Goal: Task Accomplishment & Management: Manage account settings

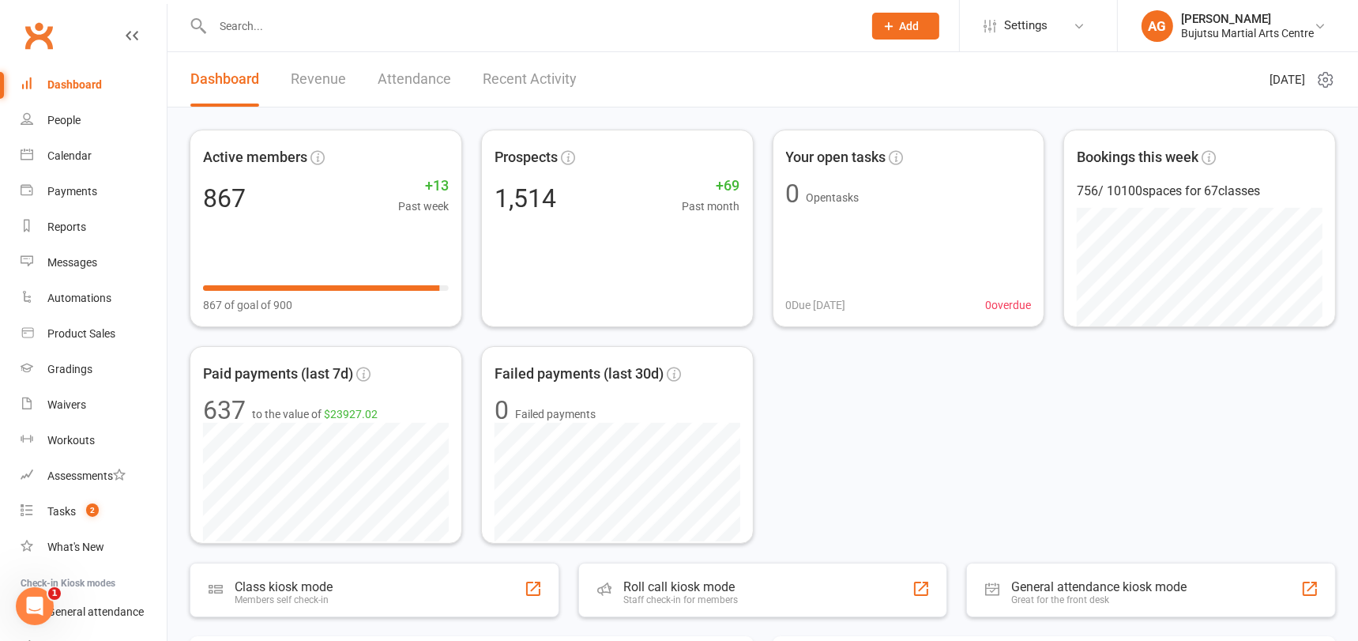
click at [356, 31] on input "text" at bounding box center [530, 26] width 644 height 22
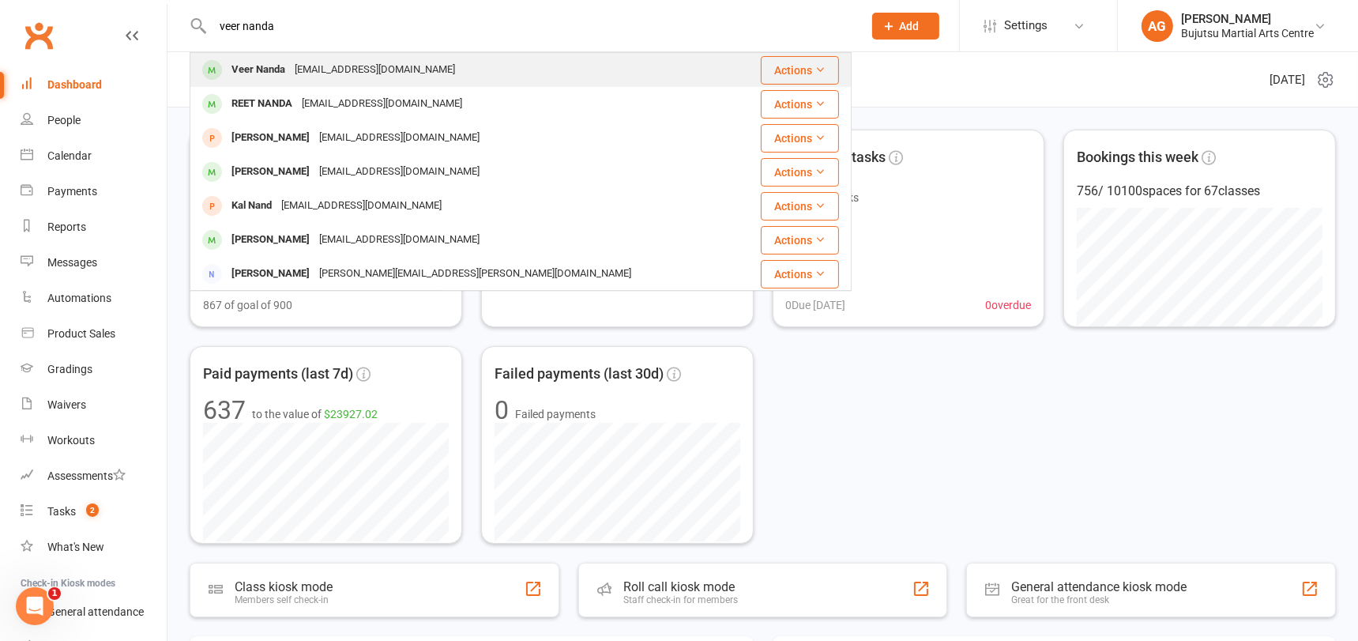
type input "veer nanda"
click at [340, 60] on div "[EMAIL_ADDRESS][DOMAIN_NAME]" at bounding box center [375, 69] width 170 height 23
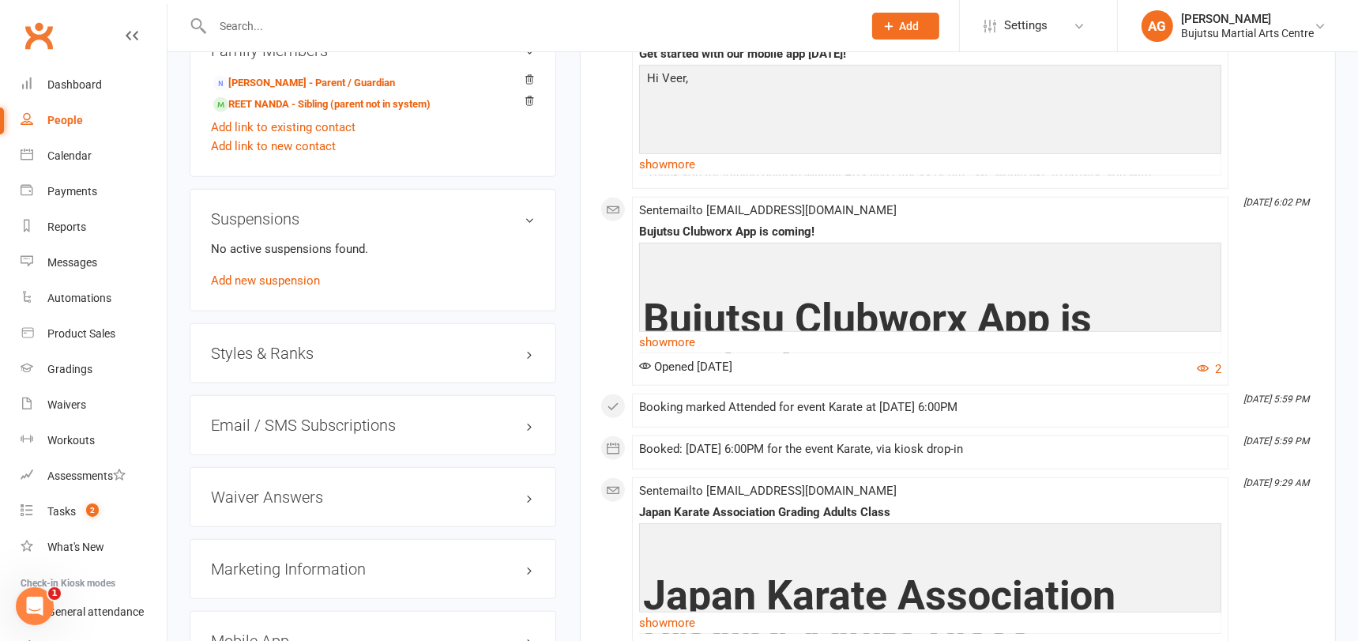
scroll to position [1461, 0]
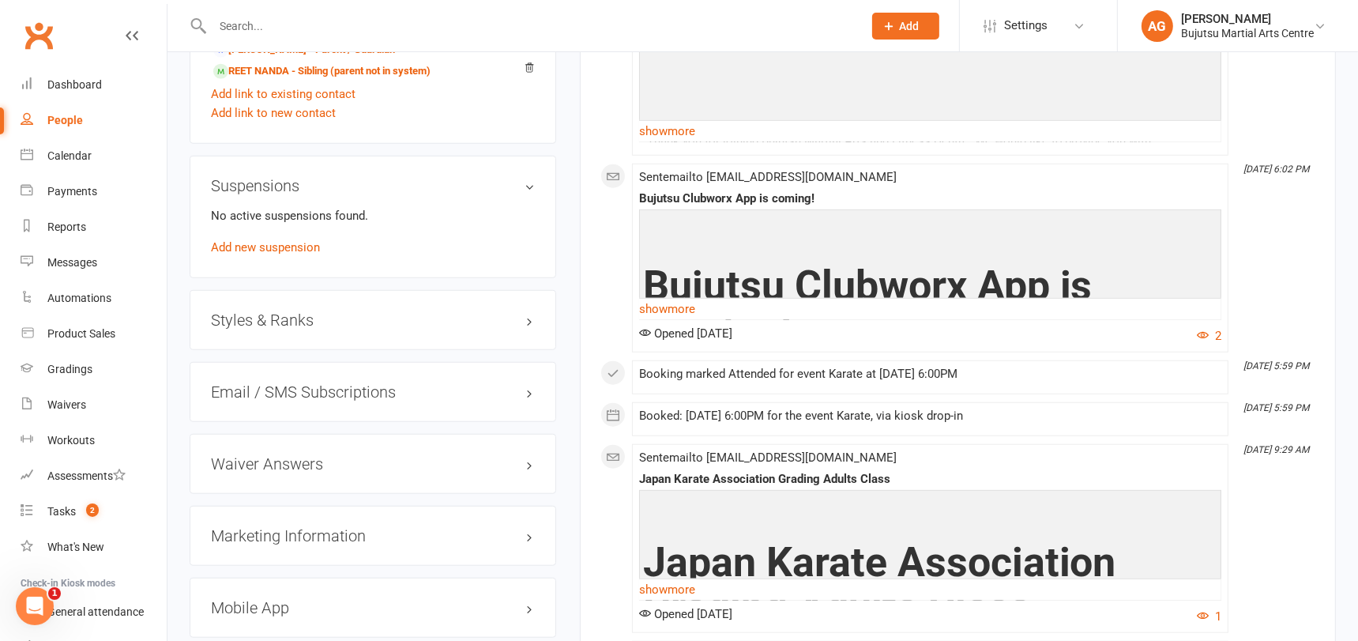
click at [257, 311] on h3 "Styles & Ranks" at bounding box center [373, 319] width 324 height 17
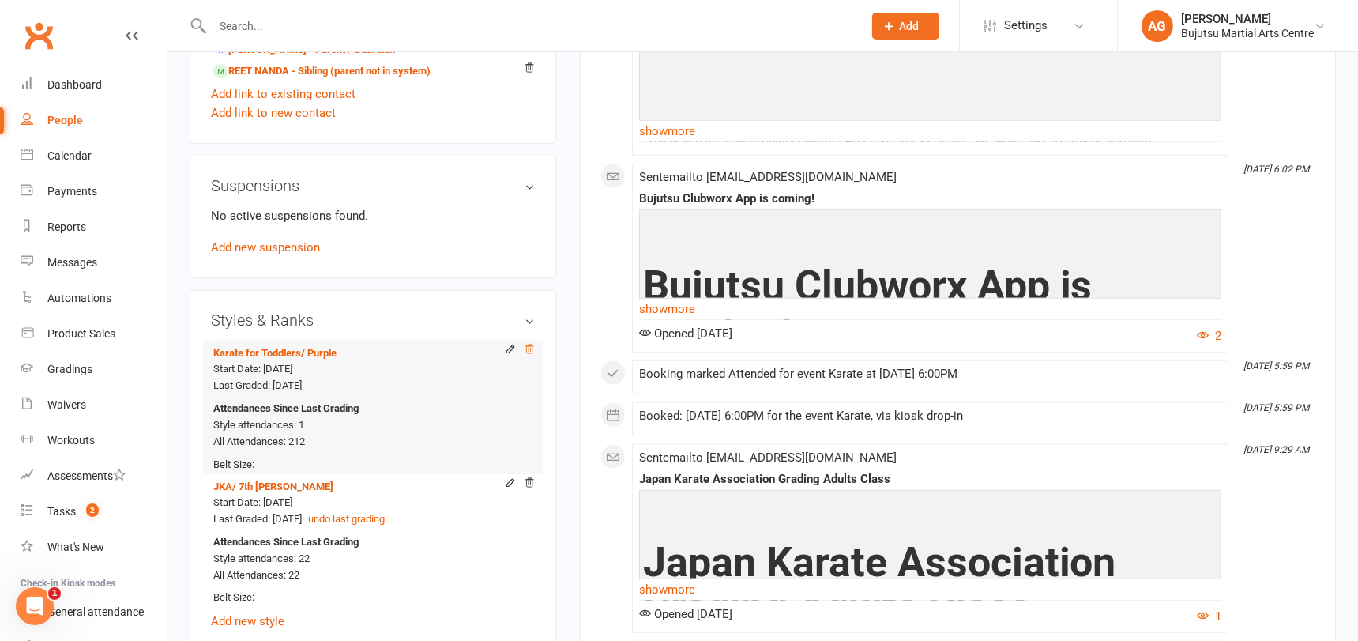
click at [532, 344] on icon at bounding box center [529, 349] width 11 height 11
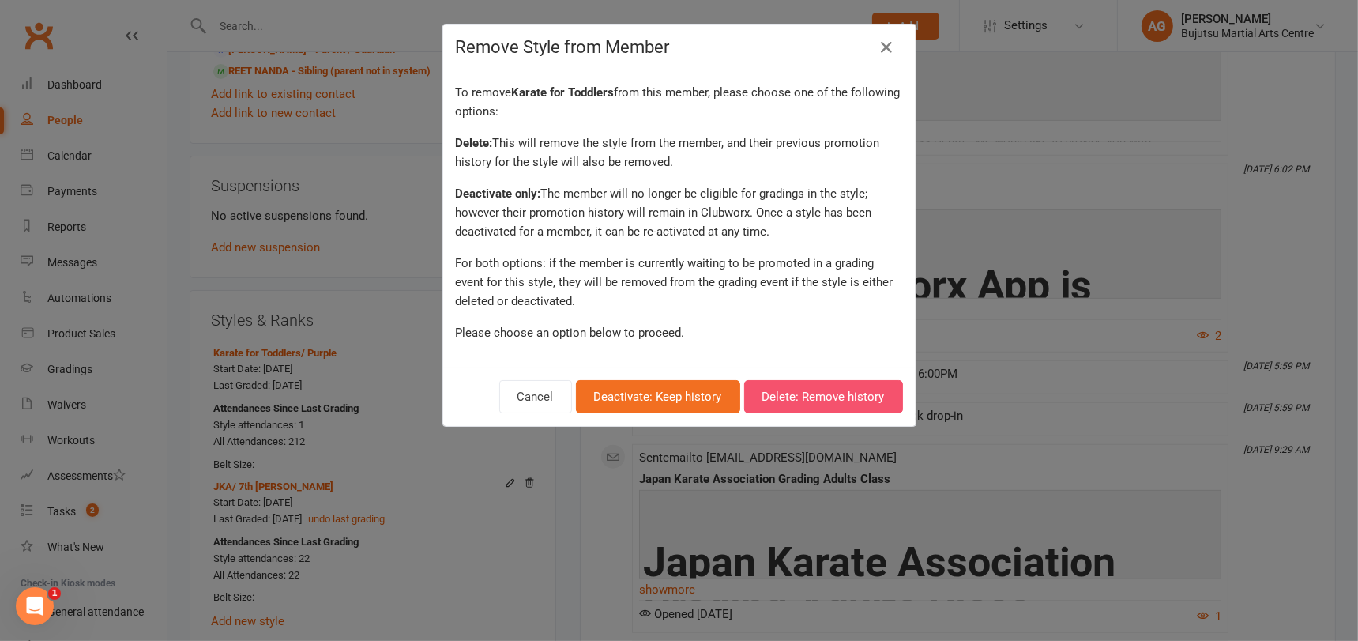
click at [786, 393] on button "Delete: Remove history" at bounding box center [823, 396] width 159 height 33
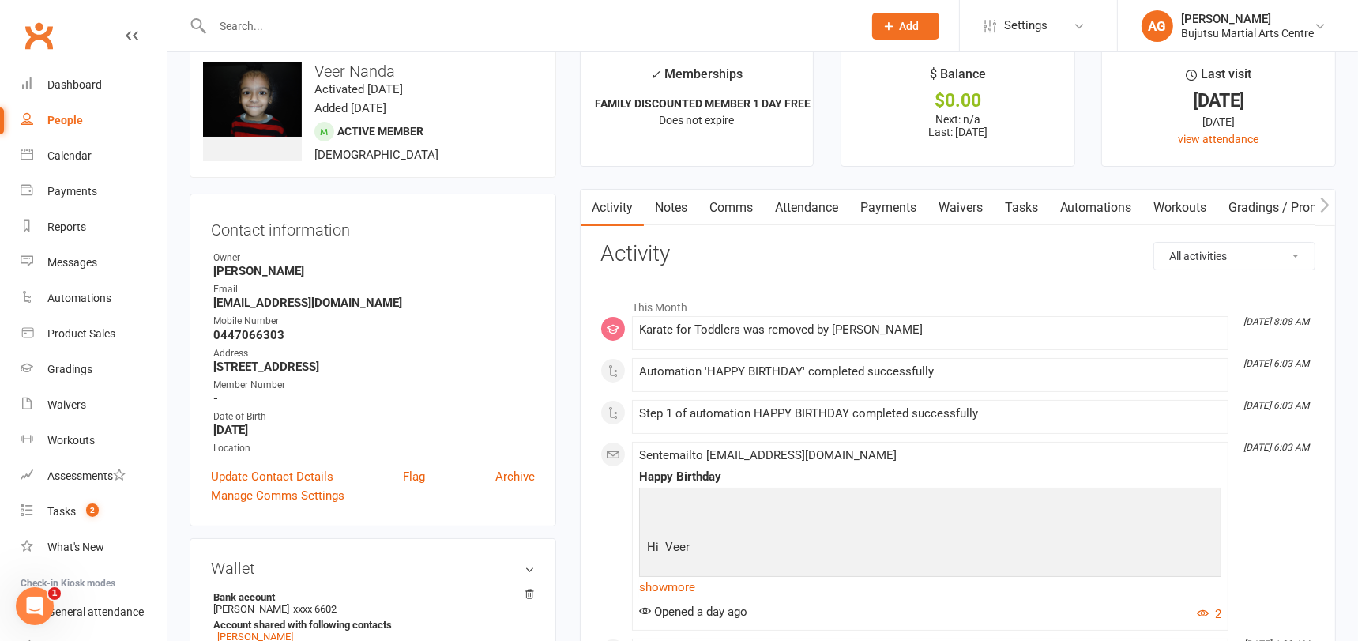
scroll to position [16, 0]
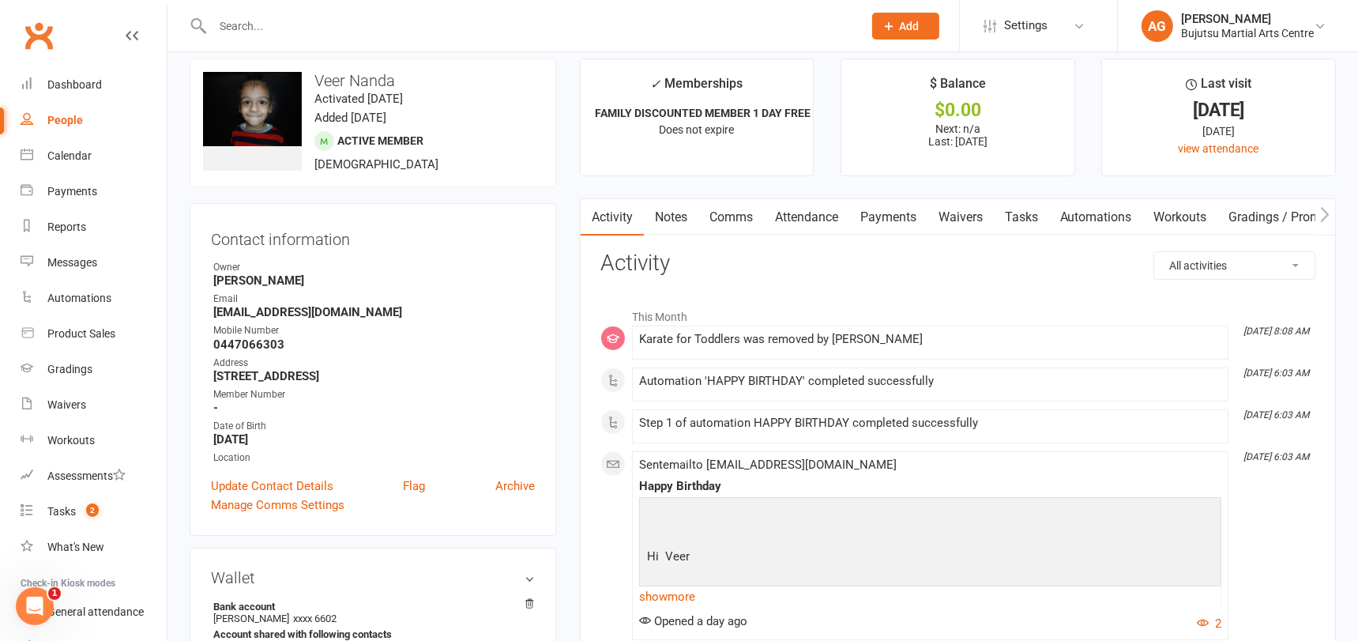
click at [677, 218] on link "Notes" at bounding box center [671, 217] width 54 height 36
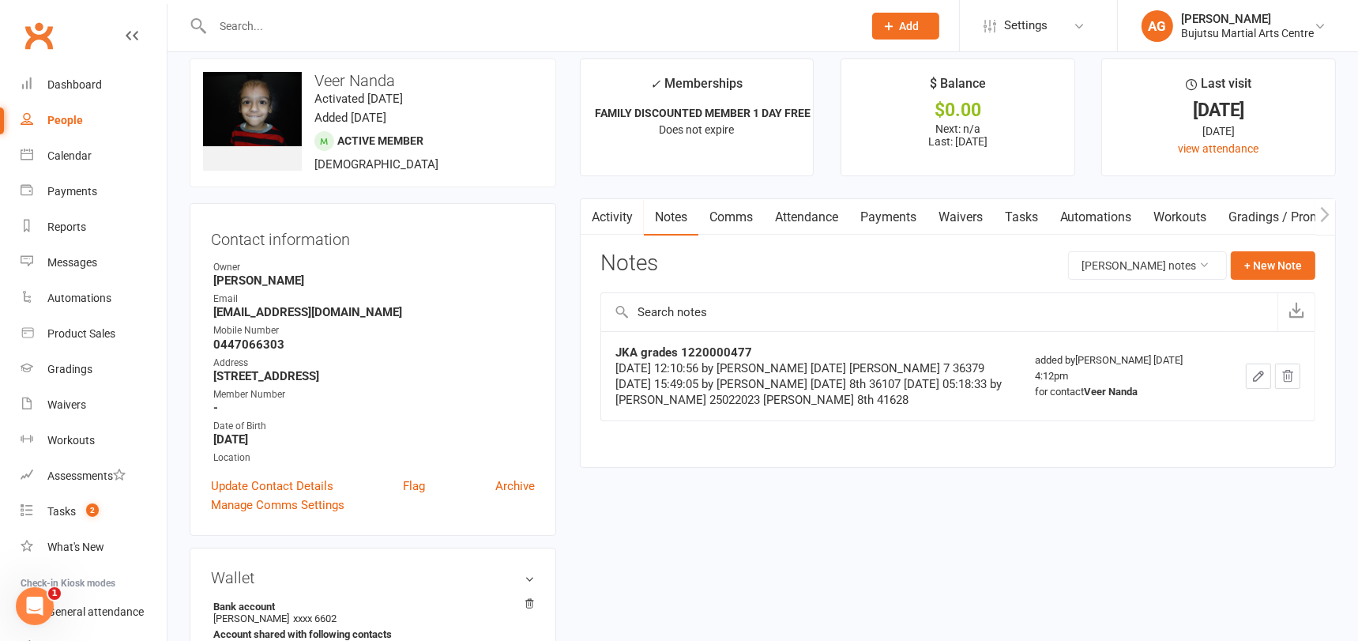
click at [299, 24] on input "text" at bounding box center [530, 26] width 644 height 22
click at [325, 25] on input "text" at bounding box center [530, 26] width 644 height 22
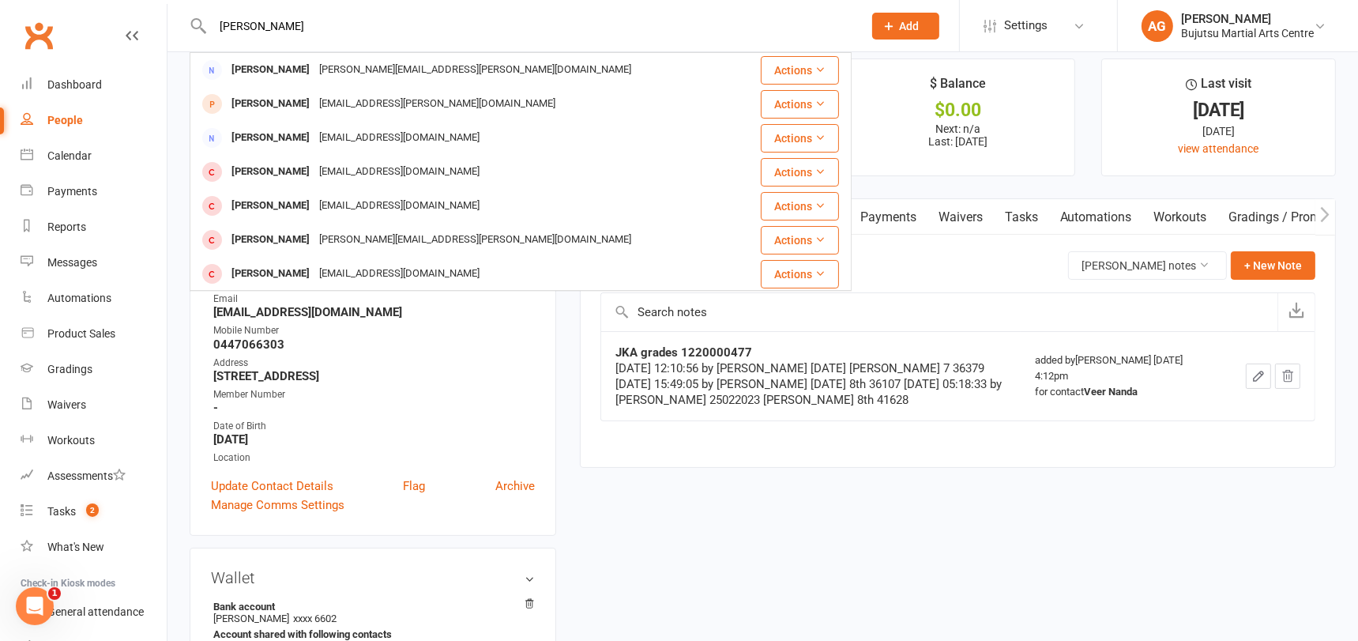
type input "benjamin"
click at [869, 186] on main "✓ Memberships FAMILY DISCOUNTED MEMBER 1 DAY FREE Does not expire $ Balance $0.…" at bounding box center [957, 270] width 779 height 425
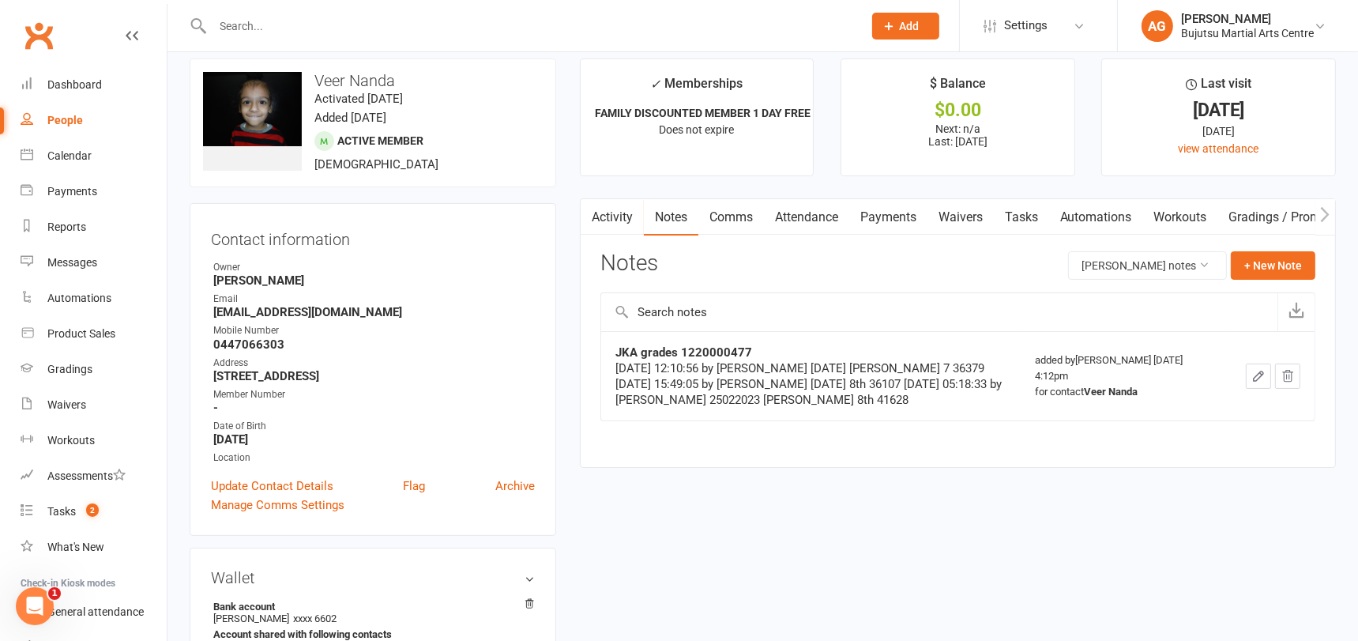
click at [673, 216] on link "Notes" at bounding box center [671, 217] width 54 height 36
click at [665, 219] on link "Notes" at bounding box center [671, 217] width 54 height 36
click at [1277, 261] on button "+ New Note" at bounding box center [1272, 265] width 85 height 28
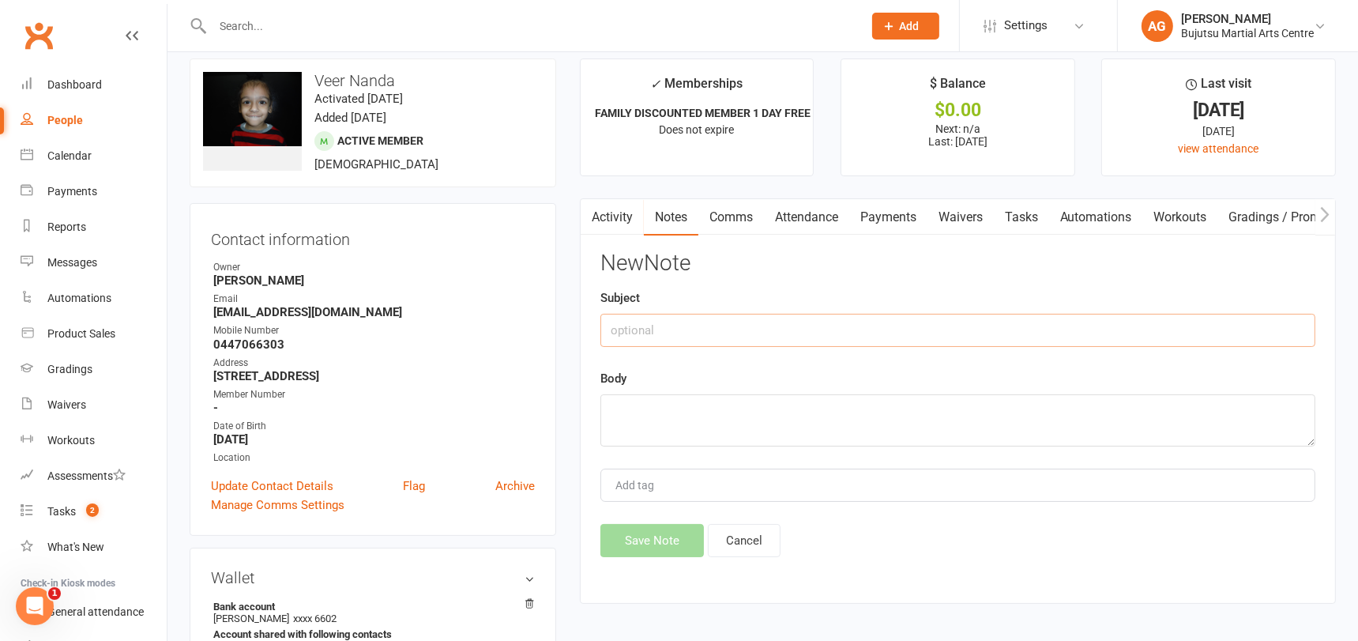
click at [827, 321] on input "text" at bounding box center [957, 330] width 715 height 33
drag, startPoint x: 743, startPoint y: 330, endPoint x: 705, endPoint y: 331, distance: 37.9
click at [705, 331] on input "Karate for toddler Purple" at bounding box center [957, 330] width 715 height 33
type input "Karate for toddler"
click at [654, 408] on textarea at bounding box center [957, 420] width 715 height 52
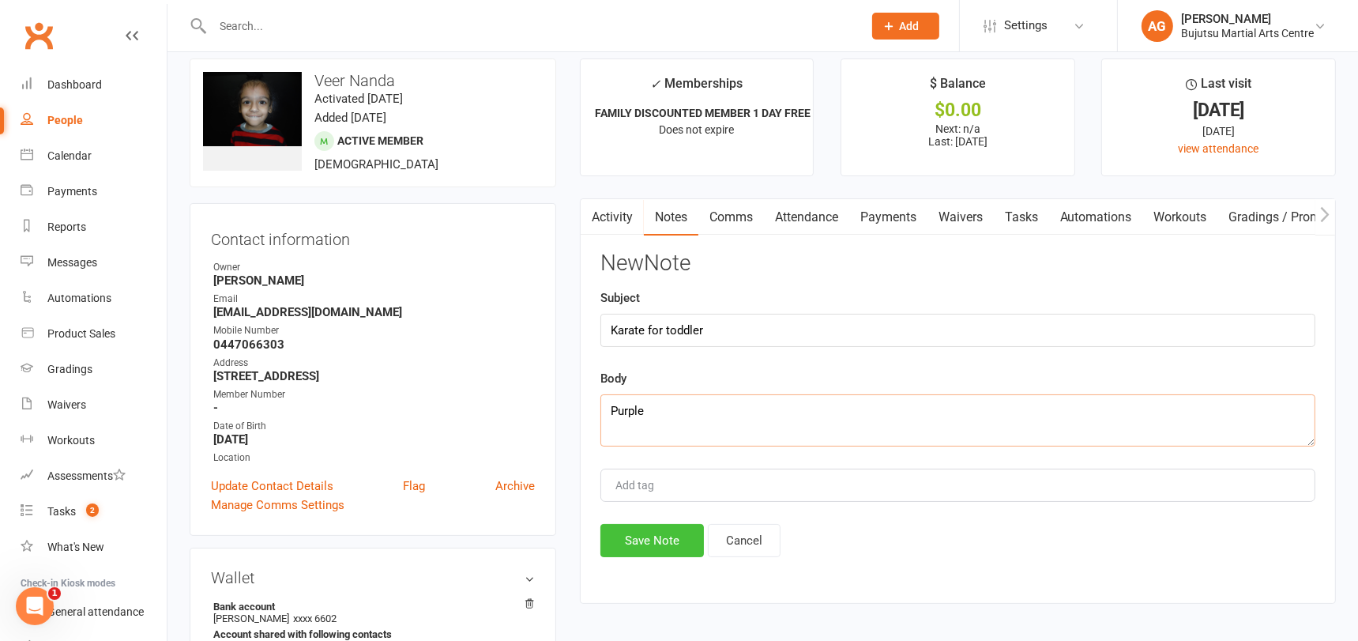
type textarea "Purple"
click at [653, 534] on button "Save Note" at bounding box center [651, 540] width 103 height 33
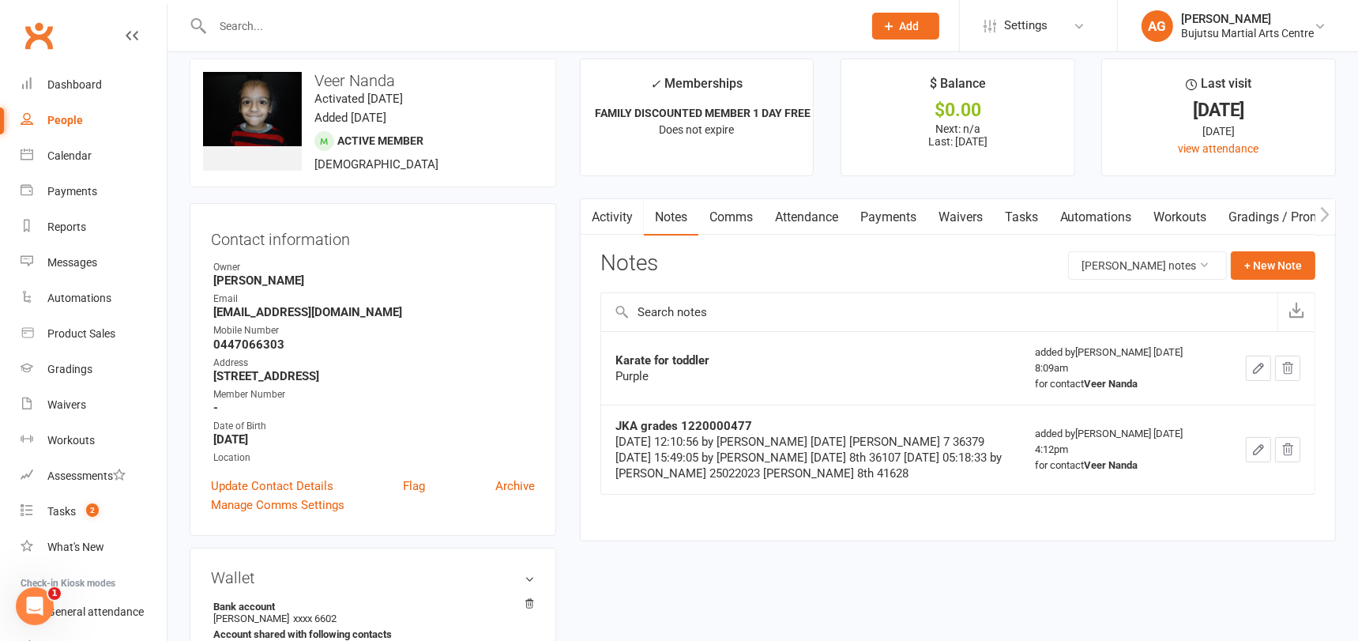
click at [332, 28] on input "text" at bounding box center [530, 26] width 644 height 22
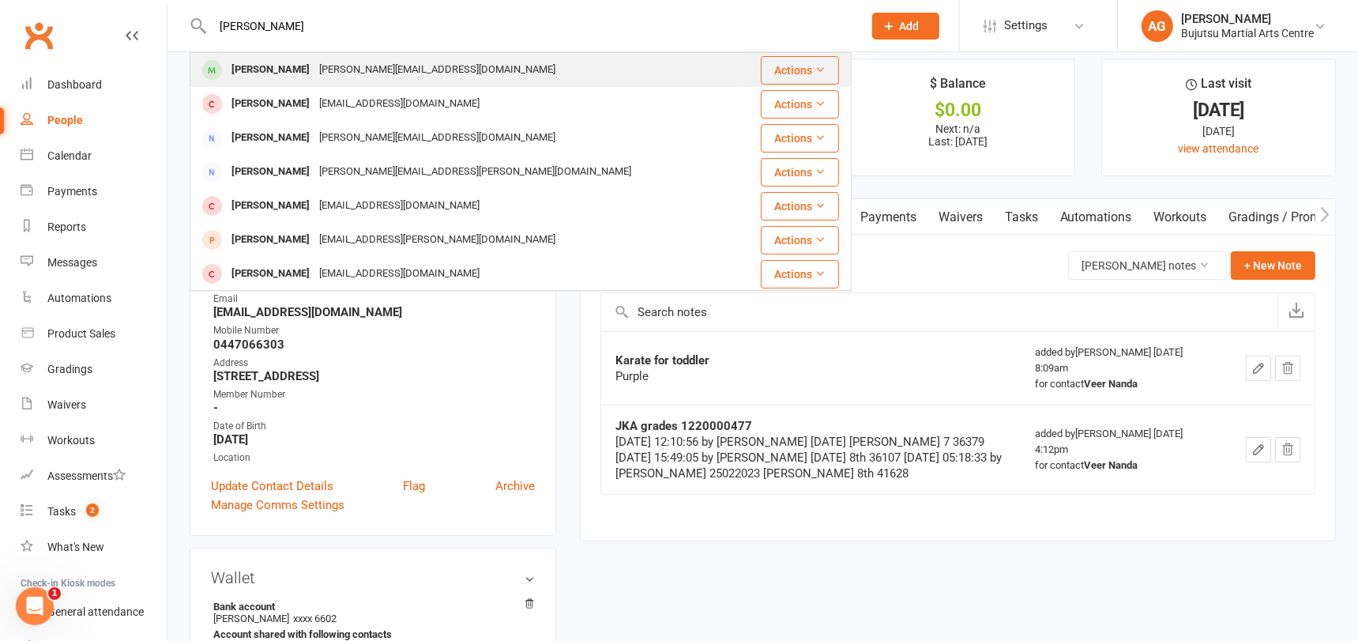
type input "Benjamin Phongsavat"
click at [310, 69] on div "Benjamin Phongsavat" at bounding box center [271, 69] width 88 height 23
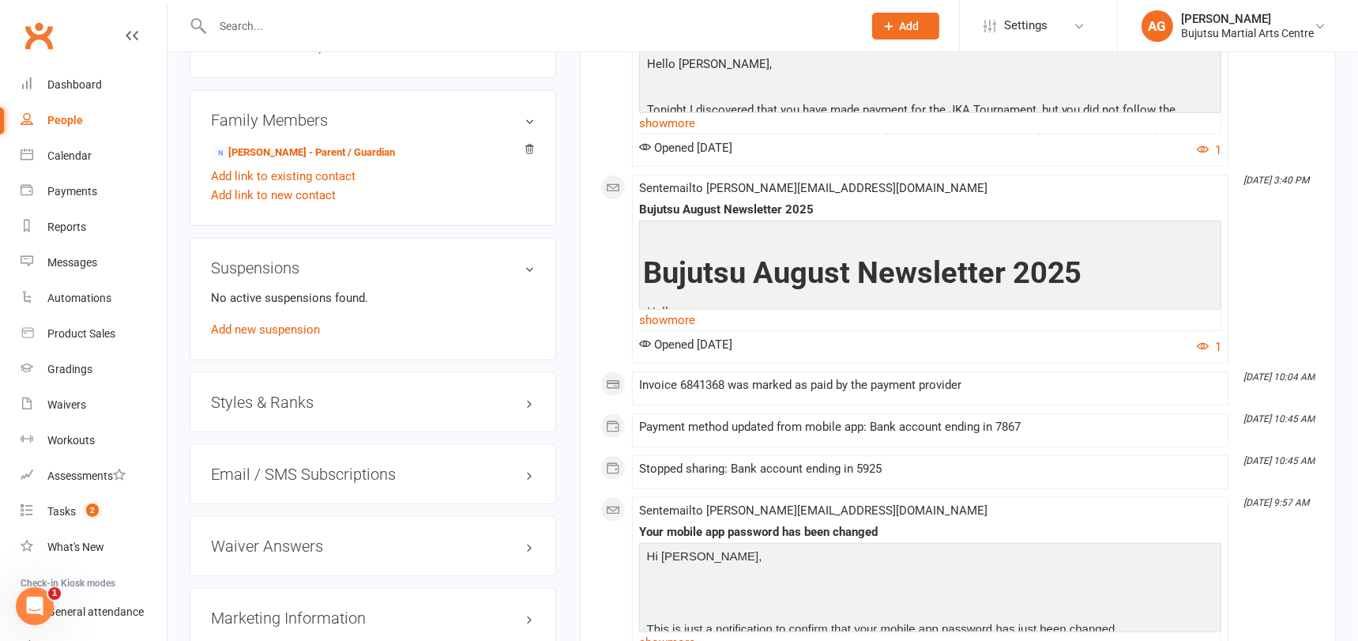
scroll to position [1289, 0]
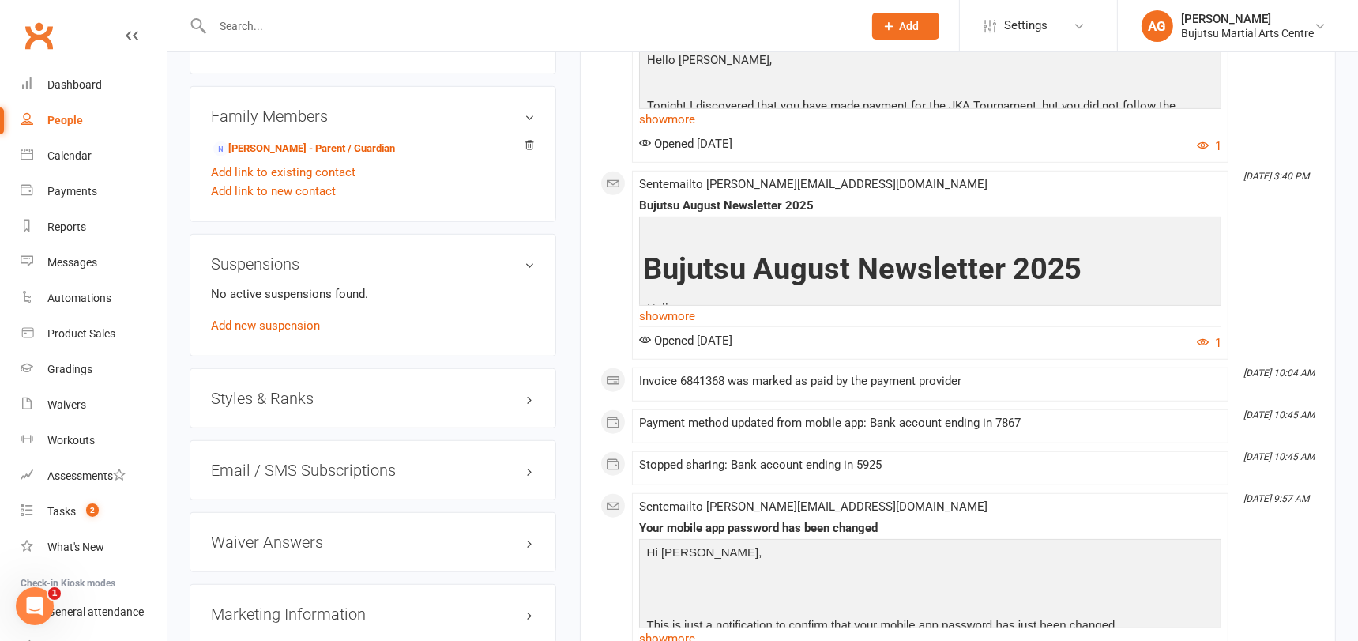
click at [293, 379] on div "Styles & Ranks" at bounding box center [373, 398] width 366 height 60
click at [288, 389] on h3 "Styles & Ranks" at bounding box center [373, 397] width 324 height 17
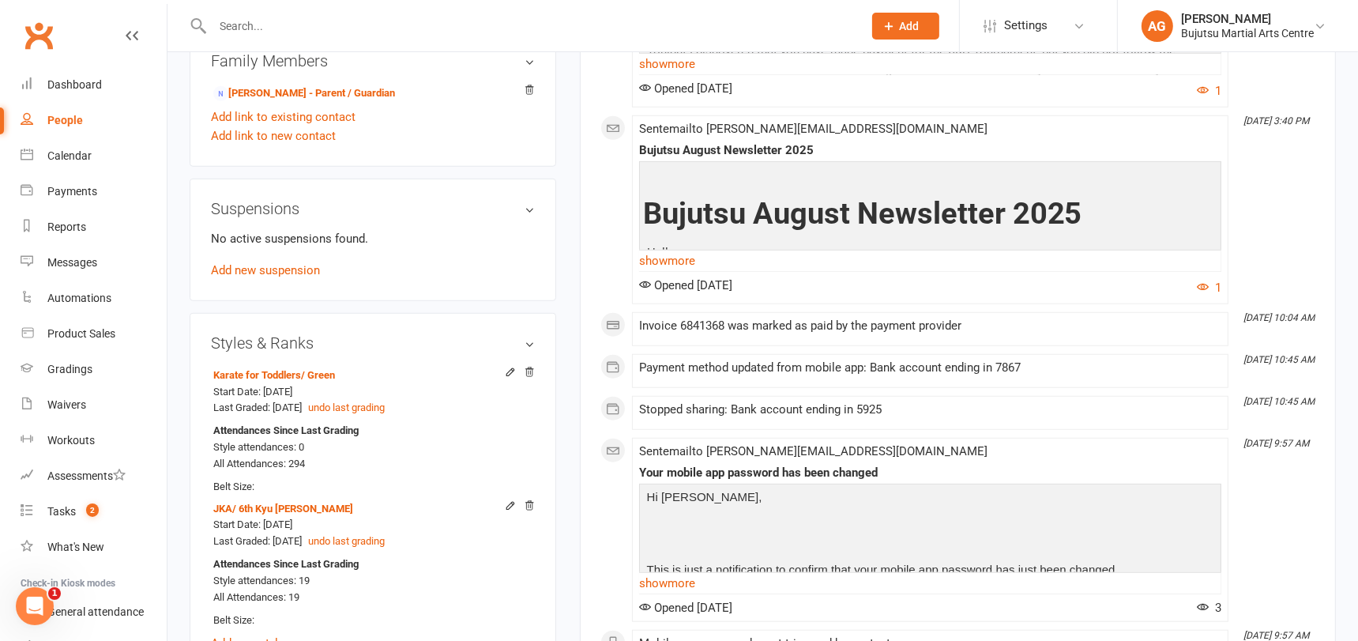
scroll to position [1346, 0]
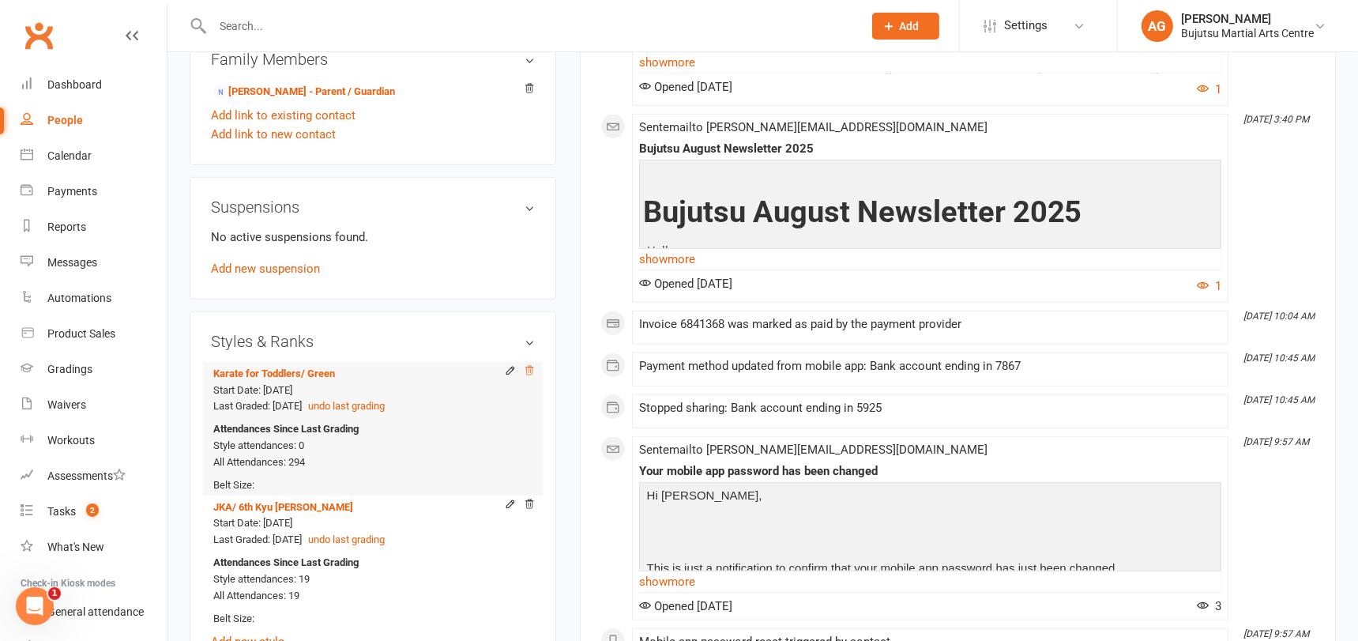
click at [530, 365] on icon at bounding box center [529, 370] width 11 height 11
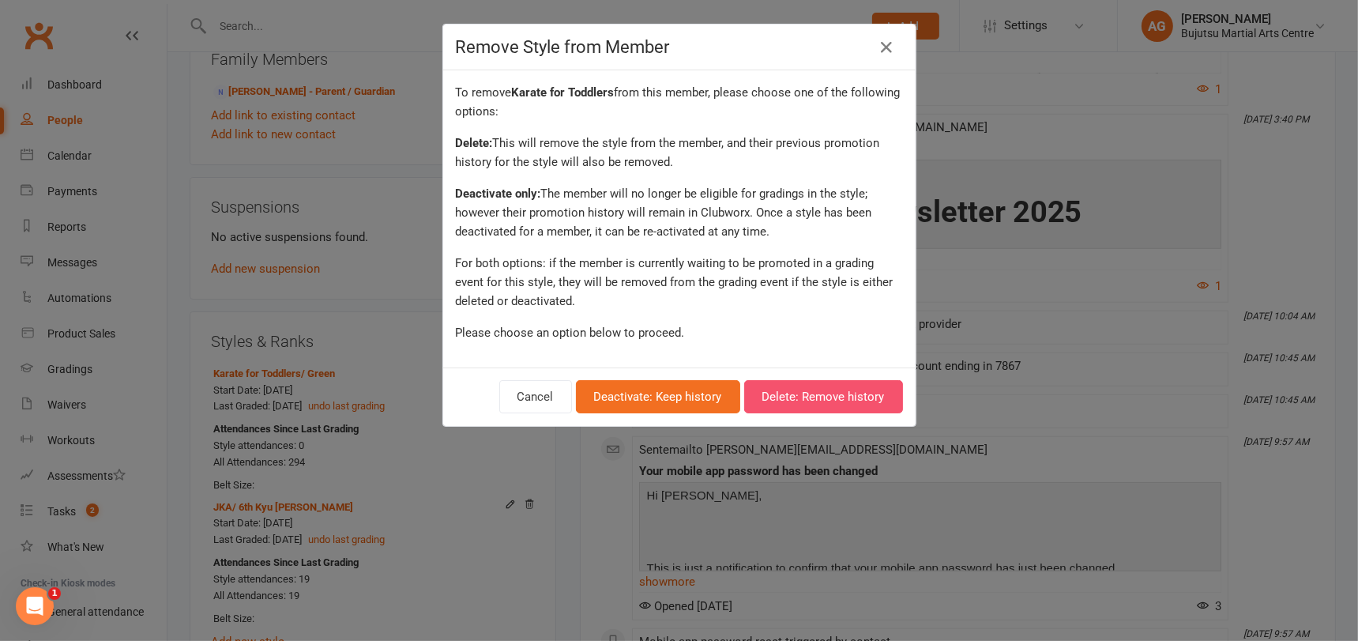
click at [817, 400] on button "Delete: Remove history" at bounding box center [823, 396] width 159 height 33
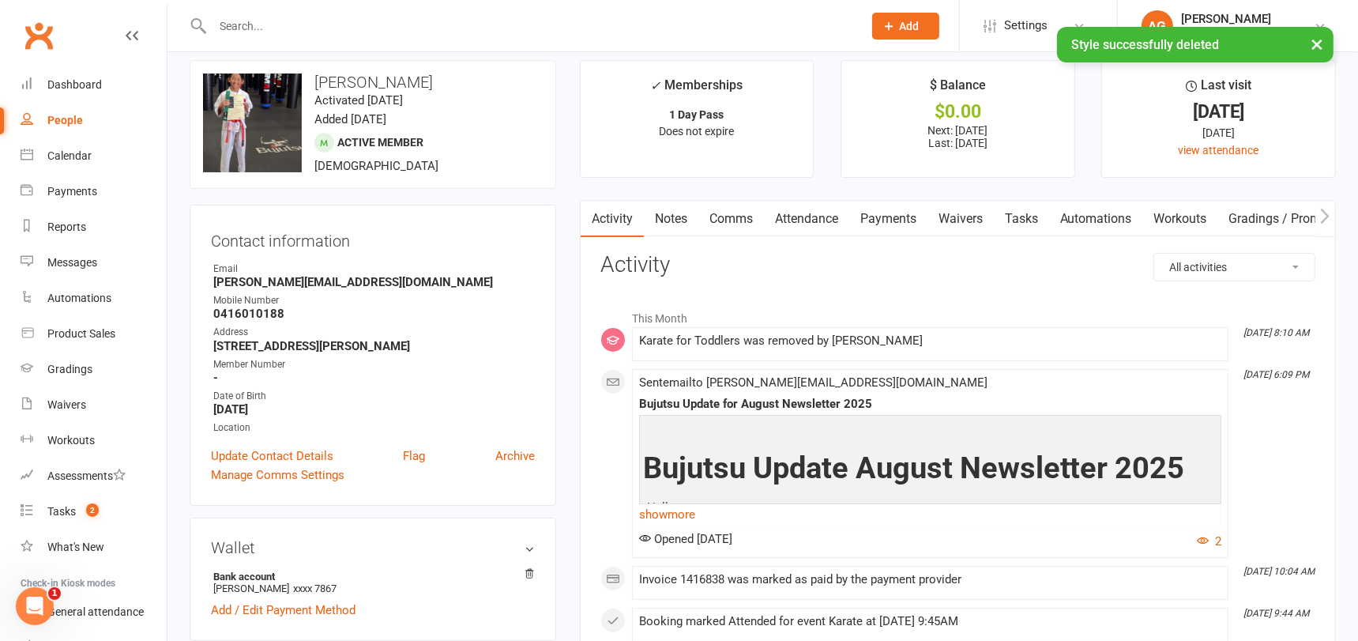
scroll to position [0, 0]
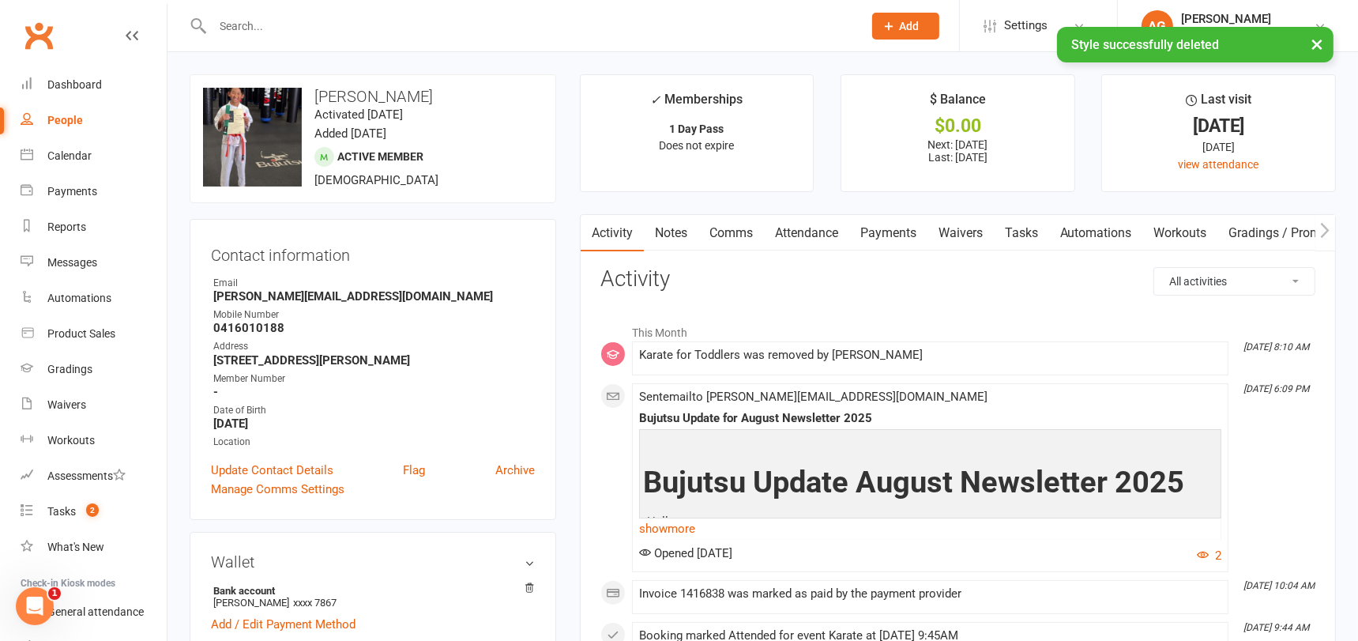
click at [674, 231] on link "Notes" at bounding box center [671, 233] width 54 height 36
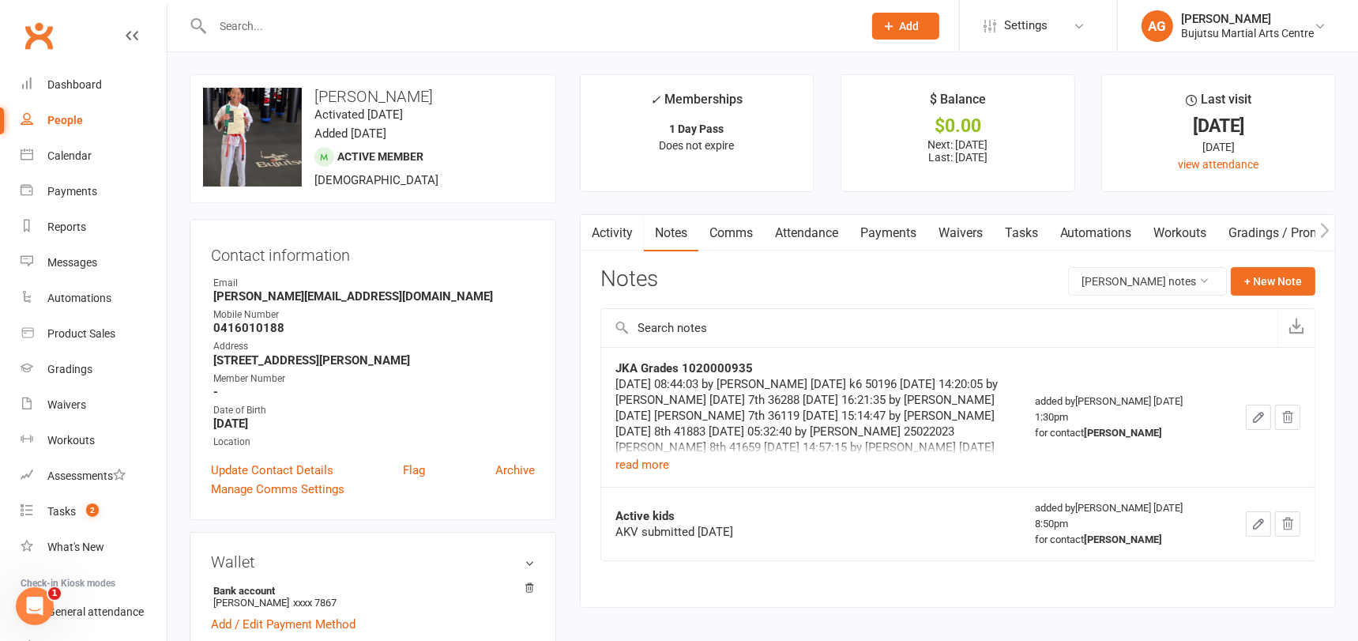
click at [1291, 520] on icon "button" at bounding box center [1288, 523] width 10 height 11
click at [672, 227] on link "Notes" at bounding box center [671, 233] width 54 height 36
click at [675, 235] on link "Notes" at bounding box center [671, 233] width 54 height 36
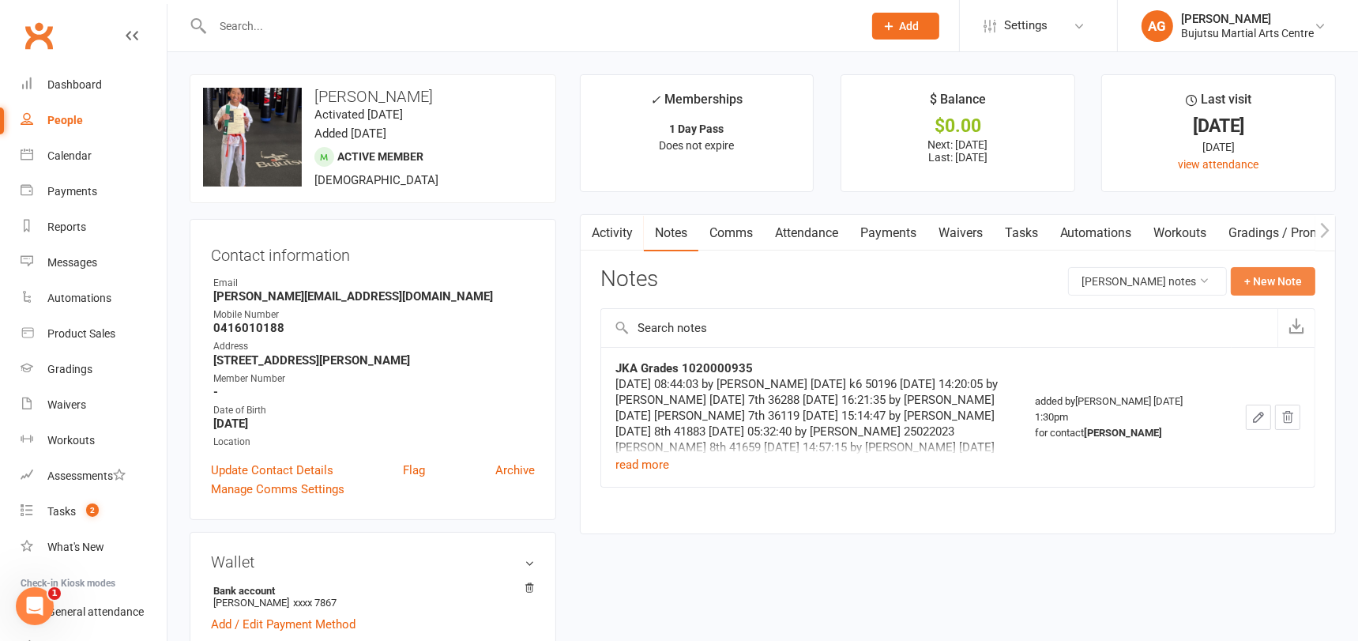
click at [1275, 284] on button "+ New Note" at bounding box center [1272, 281] width 85 height 28
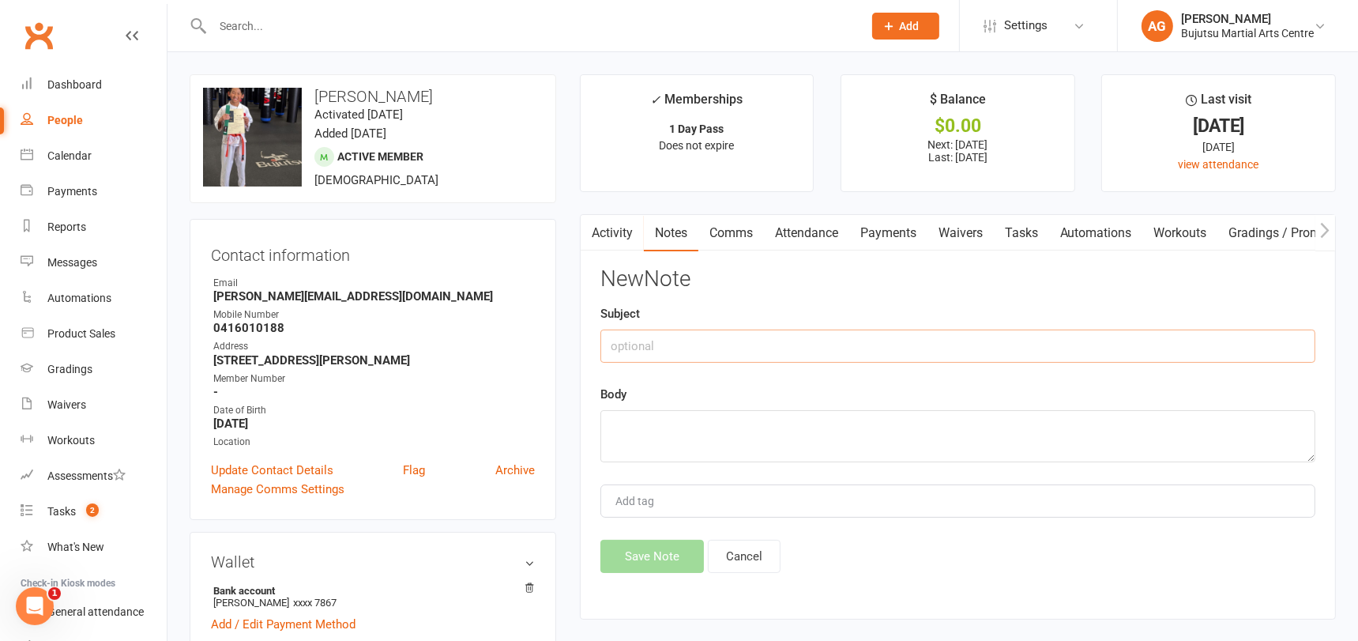
click at [696, 335] on input "text" at bounding box center [957, 345] width 715 height 33
drag, startPoint x: 716, startPoint y: 342, endPoint x: 603, endPoint y: 343, distance: 112.9
click at [603, 343] on input "Karate for Toddlers" at bounding box center [957, 345] width 715 height 33
type input "Karate for Toddlers"
click at [626, 413] on textarea at bounding box center [957, 436] width 715 height 52
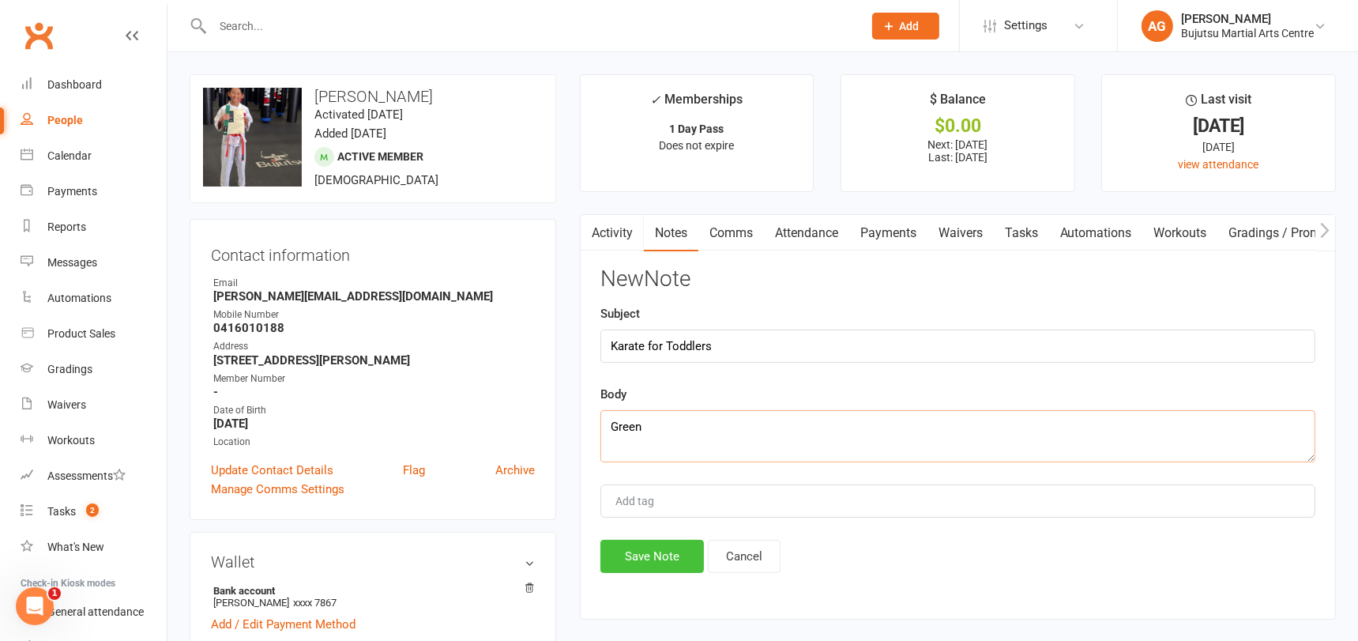
type textarea "Green"
click at [652, 551] on button "Save Note" at bounding box center [651, 555] width 103 height 33
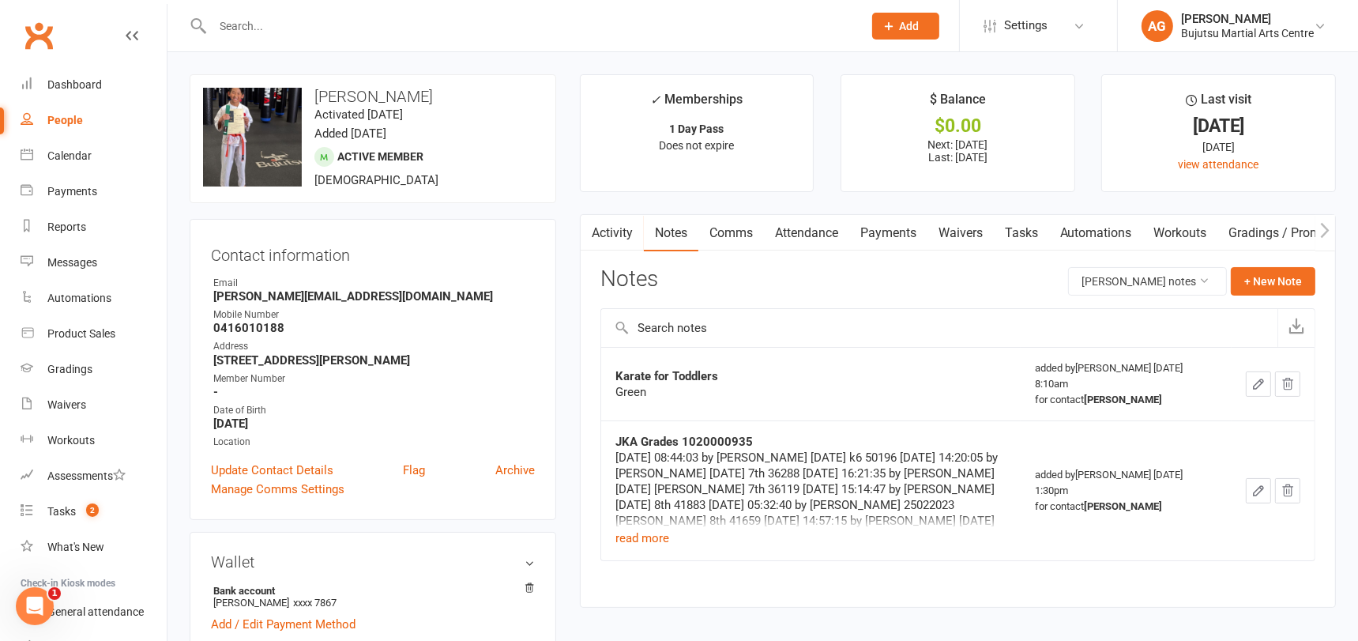
click at [353, 31] on input "text" at bounding box center [530, 26] width 644 height 22
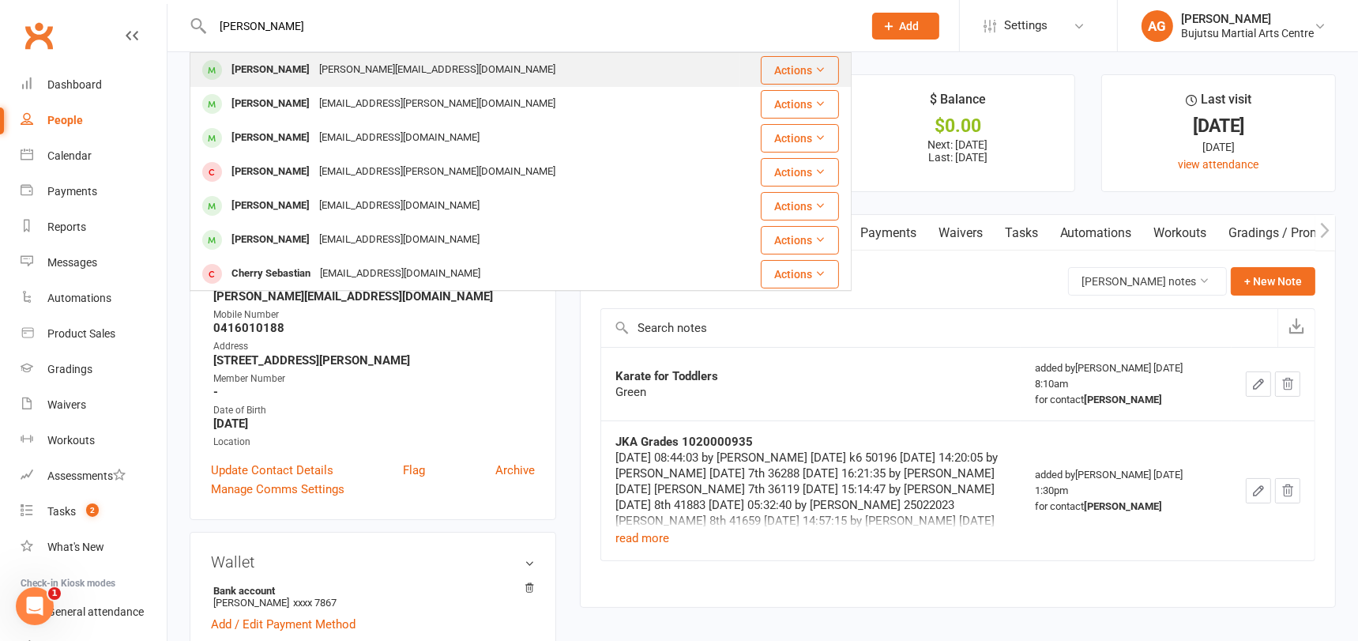
type input "sebastian ricci"
click at [342, 68] on div "ray.ricciulli@hotmail.com" at bounding box center [437, 69] width 246 height 23
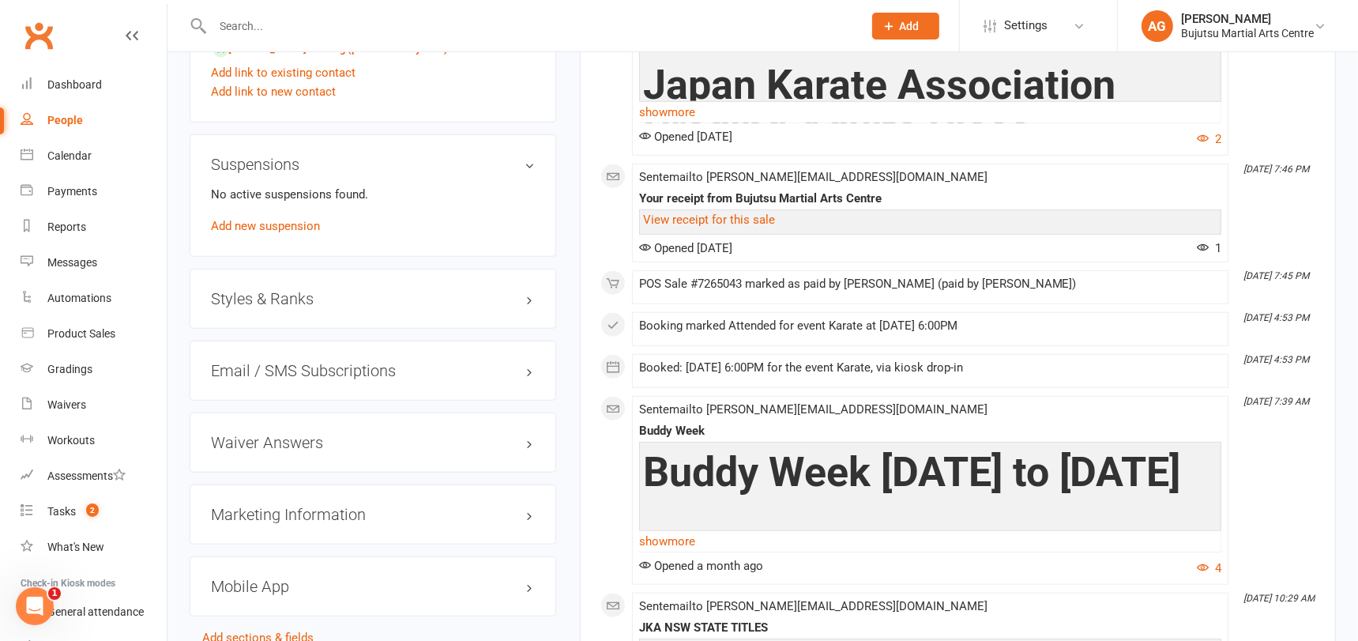
scroll to position [1475, 0]
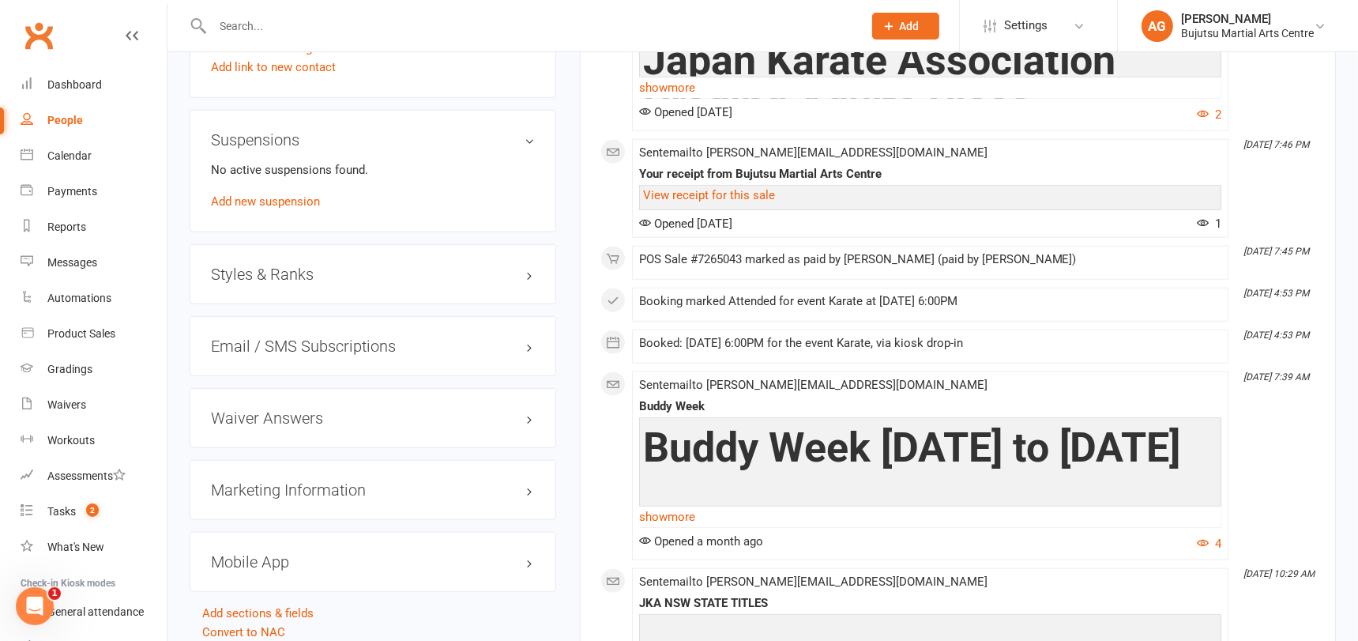
click at [293, 267] on h3 "Styles & Ranks" at bounding box center [373, 273] width 324 height 17
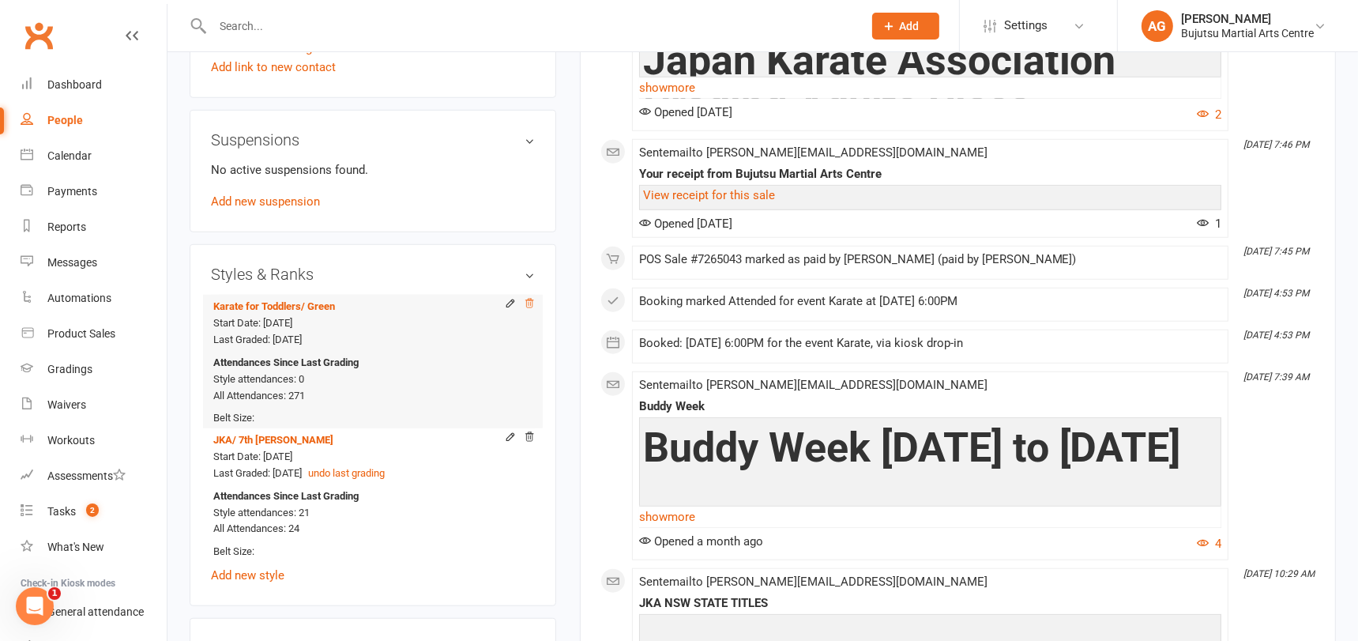
click at [531, 298] on icon at bounding box center [529, 303] width 11 height 11
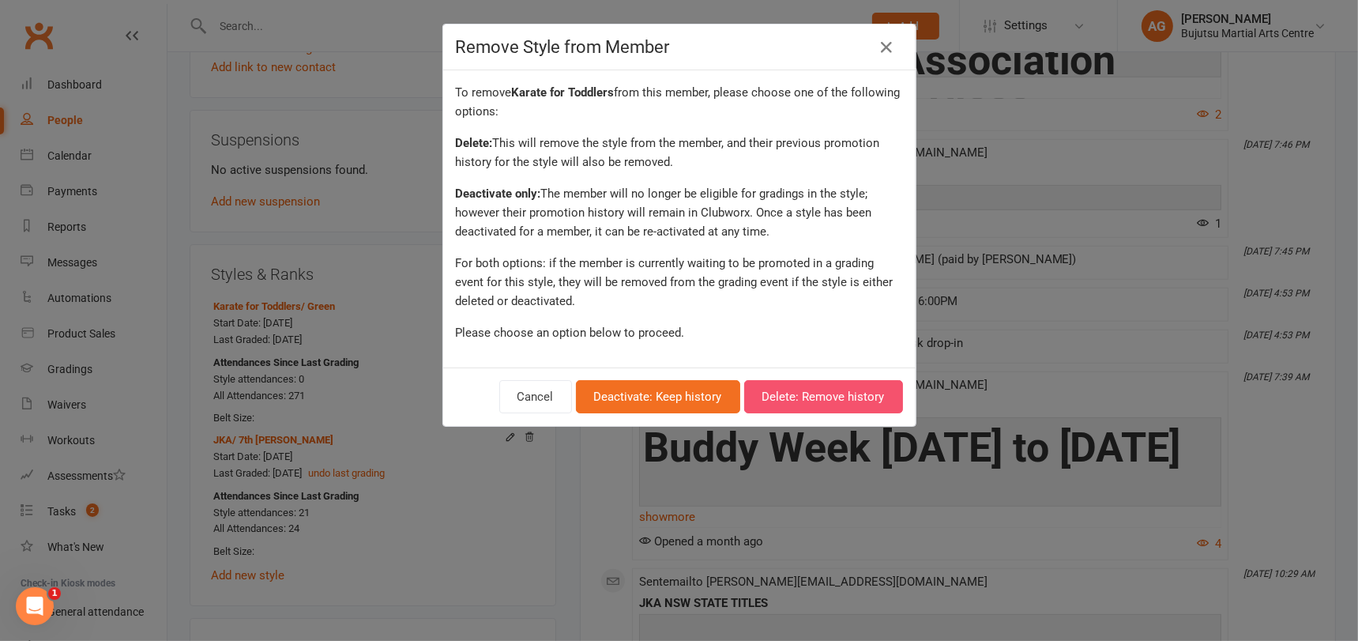
click at [789, 391] on button "Delete: Remove history" at bounding box center [823, 396] width 159 height 33
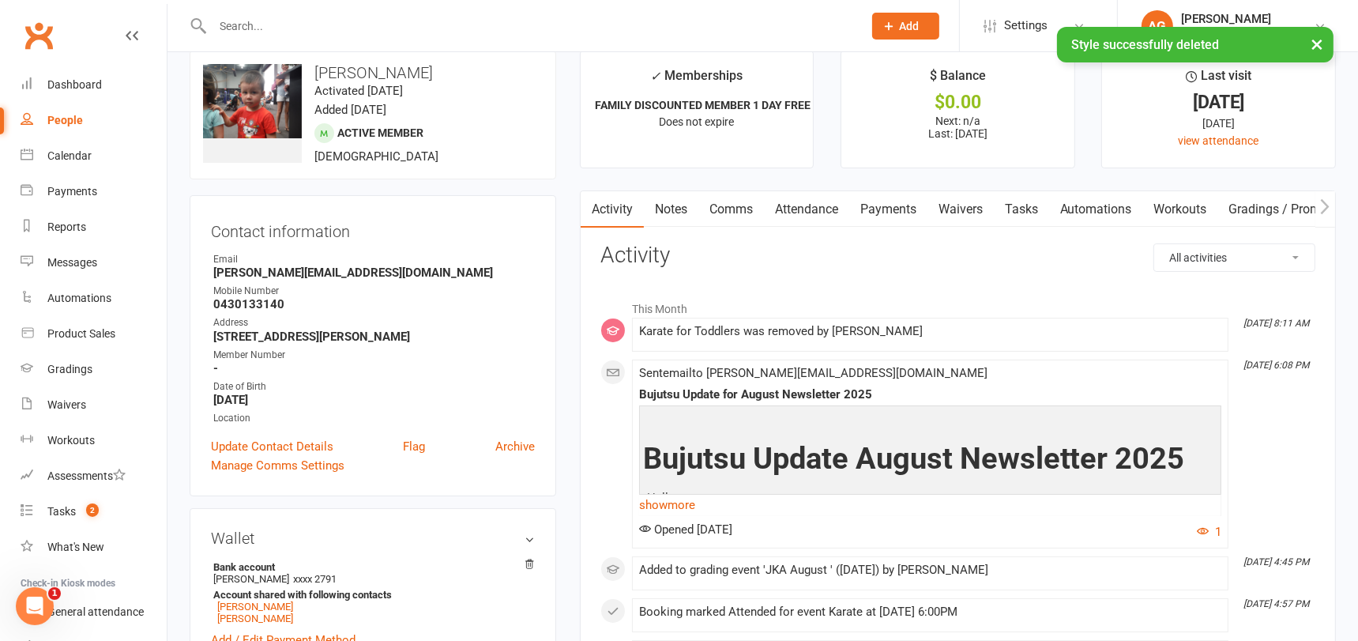
scroll to position [0, 0]
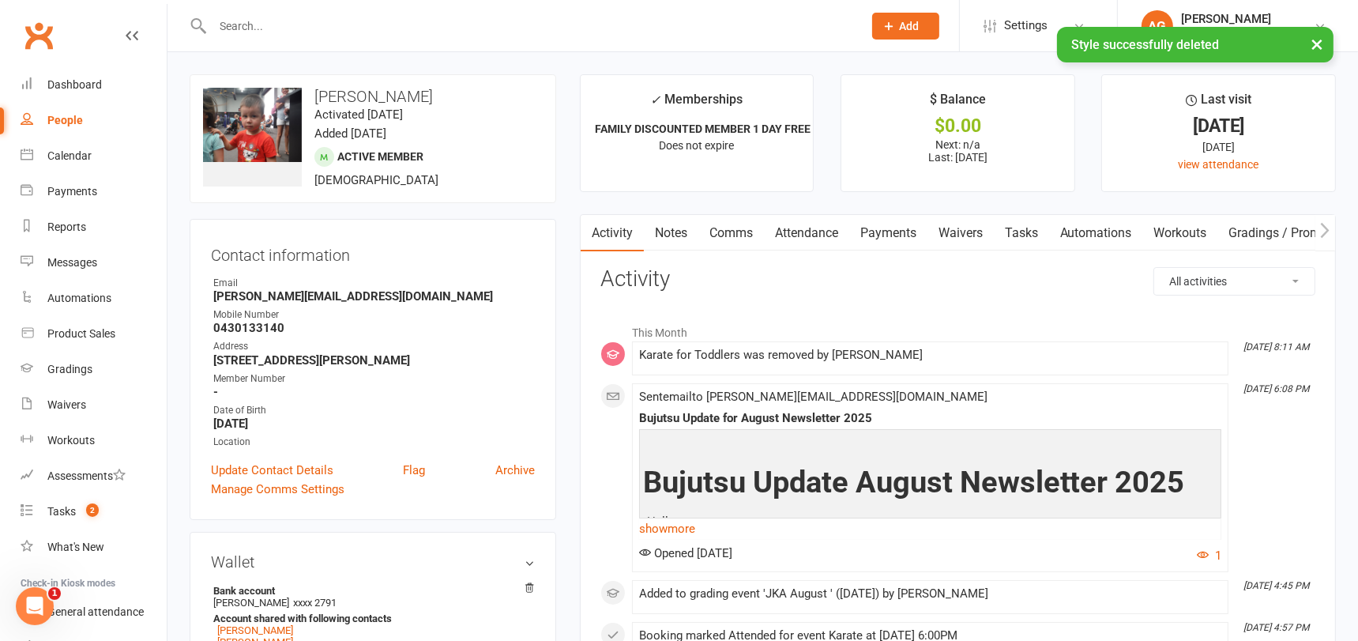
click at [671, 234] on link "Notes" at bounding box center [671, 233] width 54 height 36
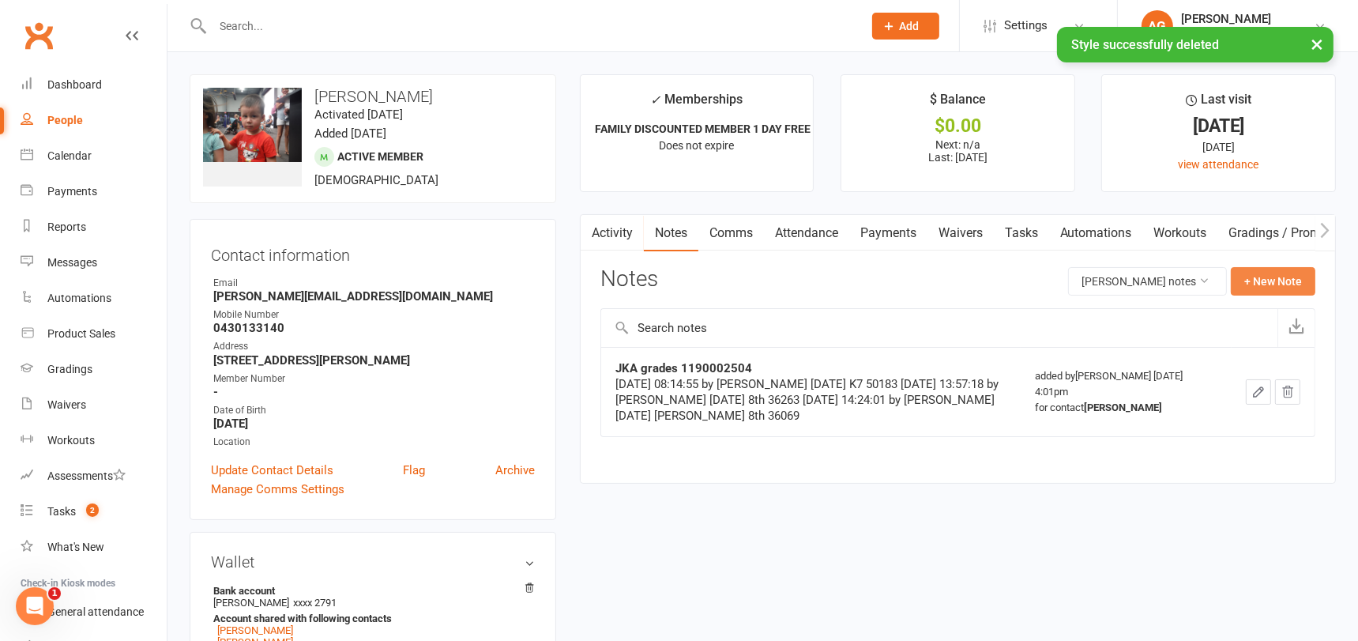
click at [1278, 280] on button "+ New Note" at bounding box center [1272, 281] width 85 height 28
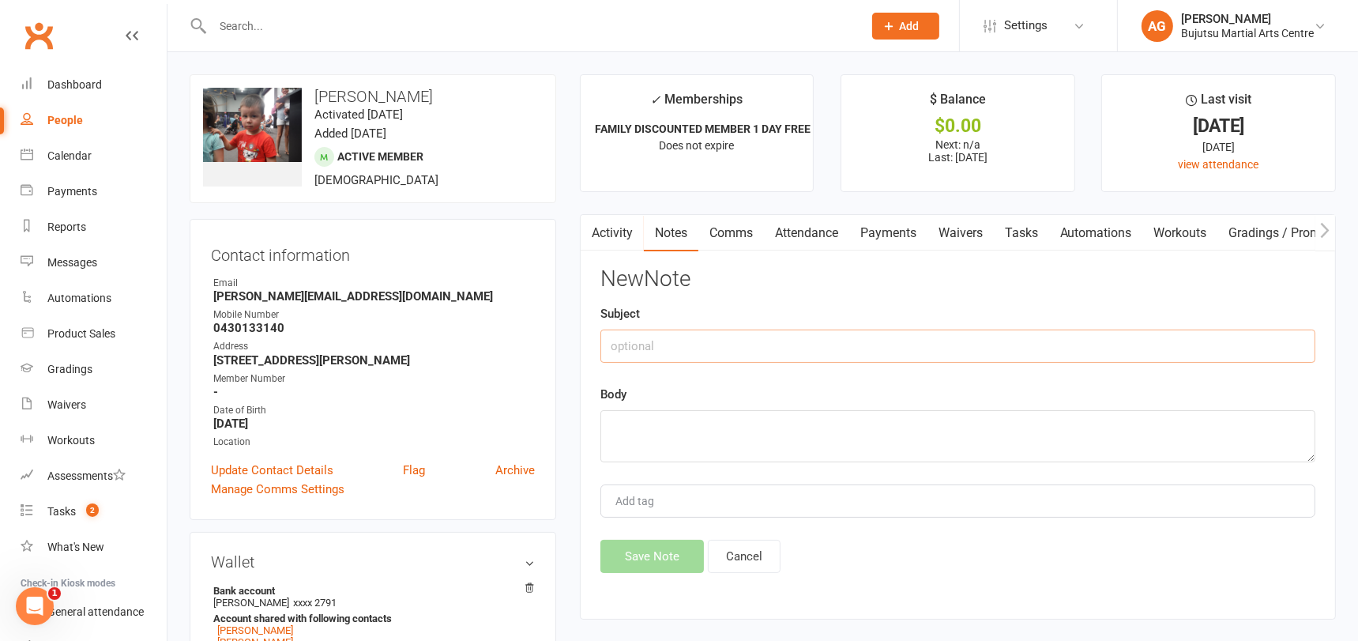
click at [772, 336] on input "text" at bounding box center [957, 345] width 715 height 33
paste input "Karate for Toddlers"
type input "Karate for Toddlers"
click at [697, 416] on textarea at bounding box center [957, 436] width 715 height 52
type textarea "Green"
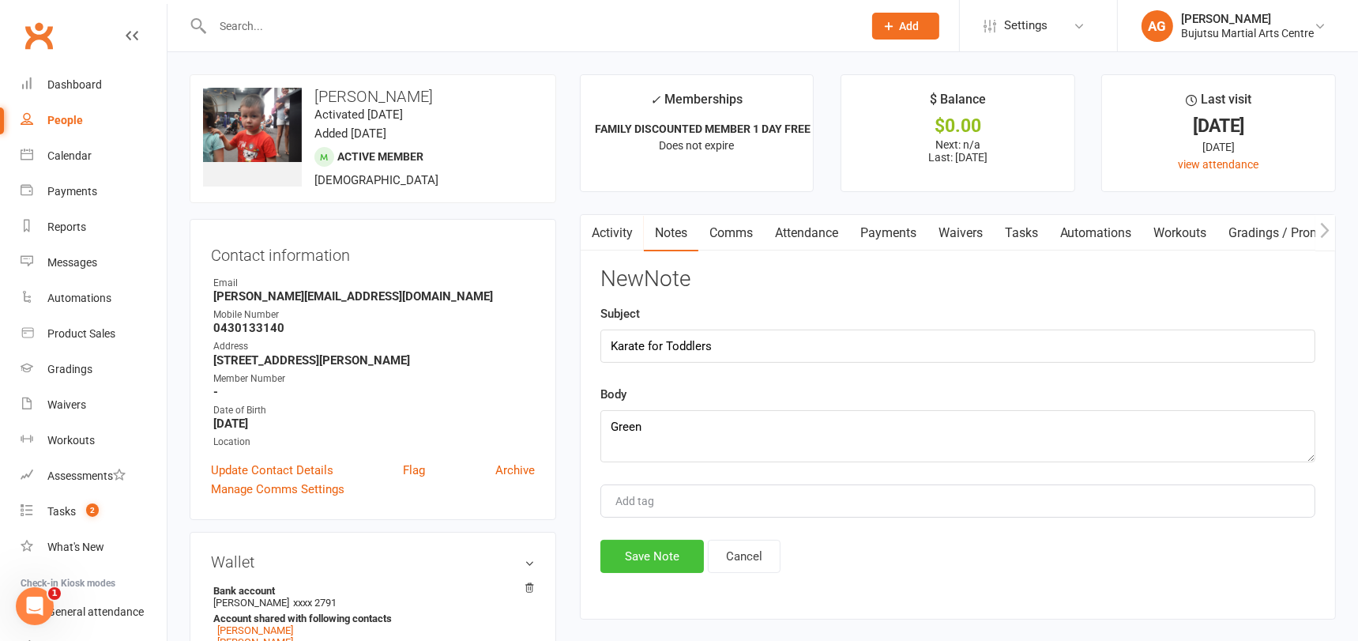
click at [654, 554] on button "Save Note" at bounding box center [651, 555] width 103 height 33
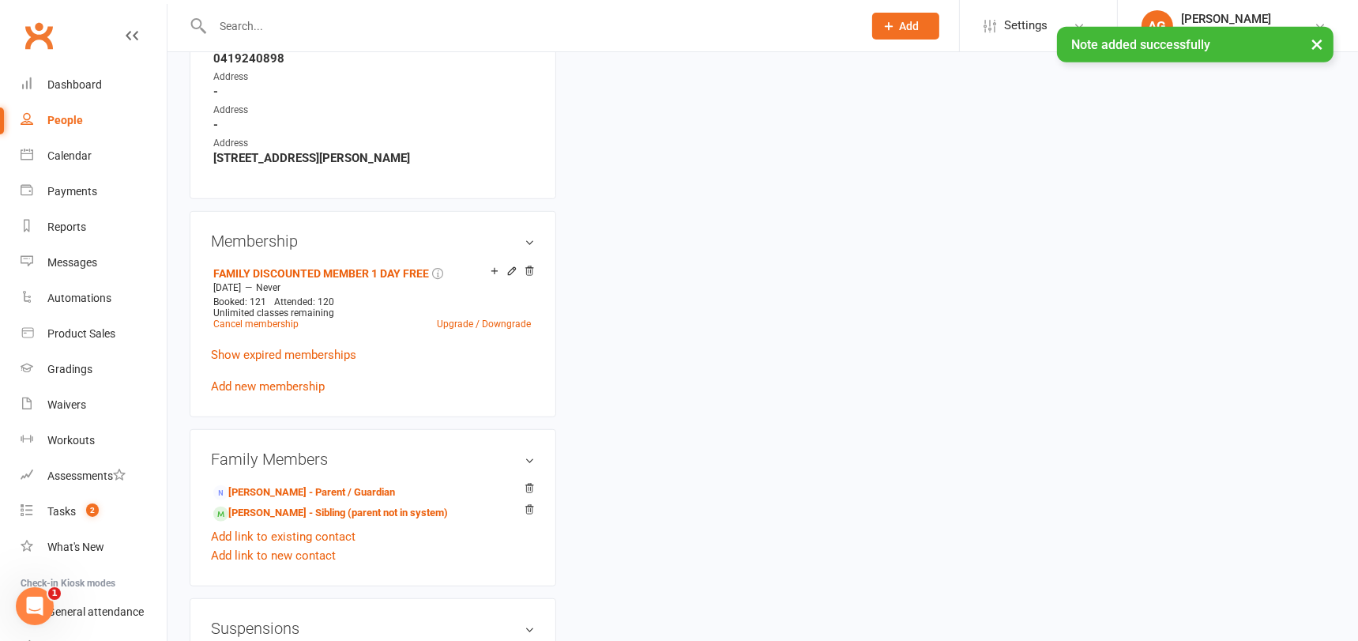
scroll to position [999, 0]
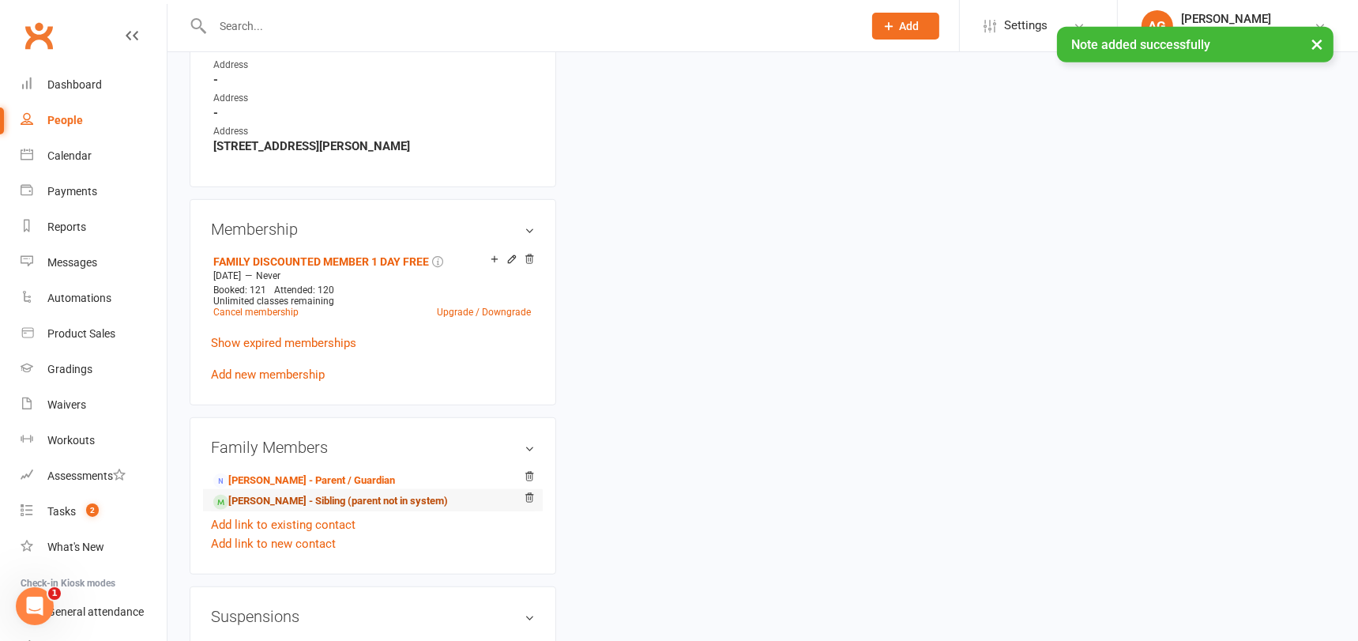
click at [356, 494] on link "Oliver Ricciulli - Sibling (parent not in system)" at bounding box center [330, 501] width 235 height 17
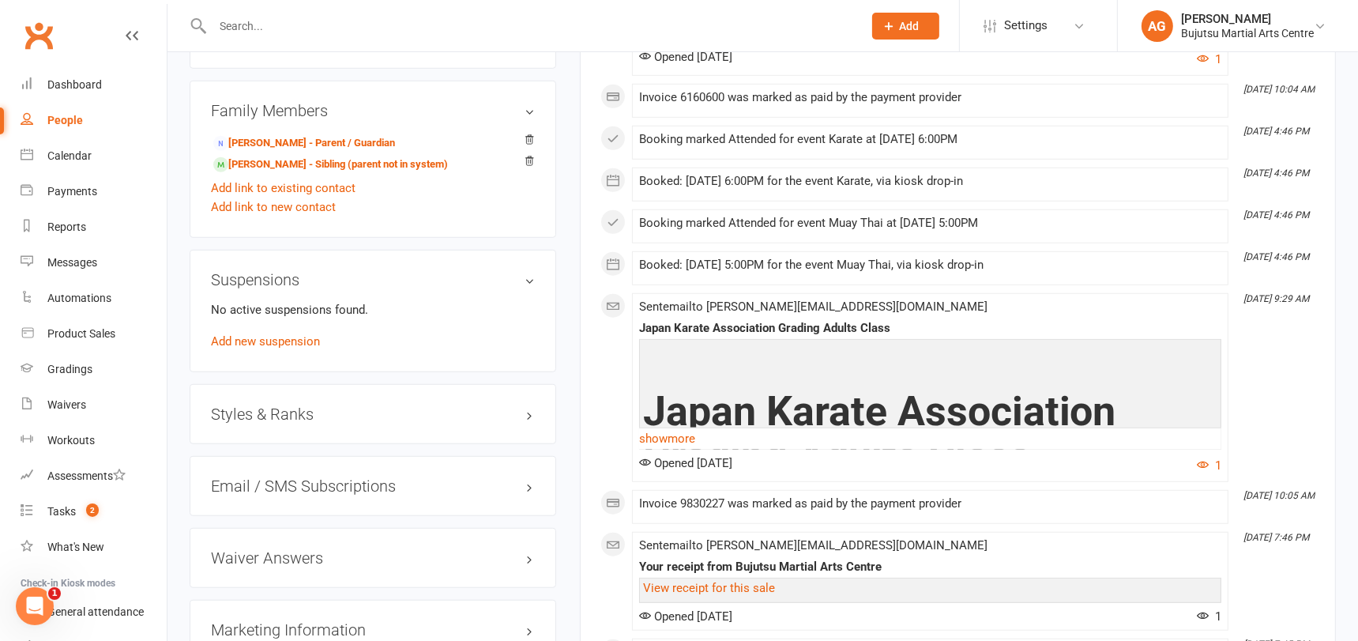
scroll to position [1337, 0]
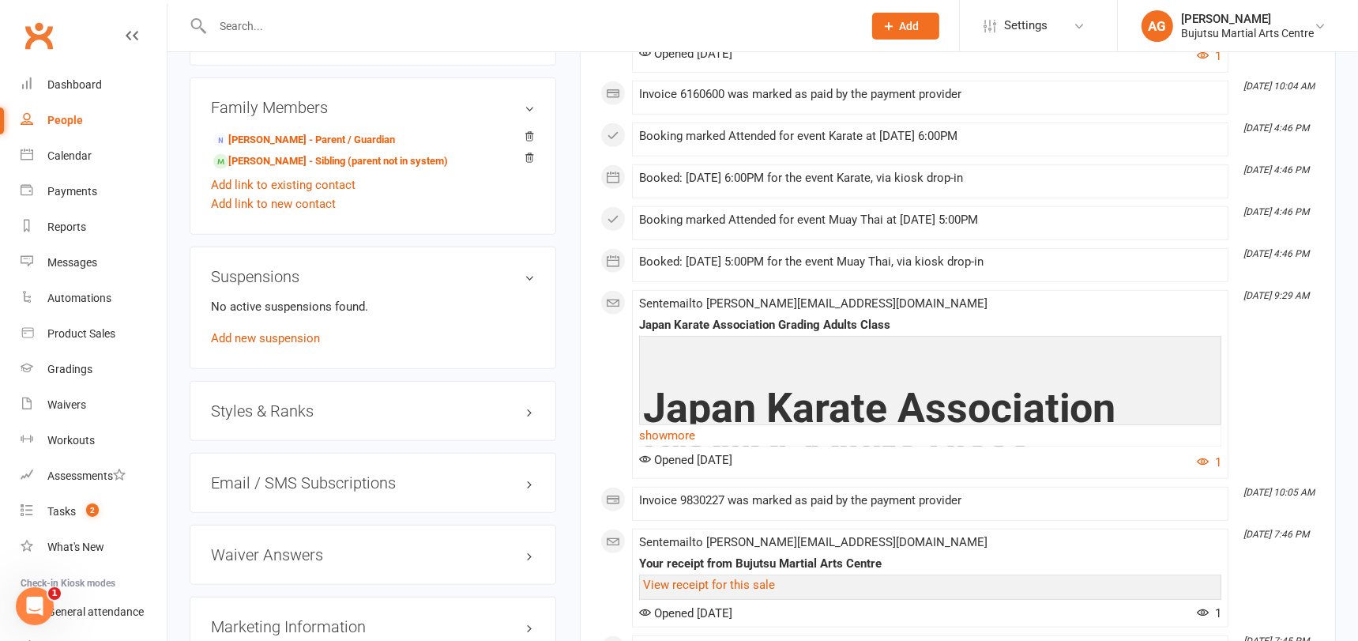
click at [298, 394] on div "Styles & Ranks" at bounding box center [373, 411] width 366 height 60
click at [295, 402] on h3 "Styles & Ranks" at bounding box center [373, 410] width 324 height 17
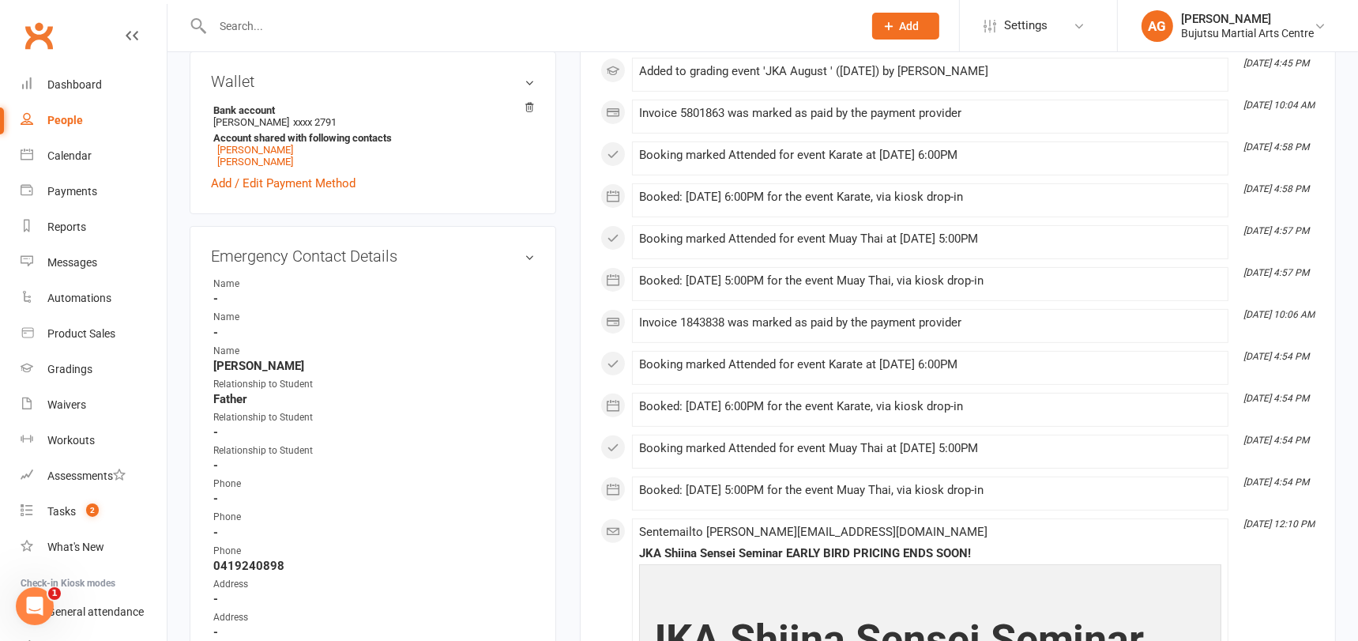
scroll to position [0, 0]
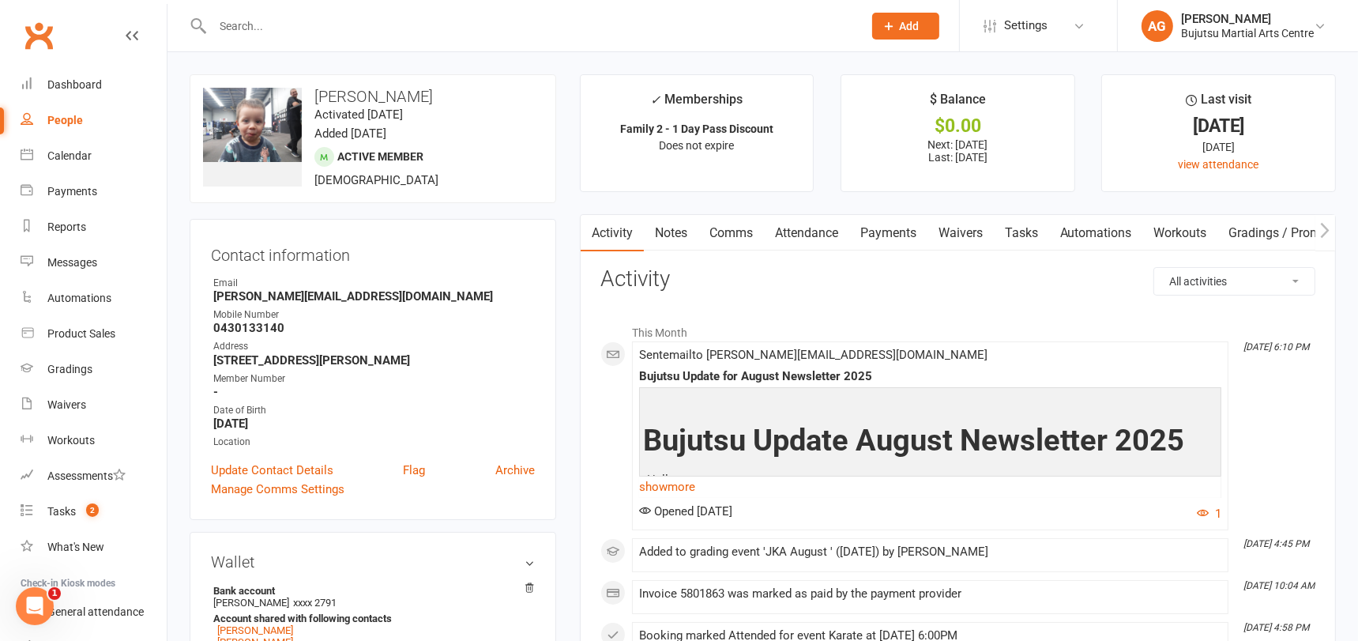
click at [368, 20] on input "text" at bounding box center [530, 26] width 644 height 22
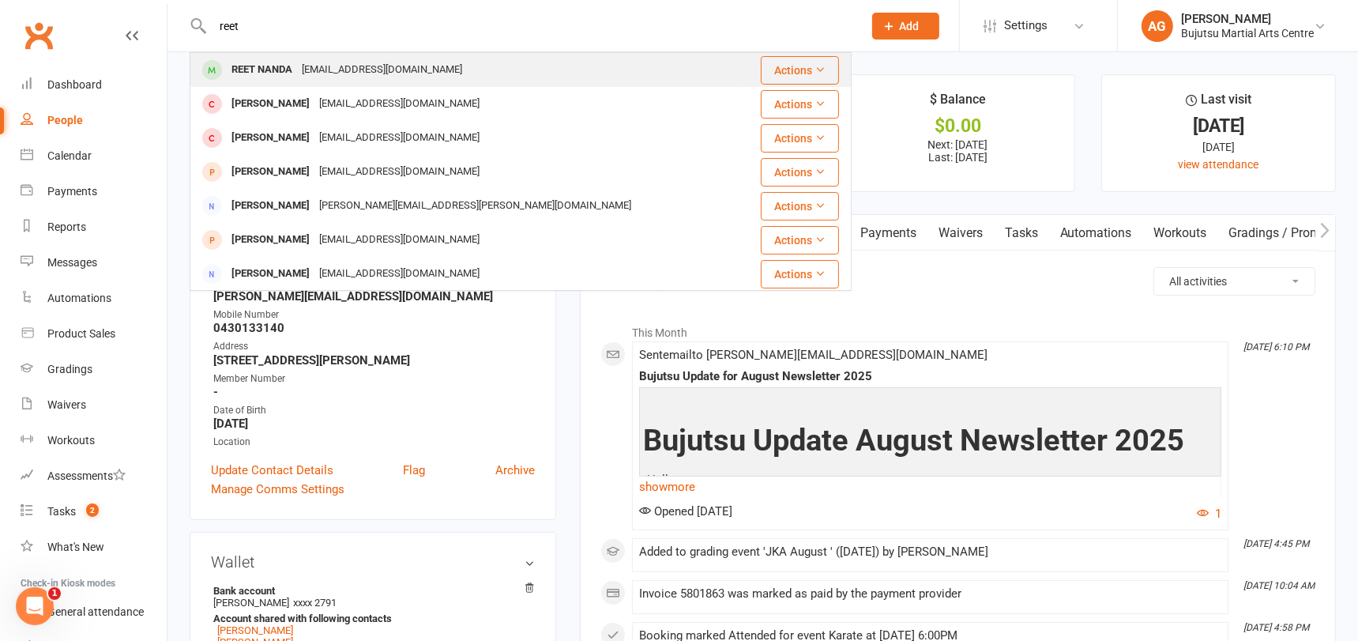
type input "reet"
click at [345, 65] on div "vsnaust@gmail.com" at bounding box center [382, 69] width 170 height 23
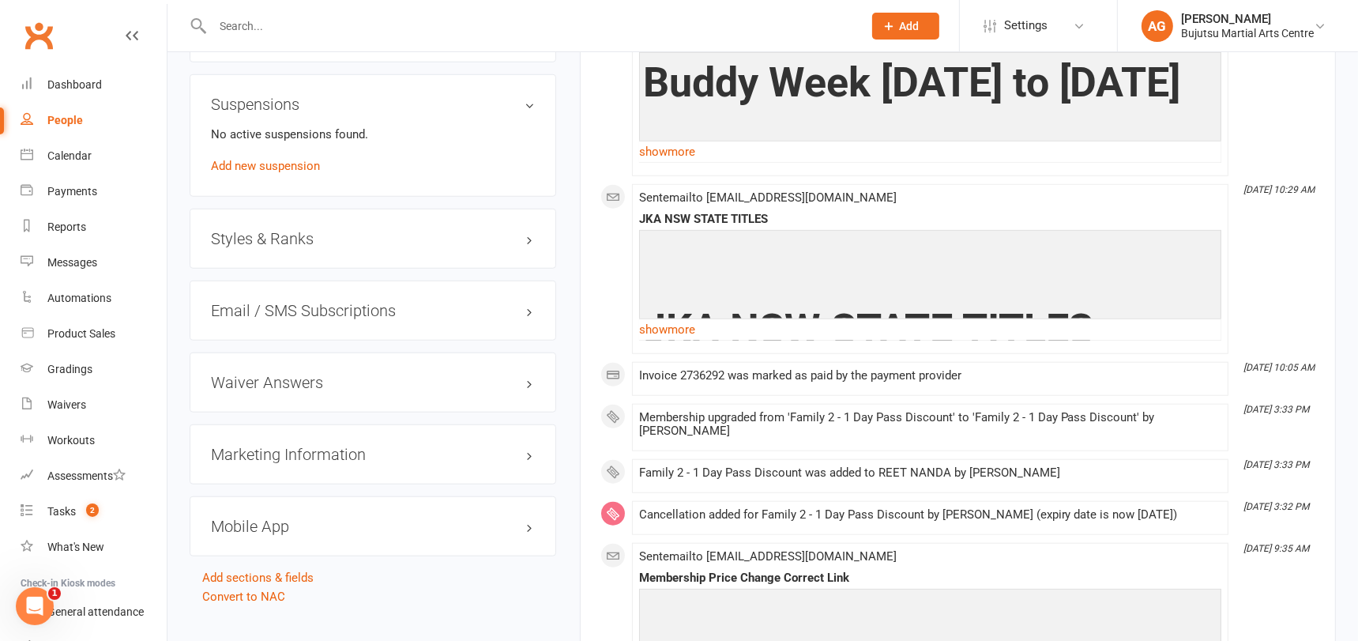
scroll to position [1510, 0]
click at [290, 229] on h3 "Styles & Ranks" at bounding box center [373, 237] width 324 height 17
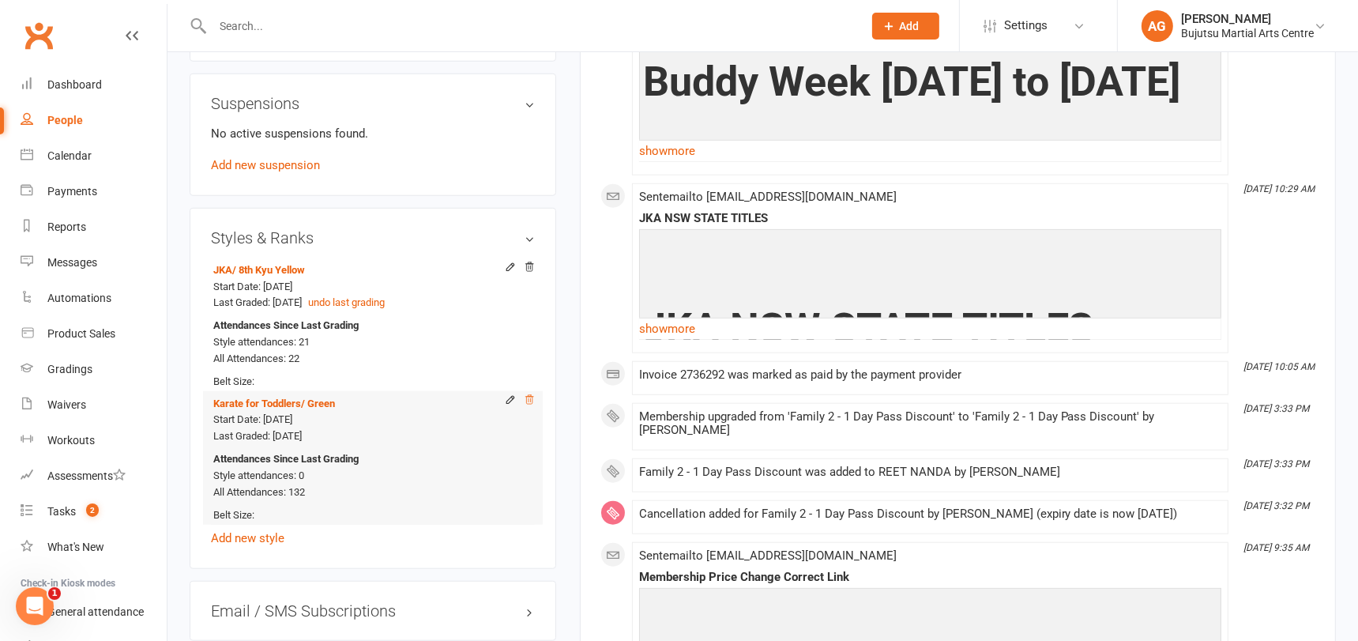
click at [528, 394] on icon at bounding box center [529, 399] width 11 height 11
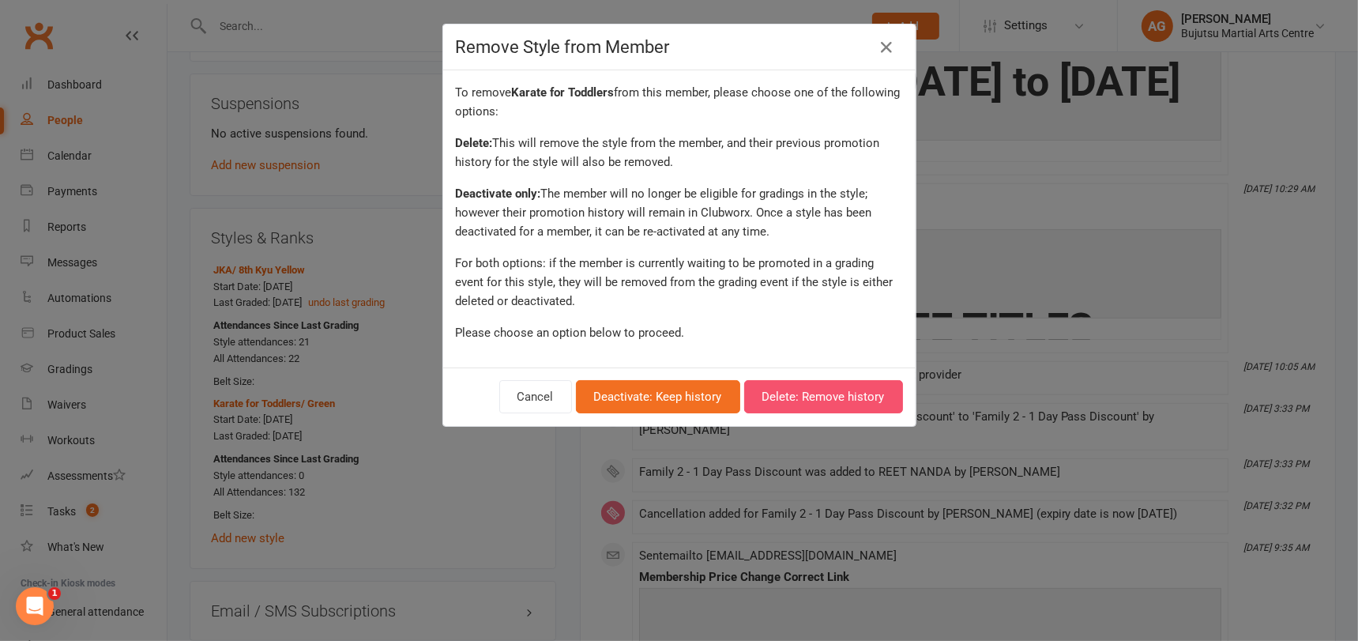
click at [824, 386] on button "Delete: Remove history" at bounding box center [823, 396] width 159 height 33
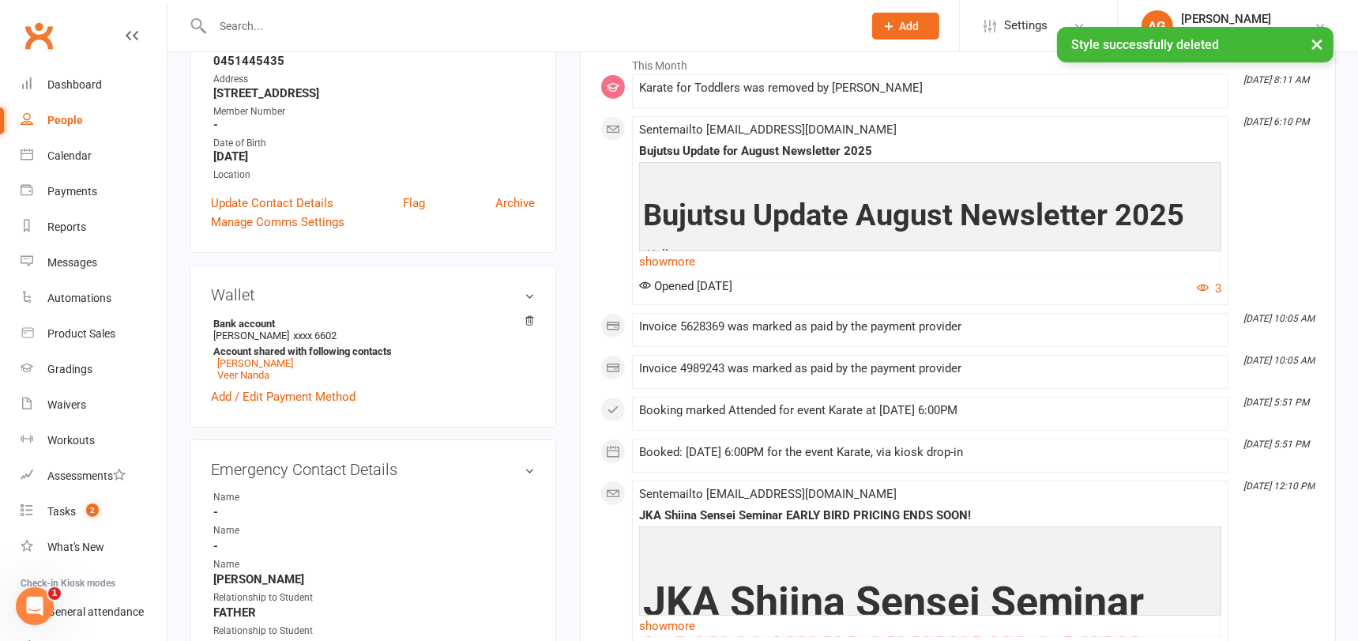
scroll to position [0, 0]
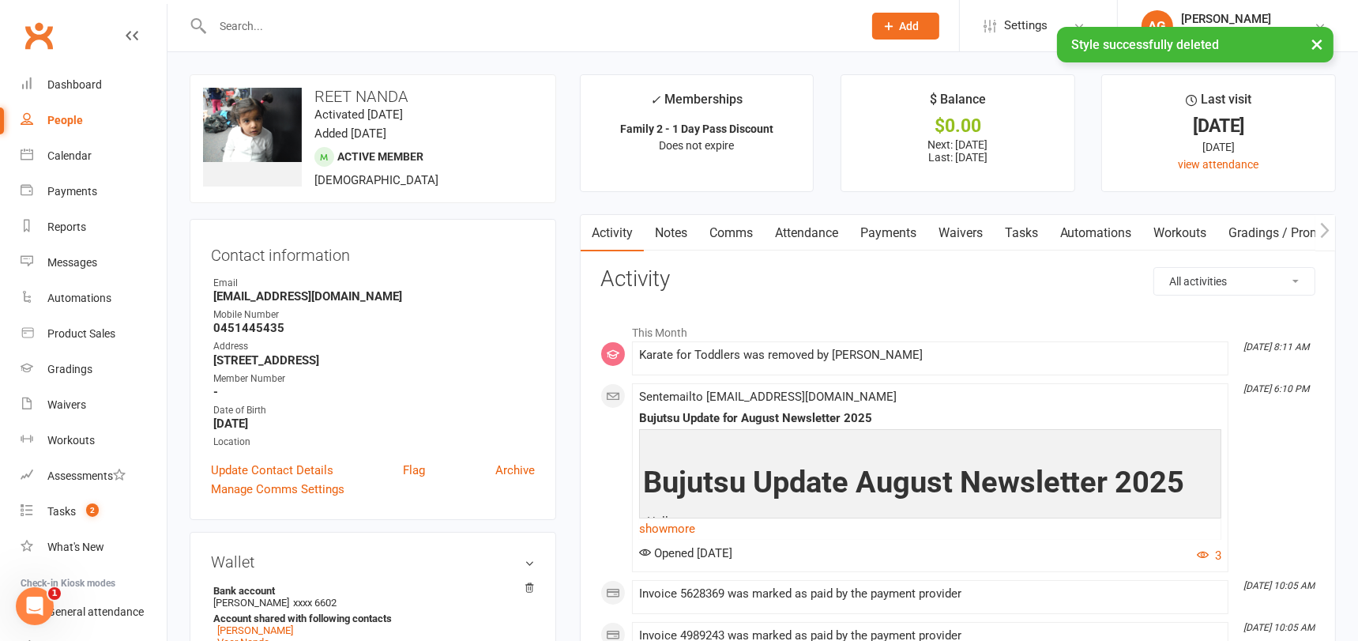
click at [659, 228] on link "Notes" at bounding box center [671, 233] width 54 height 36
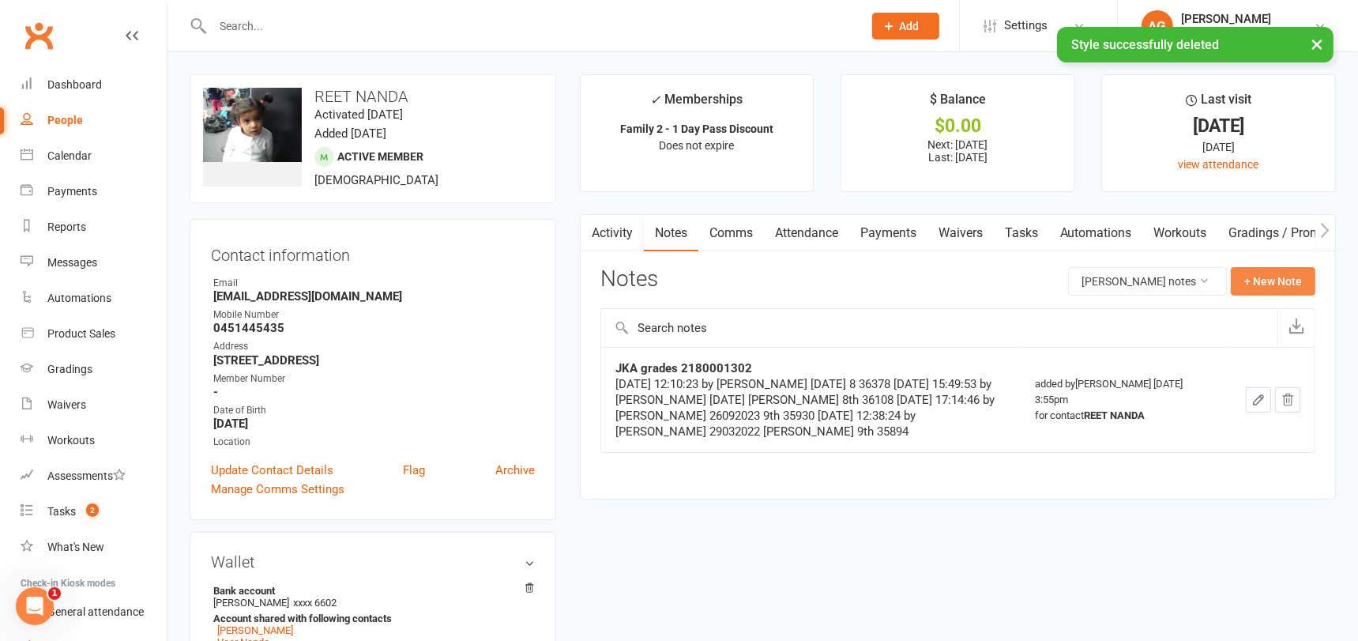
click at [1283, 279] on button "+ New Note" at bounding box center [1272, 281] width 85 height 28
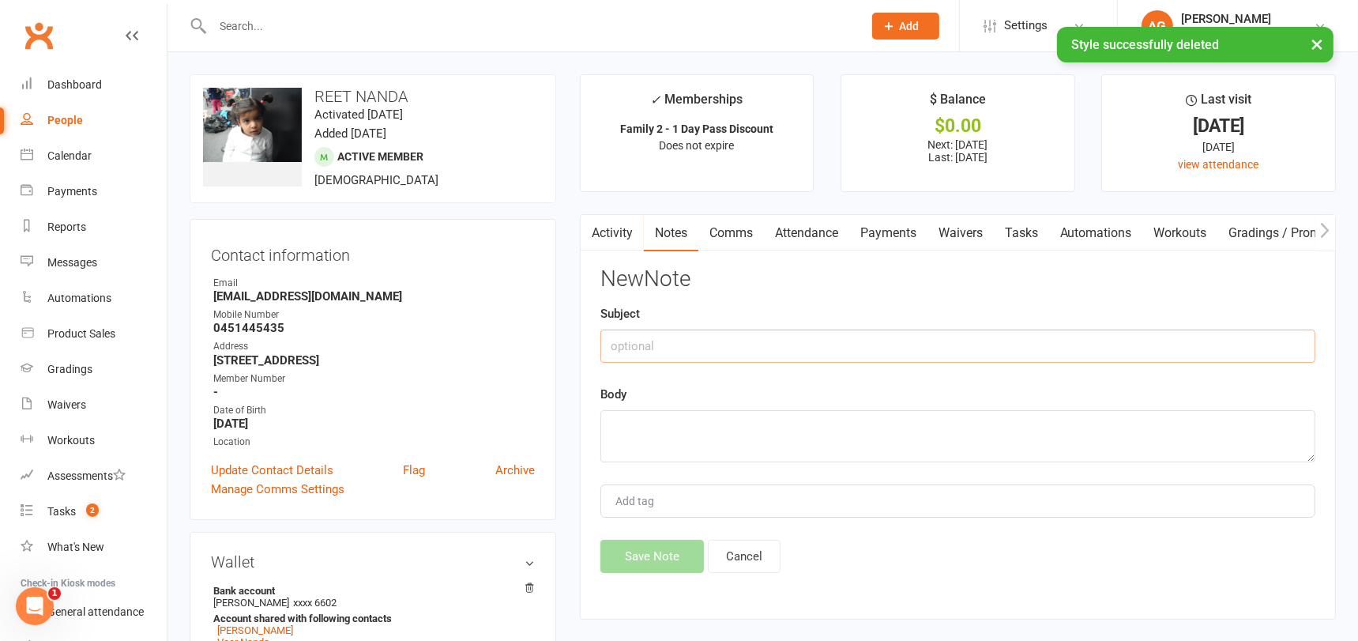
click at [765, 343] on input "text" at bounding box center [957, 345] width 715 height 33
paste input "Karate for Toddlers"
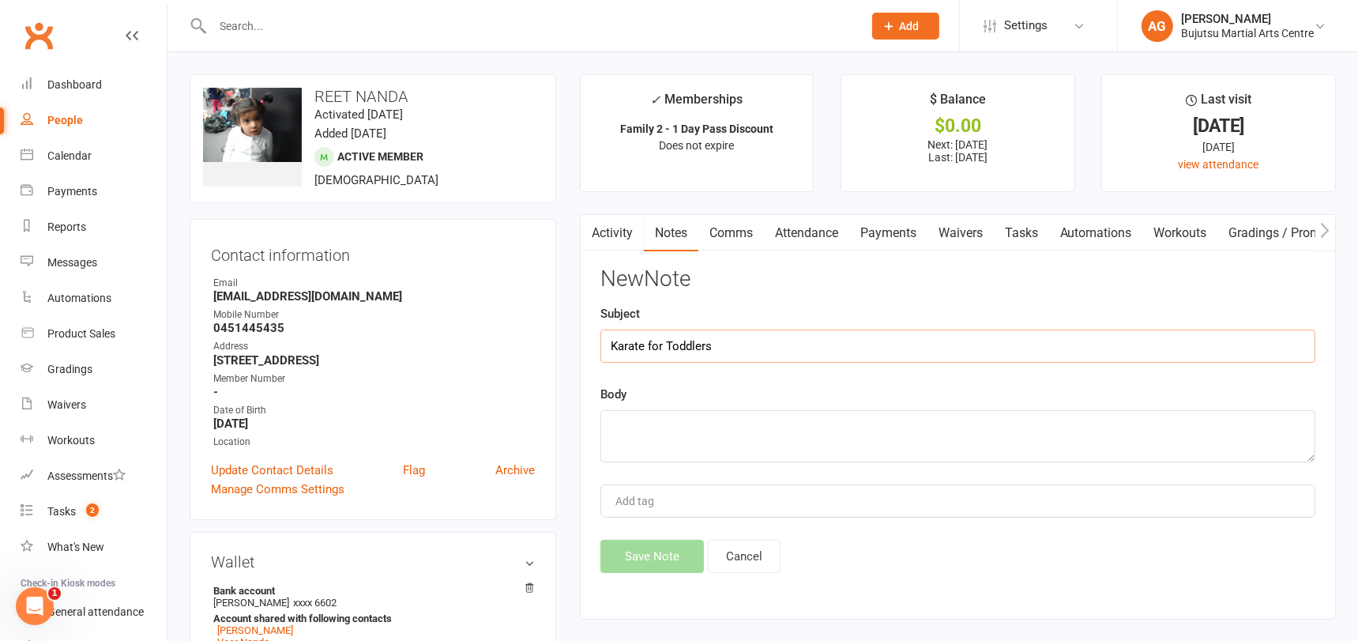
type input "Karate for Toddlers"
click at [719, 403] on div "Body" at bounding box center [957, 423] width 715 height 77
click at [719, 412] on textarea at bounding box center [957, 436] width 715 height 52
type textarea "Green"
click at [676, 547] on button "Save Note" at bounding box center [651, 555] width 103 height 33
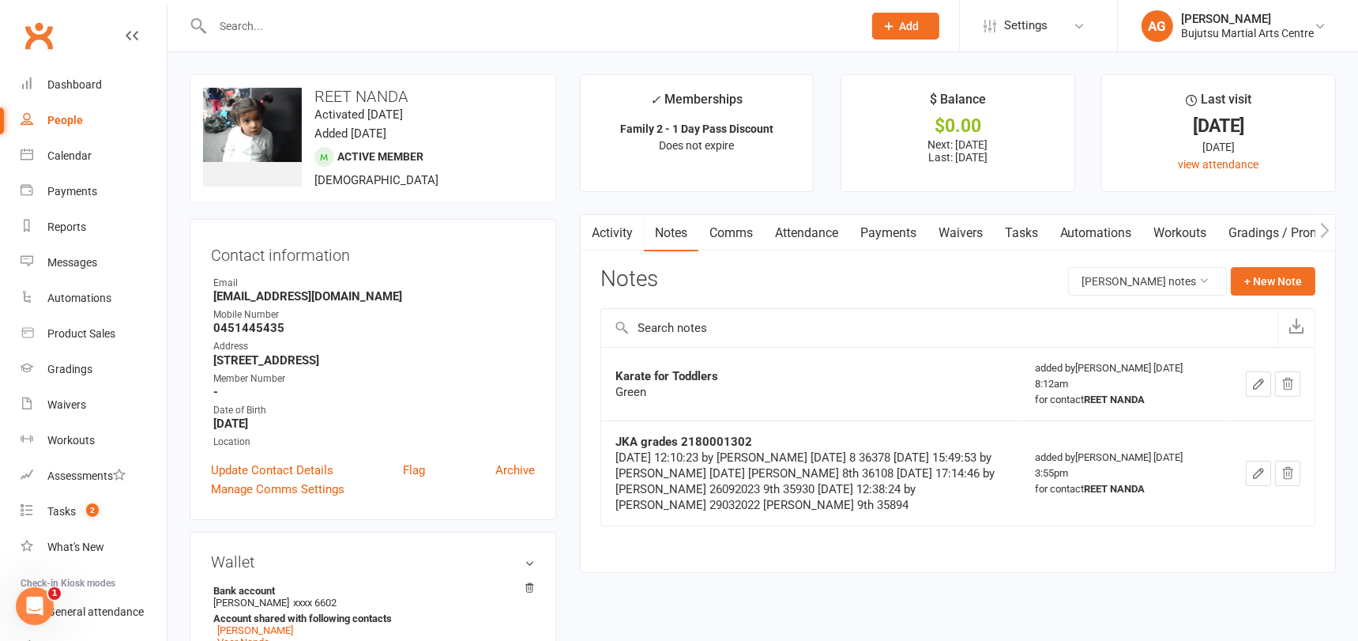
click at [345, 23] on input "text" at bounding box center [530, 26] width 644 height 22
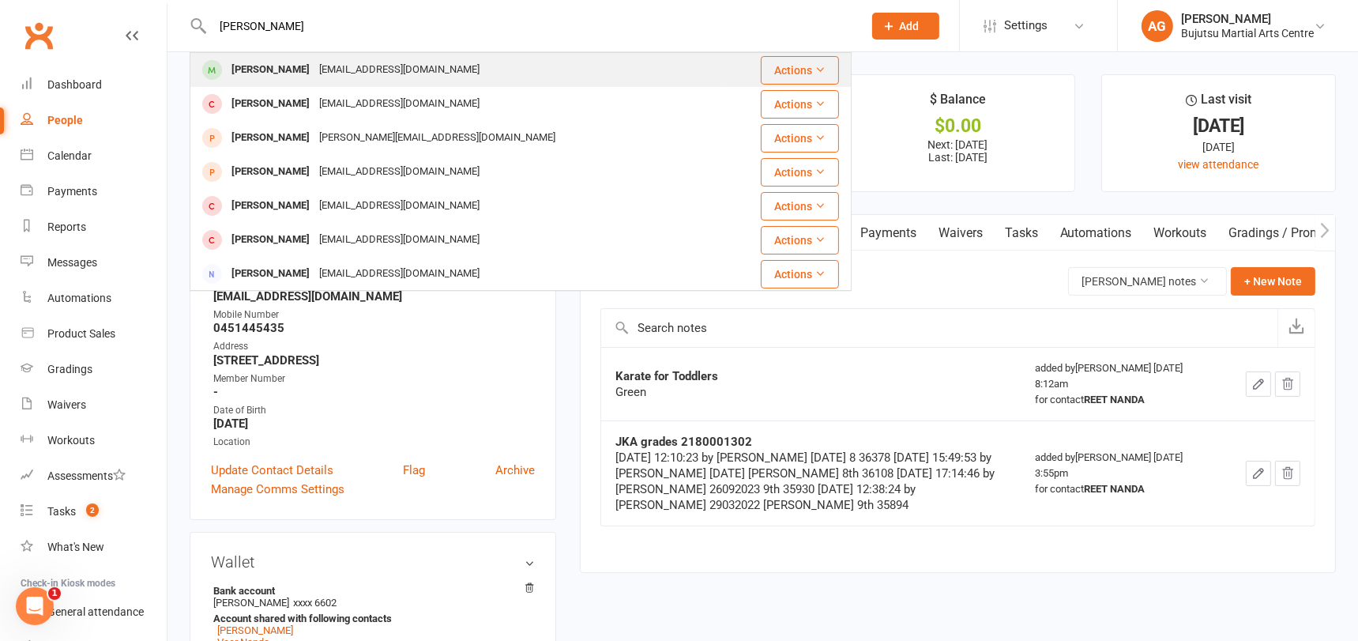
type input "maverick brown"
click at [336, 69] on div "Miriamg_14@hotmail.com" at bounding box center [399, 69] width 170 height 23
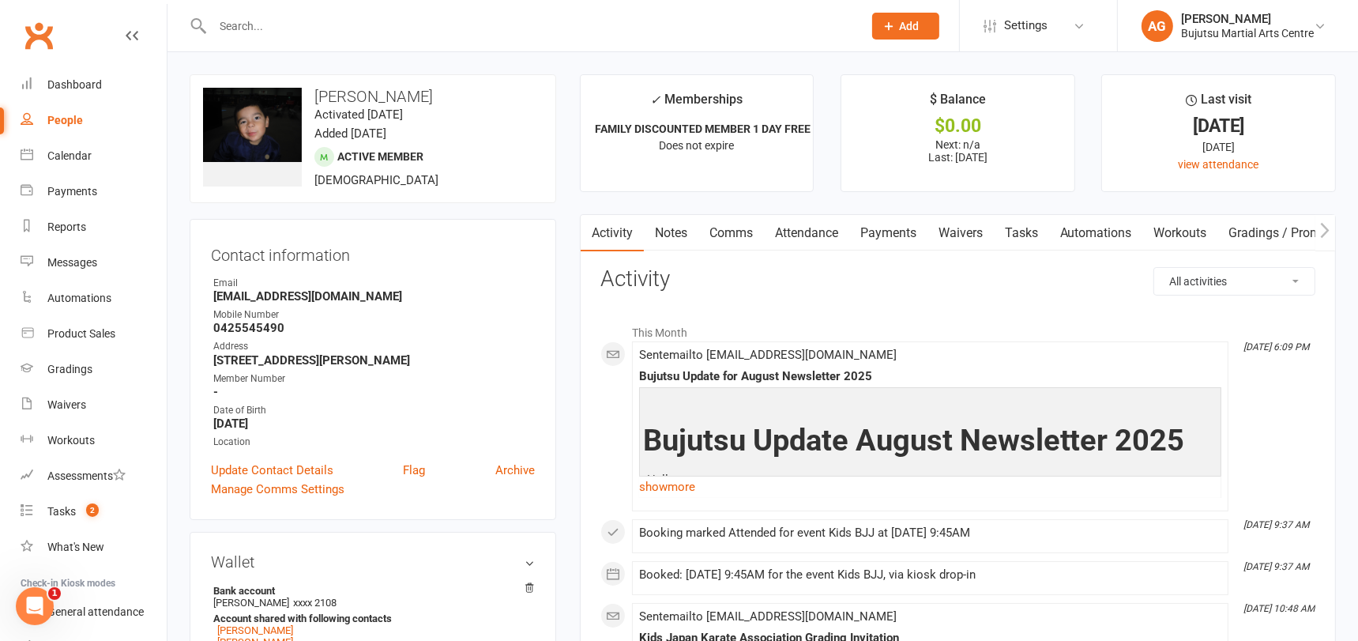
click at [677, 235] on link "Notes" at bounding box center [671, 233] width 54 height 36
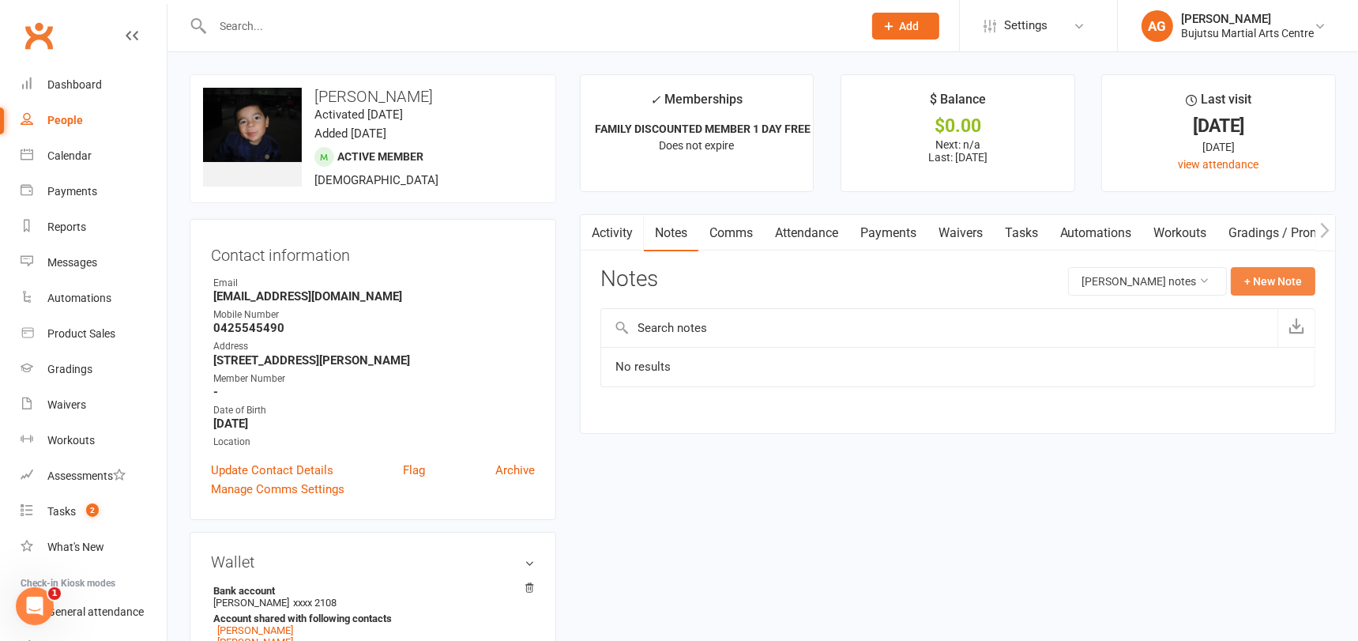
click at [1267, 283] on button "+ New Note" at bounding box center [1272, 281] width 85 height 28
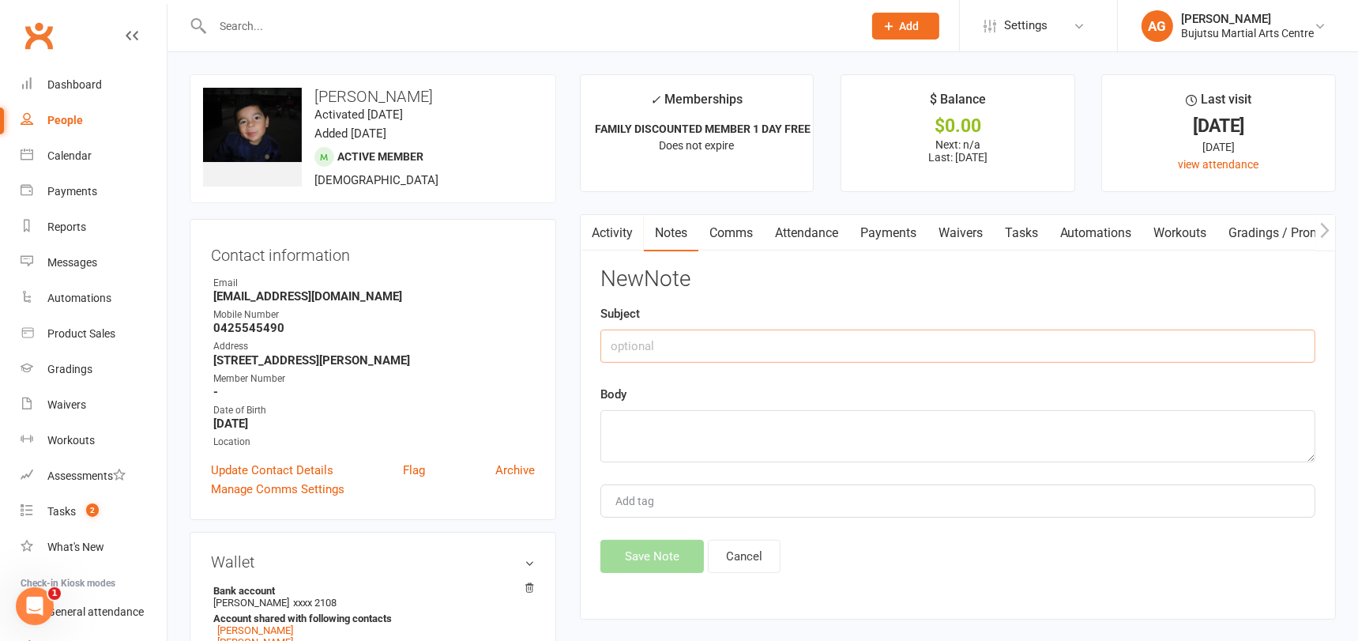
click at [862, 340] on input "text" at bounding box center [957, 345] width 715 height 33
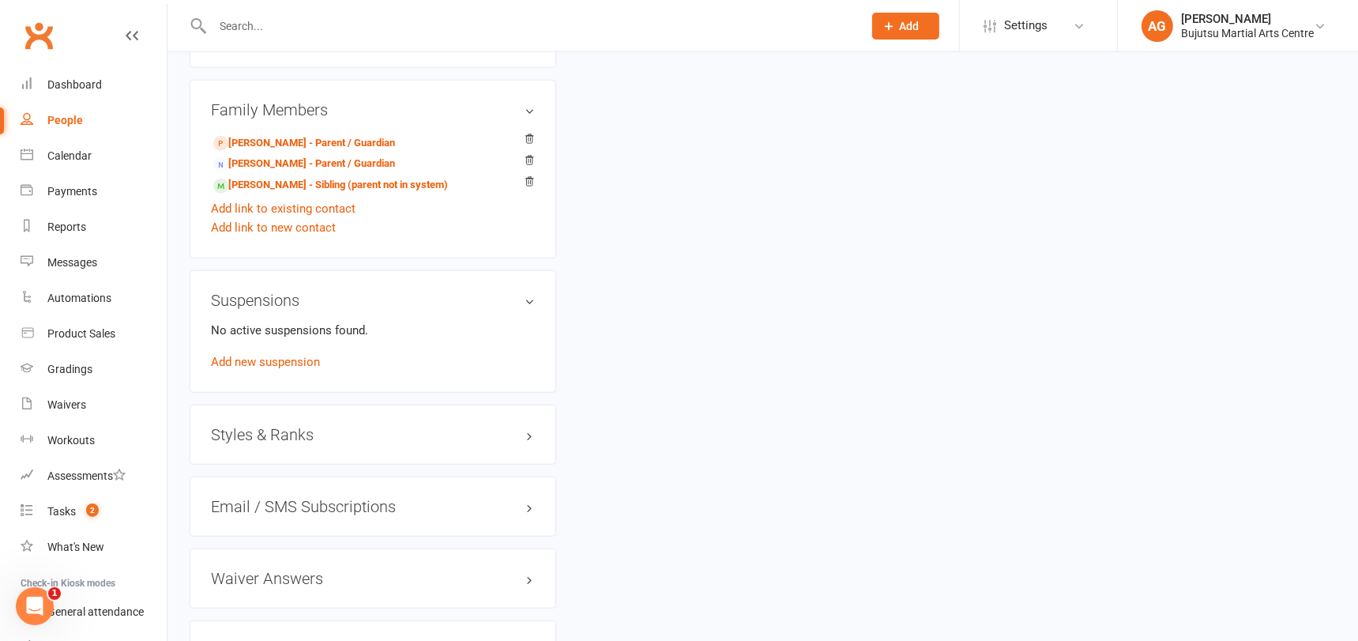
scroll to position [1345, 0]
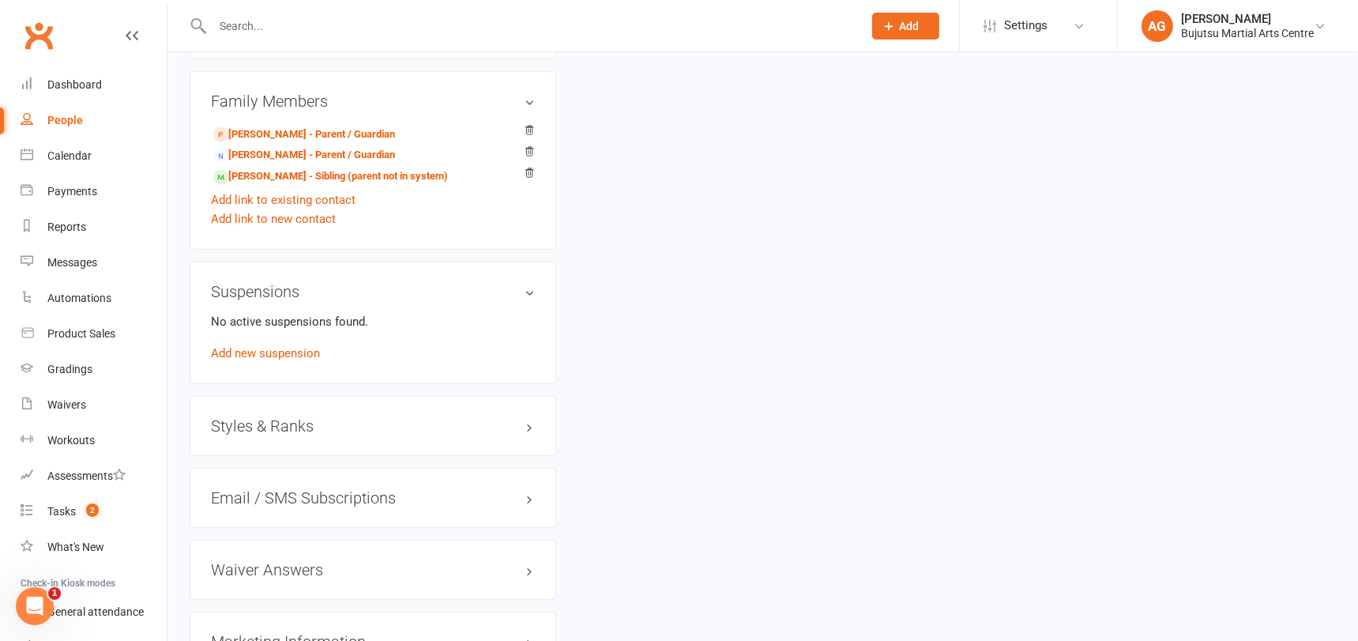
click at [284, 409] on div "Styles & Ranks" at bounding box center [373, 426] width 366 height 60
click at [285, 417] on h3 "Styles & Ranks" at bounding box center [373, 425] width 324 height 17
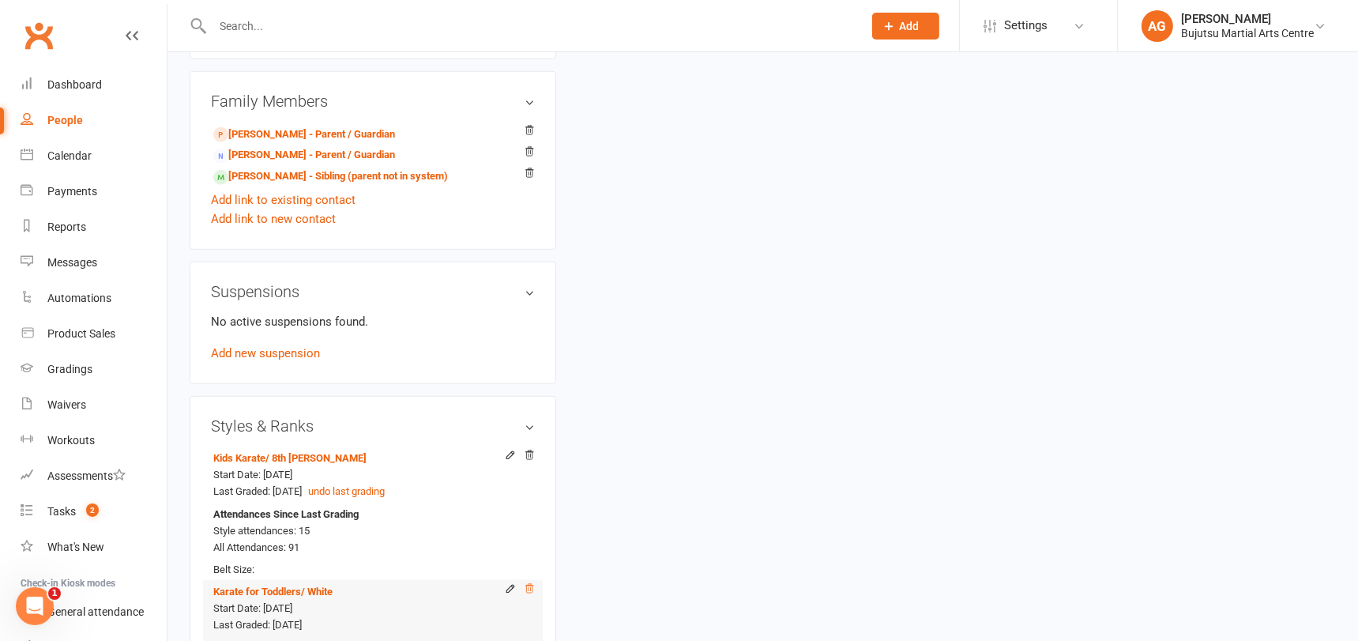
click at [529, 584] on icon at bounding box center [529, 588] width 11 height 11
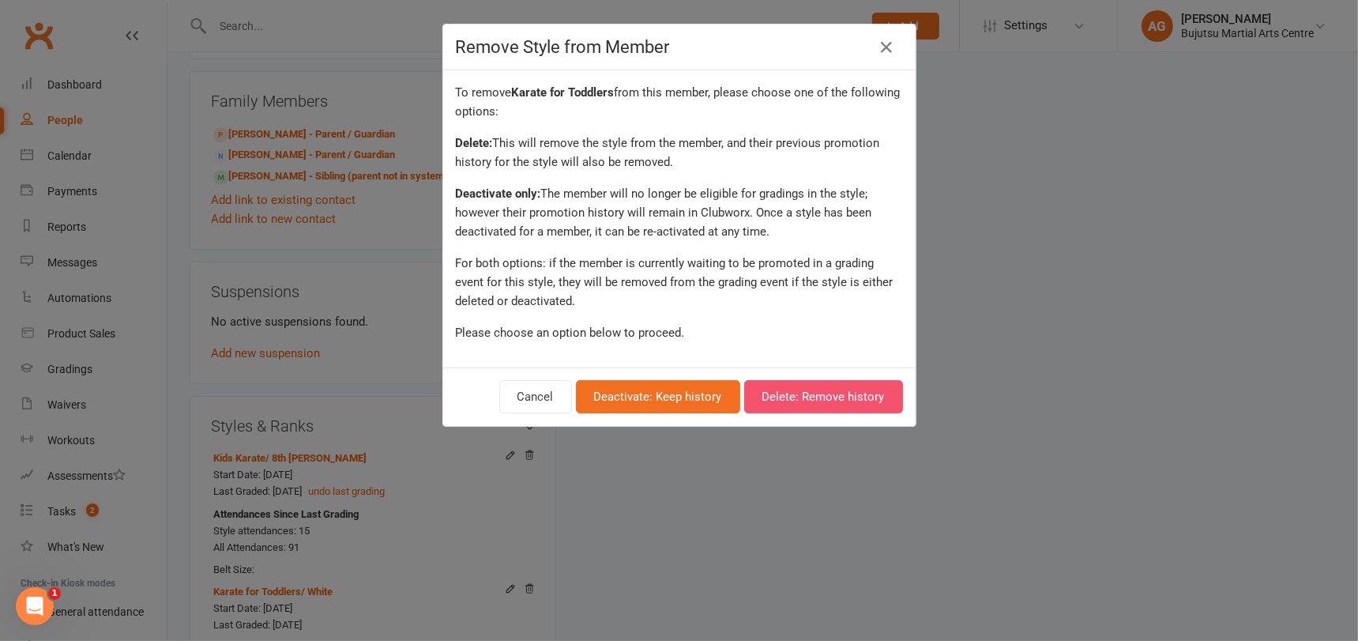
click at [791, 388] on button "Delete: Remove history" at bounding box center [823, 396] width 159 height 33
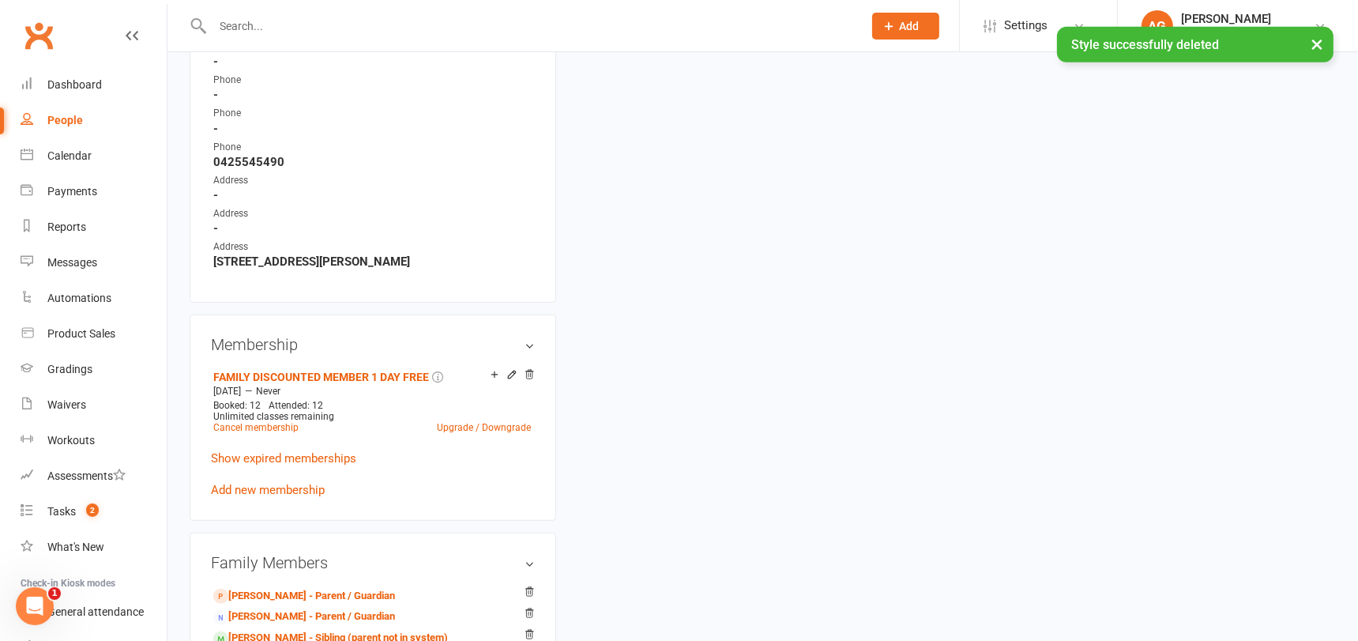
scroll to position [801, 0]
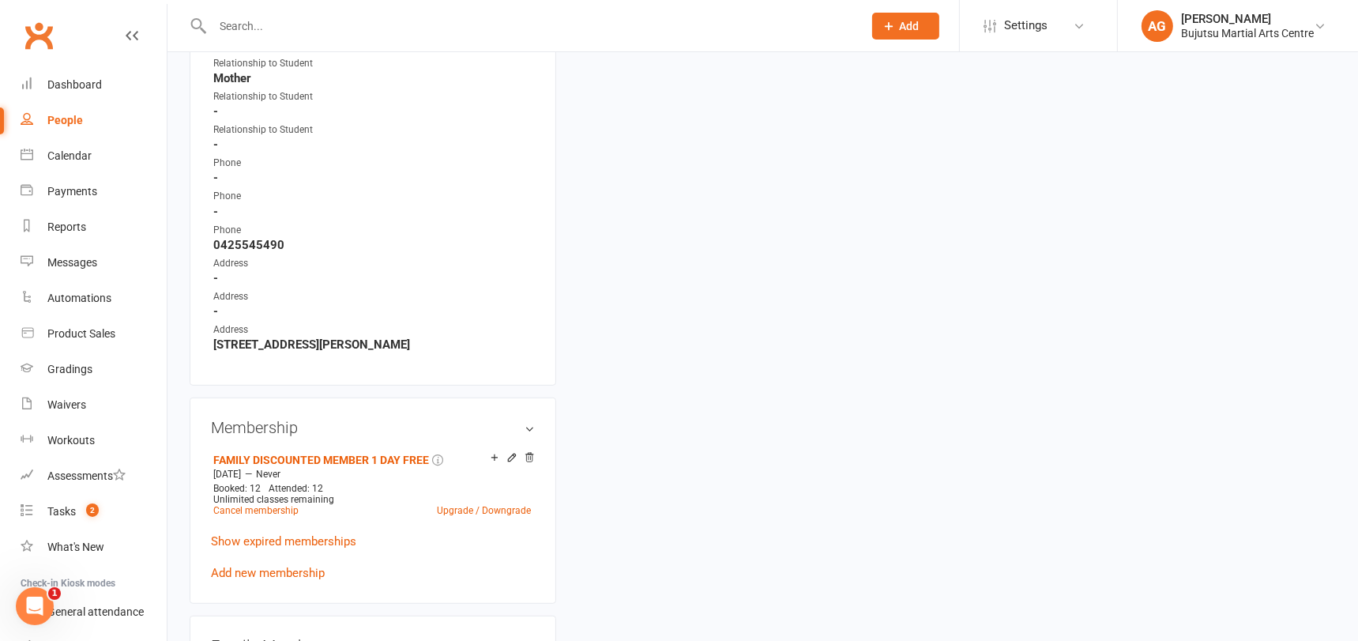
click at [348, 20] on input "text" at bounding box center [530, 26] width 644 height 22
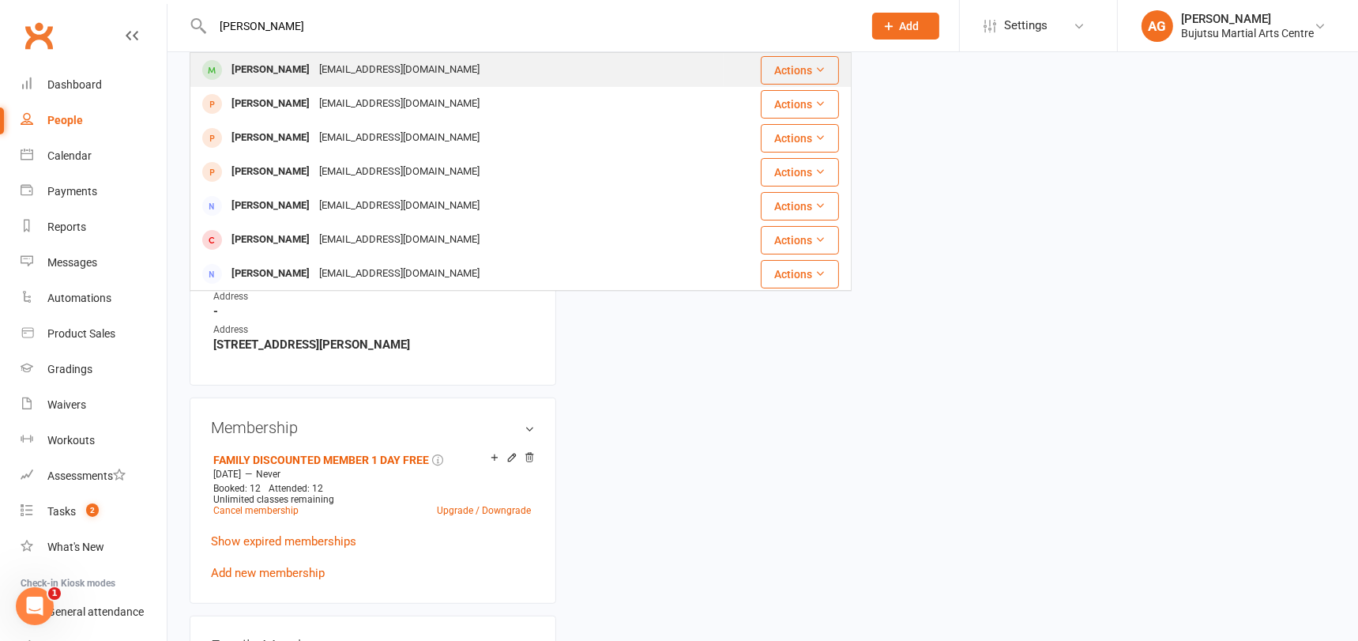
type input "skylar bond"
click at [339, 62] on div "emwatts94@hotmail.com" at bounding box center [399, 69] width 170 height 23
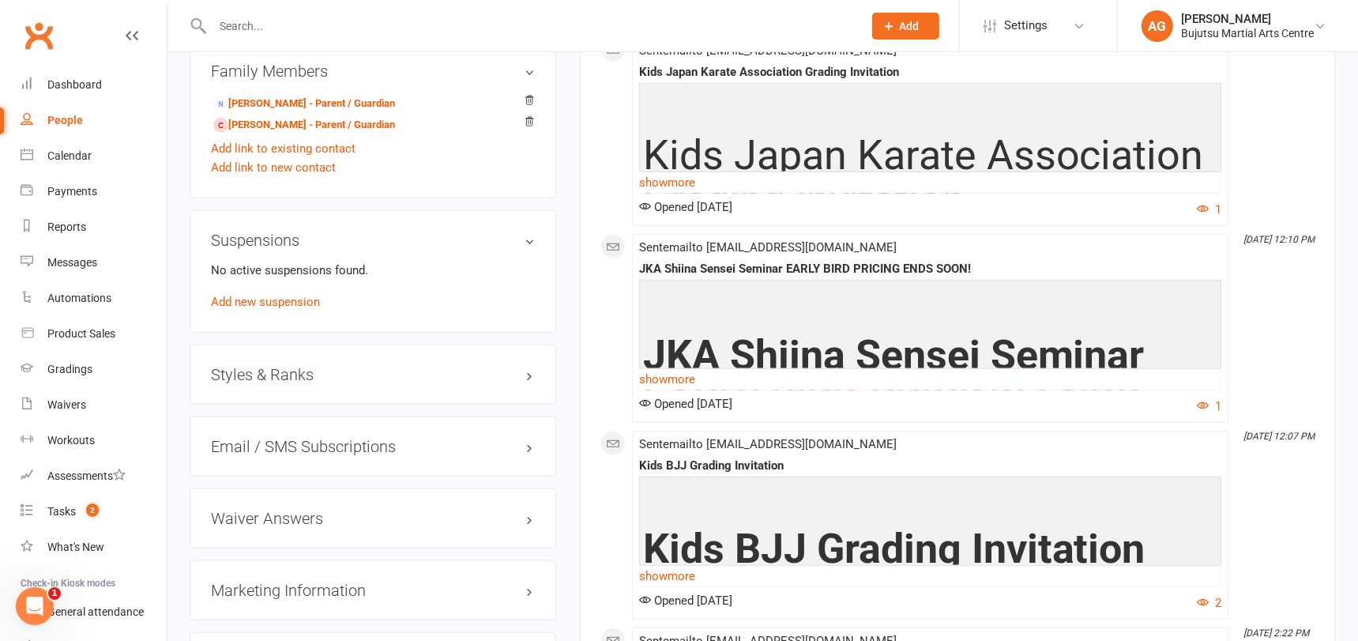
scroll to position [1359, 0]
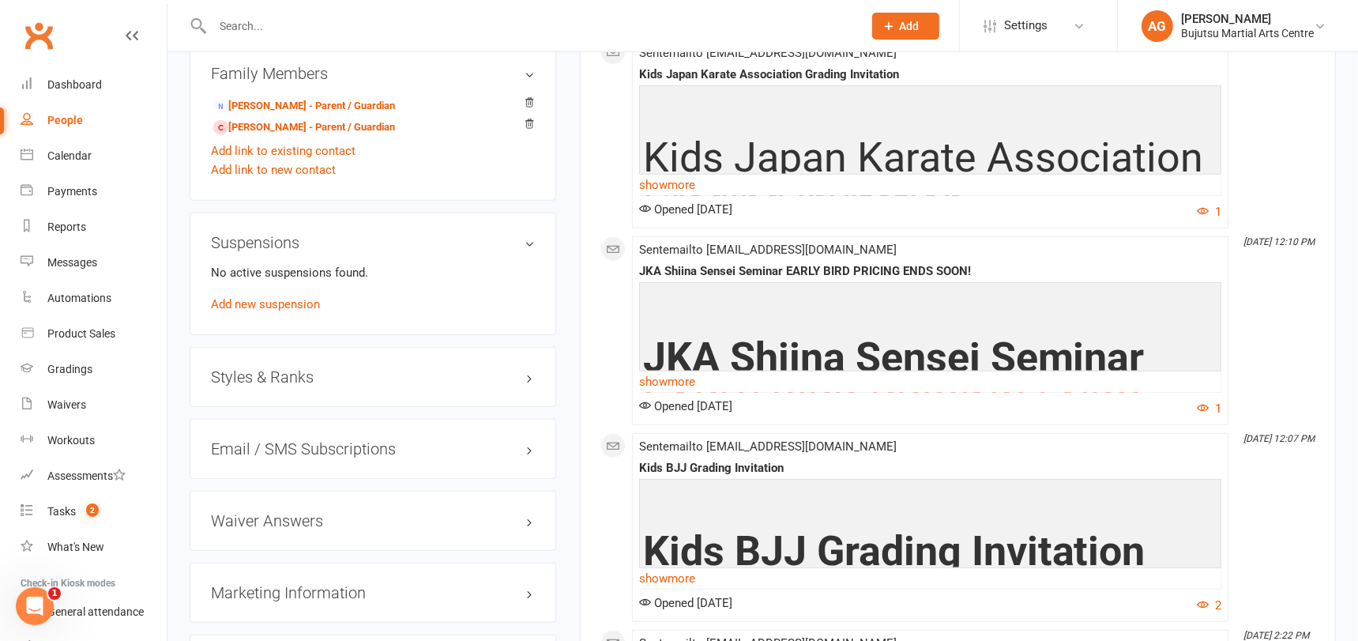
click at [271, 368] on h3 "Styles & Ranks" at bounding box center [373, 376] width 324 height 17
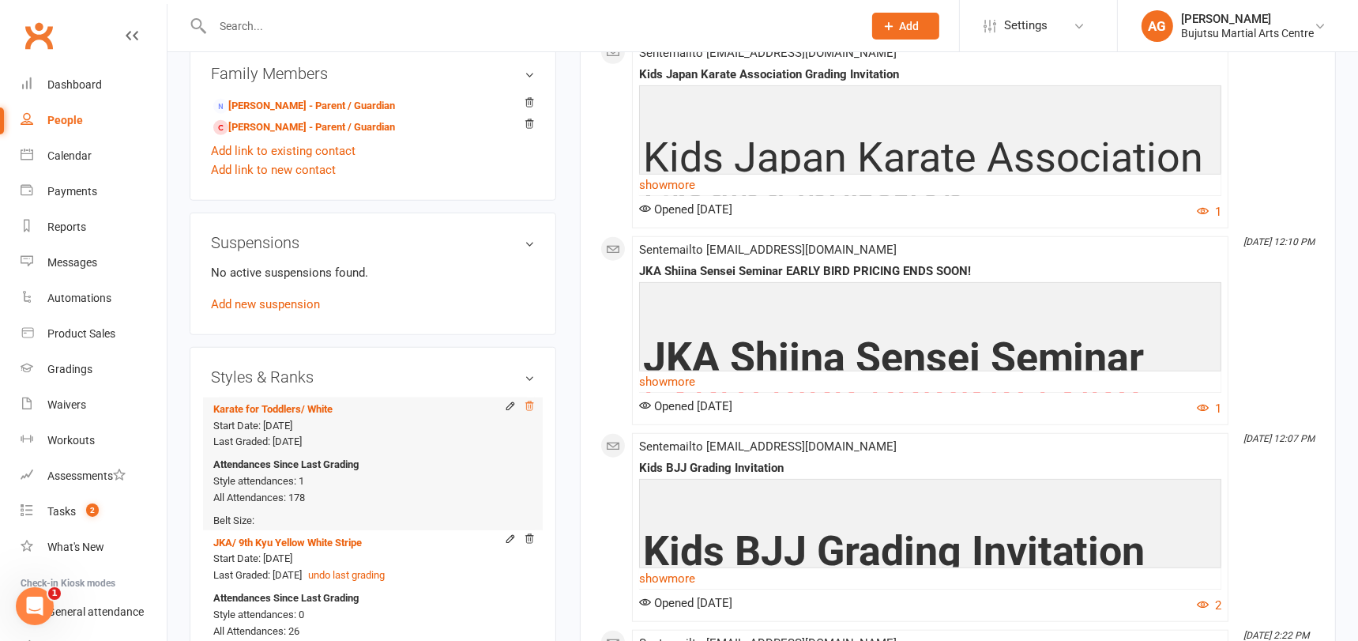
click at [531, 400] on icon at bounding box center [529, 405] width 11 height 11
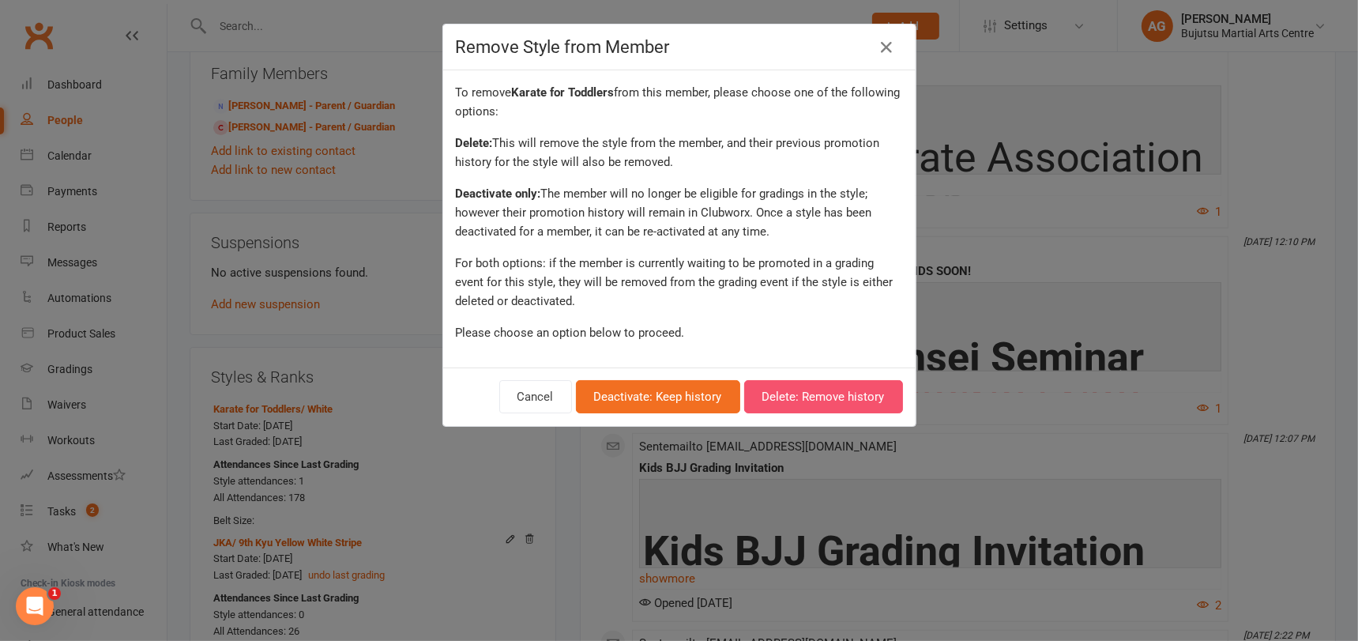
click at [804, 389] on button "Delete: Remove history" at bounding box center [823, 396] width 159 height 33
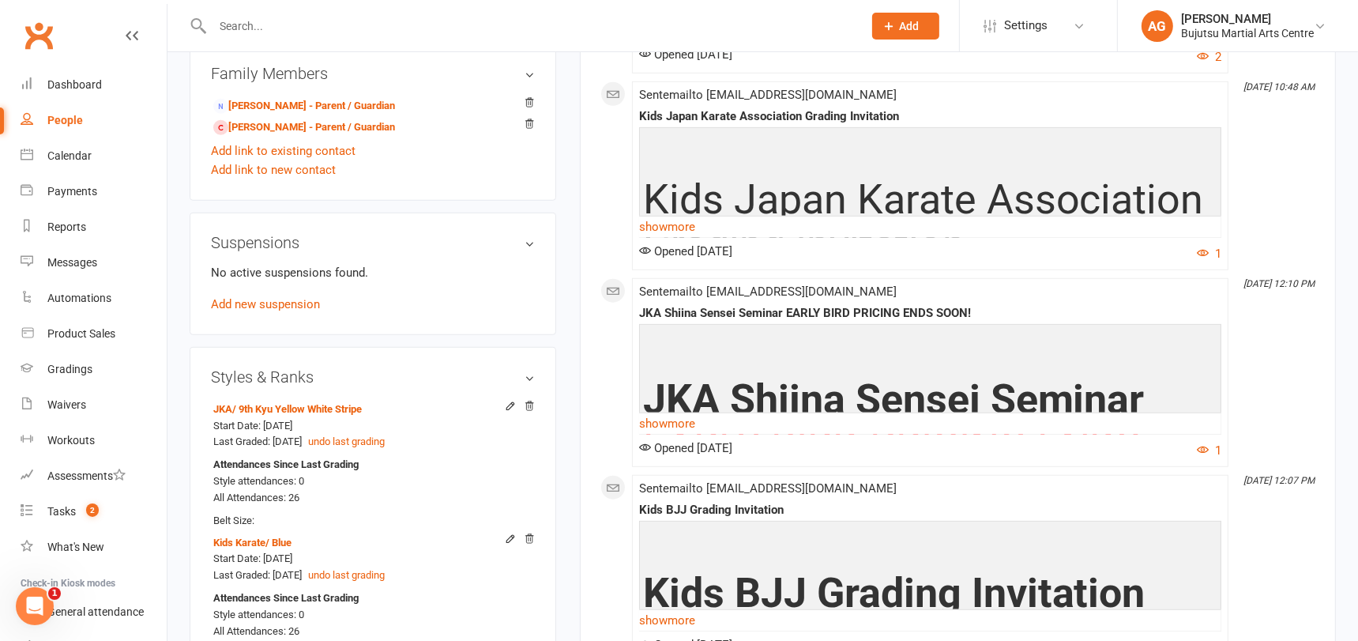
drag, startPoint x: 339, startPoint y: 13, endPoint x: 325, endPoint y: 21, distance: 15.2
click at [339, 13] on div at bounding box center [521, 25] width 662 height 51
click at [324, 21] on input "text" at bounding box center [530, 26] width 644 height 22
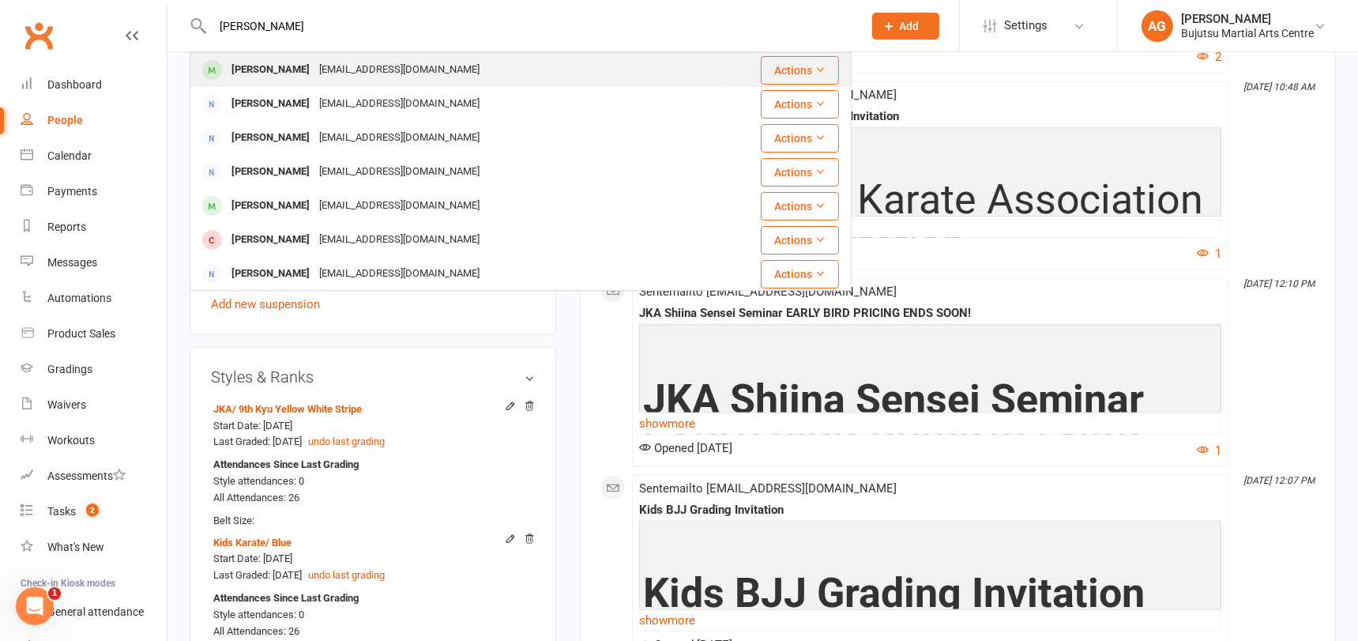
type input "blake greenwood"
click at [311, 66] on div "Blake Greenwood" at bounding box center [271, 69] width 88 height 23
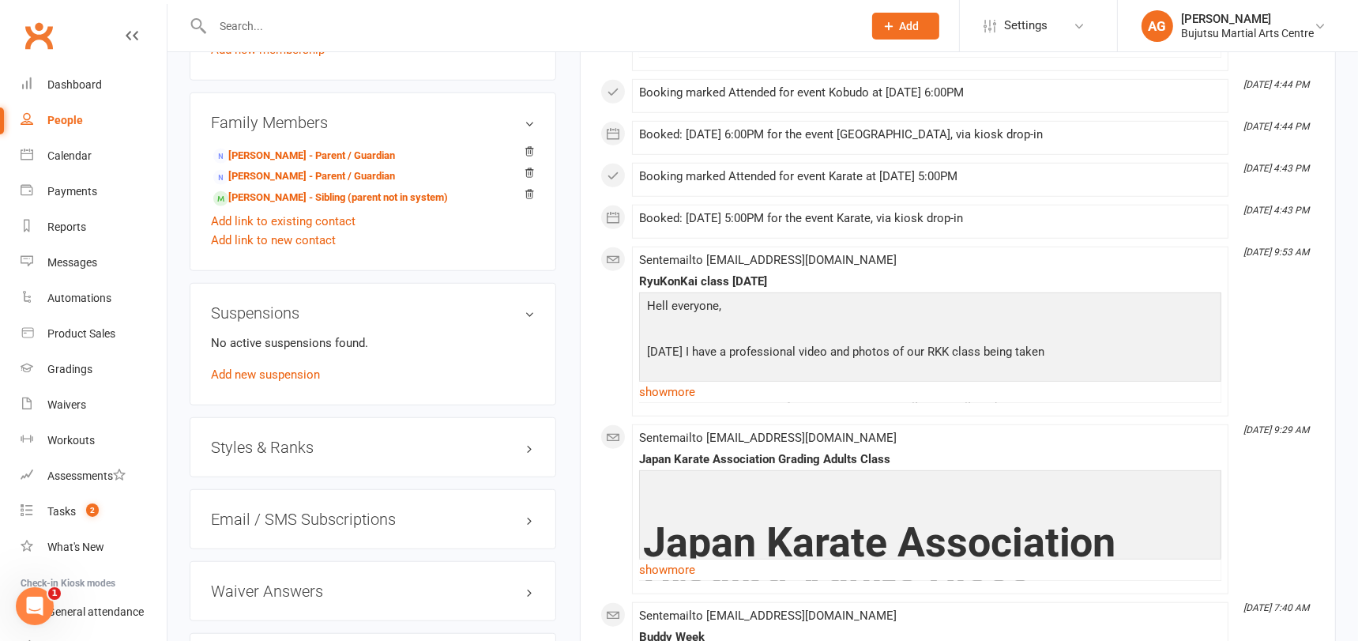
scroll to position [1327, 0]
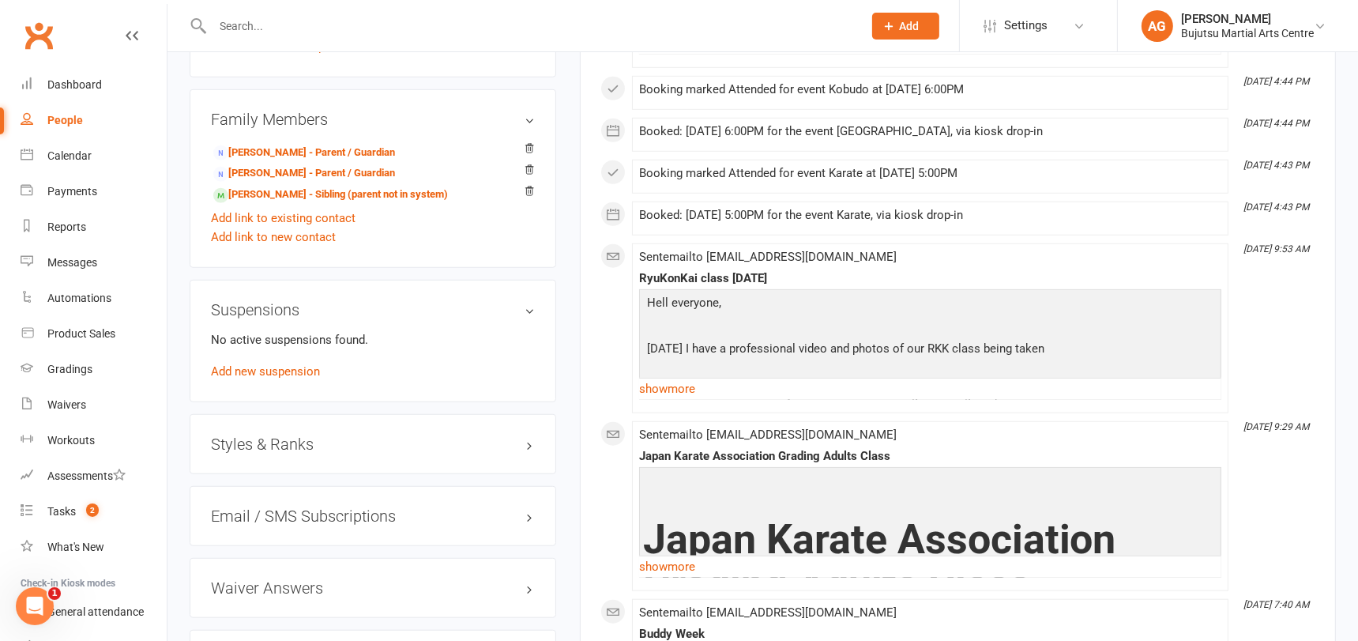
click at [281, 438] on h3 "Styles & Ranks" at bounding box center [373, 443] width 324 height 17
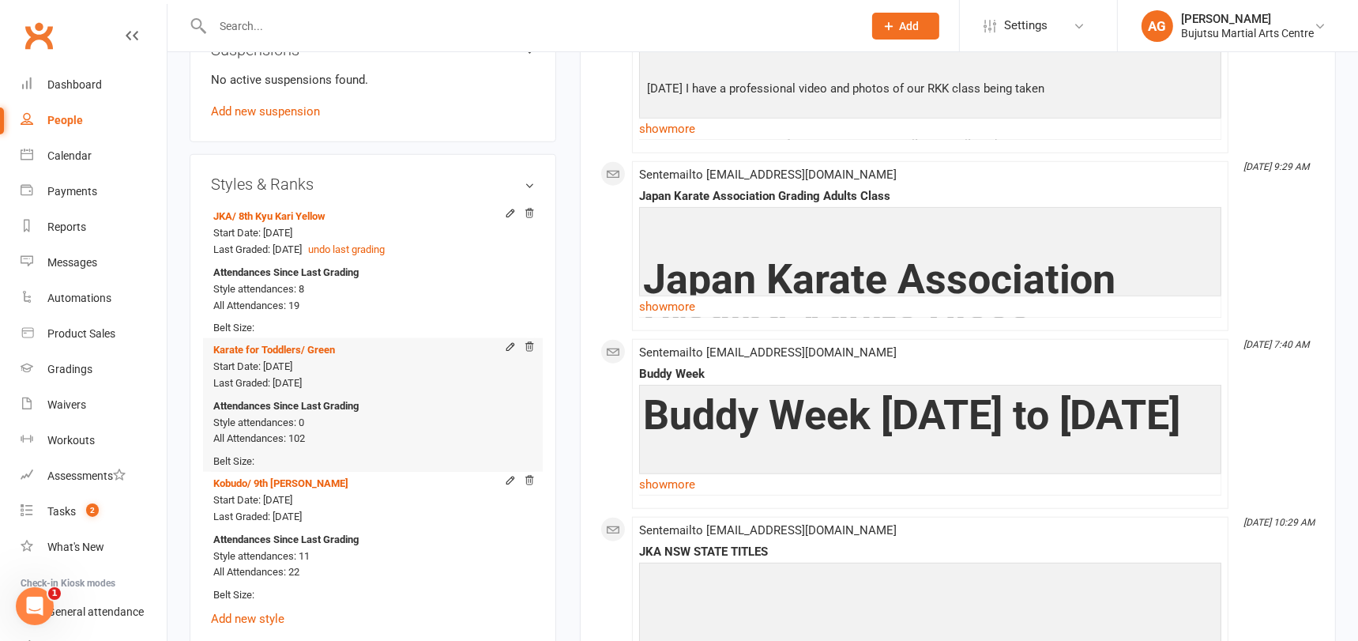
scroll to position [1589, 0]
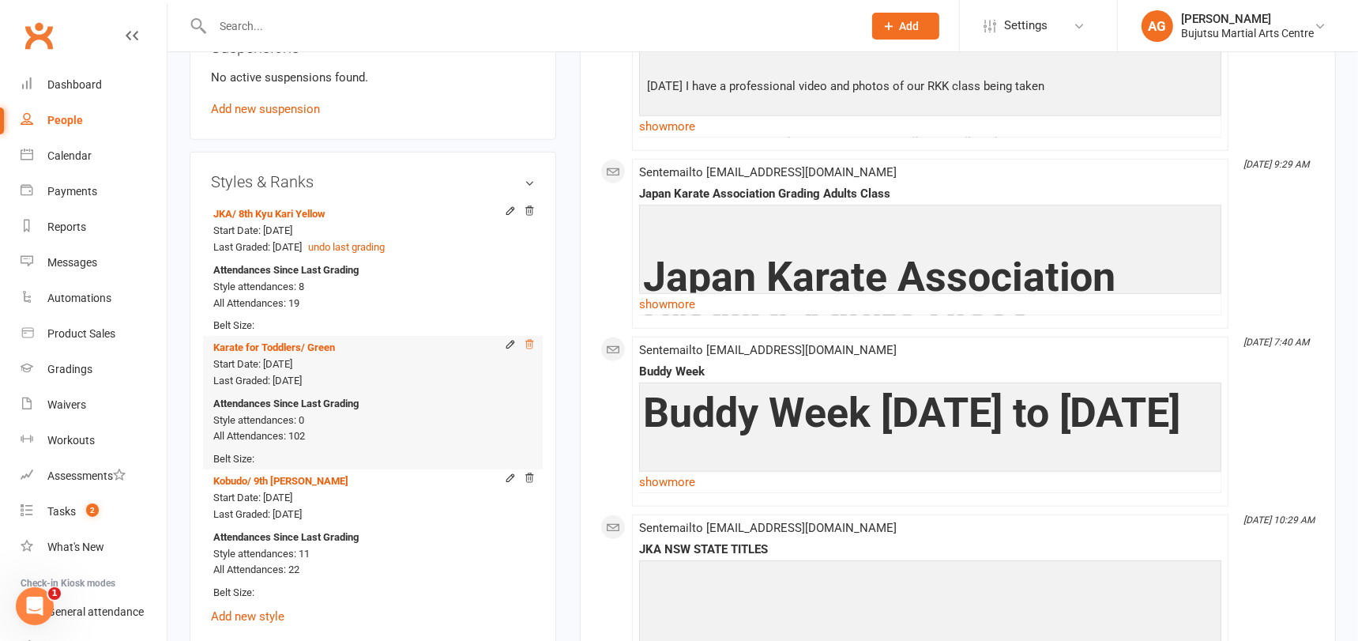
click at [529, 342] on icon at bounding box center [529, 344] width 11 height 11
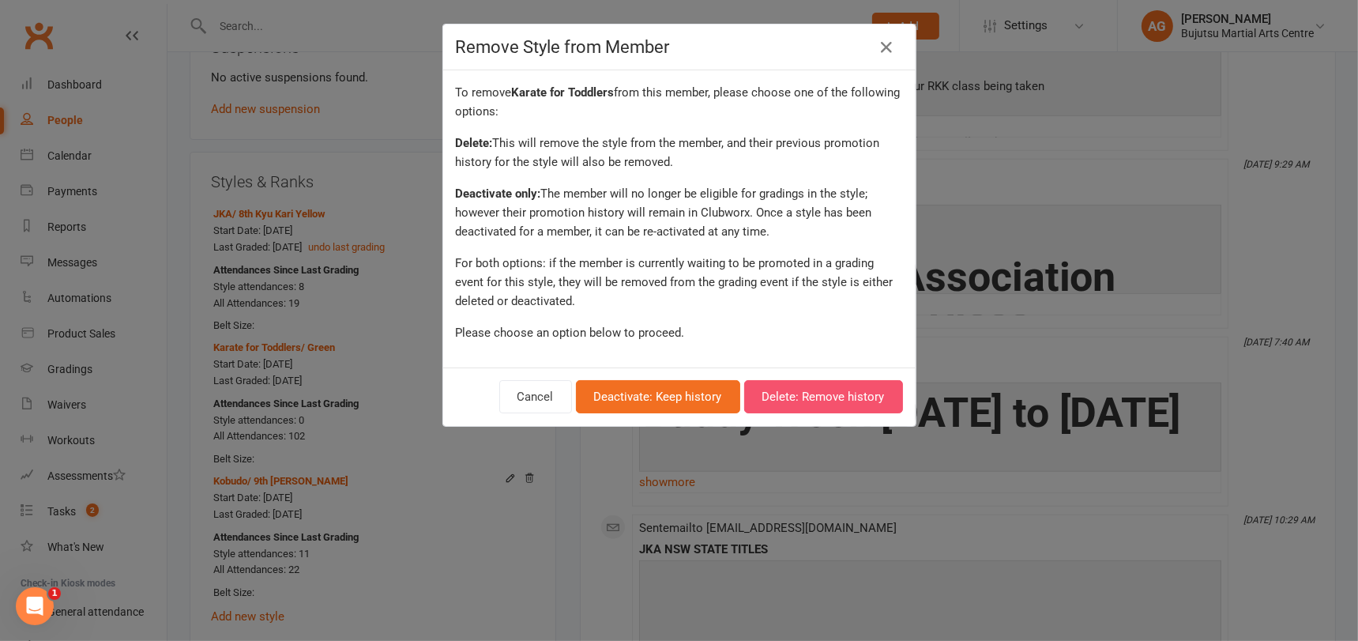
click at [831, 389] on button "Delete: Remove history" at bounding box center [823, 396] width 159 height 33
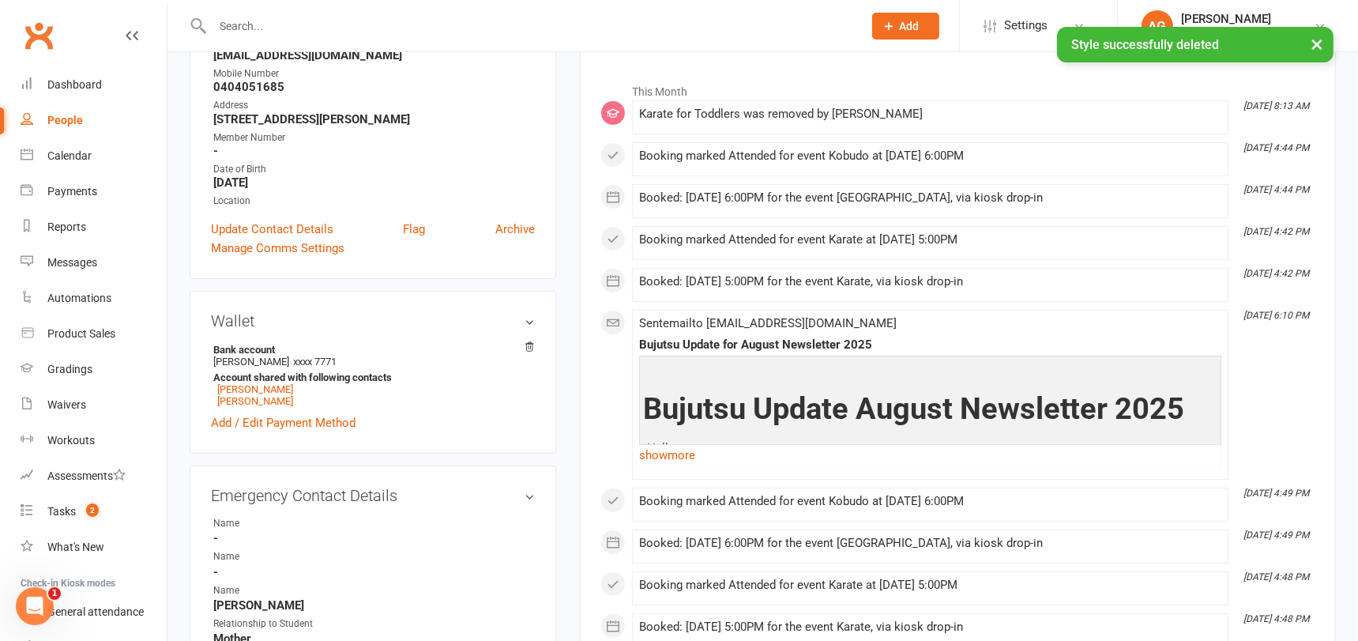
scroll to position [0, 0]
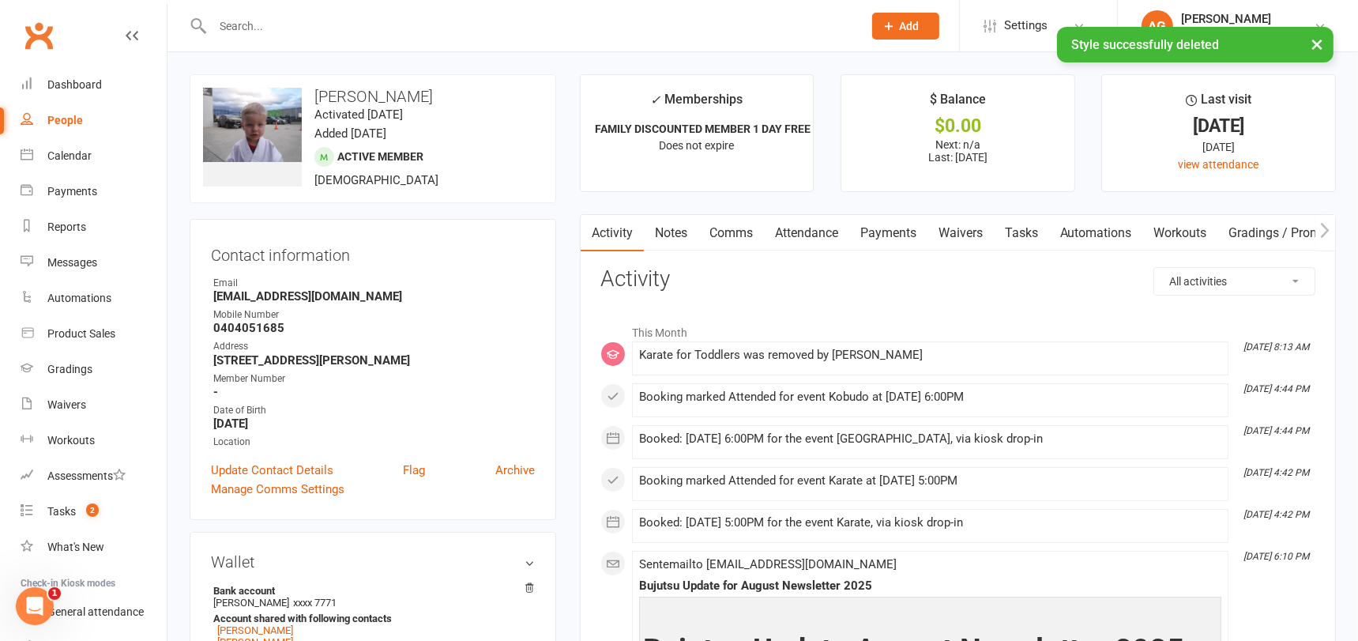
click at [726, 231] on link "Comms" at bounding box center [731, 233] width 66 height 36
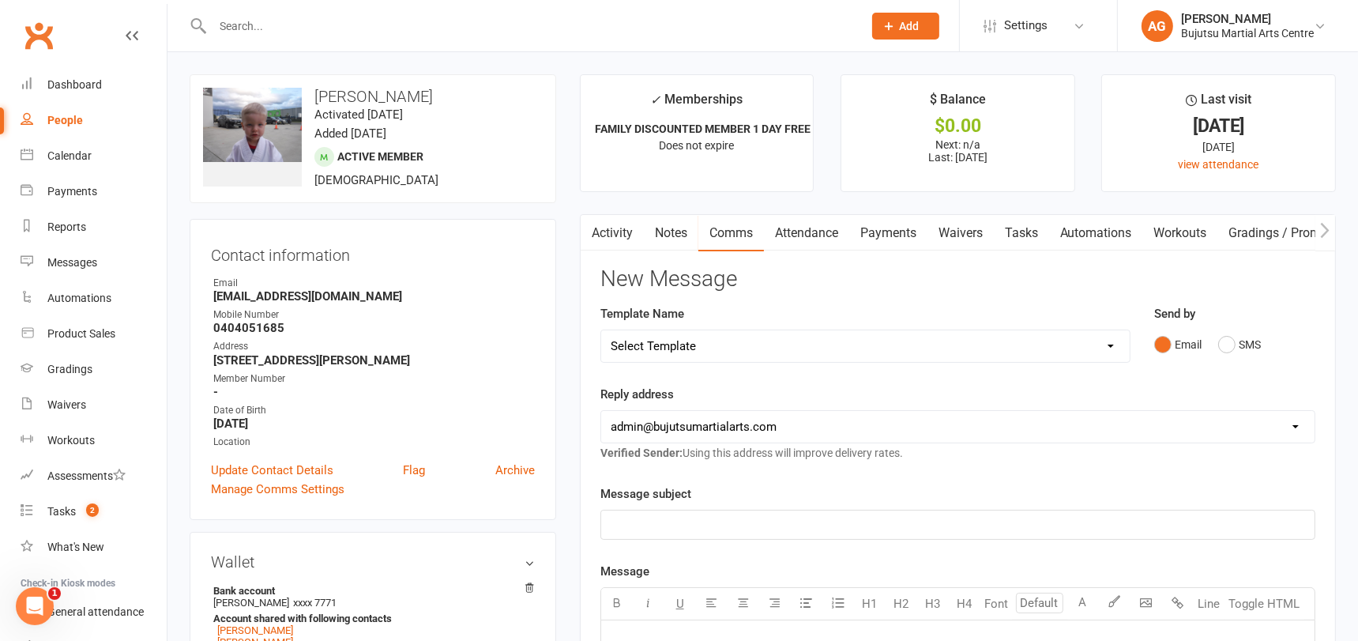
click at [661, 231] on link "Notes" at bounding box center [671, 233] width 54 height 36
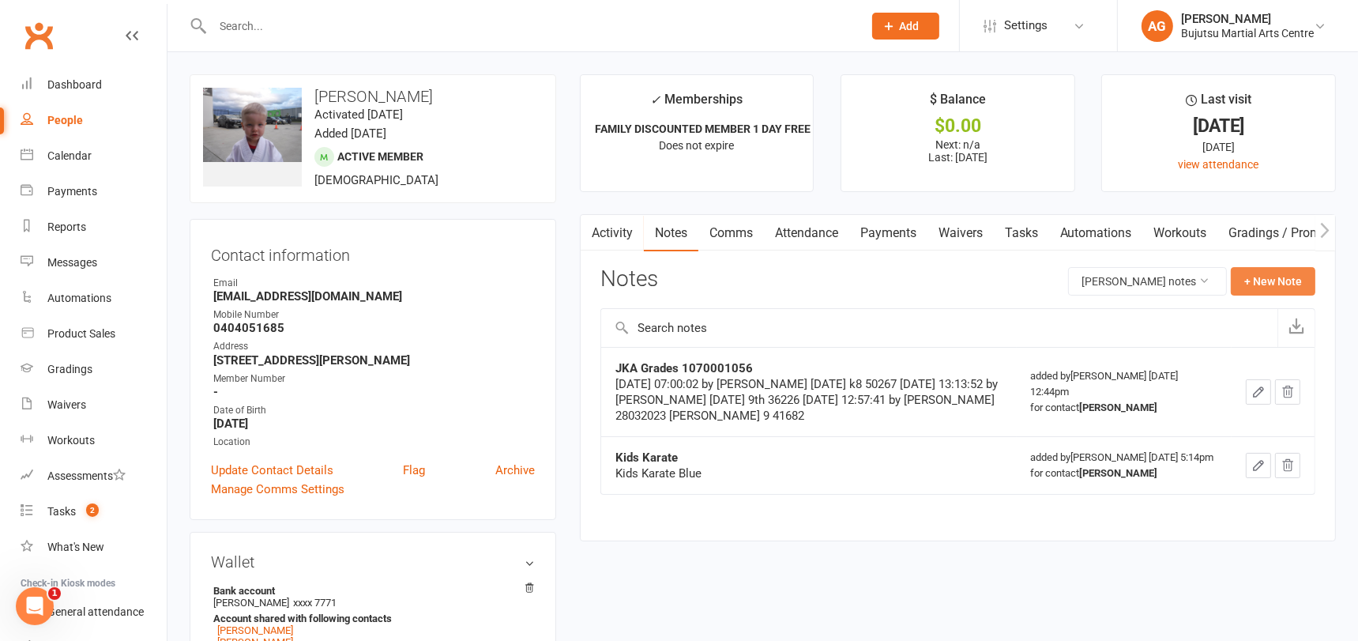
click at [1264, 287] on button "+ New Note" at bounding box center [1272, 281] width 85 height 28
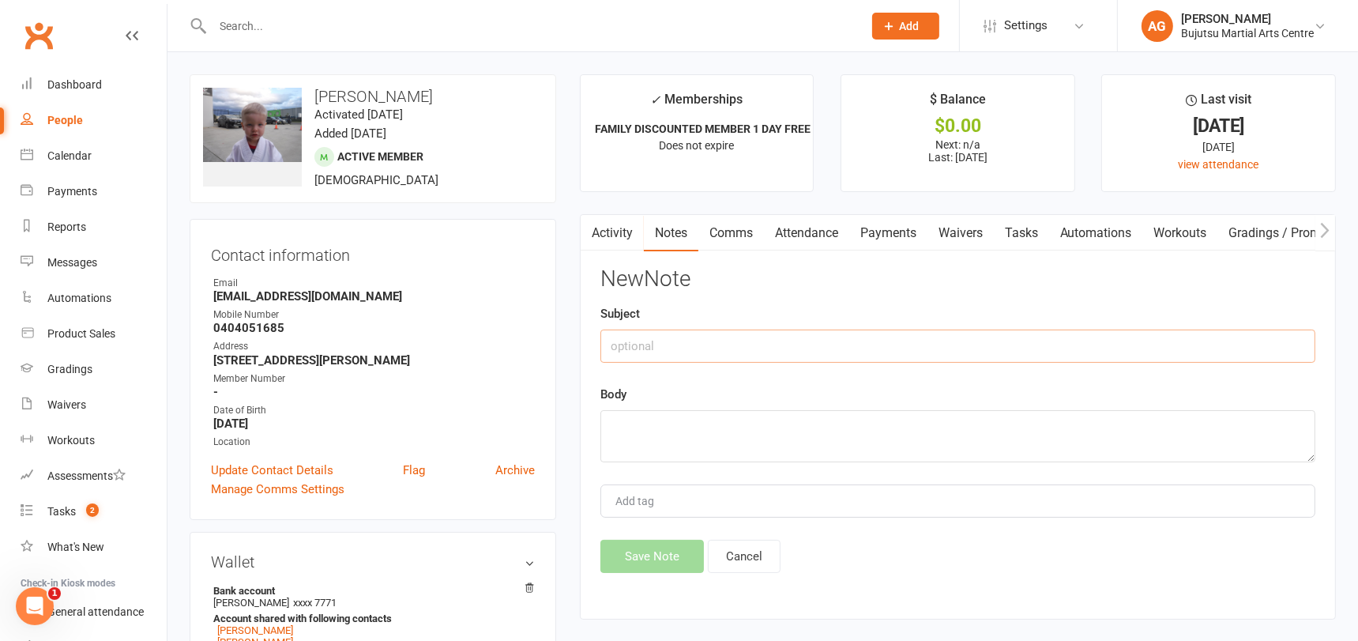
click at [709, 347] on input "text" at bounding box center [957, 345] width 715 height 33
paste input "Karate for Toddlers"
type input "Karate for Toddlers"
click at [665, 419] on textarea at bounding box center [957, 436] width 715 height 52
type textarea "Green"
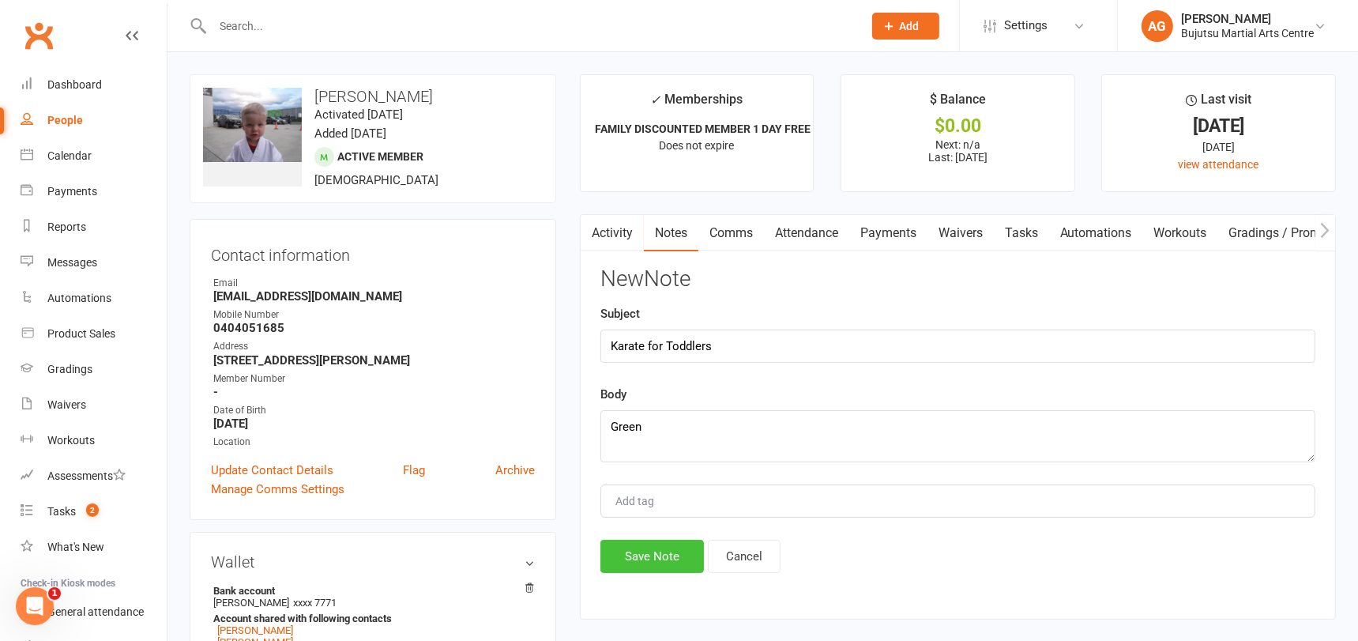
click at [643, 550] on button "Save Note" at bounding box center [651, 555] width 103 height 33
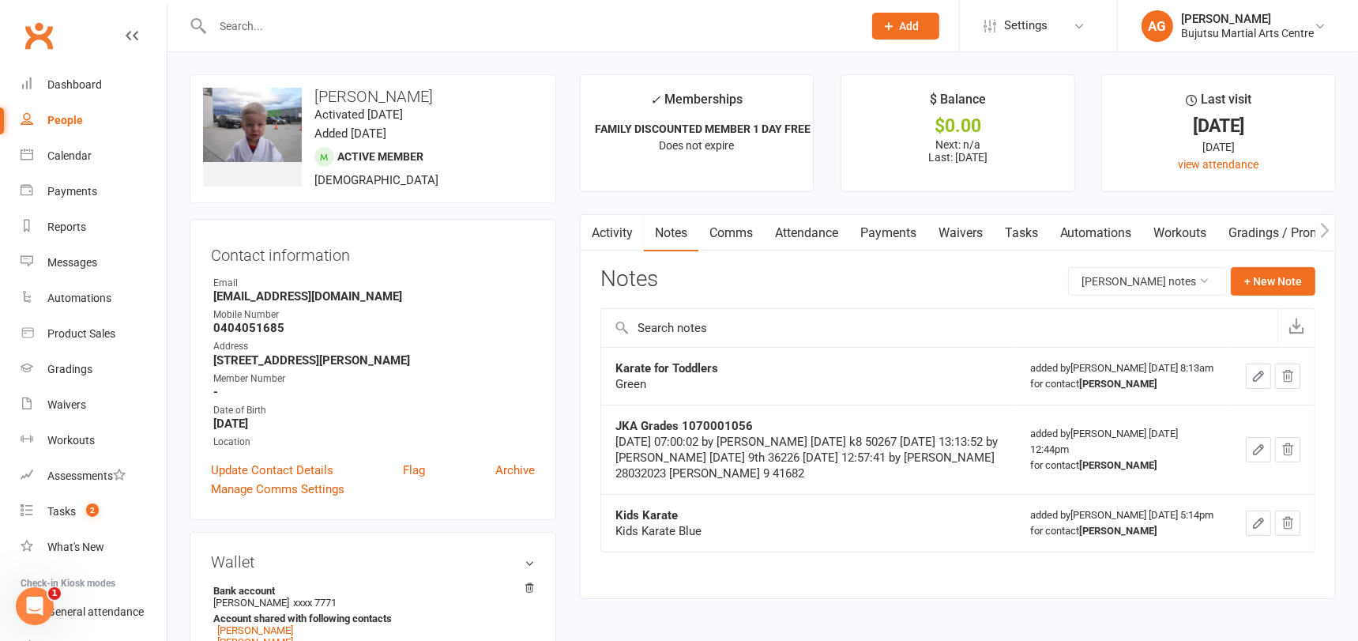
click at [324, 22] on input "text" at bounding box center [530, 26] width 644 height 22
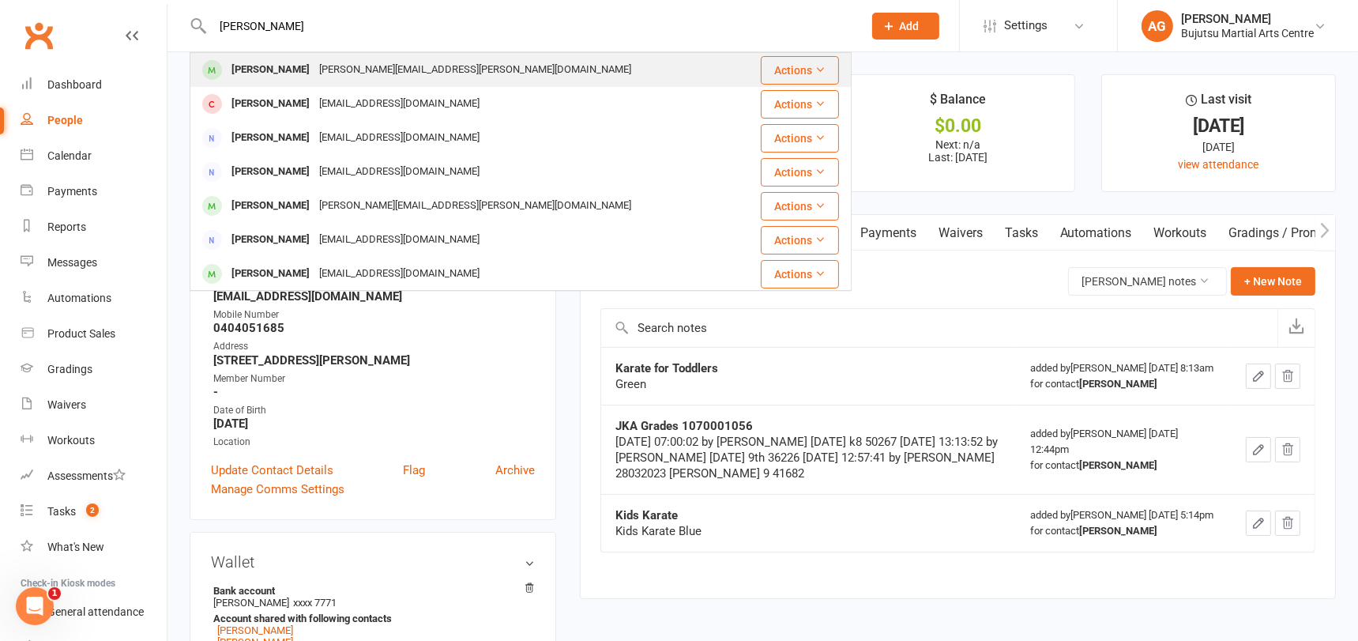
type input "kaiah williams"
click at [317, 62] on div "lisa.mansell@live.com.au" at bounding box center [474, 69] width 321 height 23
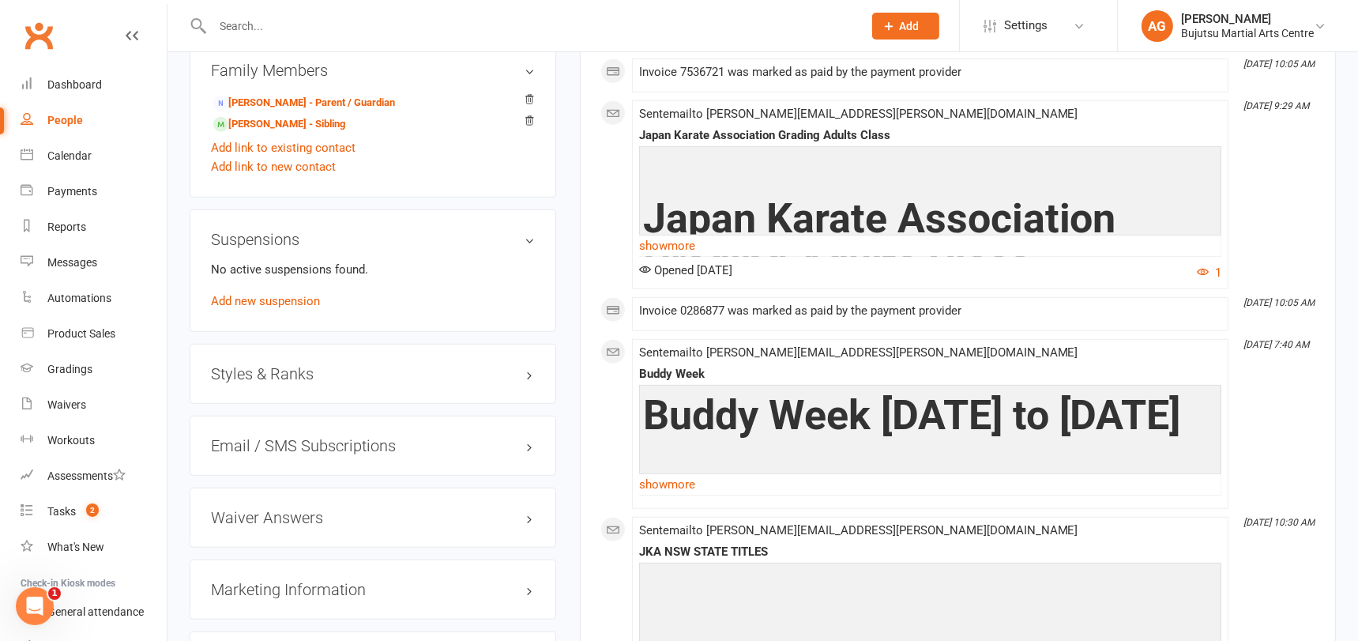
scroll to position [1400, 0]
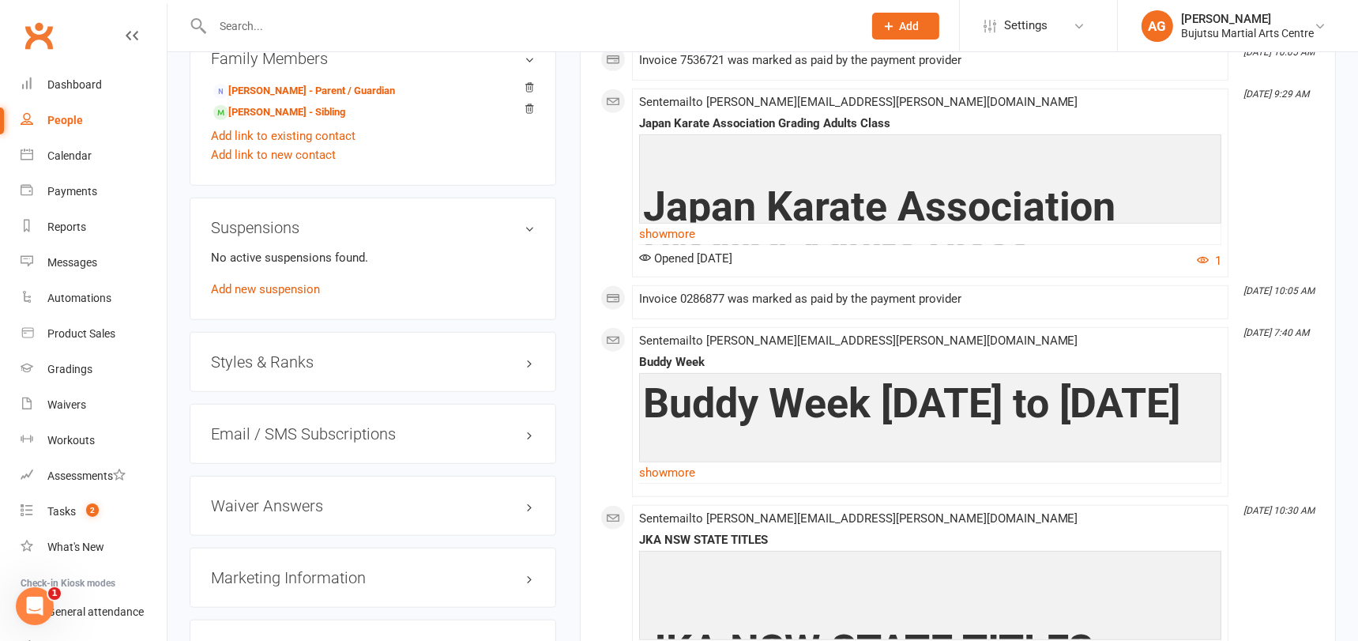
click at [292, 353] on h3 "Styles & Ranks" at bounding box center [373, 361] width 324 height 17
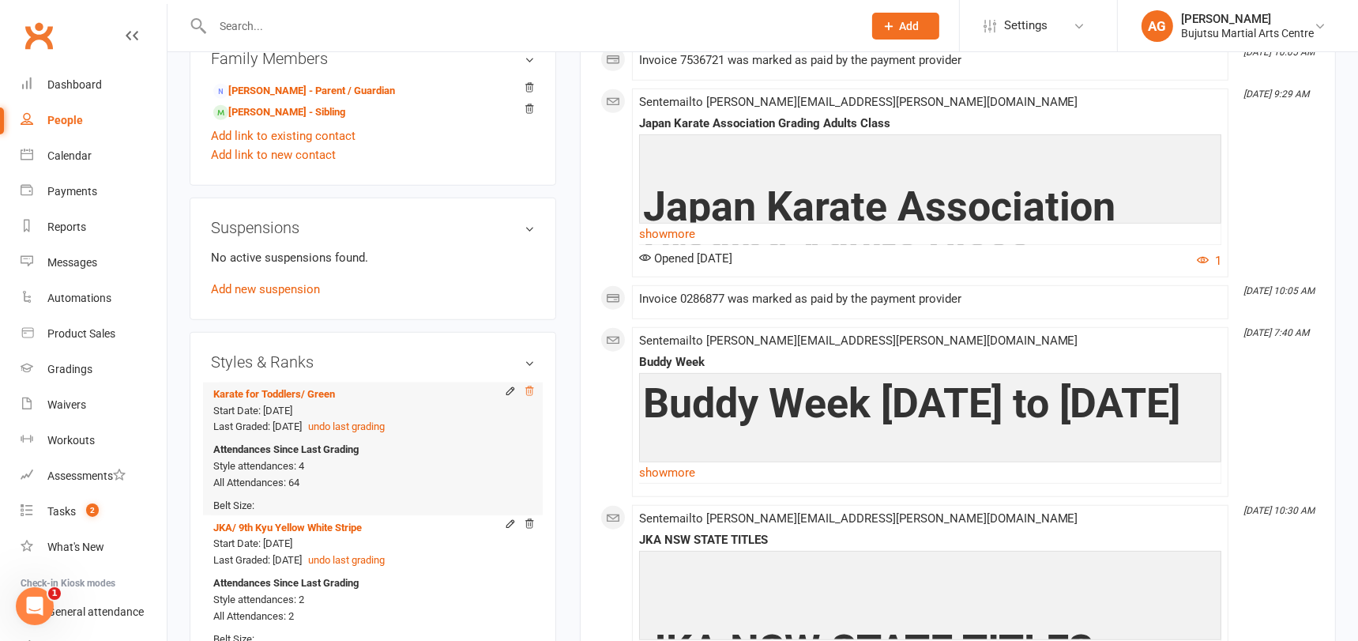
click at [530, 386] on icon at bounding box center [529, 390] width 8 height 9
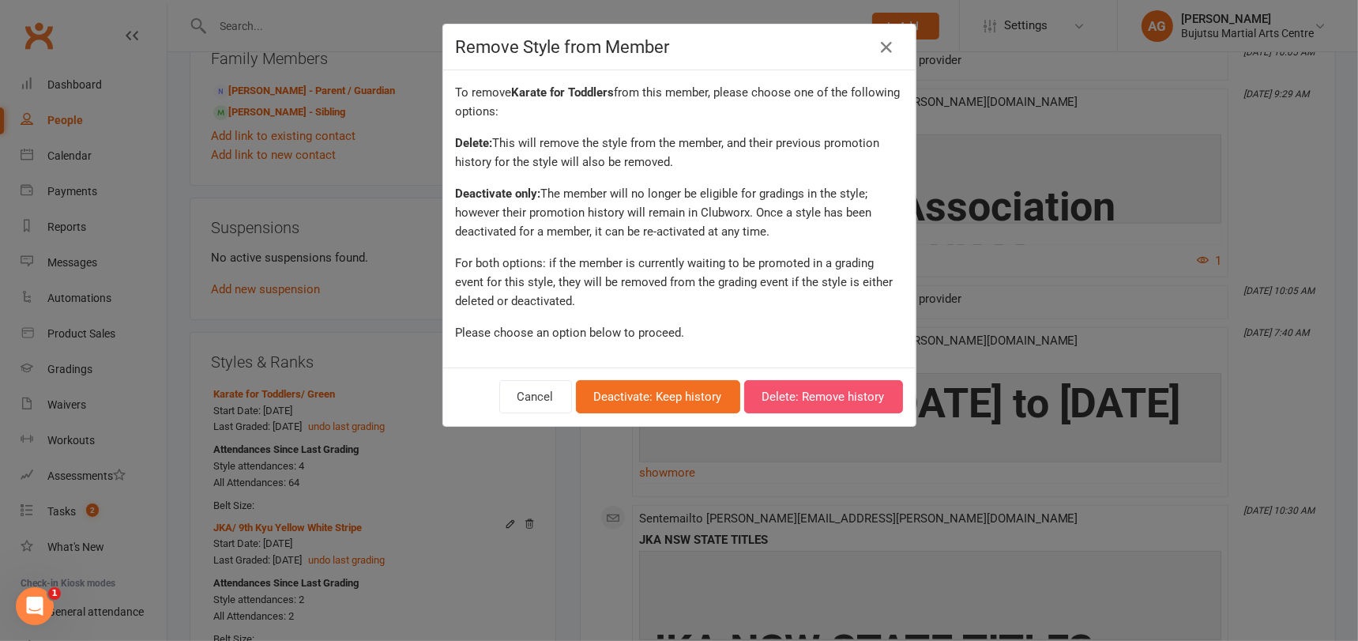
click at [800, 392] on button "Delete: Remove history" at bounding box center [823, 396] width 159 height 33
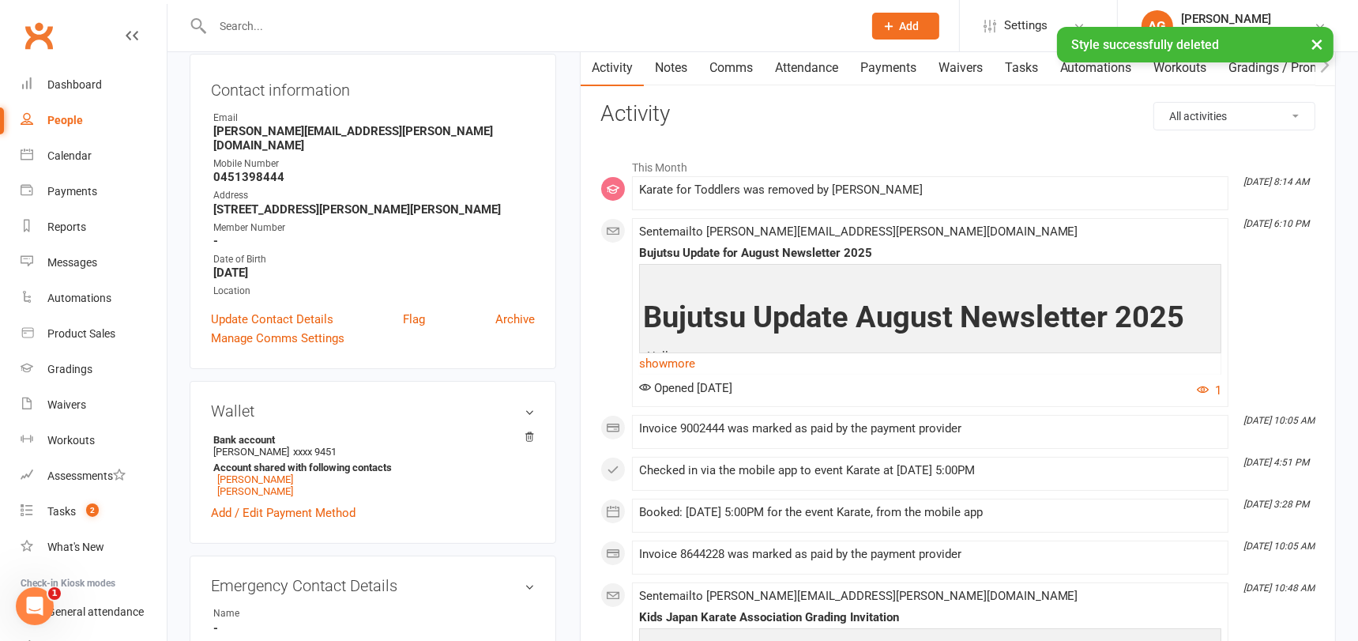
scroll to position [0, 0]
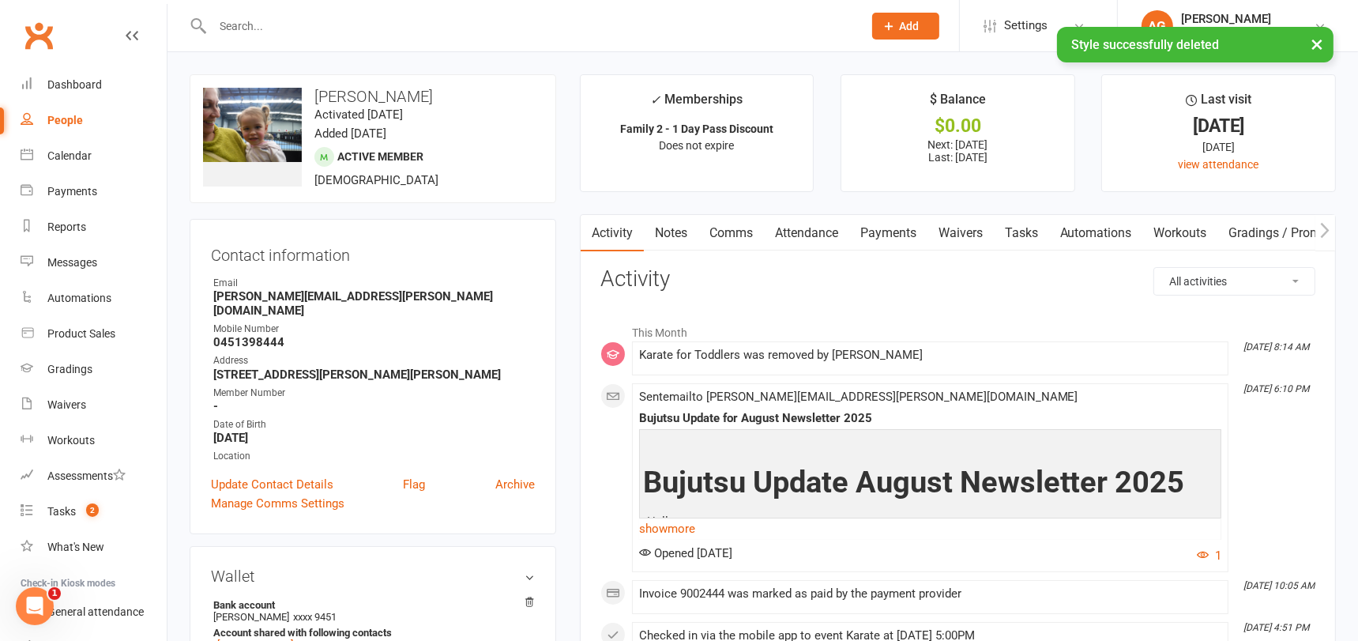
click at [667, 232] on link "Notes" at bounding box center [671, 233] width 54 height 36
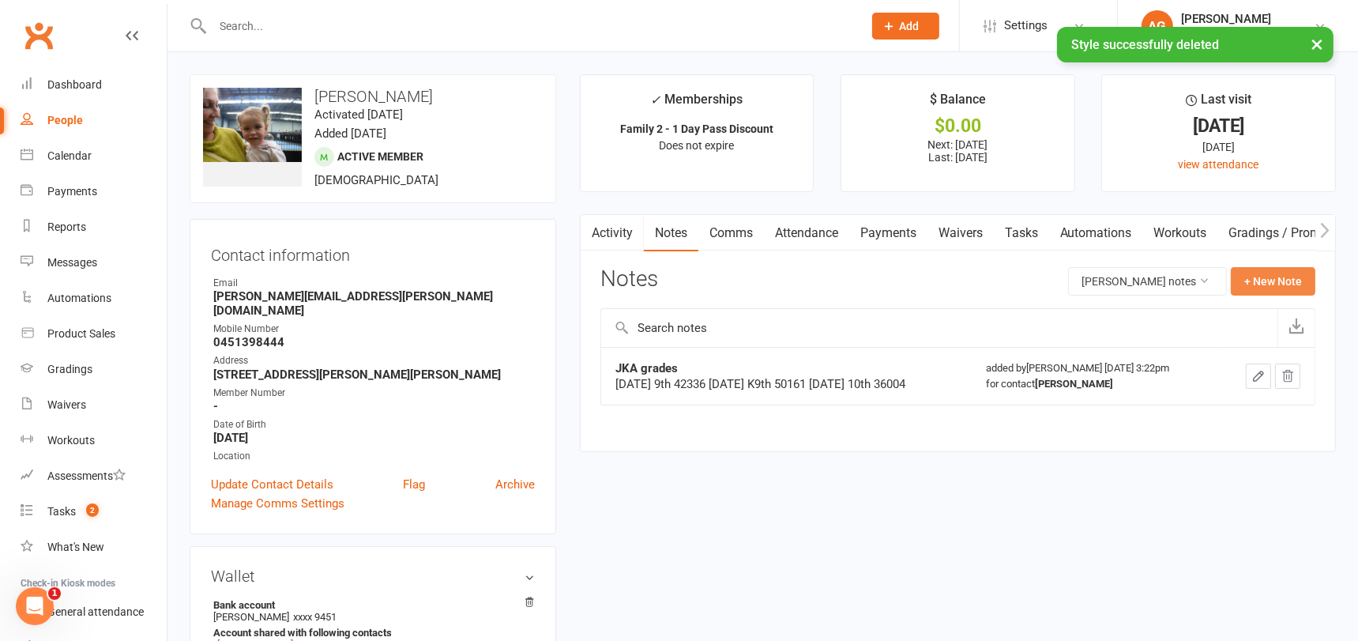
click at [1261, 280] on button "+ New Note" at bounding box center [1272, 281] width 85 height 28
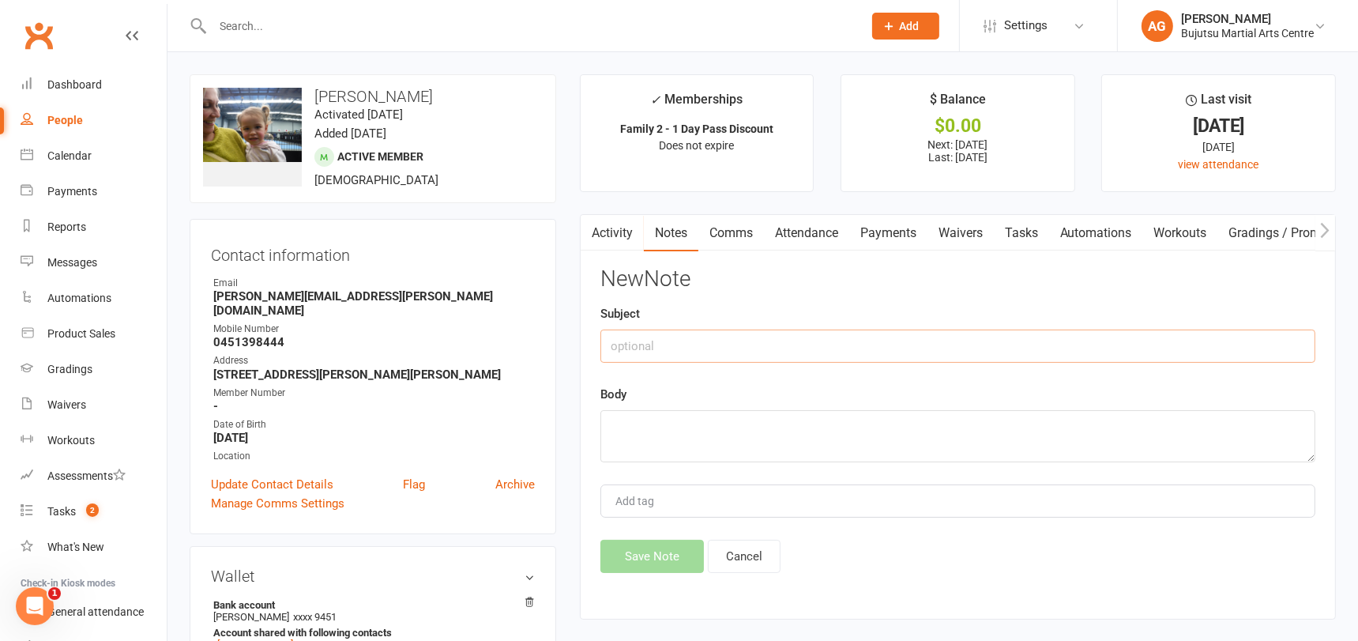
click at [700, 342] on input "text" at bounding box center [957, 345] width 715 height 33
paste input "Karate for Toddlers"
type input "Karate for Toddlers"
click at [657, 419] on textarea at bounding box center [957, 436] width 715 height 52
type textarea "Green"
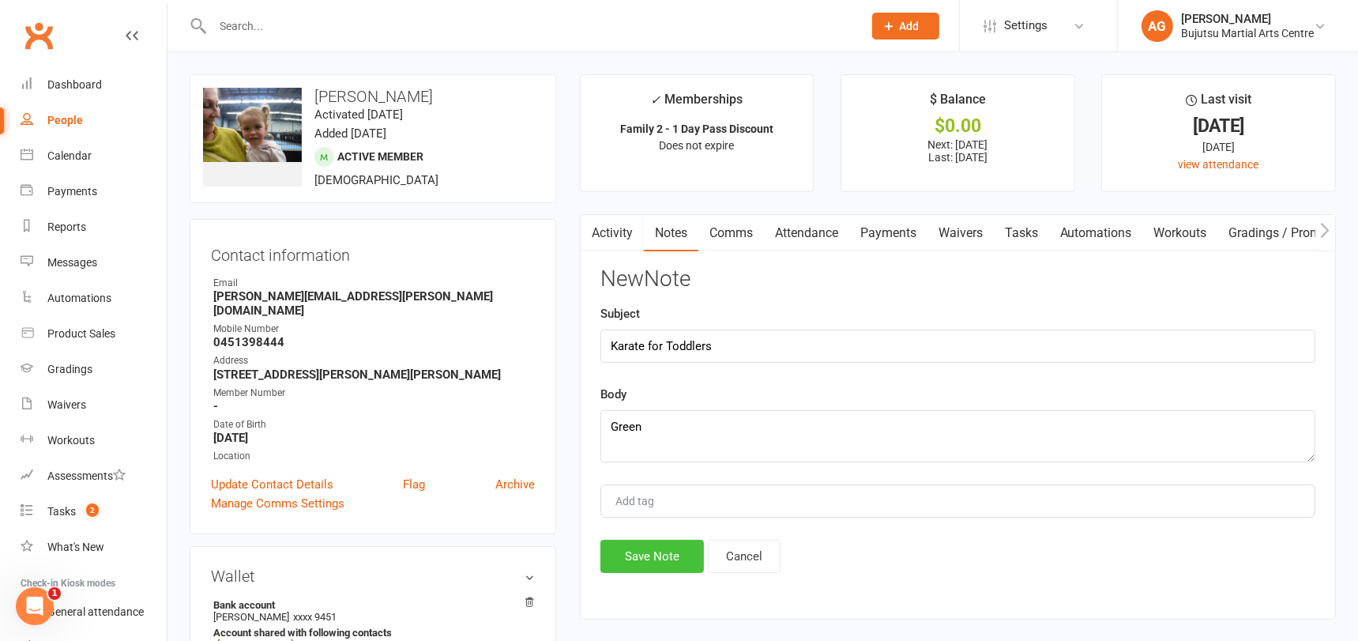
click at [656, 545] on button "Save Note" at bounding box center [651, 555] width 103 height 33
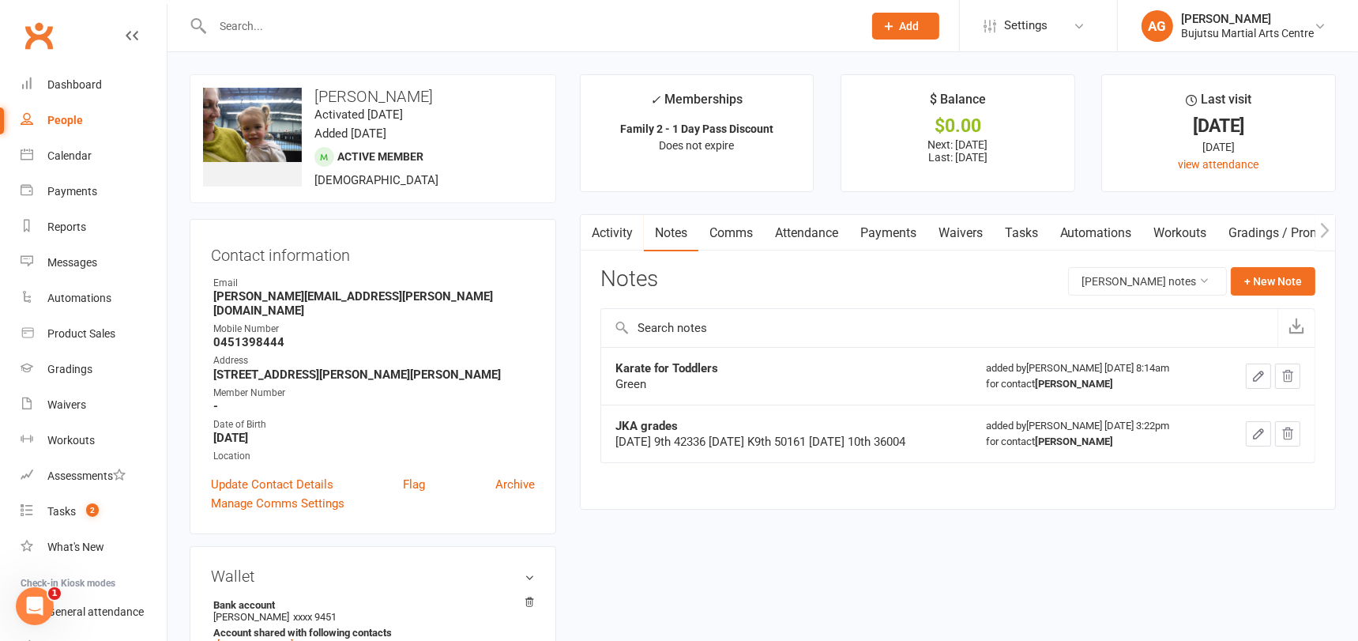
click at [346, 31] on input "text" at bounding box center [530, 26] width 644 height 22
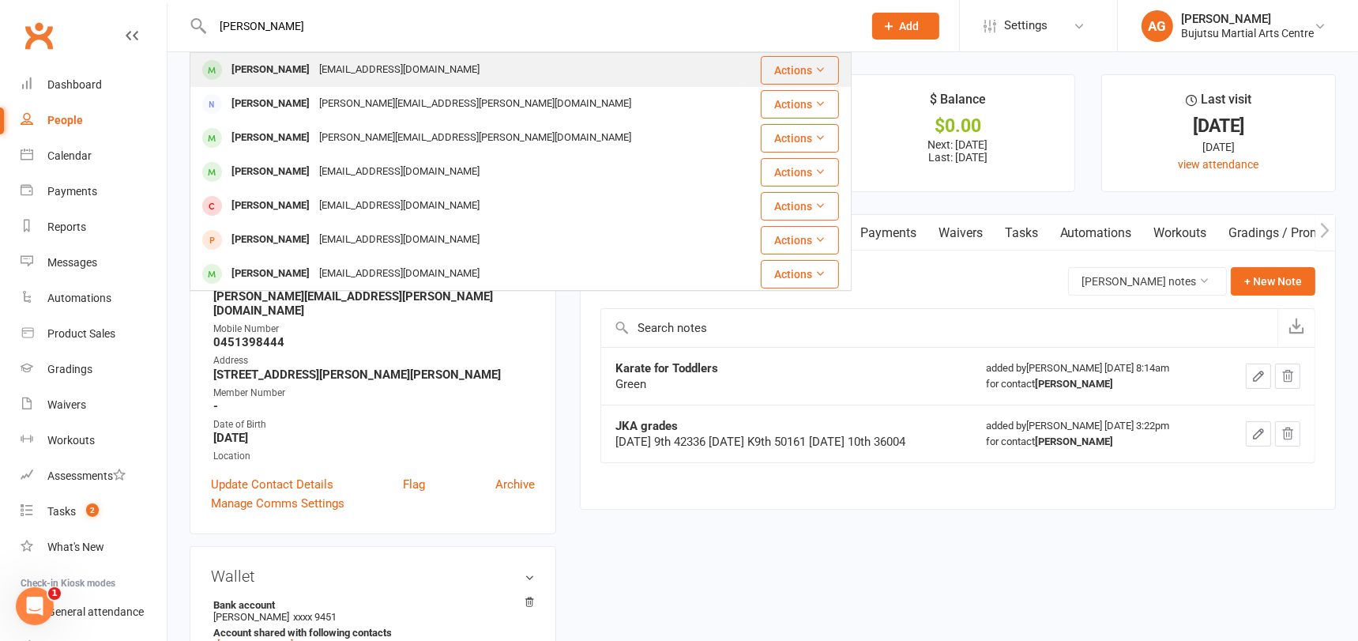
type input "eli penman"
click at [314, 69] on div "filly.p19@gmail.com" at bounding box center [399, 69] width 170 height 23
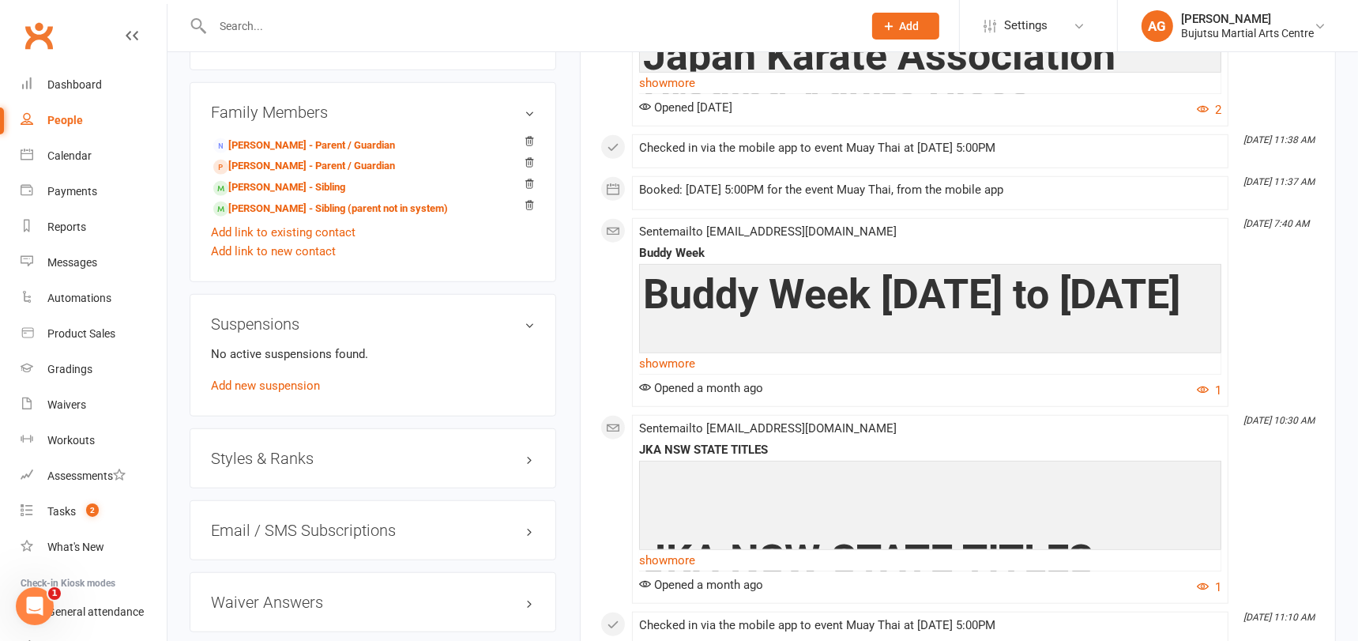
scroll to position [1351, 0]
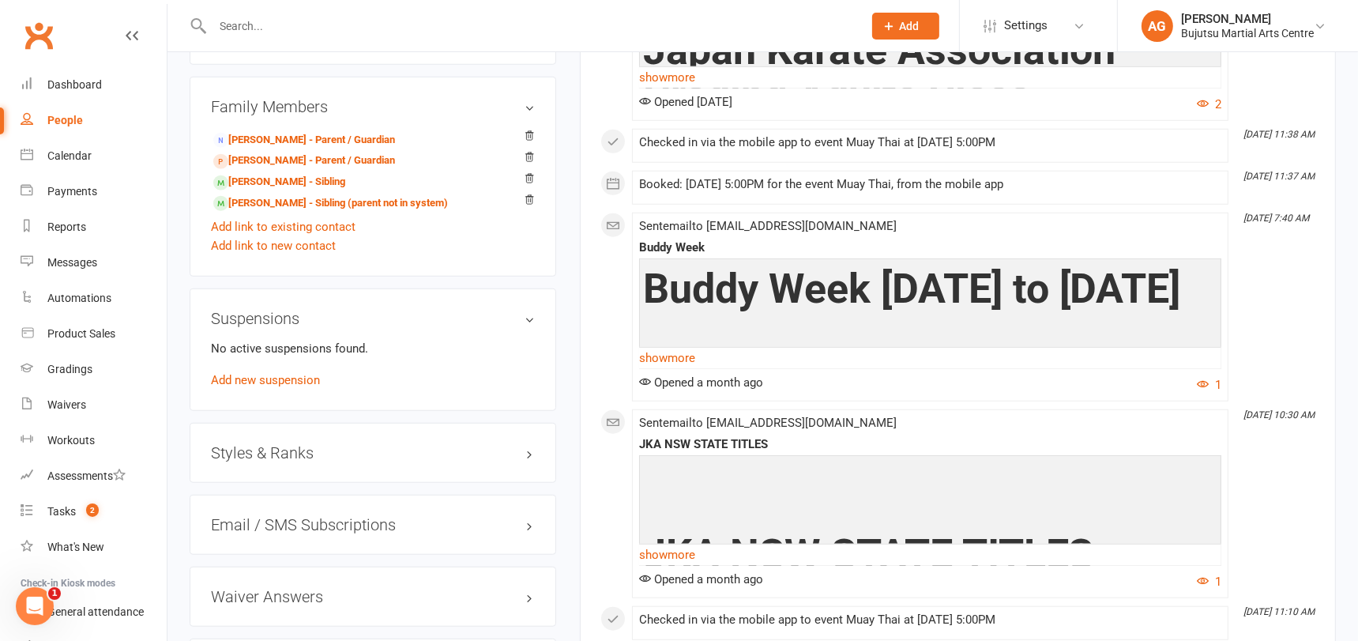
click at [286, 444] on h3 "Styles & Ranks" at bounding box center [373, 452] width 324 height 17
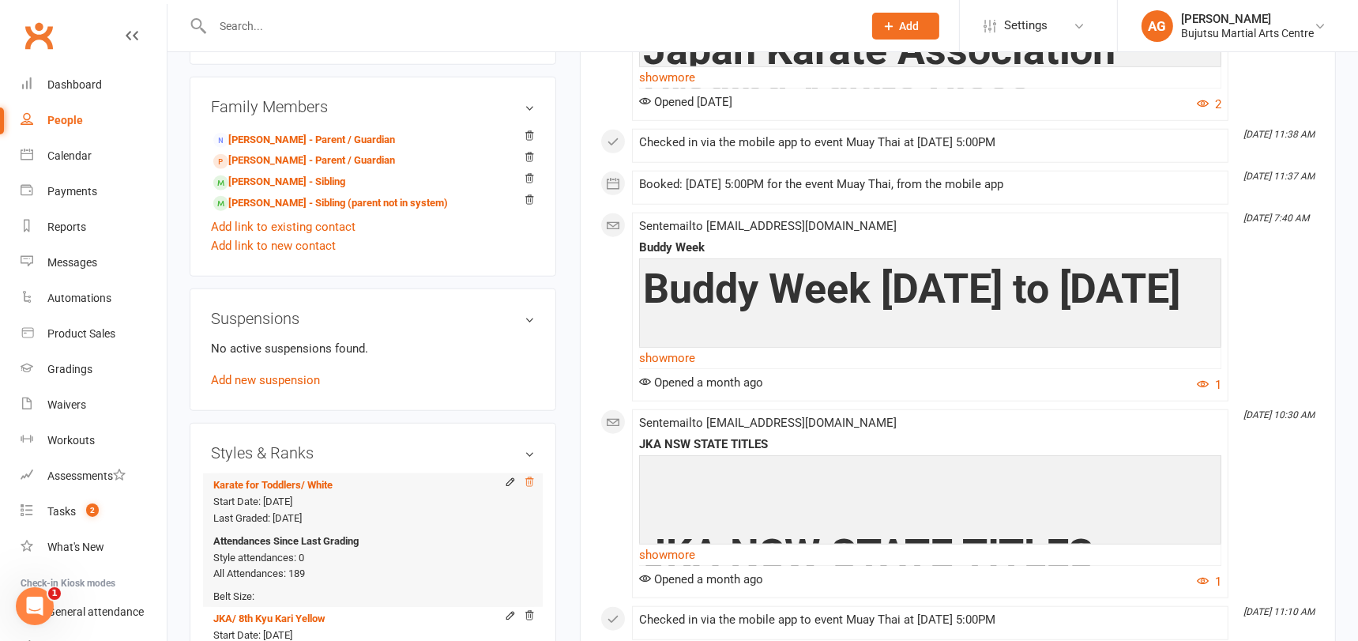
click at [528, 477] on icon at bounding box center [529, 481] width 11 height 11
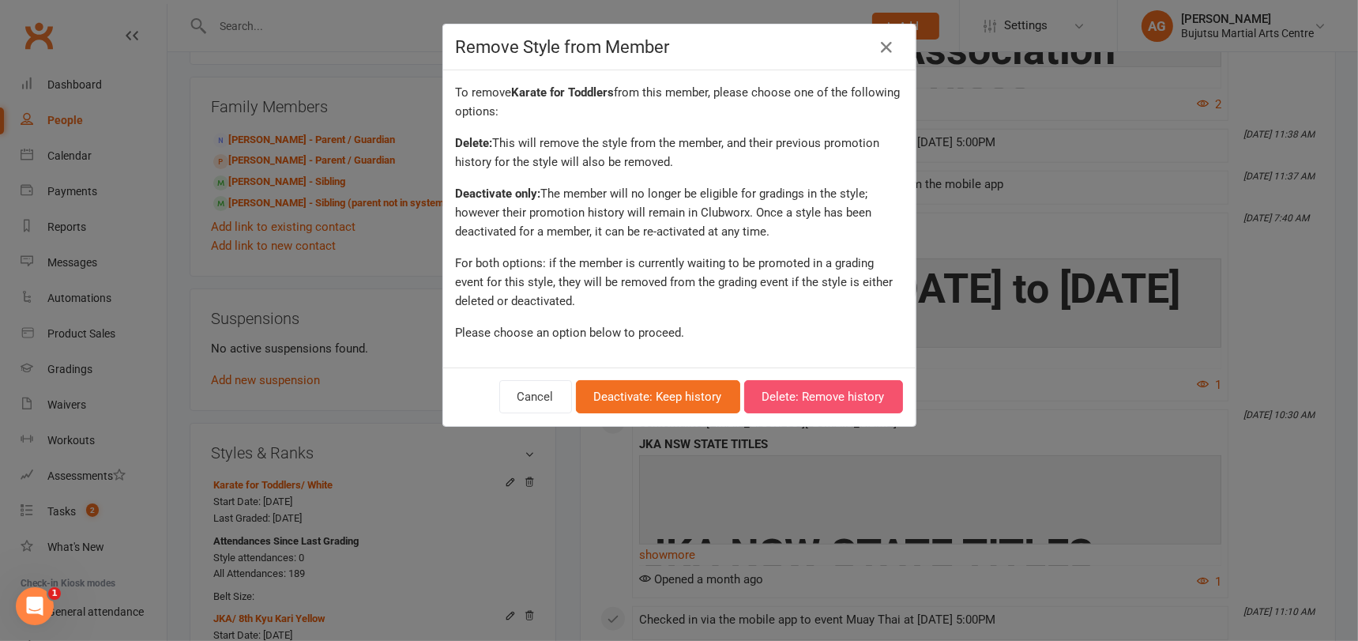
click at [825, 388] on button "Delete: Remove history" at bounding box center [823, 396] width 159 height 33
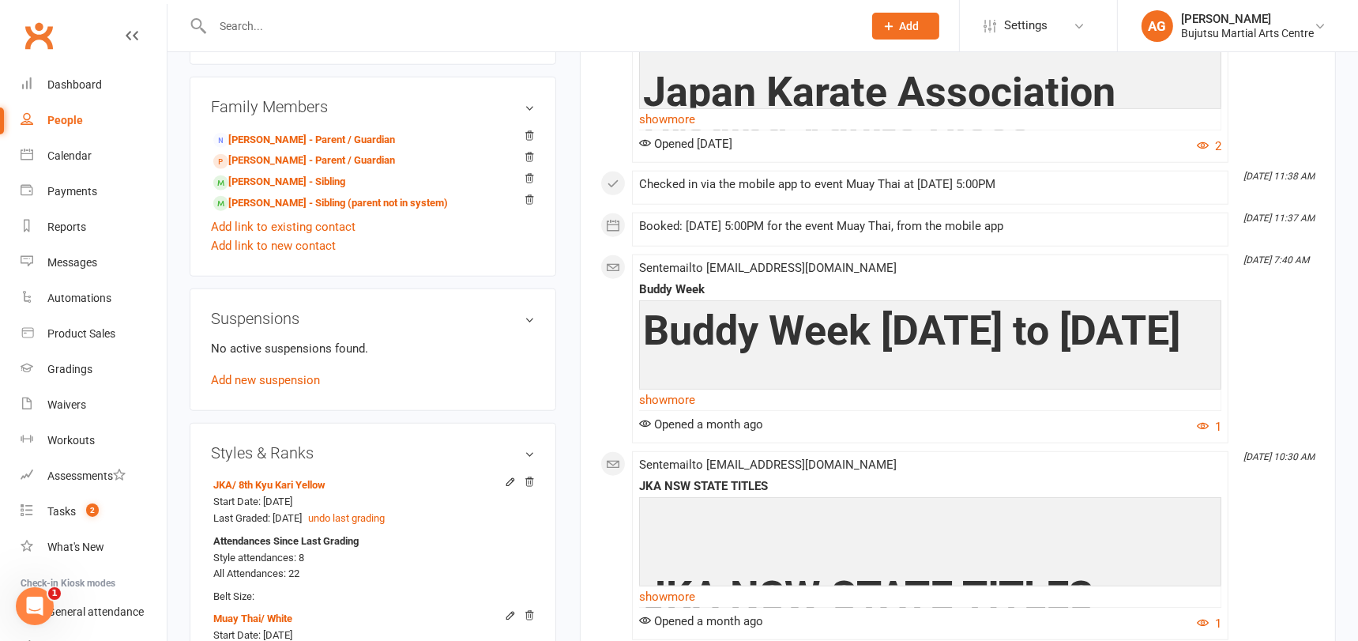
click at [413, 17] on input "text" at bounding box center [530, 26] width 644 height 22
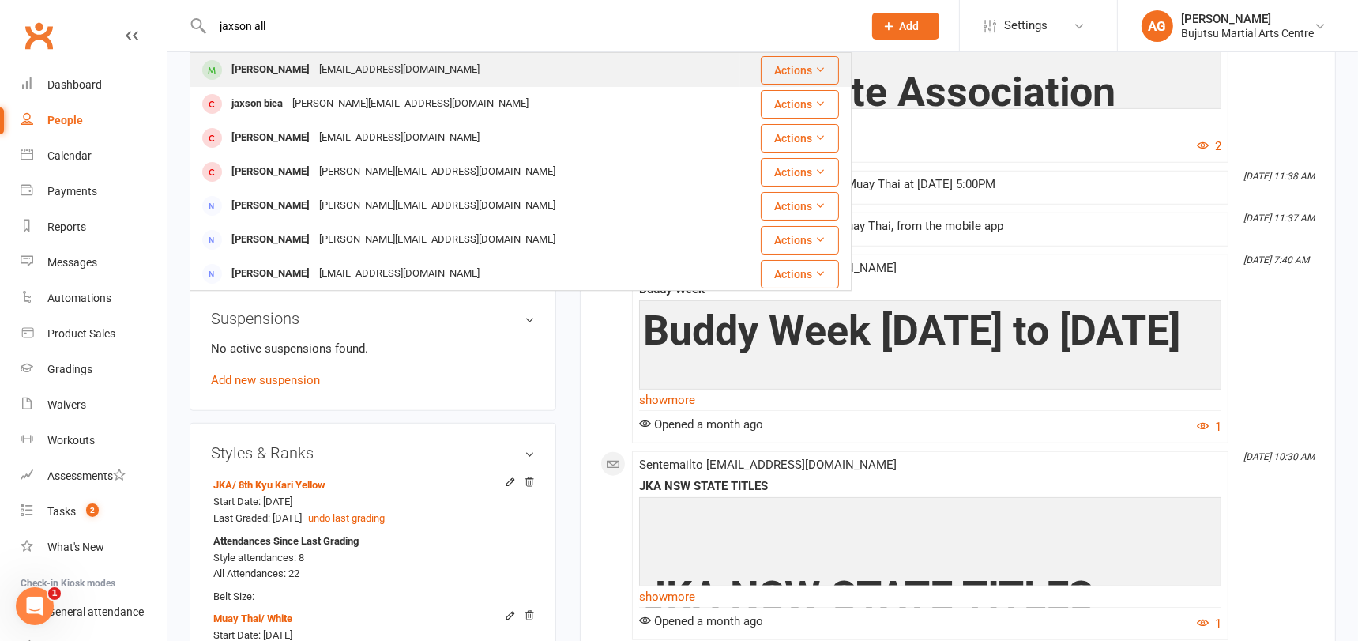
type input "jaxson all"
click at [406, 60] on div "Katiefraser144@hotmail.com" at bounding box center [399, 69] width 170 height 23
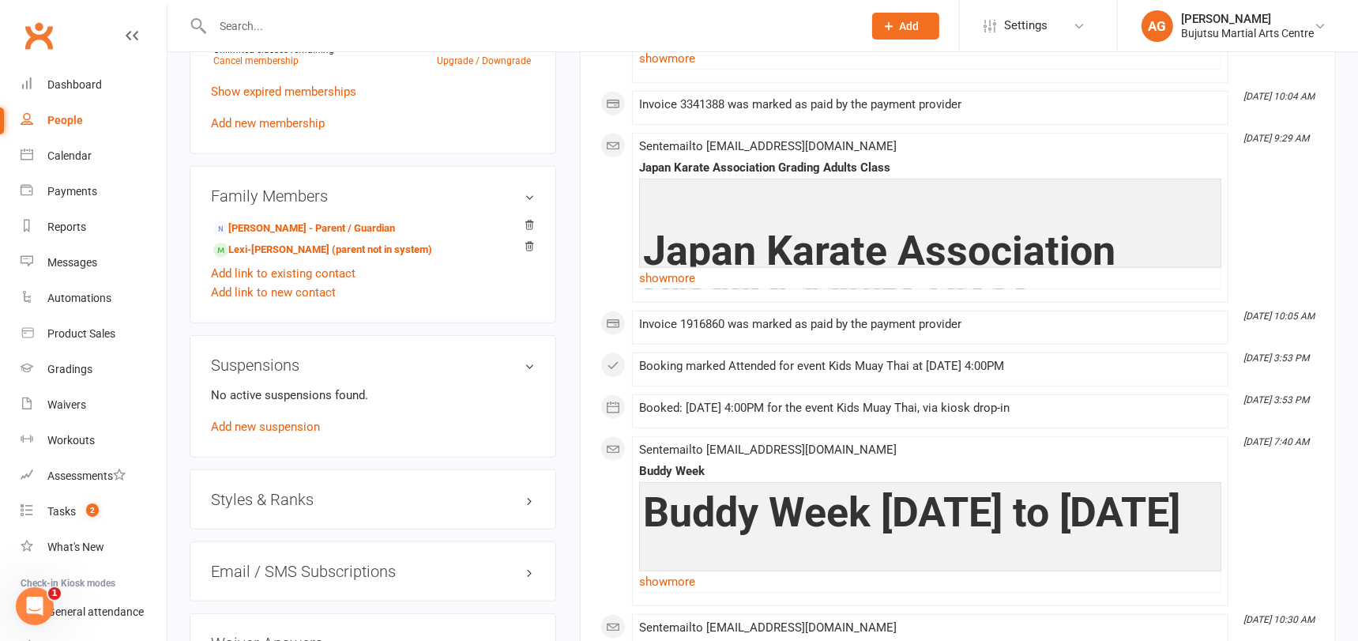
scroll to position [1326, 0]
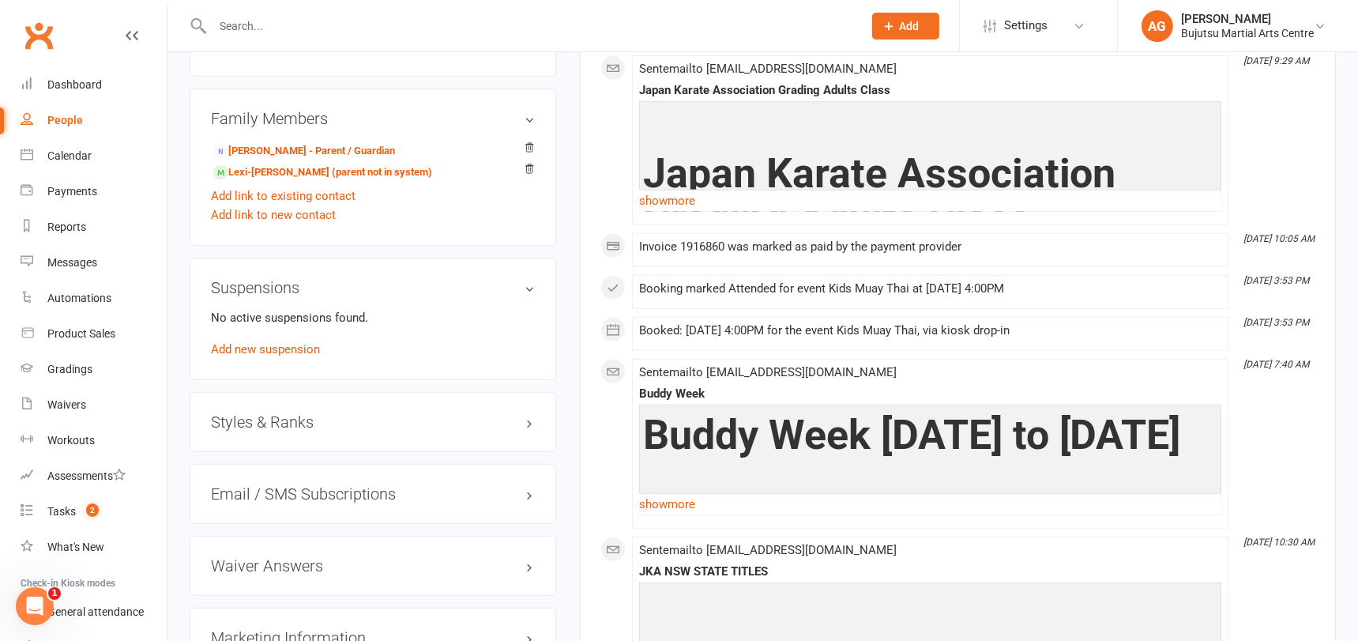
click at [267, 413] on h3 "Styles & Ranks" at bounding box center [373, 421] width 324 height 17
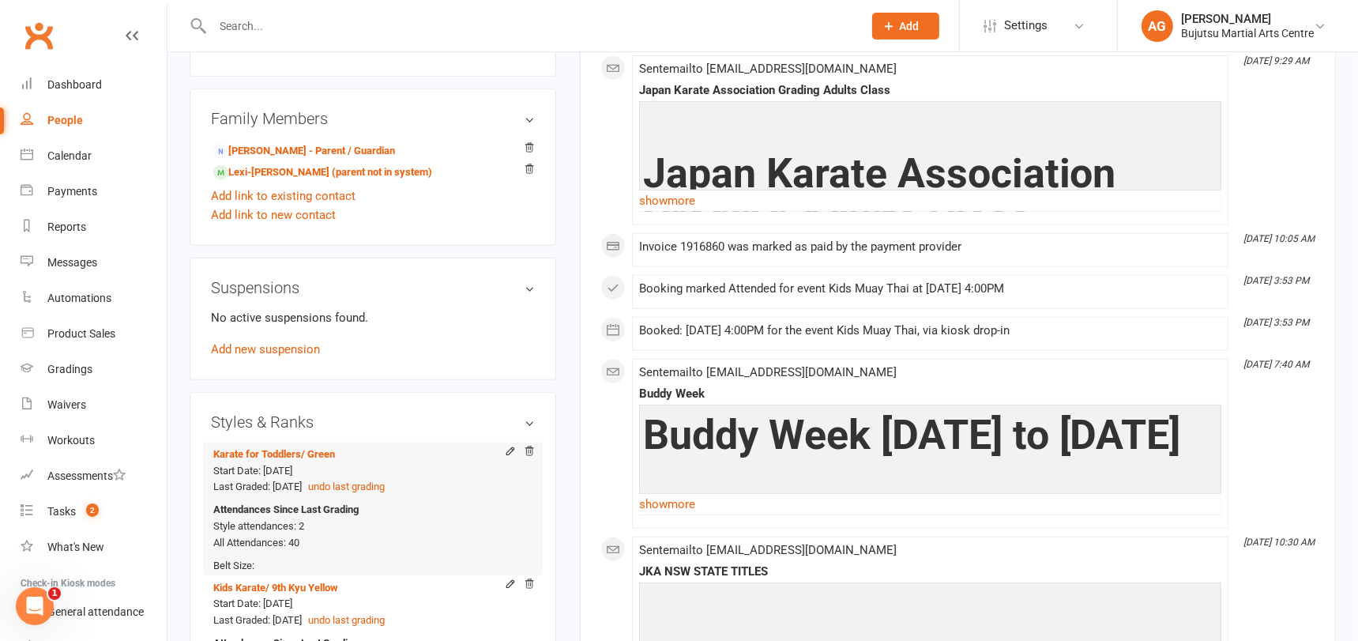
scroll to position [1325, 0]
click at [529, 446] on icon at bounding box center [529, 451] width 11 height 11
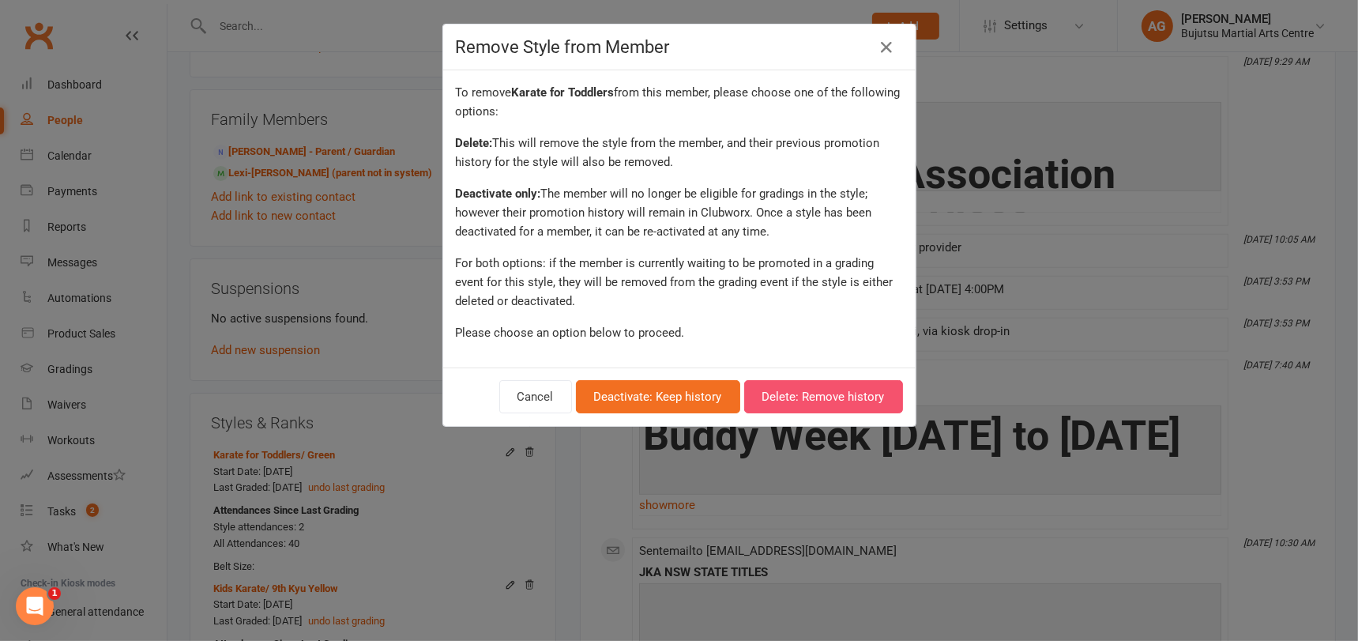
click at [806, 393] on button "Delete: Remove history" at bounding box center [823, 396] width 159 height 33
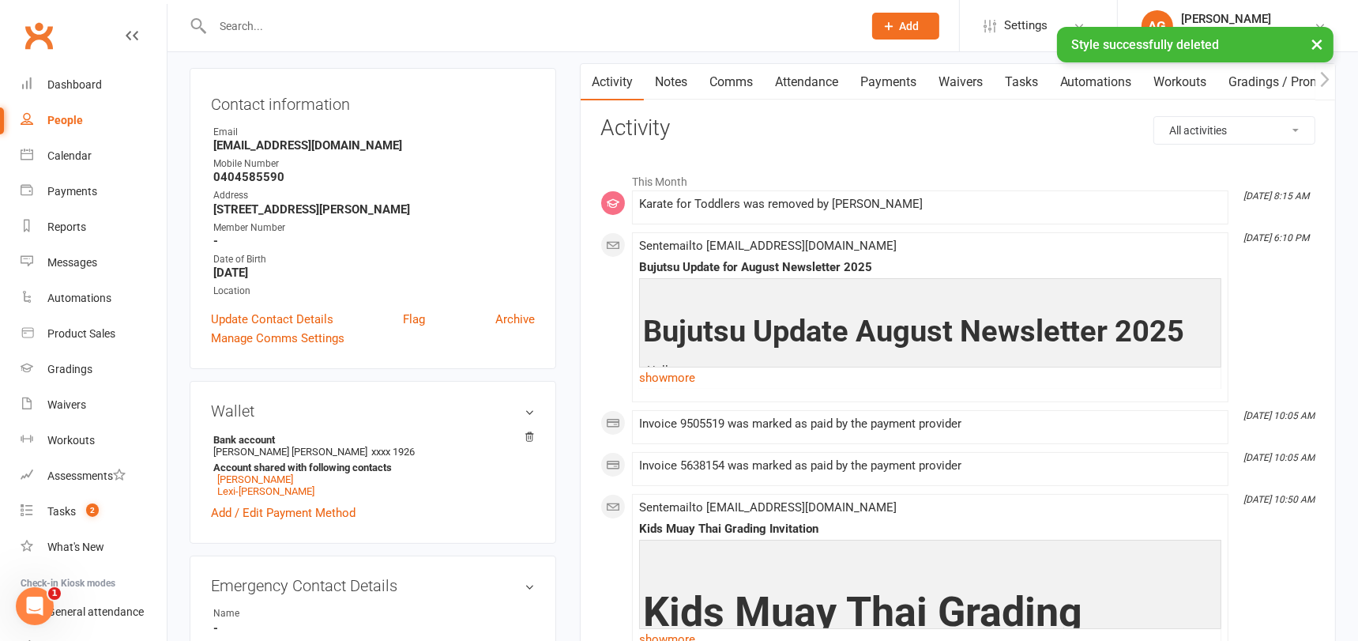
scroll to position [0, 0]
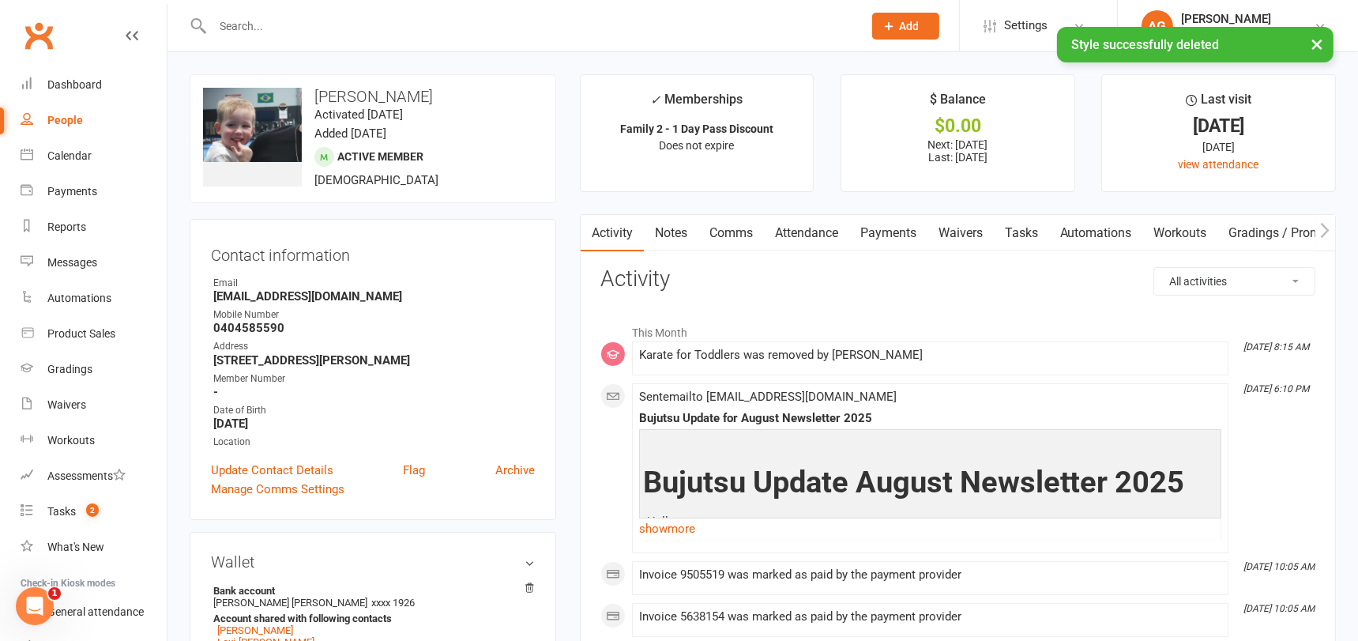
click at [742, 232] on link "Comms" at bounding box center [731, 233] width 66 height 36
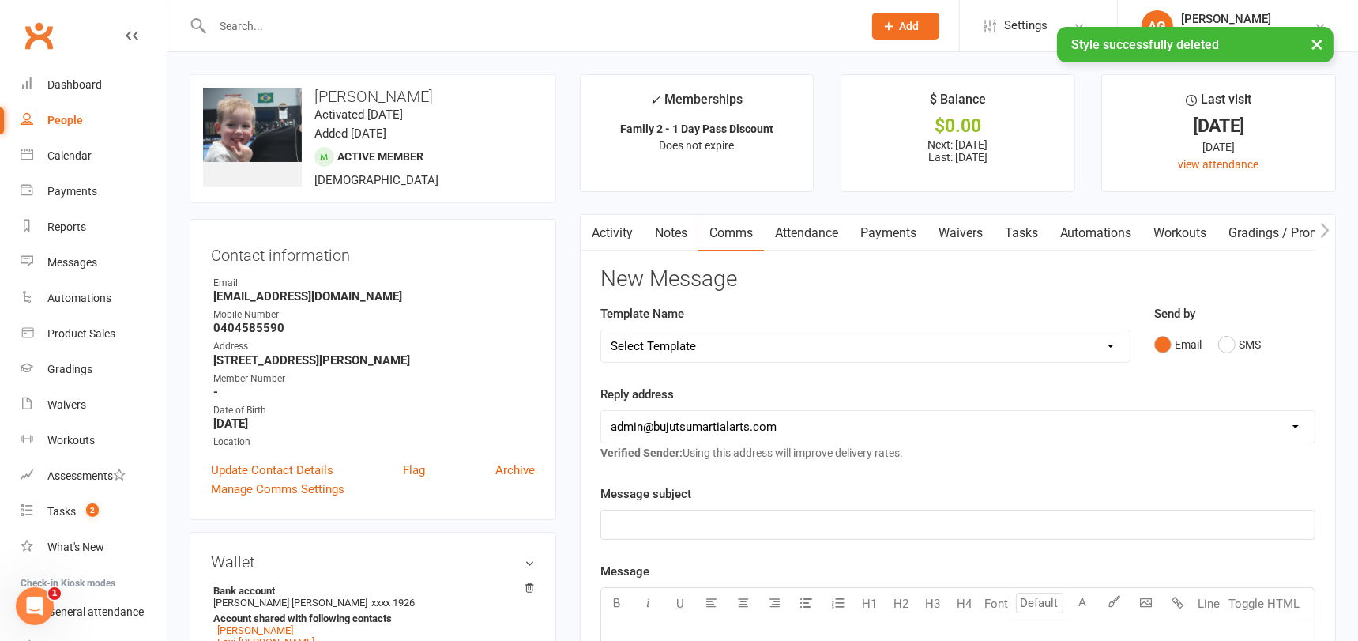
click at [669, 234] on link "Notes" at bounding box center [671, 233] width 54 height 36
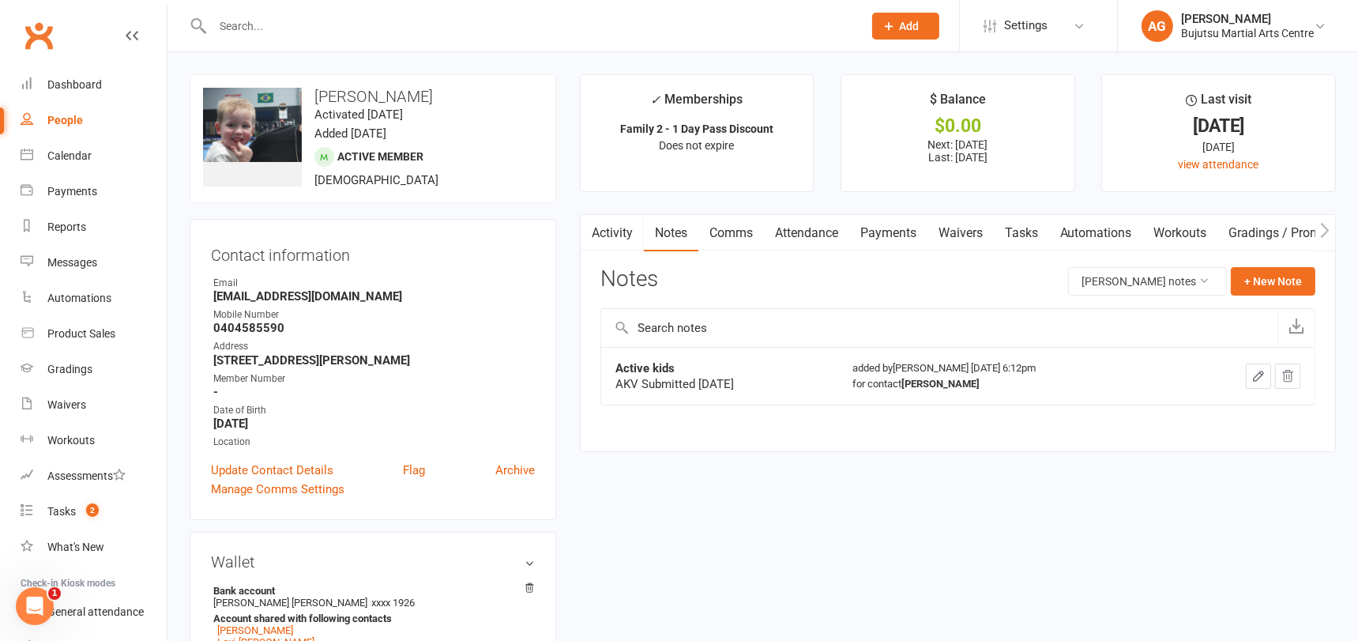
click at [1290, 375] on icon "button" at bounding box center [1287, 376] width 14 height 14
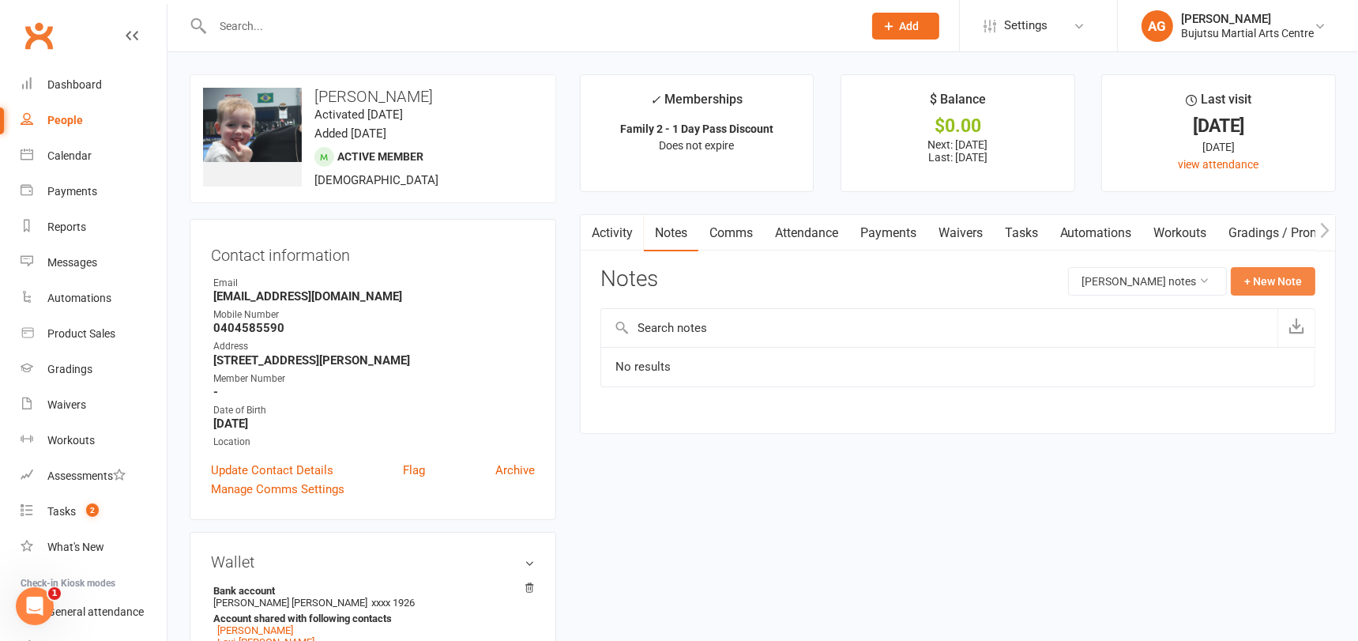
click at [1275, 274] on button "+ New Note" at bounding box center [1272, 281] width 85 height 28
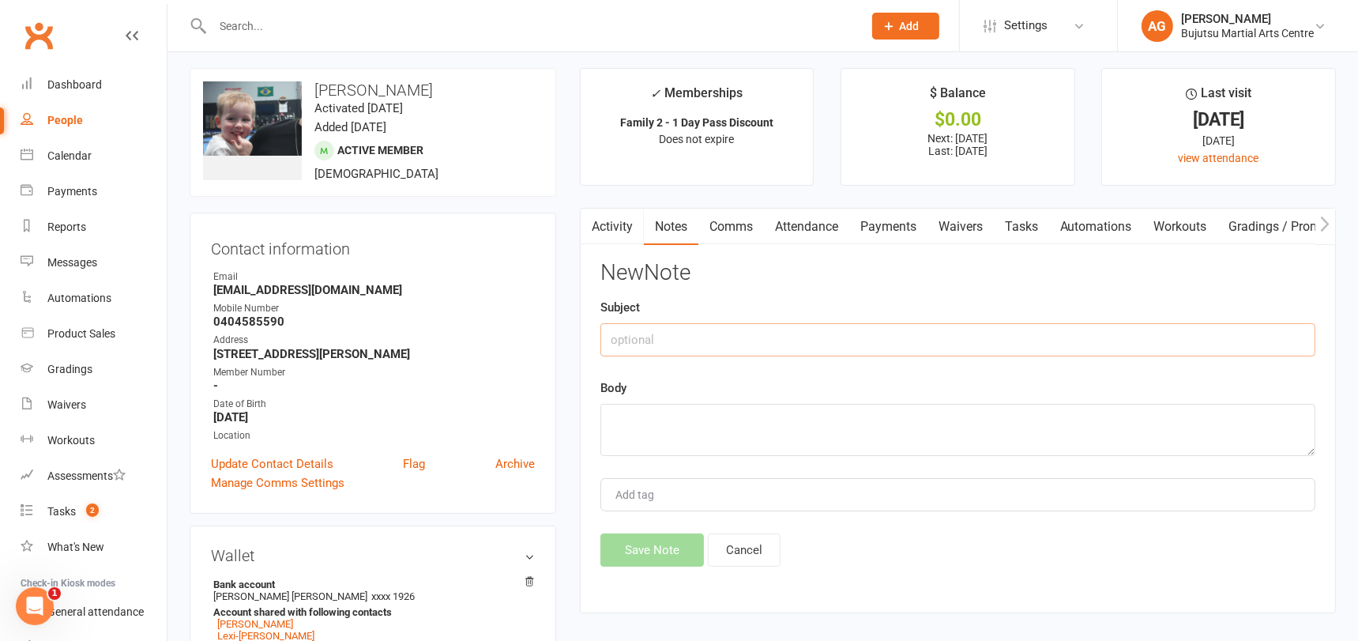
scroll to position [9, 0]
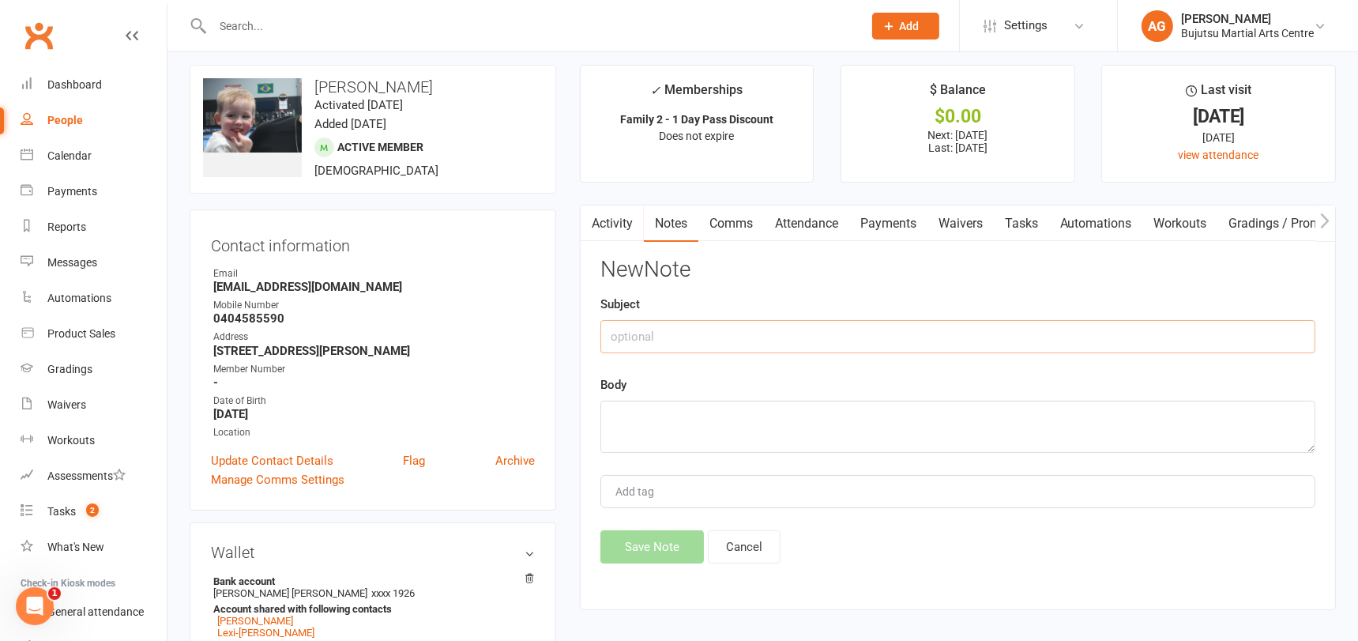
click at [708, 331] on input "text" at bounding box center [957, 336] width 715 height 33
paste input "Karate for Toddlers"
type input "Karate for Toddlers"
click at [653, 401] on textarea at bounding box center [957, 426] width 715 height 52
type textarea "Green"
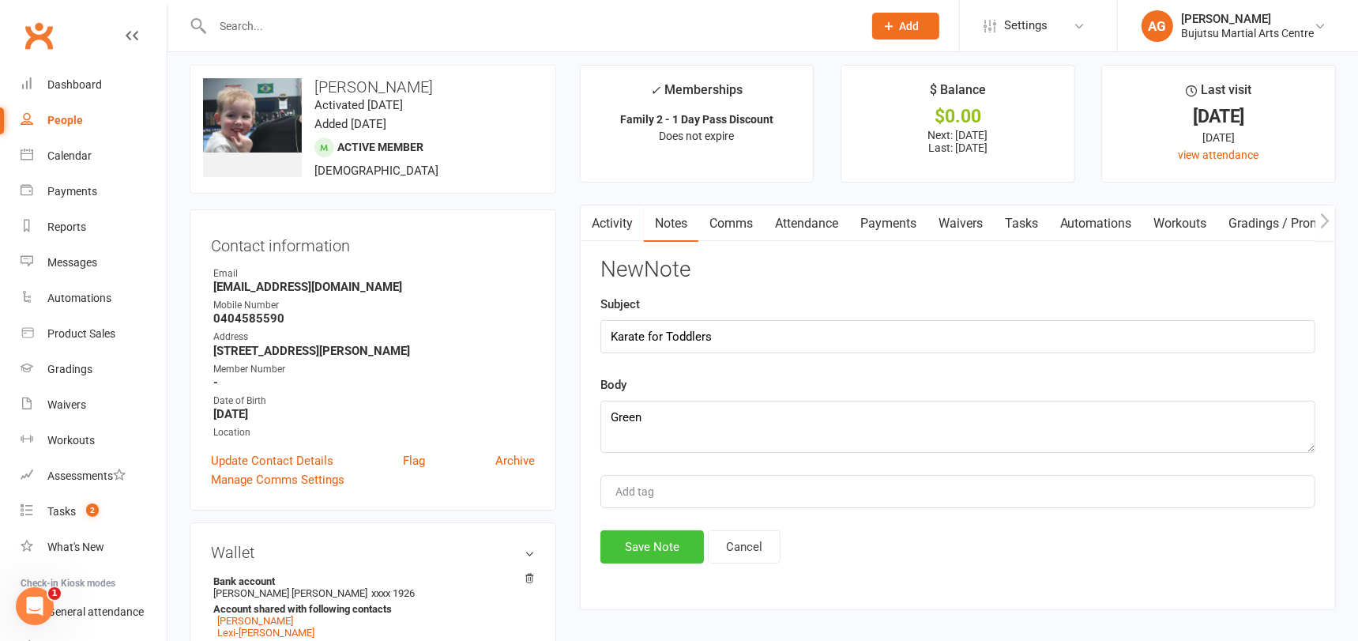
click at [646, 542] on button "Save Note" at bounding box center [651, 546] width 103 height 33
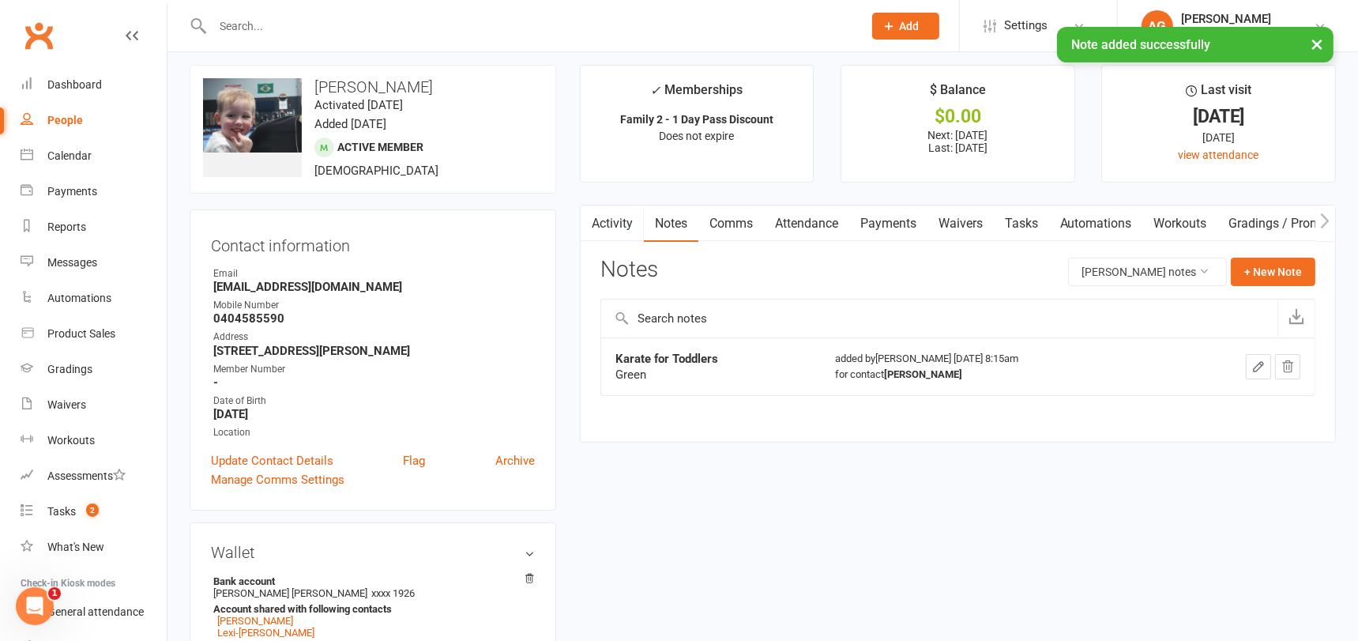
scroll to position [0, 0]
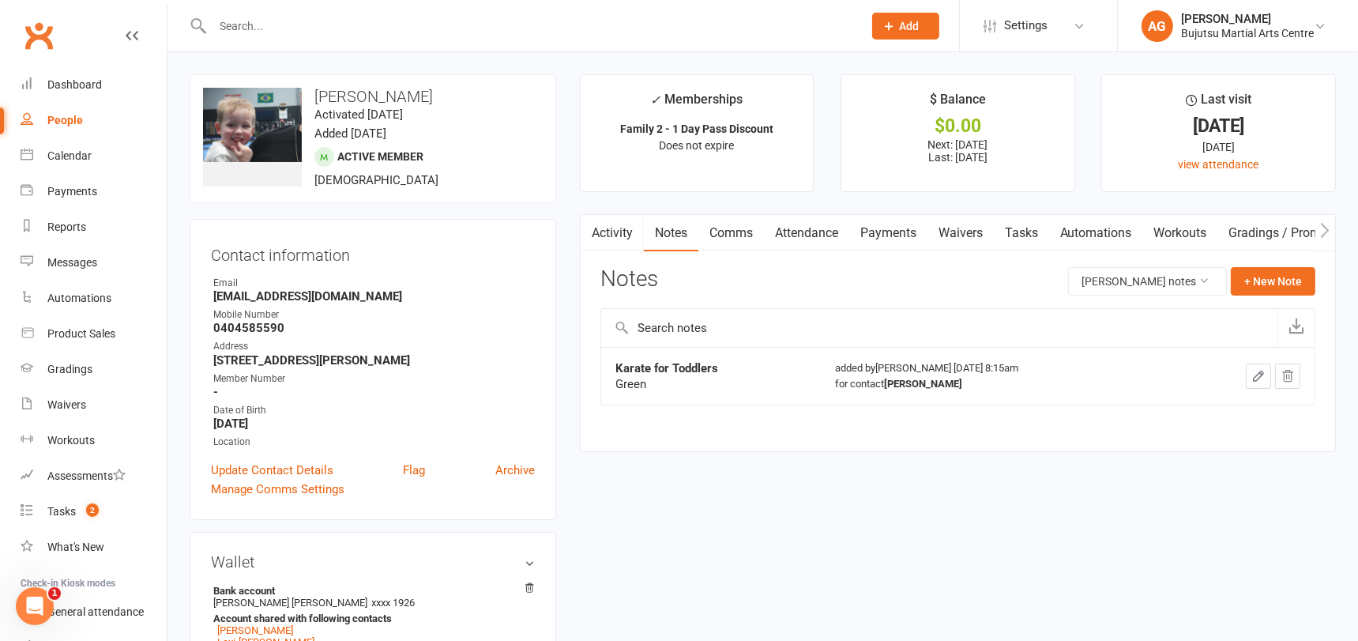
click at [261, 28] on input "text" at bounding box center [530, 26] width 644 height 22
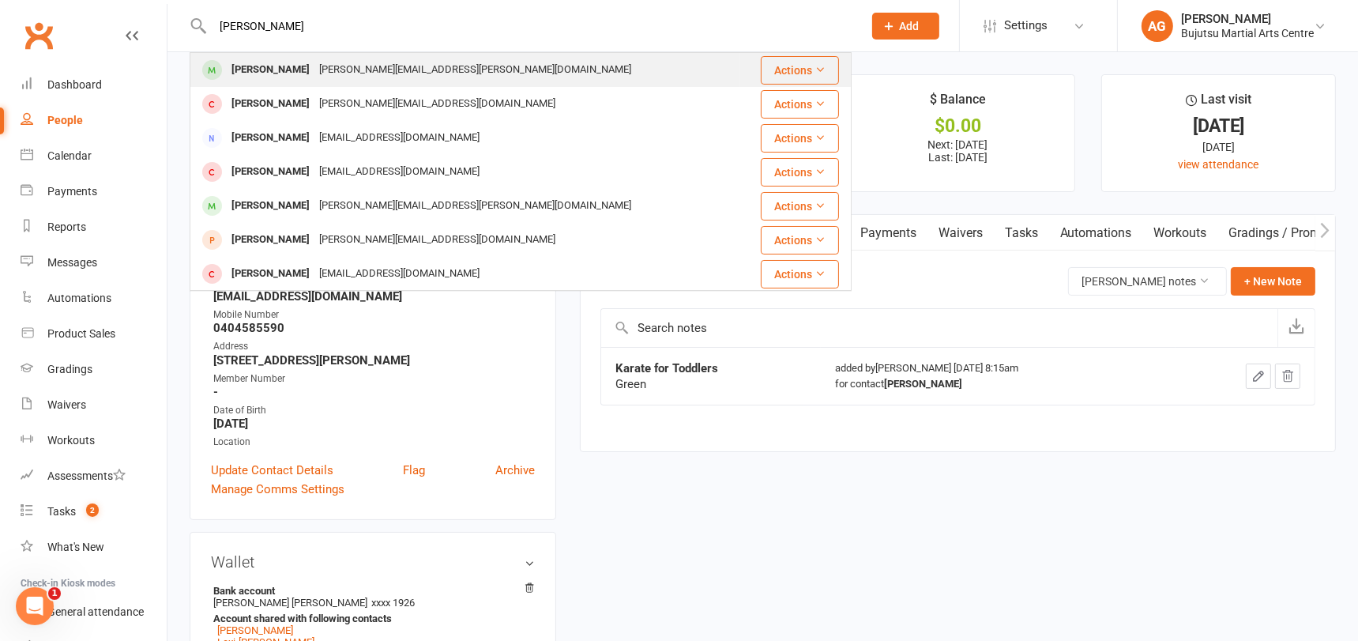
type input "astan stoj"
click at [249, 69] on div "Astan Stoj" at bounding box center [271, 69] width 88 height 23
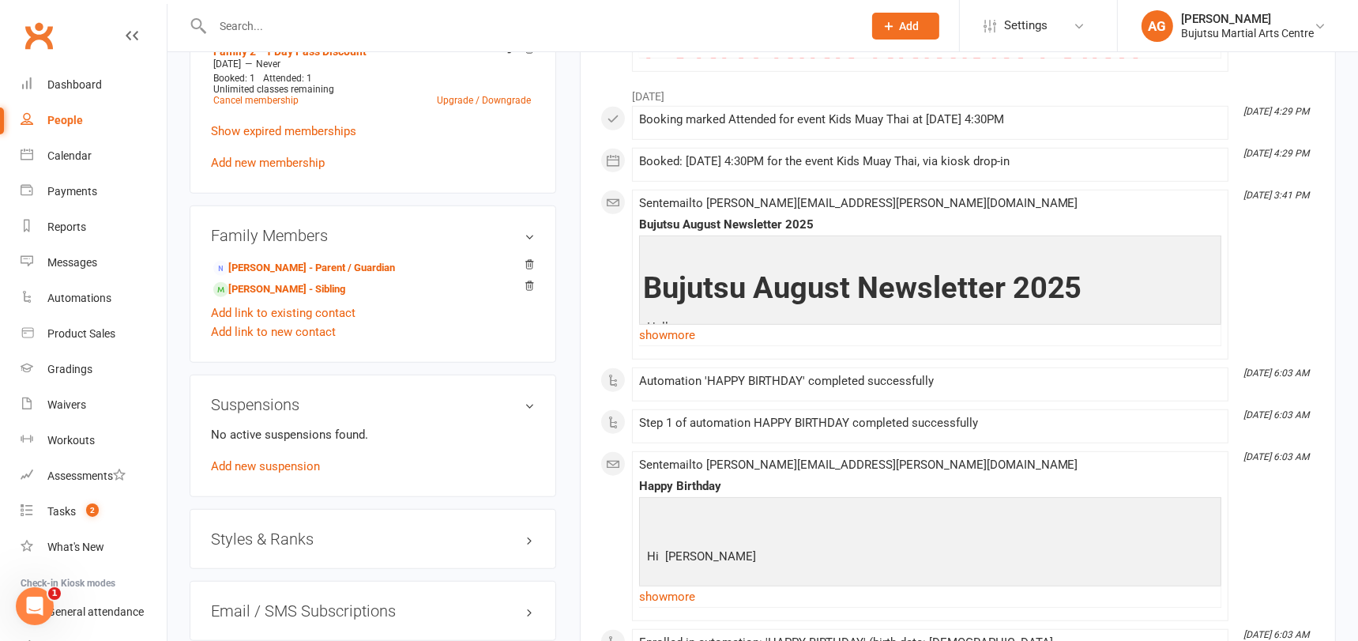
scroll to position [1231, 0]
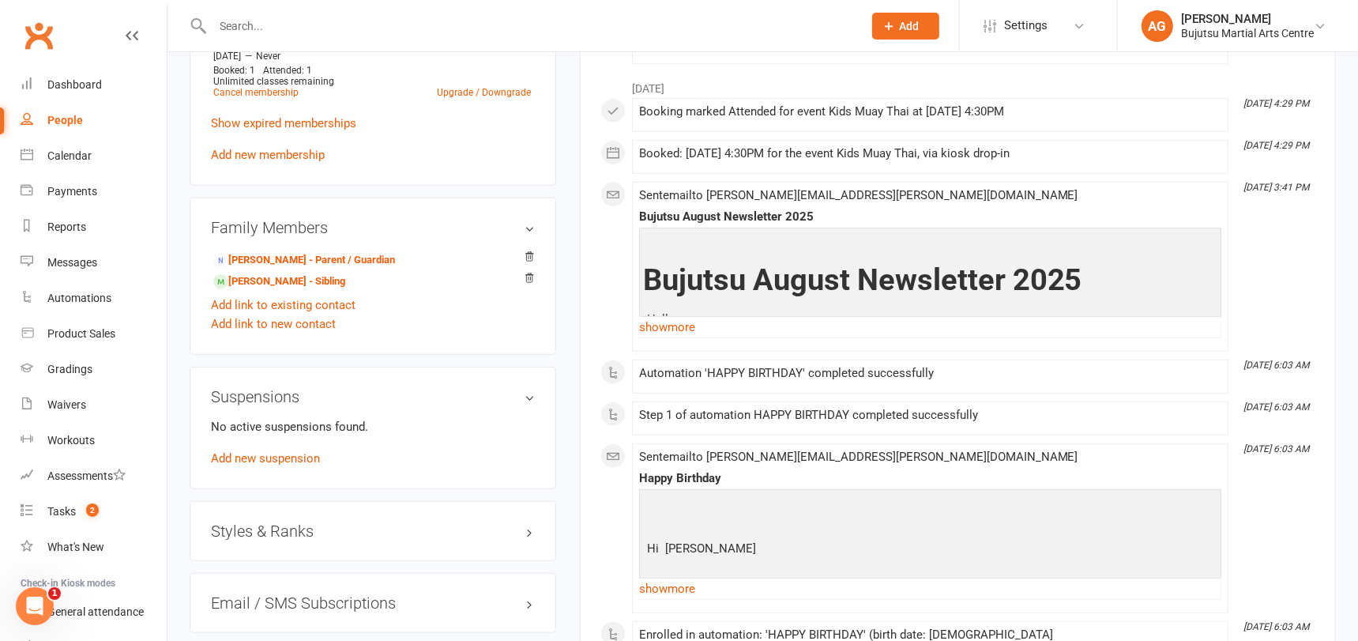
click at [294, 522] on h3 "Styles & Ranks" at bounding box center [373, 530] width 324 height 17
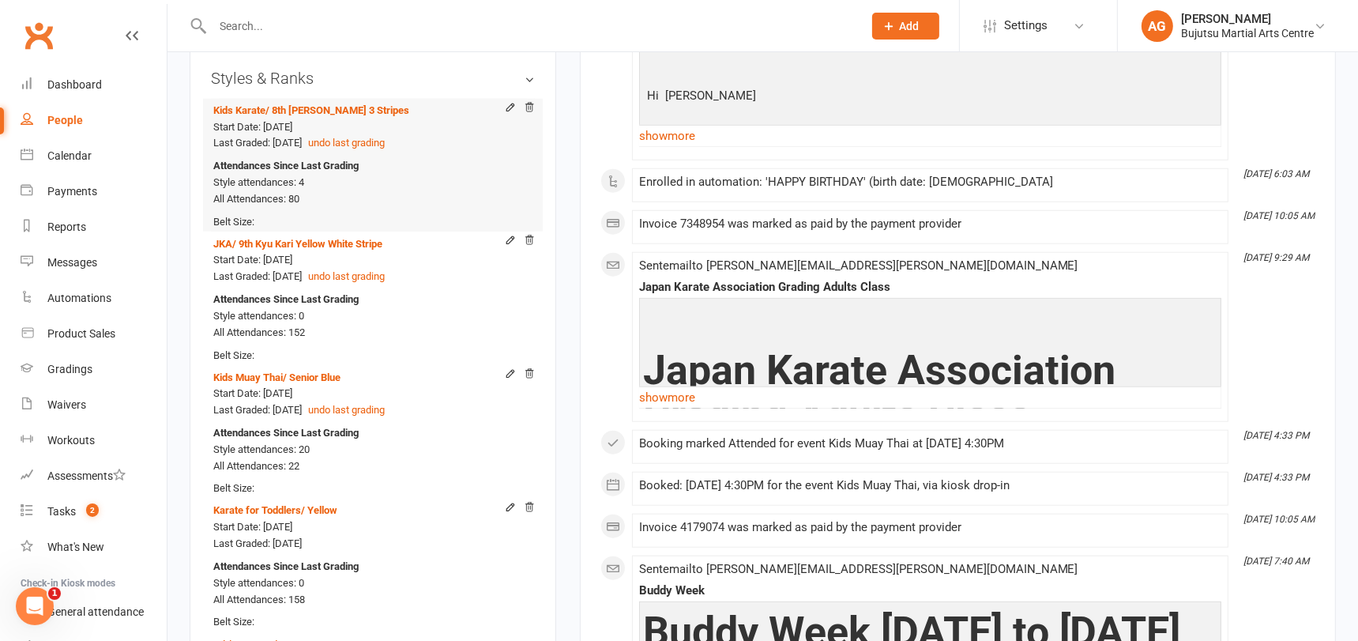
scroll to position [1685, 0]
click at [531, 501] on icon at bounding box center [529, 506] width 11 height 11
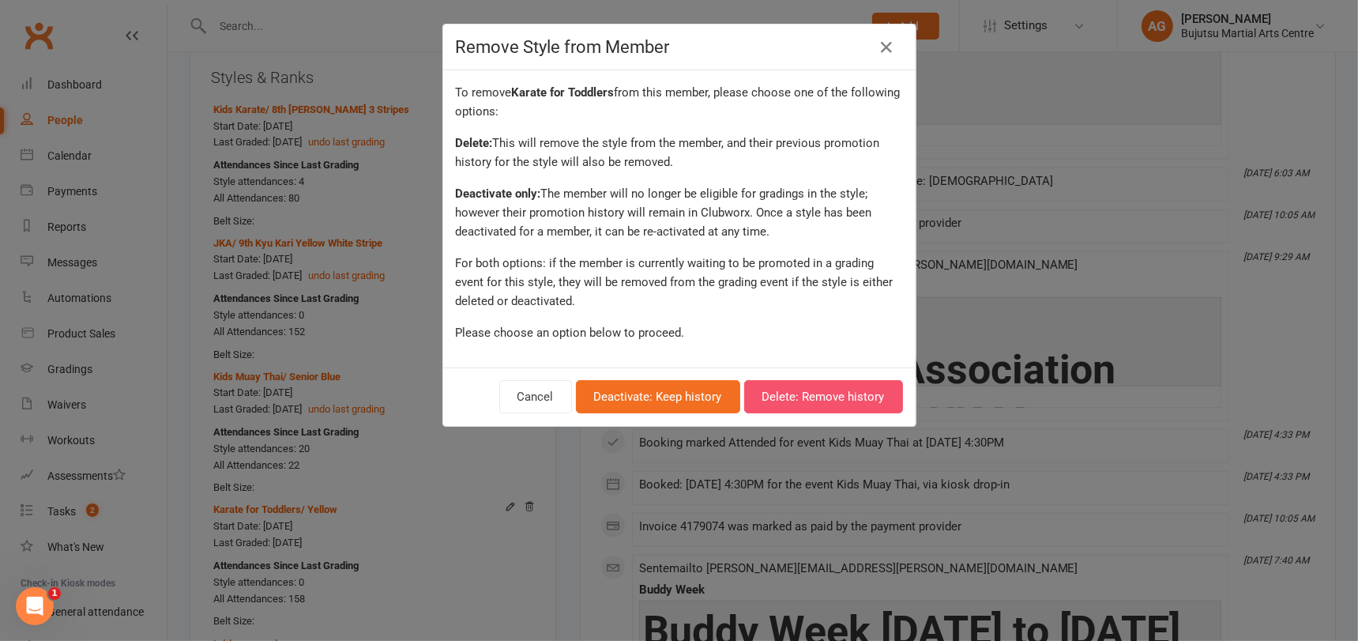
click at [828, 385] on button "Delete: Remove history" at bounding box center [823, 396] width 159 height 33
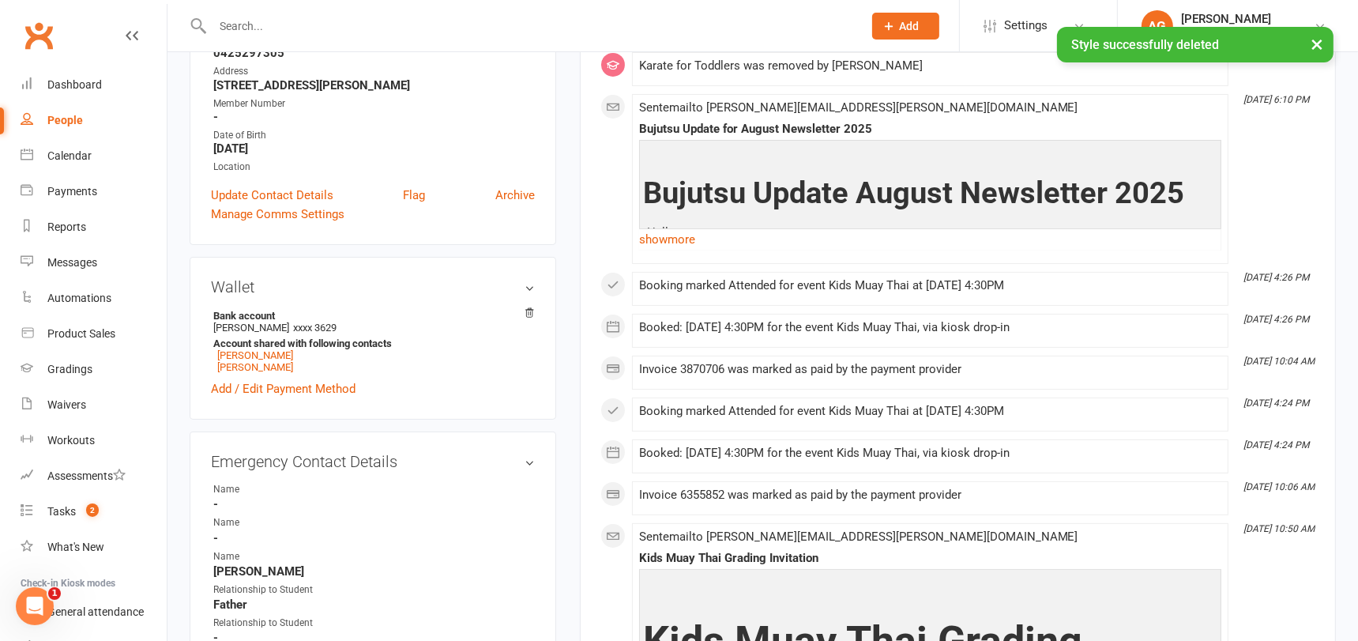
scroll to position [0, 0]
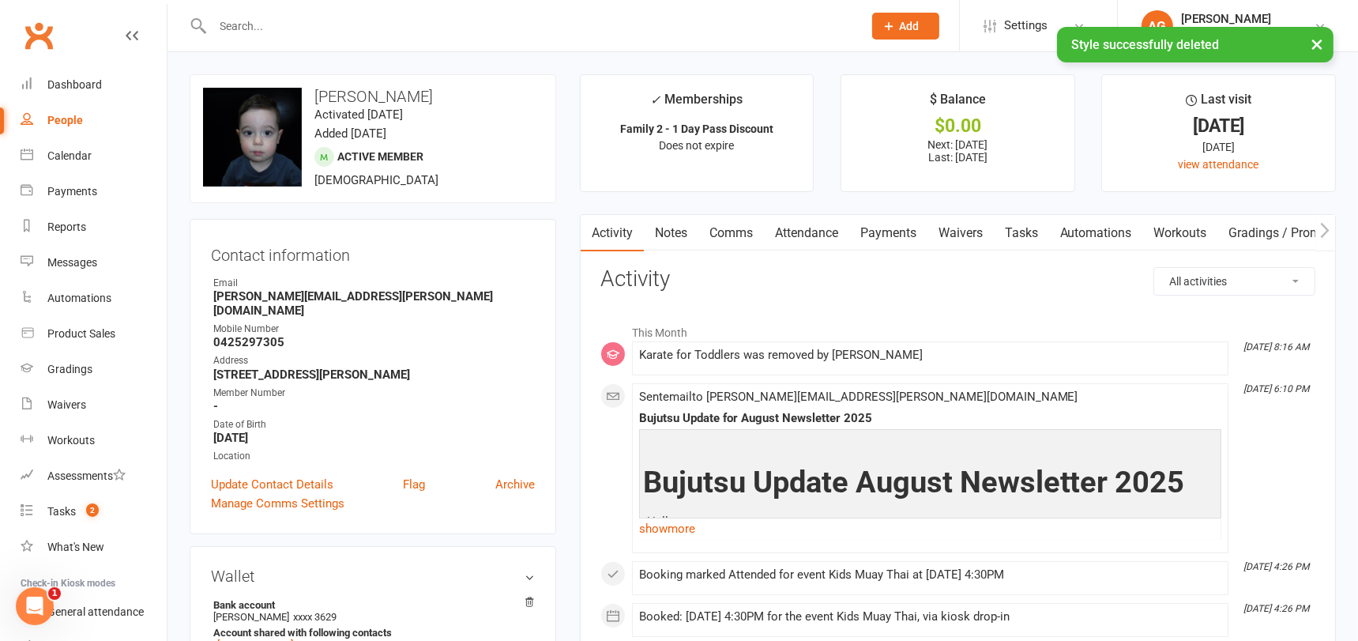
click at [680, 231] on link "Notes" at bounding box center [671, 233] width 54 height 36
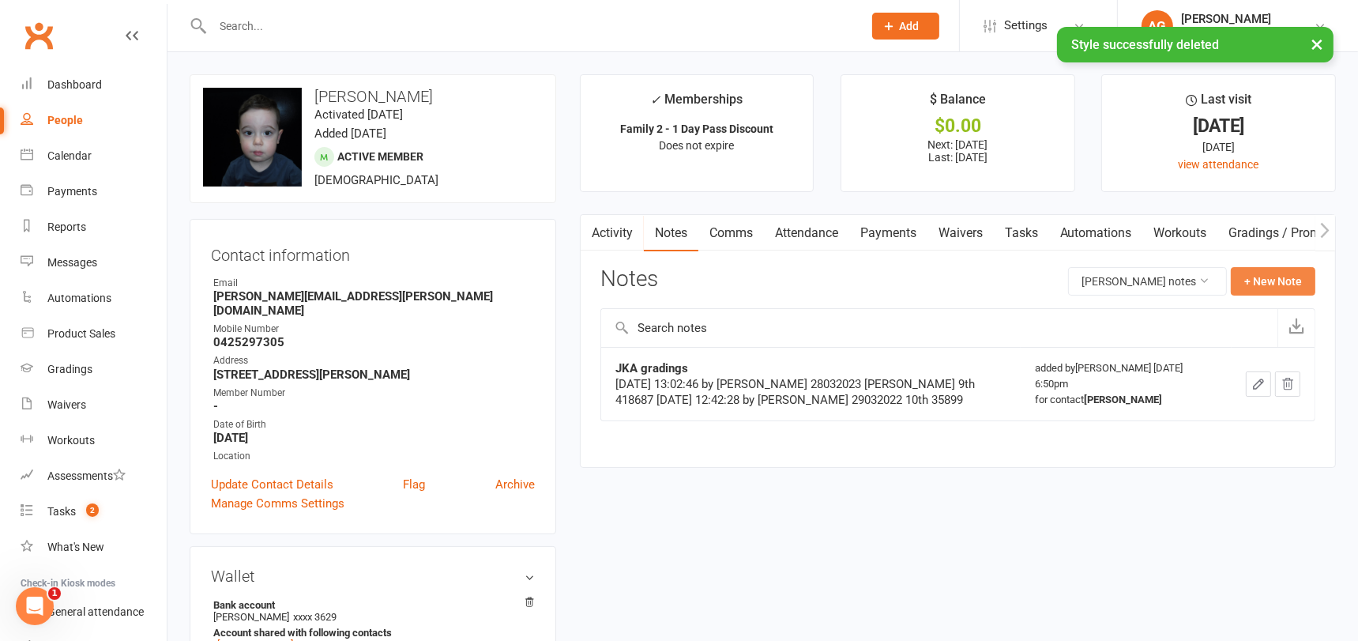
click at [1264, 281] on button "+ New Note" at bounding box center [1272, 281] width 85 height 28
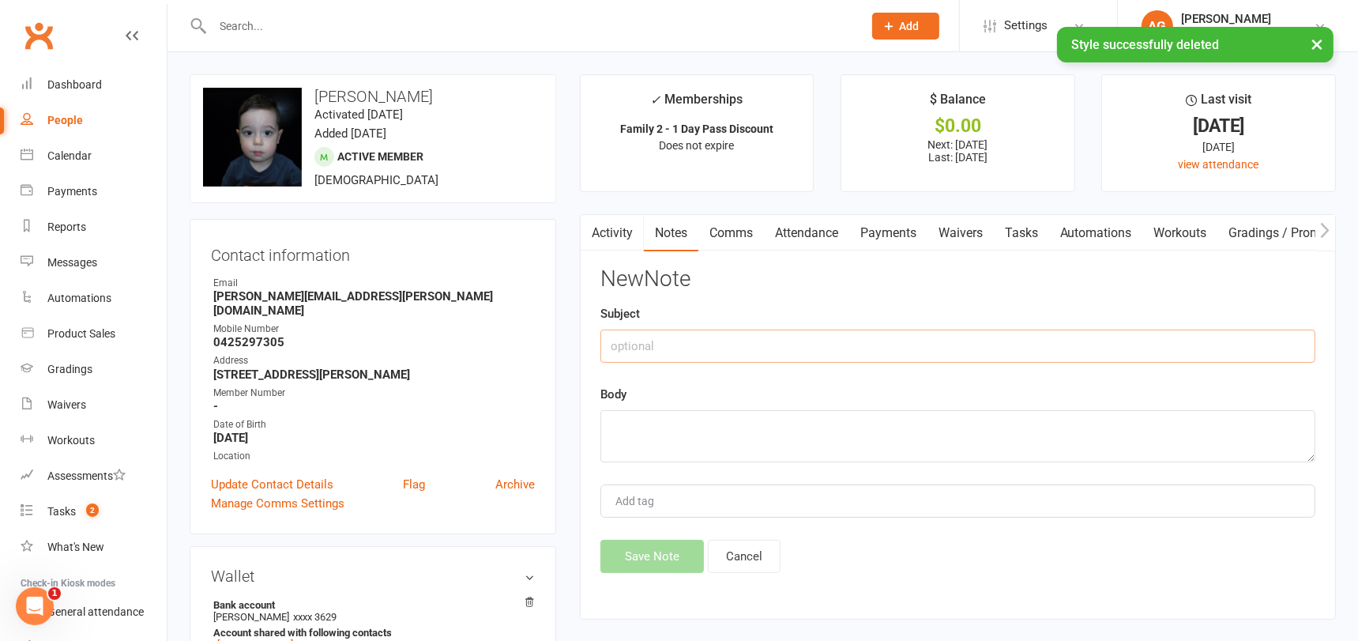
click at [740, 336] on input "text" at bounding box center [957, 345] width 715 height 33
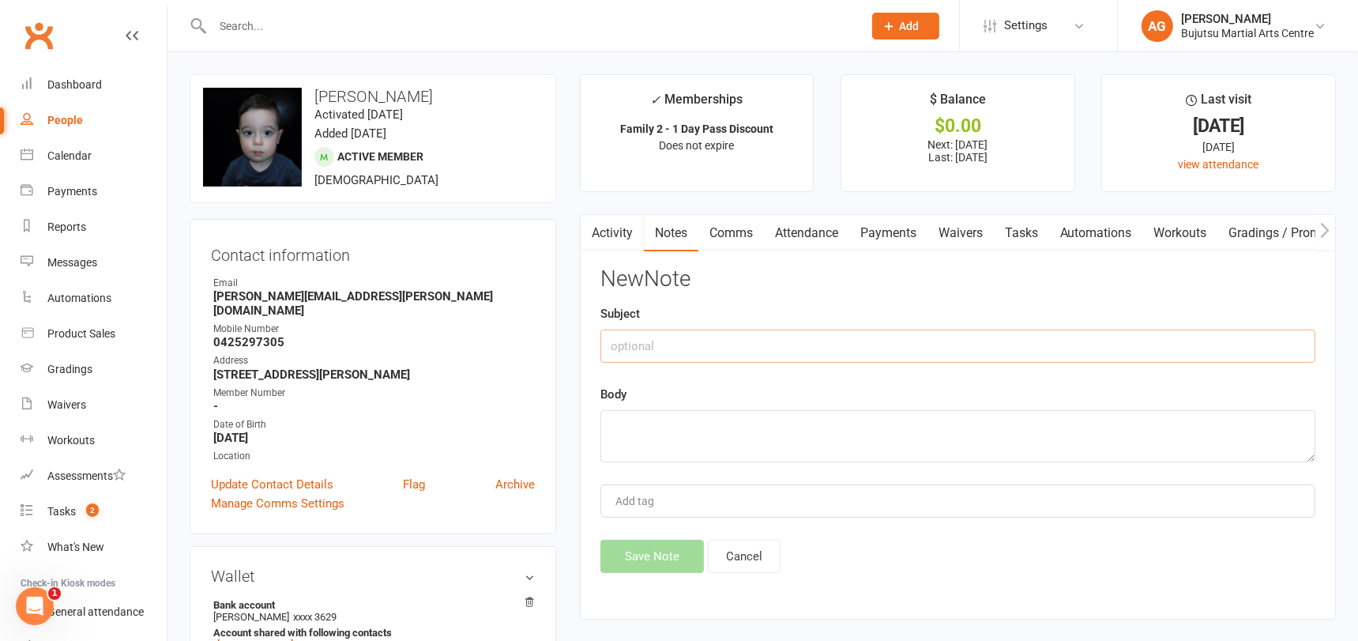
paste input "Karate for Toddlers"
type input "Karate for Toddlers"
click at [692, 422] on textarea at bounding box center [957, 436] width 715 height 52
type textarea "Yellow"
click at [654, 556] on button "Save Note" at bounding box center [651, 555] width 103 height 33
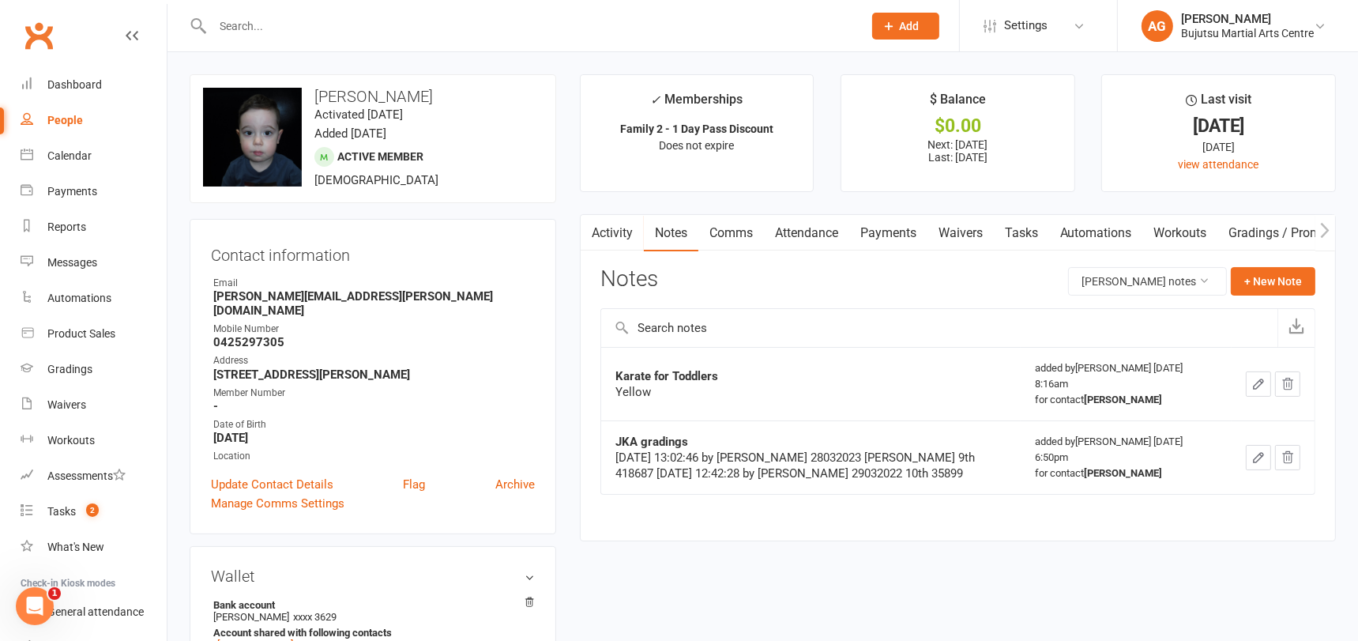
click at [316, 17] on input "text" at bounding box center [530, 26] width 644 height 22
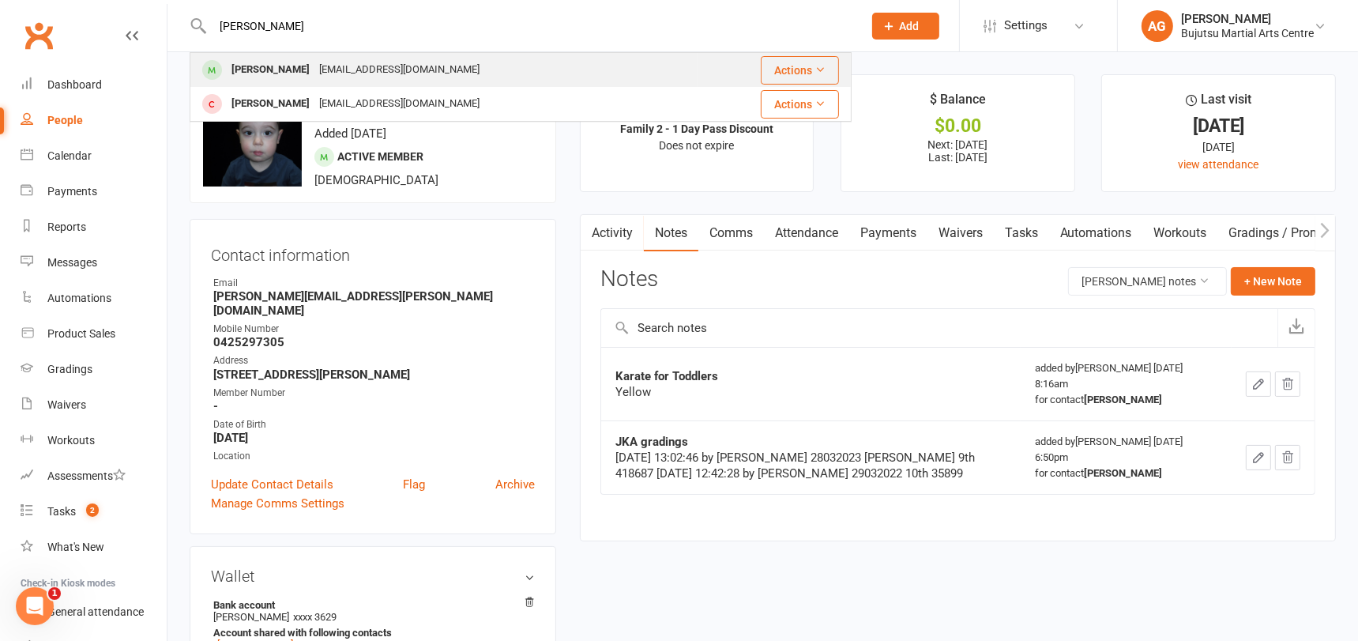
type input "ignacy"
click at [316, 58] on div "natalia5891@yahoo.com" at bounding box center [399, 69] width 170 height 23
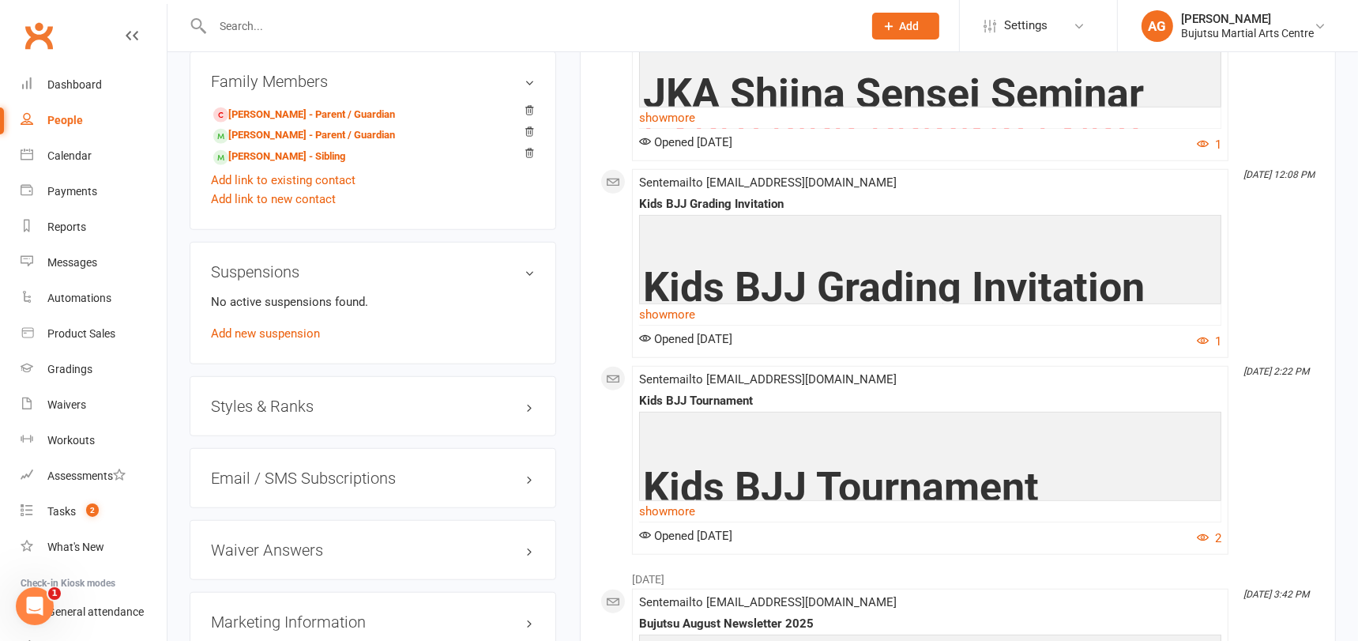
scroll to position [1367, 0]
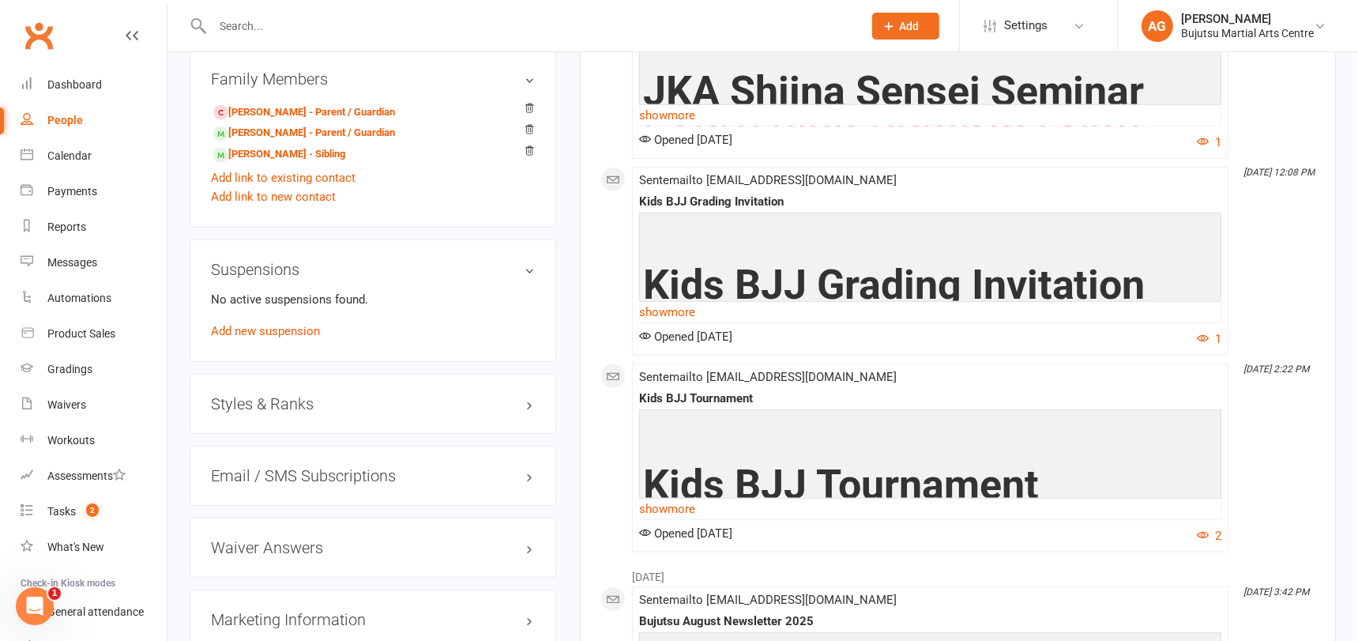
click at [274, 396] on h3 "Styles & Ranks" at bounding box center [373, 403] width 324 height 17
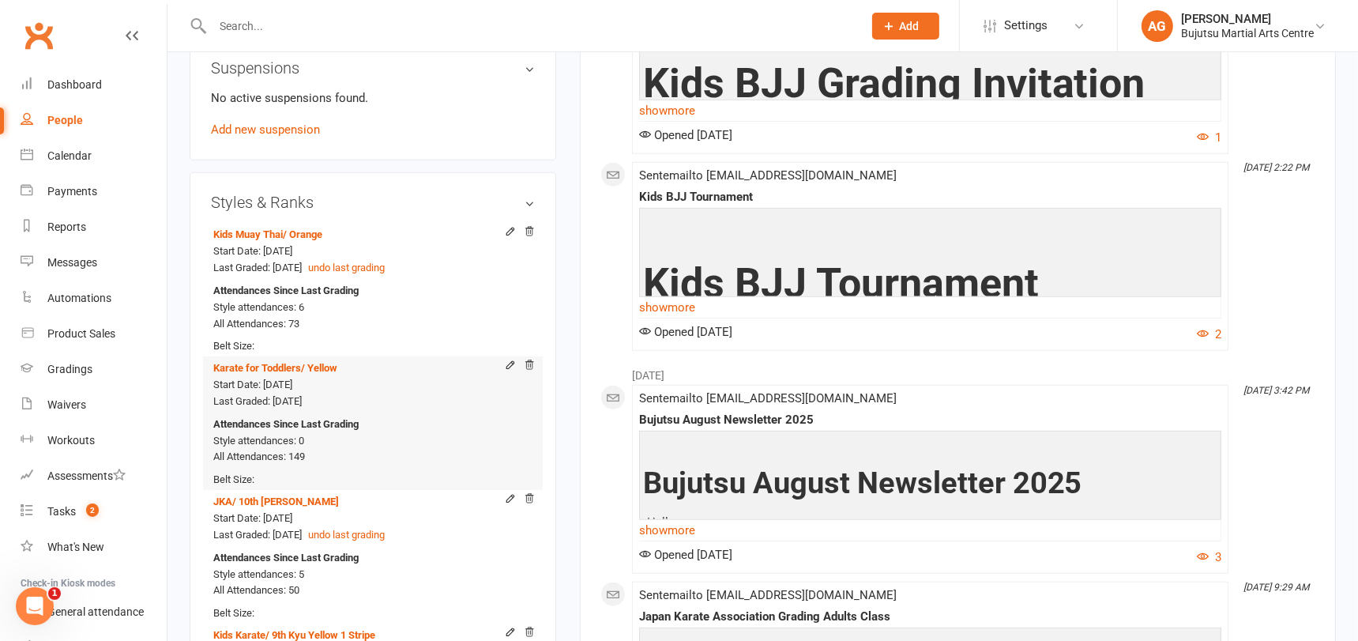
scroll to position [1599, 0]
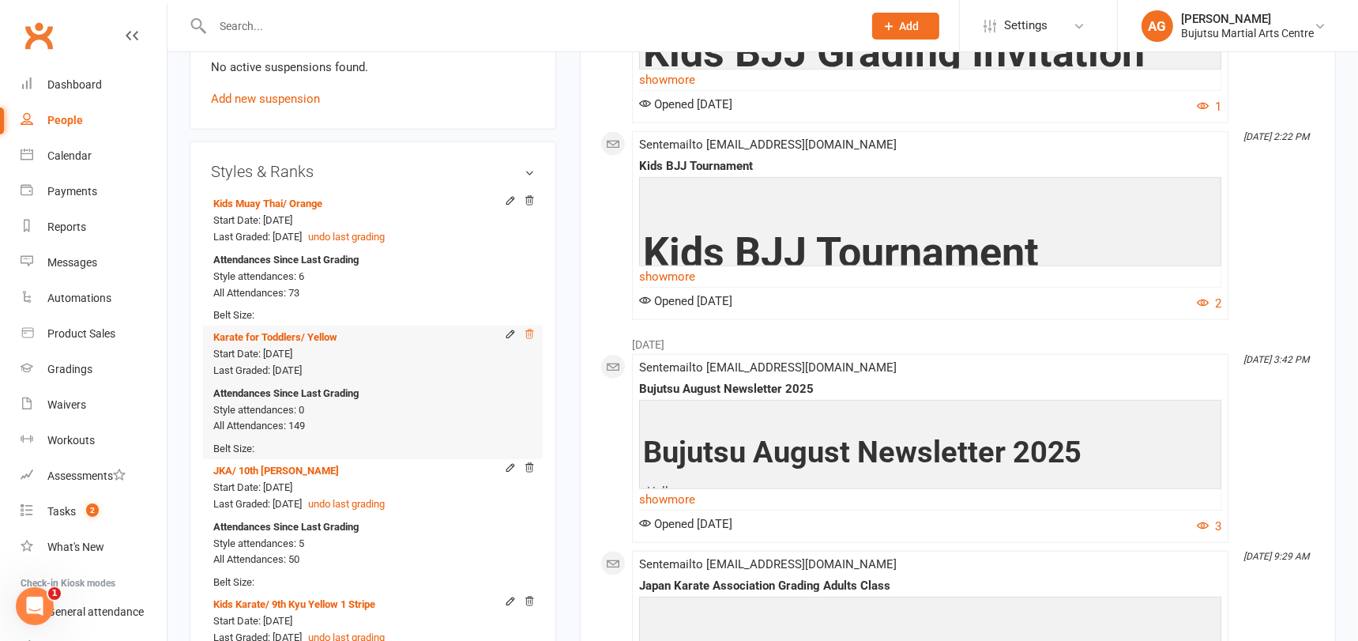
click at [529, 329] on icon at bounding box center [529, 334] width 11 height 11
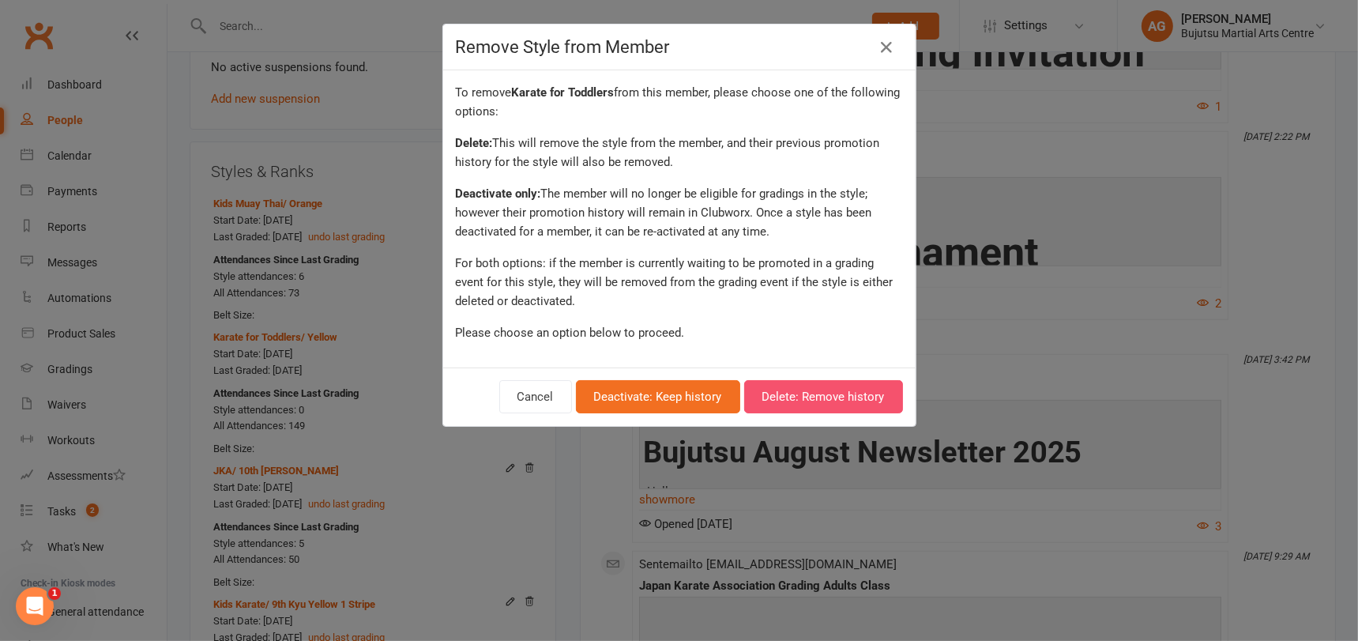
click at [817, 389] on button "Delete: Remove history" at bounding box center [823, 396] width 159 height 33
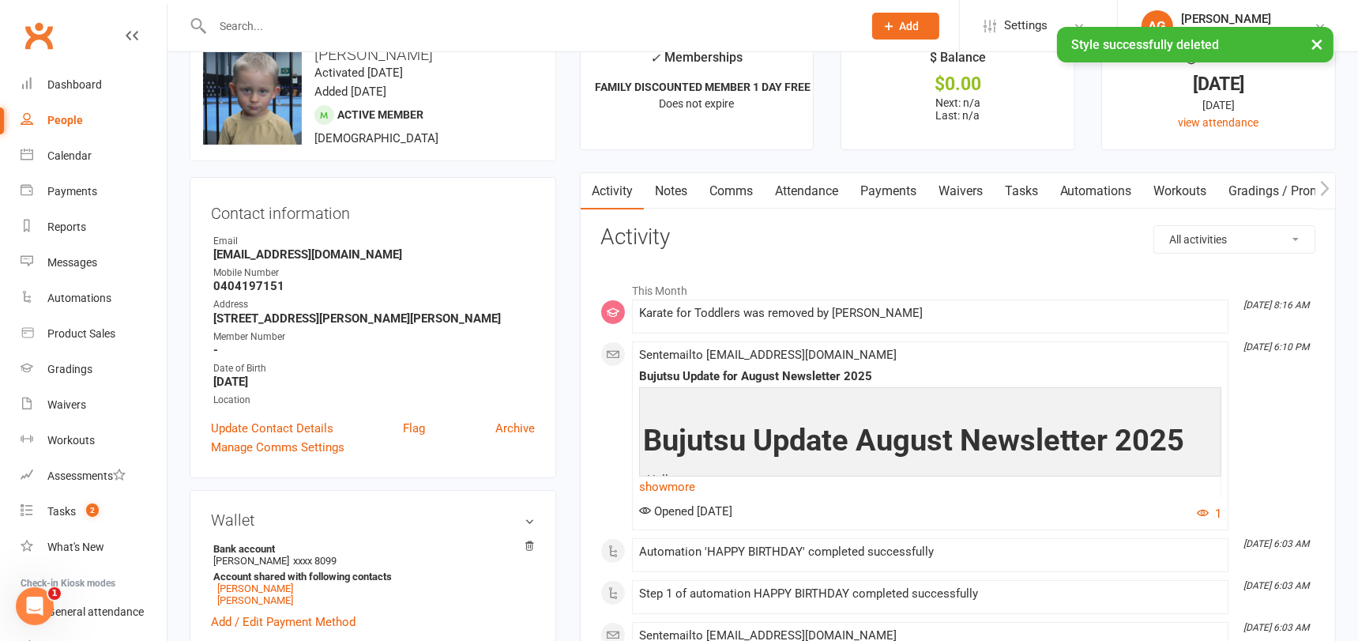
scroll to position [0, 0]
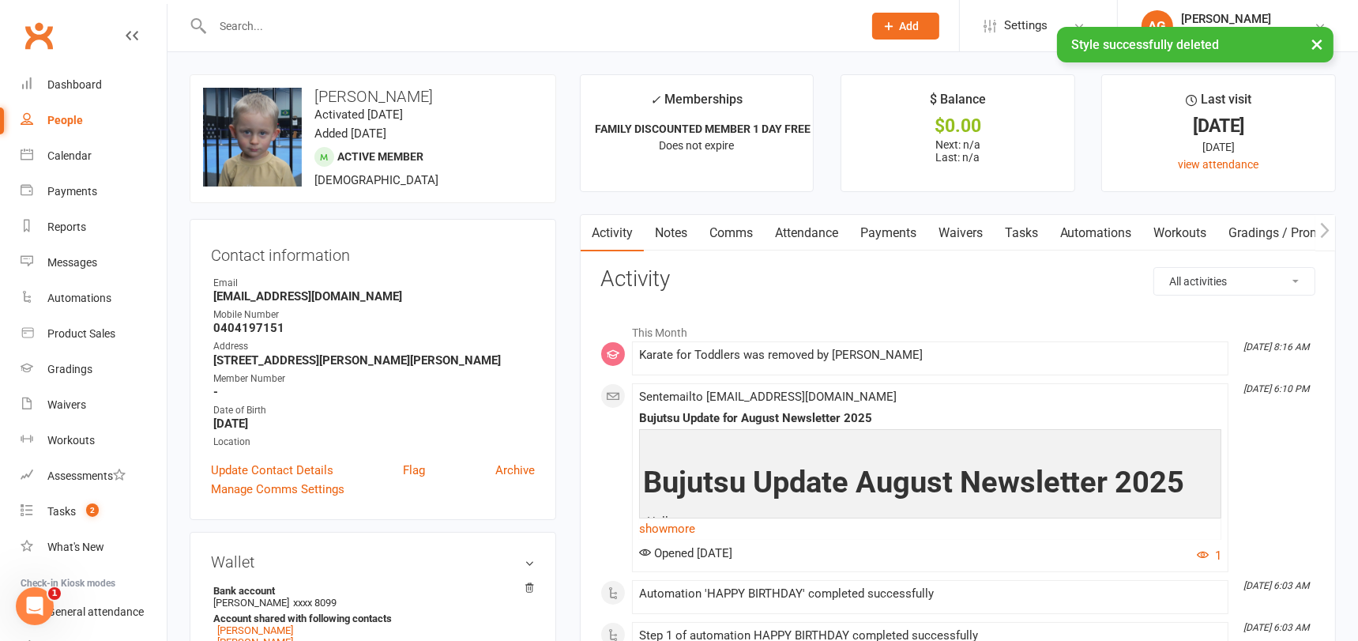
click at [674, 230] on link "Notes" at bounding box center [671, 233] width 54 height 36
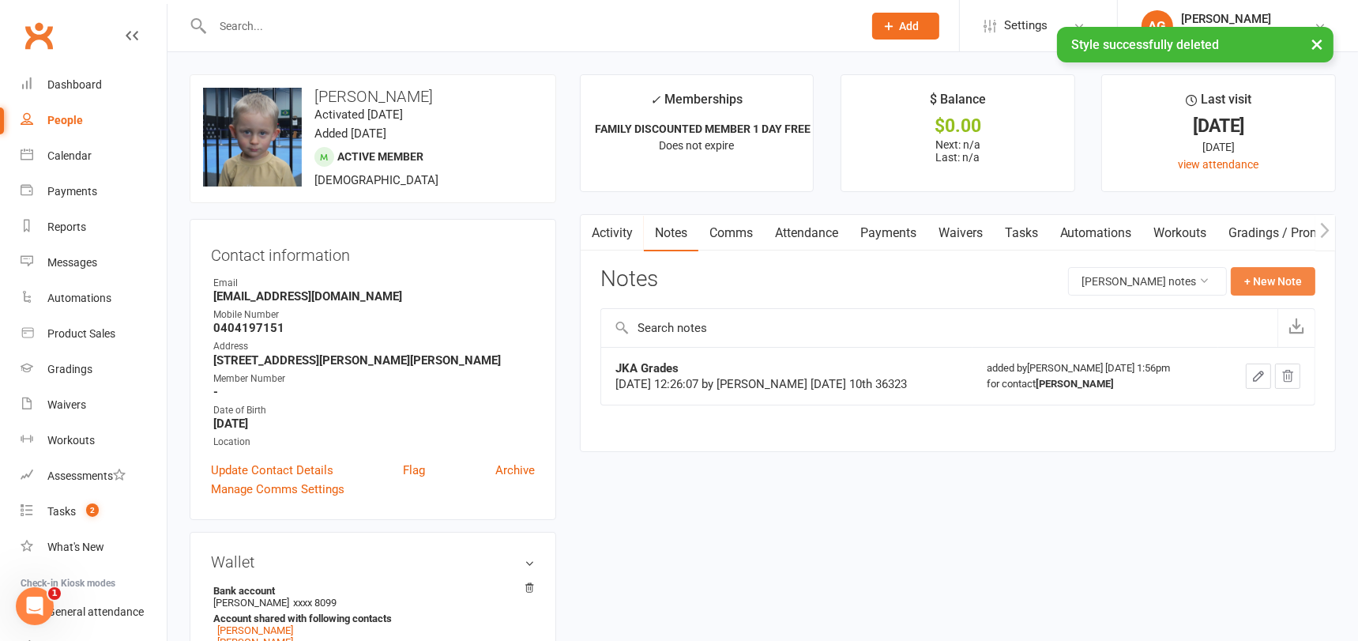
click at [1263, 281] on button "+ New Note" at bounding box center [1272, 281] width 85 height 28
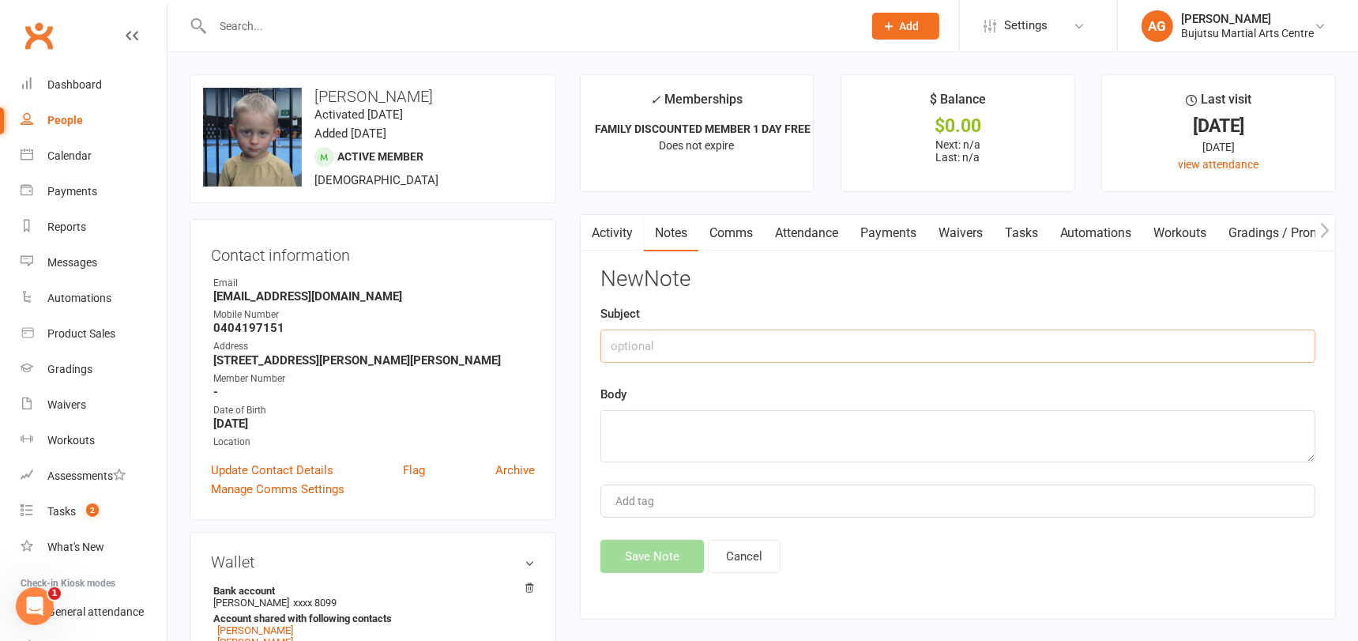
click at [915, 344] on input "text" at bounding box center [957, 345] width 715 height 33
paste input "Karate for Toddlers"
type input "Karate for Toddlers"
click at [757, 428] on textarea at bounding box center [957, 436] width 715 height 52
type textarea "Yellow"
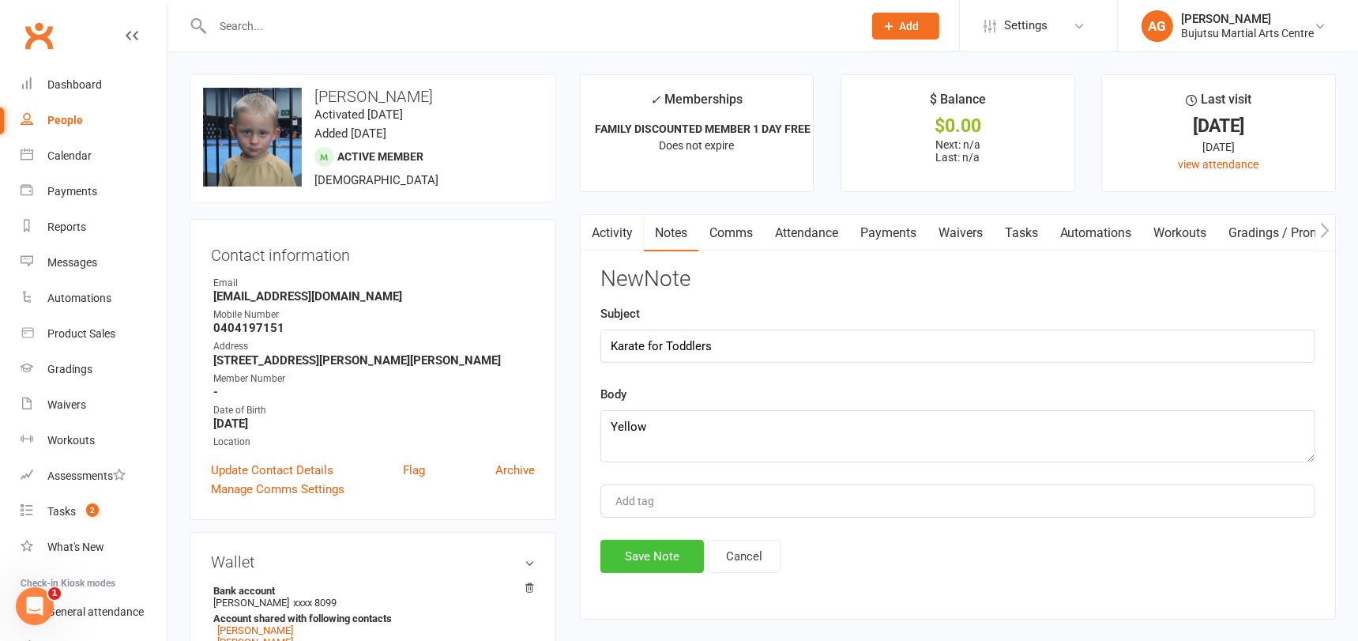
click at [673, 543] on button "Save Note" at bounding box center [651, 555] width 103 height 33
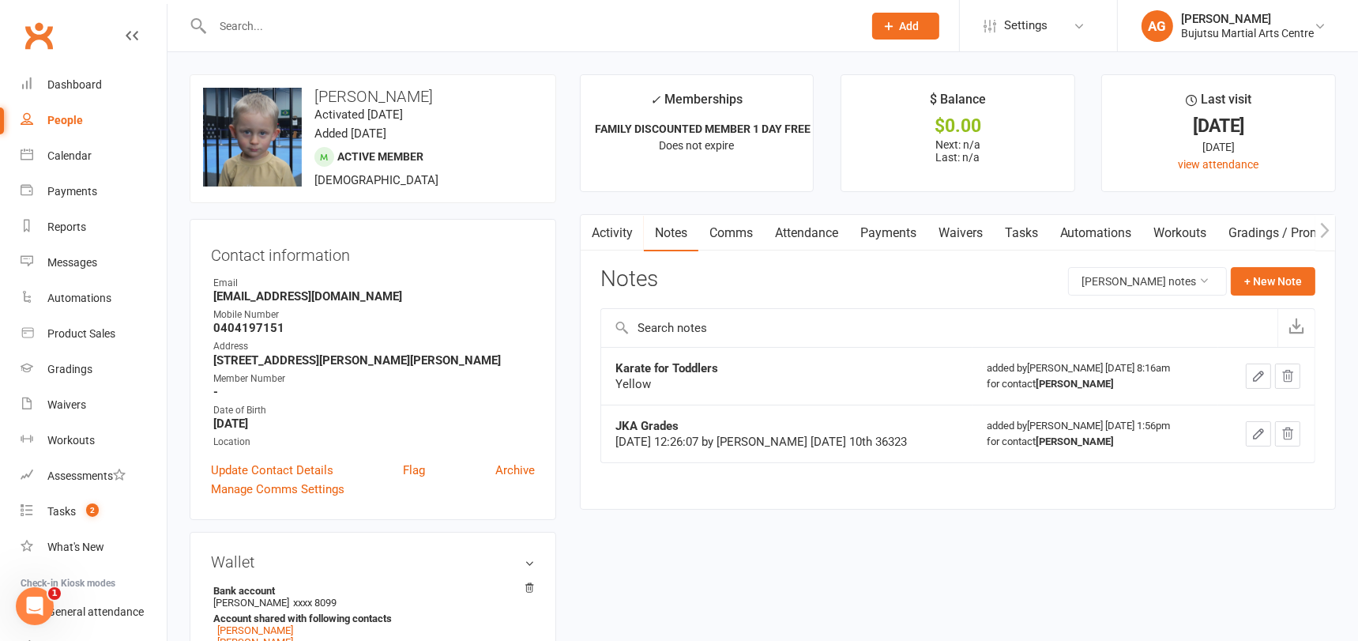
click at [355, 24] on input "text" at bounding box center [530, 26] width 644 height 22
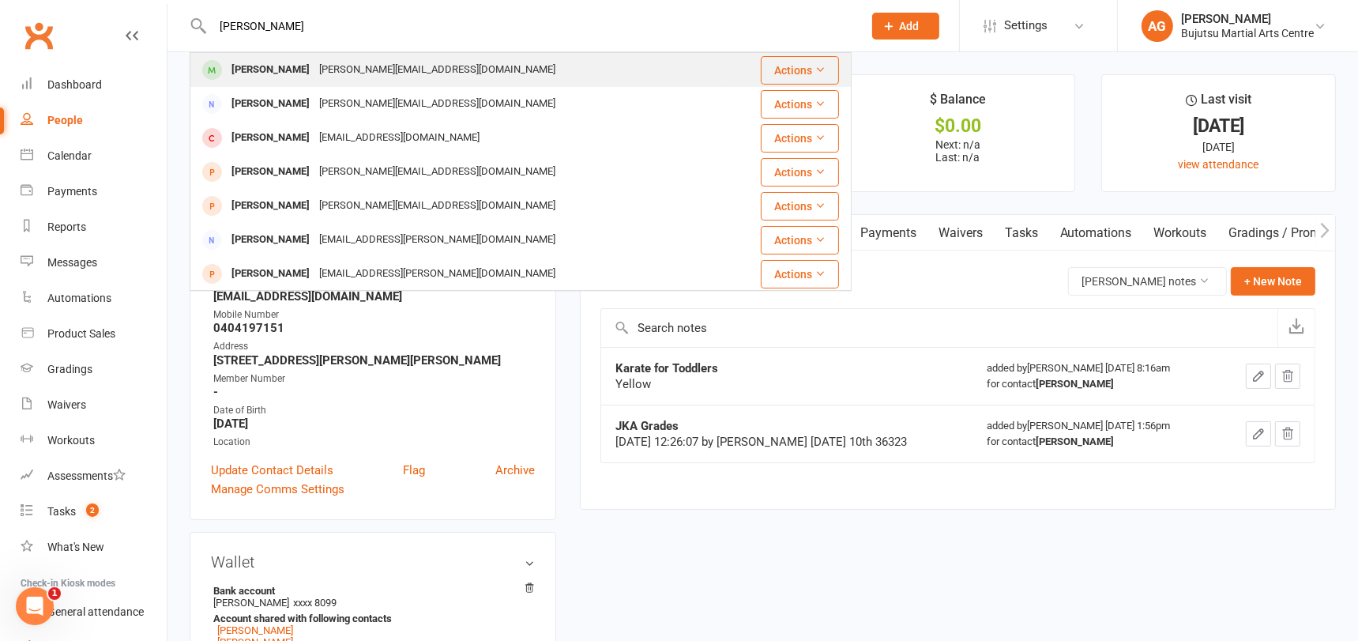
type input "axel watson"
click at [333, 72] on div "madelyn.madden1@gmail.com" at bounding box center [437, 69] width 246 height 23
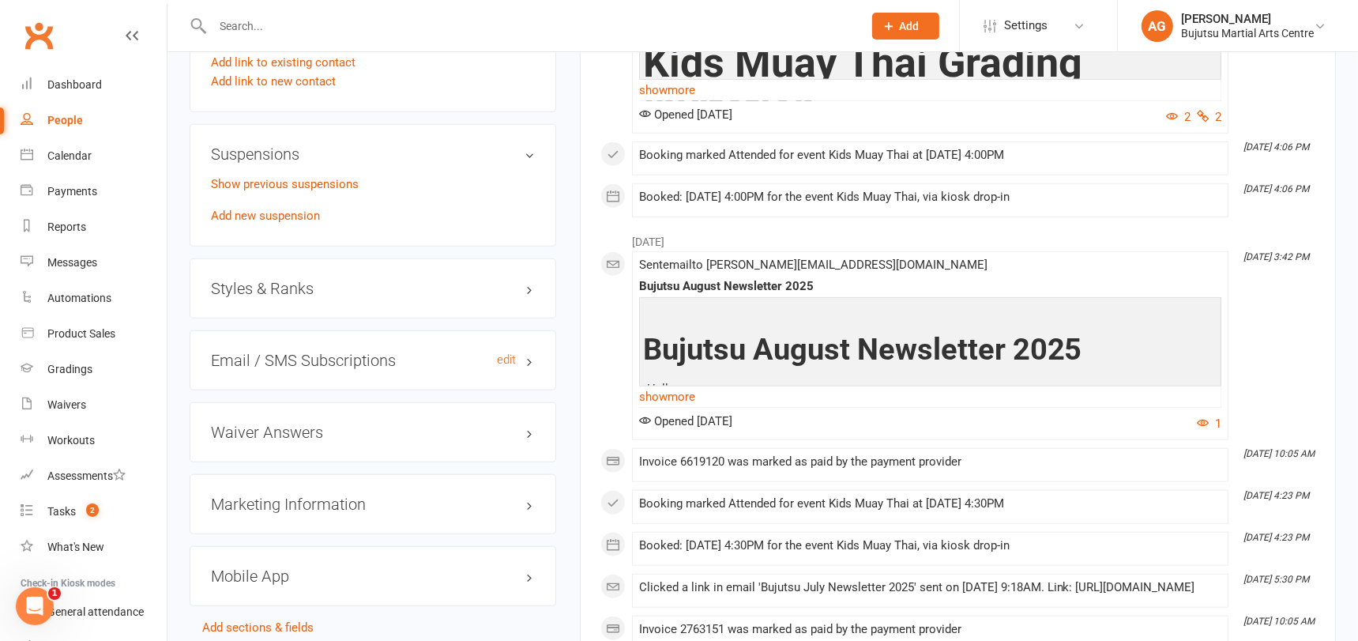
scroll to position [1499, 0]
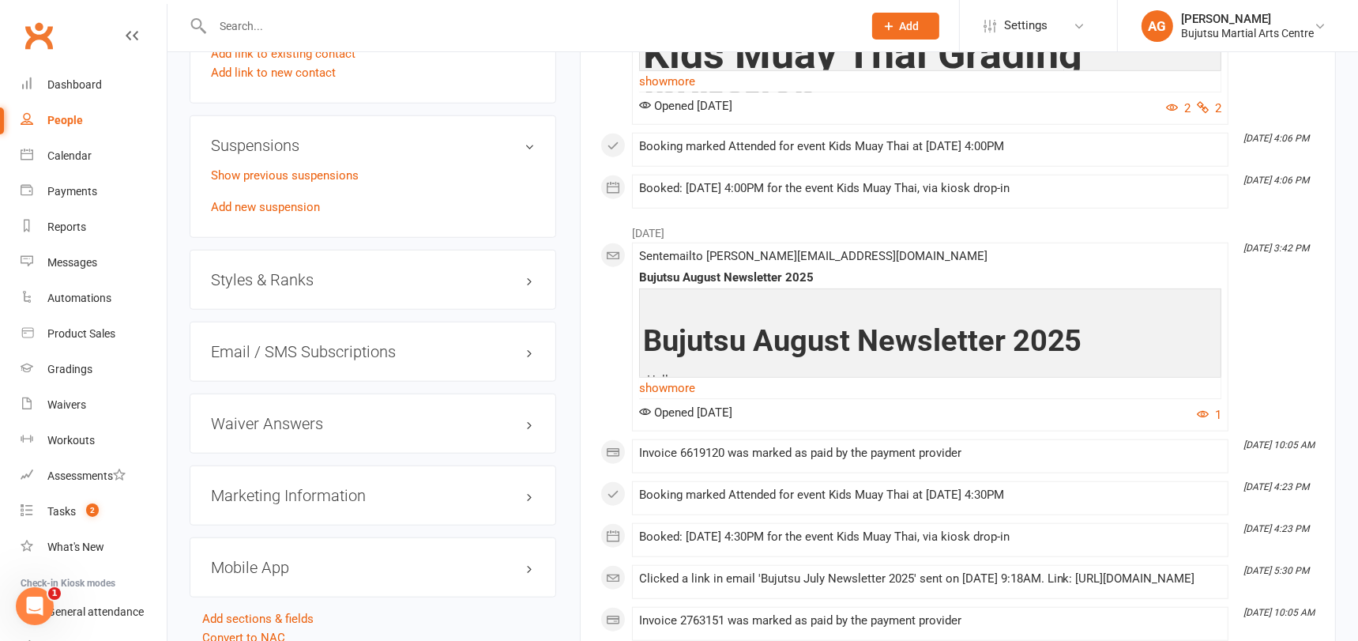
click at [259, 271] on h3 "Styles & Ranks" at bounding box center [373, 279] width 324 height 17
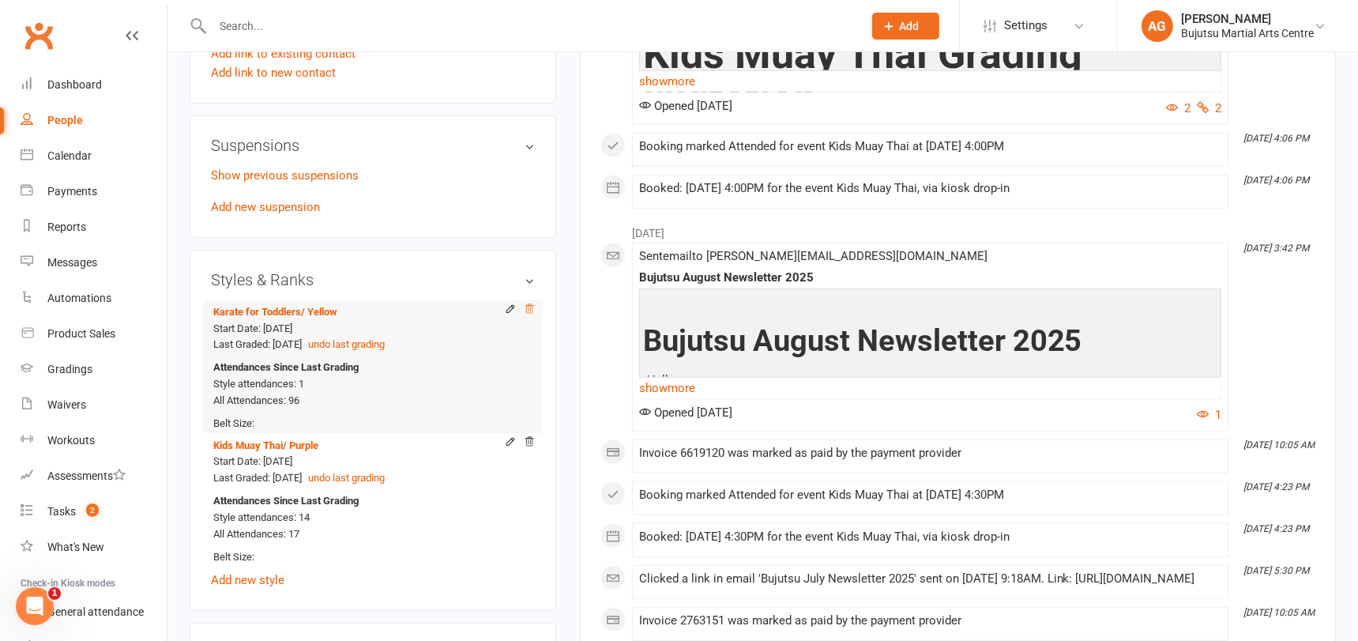
click at [533, 303] on icon at bounding box center [529, 308] width 11 height 11
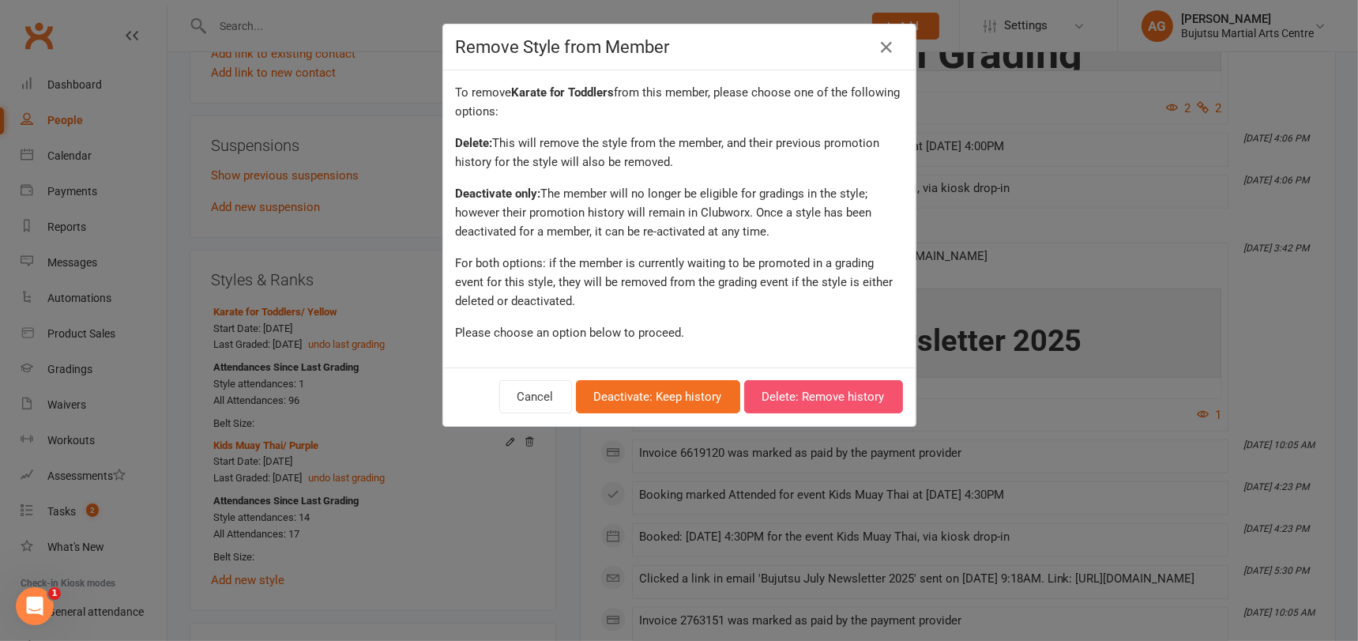
click at [784, 395] on button "Delete: Remove history" at bounding box center [823, 396] width 159 height 33
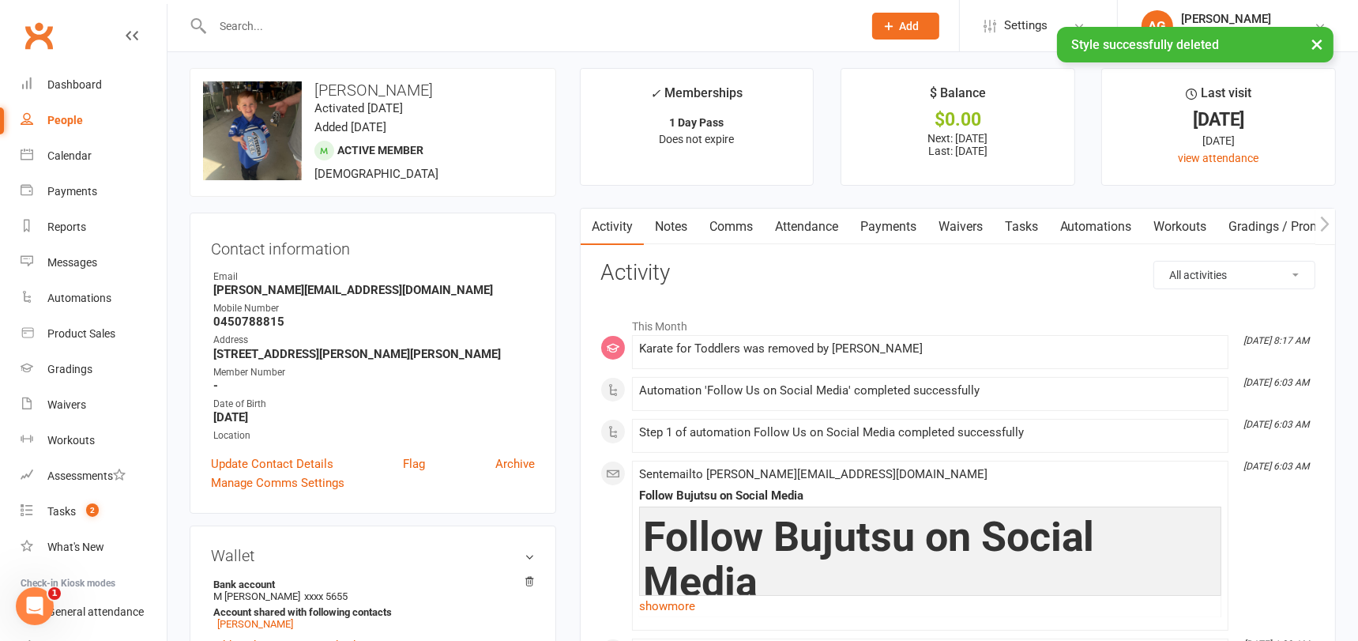
scroll to position [0, 0]
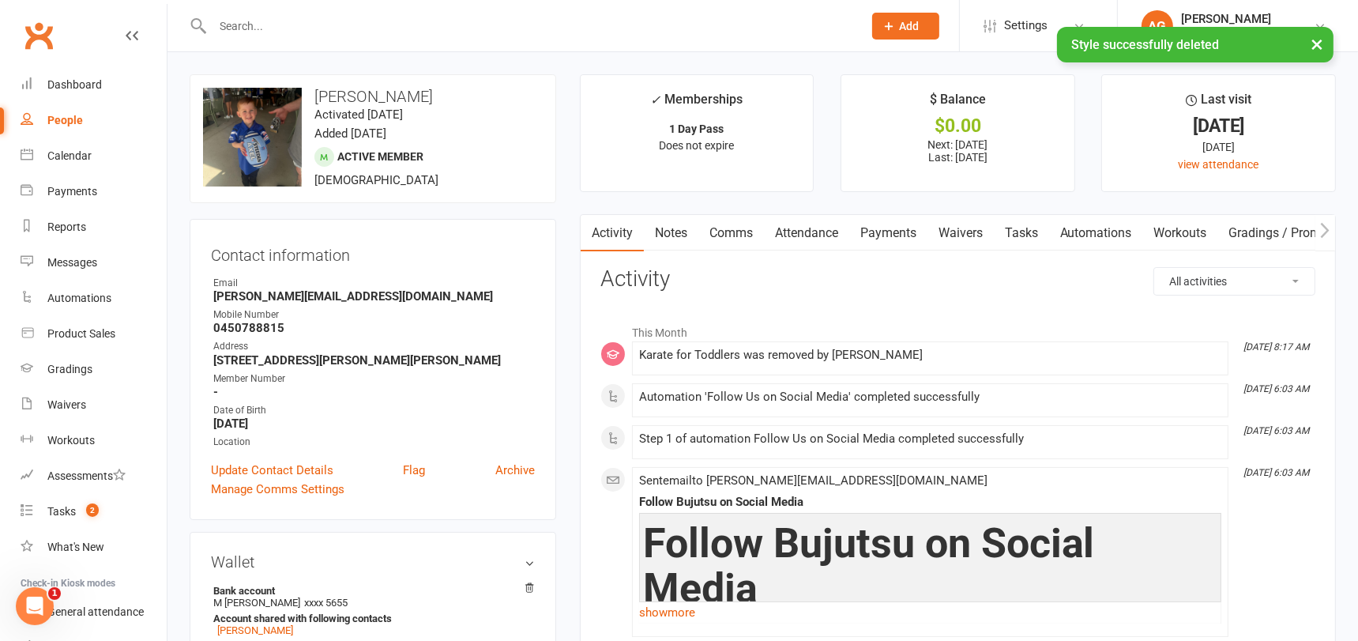
click at [671, 234] on link "Notes" at bounding box center [671, 233] width 54 height 36
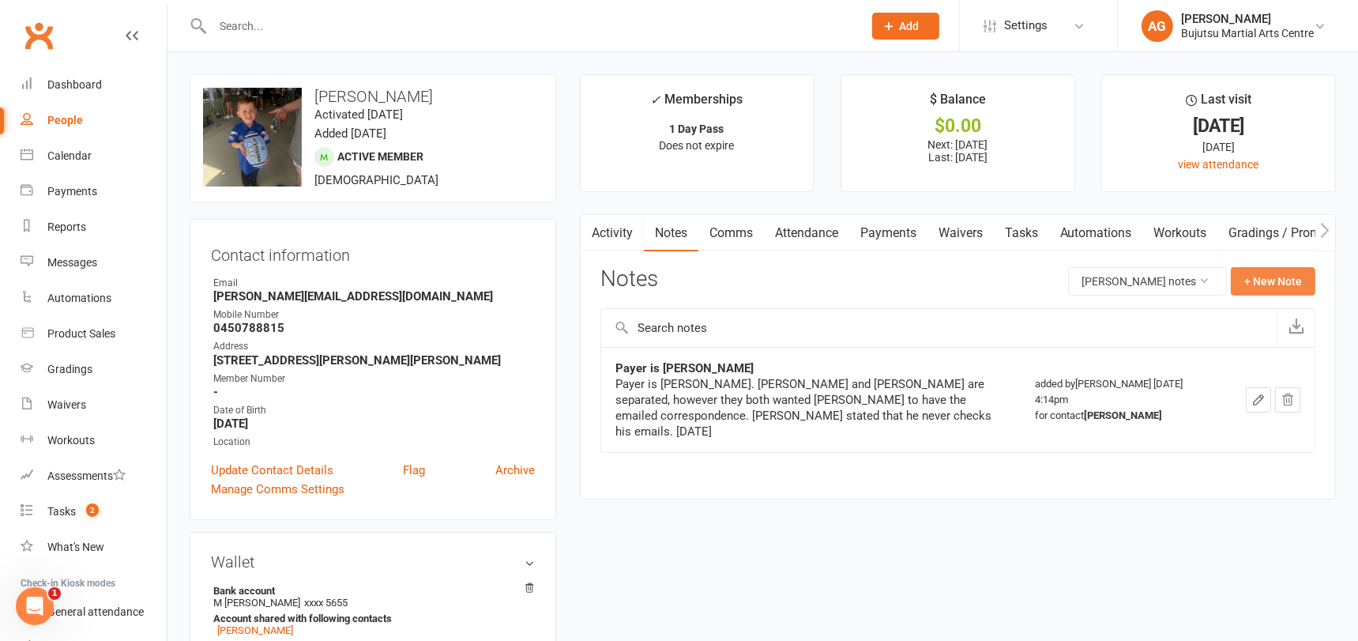
click at [1275, 281] on button "+ New Note" at bounding box center [1272, 281] width 85 height 28
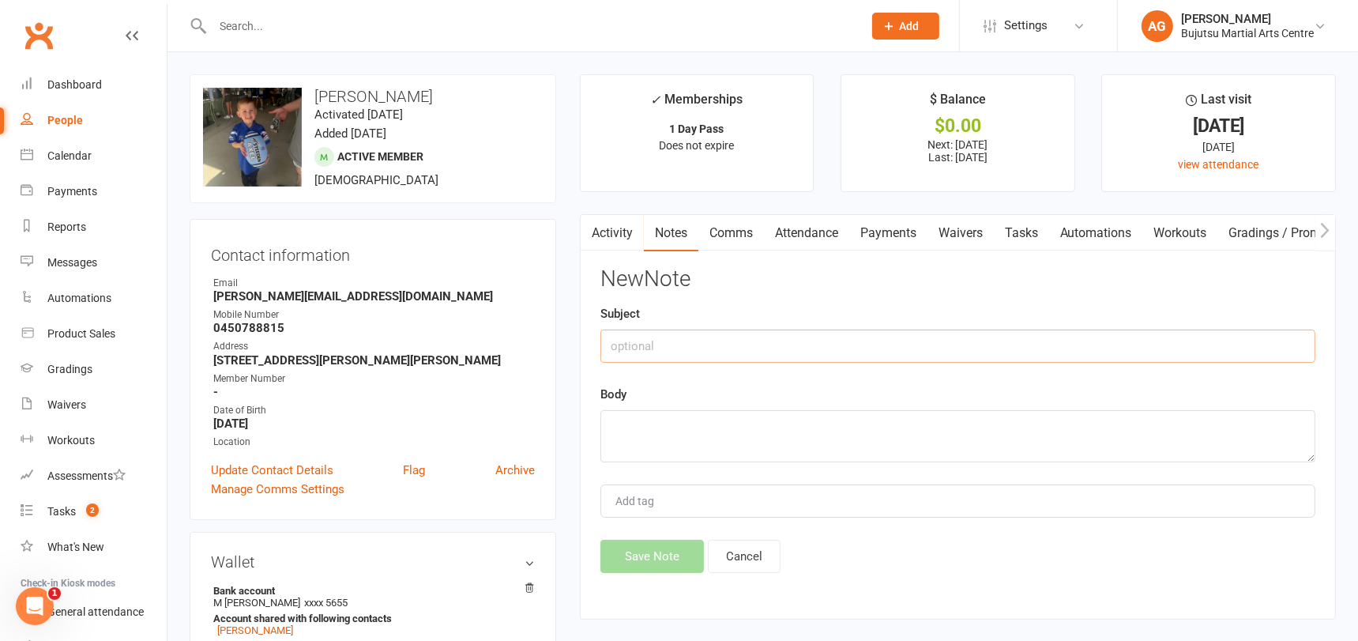
click at [704, 334] on input "text" at bounding box center [957, 345] width 715 height 33
paste input "Karate for Toddlers"
type input "Karate for Toddlers"
click at [650, 430] on textarea at bounding box center [957, 436] width 715 height 52
type textarea "Yellow"
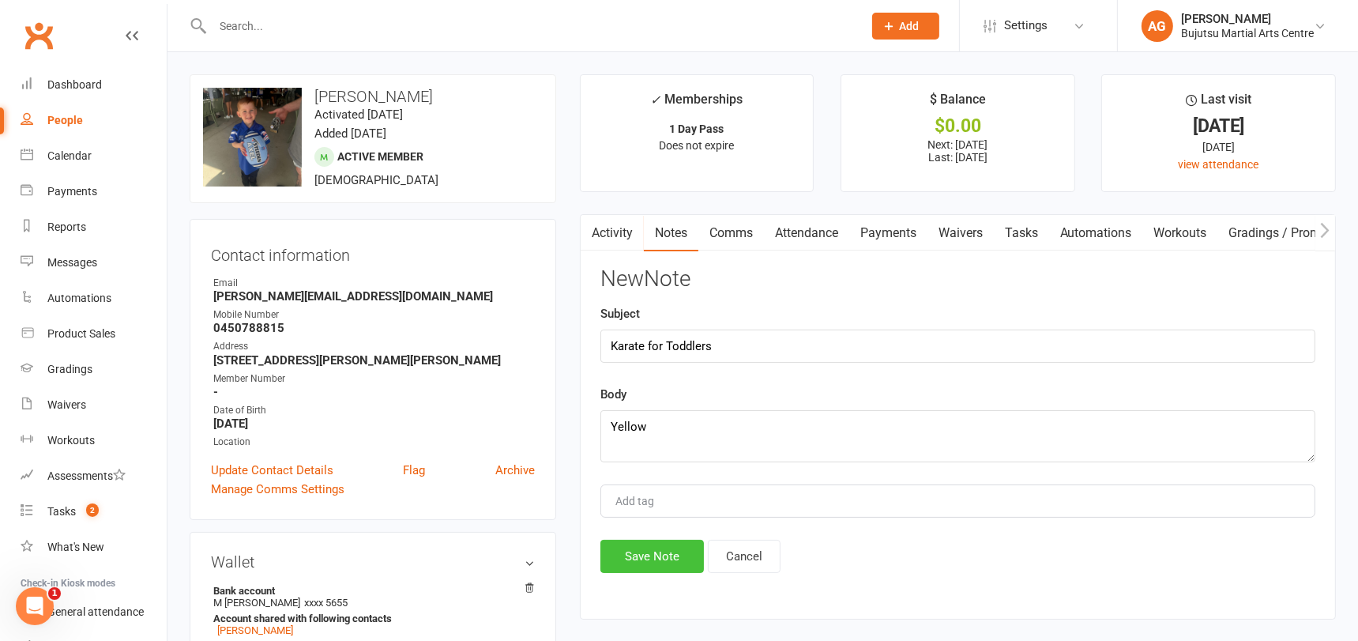
click at [637, 552] on button "Save Note" at bounding box center [651, 555] width 103 height 33
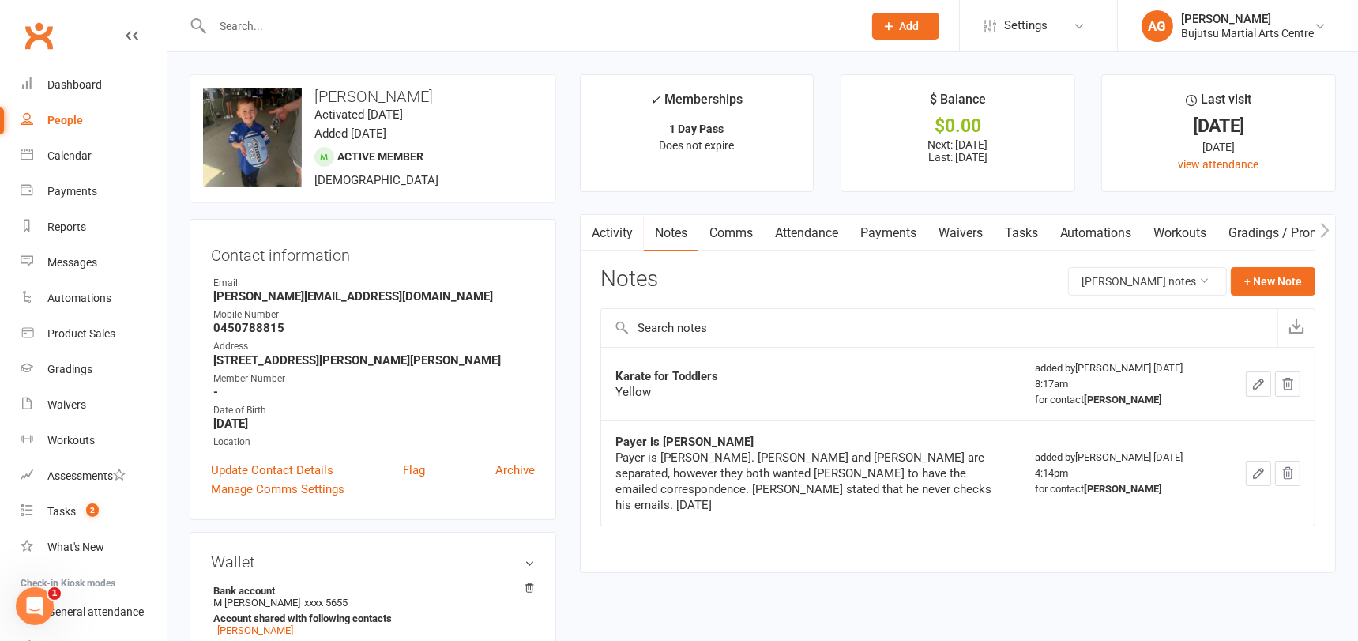
click at [1289, 468] on icon "button" at bounding box center [1288, 473] width 10 height 11
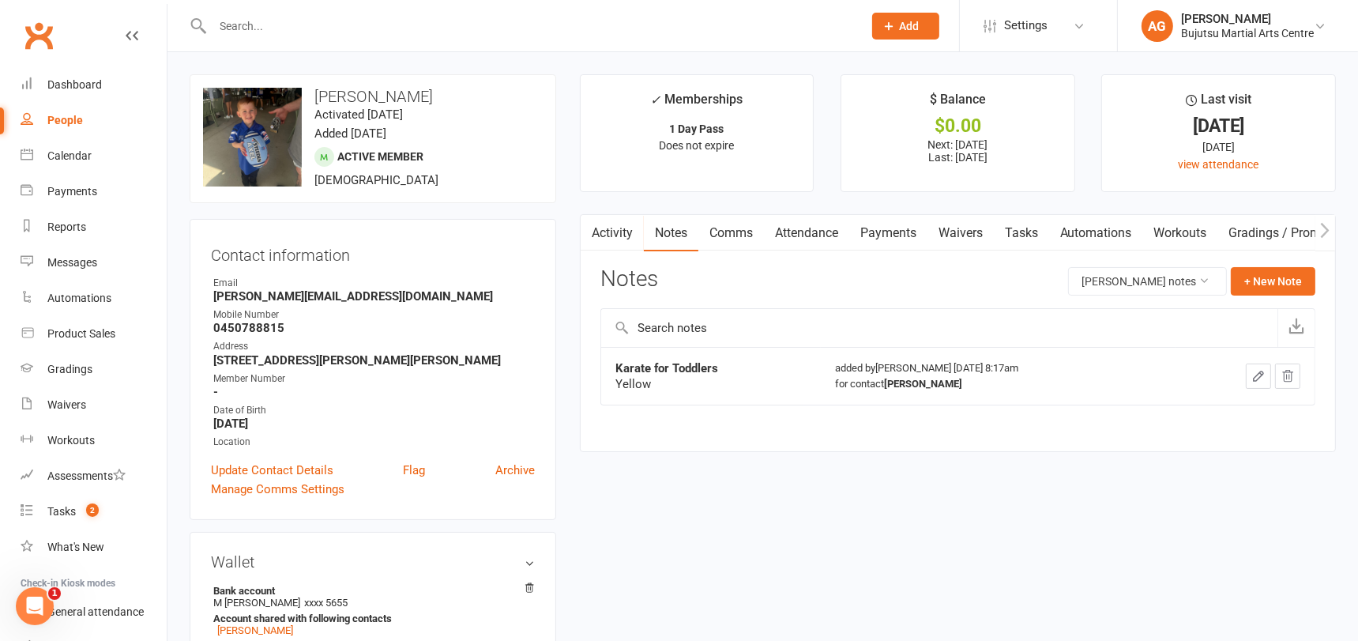
click at [280, 21] on input "text" at bounding box center [530, 26] width 644 height 22
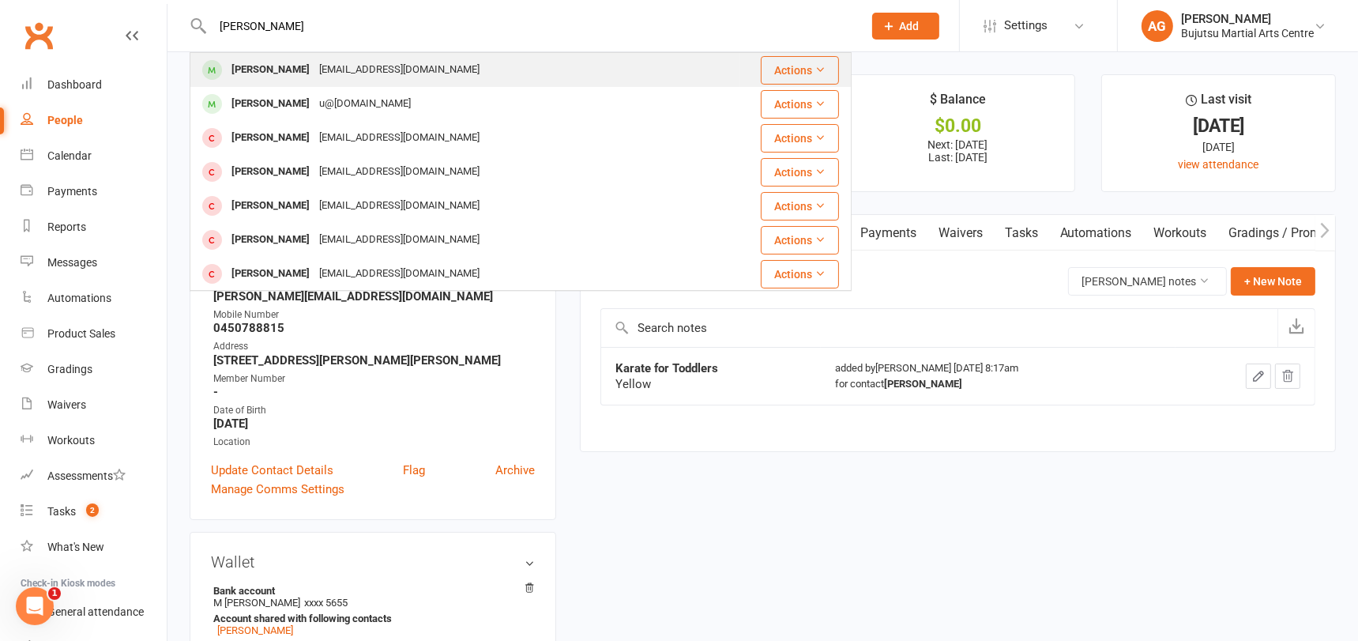
type input "archie leve"
click at [287, 70] on div "Archie Levett" at bounding box center [271, 69] width 88 height 23
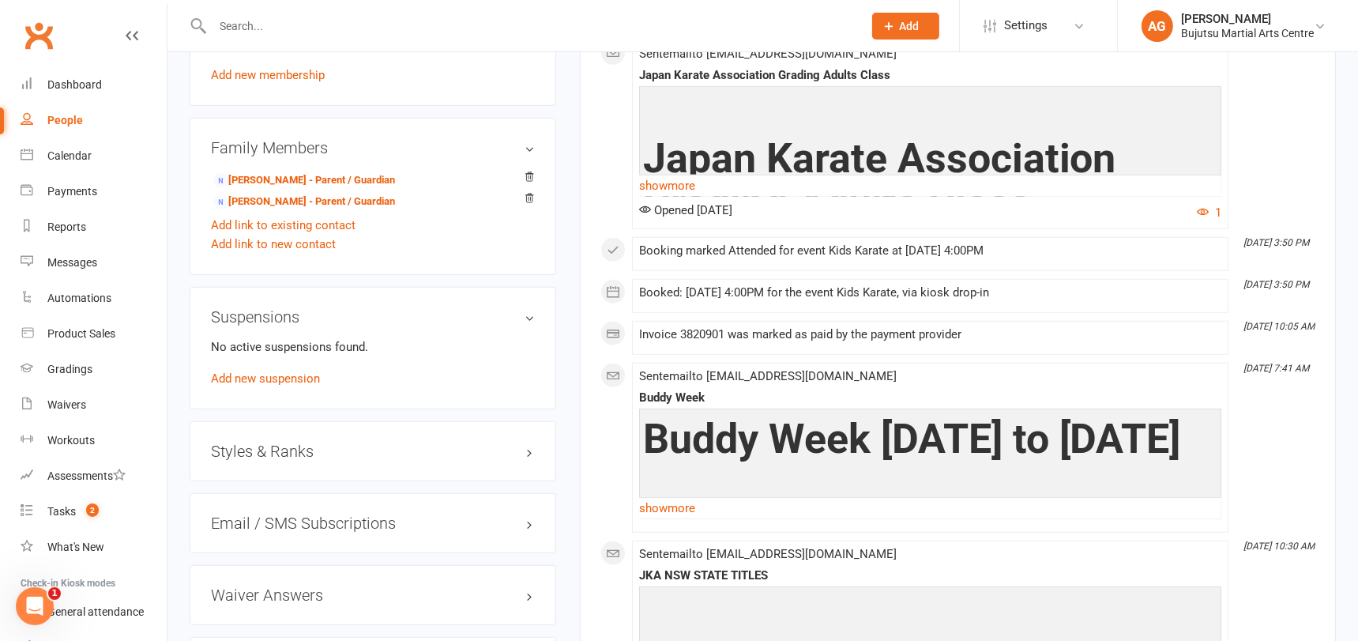
scroll to position [1297, 0]
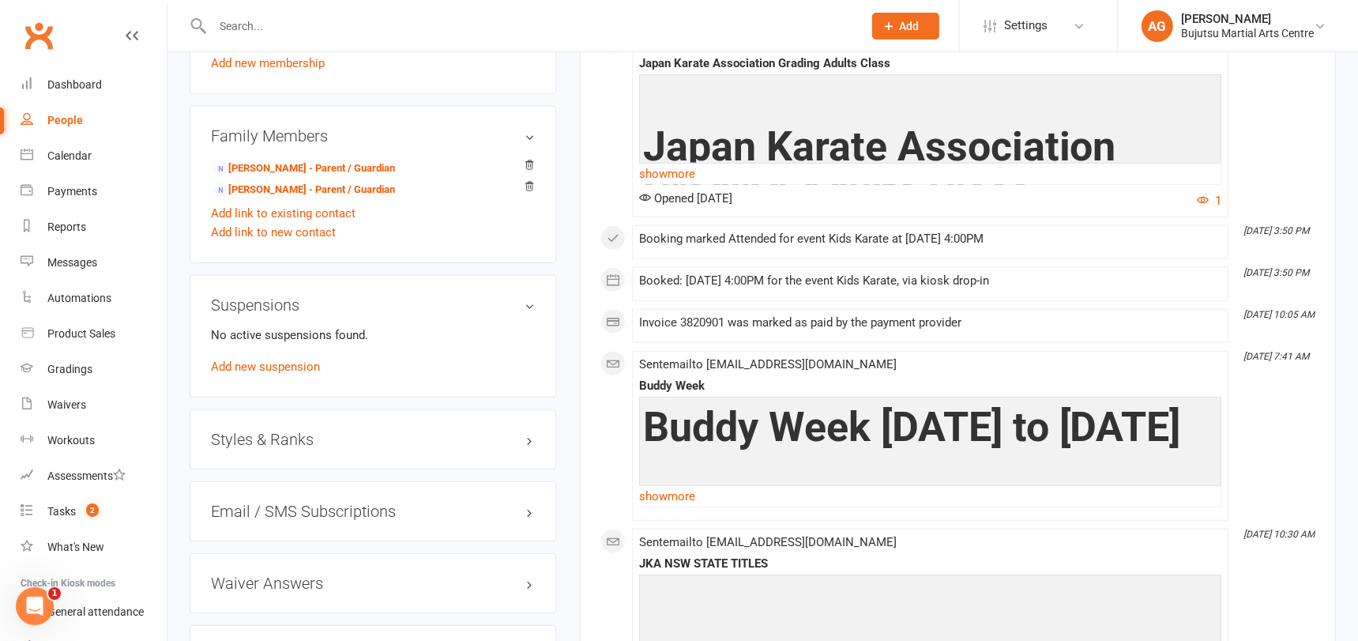
click at [293, 430] on h3 "Styles & Ranks" at bounding box center [373, 438] width 324 height 17
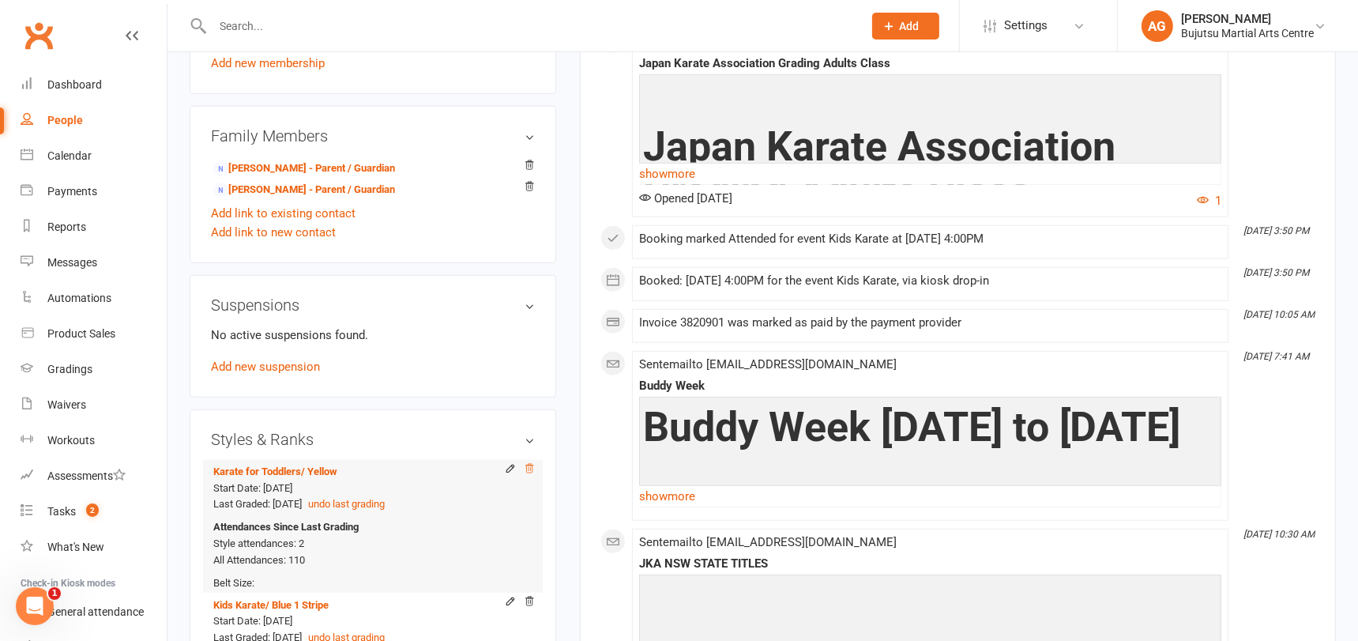
click at [533, 463] on icon at bounding box center [529, 468] width 11 height 11
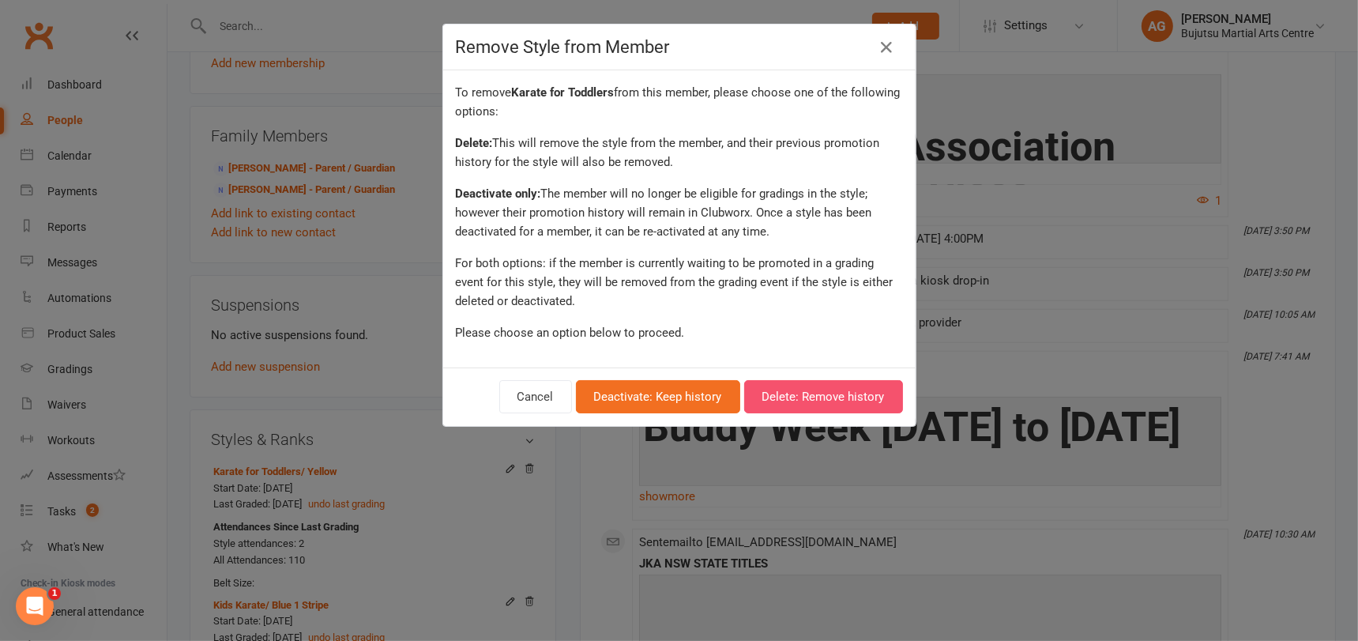
click at [780, 391] on button "Delete: Remove history" at bounding box center [823, 396] width 159 height 33
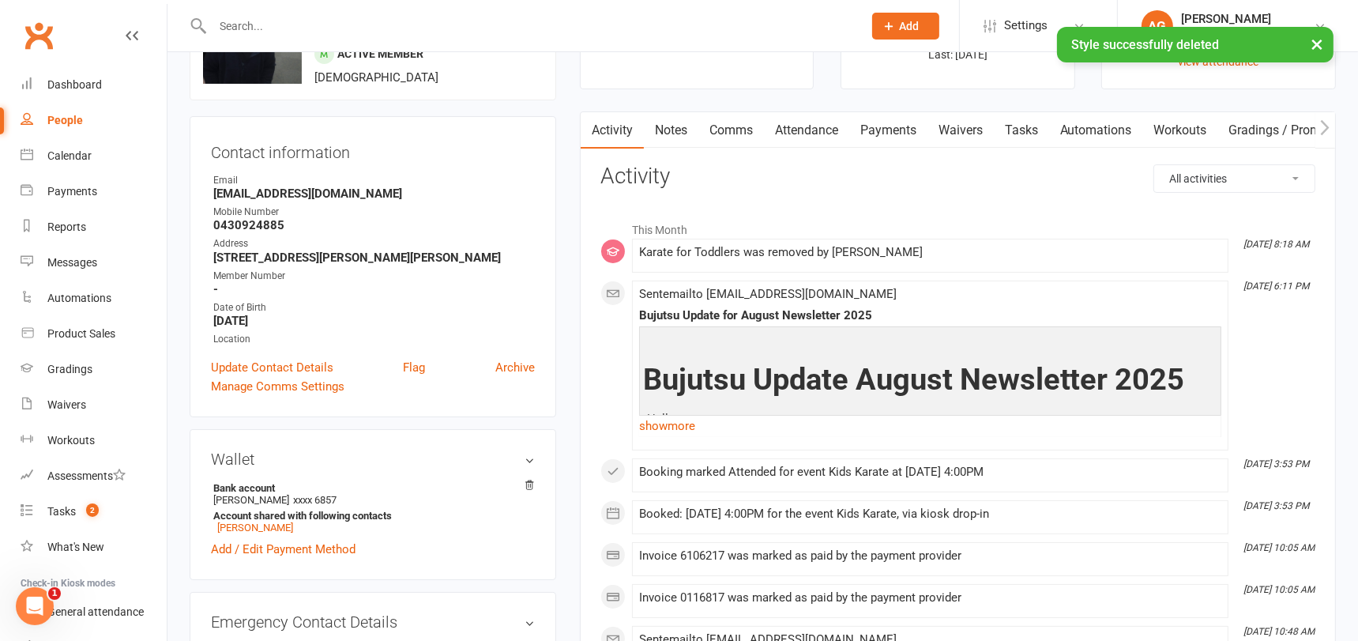
scroll to position [0, 0]
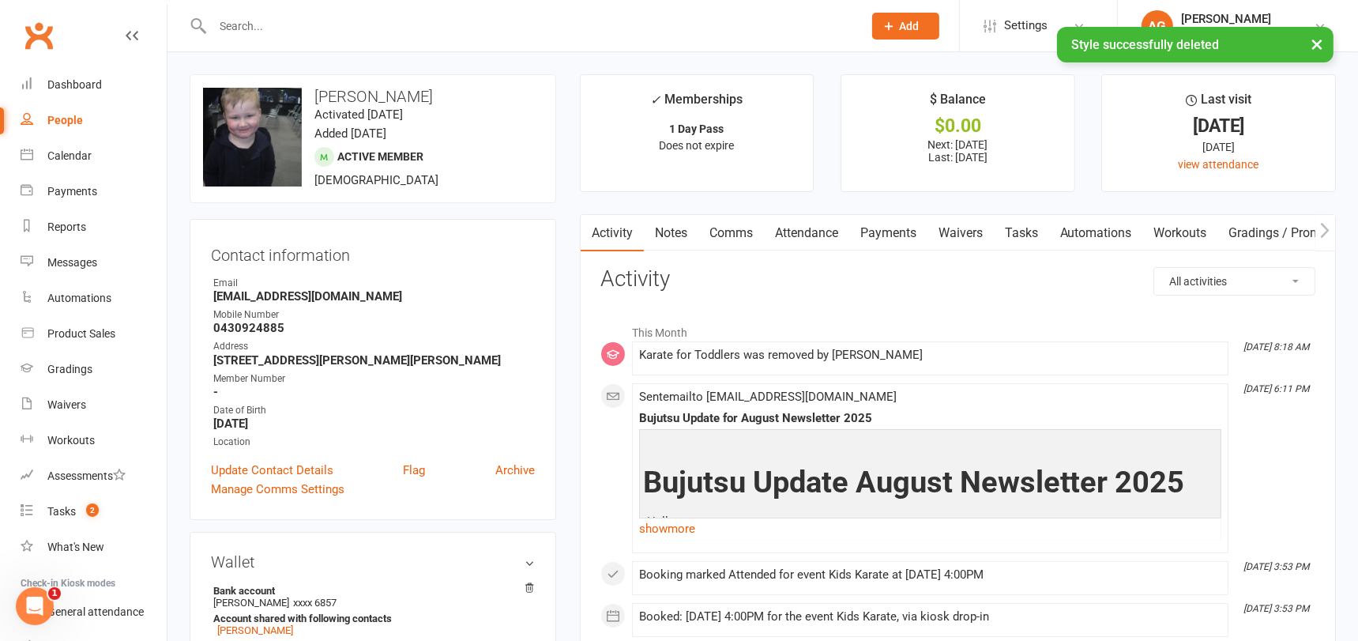
click at [671, 232] on link "Notes" at bounding box center [671, 233] width 54 height 36
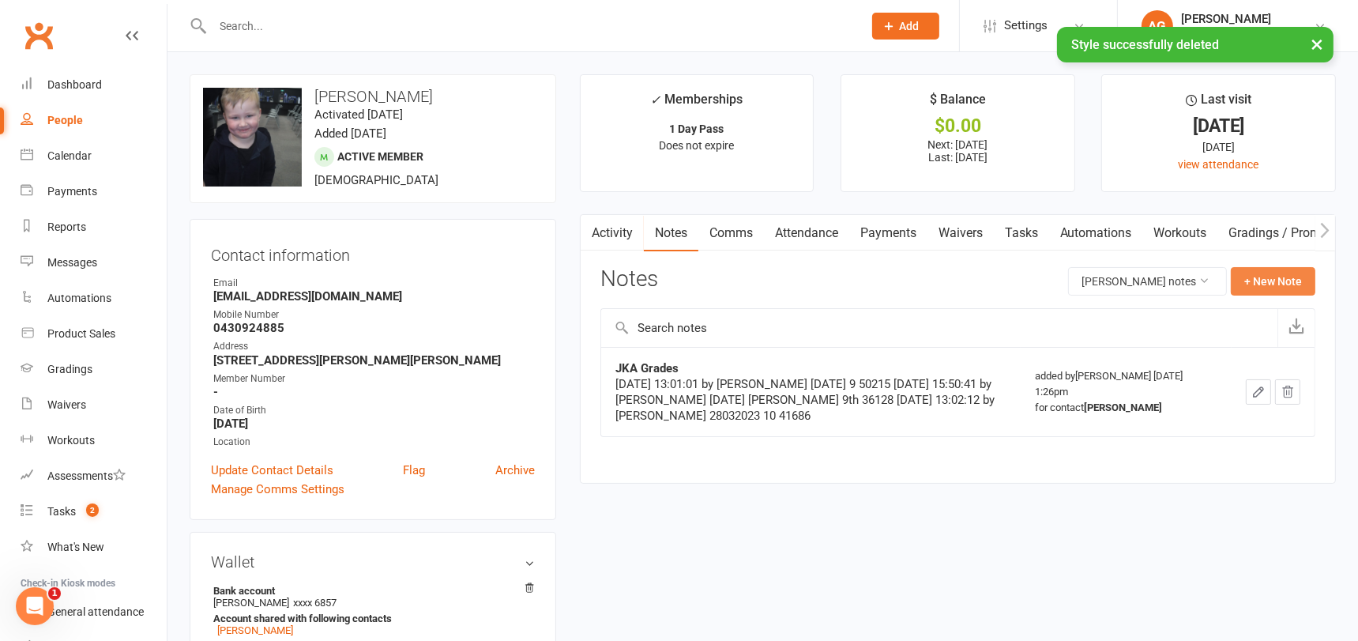
click at [1272, 276] on button "+ New Note" at bounding box center [1272, 281] width 85 height 28
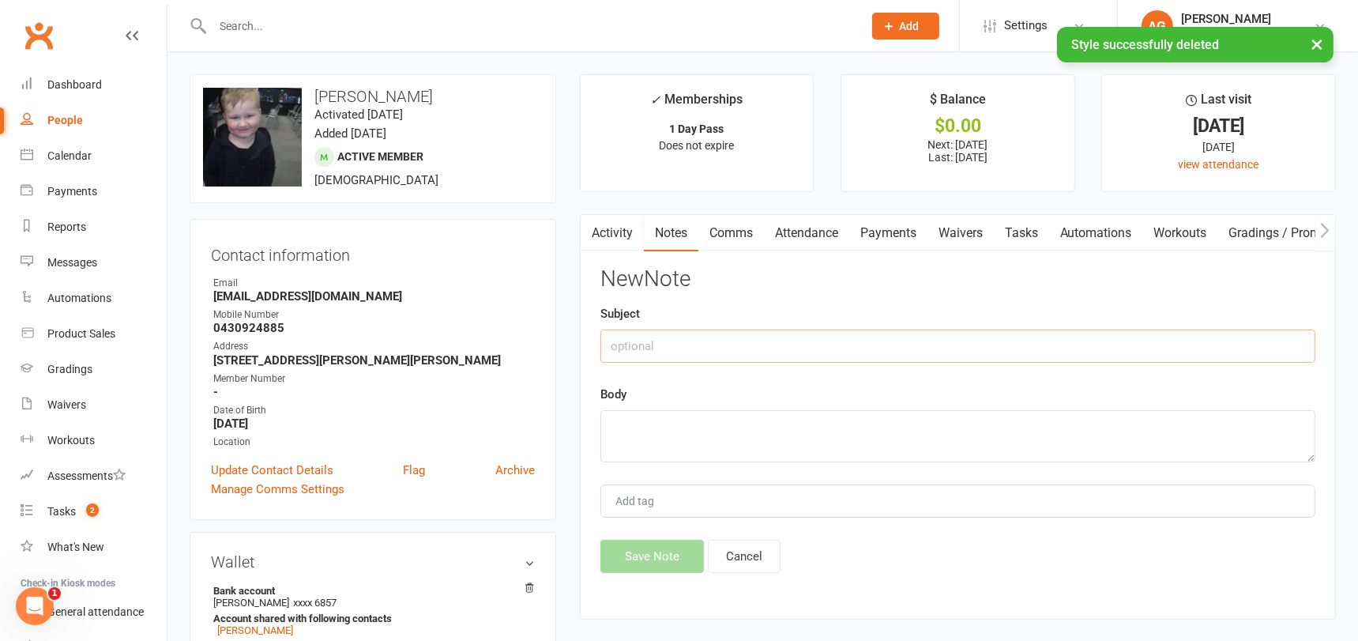
click at [722, 340] on input "text" at bounding box center [957, 345] width 715 height 33
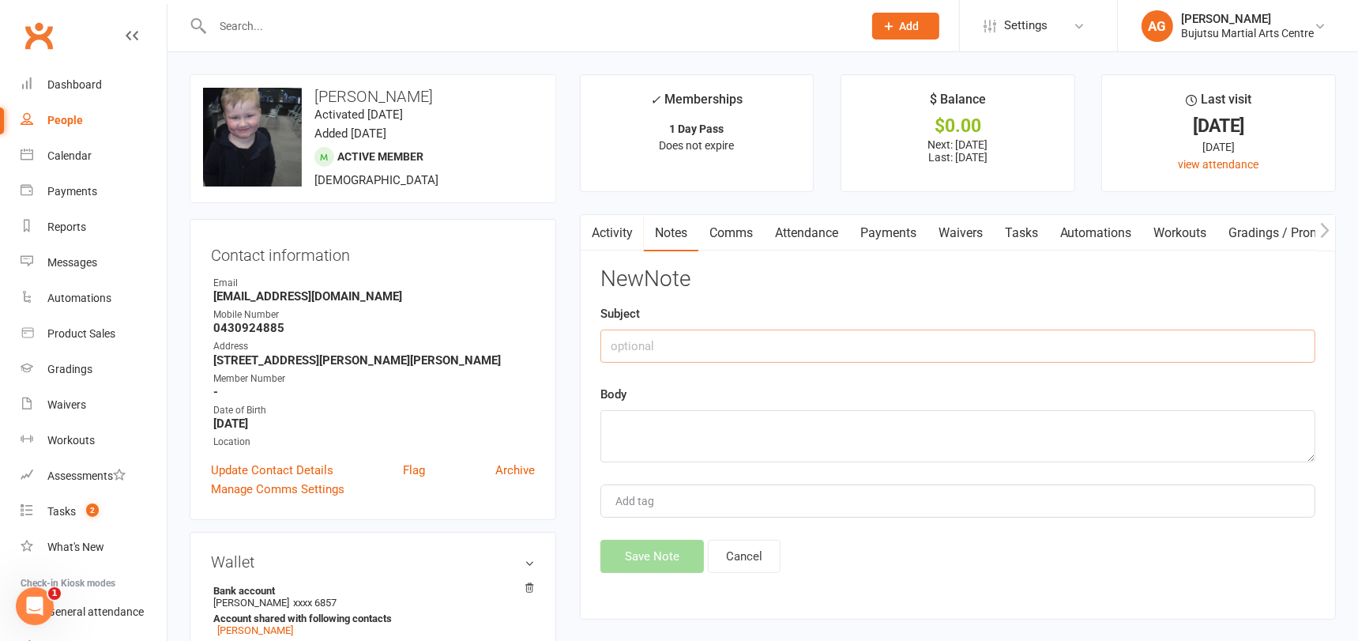
paste input "Karate for Toddlers"
type input "Karate for Toddlers"
click at [638, 430] on textarea at bounding box center [957, 436] width 715 height 52
type textarea "Yellow"
click at [644, 546] on button "Save Note" at bounding box center [651, 555] width 103 height 33
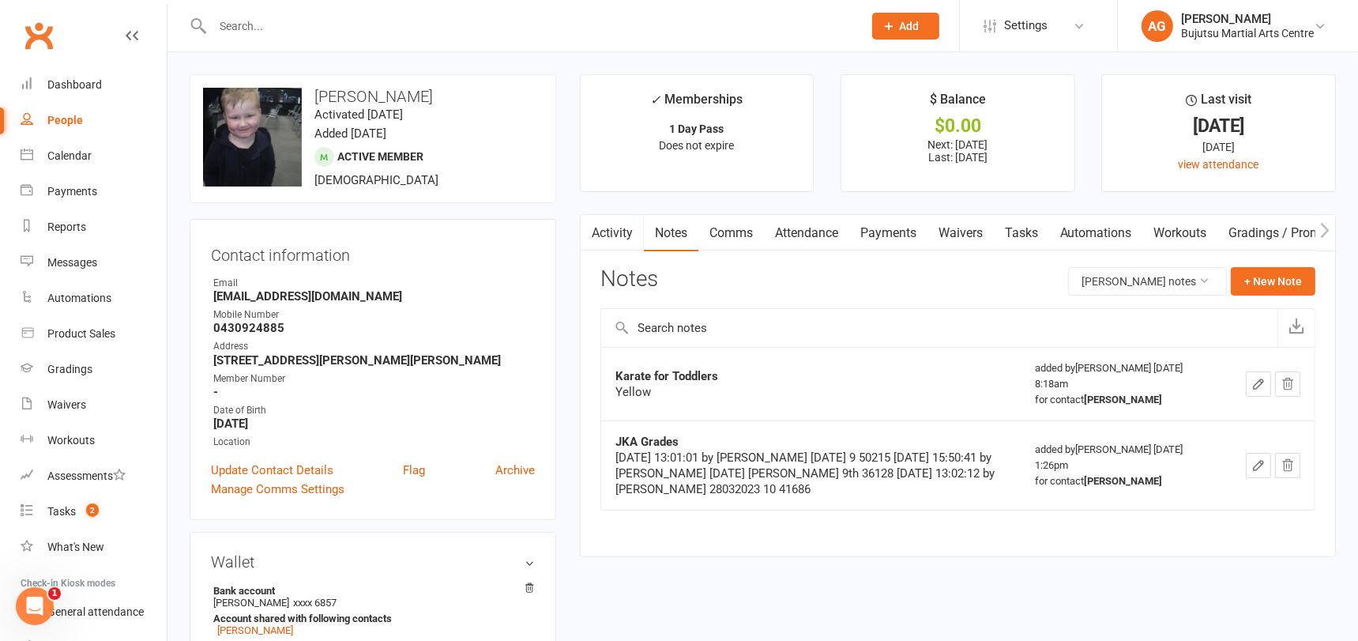
click at [331, 21] on input "text" at bounding box center [530, 26] width 644 height 22
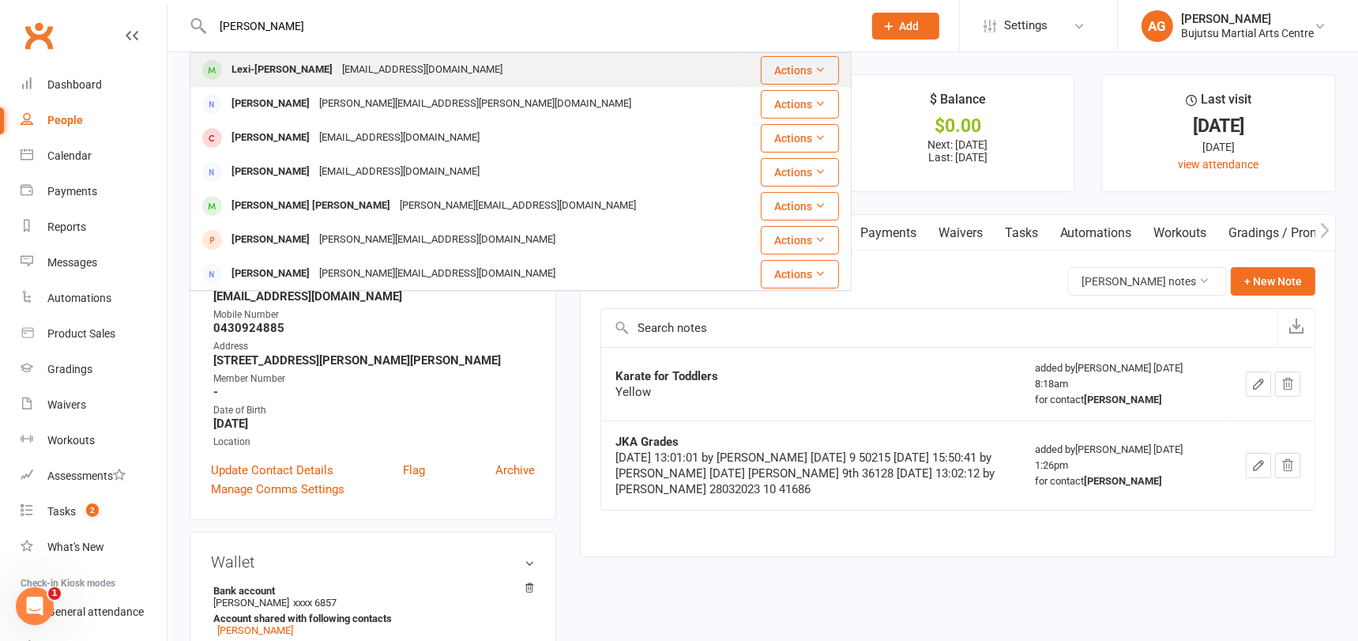
type input "lexi jay"
click at [337, 61] on div "Katiefraser144@hotmail.com" at bounding box center [422, 69] width 170 height 23
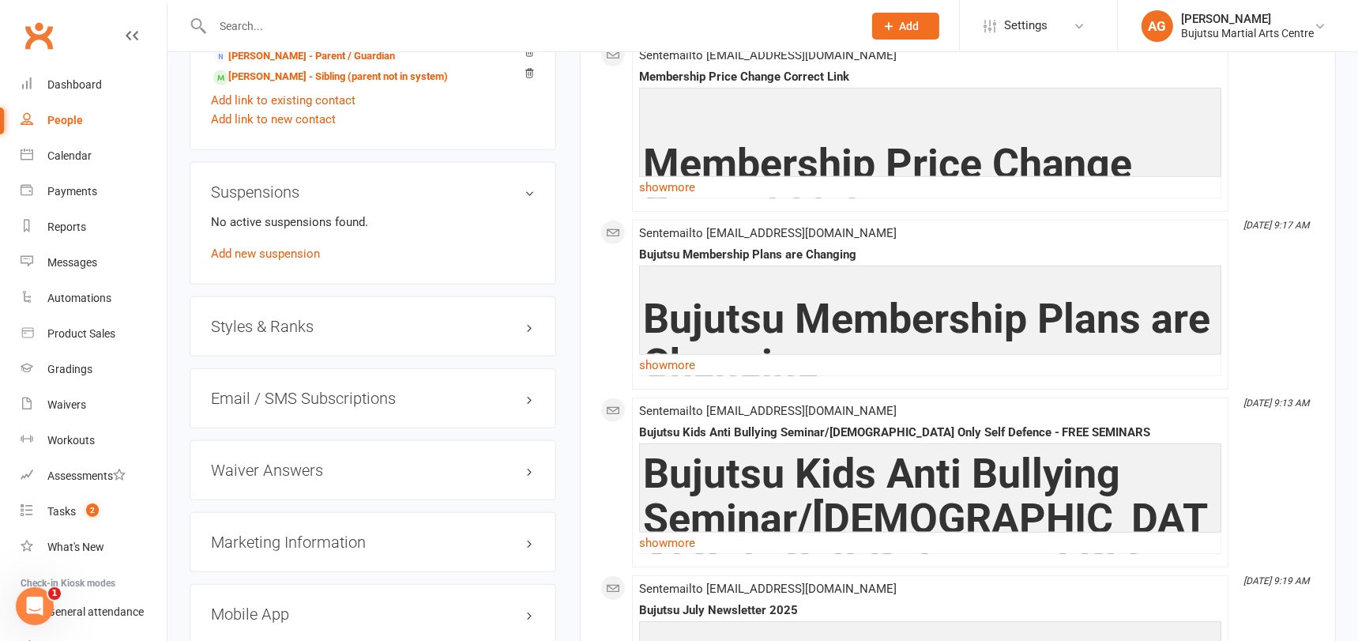
scroll to position [1432, 0]
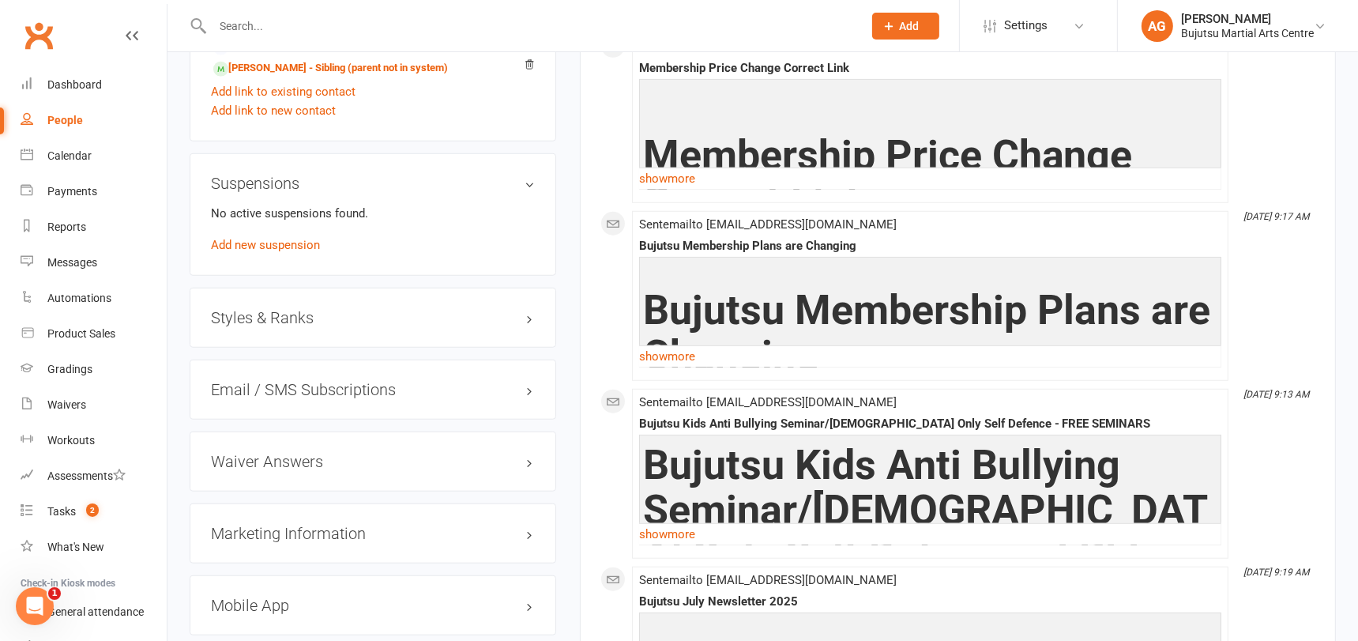
click at [295, 309] on h3 "Styles & Ranks" at bounding box center [373, 317] width 324 height 17
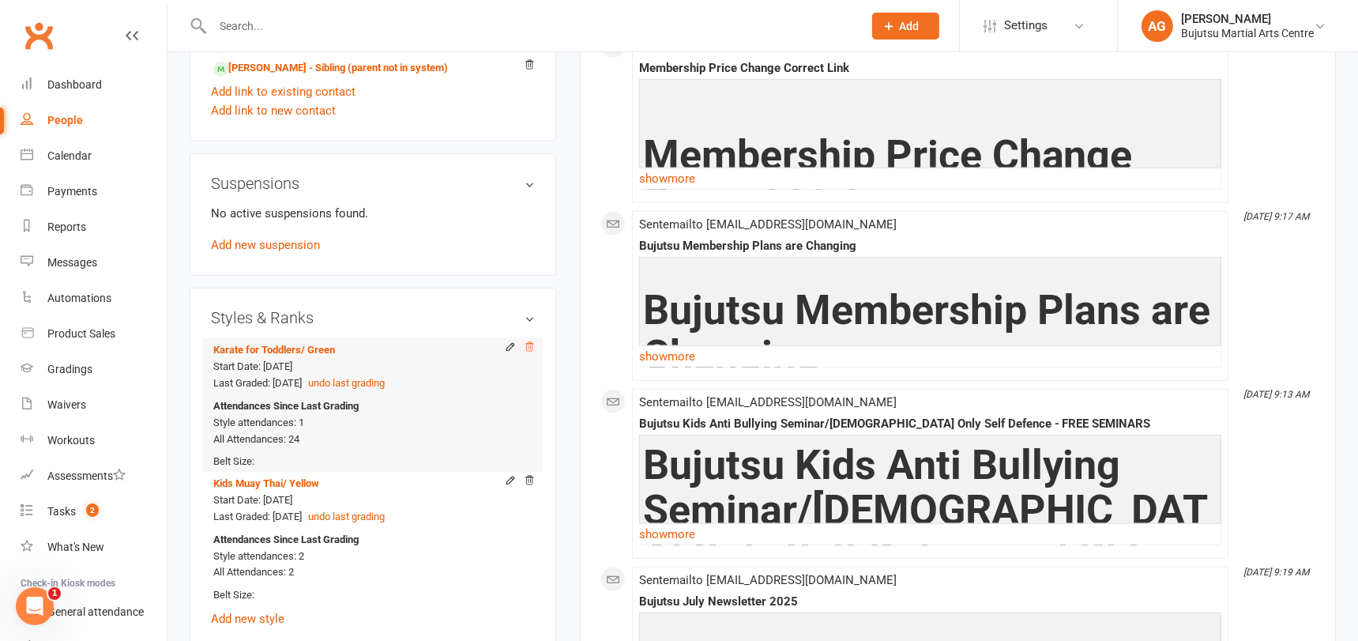
click at [532, 344] on icon at bounding box center [529, 346] width 8 height 9
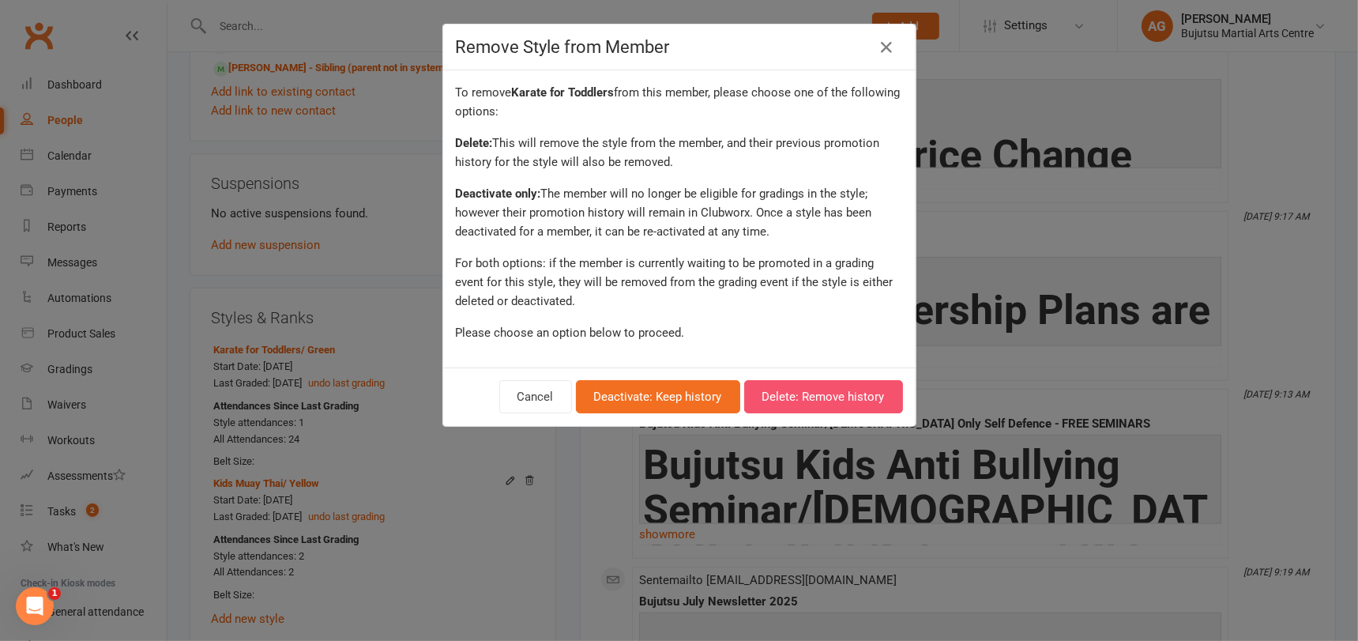
click at [828, 395] on button "Delete: Remove history" at bounding box center [823, 396] width 159 height 33
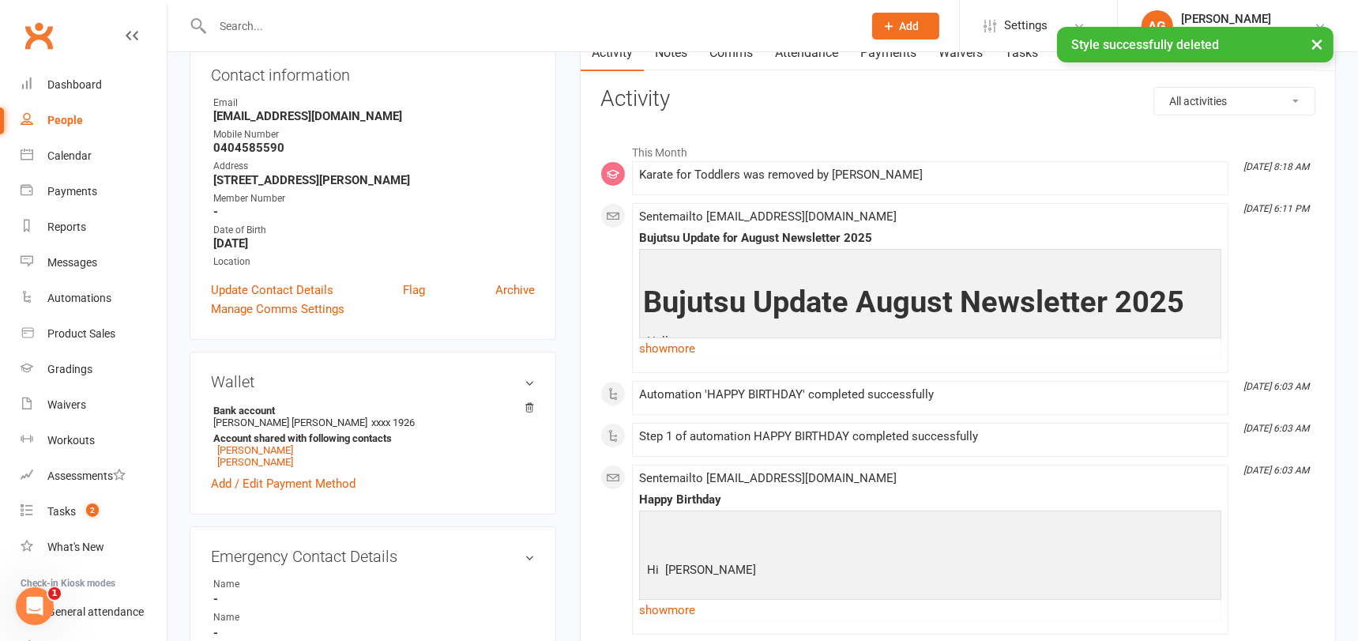
scroll to position [0, 0]
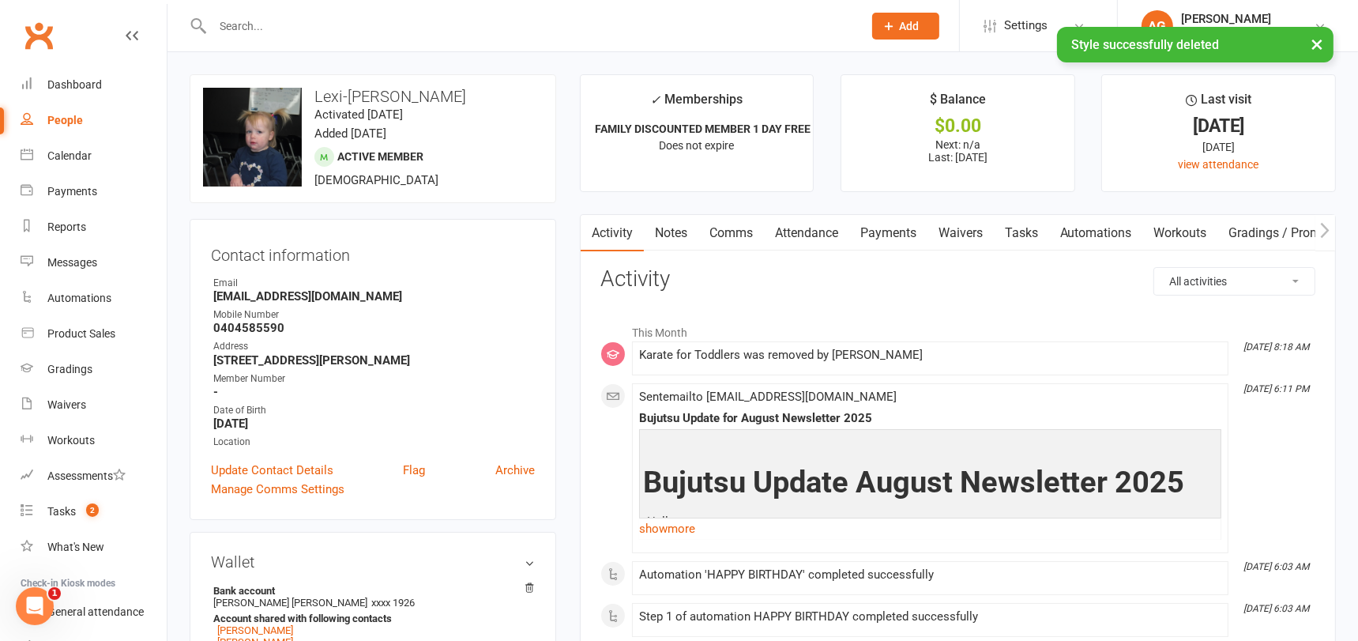
click at [677, 228] on link "Notes" at bounding box center [671, 233] width 54 height 36
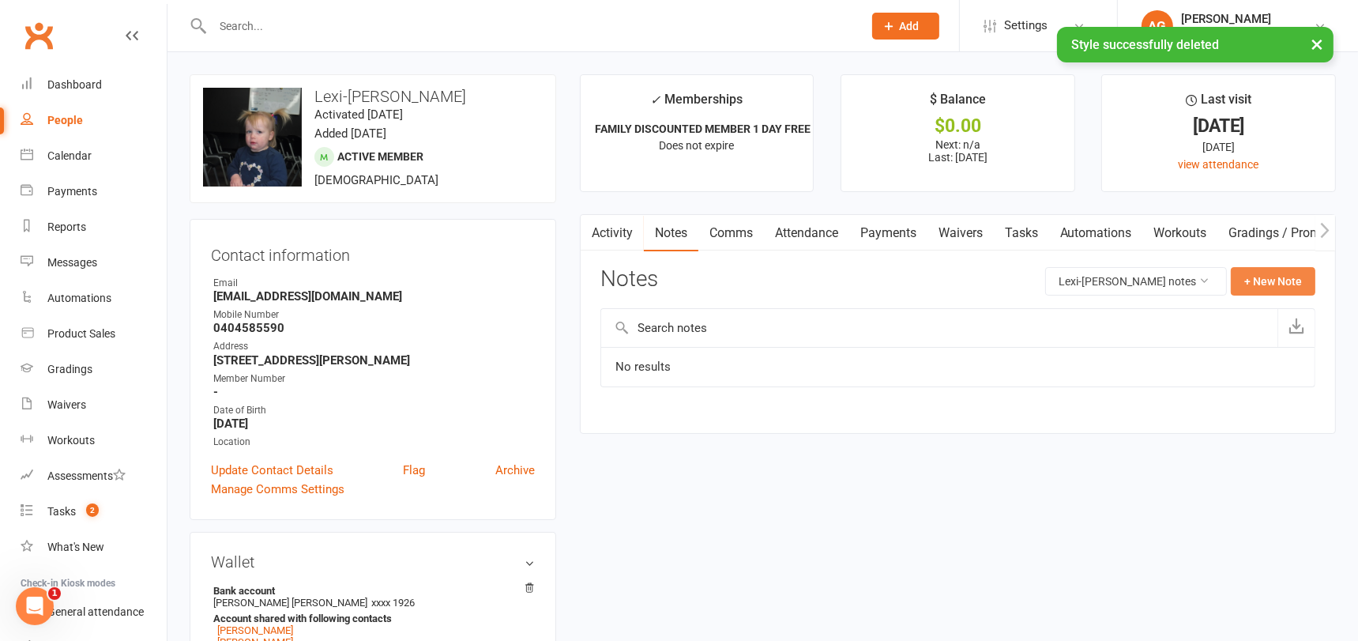
click at [1272, 281] on button "+ New Note" at bounding box center [1272, 281] width 85 height 28
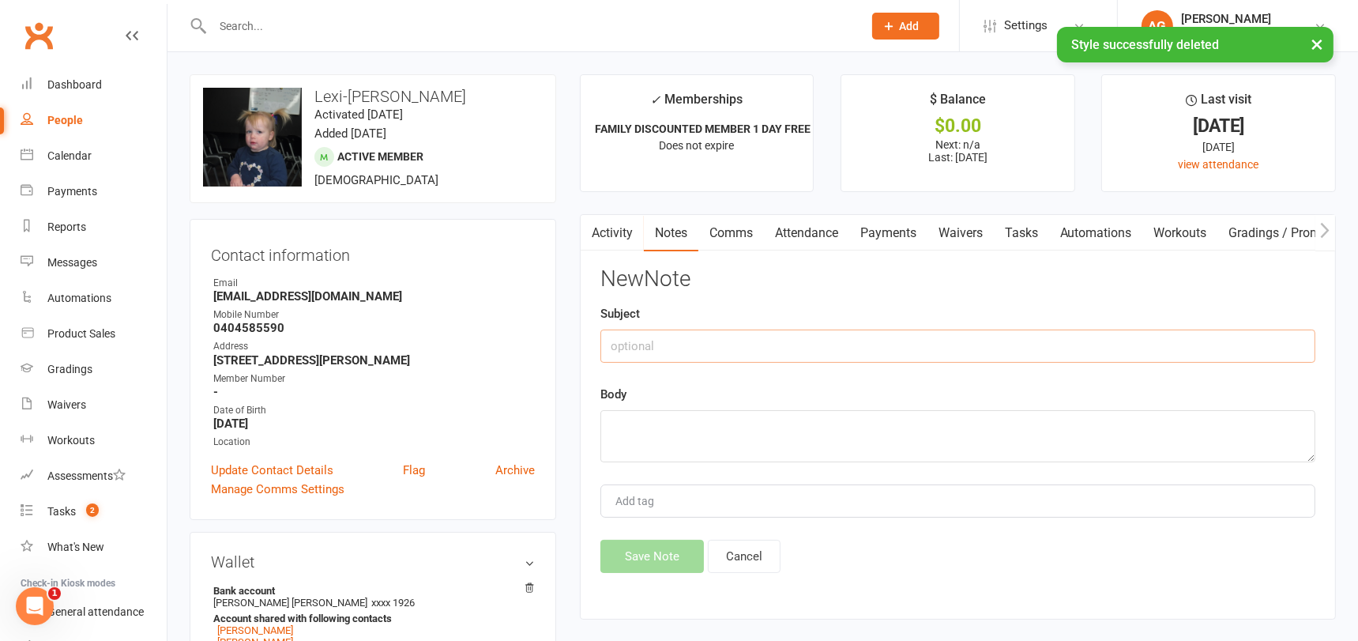
click at [834, 341] on input "text" at bounding box center [957, 345] width 715 height 33
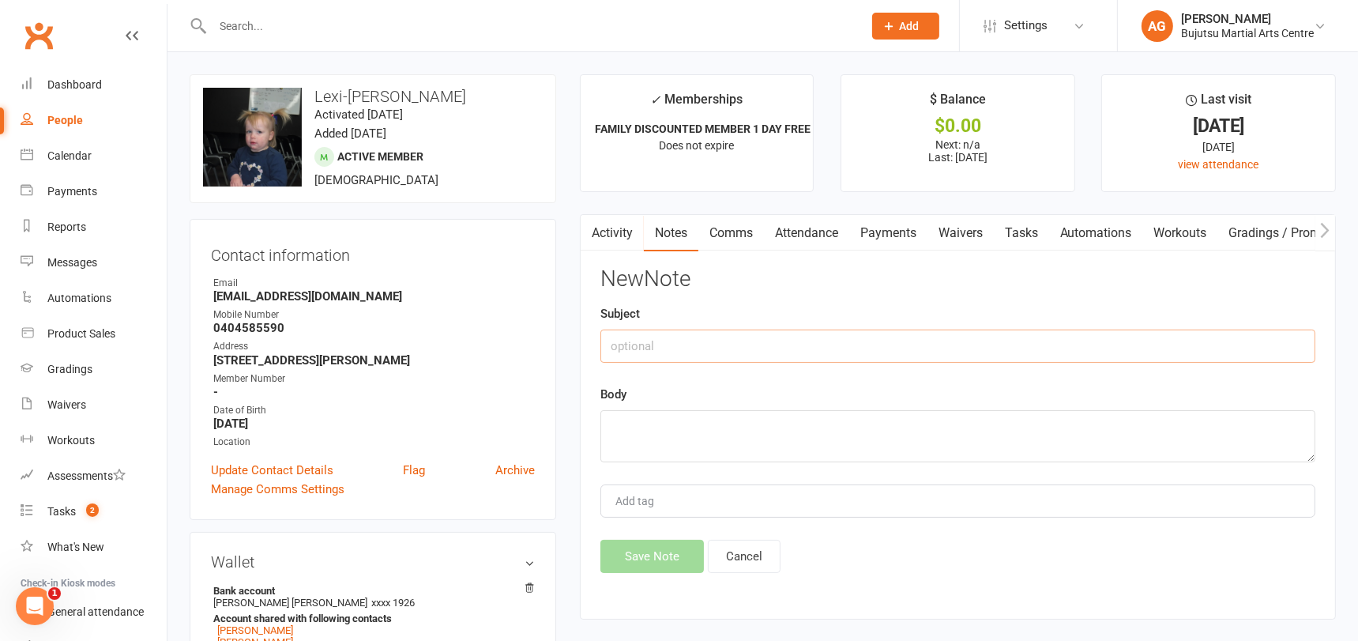
paste input "Karate for Toddlers"
type input "Karate for Toddlers"
click at [746, 419] on textarea at bounding box center [957, 436] width 715 height 52
type textarea "Green"
click at [671, 546] on button "Save Note" at bounding box center [651, 555] width 103 height 33
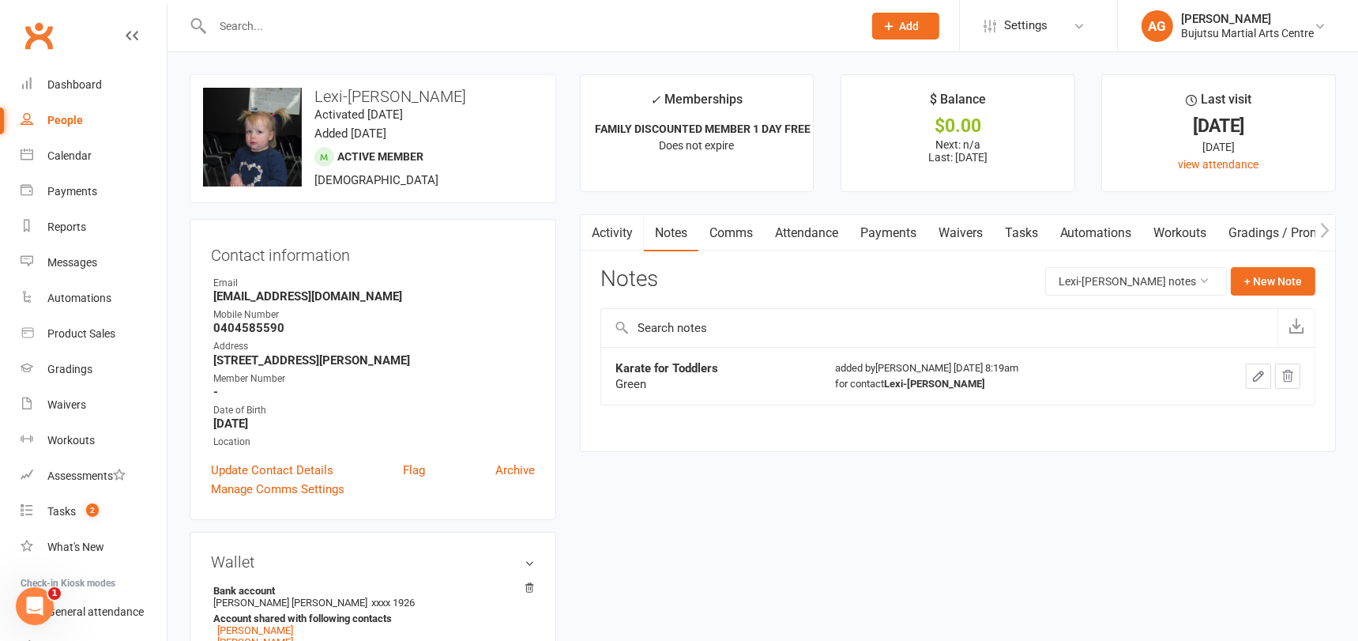
click at [274, 28] on input "text" at bounding box center [530, 26] width 644 height 22
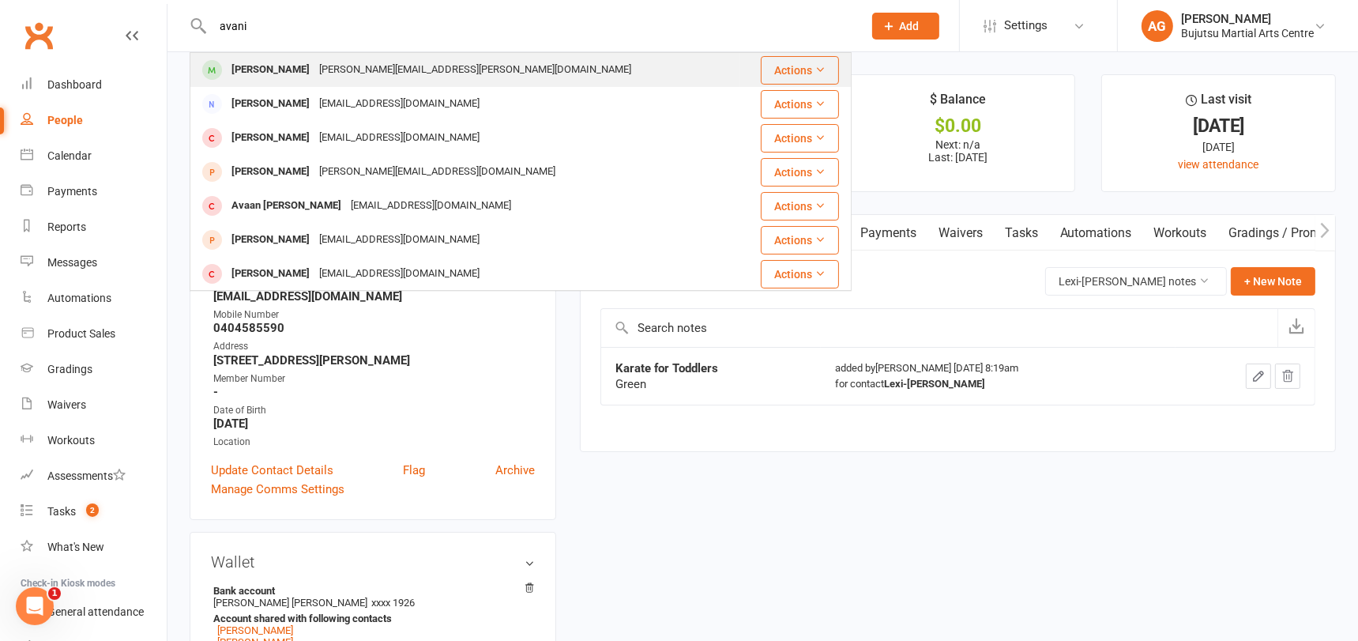
type input "avani"
click at [272, 67] on div "Avani Hollingsworth" at bounding box center [271, 69] width 88 height 23
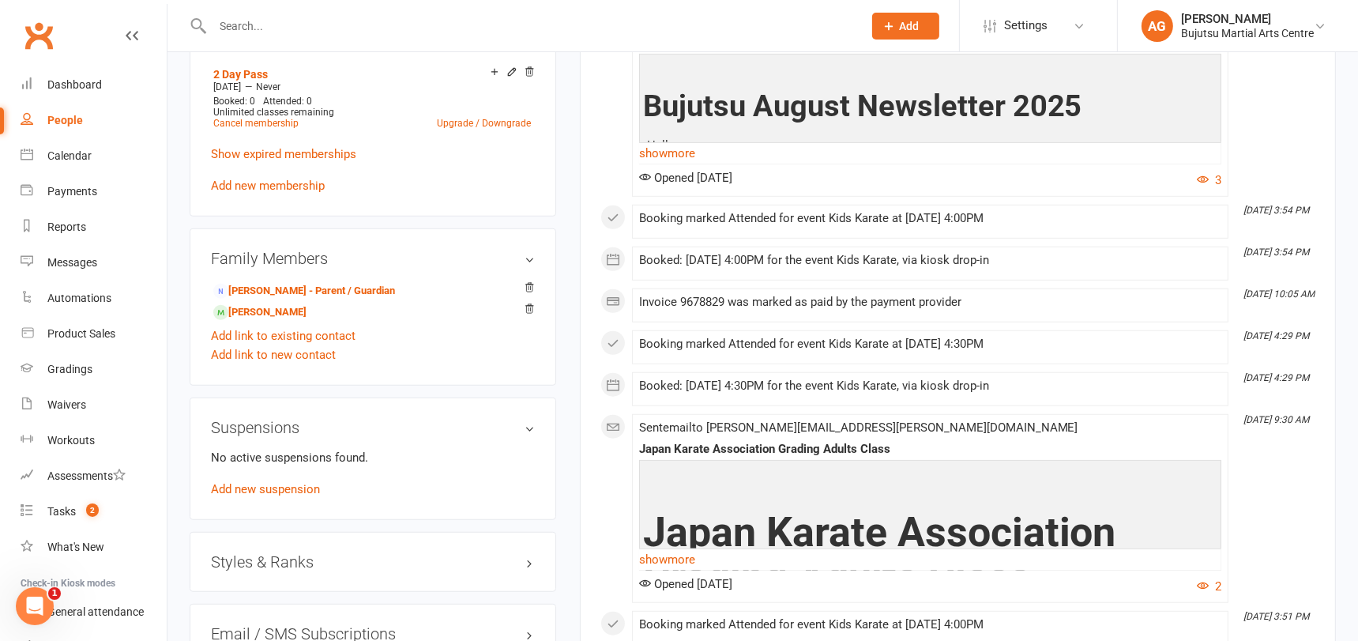
scroll to position [1201, 0]
click at [277, 552] on h3 "Styles & Ranks" at bounding box center [373, 560] width 324 height 17
click at [529, 584] on icon at bounding box center [529, 589] width 11 height 11
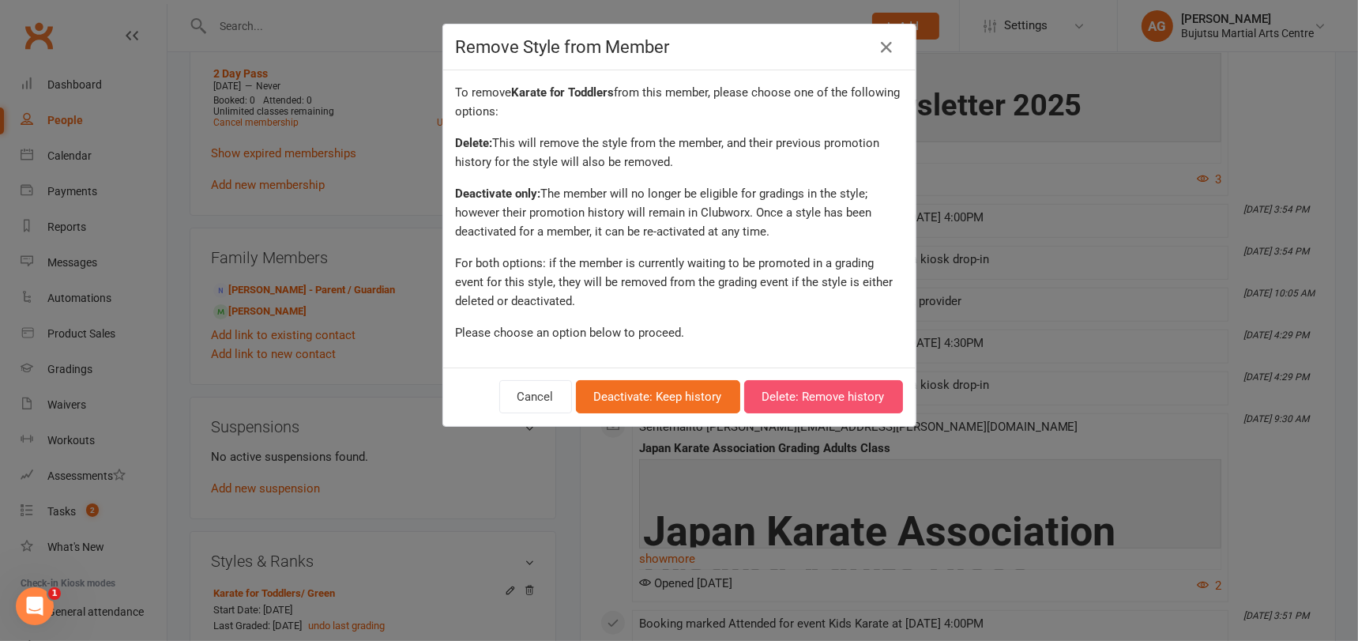
click at [855, 398] on button "Delete: Remove history" at bounding box center [823, 396] width 159 height 33
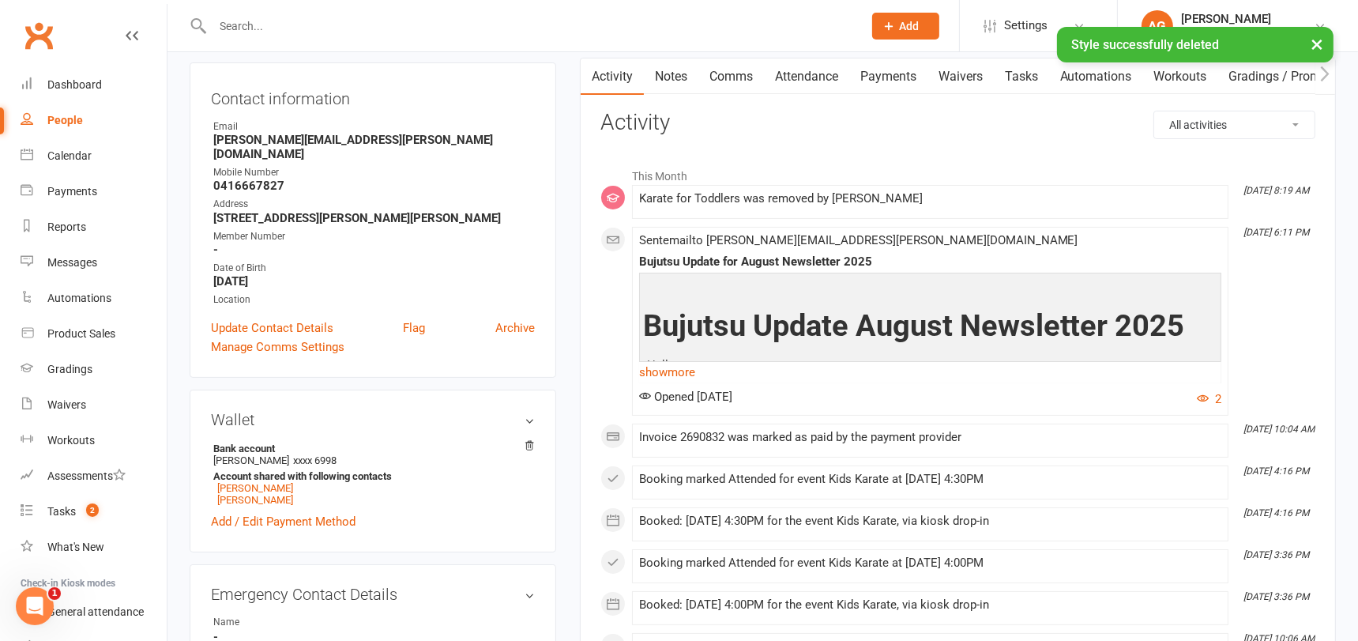
scroll to position [0, 0]
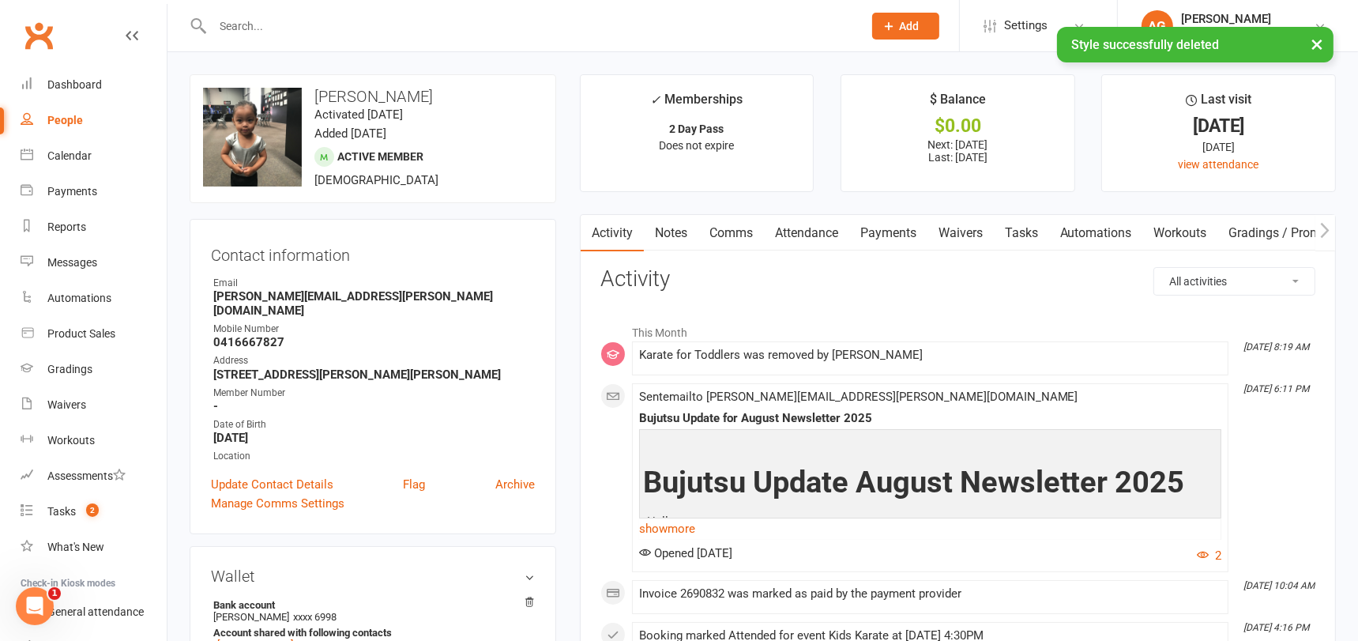
click at [673, 229] on link "Notes" at bounding box center [671, 233] width 54 height 36
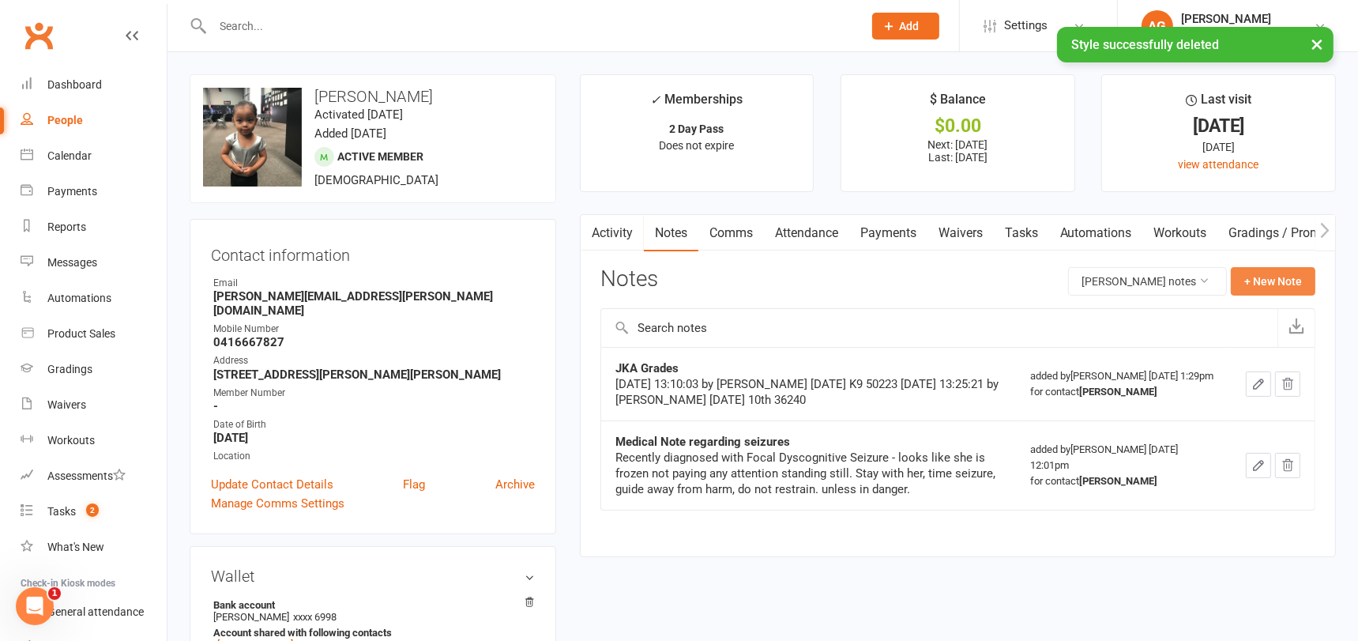
click at [1283, 280] on button "+ New Note" at bounding box center [1272, 281] width 85 height 28
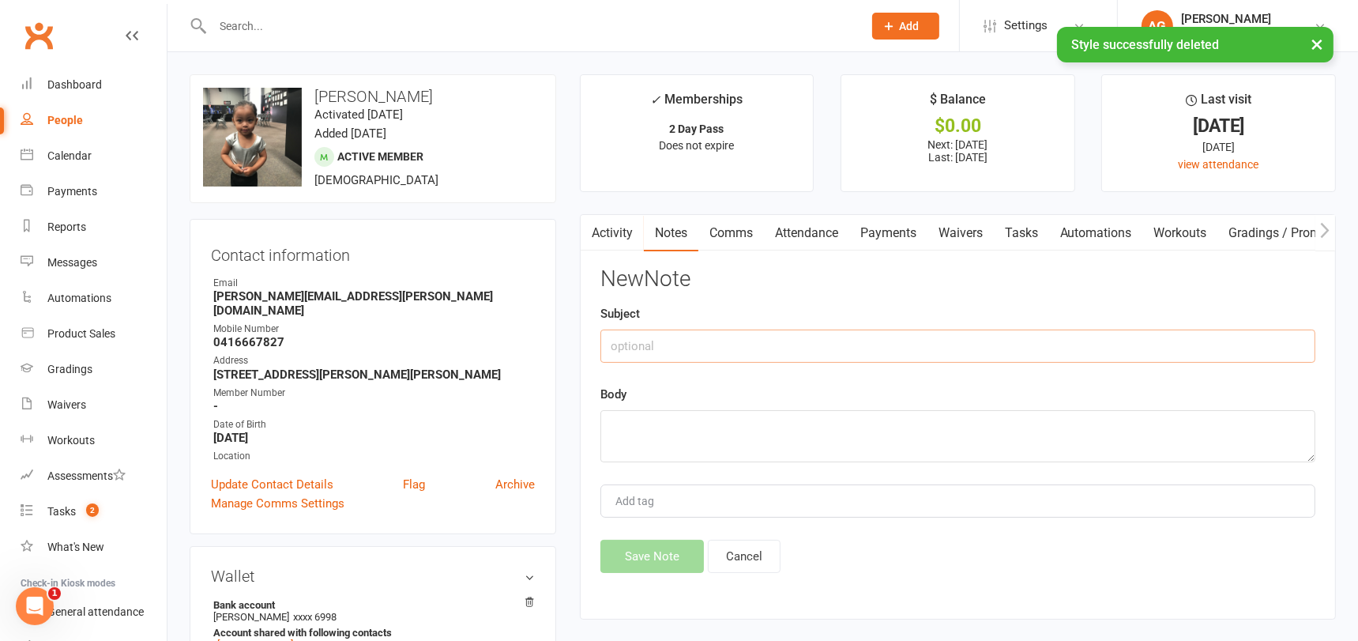
click at [805, 341] on input "text" at bounding box center [957, 345] width 715 height 33
paste input "Karate for Toddlers"
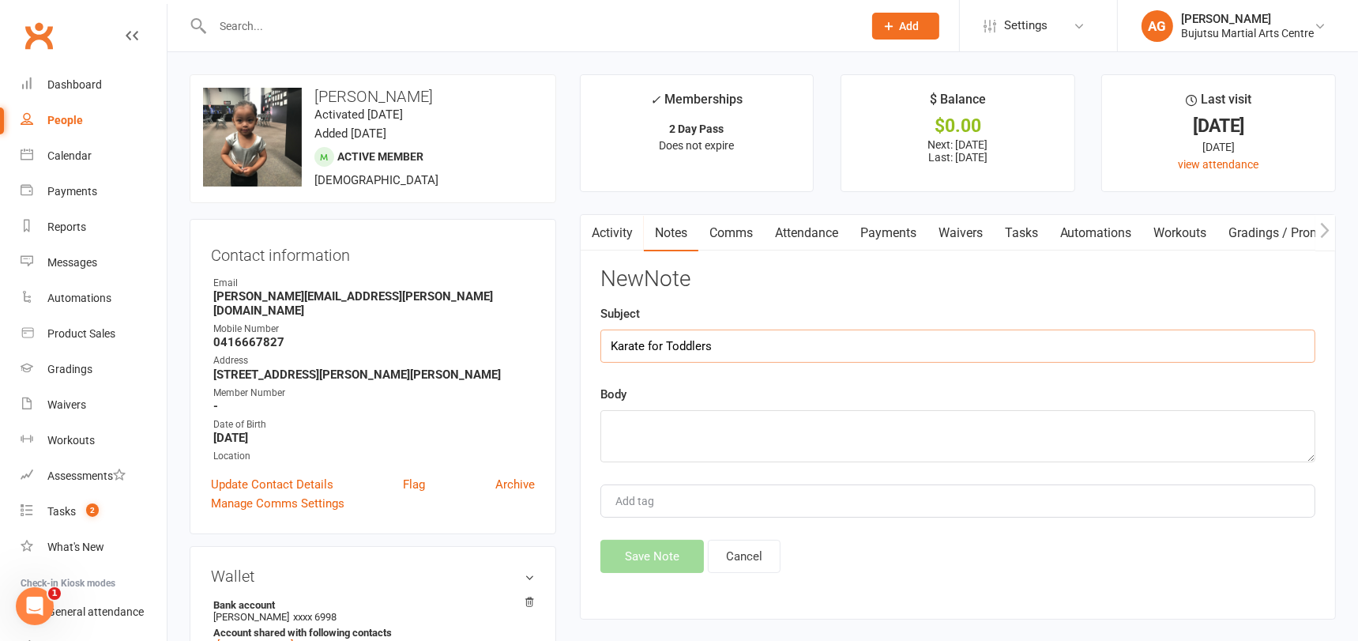
type input "Karate for Toddlers"
click at [746, 421] on textarea at bounding box center [957, 436] width 715 height 52
type textarea "Green"
click at [668, 554] on button "Save Note" at bounding box center [651, 555] width 103 height 33
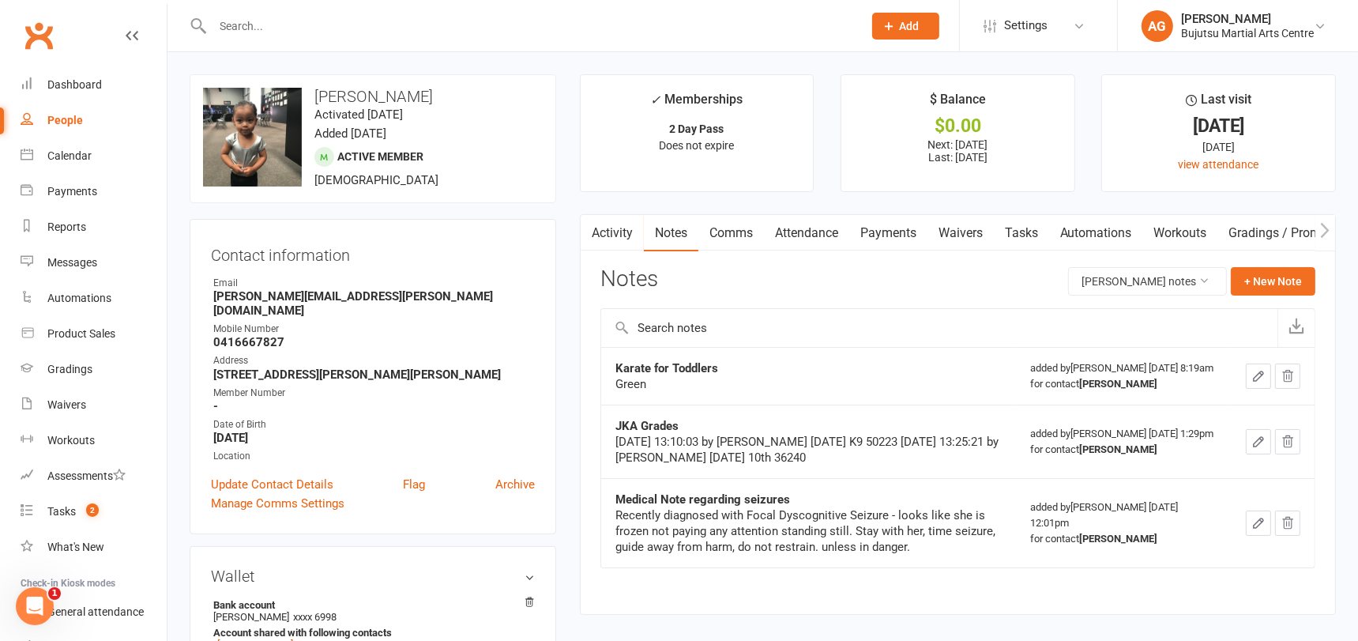
click at [409, 17] on input "text" at bounding box center [530, 26] width 644 height 22
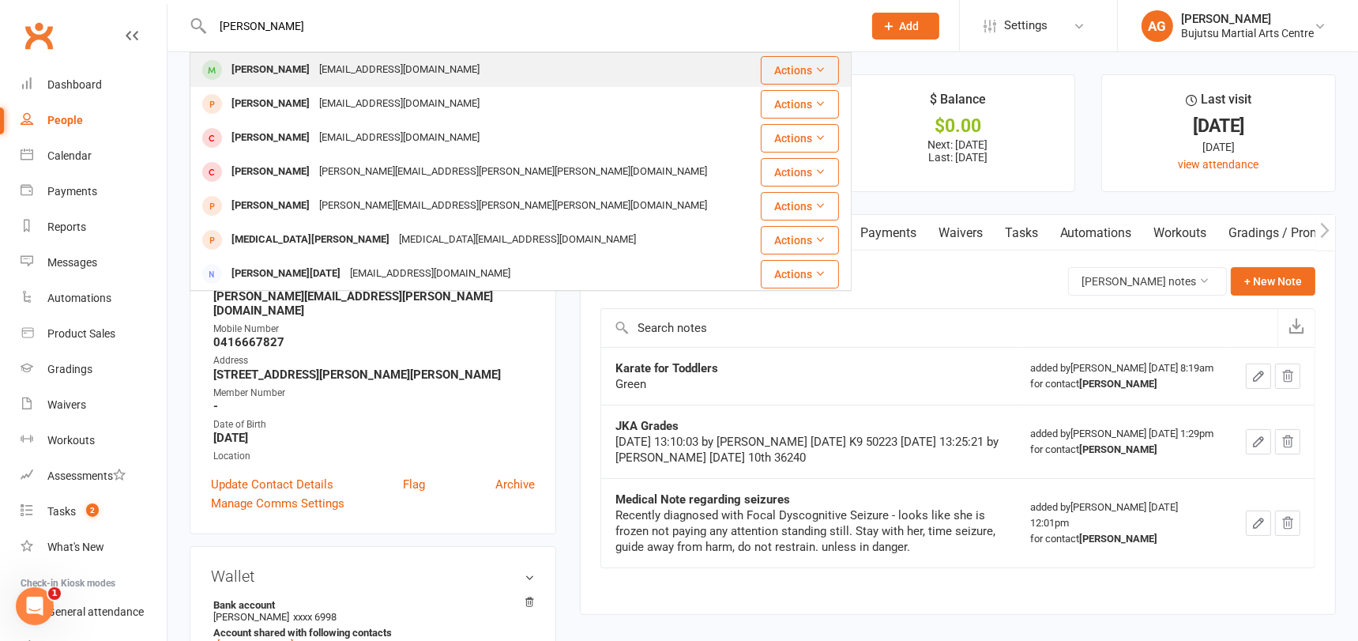
type input "medina kara"
click at [393, 61] on div "Achwaksaleh123@gmail.com" at bounding box center [399, 69] width 170 height 23
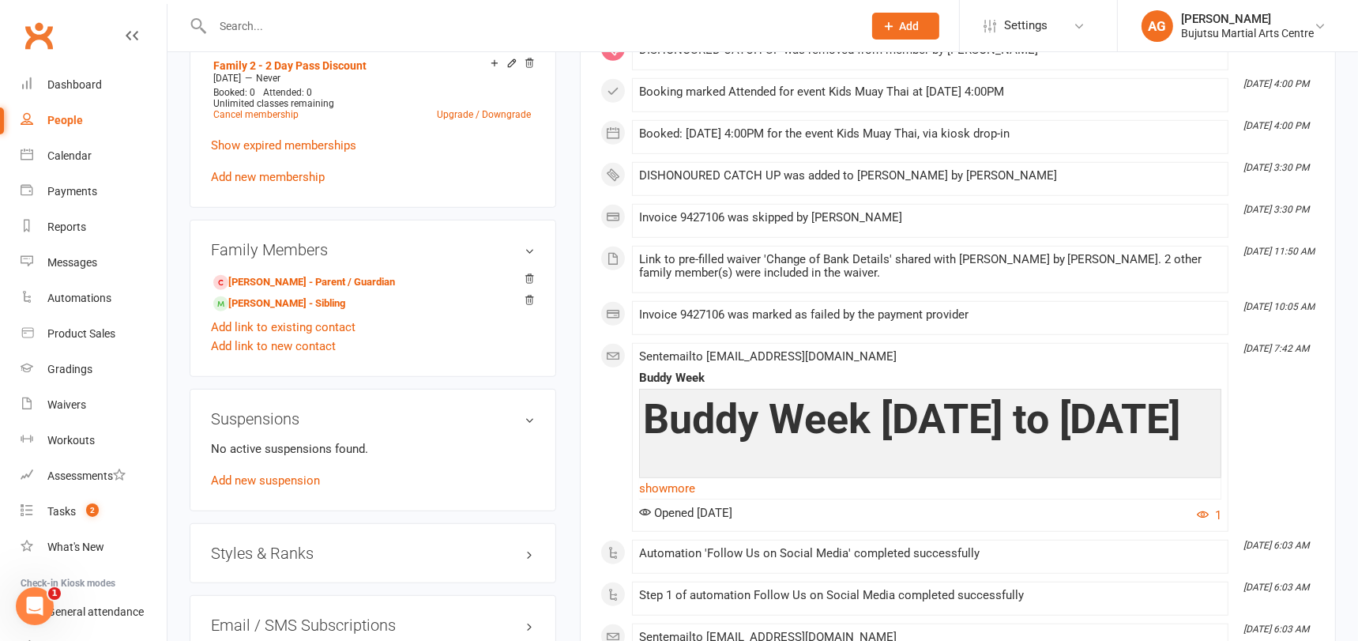
scroll to position [1197, 0]
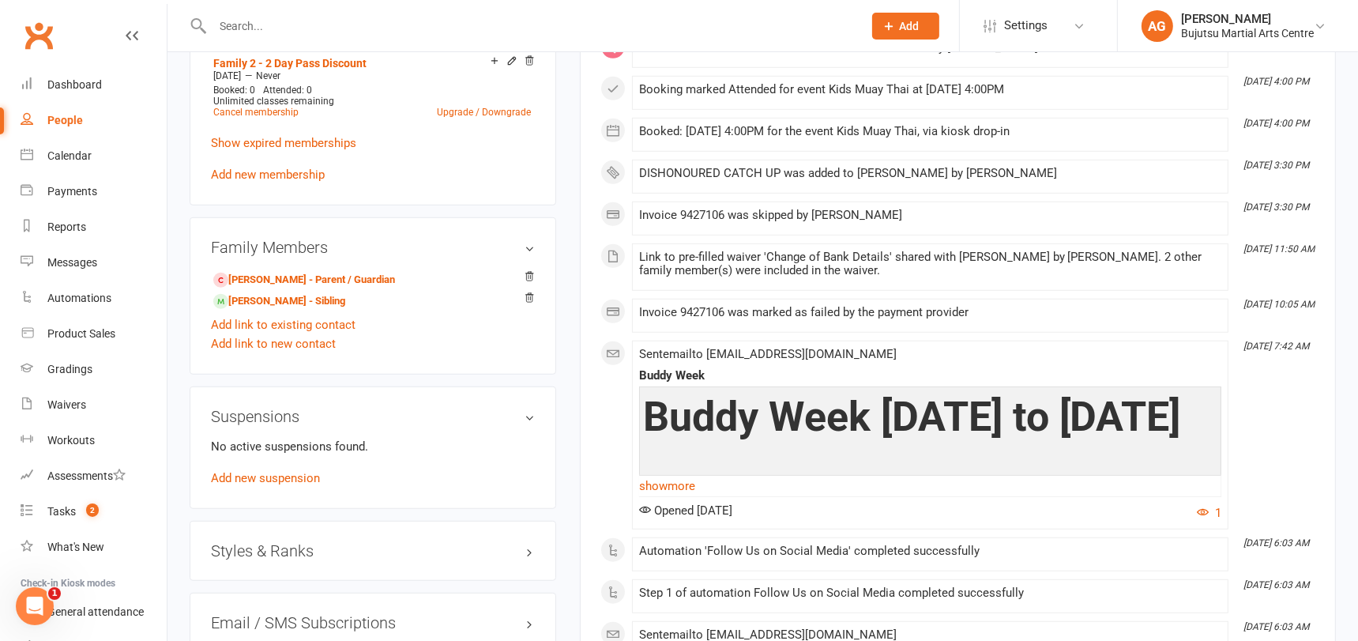
click at [300, 533] on div "Styles & Ranks" at bounding box center [373, 550] width 366 height 60
click at [299, 542] on h3 "Styles & Ranks" at bounding box center [373, 550] width 324 height 17
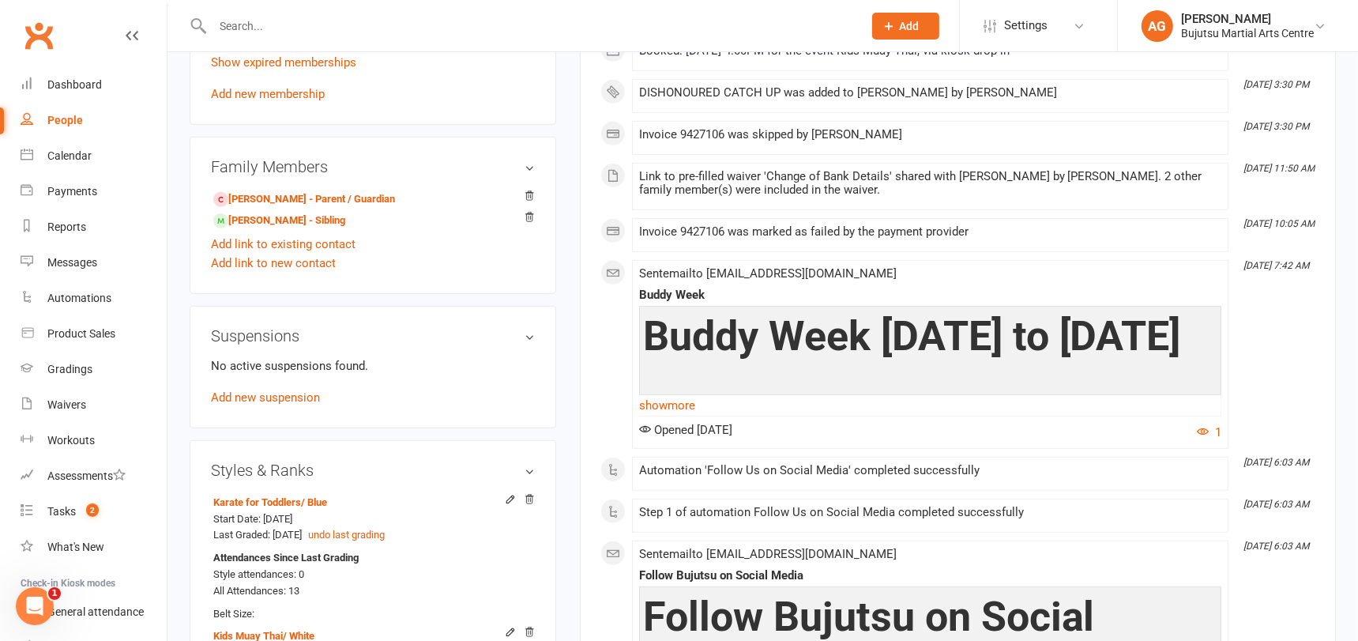
scroll to position [1281, 0]
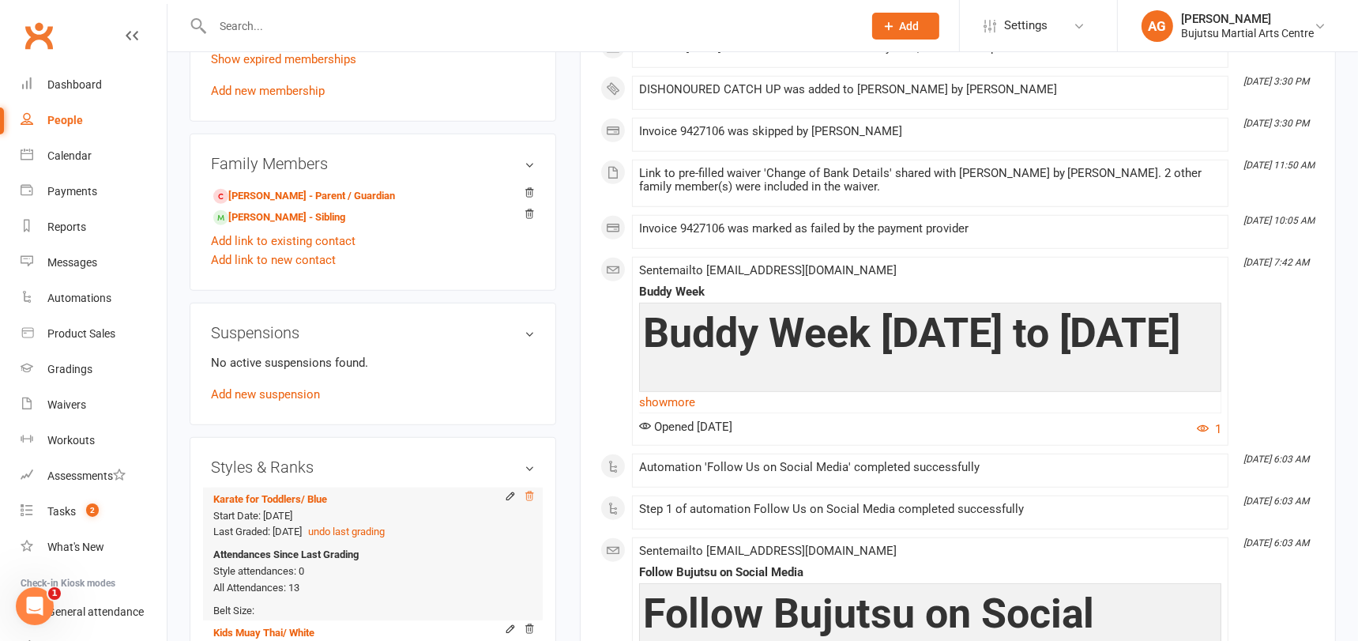
click at [530, 491] on icon at bounding box center [529, 495] width 8 height 9
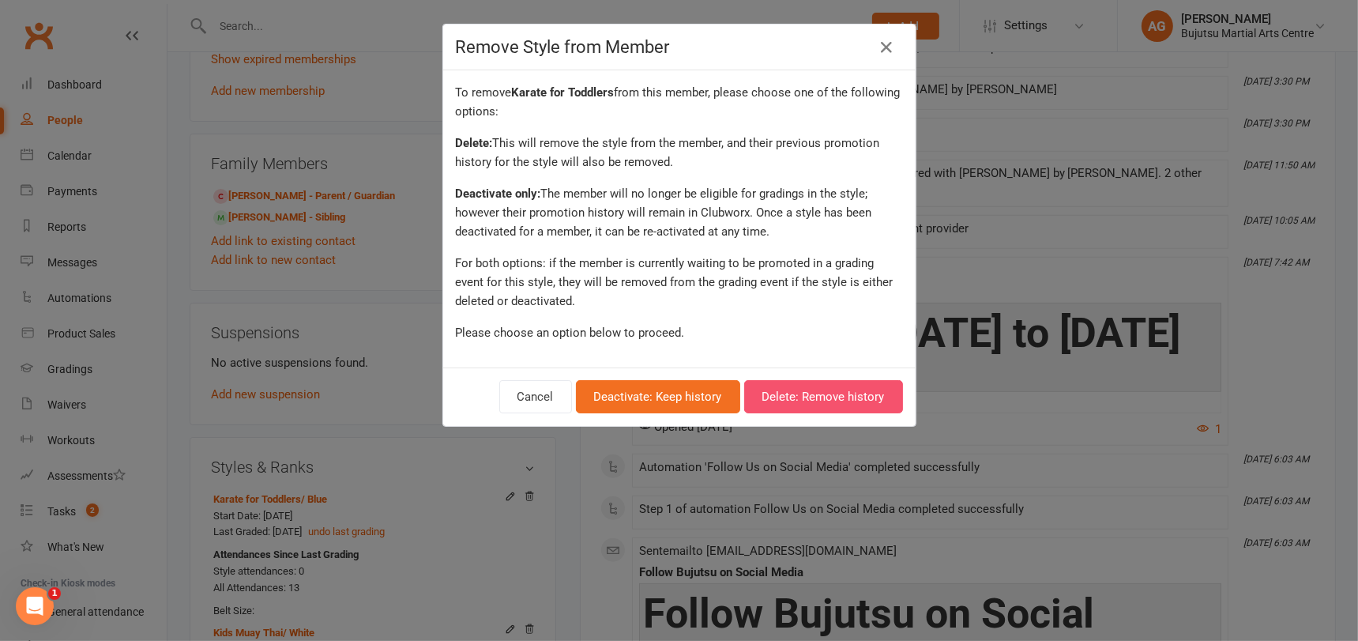
click at [800, 389] on button "Delete: Remove history" at bounding box center [823, 396] width 159 height 33
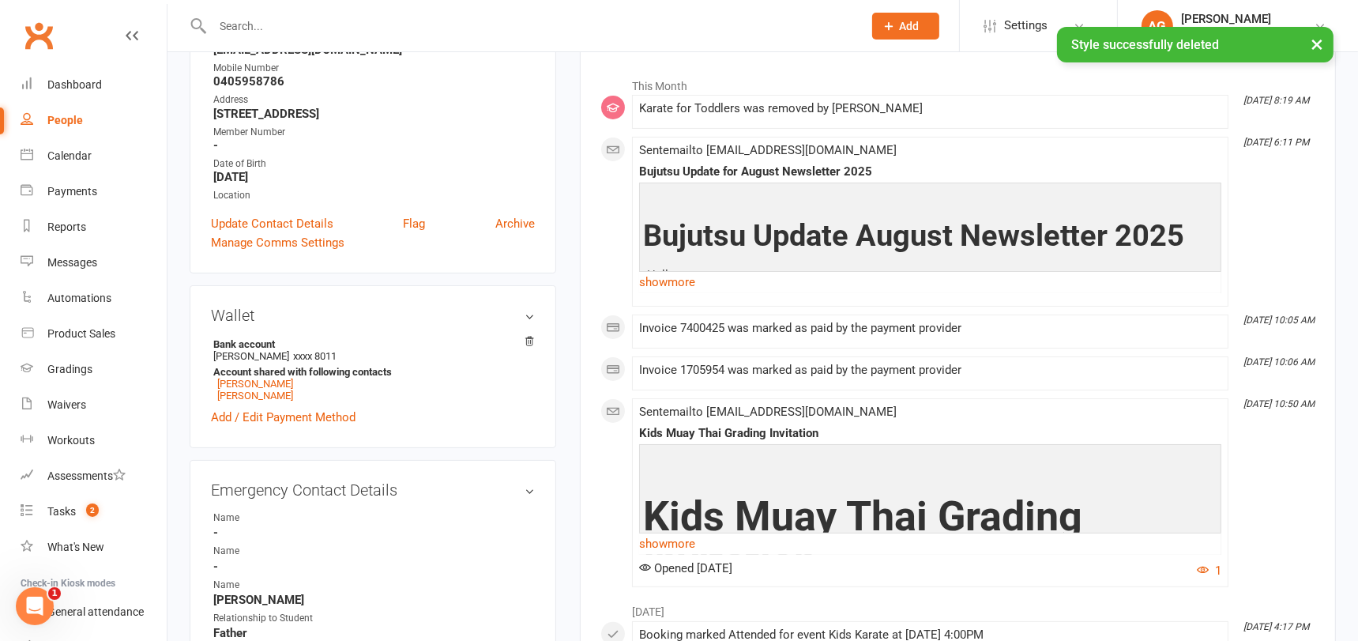
scroll to position [0, 0]
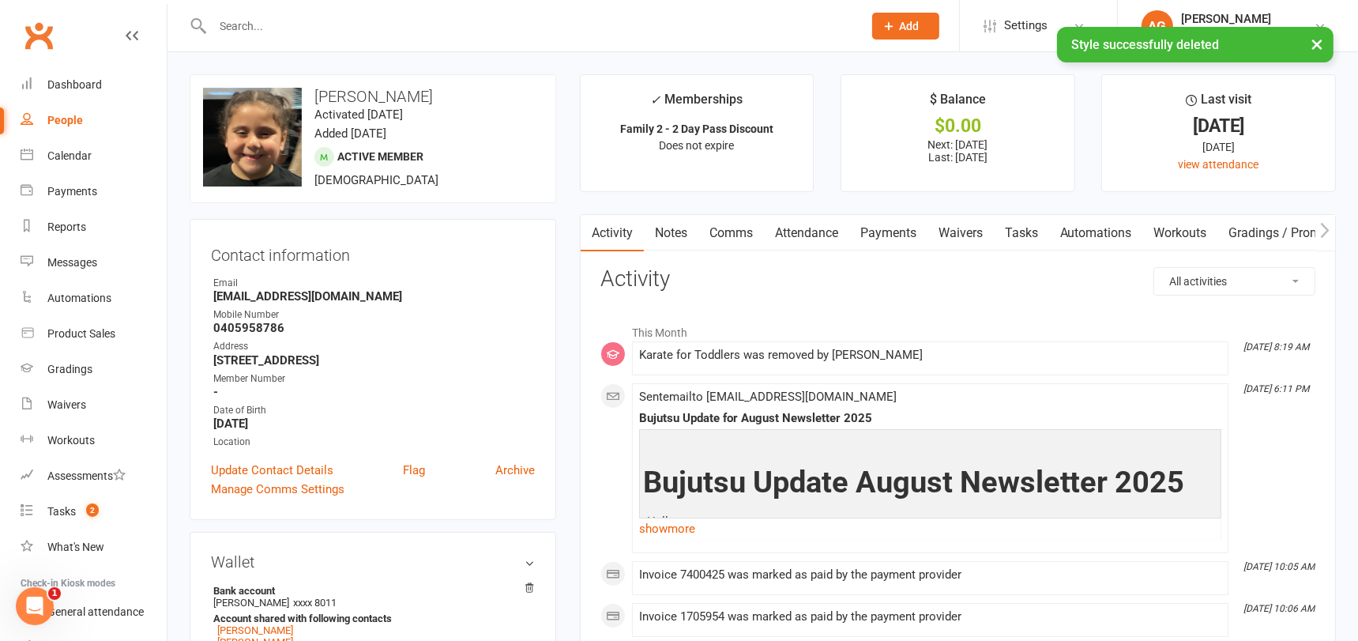
click at [679, 231] on link "Notes" at bounding box center [671, 233] width 54 height 36
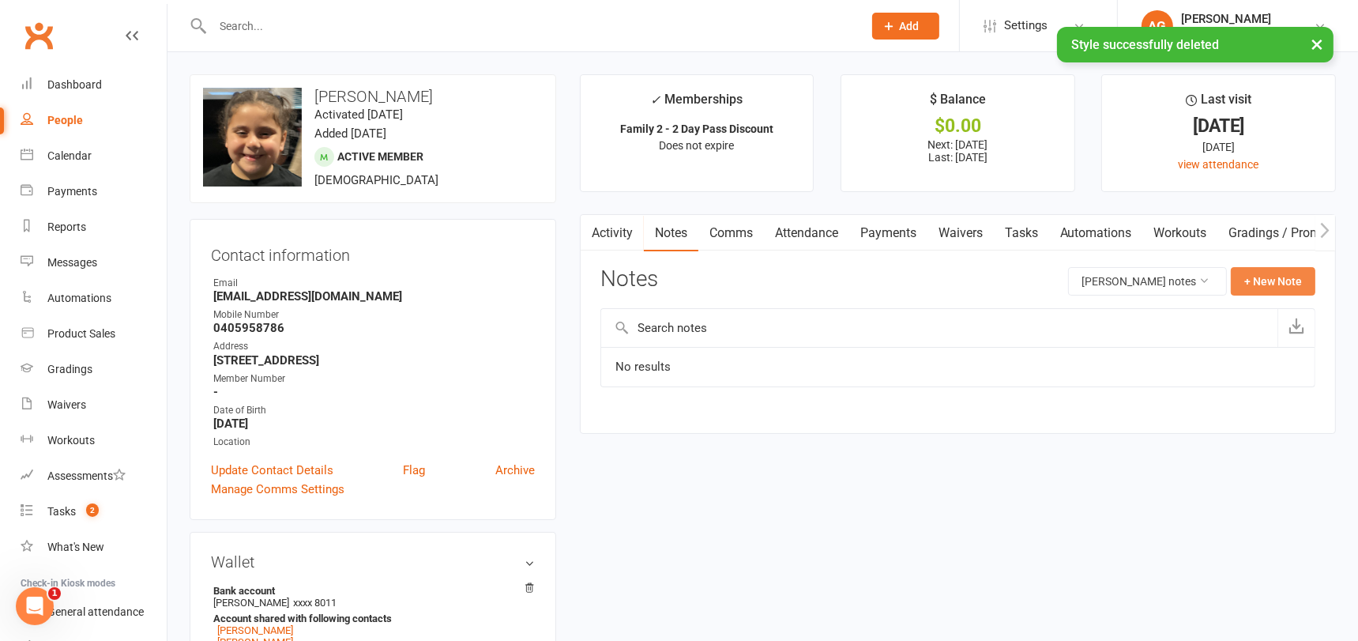
click at [1262, 280] on button "+ New Note" at bounding box center [1272, 281] width 85 height 28
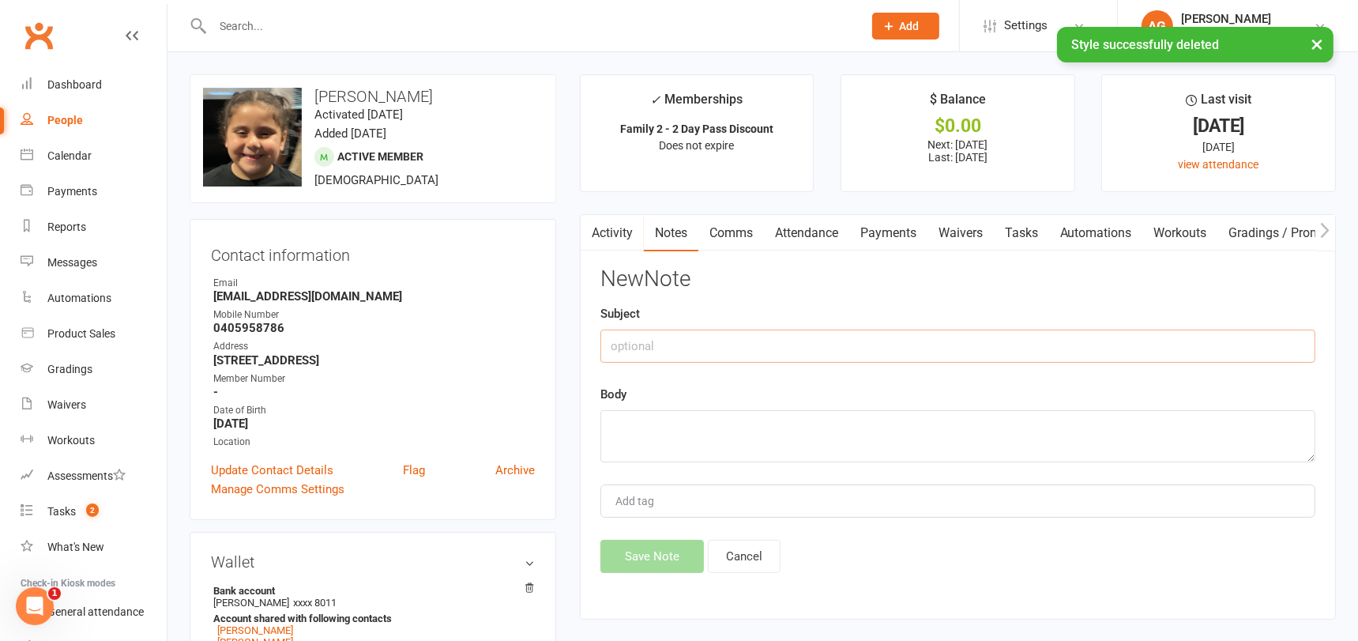
click at [770, 343] on input "text" at bounding box center [957, 345] width 715 height 33
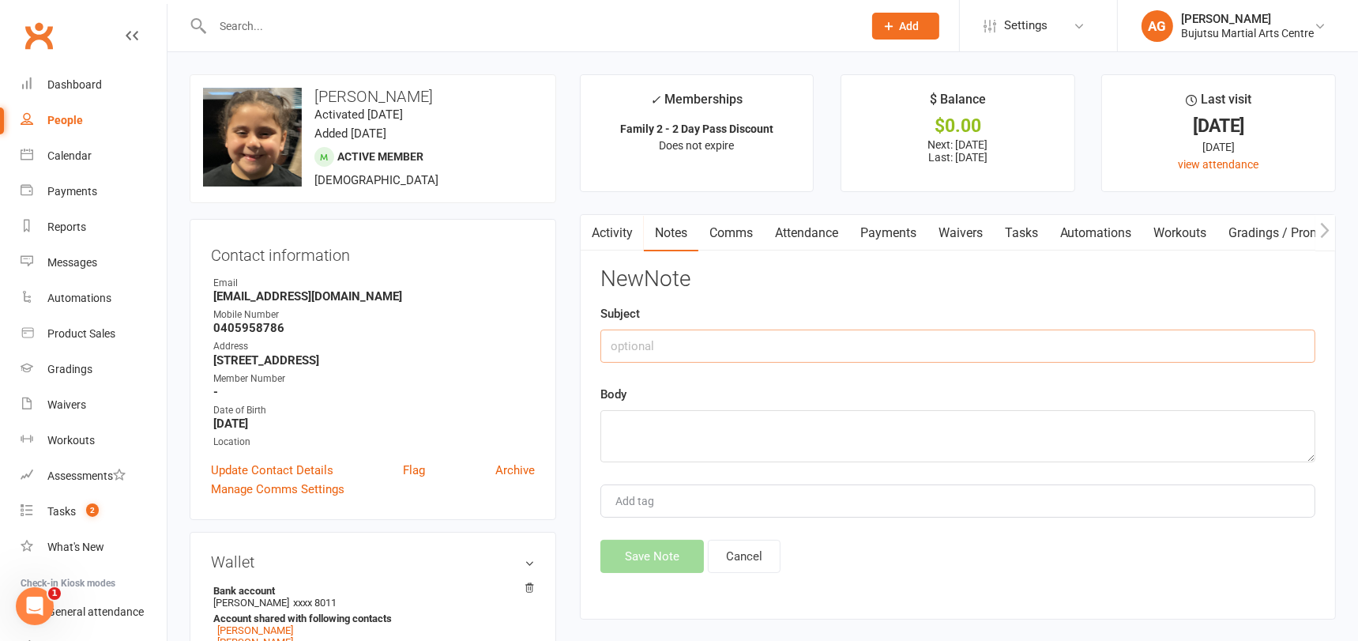
paste input "Karate for Toddlers"
type input "Karate for Toddlers"
click at [689, 420] on textarea at bounding box center [957, 436] width 715 height 52
type textarea "Blue"
click at [664, 548] on button "Save Note" at bounding box center [651, 555] width 103 height 33
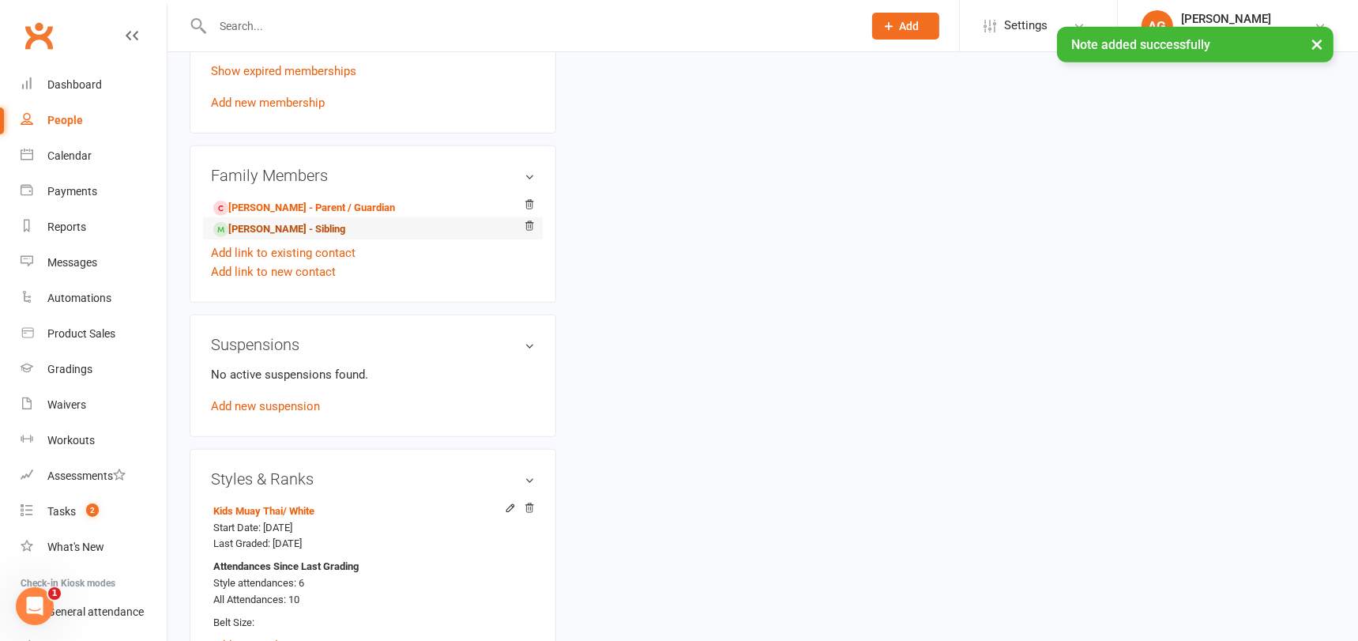
scroll to position [1272, 0]
click at [308, 218] on link "Adam Karaki - Sibling" at bounding box center [279, 226] width 132 height 17
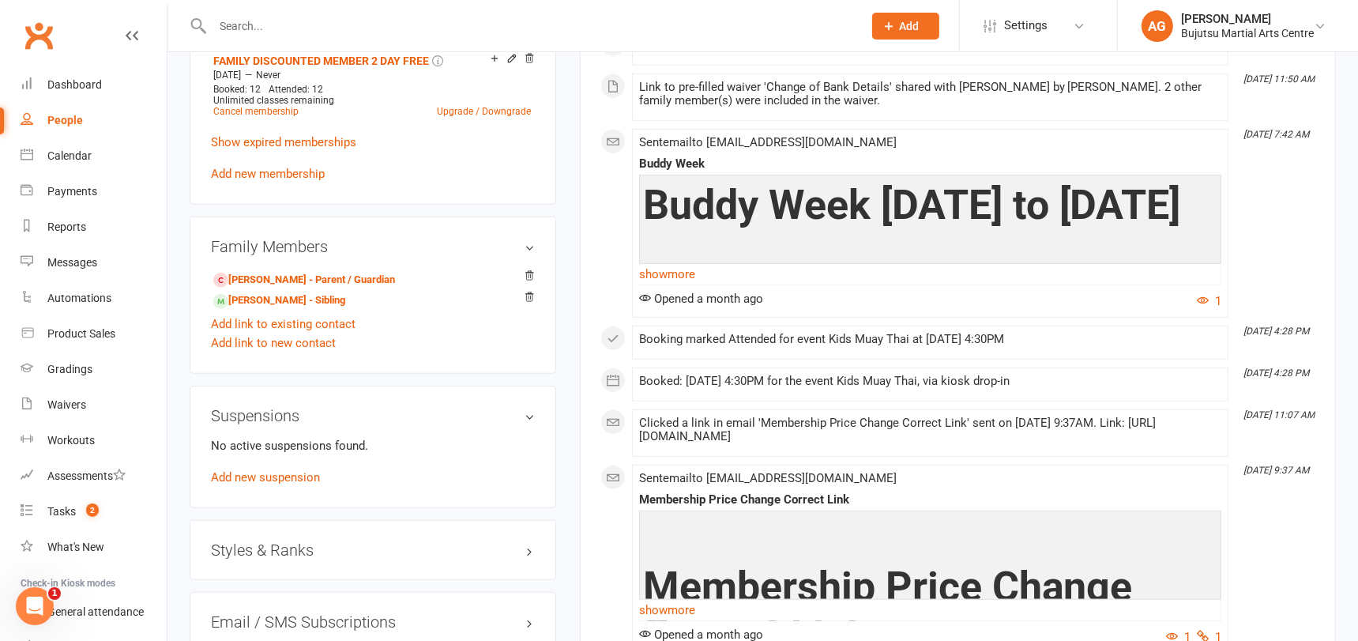
scroll to position [1200, 0]
click at [287, 540] on h3 "Styles & Ranks" at bounding box center [373, 548] width 324 height 17
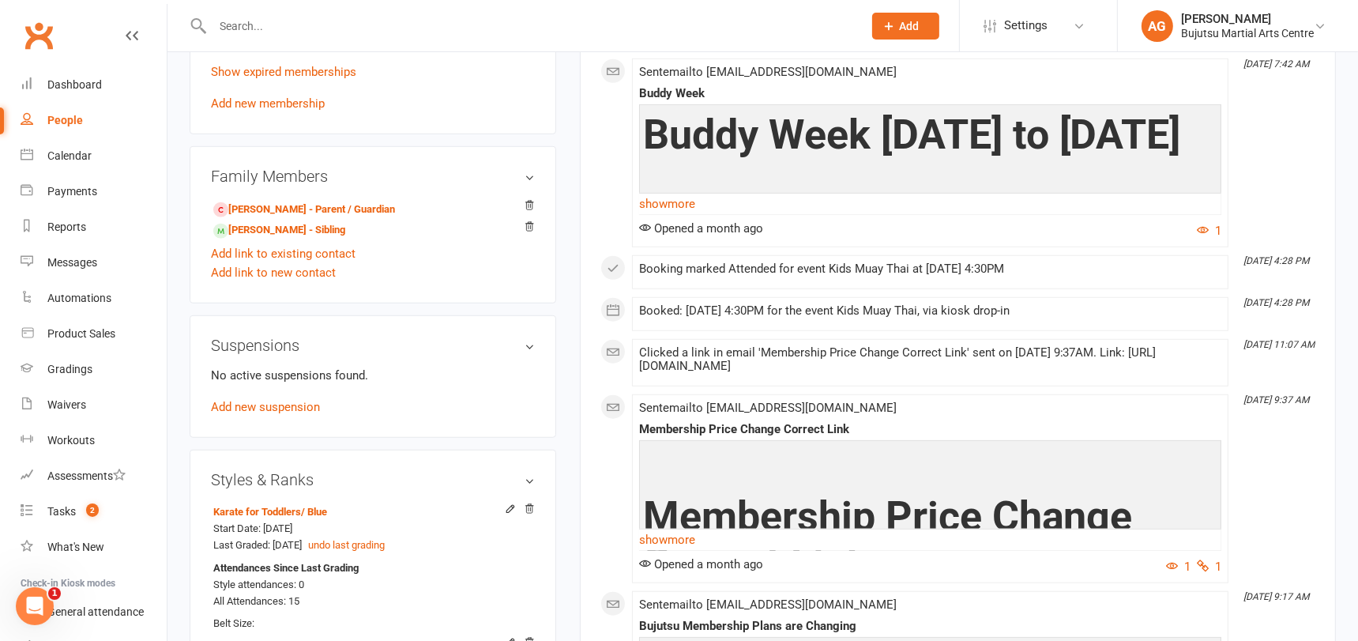
scroll to position [1279, 0]
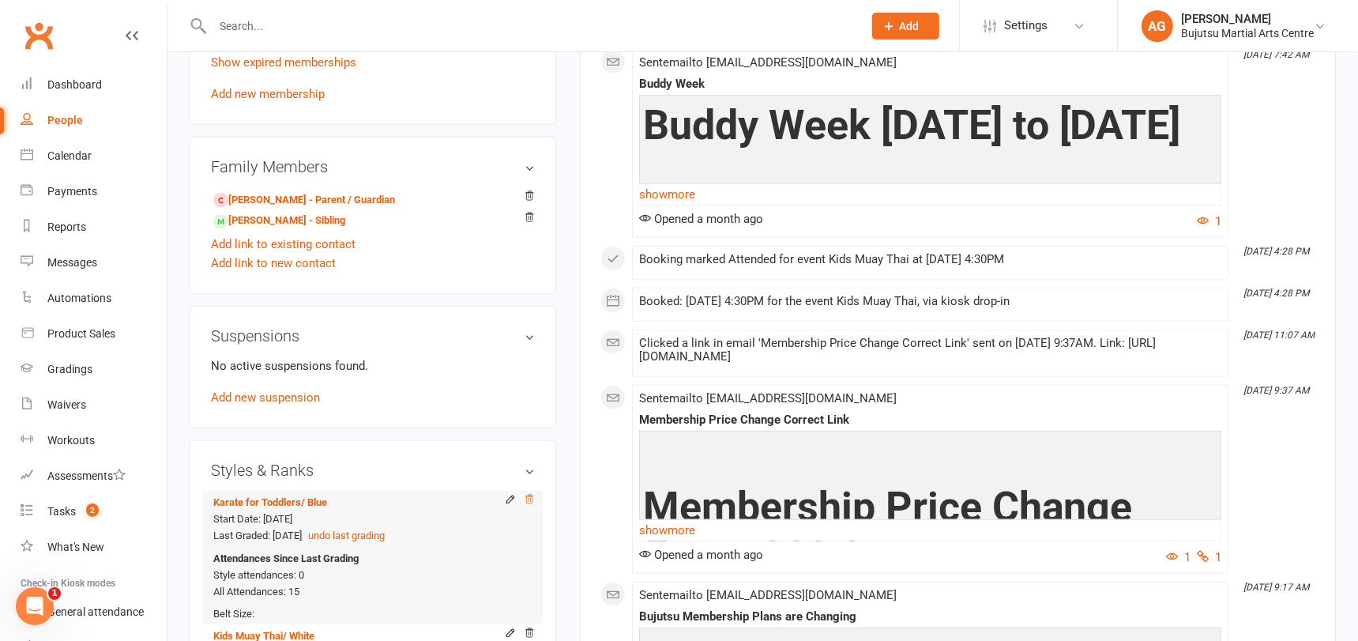
click at [529, 494] on icon at bounding box center [529, 499] width 11 height 11
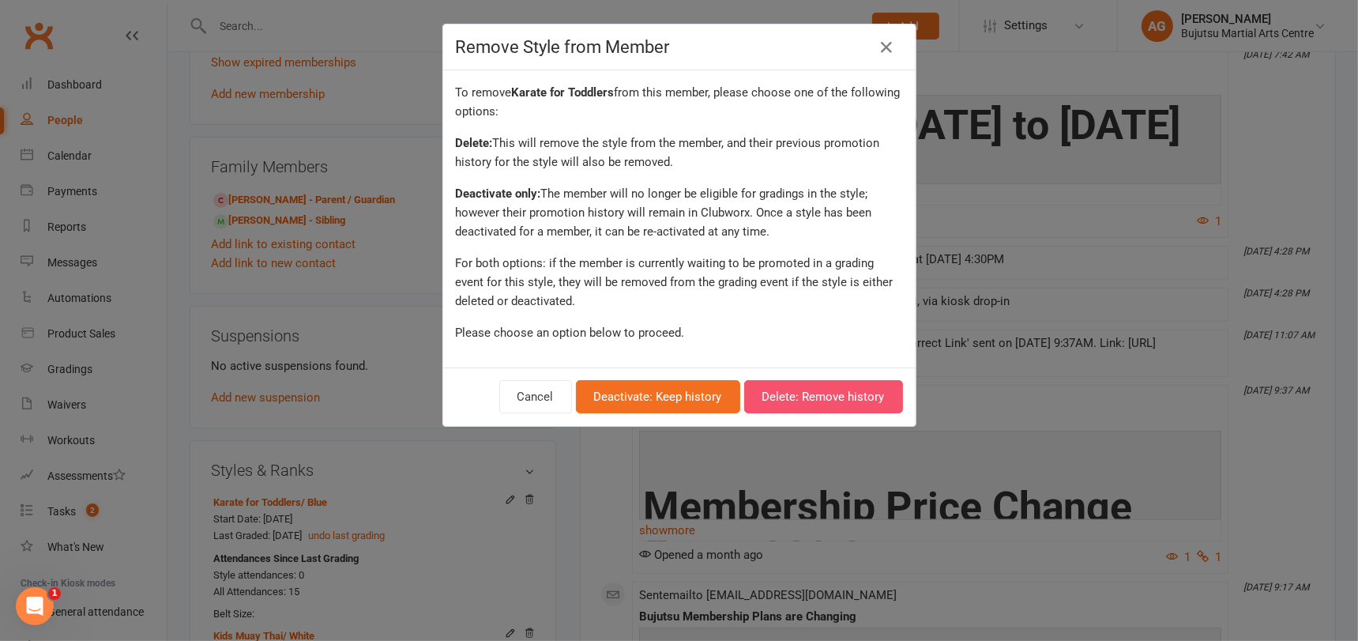
click at [804, 392] on button "Delete: Remove history" at bounding box center [823, 396] width 159 height 33
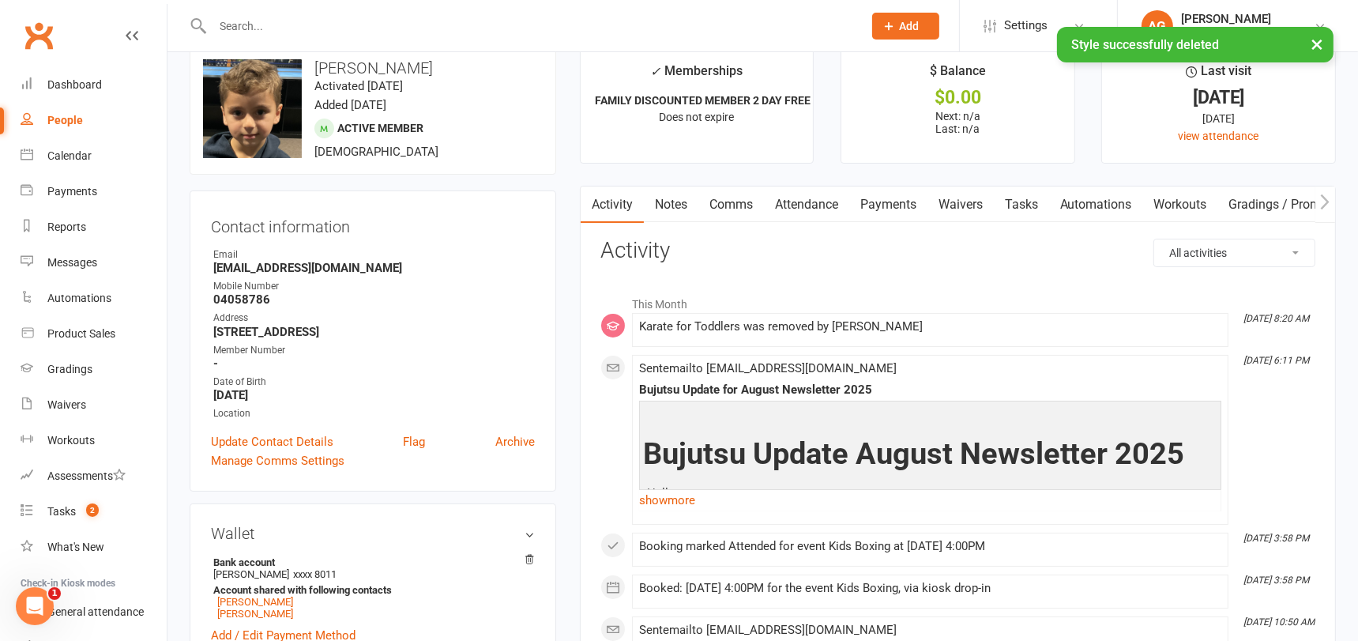
scroll to position [0, 0]
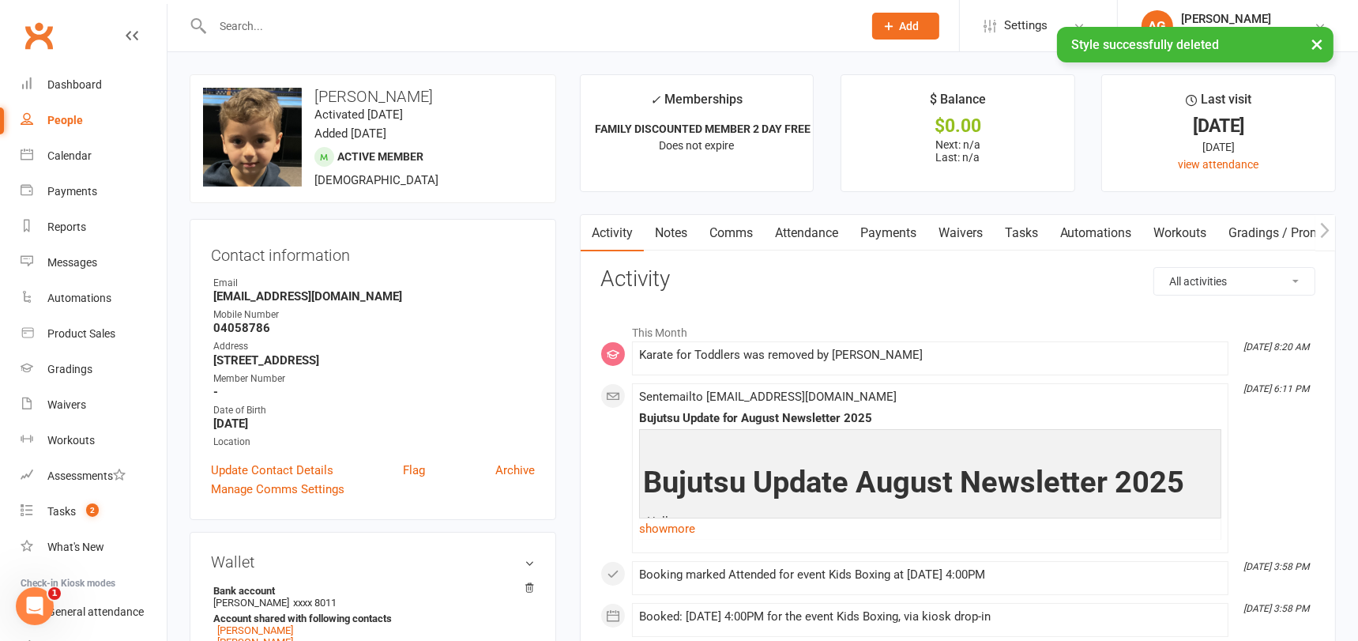
click at [669, 230] on link "Notes" at bounding box center [671, 233] width 54 height 36
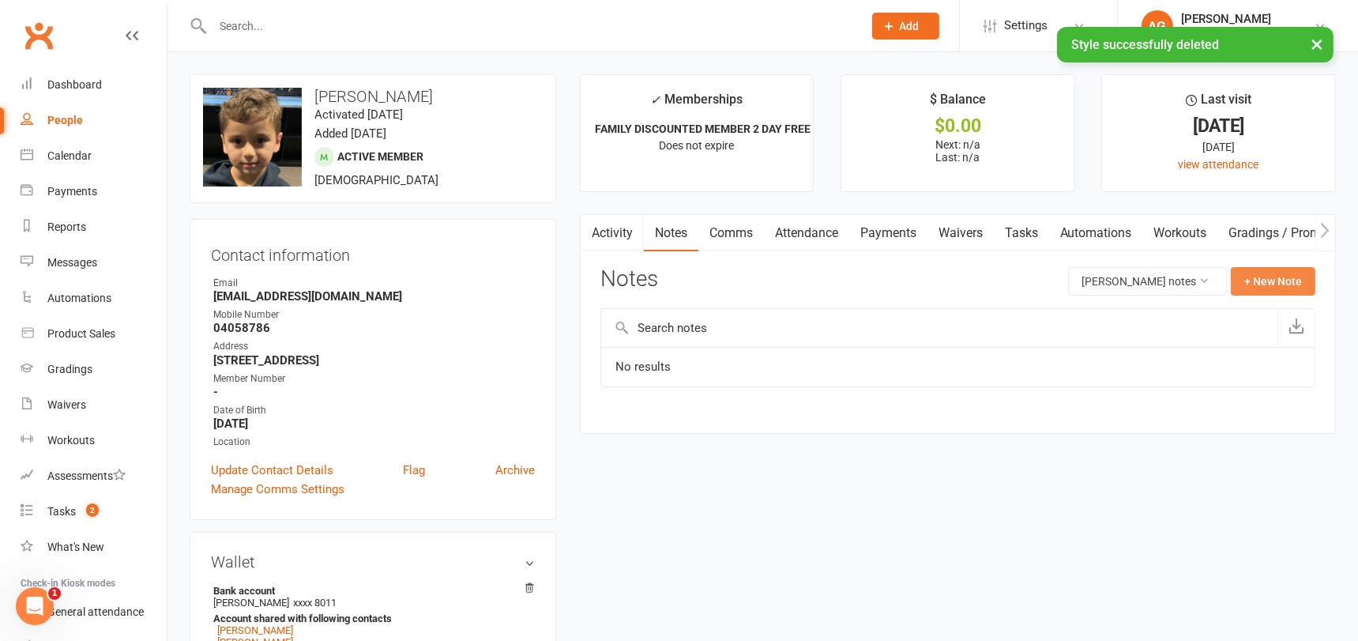
click at [1255, 280] on button "+ New Note" at bounding box center [1272, 281] width 85 height 28
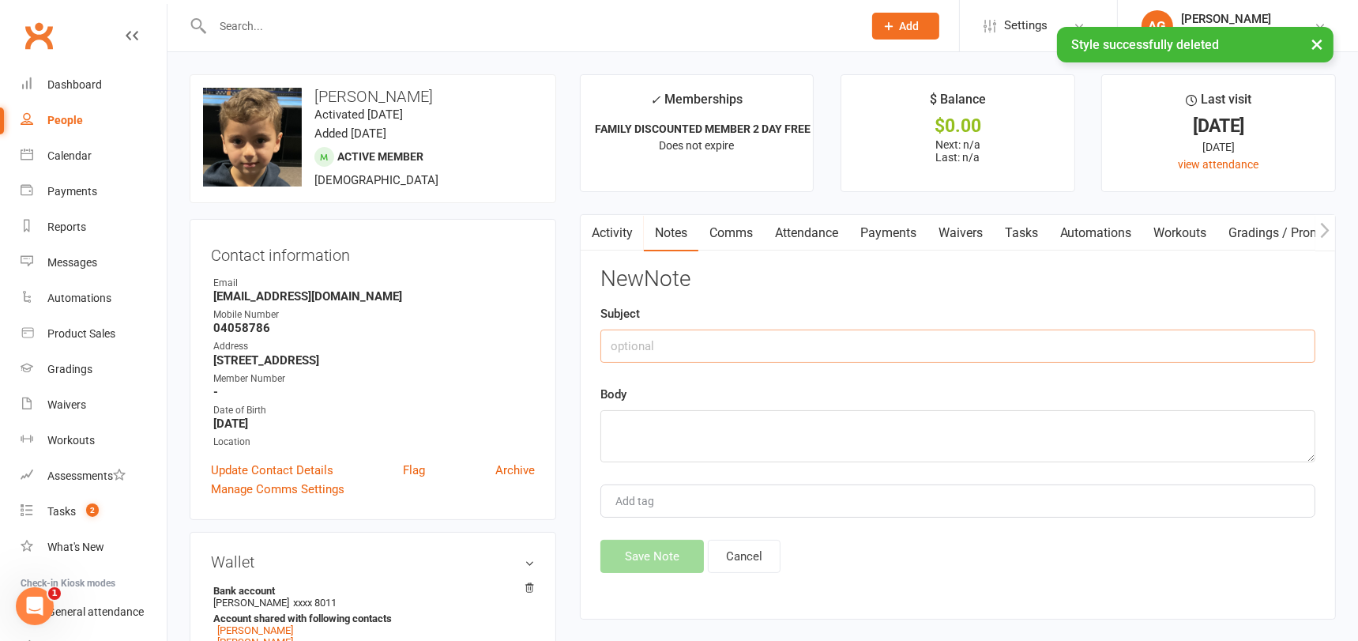
click at [679, 347] on input "text" at bounding box center [957, 345] width 715 height 33
paste input "Karate for Toddlers"
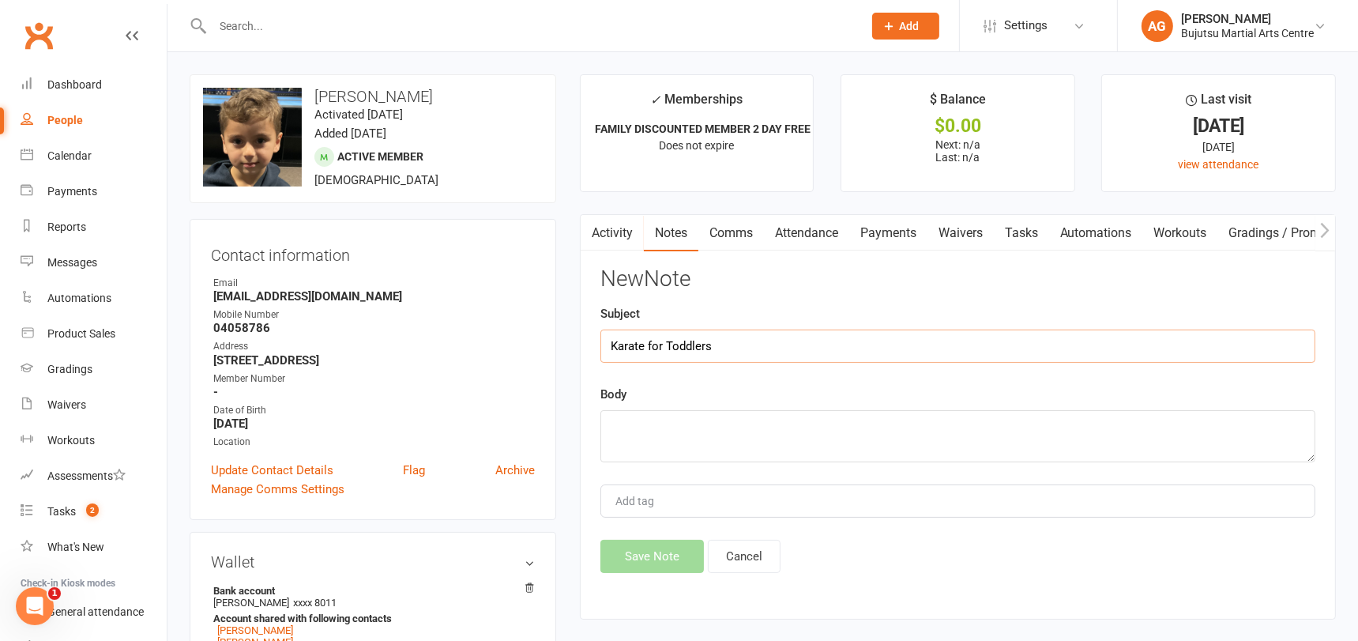
type input "Karate for Toddlers"
click at [663, 429] on textarea at bounding box center [957, 436] width 715 height 52
type textarea "Blue"
click at [644, 550] on button "Save Note" at bounding box center [651, 555] width 103 height 33
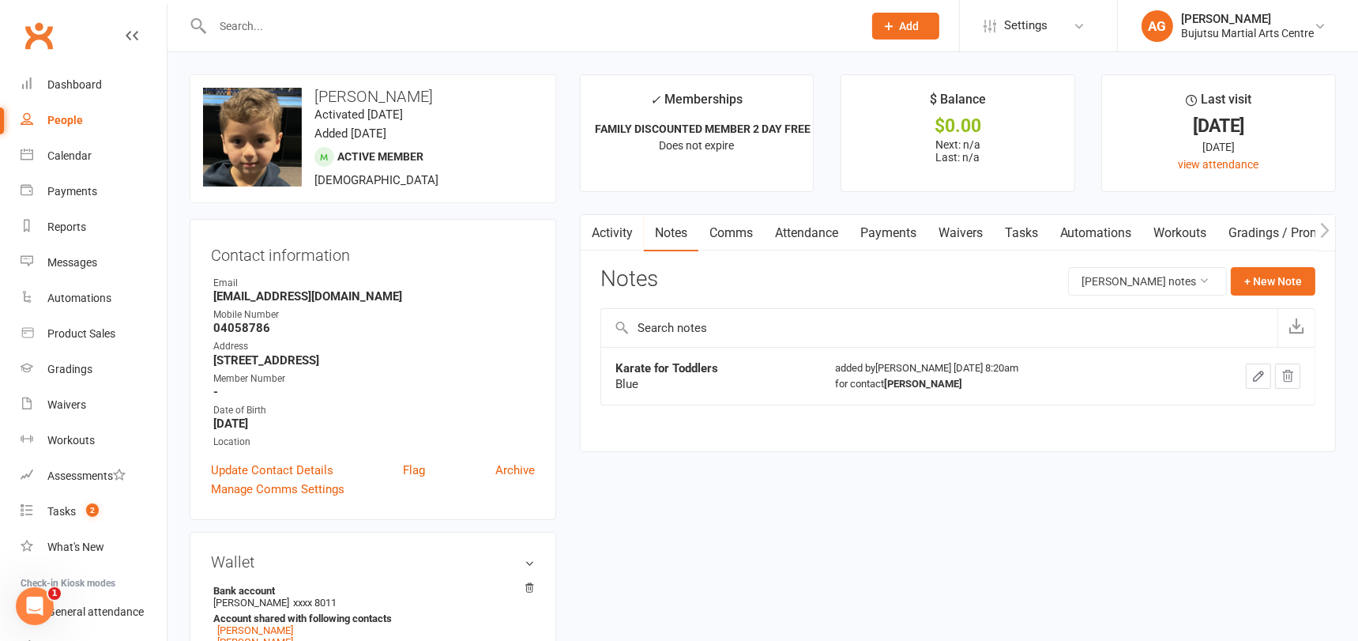
click at [385, 34] on input "text" at bounding box center [530, 26] width 644 height 22
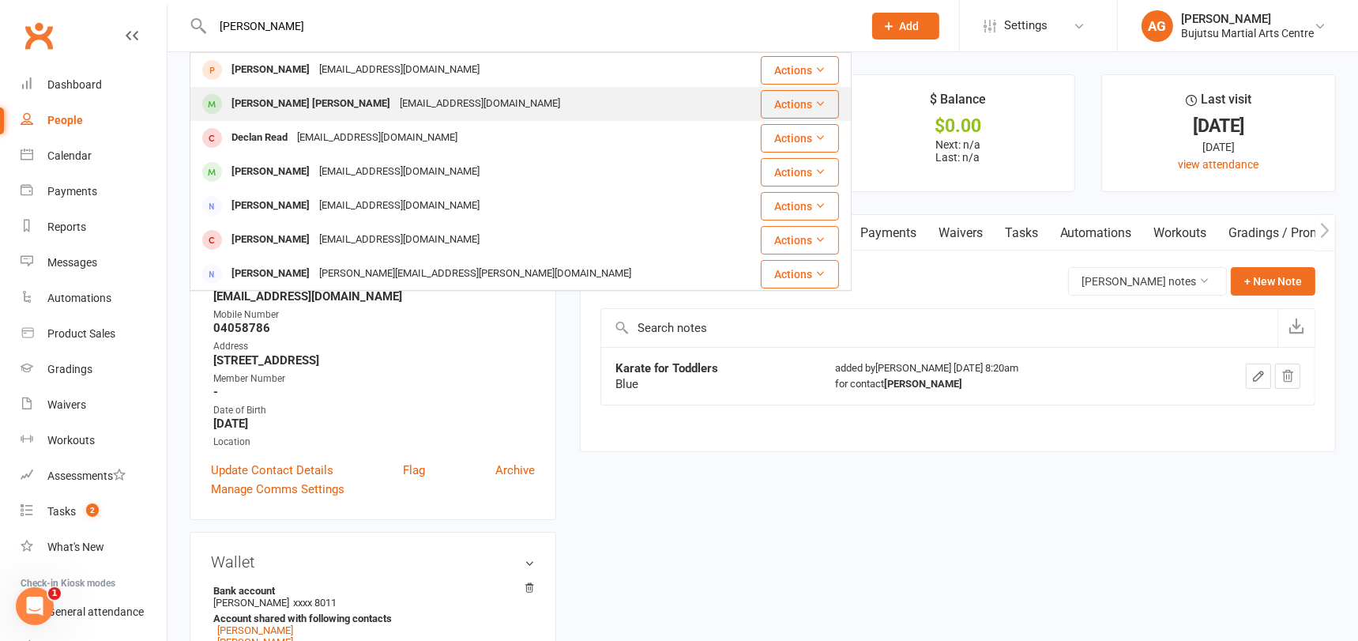
type input "callan dew"
click at [331, 100] on div "Callan Maurice Dewhirst" at bounding box center [311, 103] width 168 height 23
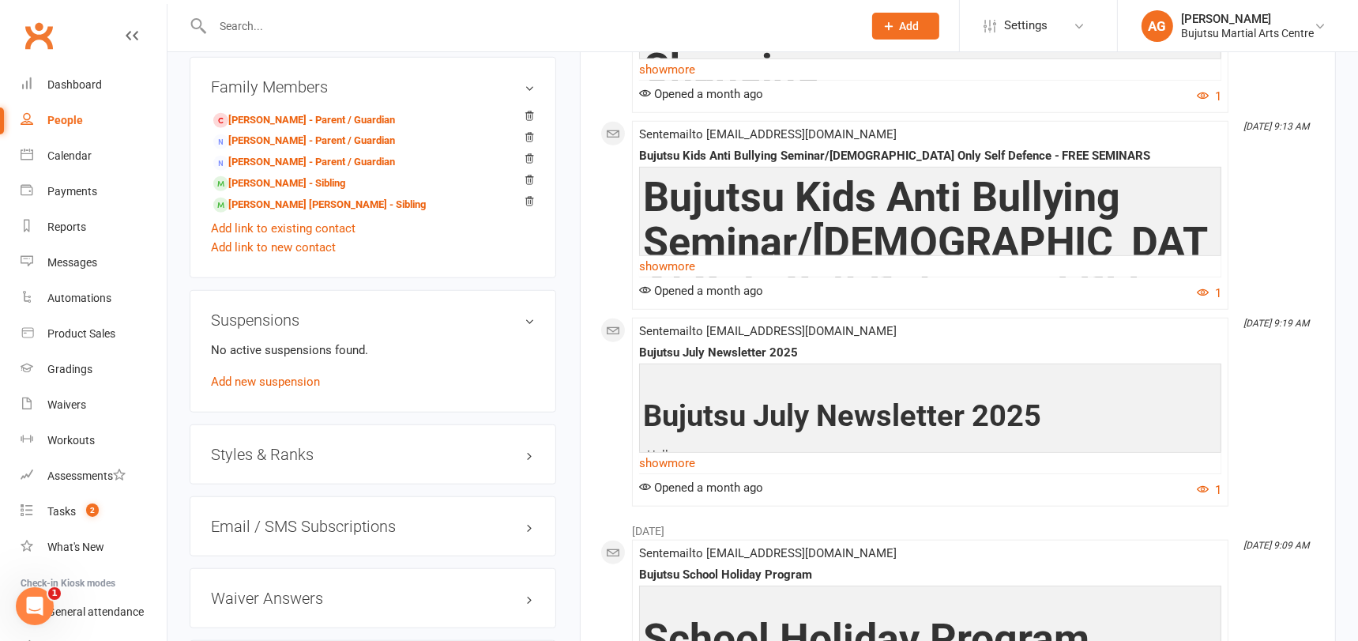
scroll to position [1407, 0]
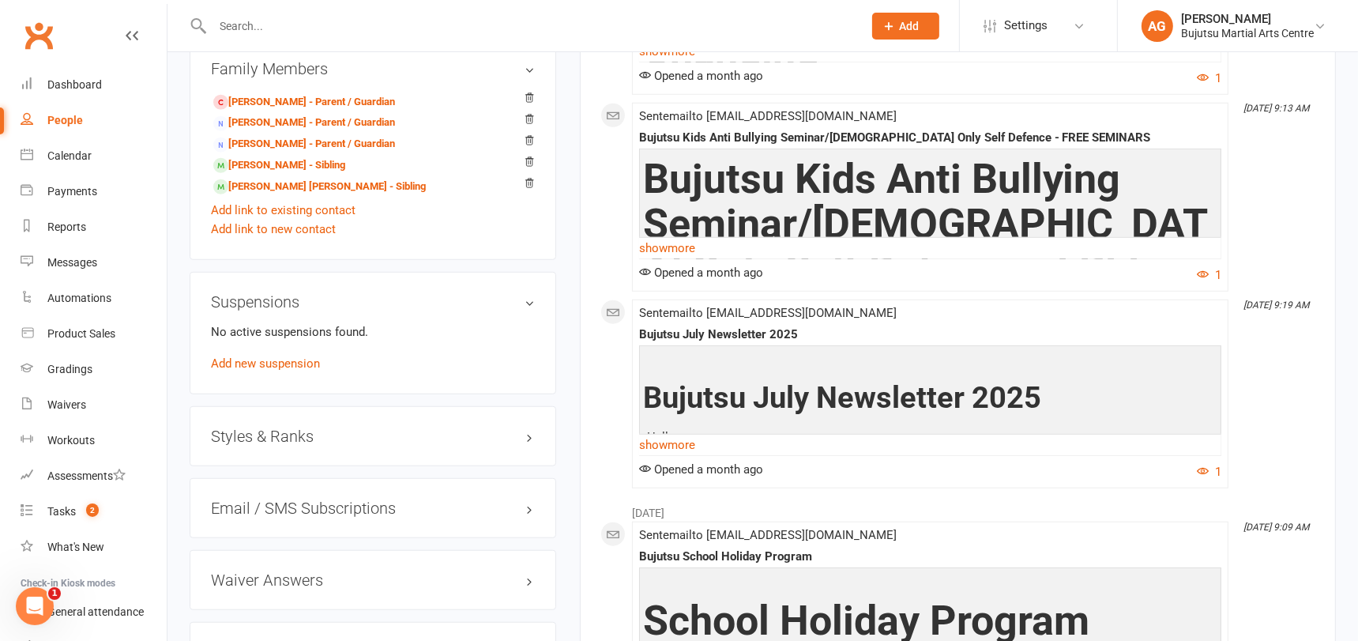
click at [317, 427] on h3 "Styles & Ranks" at bounding box center [373, 435] width 324 height 17
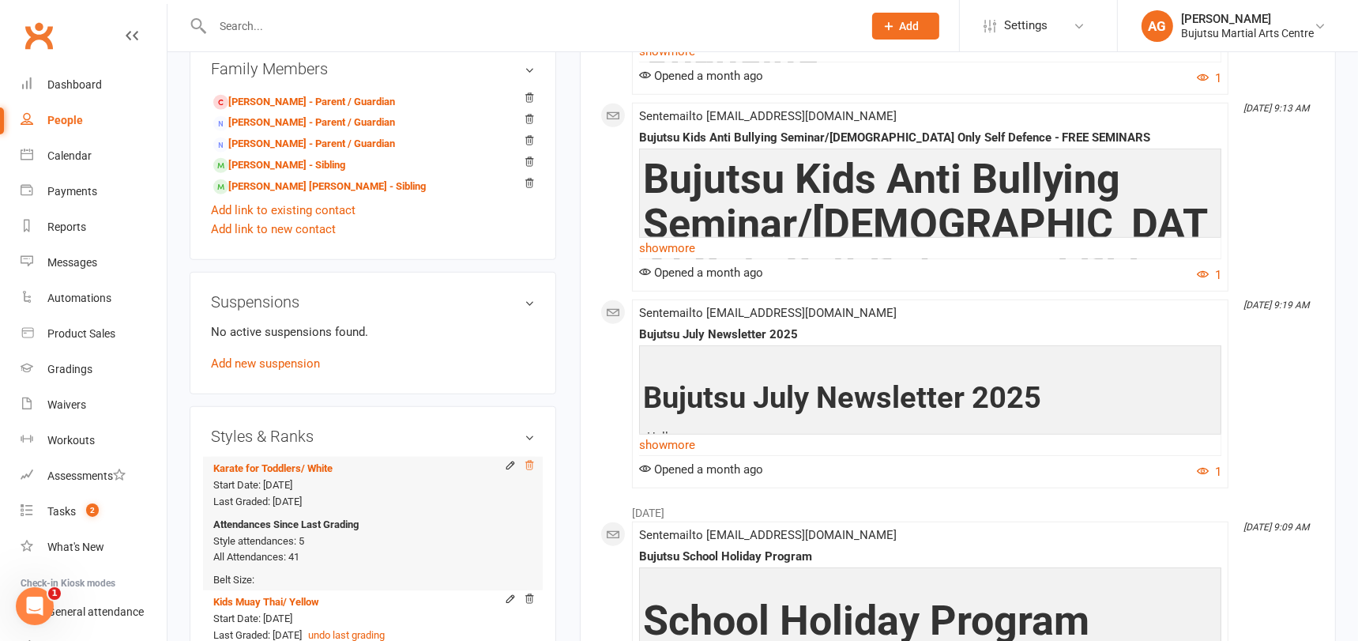
click at [534, 460] on icon at bounding box center [529, 465] width 11 height 11
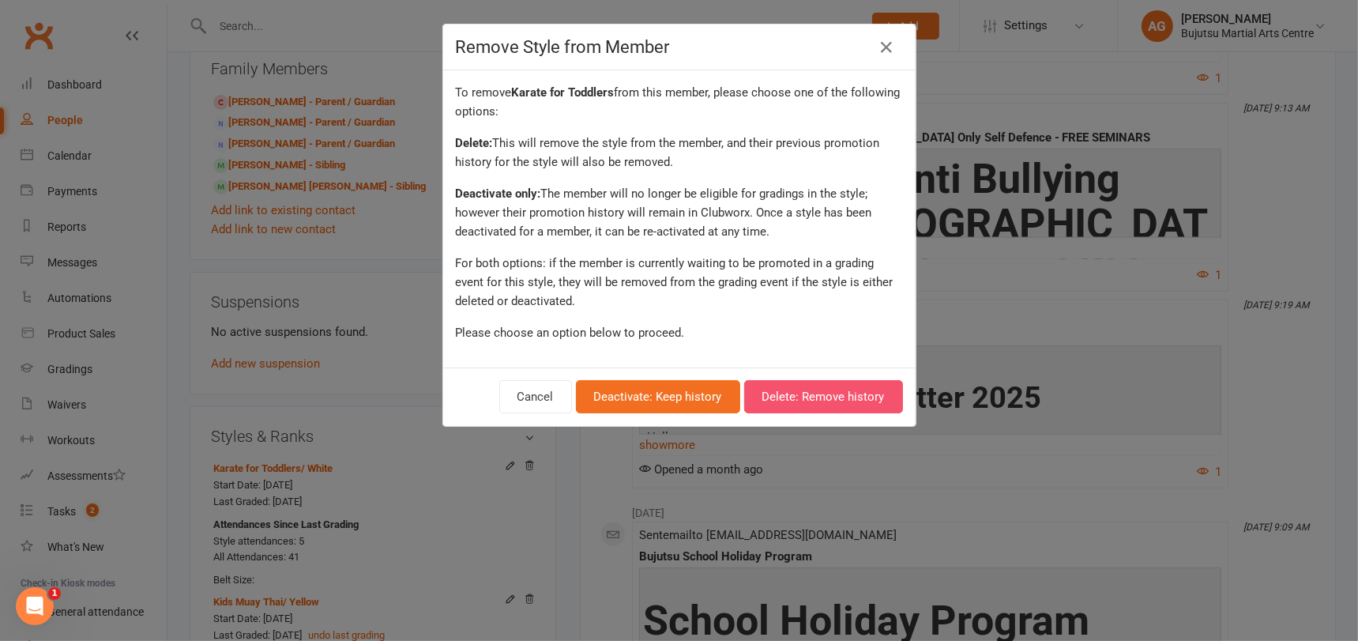
click at [827, 389] on button "Delete: Remove history" at bounding box center [823, 396] width 159 height 33
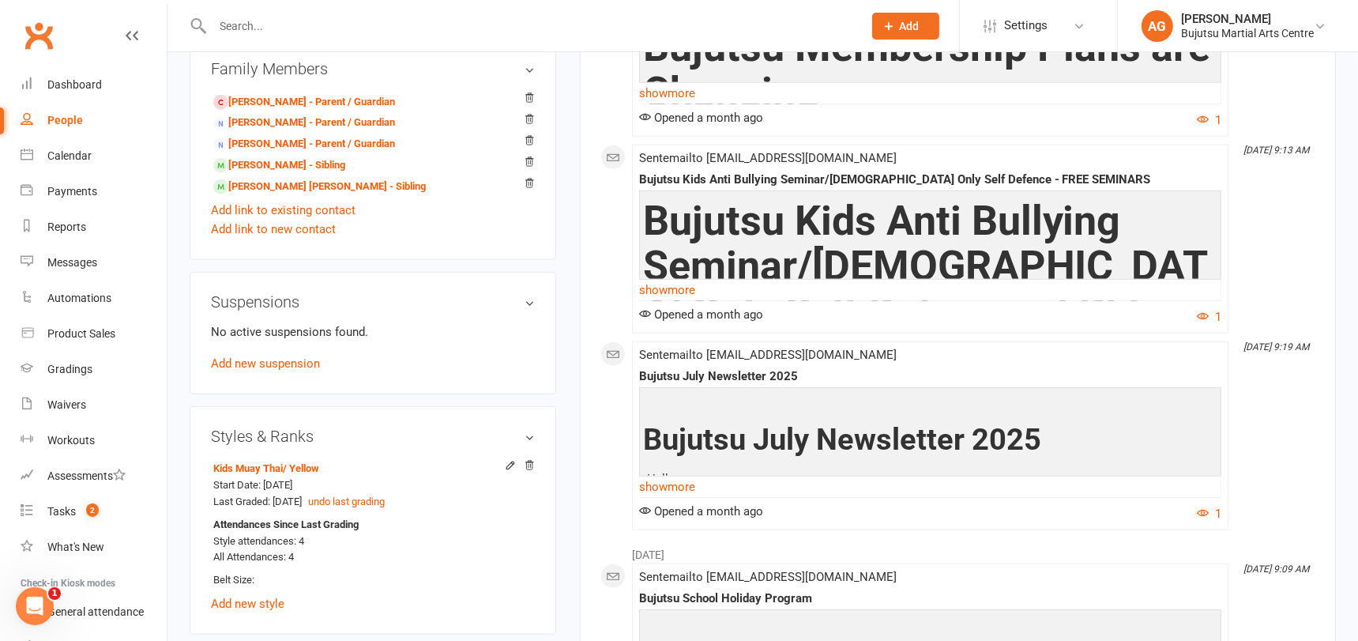
click at [317, 24] on input "text" at bounding box center [530, 26] width 644 height 22
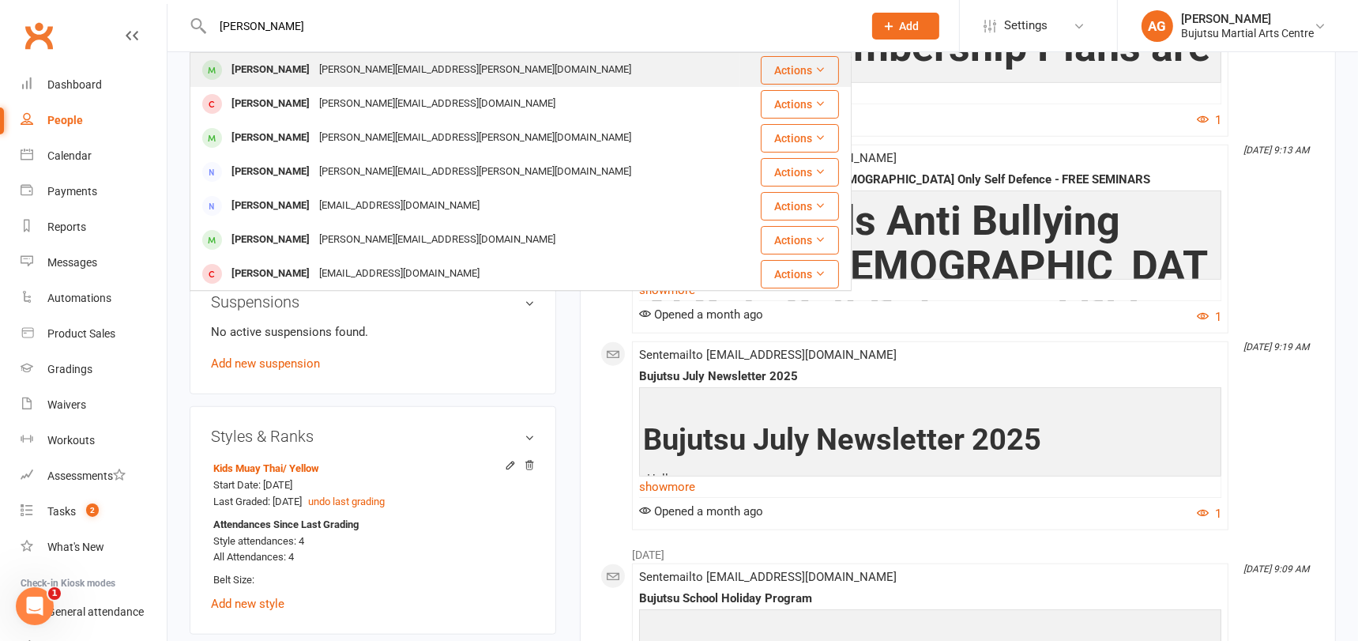
type input "axel stoj"
click at [314, 71] on div "elizabeth.stoj@hotmail.com" at bounding box center [474, 69] width 321 height 23
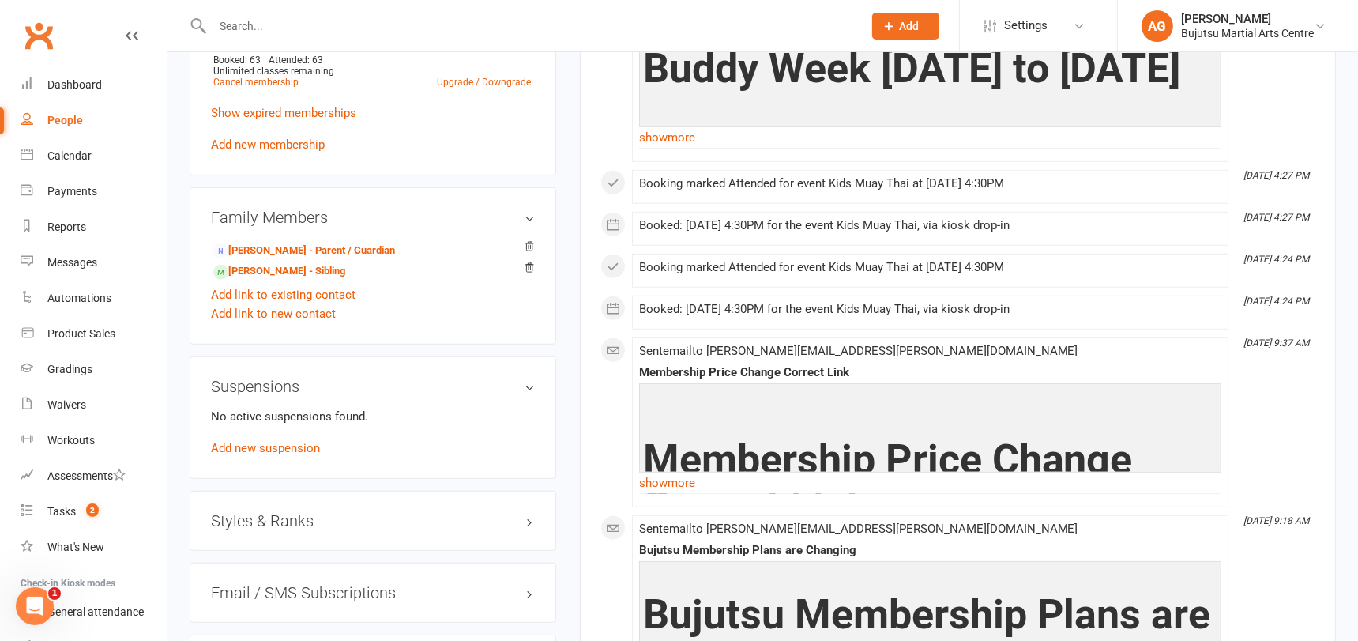
scroll to position [1248, 0]
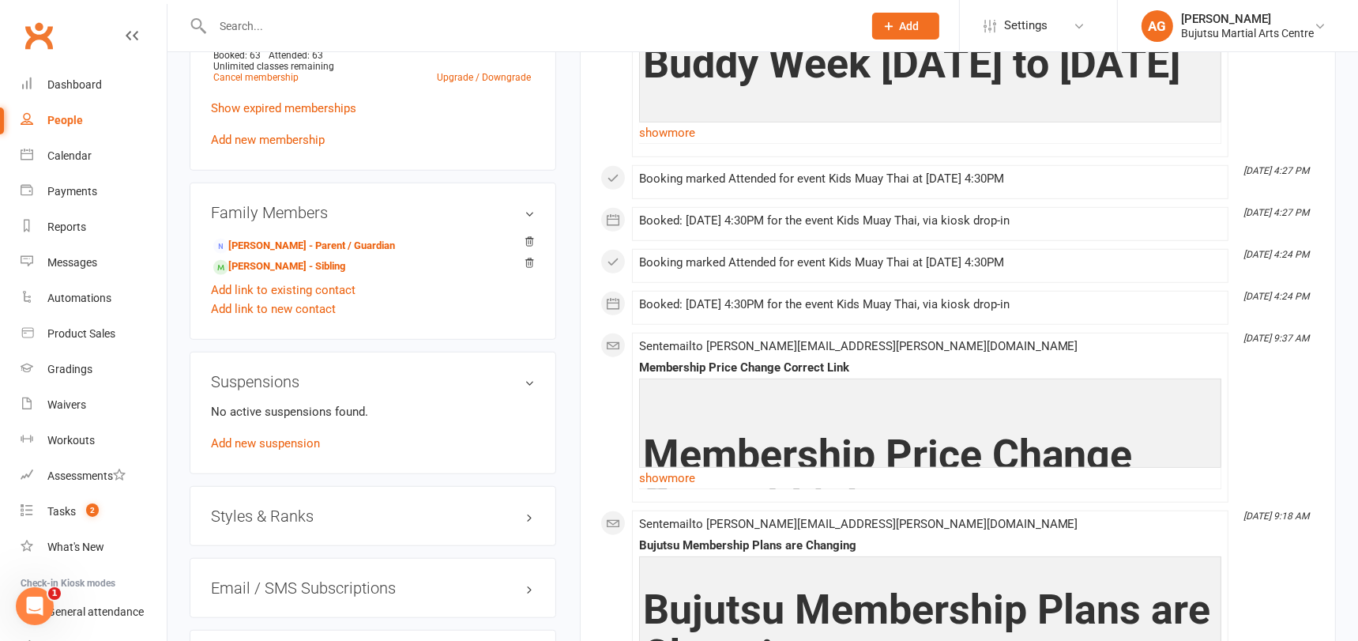
click at [297, 507] on h3 "Styles & Ranks" at bounding box center [373, 515] width 324 height 17
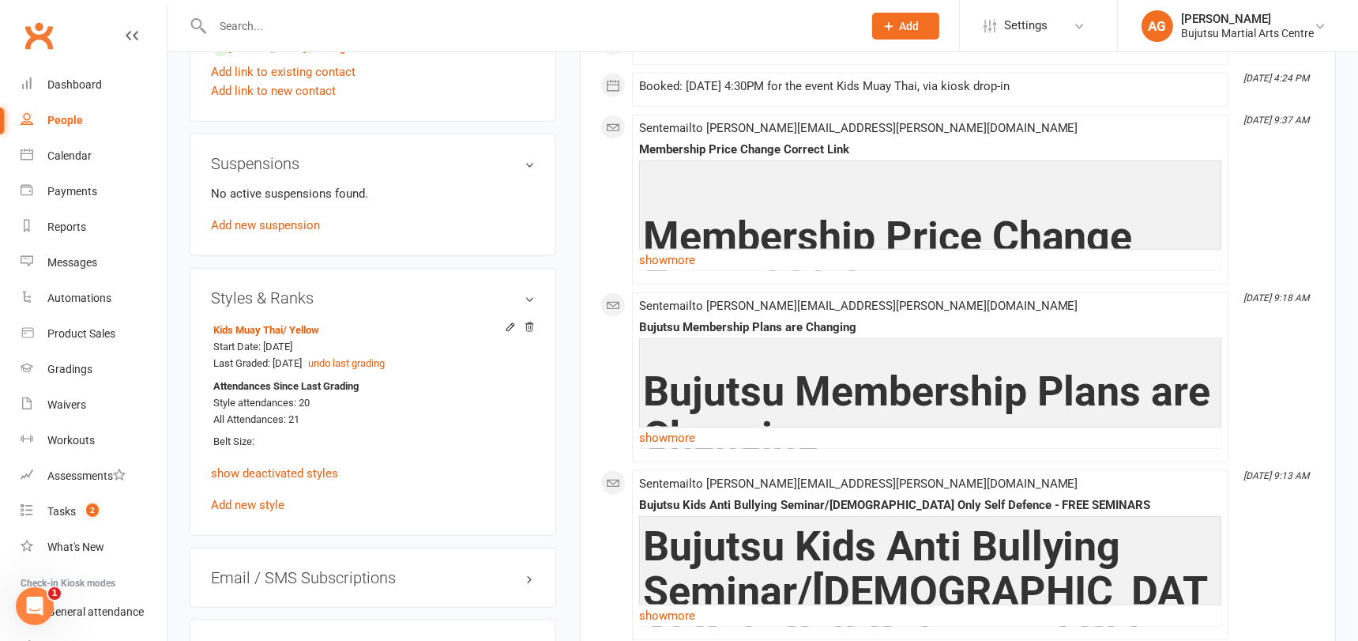
scroll to position [1470, 0]
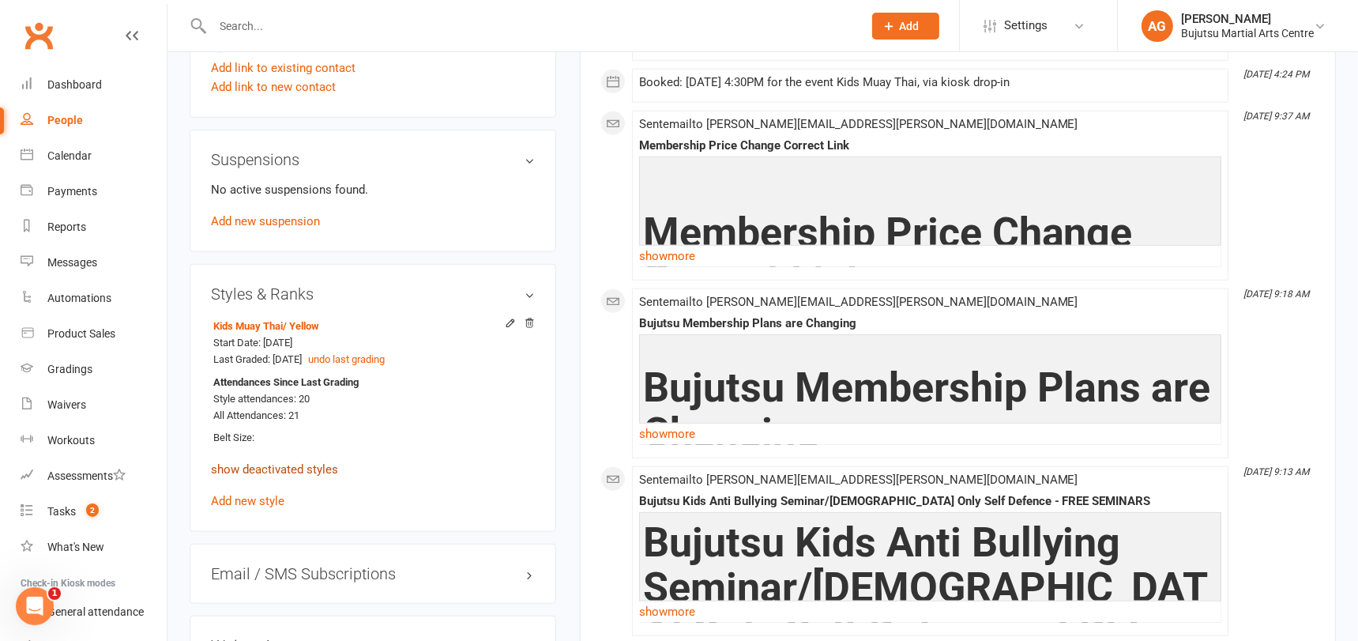
click at [301, 462] on link "show deactivated styles" at bounding box center [274, 469] width 127 height 14
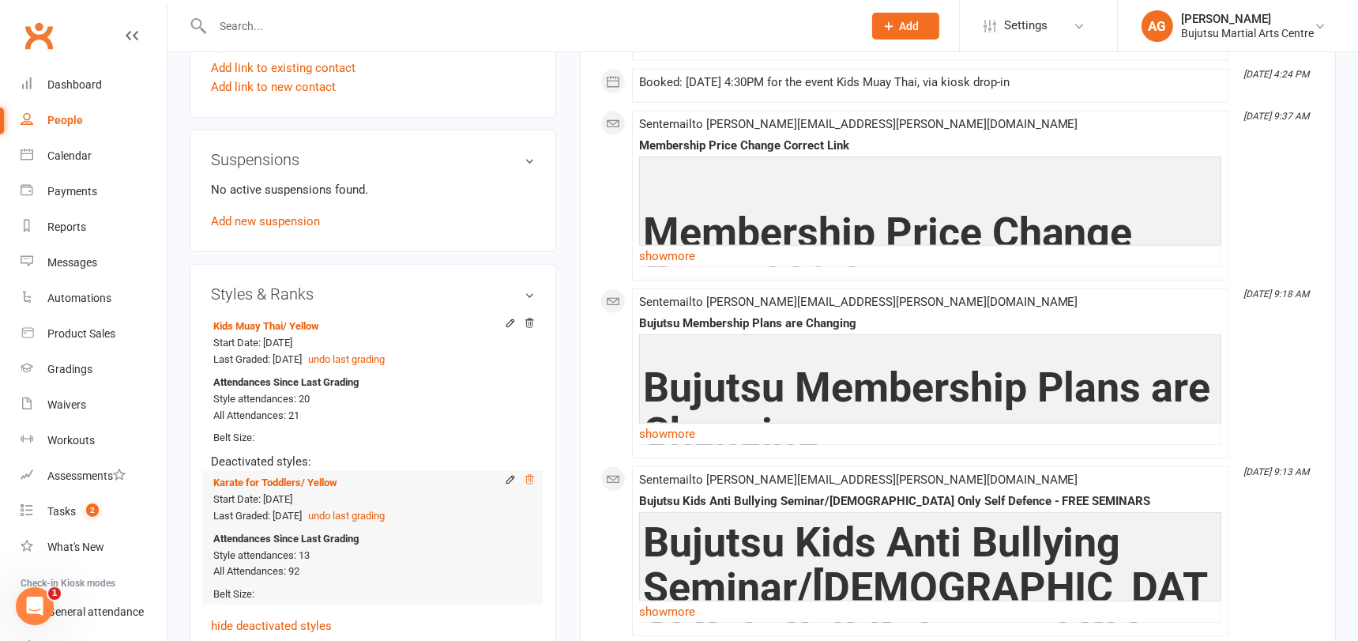
click at [530, 475] on icon at bounding box center [529, 479] width 8 height 9
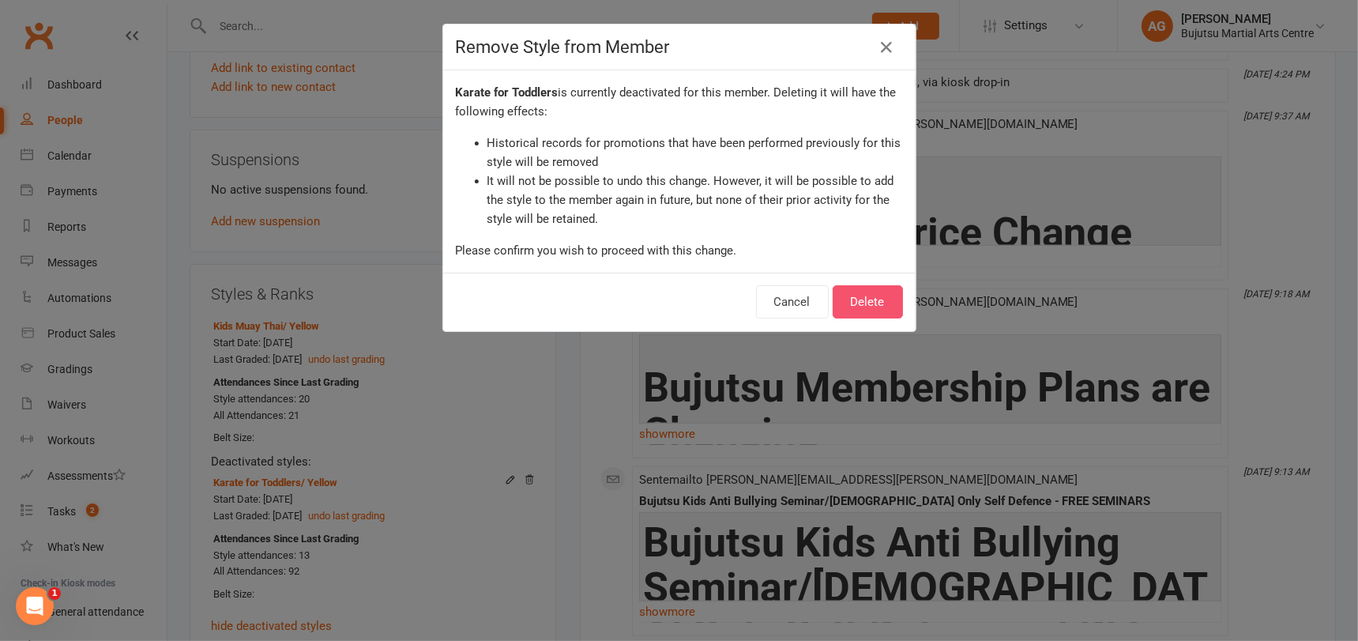
click at [861, 297] on button "Delete" at bounding box center [867, 301] width 70 height 33
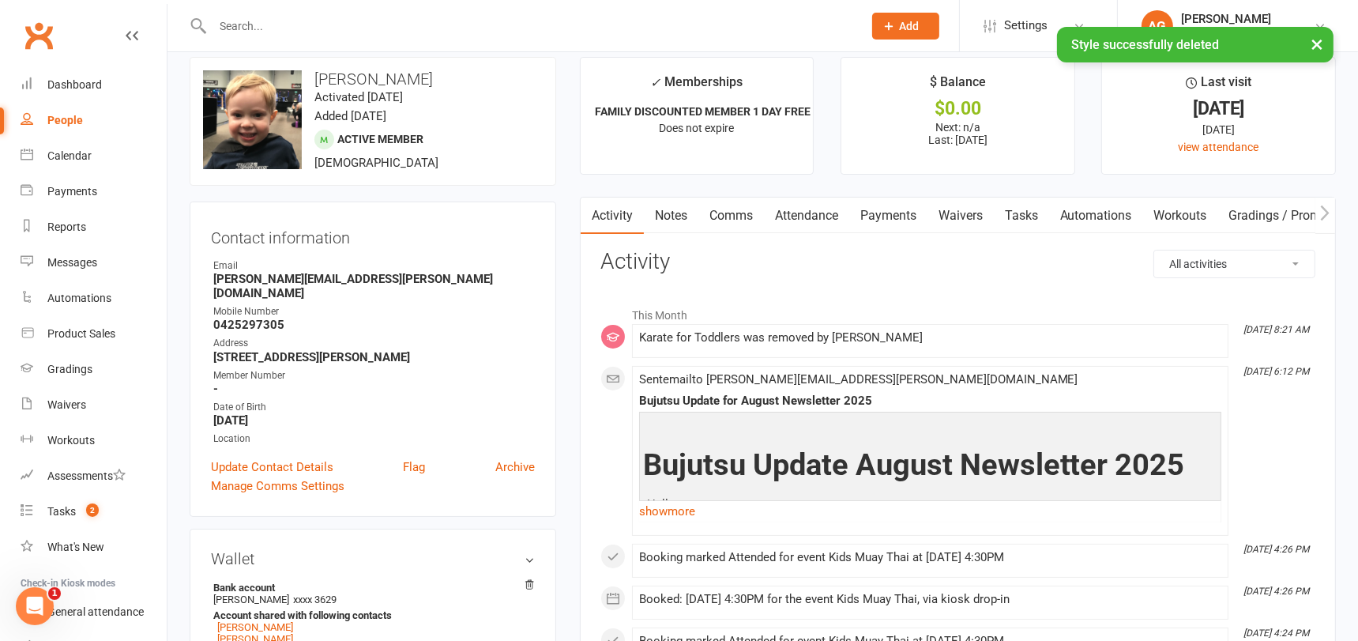
scroll to position [0, 0]
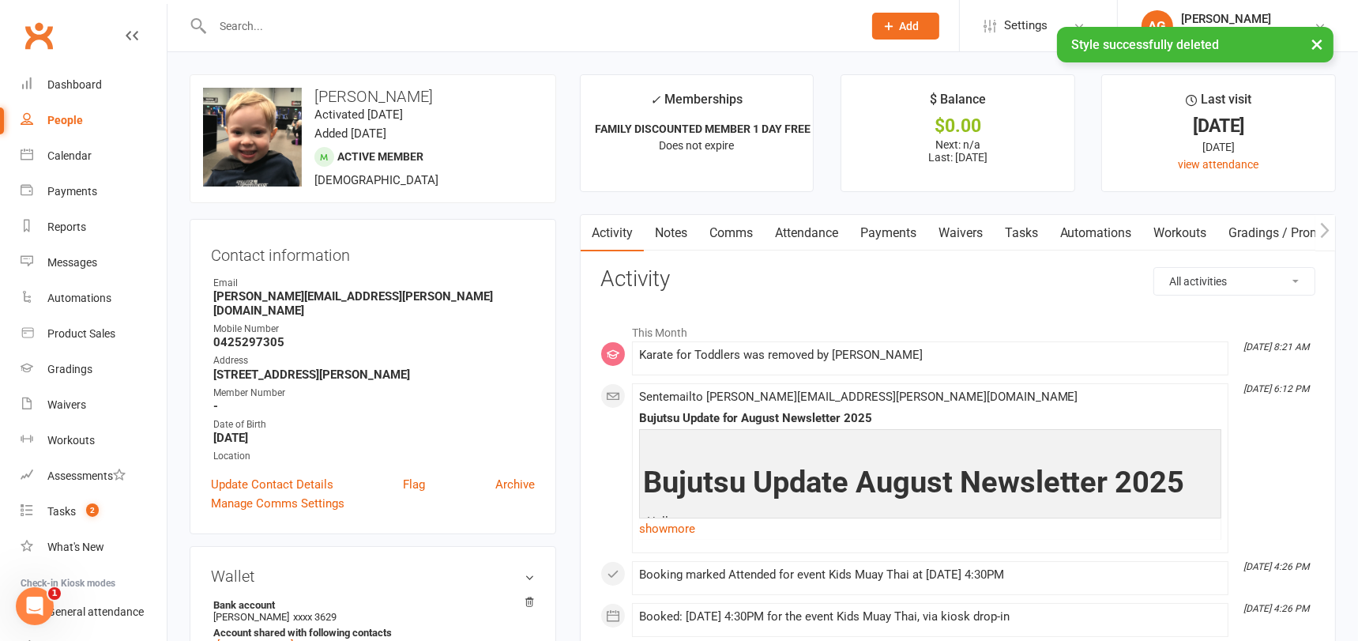
click at [672, 234] on link "Notes" at bounding box center [671, 233] width 54 height 36
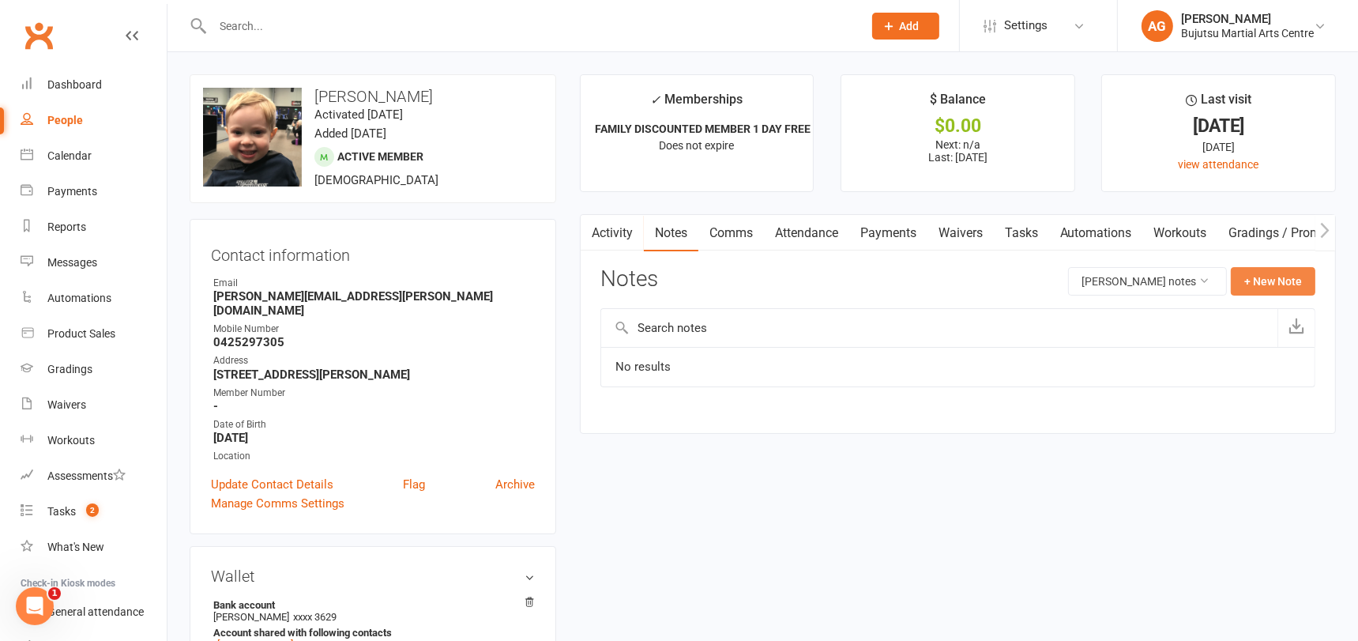
click at [1275, 284] on button "+ New Note" at bounding box center [1272, 281] width 85 height 28
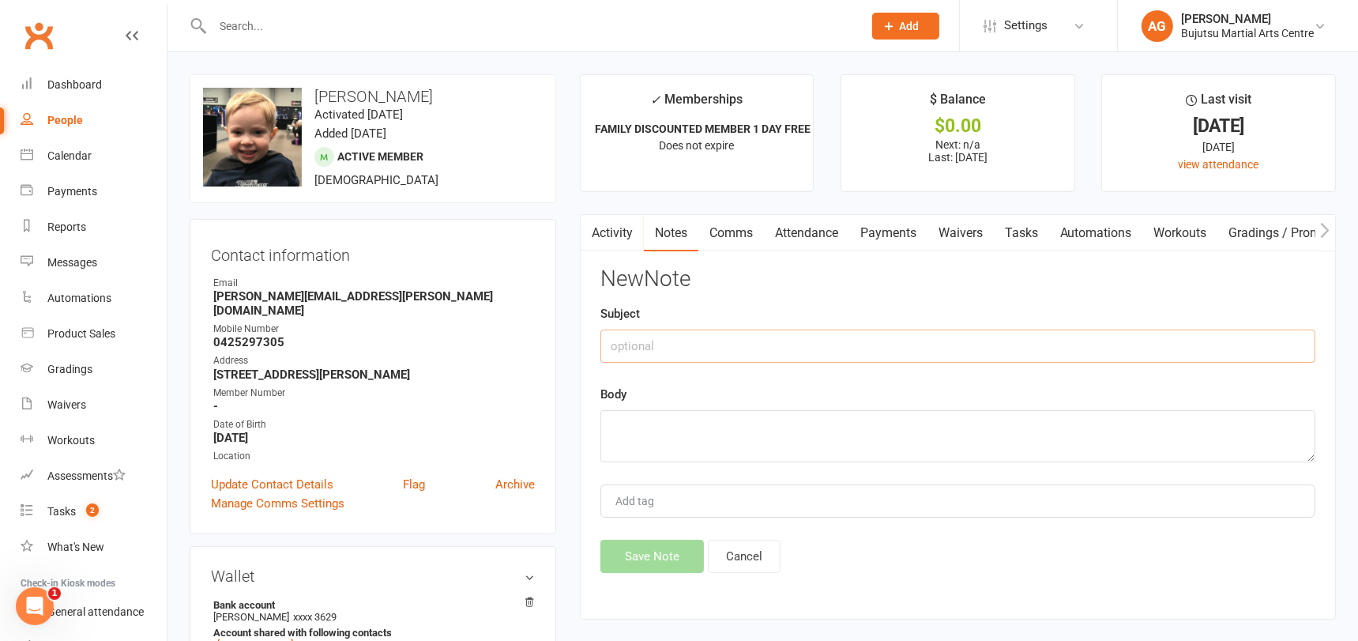
click at [810, 348] on input "text" at bounding box center [957, 345] width 715 height 33
paste input "Karate for Toddlers"
type input "Karate for Toddlers"
click at [671, 422] on textarea at bounding box center [957, 436] width 715 height 52
type textarea "Yellow"
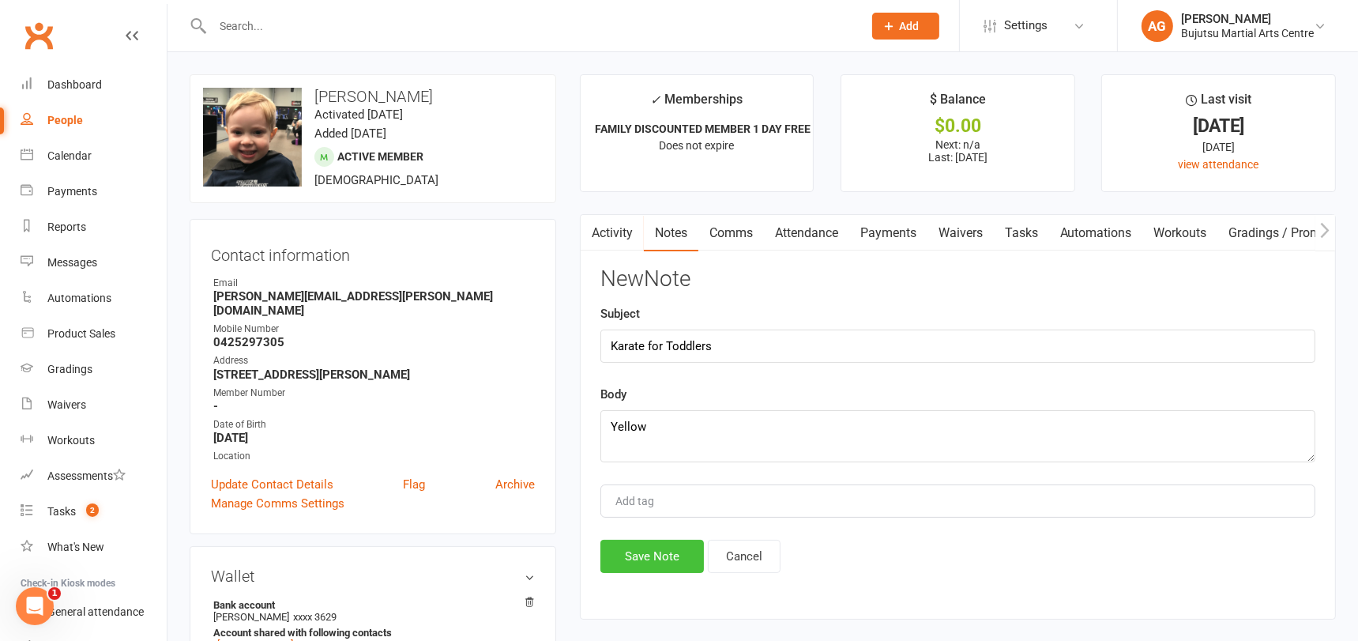
click at [647, 550] on button "Save Note" at bounding box center [651, 555] width 103 height 33
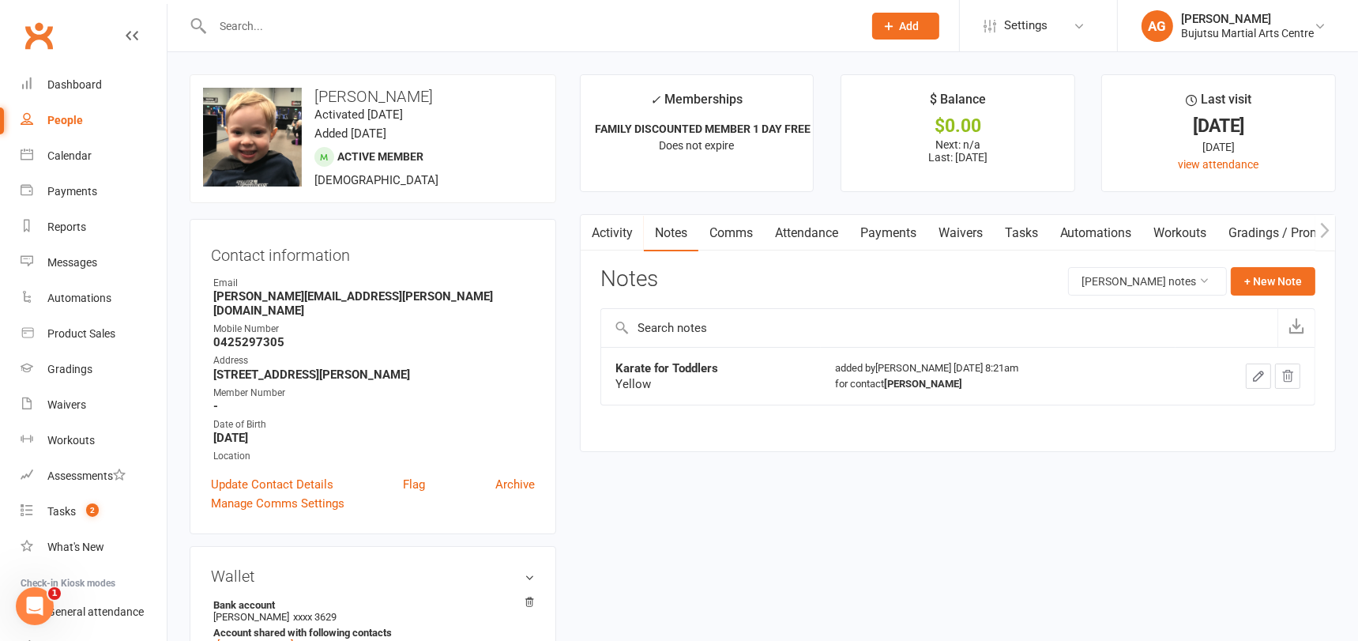
click at [329, 25] on input "text" at bounding box center [530, 26] width 644 height 22
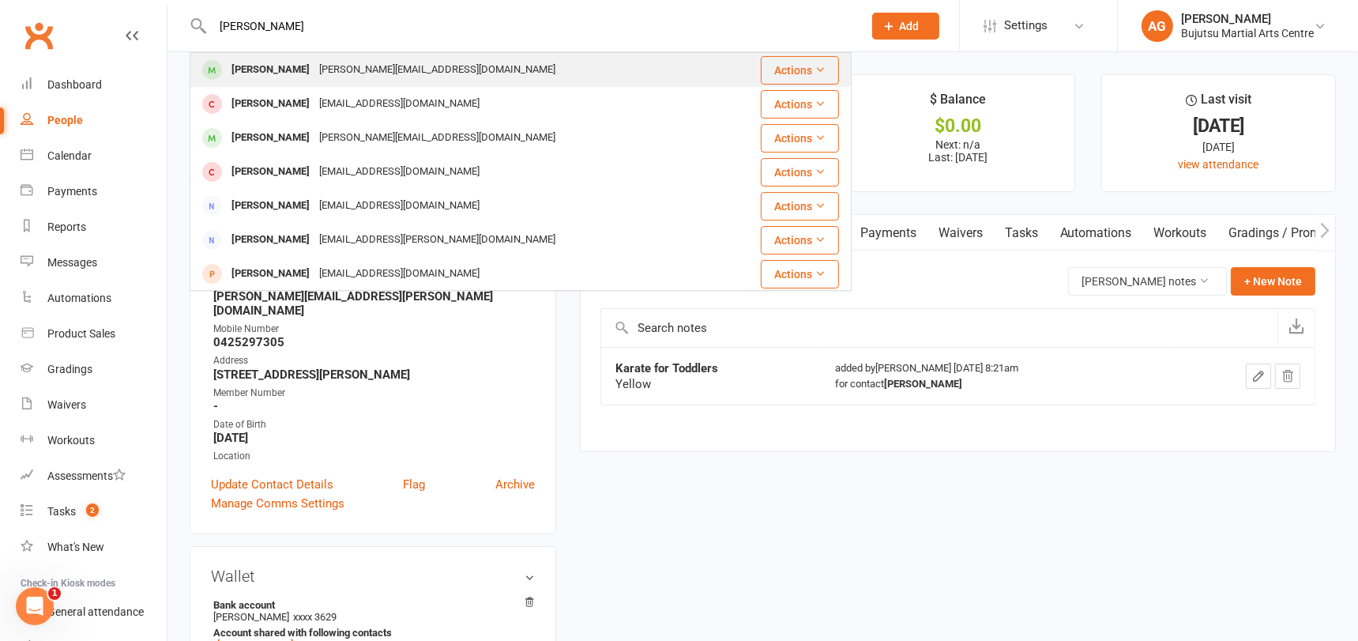
type input "celina milato"
click at [317, 71] on div "y.milatos@gmail.com" at bounding box center [437, 69] width 246 height 23
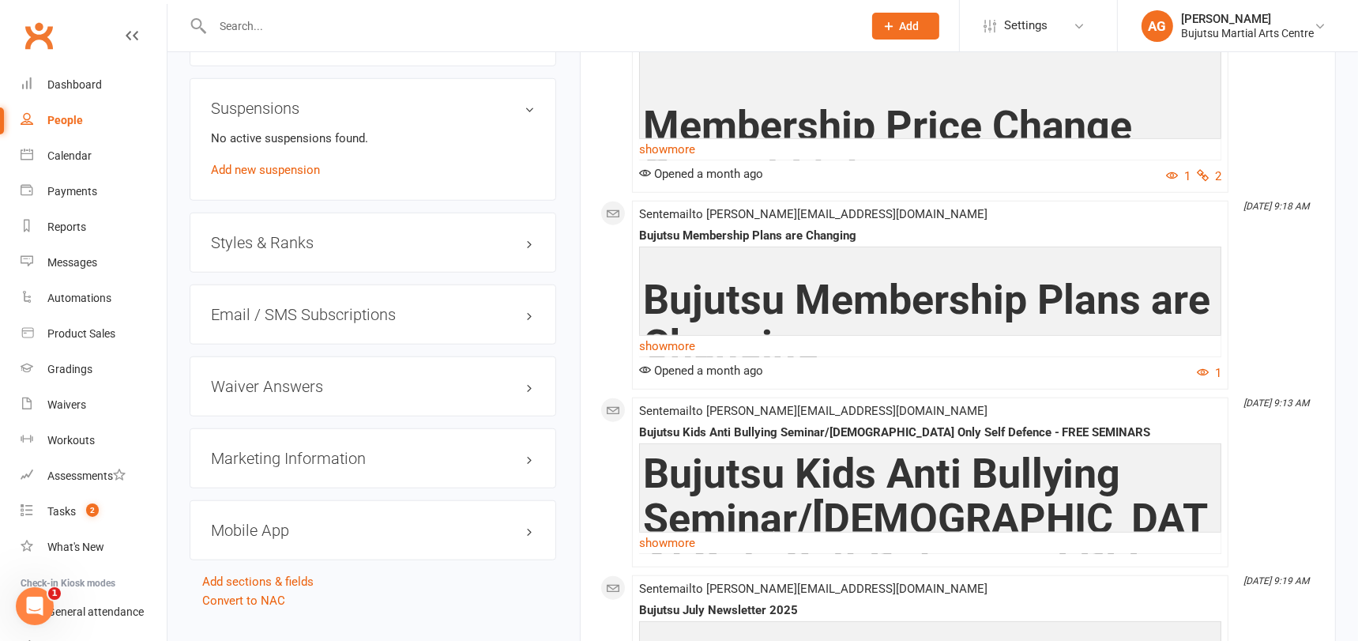
scroll to position [1480, 0]
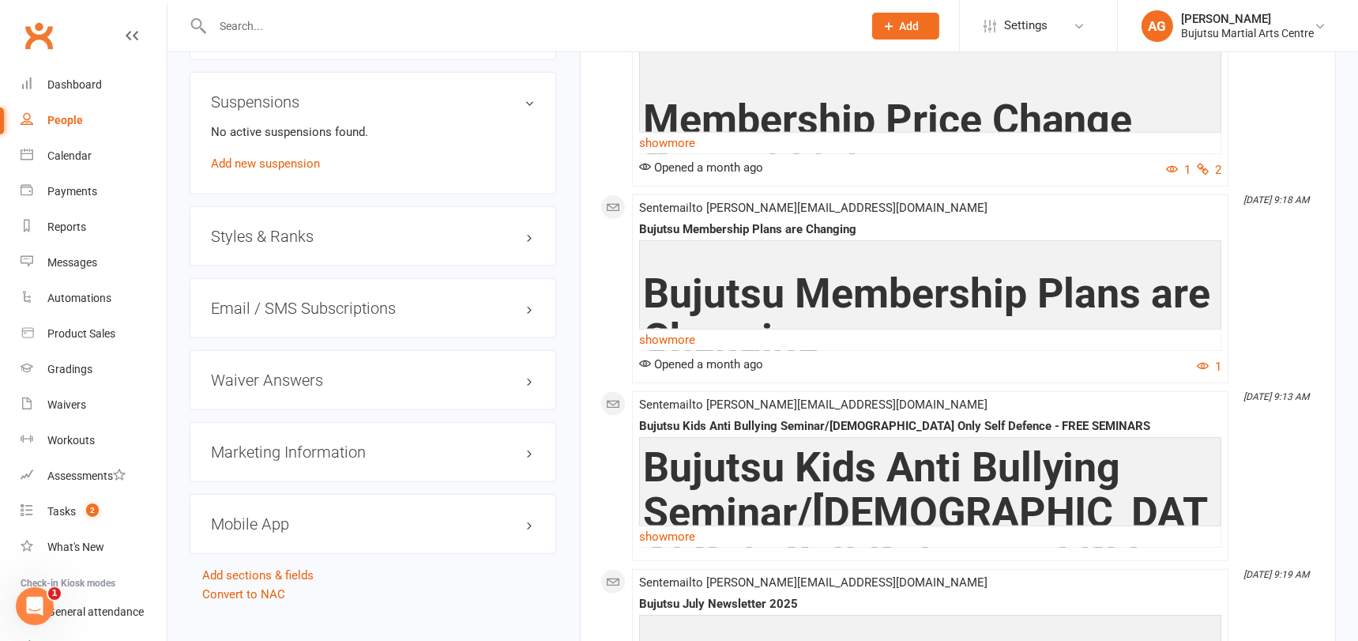
click at [237, 230] on h3 "Styles & Ranks" at bounding box center [373, 235] width 324 height 17
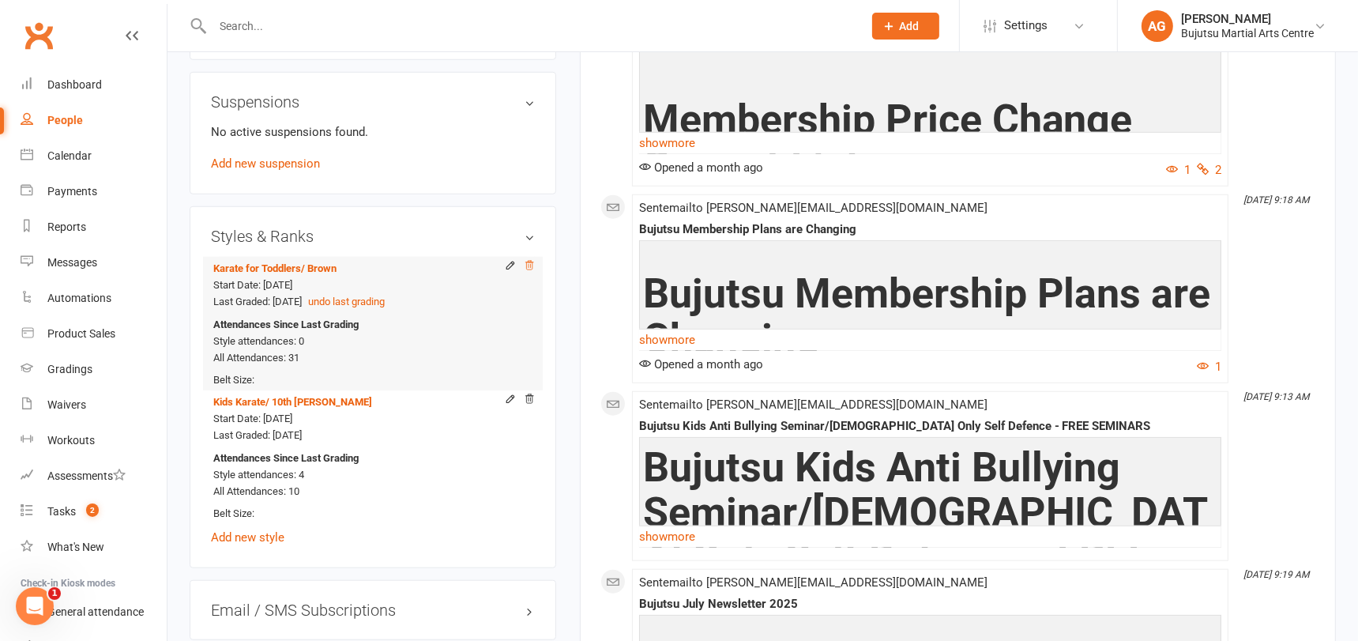
click at [528, 261] on icon at bounding box center [529, 265] width 8 height 9
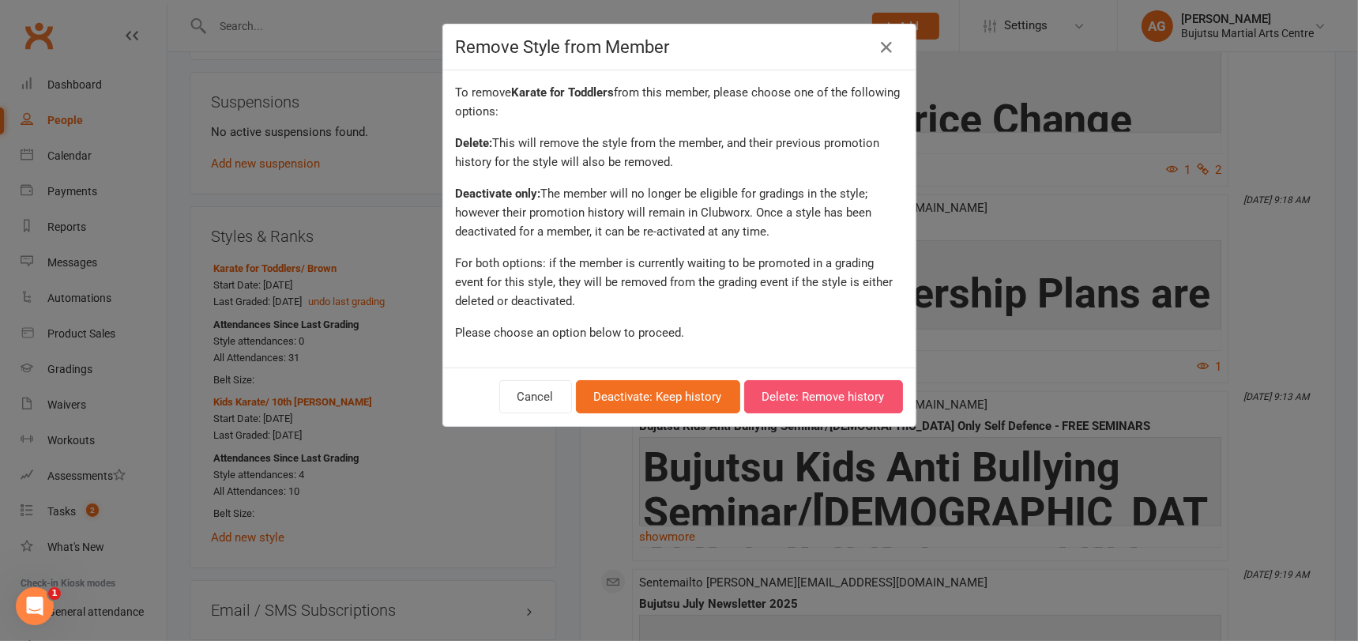
click at [811, 396] on button "Delete: Remove history" at bounding box center [823, 396] width 159 height 33
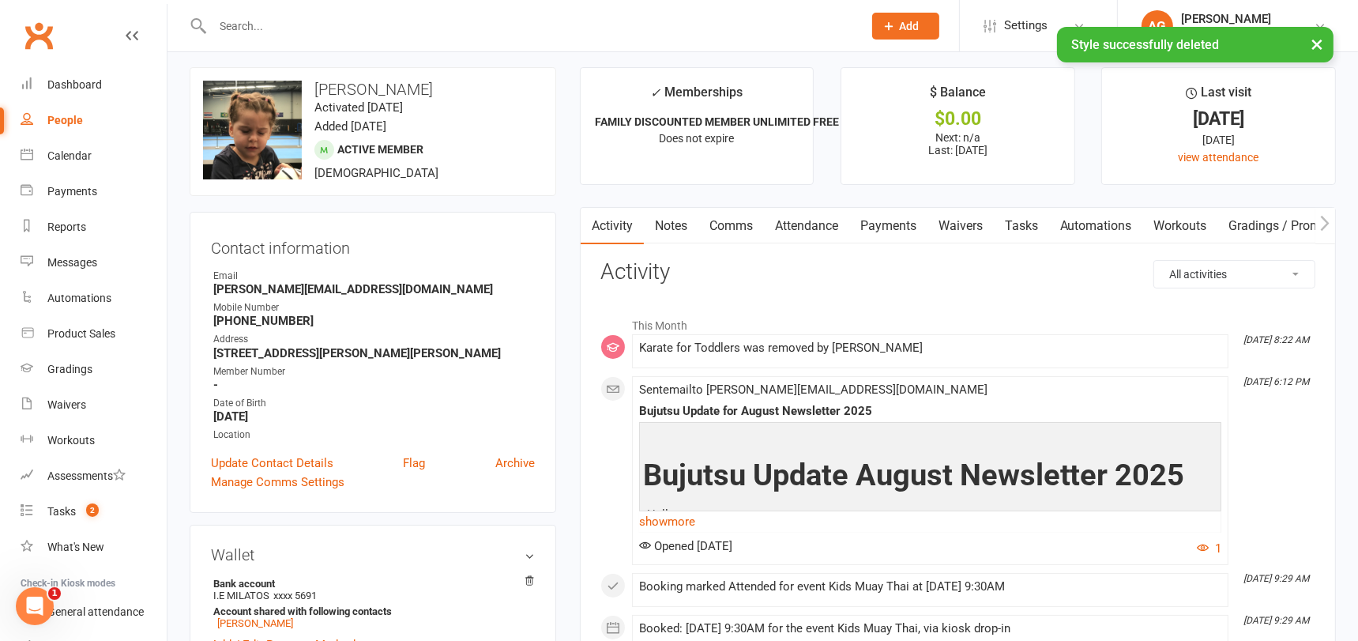
scroll to position [6, 0]
click at [671, 226] on link "Notes" at bounding box center [671, 227] width 54 height 36
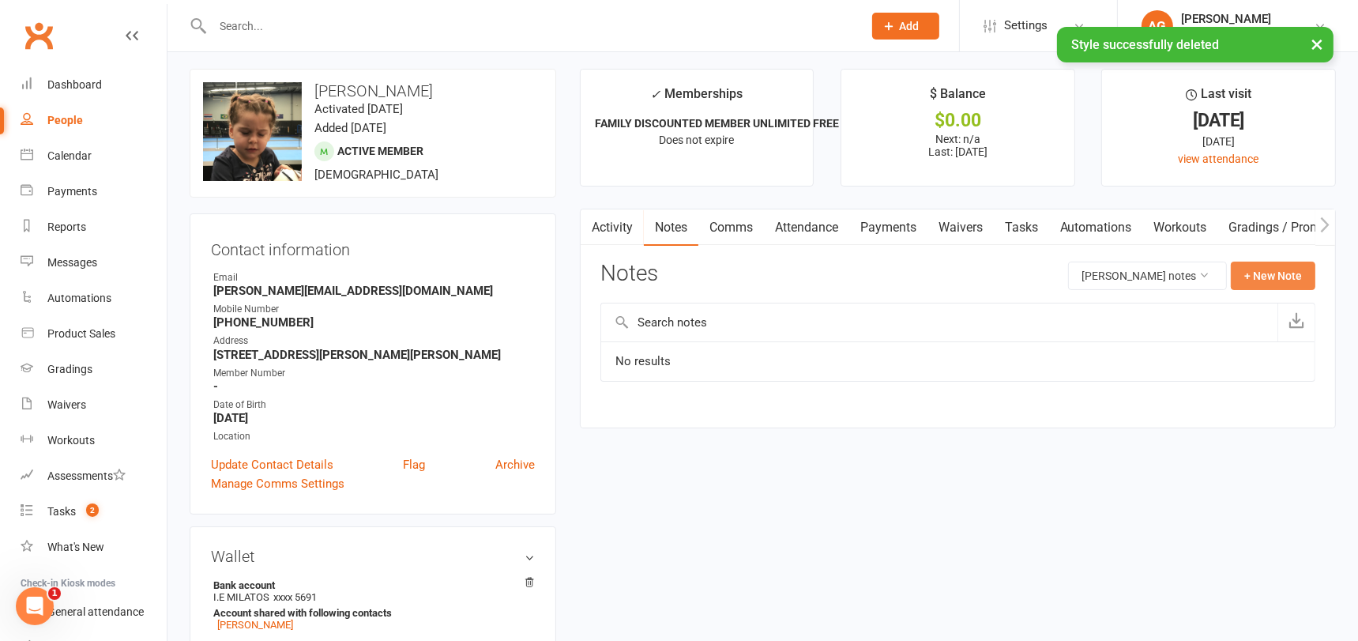
click at [1262, 272] on button "+ New Note" at bounding box center [1272, 275] width 85 height 28
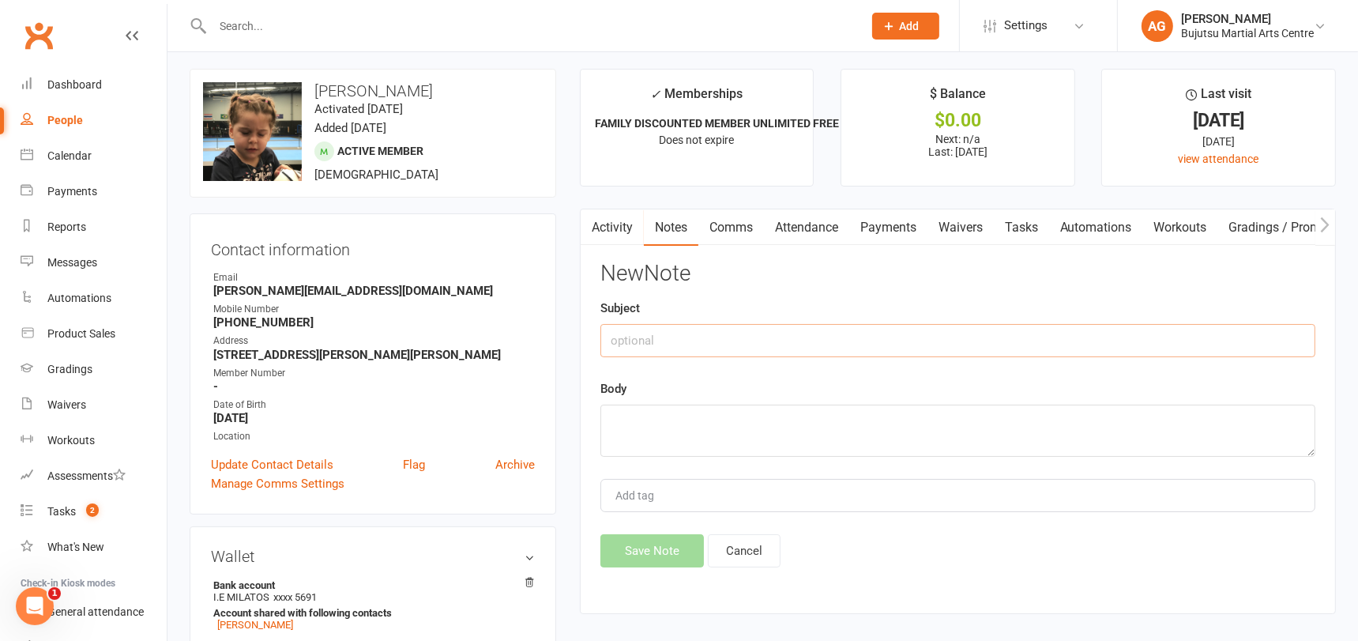
click at [693, 339] on input "text" at bounding box center [957, 340] width 715 height 33
paste input "Karate for Toddlers"
type input "Karate for Toddlers"
click at [671, 426] on textarea at bounding box center [957, 430] width 715 height 52
type textarea "Brown"
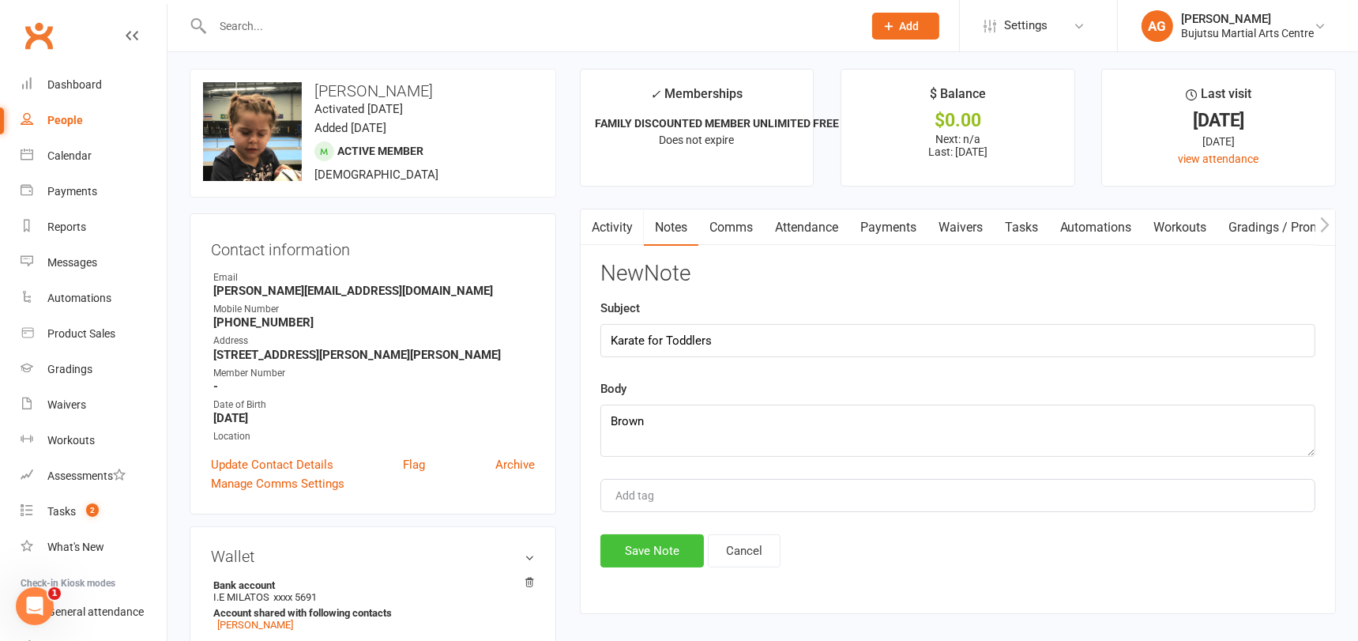
click at [677, 549] on button "Save Note" at bounding box center [651, 550] width 103 height 33
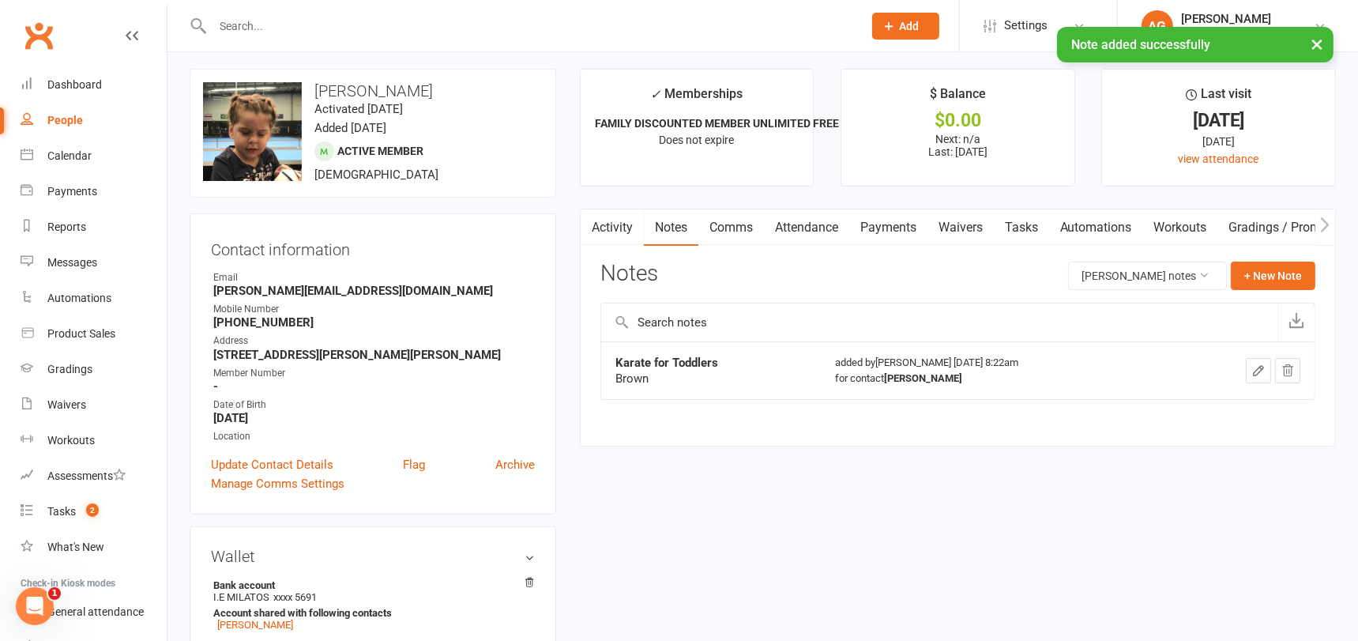
click at [299, 24] on input "text" at bounding box center [530, 26] width 644 height 22
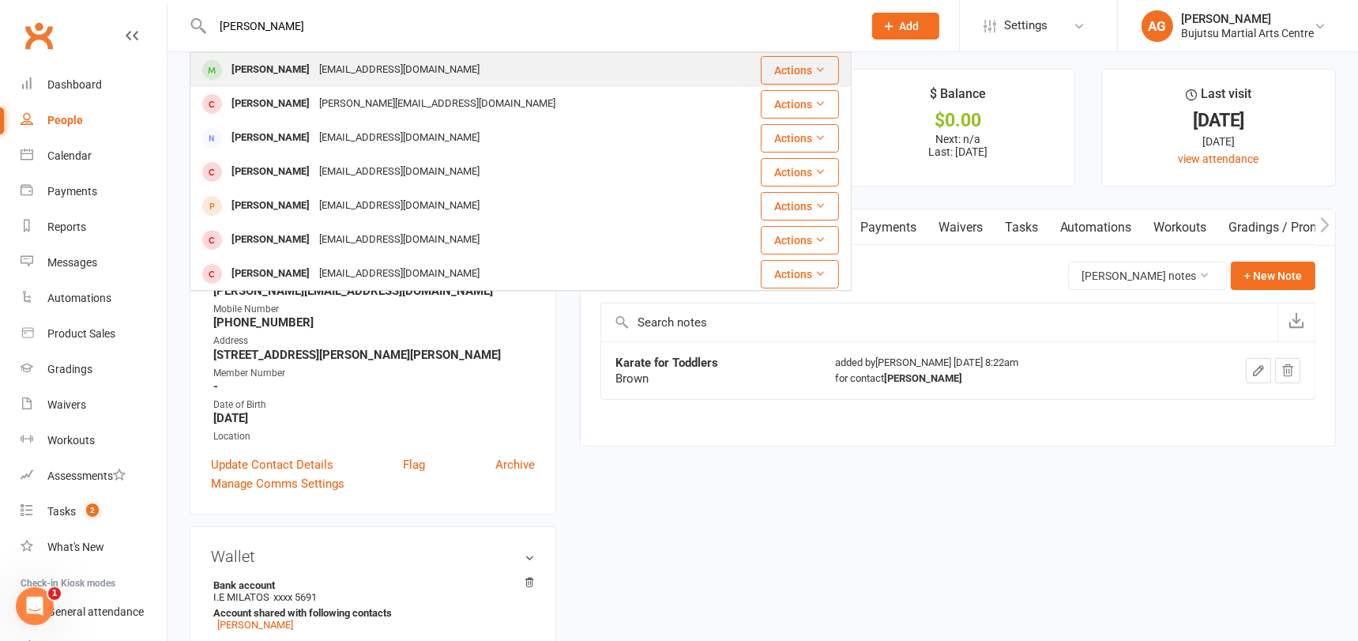
type input "alexander krit"
click at [280, 69] on div "Alexander Kritikos" at bounding box center [271, 69] width 88 height 23
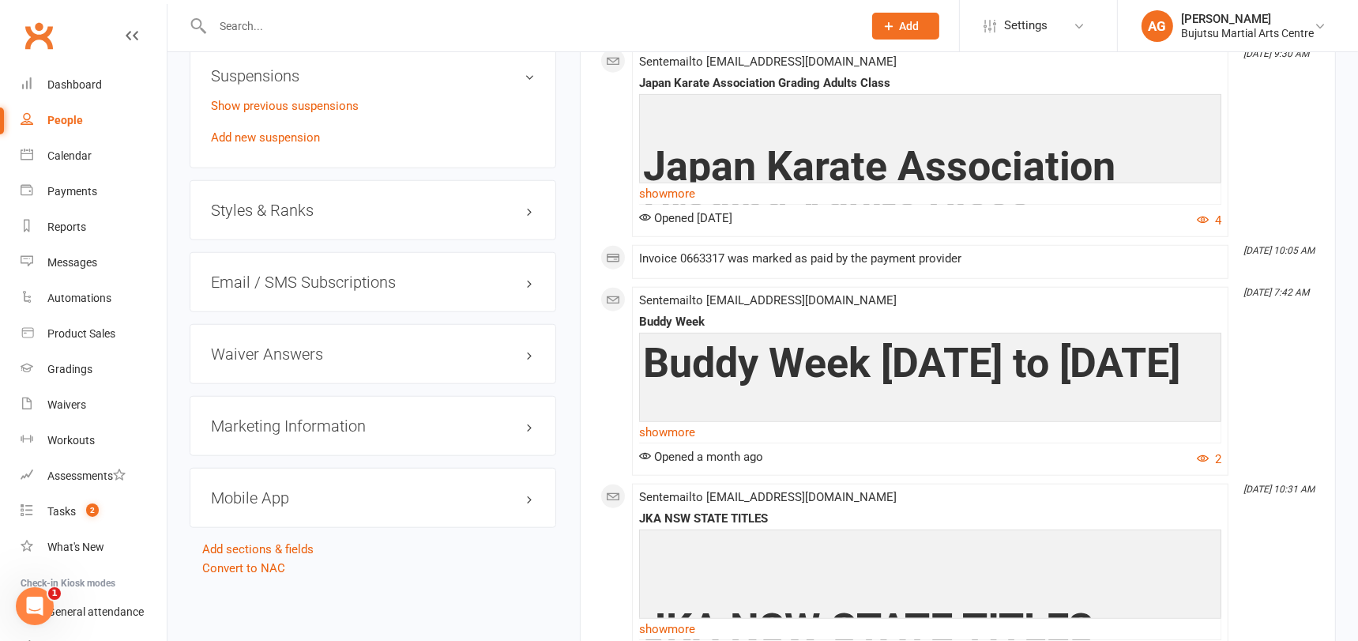
scroll to position [1592, 0]
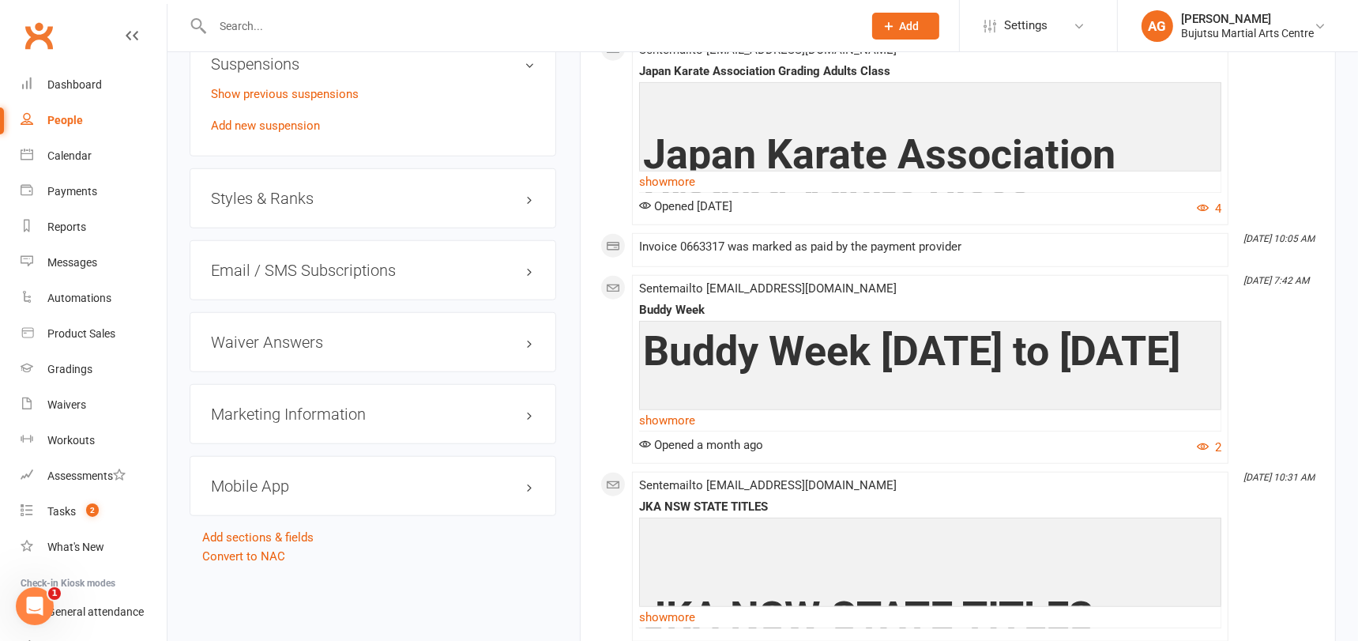
click at [291, 197] on h3 "Styles & Ranks" at bounding box center [373, 198] width 324 height 17
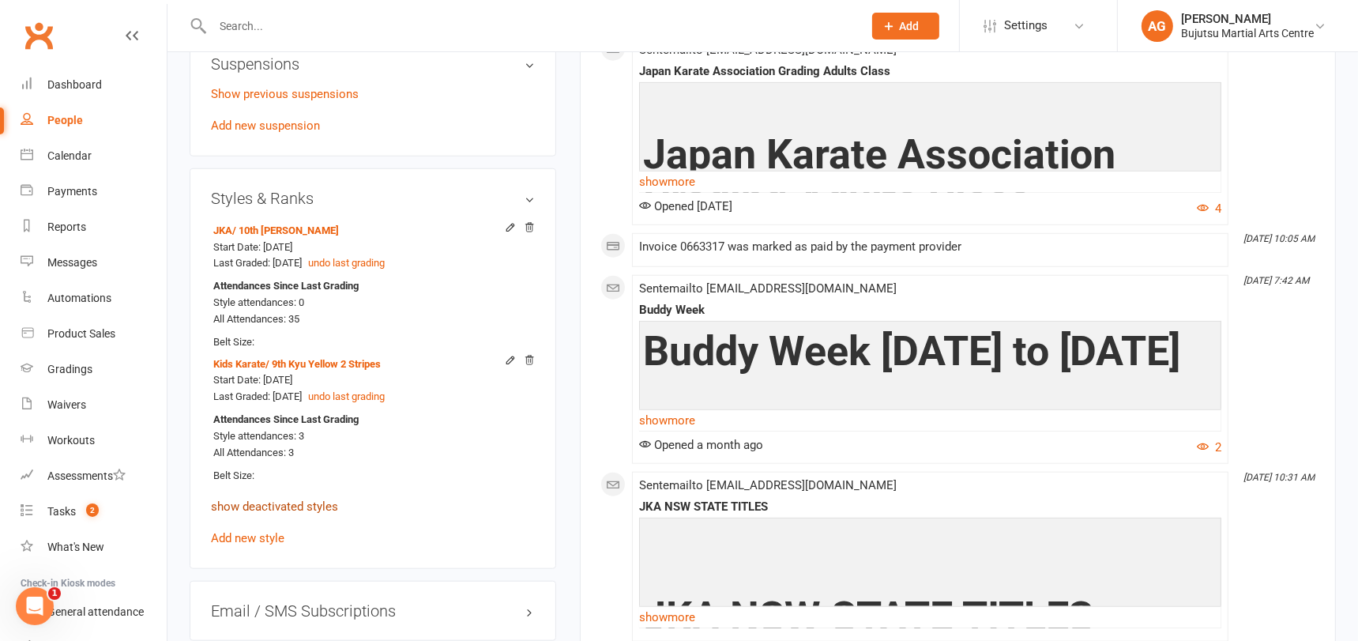
click at [295, 501] on link "show deactivated styles" at bounding box center [274, 506] width 127 height 14
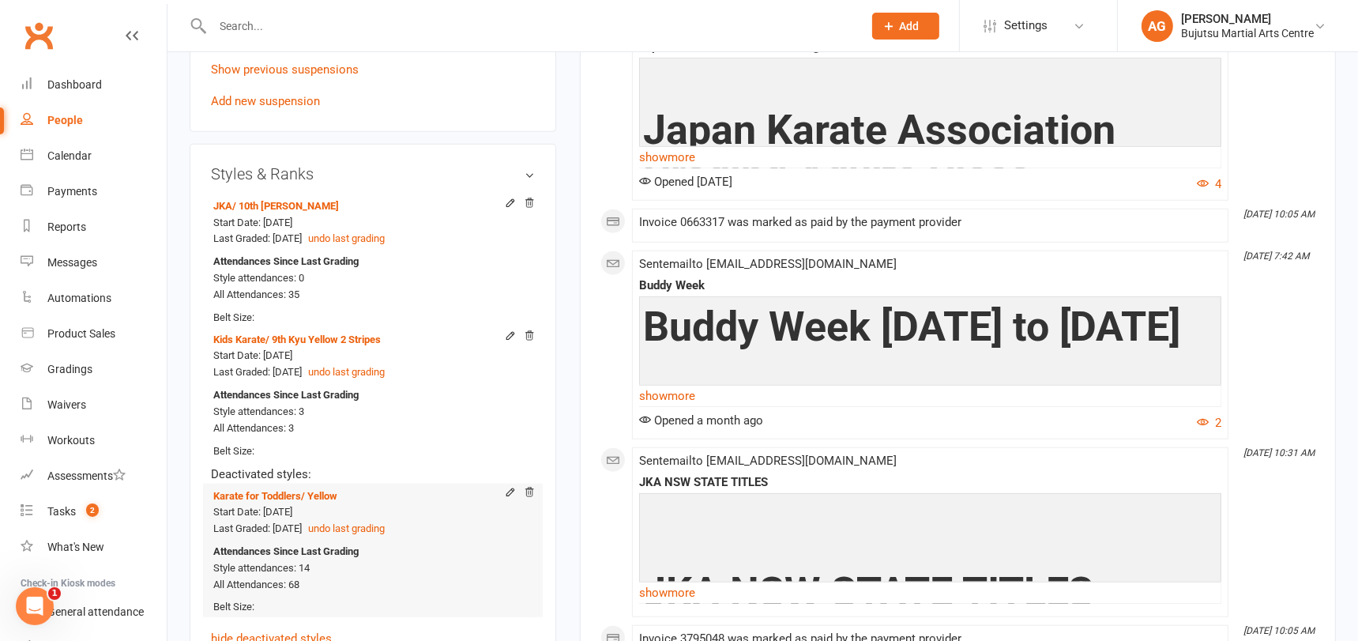
scroll to position [1628, 0]
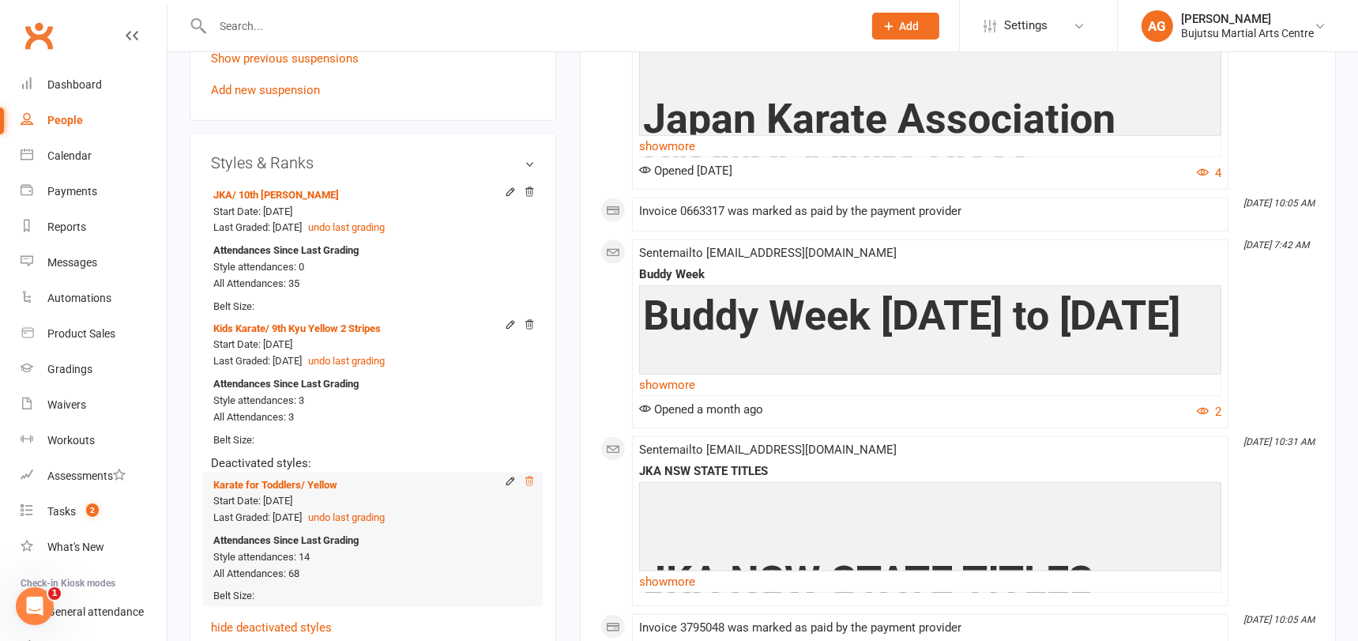
click at [531, 478] on icon at bounding box center [529, 480] width 11 height 11
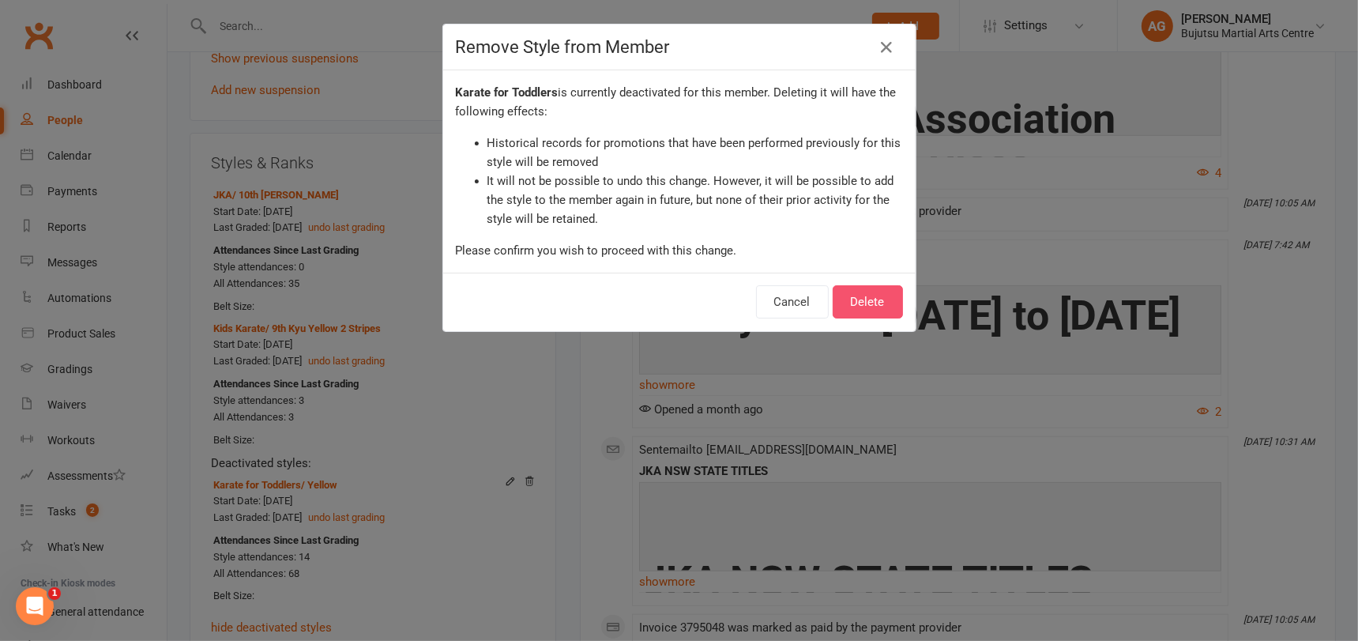
click at [882, 299] on button "Delete" at bounding box center [867, 301] width 70 height 33
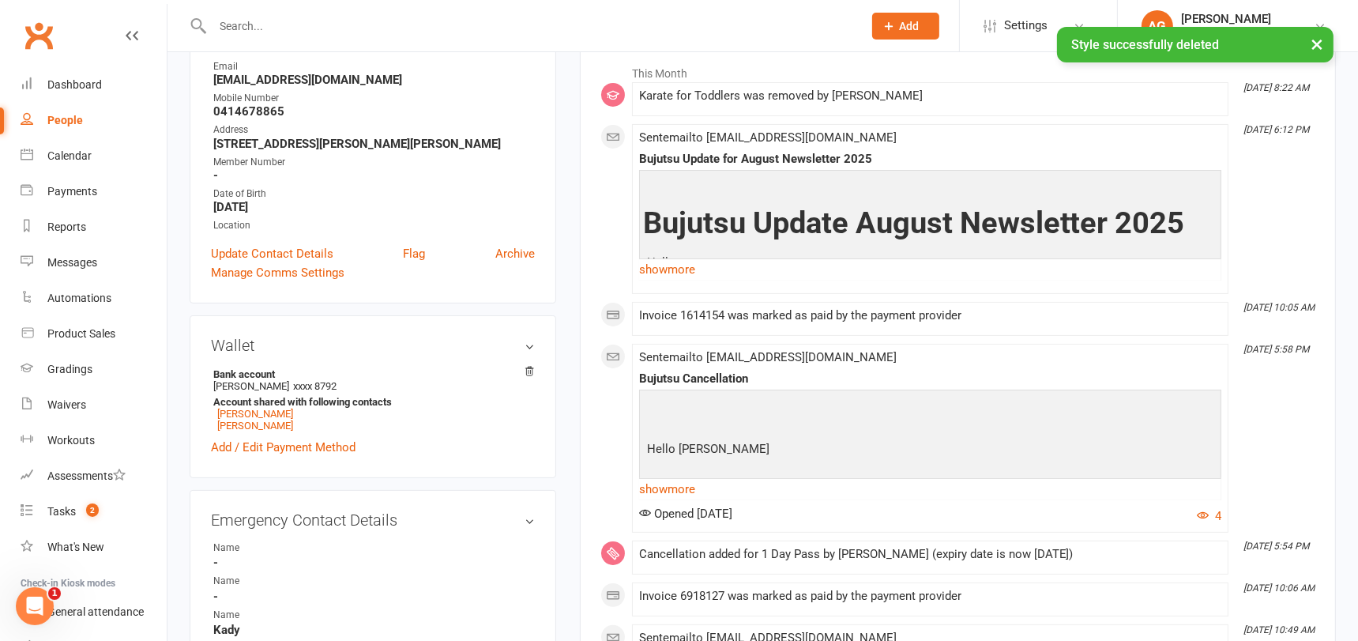
scroll to position [0, 0]
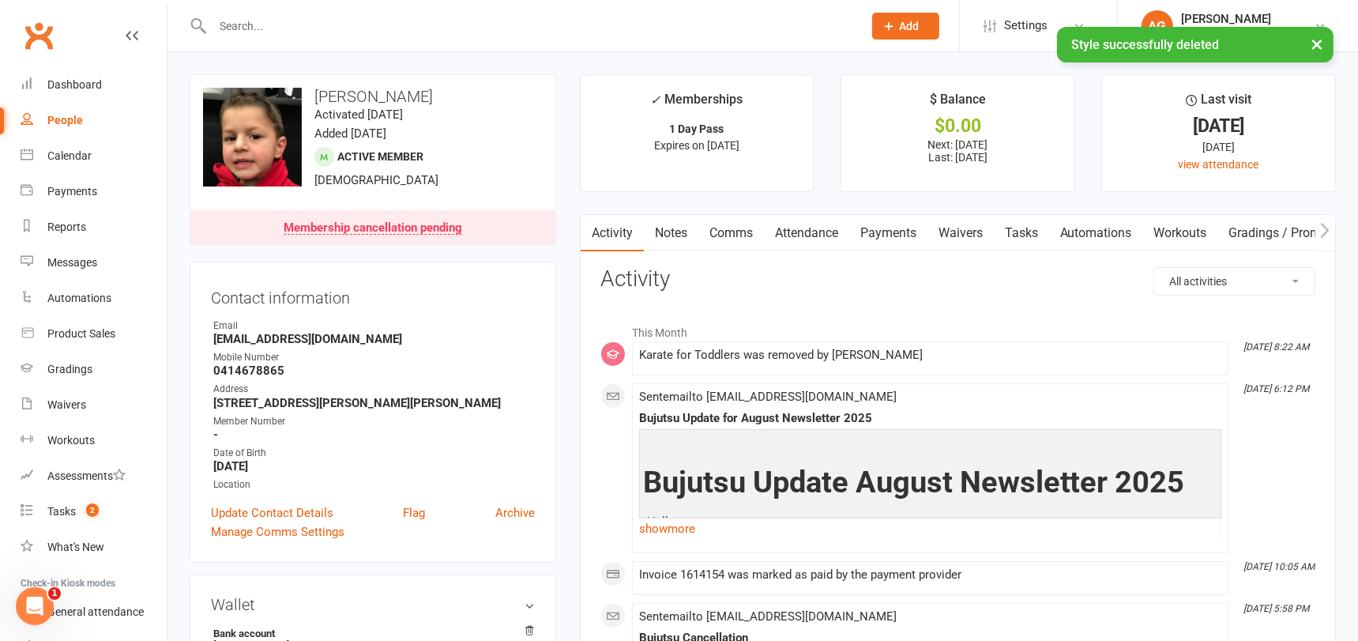
click at [670, 228] on link "Notes" at bounding box center [671, 233] width 54 height 36
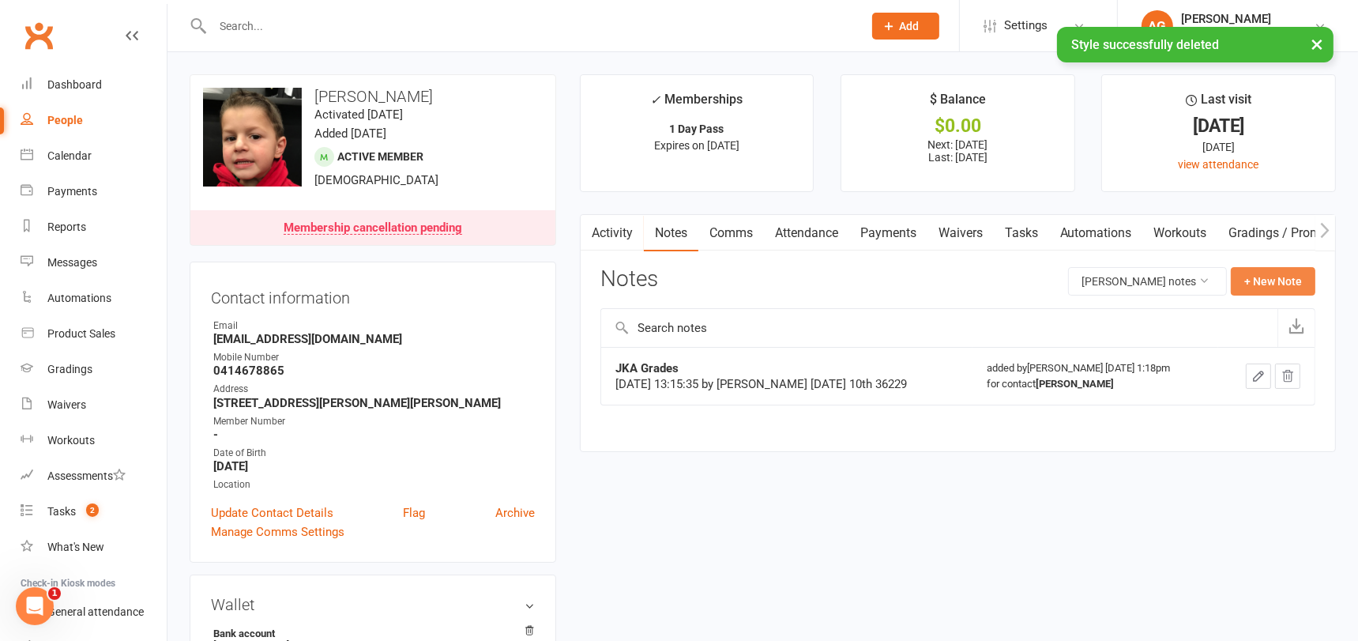
click at [1272, 276] on button "+ New Note" at bounding box center [1272, 281] width 85 height 28
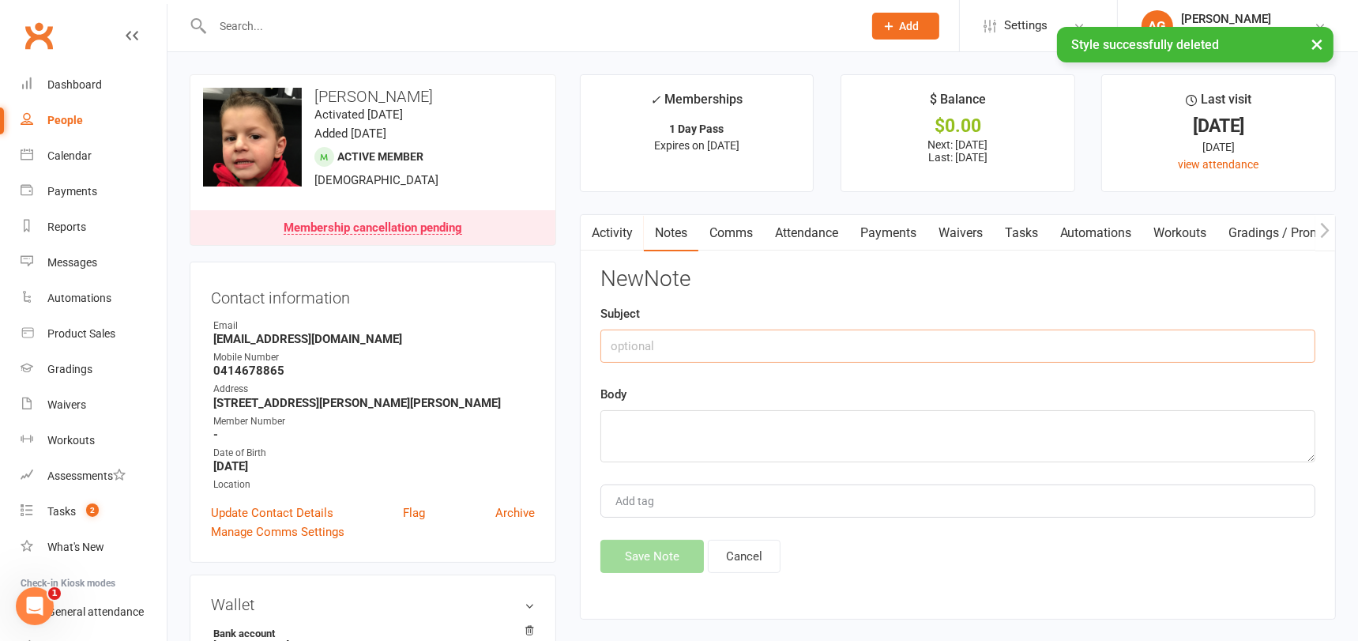
click at [686, 346] on input "text" at bounding box center [957, 345] width 715 height 33
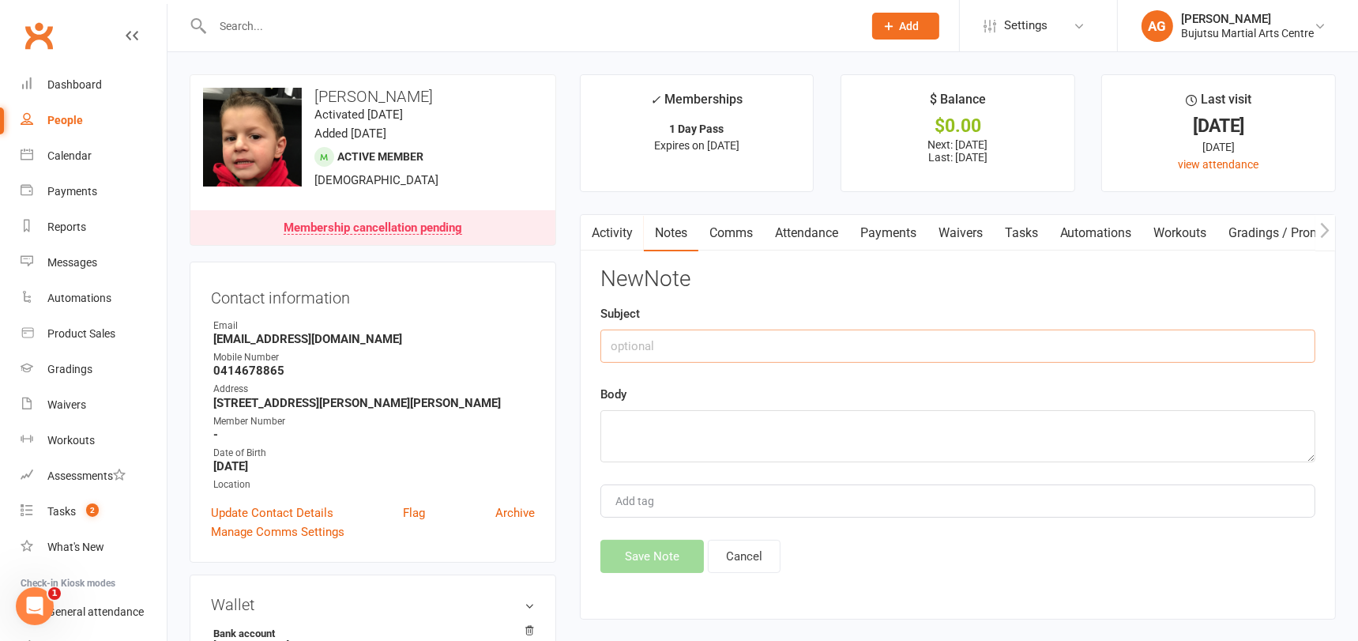
paste input "Karate for Toddlers"
type input "Karate for Toddlers"
click at [649, 412] on textarea at bounding box center [957, 436] width 715 height 52
type textarea "Yellow"
click at [641, 547] on button "Save Note" at bounding box center [651, 555] width 103 height 33
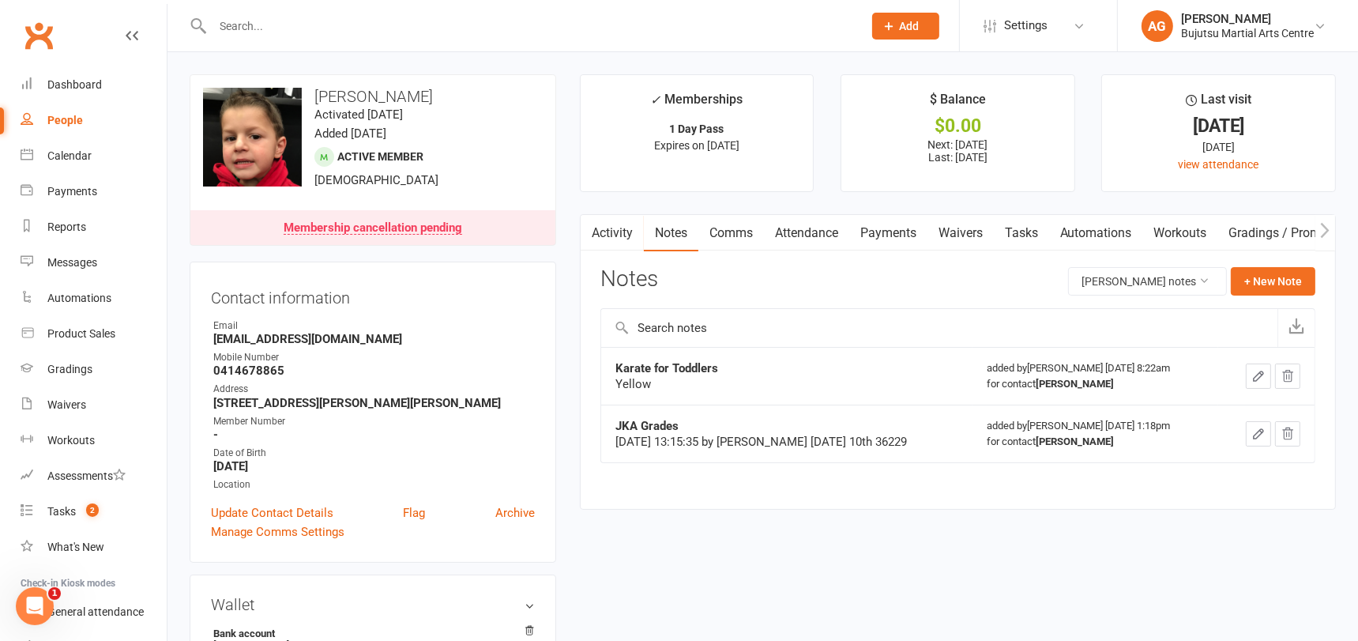
click at [326, 20] on input "text" at bounding box center [530, 26] width 644 height 22
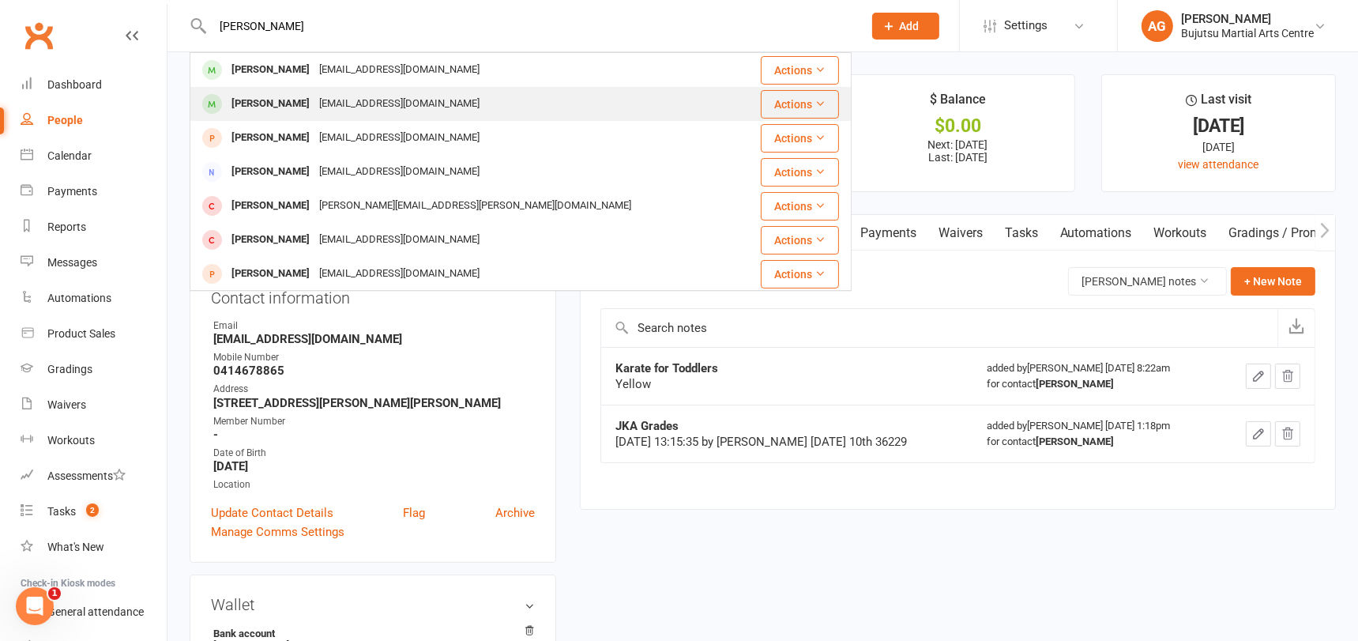
type input "glenn raph"
click at [314, 100] on div "Glenn Rafael Dulig" at bounding box center [271, 103] width 88 height 23
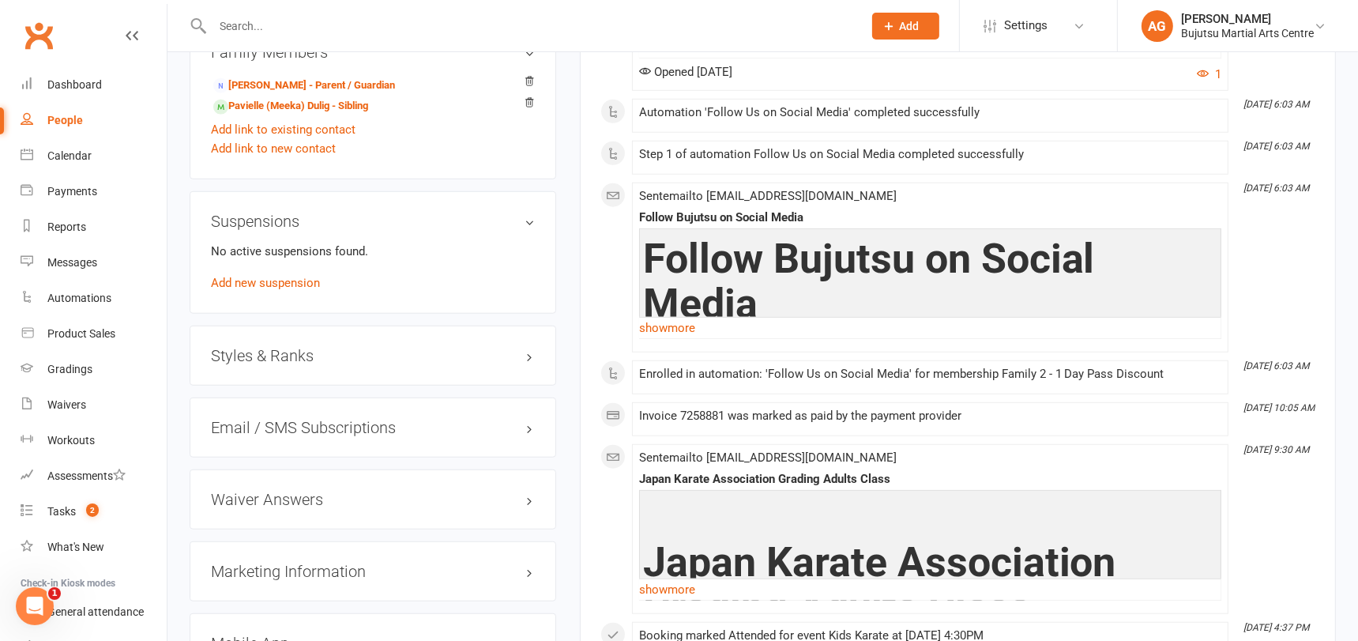
scroll to position [1409, 0]
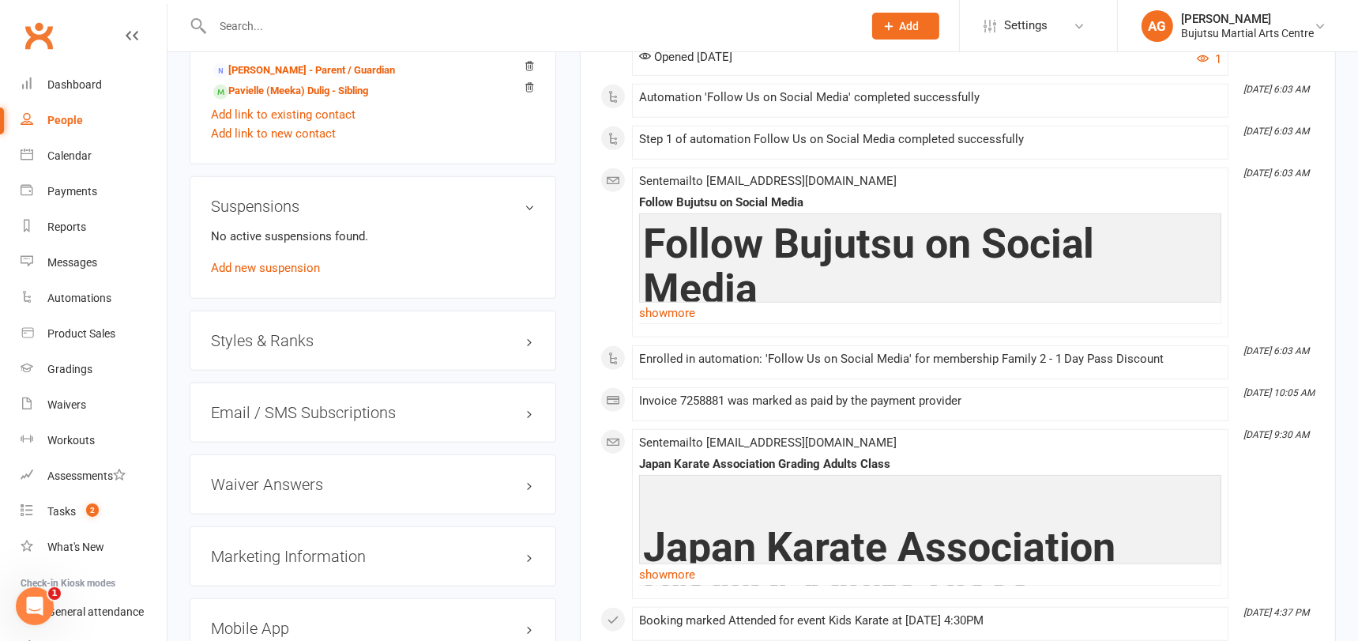
click at [296, 332] on h3 "Styles & Ranks" at bounding box center [373, 340] width 324 height 17
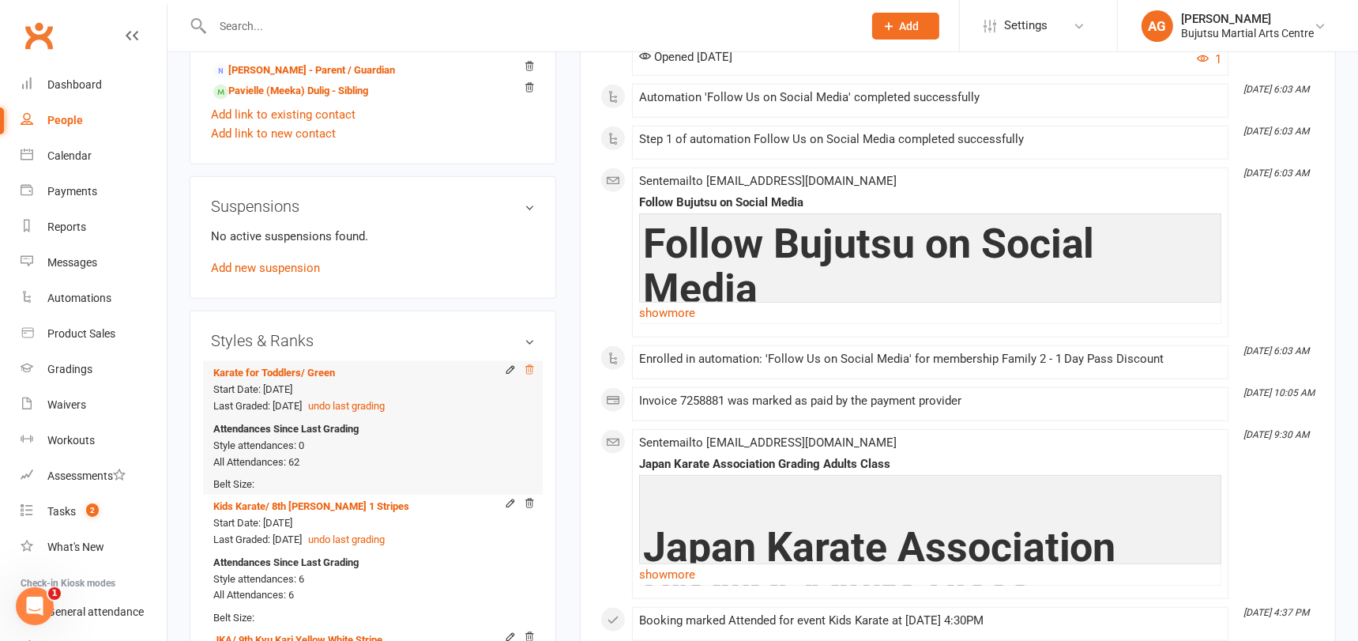
click at [530, 365] on icon at bounding box center [529, 369] width 8 height 9
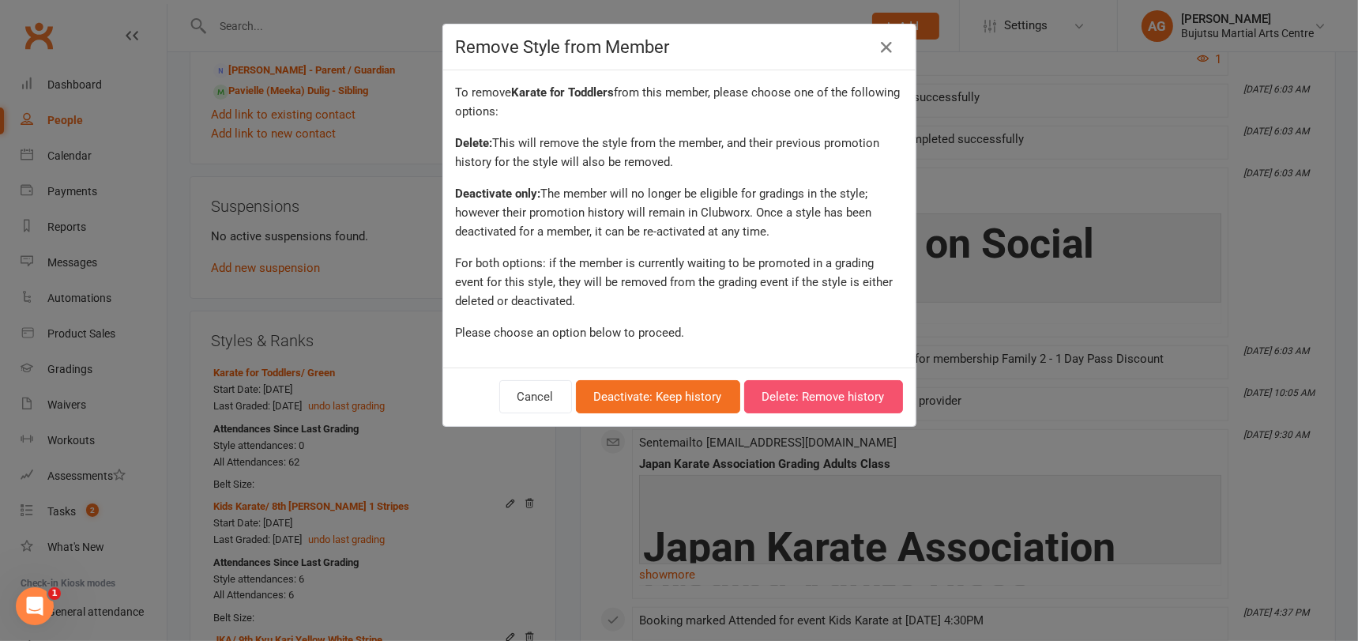
click at [785, 393] on button "Delete: Remove history" at bounding box center [823, 396] width 159 height 33
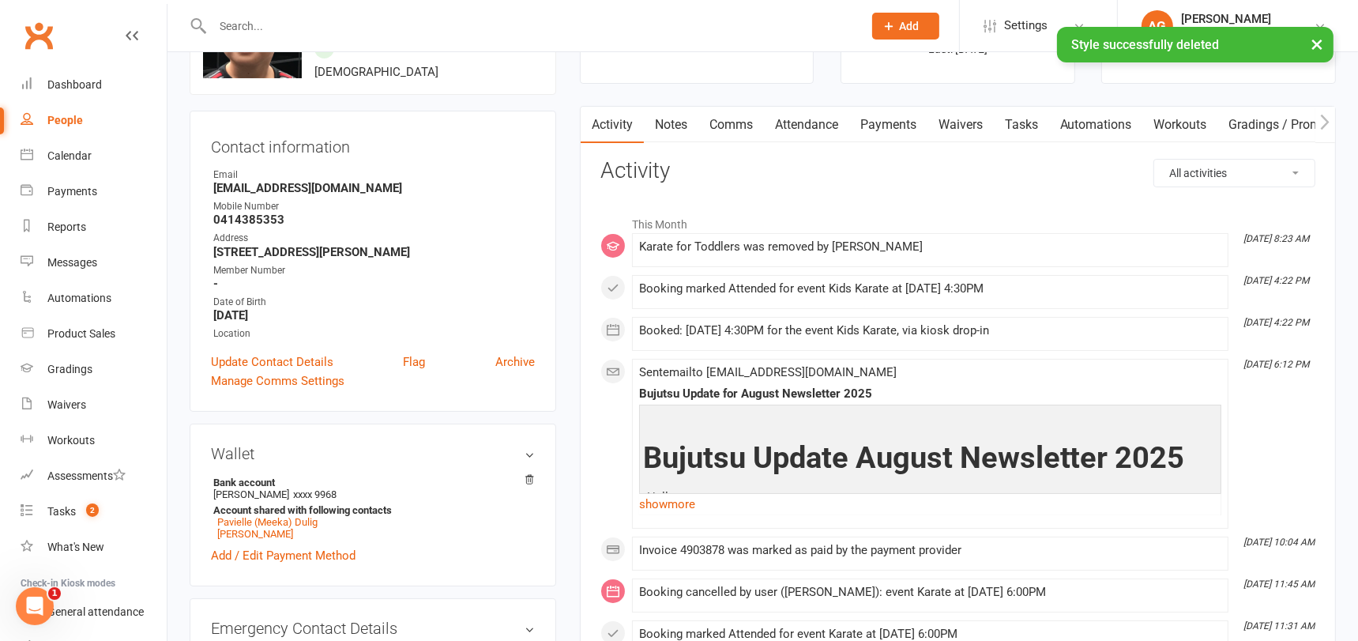
scroll to position [0, 0]
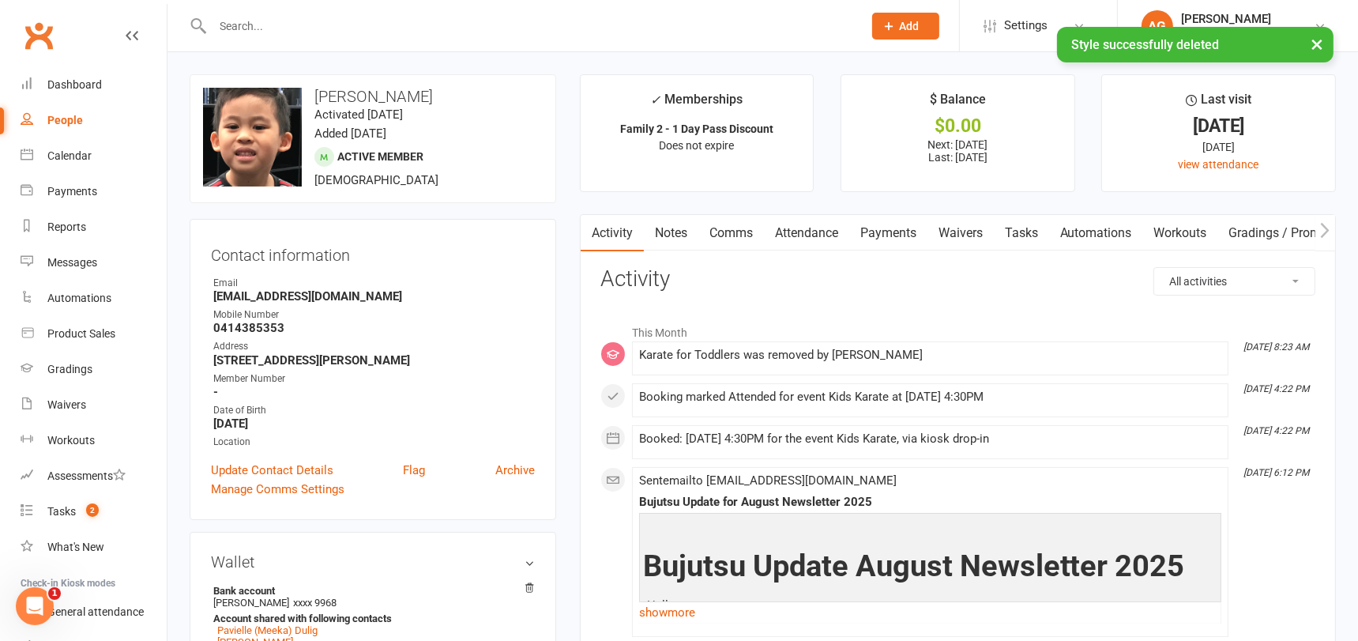
click at [728, 231] on link "Comms" at bounding box center [731, 233] width 66 height 36
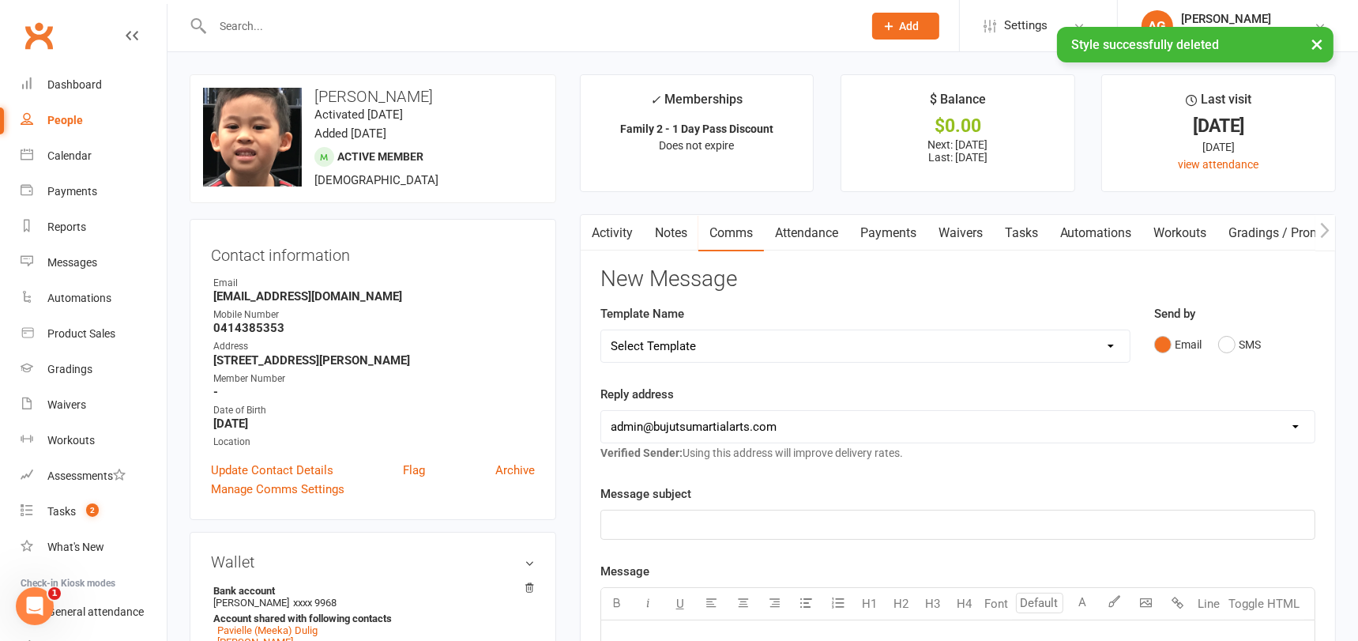
click at [701, 339] on select "Select Template [Email] Buddy Week [Email] Japan Karate Association Grading Adu…" at bounding box center [865, 346] width 528 height 32
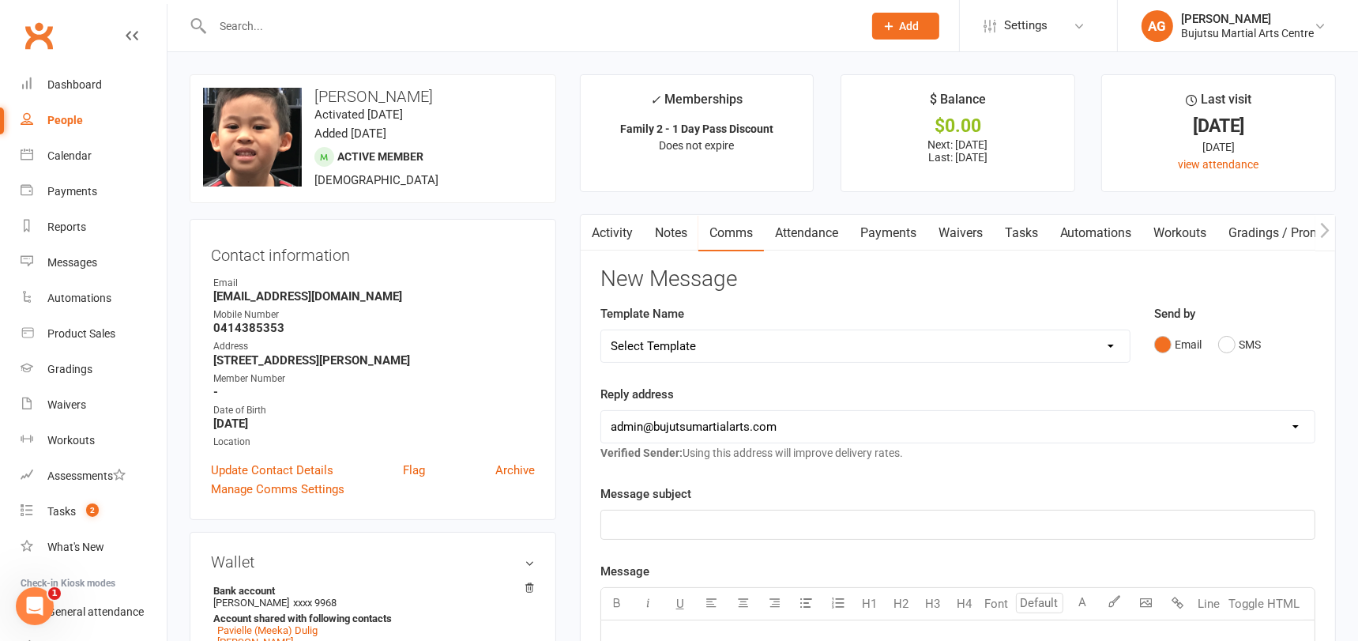
click at [673, 231] on link "Notes" at bounding box center [671, 233] width 54 height 36
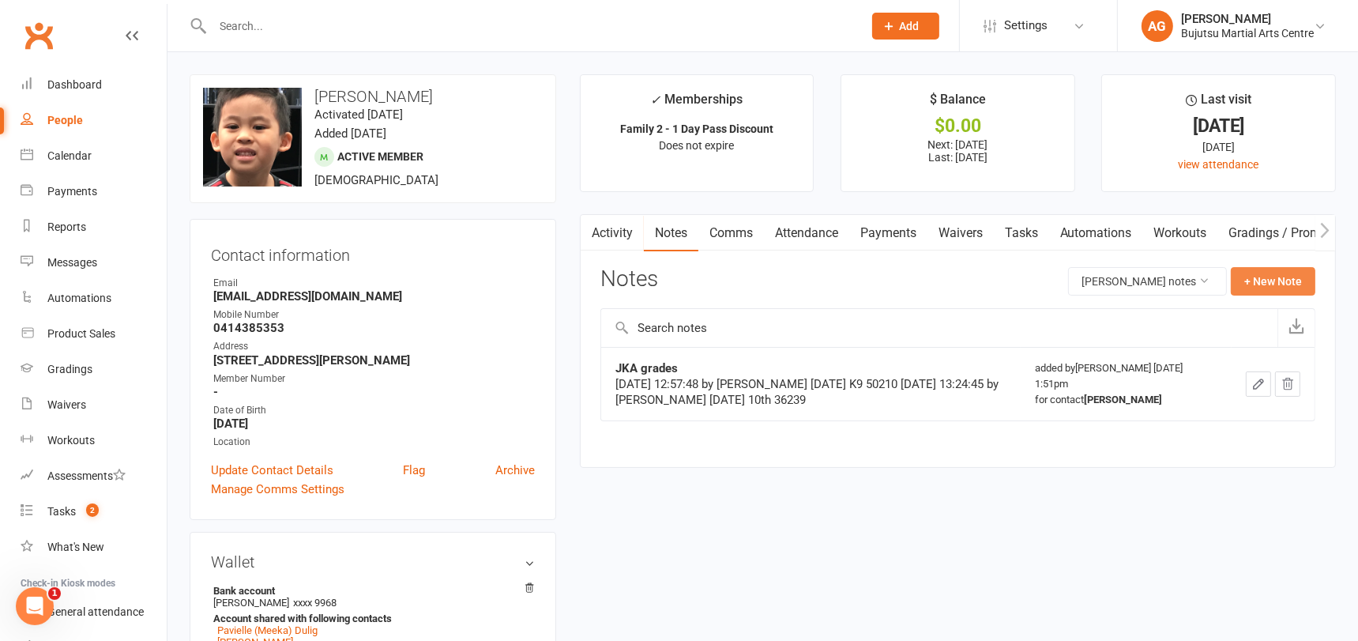
click at [1289, 278] on button "+ New Note" at bounding box center [1272, 281] width 85 height 28
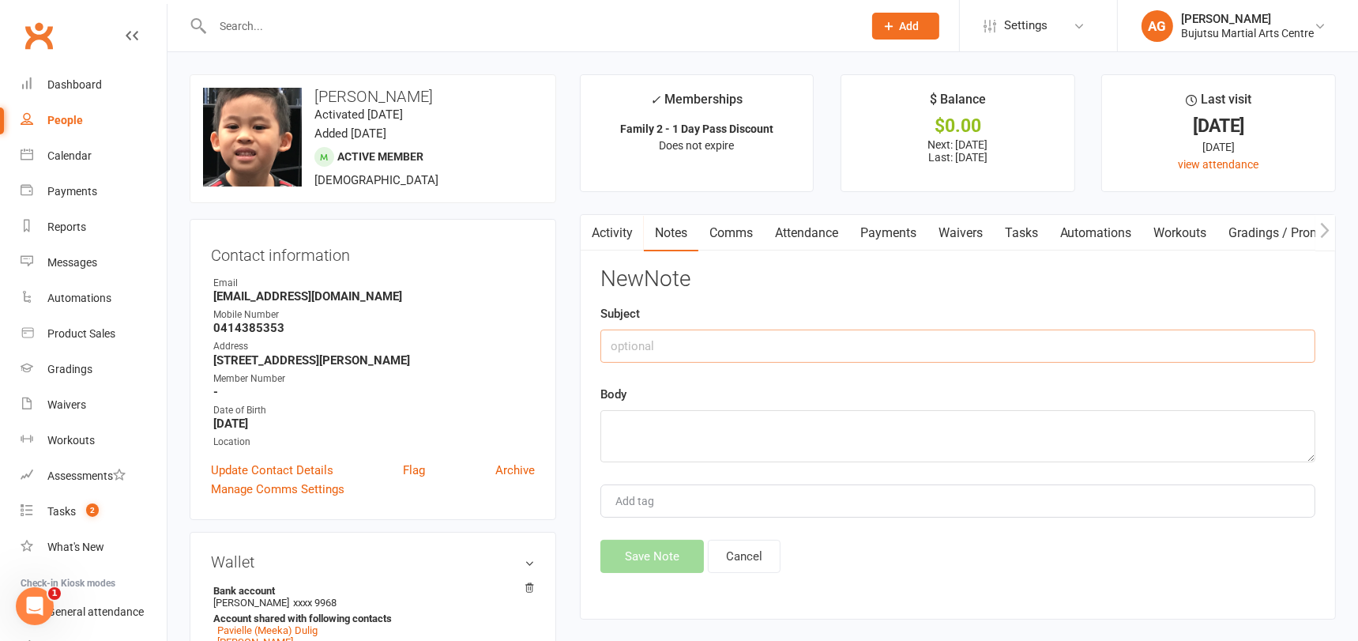
click at [731, 337] on input "text" at bounding box center [957, 345] width 715 height 33
paste input "Karate for Toddlers"
type input "Karate for Toddlers"
click at [687, 419] on textarea at bounding box center [957, 436] width 715 height 52
type textarea "Yellow"
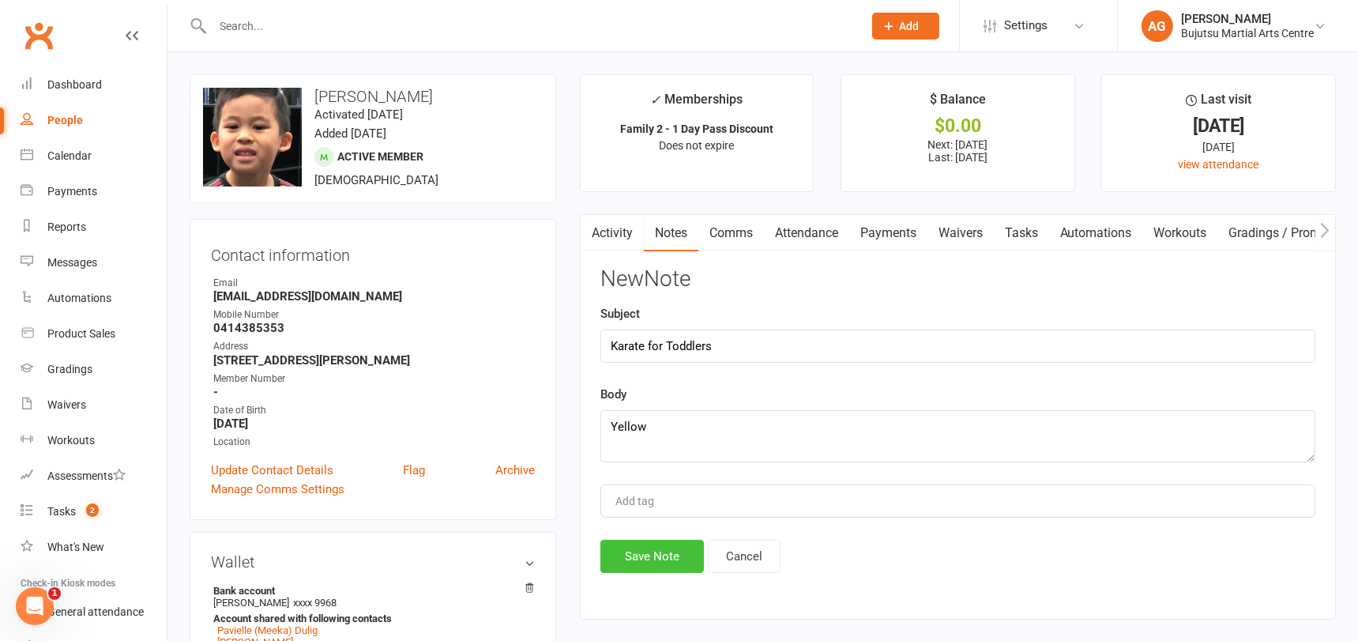
click at [665, 547] on button "Save Note" at bounding box center [651, 555] width 103 height 33
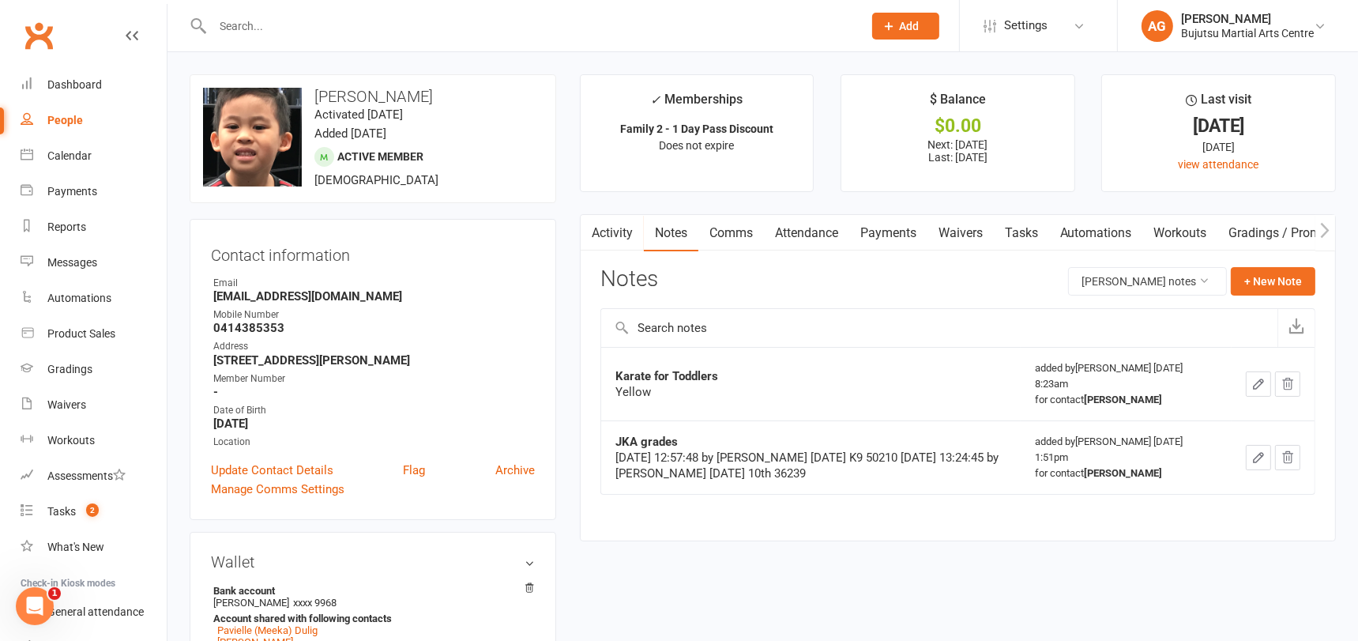
click at [385, 21] on input "text" at bounding box center [530, 26] width 644 height 22
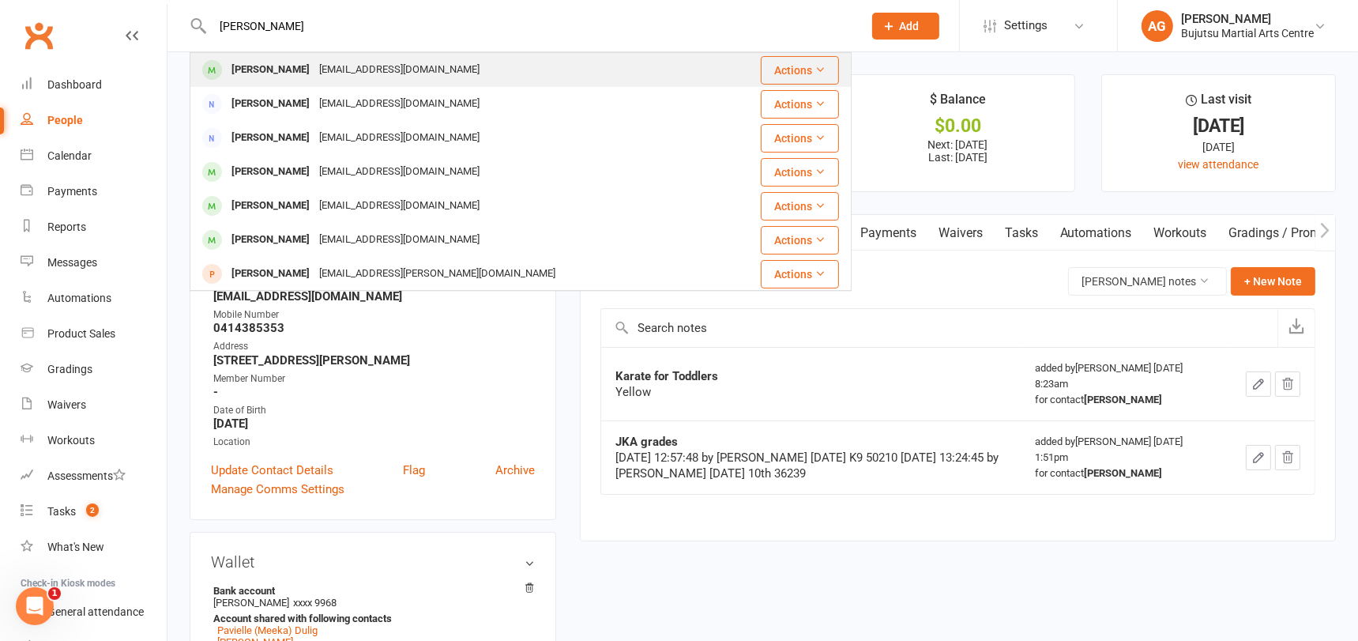
type input "max tripodi"
click at [342, 73] on div "[EMAIL_ADDRESS][DOMAIN_NAME]" at bounding box center [399, 69] width 170 height 23
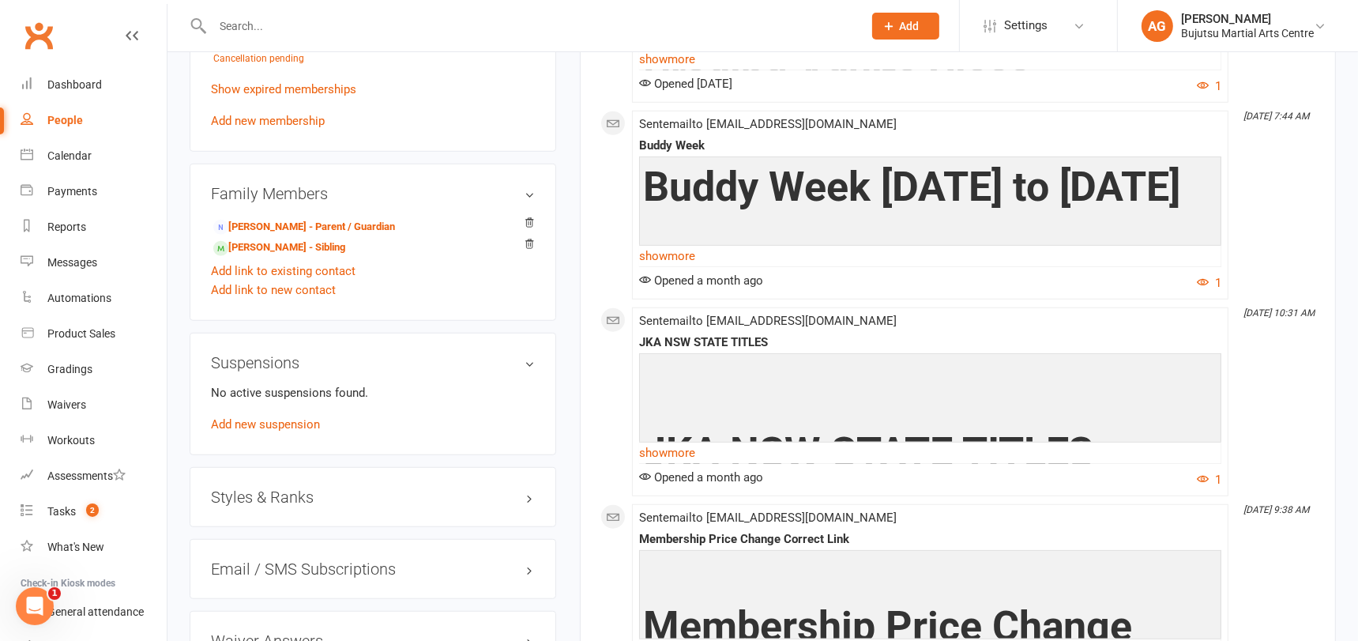
scroll to position [1297, 0]
click at [272, 493] on h3 "Styles & Ranks" at bounding box center [373, 494] width 324 height 17
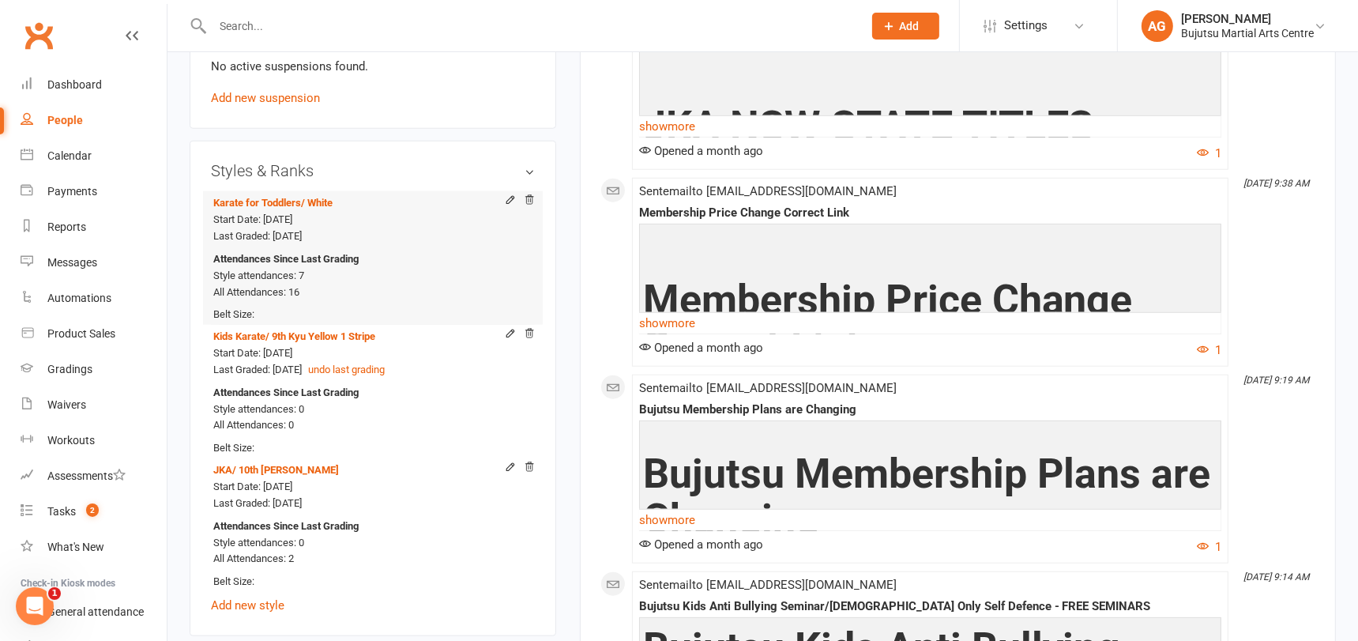
scroll to position [1623, 0]
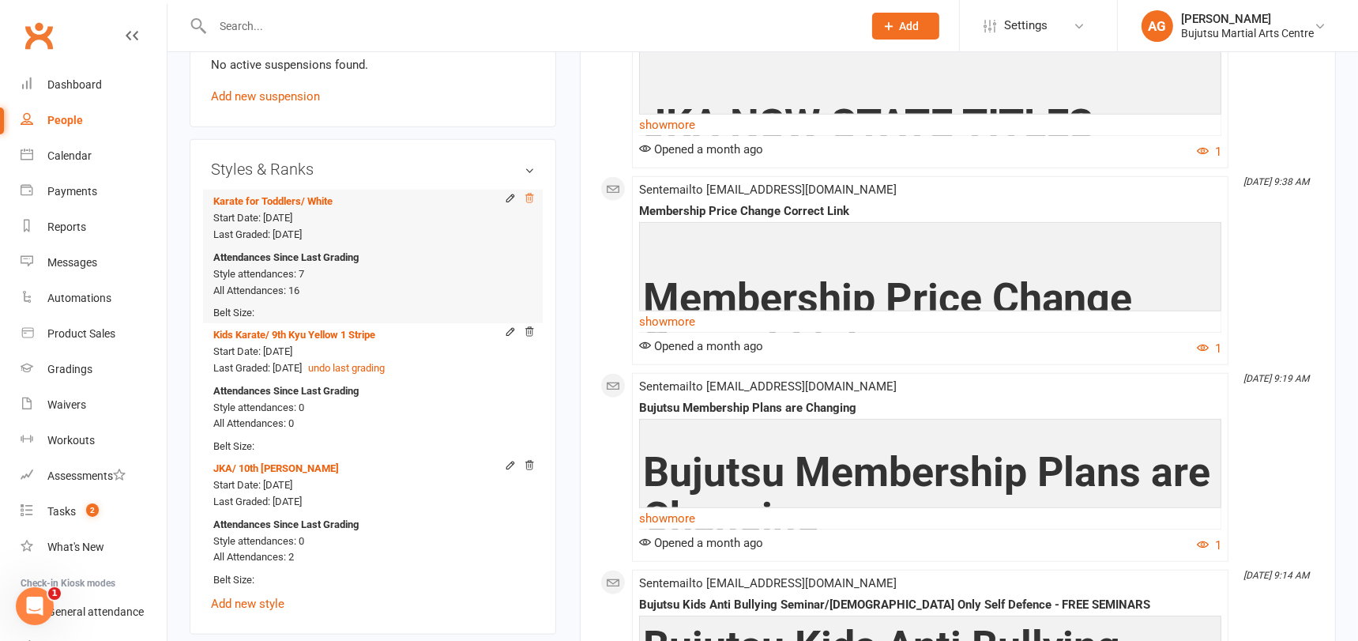
click at [532, 193] on icon at bounding box center [529, 197] width 8 height 9
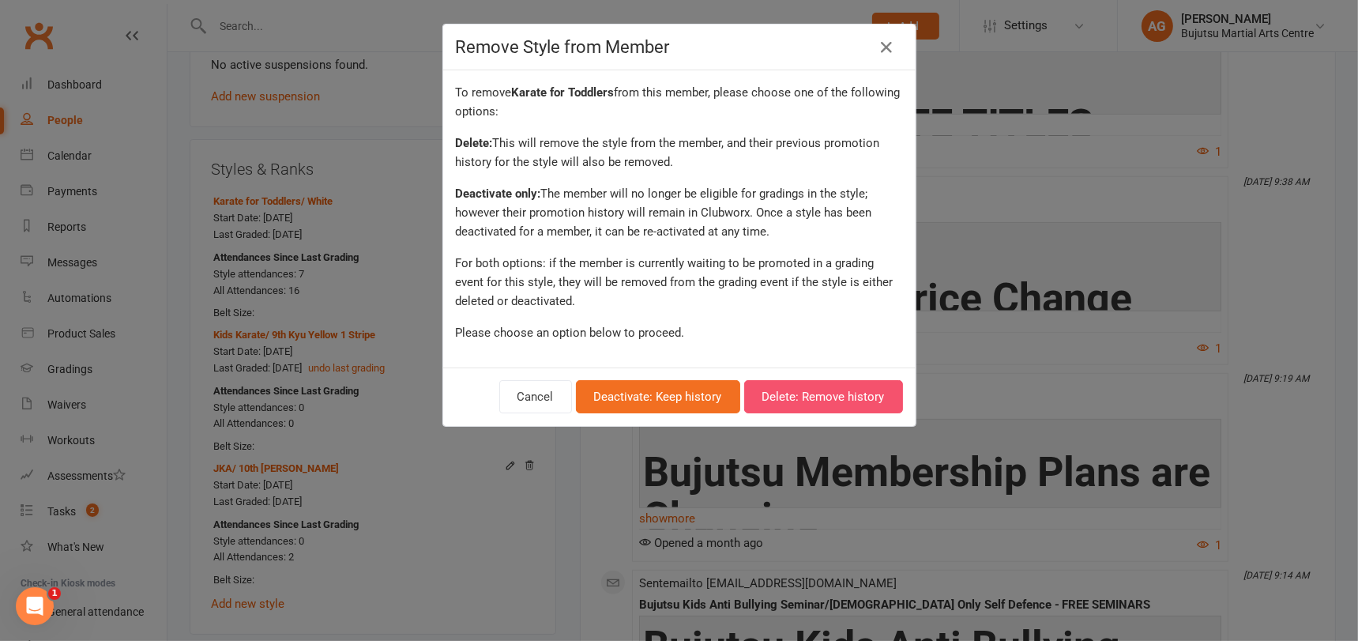
click at [781, 390] on button "Delete: Remove history" at bounding box center [823, 396] width 159 height 33
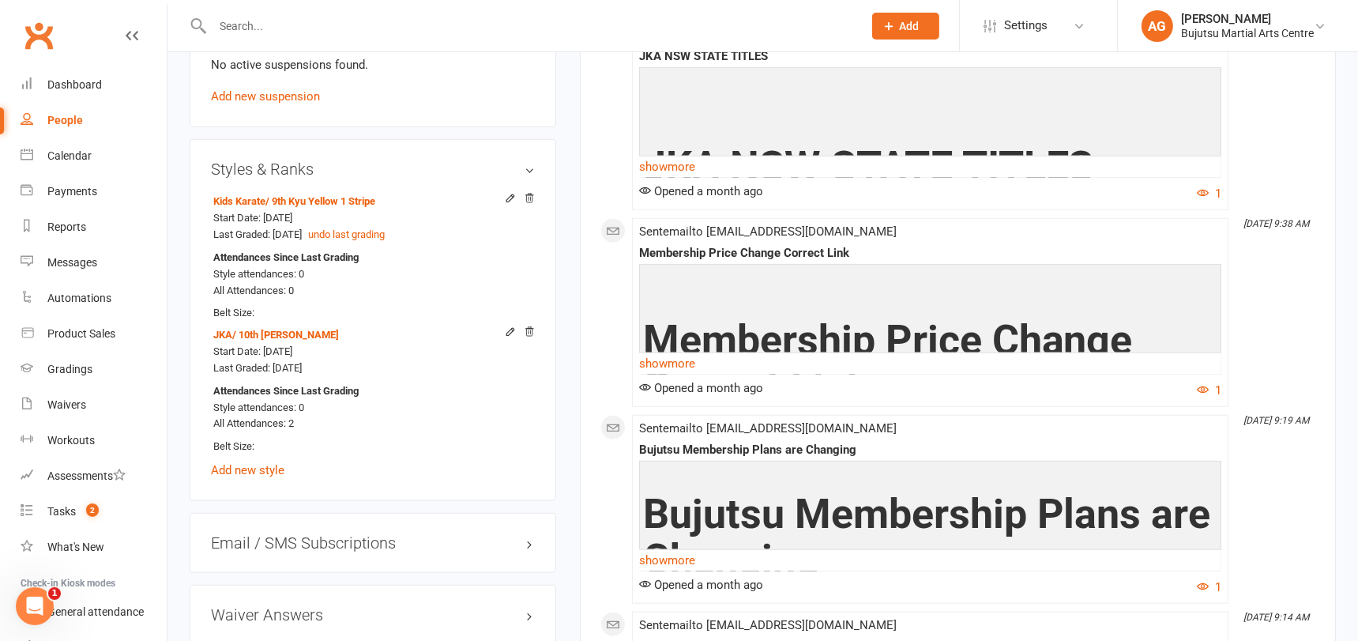
click at [277, 27] on input "text" at bounding box center [530, 26] width 644 height 22
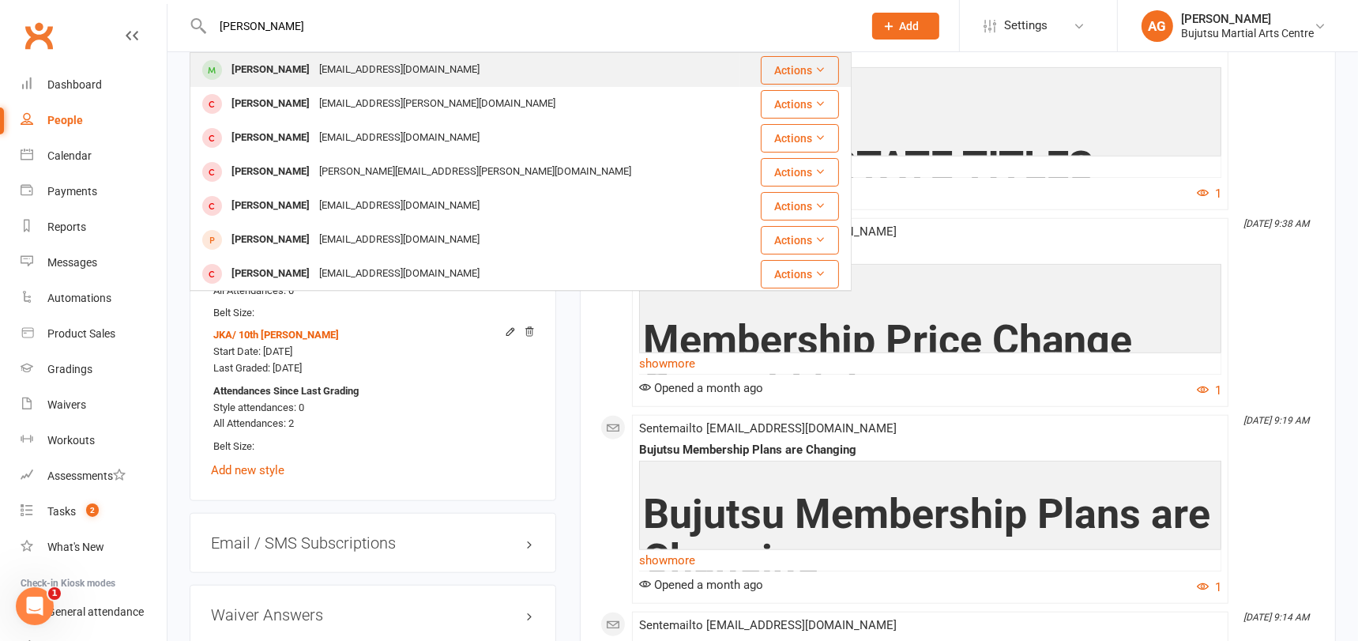
type input "noah dib"
click at [271, 61] on div "Noah Dib" at bounding box center [271, 69] width 88 height 23
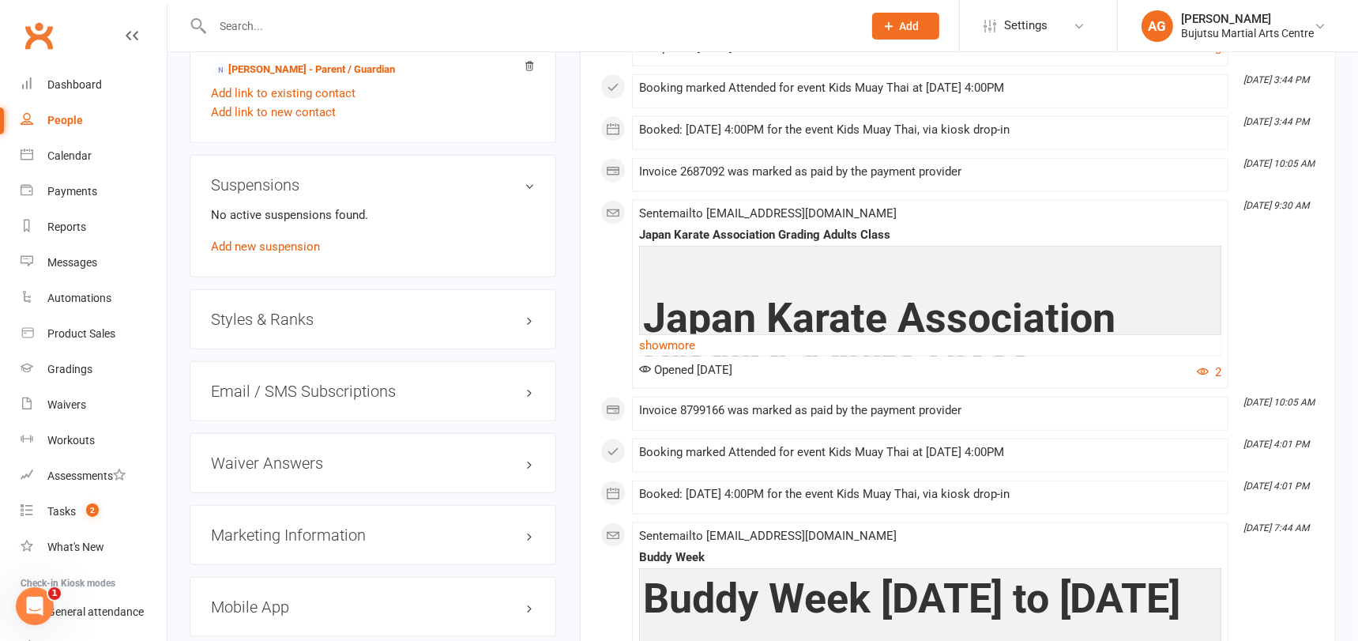
scroll to position [1407, 0]
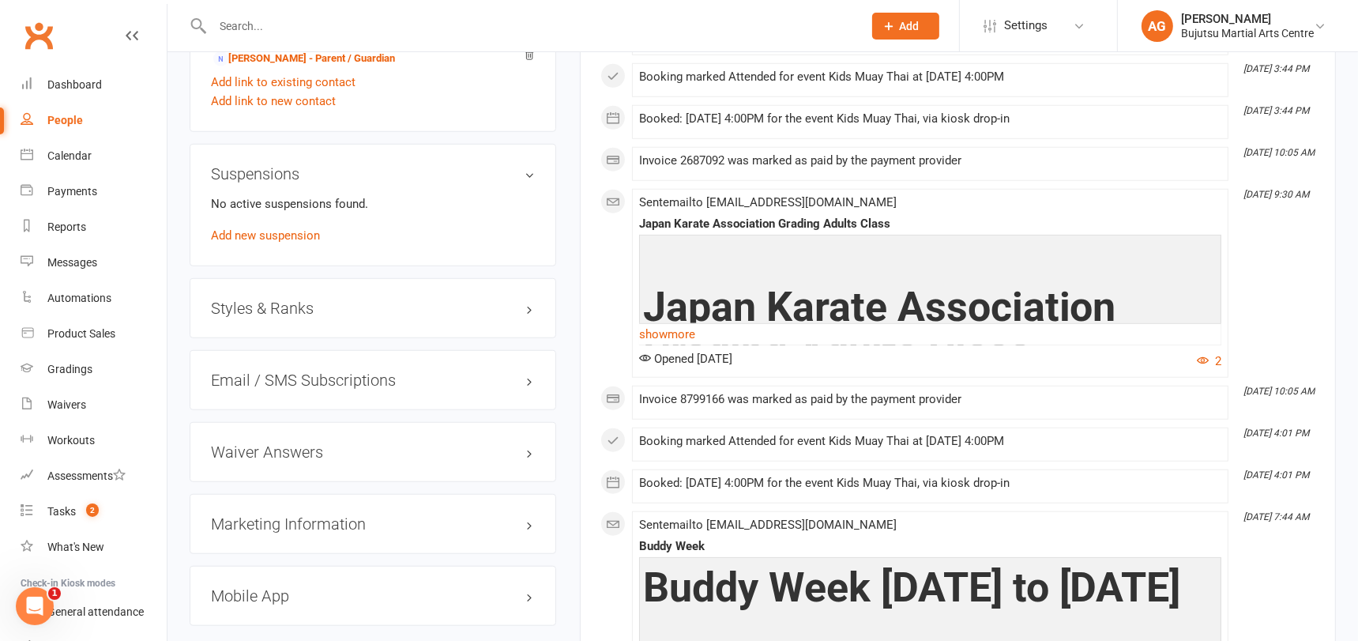
click at [304, 299] on h3 "Styles & Ranks" at bounding box center [373, 307] width 324 height 17
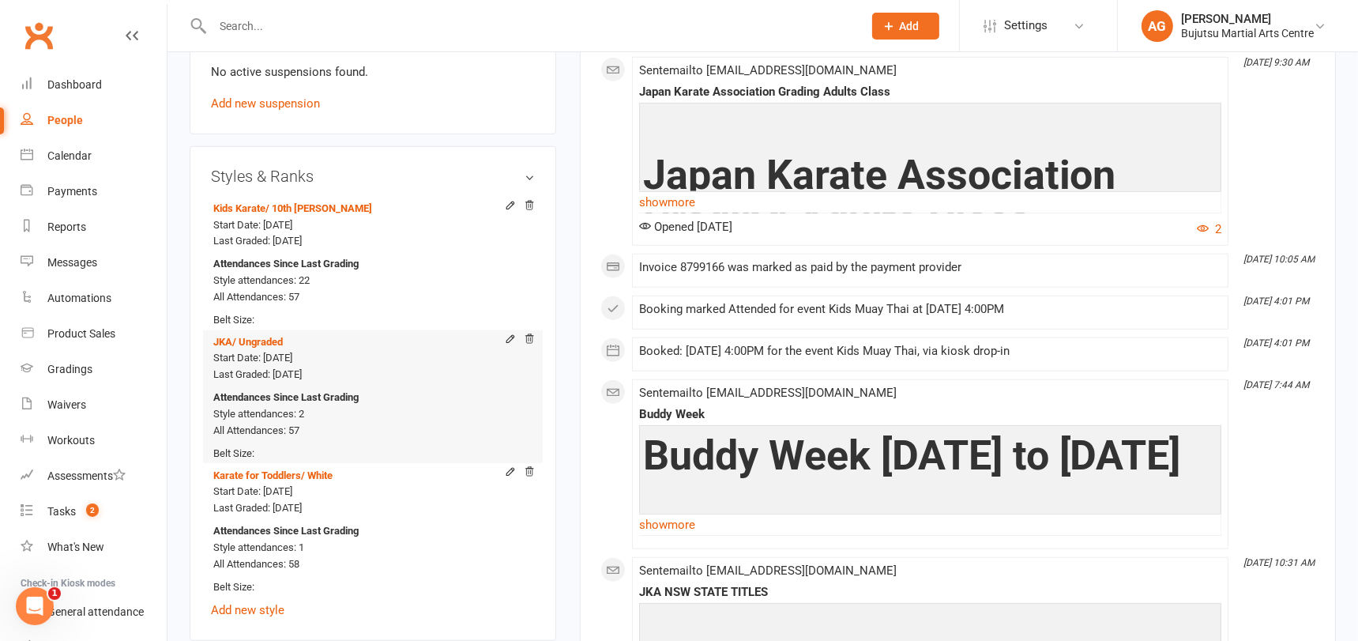
scroll to position [1549, 0]
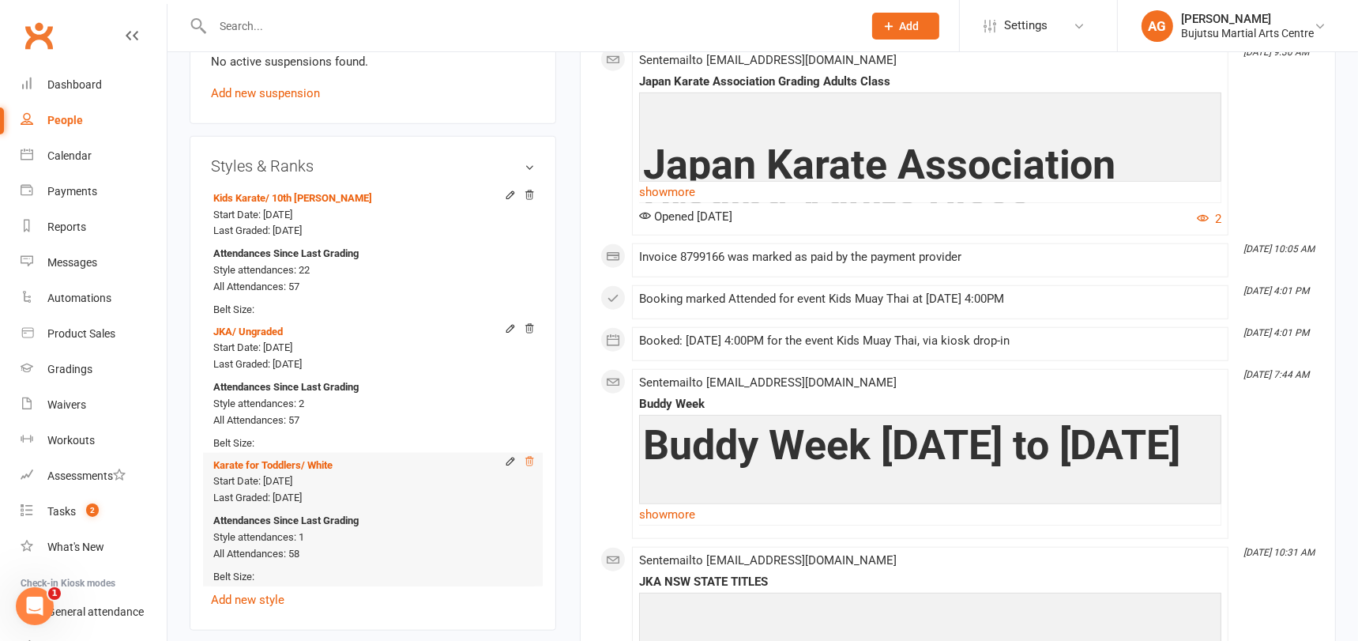
click at [529, 456] on icon at bounding box center [529, 461] width 11 height 11
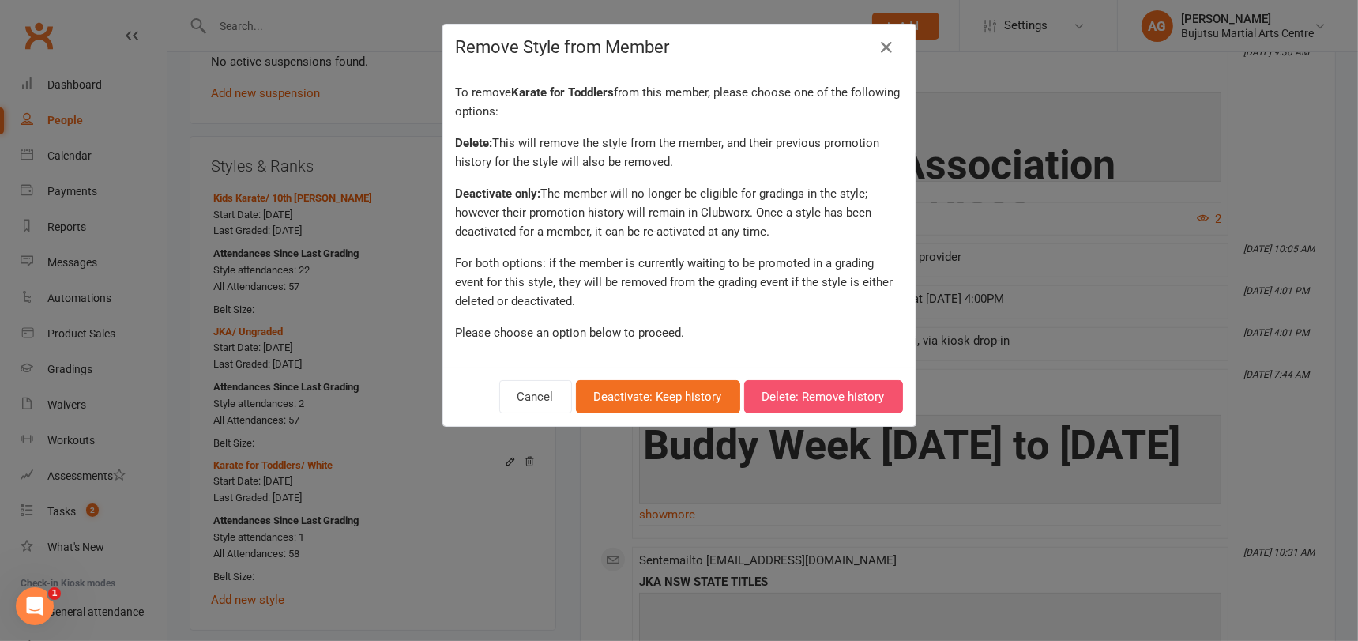
click at [868, 391] on button "Delete: Remove history" at bounding box center [823, 396] width 159 height 33
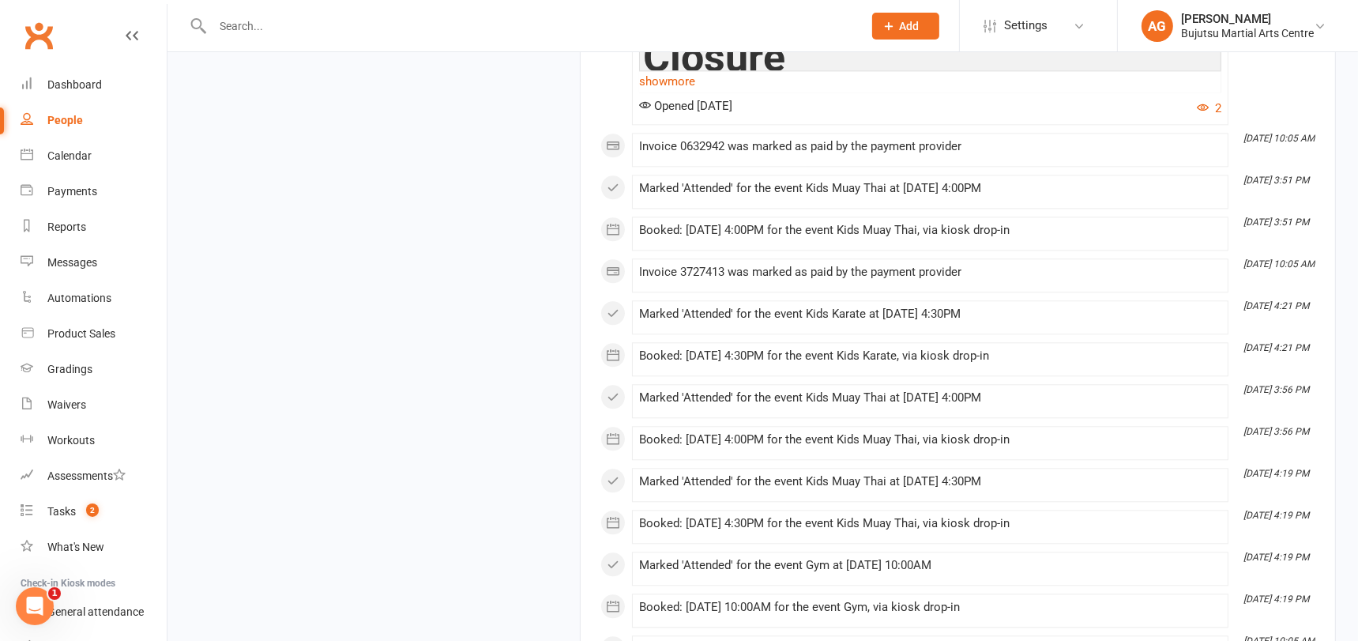
scroll to position [11069, 0]
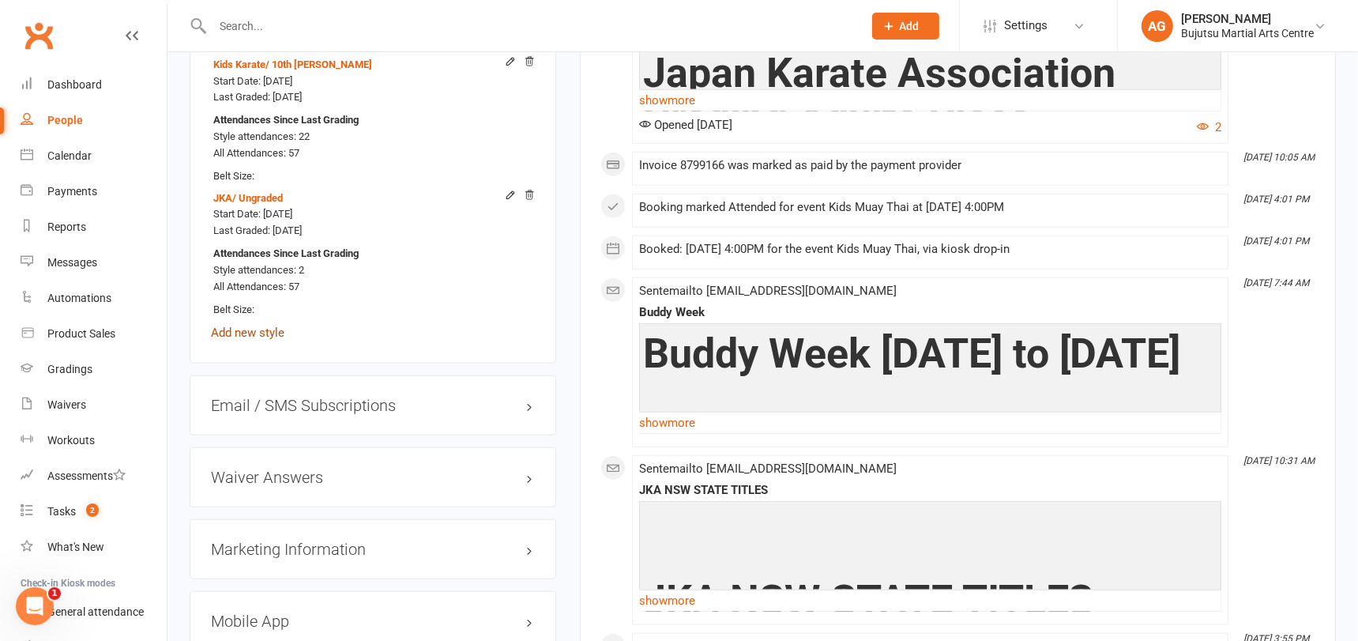
click at [265, 327] on link "Add new style" at bounding box center [247, 332] width 73 height 14
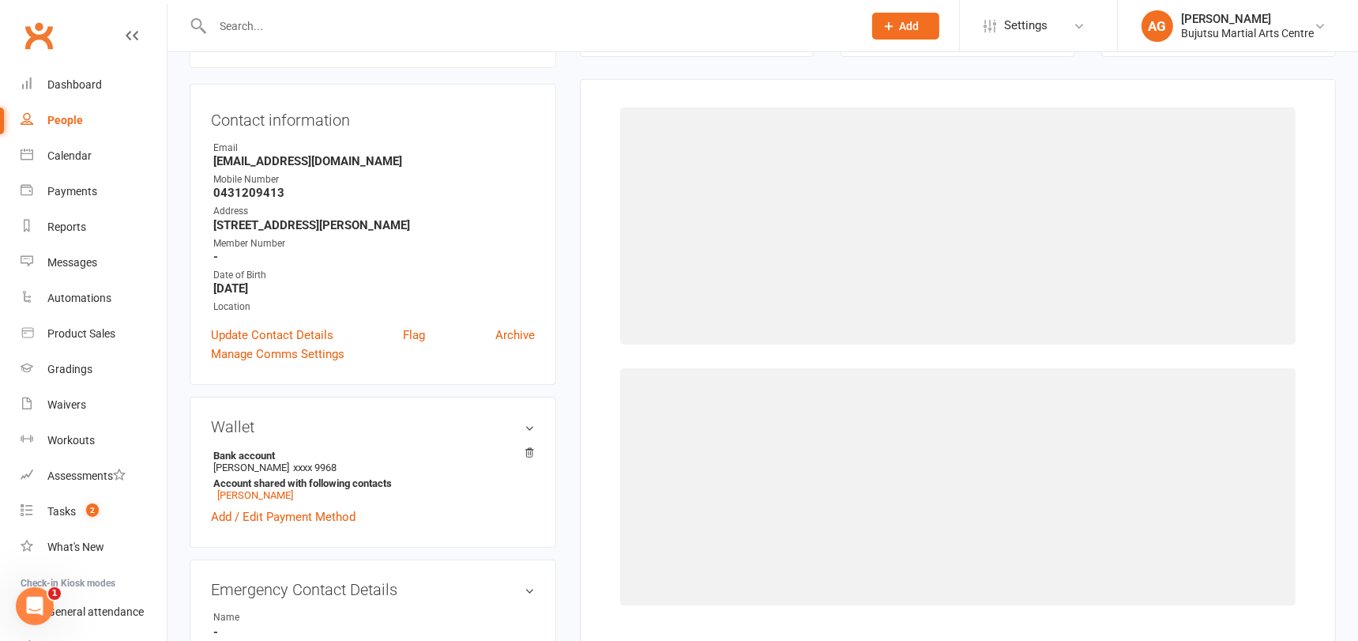
scroll to position [134, 0]
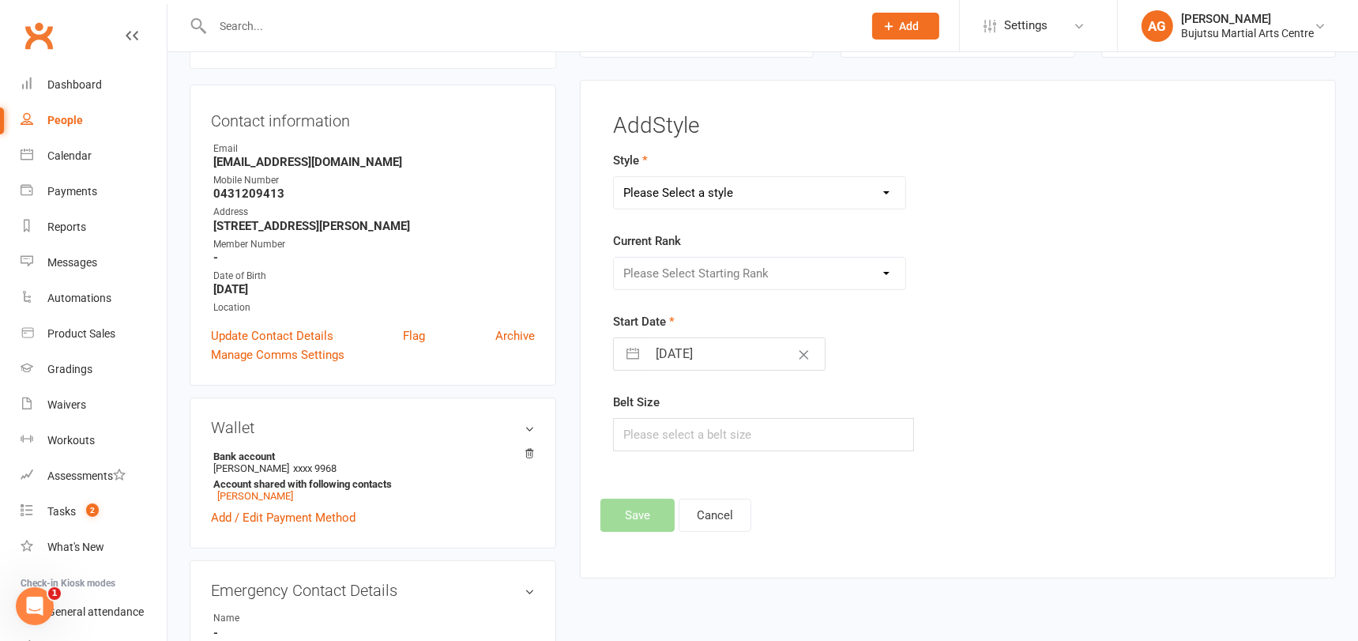
click at [720, 189] on select "Please Select a style BJJ Boxing Iaido Isshinryu JKA Jodo Karate for Toddlers K…" at bounding box center [759, 193] width 291 height 32
select select "212"
click at [614, 177] on select "Please Select a style BJJ Boxing Iaido Isshinryu JKA Jodo Karate for Toddlers K…" at bounding box center [759, 193] width 291 height 32
click at [724, 270] on select "Please Select Starting Rank White Yellow Senior Yellow Orange Green Blue Senior…" at bounding box center [759, 273] width 291 height 32
select select "1826"
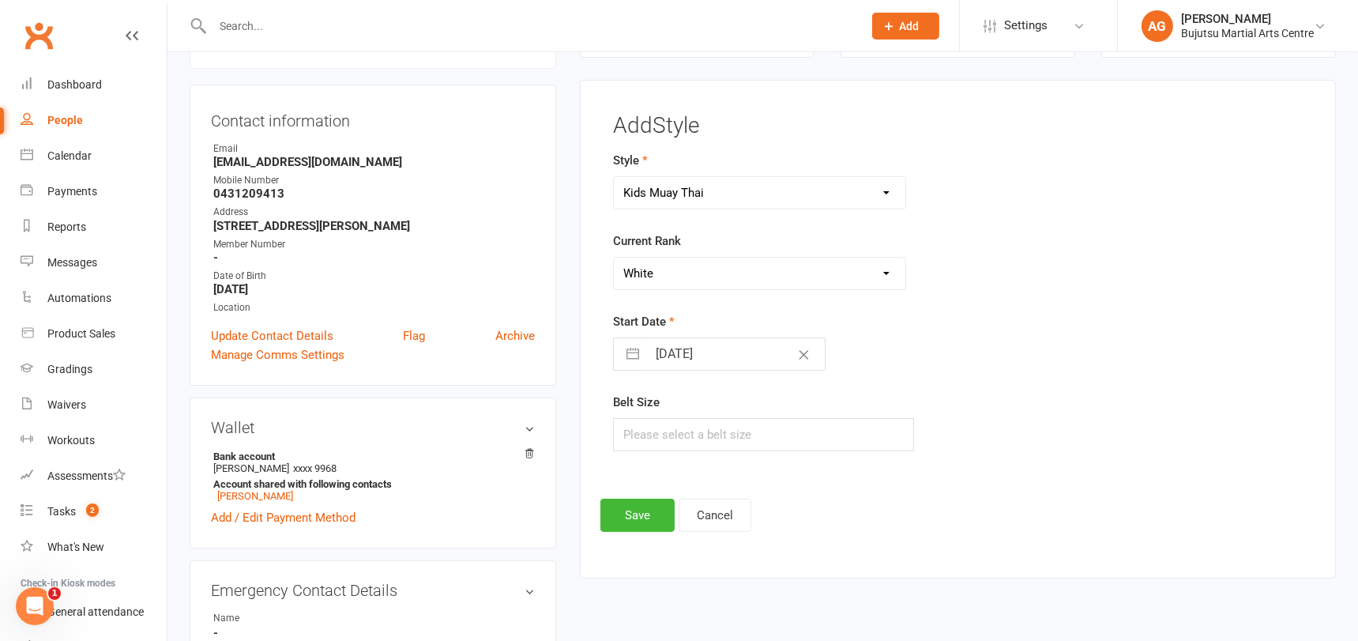
click at [614, 257] on select "Please Select Starting Rank White Yellow Senior Yellow Orange Green Blue Senior…" at bounding box center [759, 273] width 291 height 32
click at [705, 350] on input "[DATE]" at bounding box center [736, 354] width 178 height 32
select select "6"
select select "2025"
select select "7"
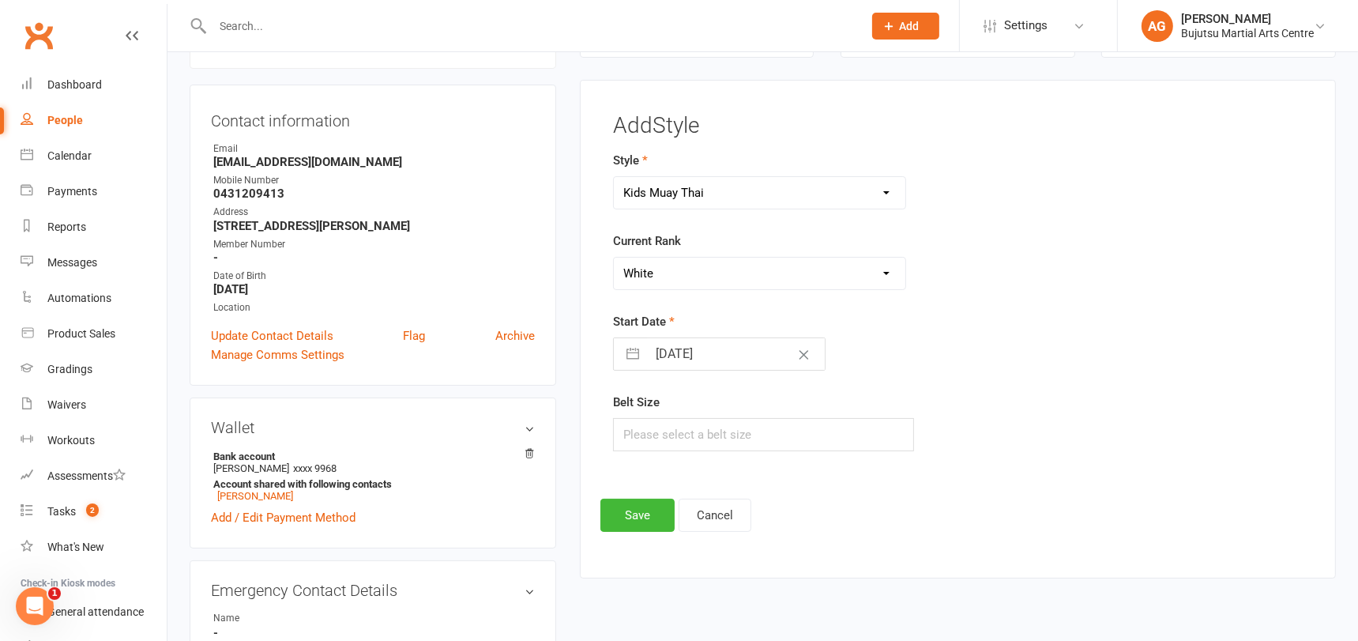
select select "2025"
select select "8"
select select "2025"
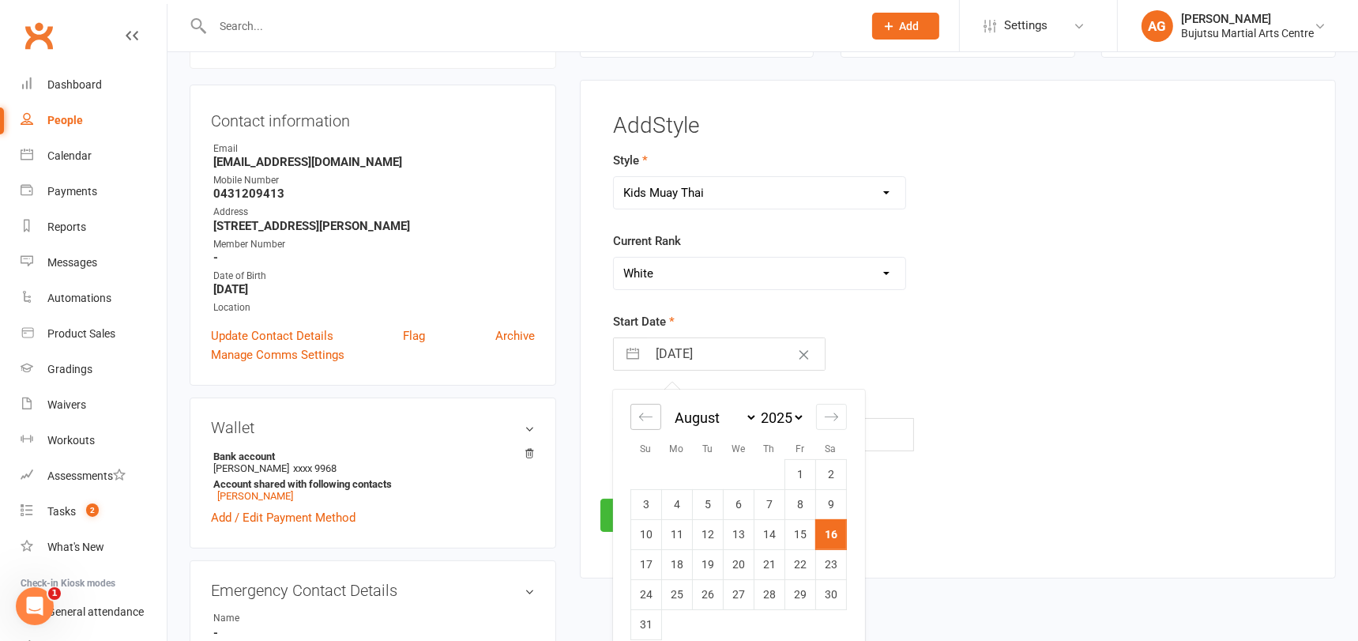
click at [645, 415] on icon "Move backward to switch to the previous month." at bounding box center [645, 417] width 13 height 8
select select "5"
select select "2025"
click at [645, 415] on icon "Move backward to switch to the previous month." at bounding box center [645, 417] width 13 height 8
select select "4"
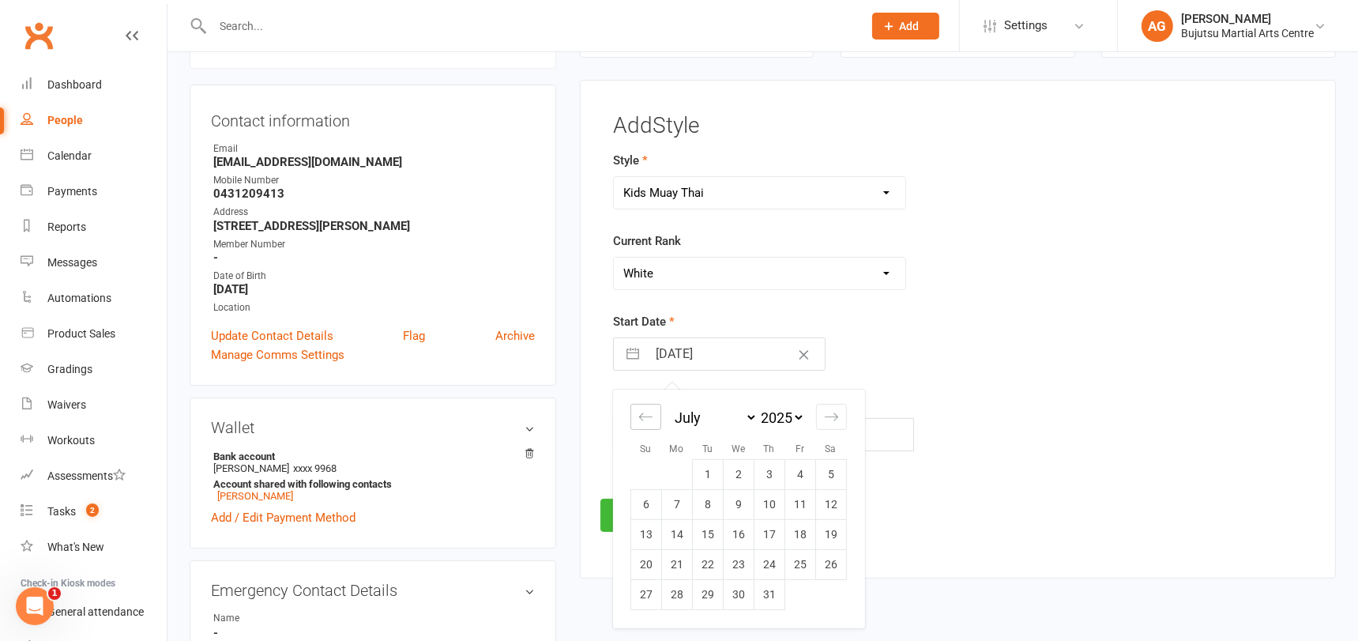
select select "2025"
click at [645, 415] on icon "Move backward to switch to the previous month." at bounding box center [645, 417] width 13 height 8
select select "3"
select select "2025"
click at [645, 415] on icon "Move backward to switch to the previous month." at bounding box center [645, 417] width 13 height 8
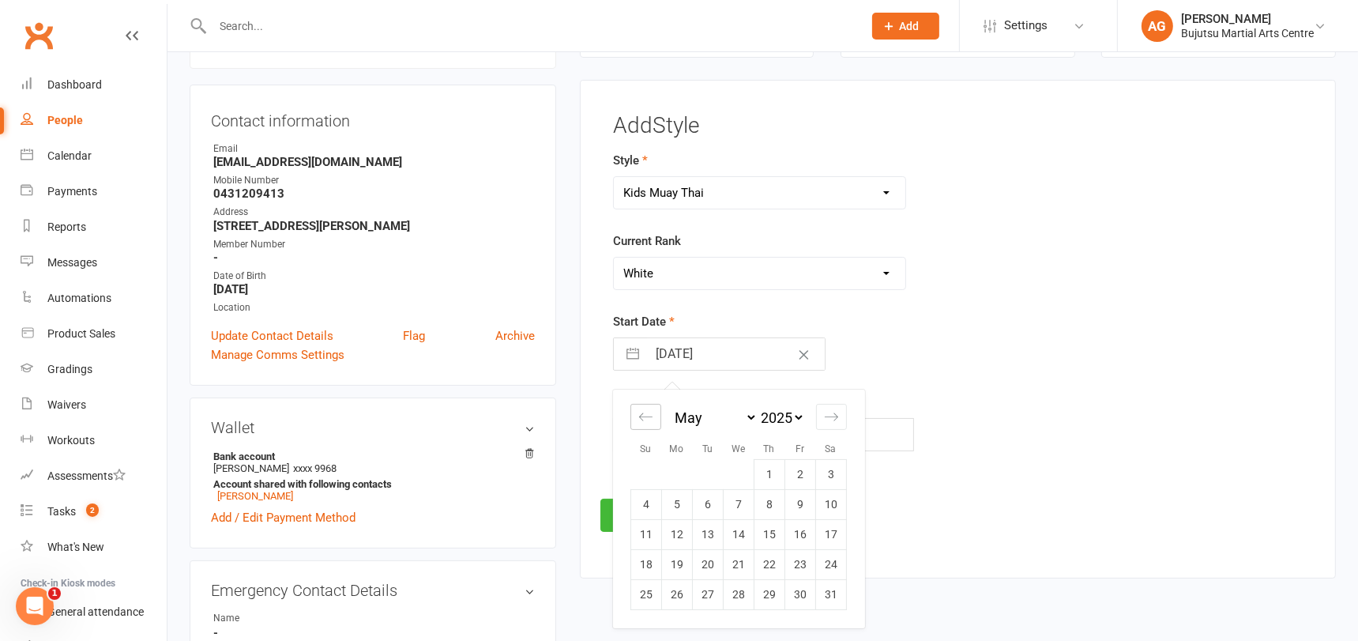
select select "2"
select select "2025"
click at [645, 415] on icon "Move backward to switch to the previous month." at bounding box center [645, 417] width 13 height 8
select select "1"
select select "2025"
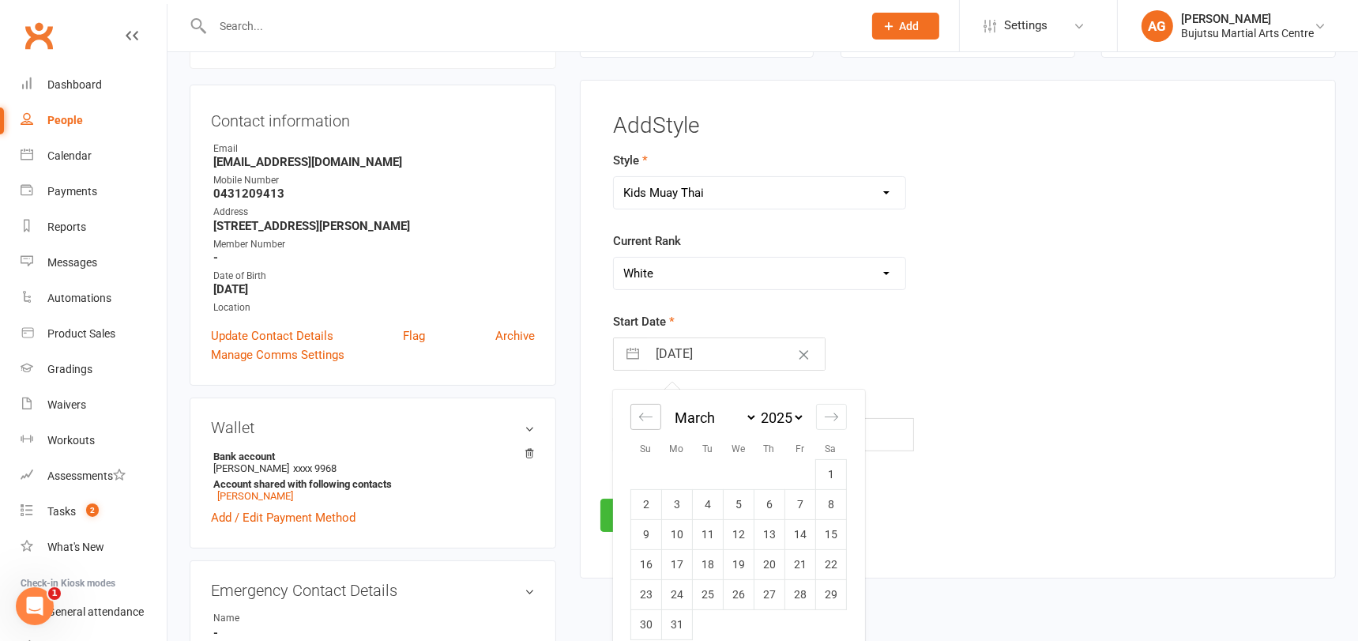
click at [645, 415] on icon "Move backward to switch to the previous month." at bounding box center [645, 417] width 13 height 8
select select "2025"
click at [645, 415] on icon "Move backward to switch to the previous month." at bounding box center [645, 417] width 13 height 8
select select "11"
select select "2024"
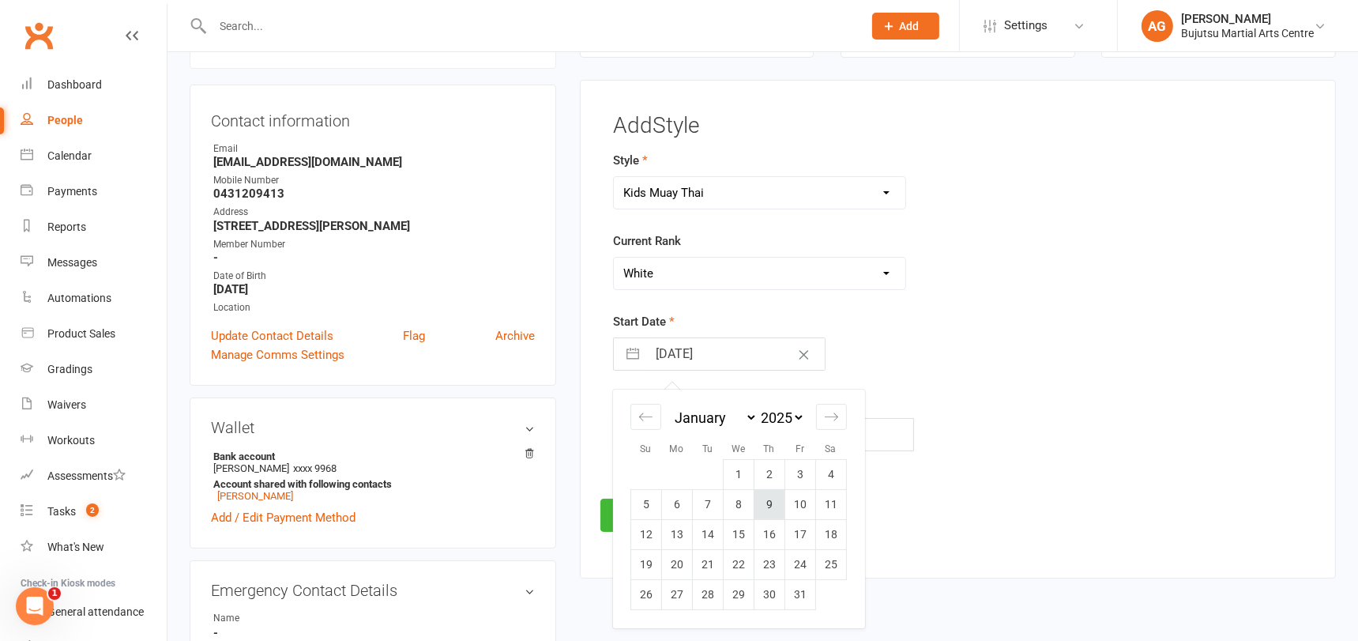
click at [774, 502] on td "9" at bounding box center [768, 504] width 31 height 30
type input "09 Jan 2025"
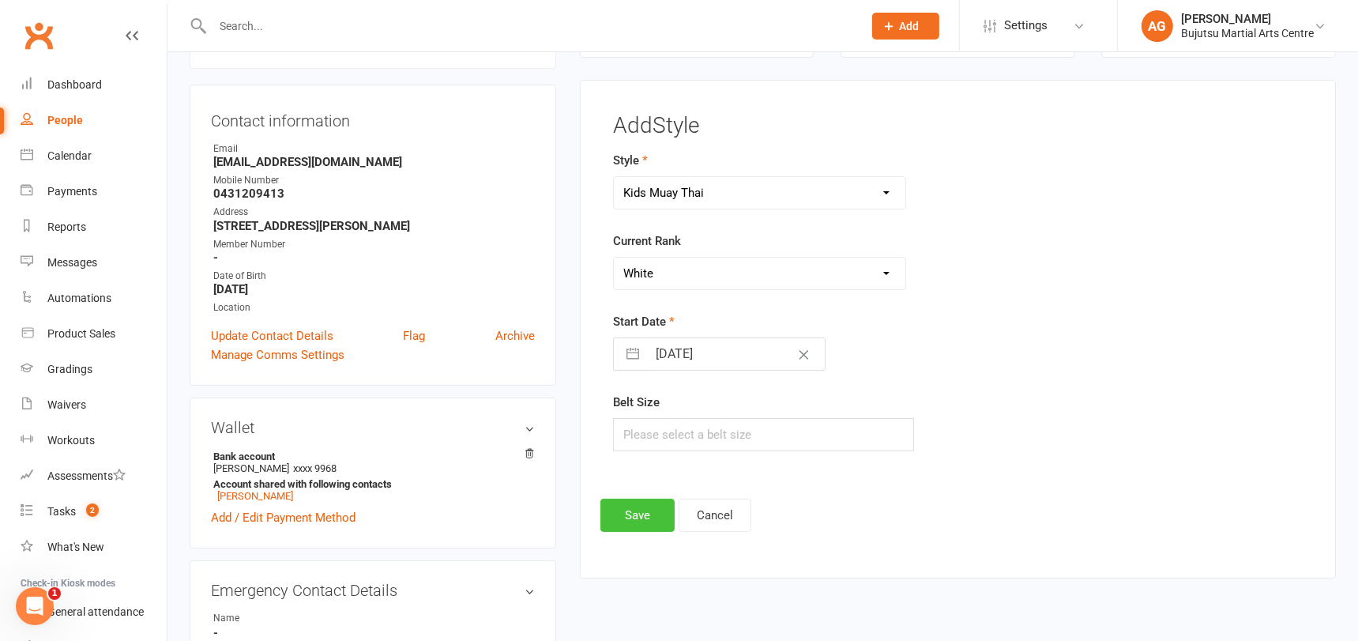
click at [619, 516] on button "Save" at bounding box center [637, 514] width 74 height 33
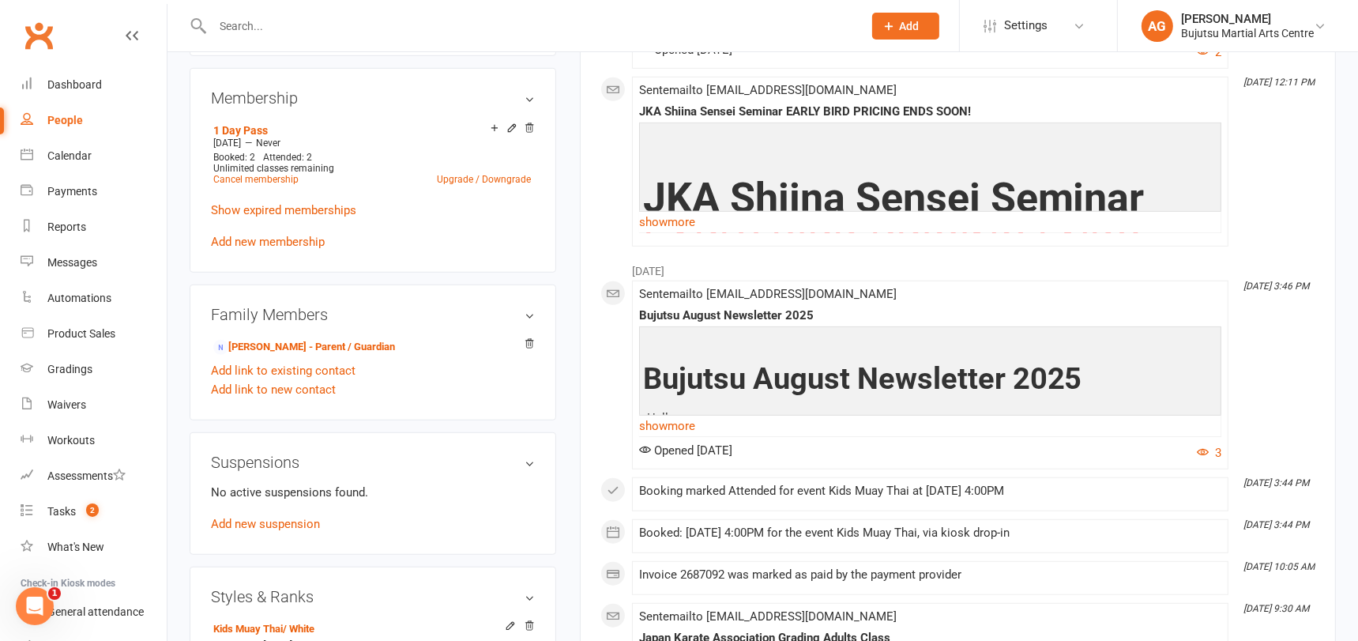
scroll to position [1107, 0]
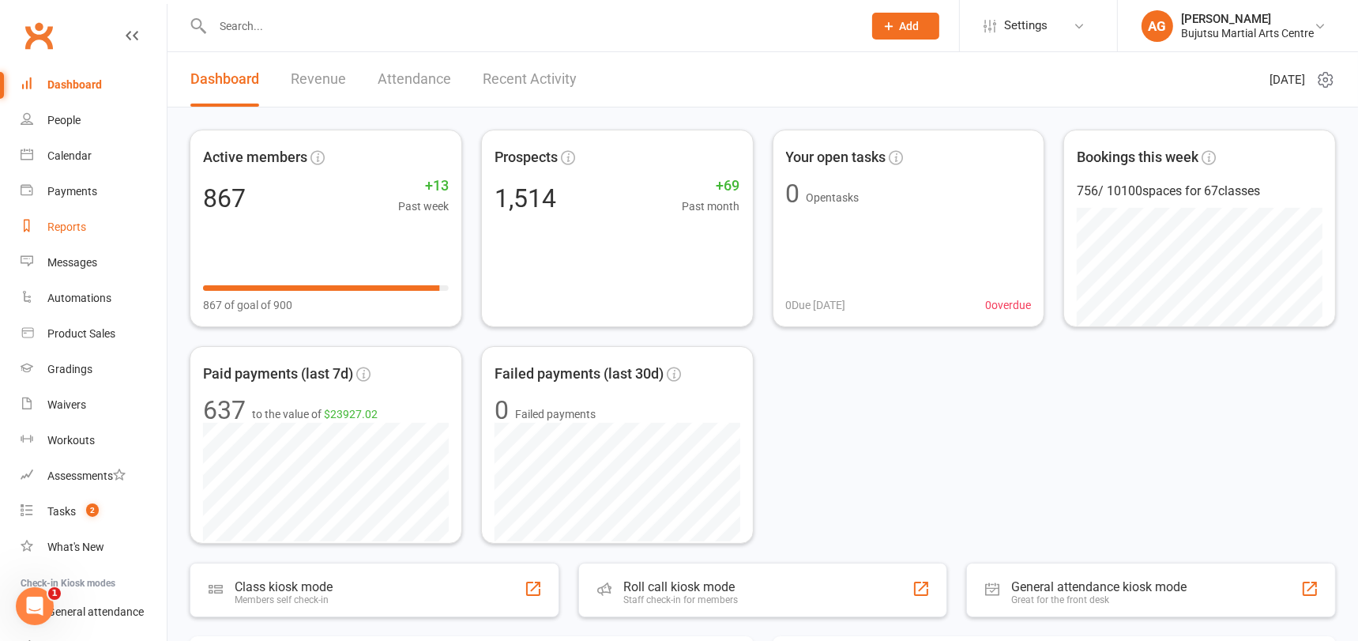
click at [68, 227] on div "Reports" at bounding box center [66, 226] width 39 height 13
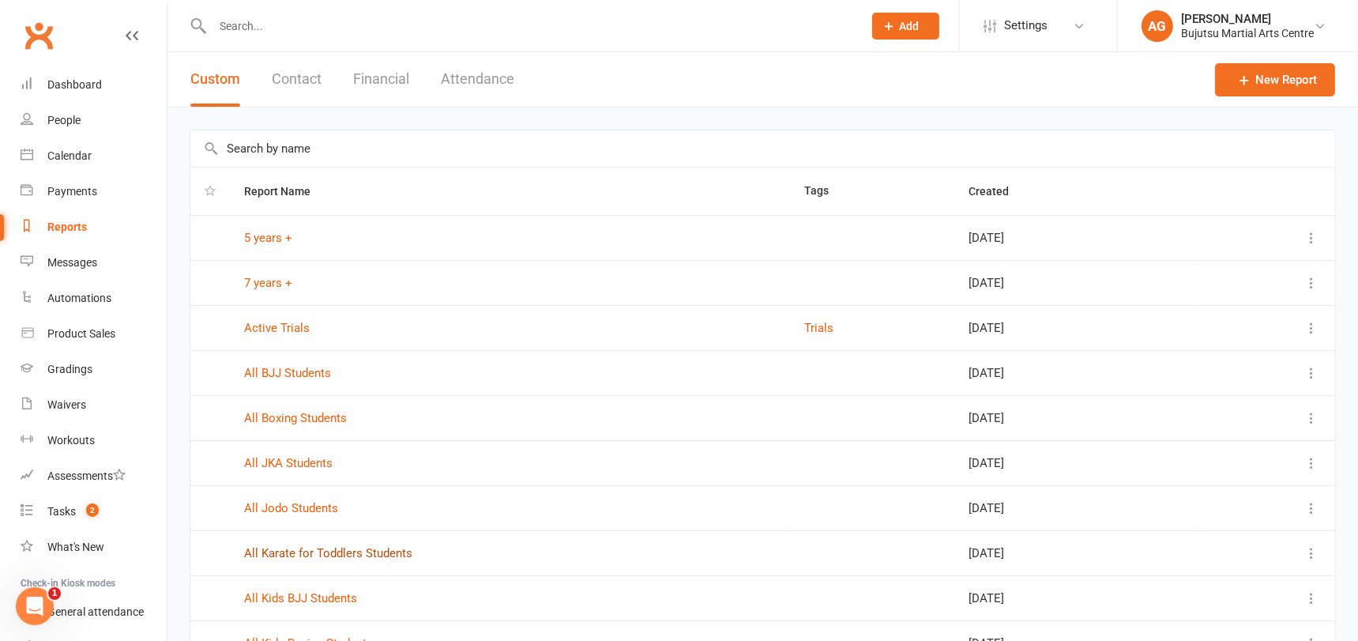
click at [378, 550] on link "All Karate for Toddlers Students" at bounding box center [328, 553] width 168 height 14
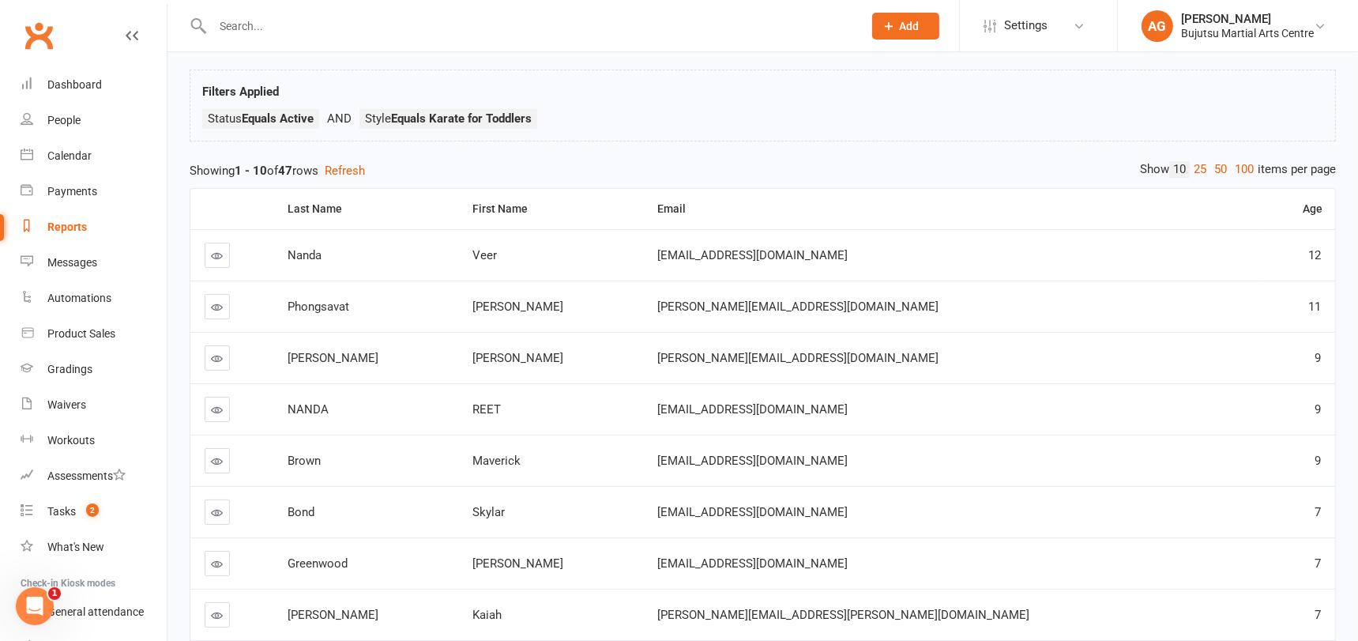
scroll to position [81, 0]
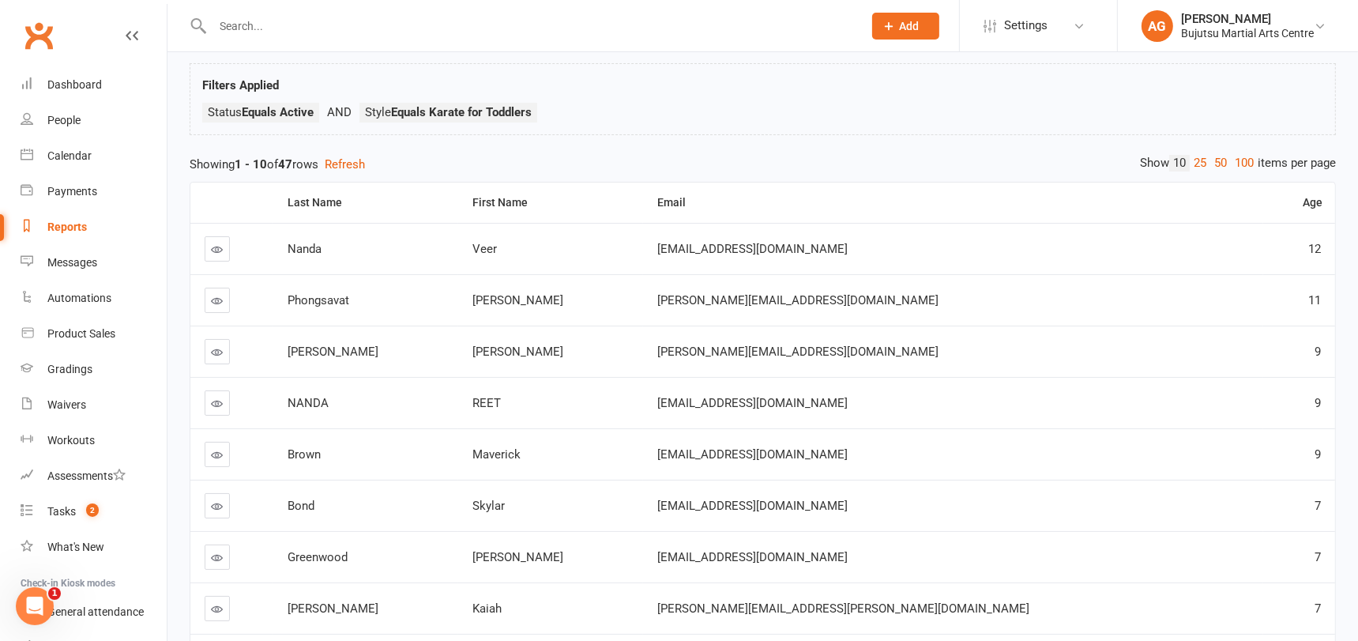
click at [355, 32] on input "text" at bounding box center [530, 26] width 644 height 22
type input "k"
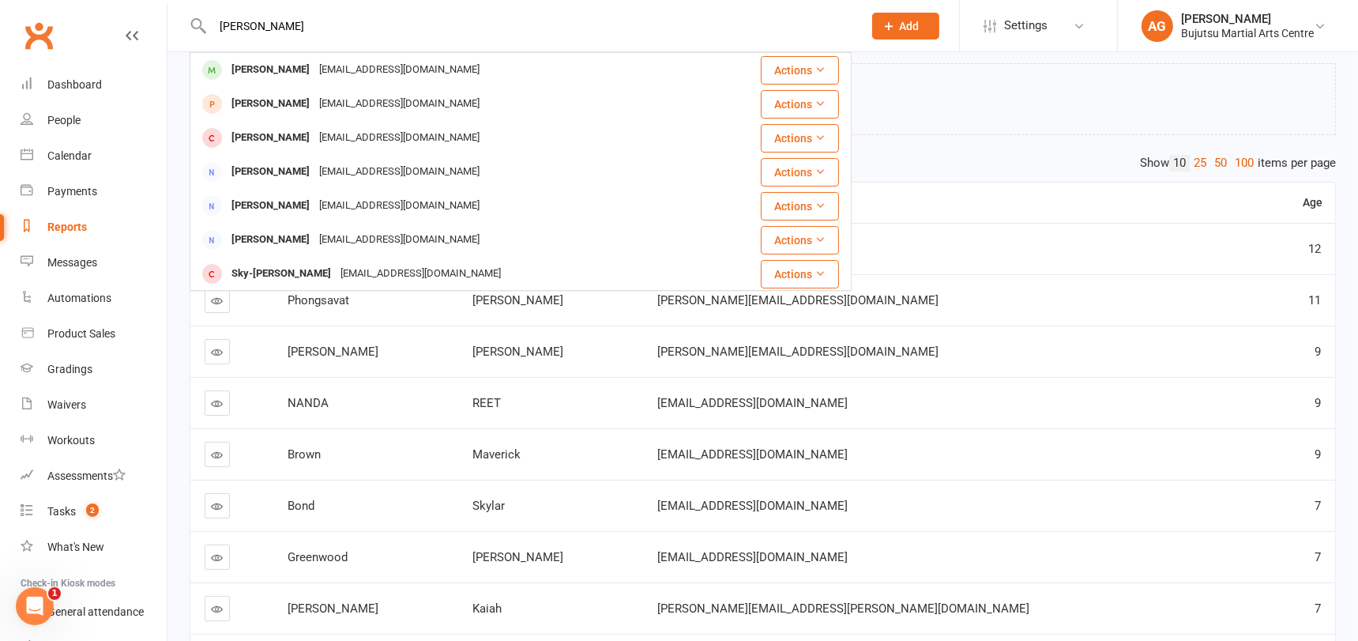
type input "skyar bond"
click at [1076, 261] on td "vsnaust@gmail.com" at bounding box center [953, 248] width 620 height 51
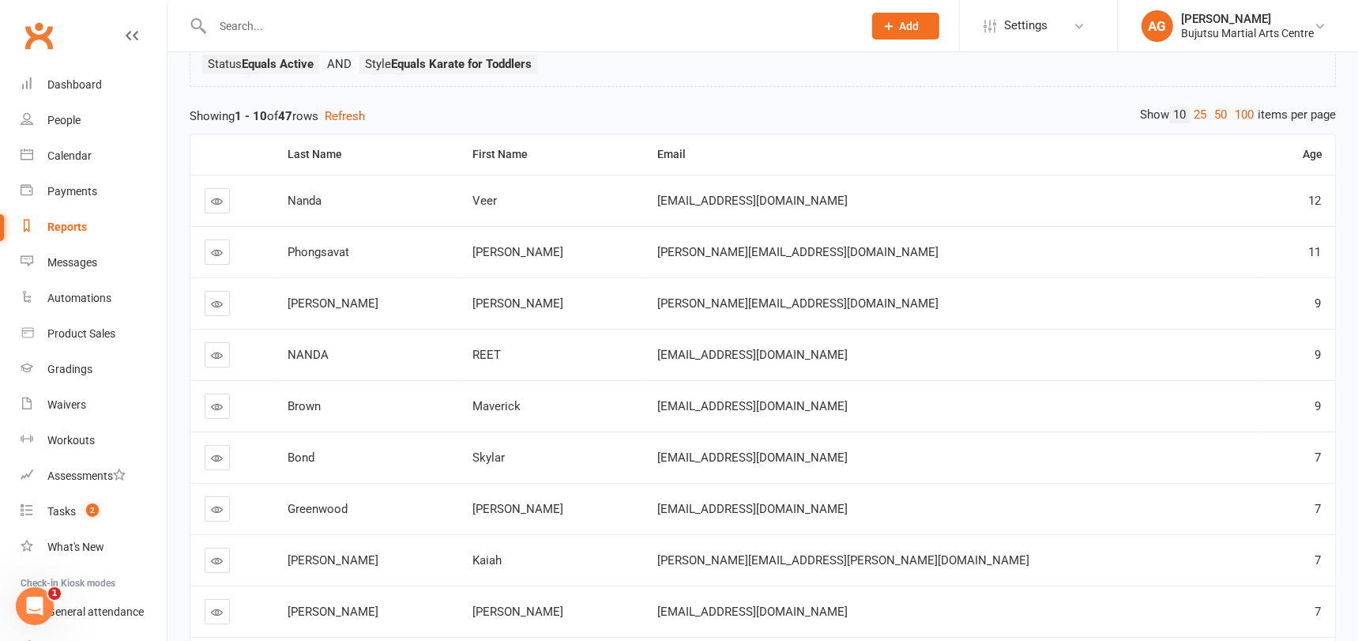
scroll to position [0, 0]
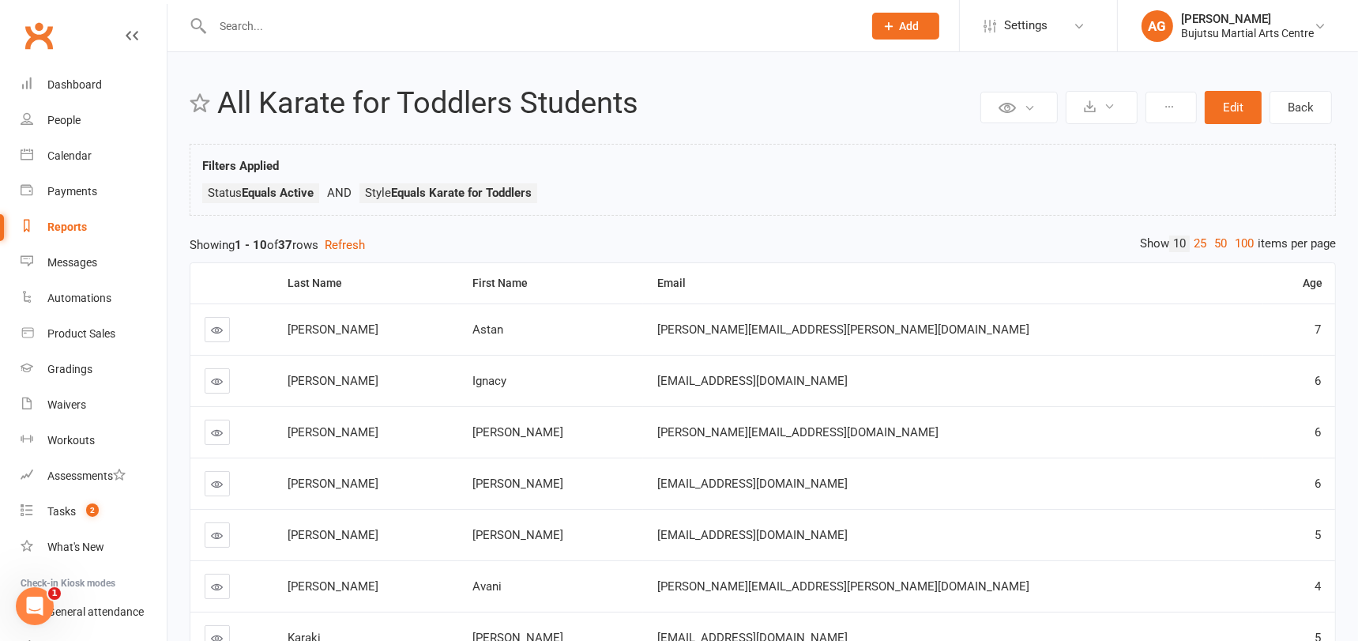
click at [286, 27] on input "text" at bounding box center [530, 26] width 644 height 22
click at [277, 24] on input "text" at bounding box center [530, 26] width 644 height 22
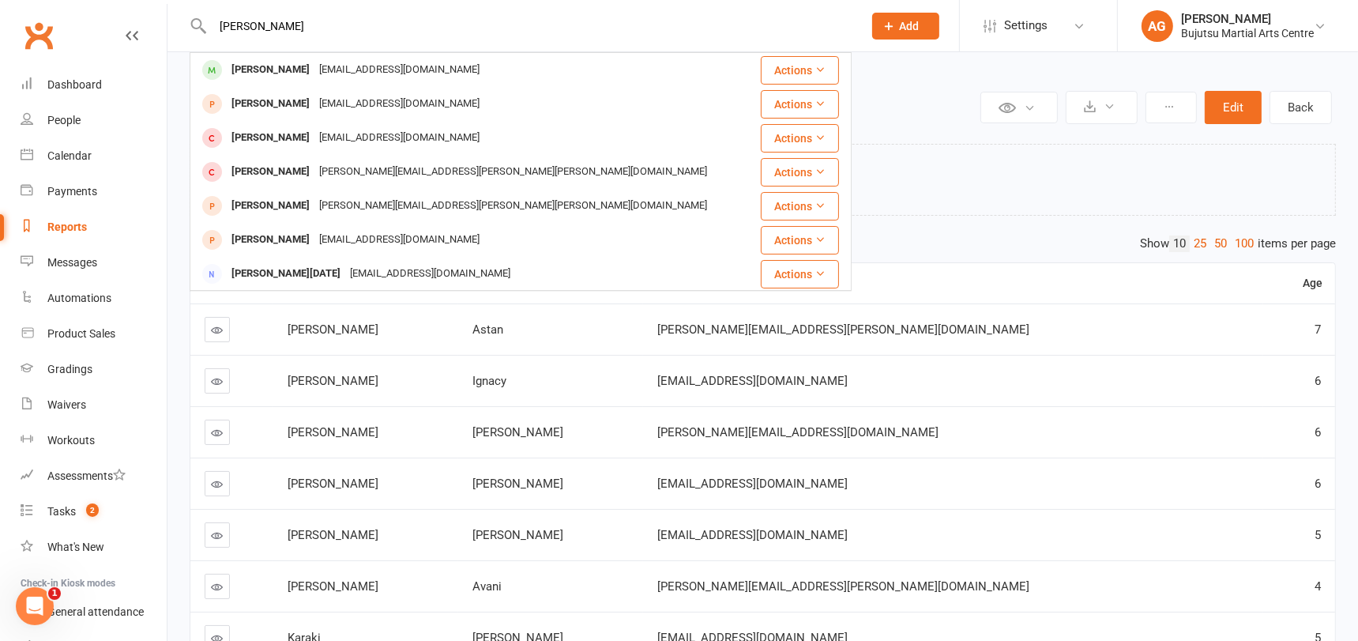
drag, startPoint x: 295, startPoint y: 25, endPoint x: 185, endPoint y: 15, distance: 110.3
click at [185, 15] on react-component "medina kara Medina Karaki Achwaksaleh123@gmail.com Actions Medina Dogan tasp197…" at bounding box center [425, 25] width 851 height 51
type input "medina kara"
click at [911, 153] on div "Filters Applied Status Equals Active Style Equals Karate for Toddlers" at bounding box center [763, 180] width 1146 height 72
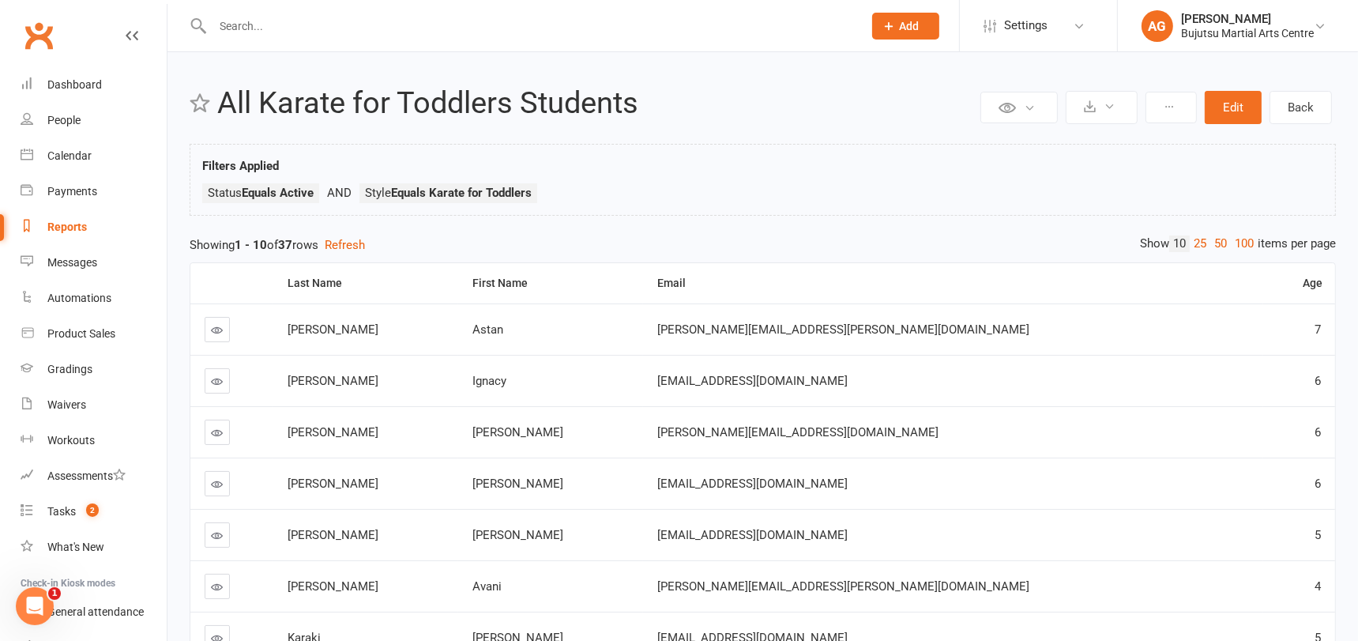
scroll to position [299, 0]
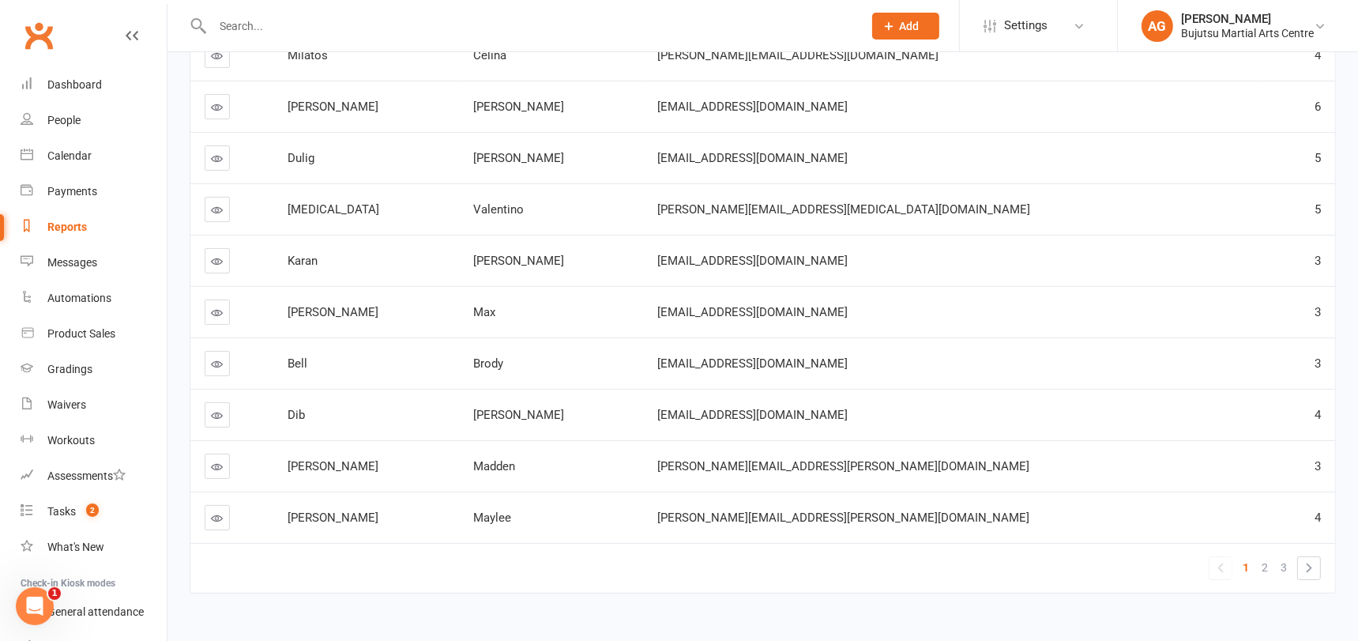
scroll to position [299, 0]
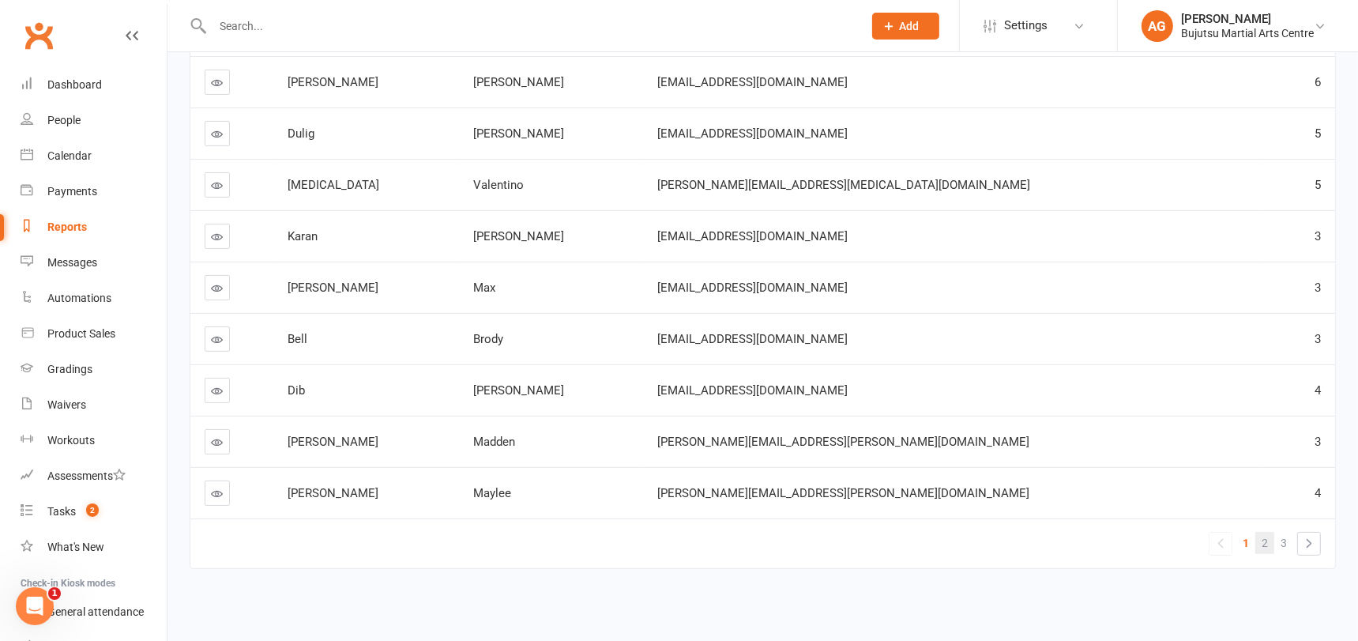
click at [1266, 542] on span "2" at bounding box center [1264, 543] width 6 height 22
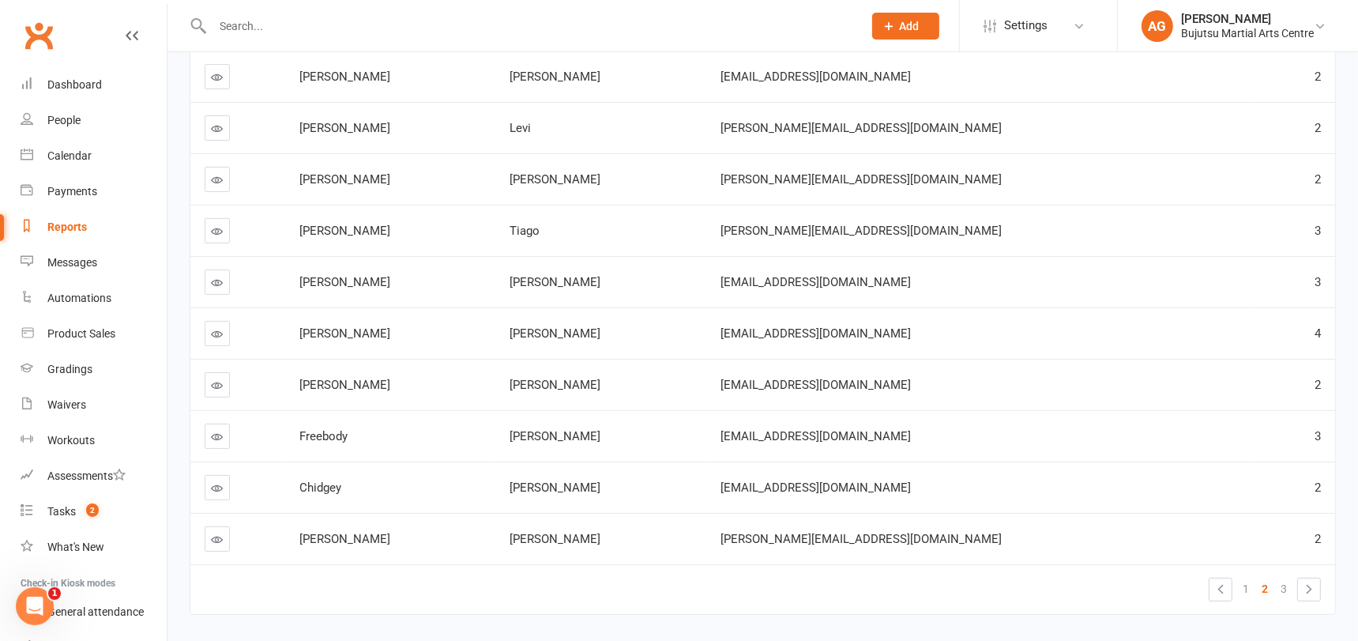
scroll to position [254, 0]
click at [1287, 587] on span "3" at bounding box center [1283, 588] width 6 height 22
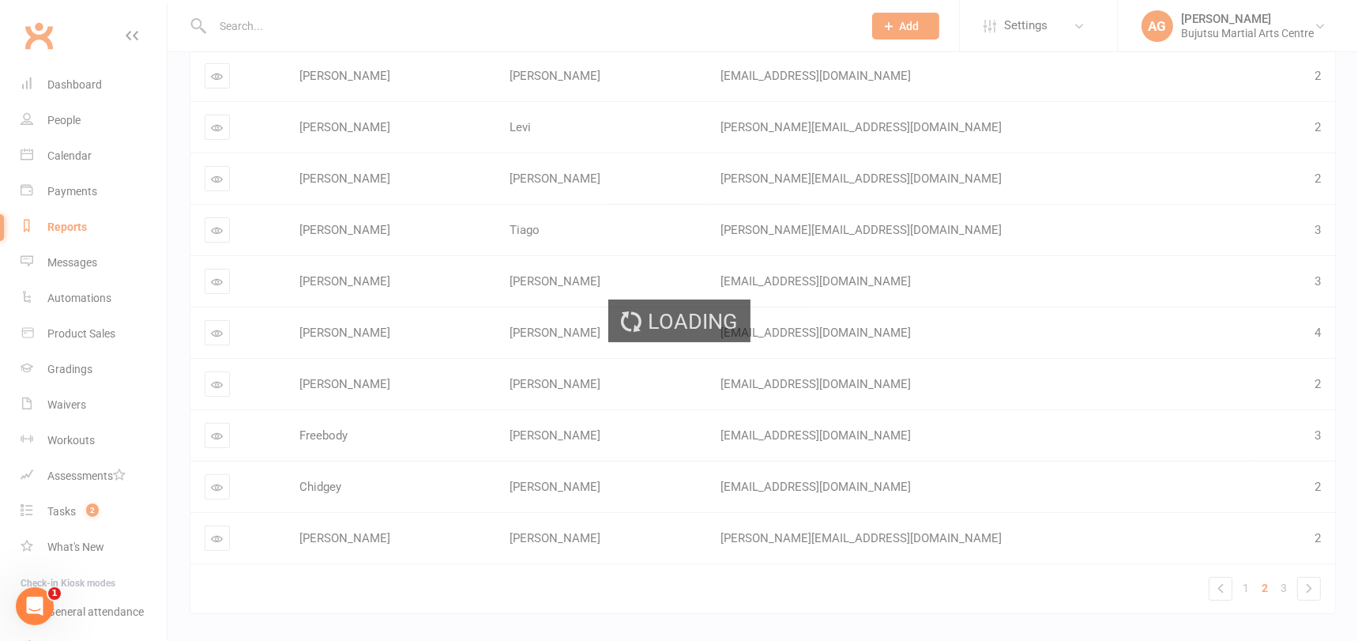
scroll to position [0, 0]
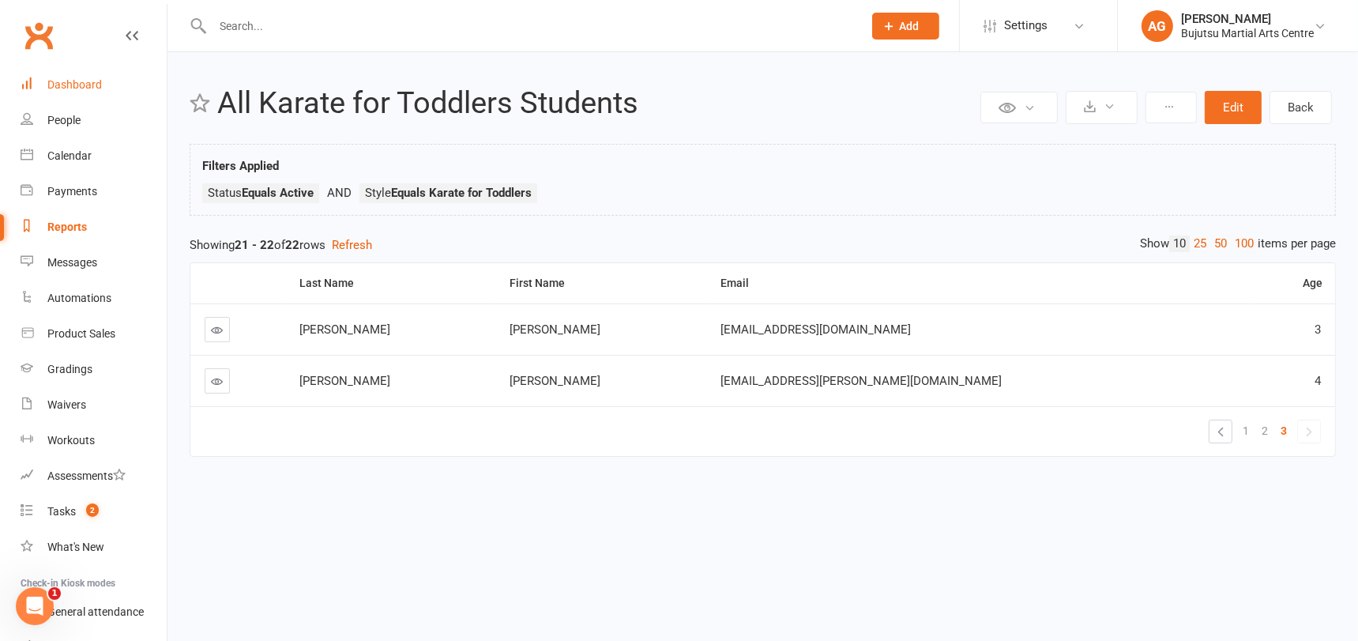
click at [74, 86] on div "Dashboard" at bounding box center [74, 84] width 54 height 13
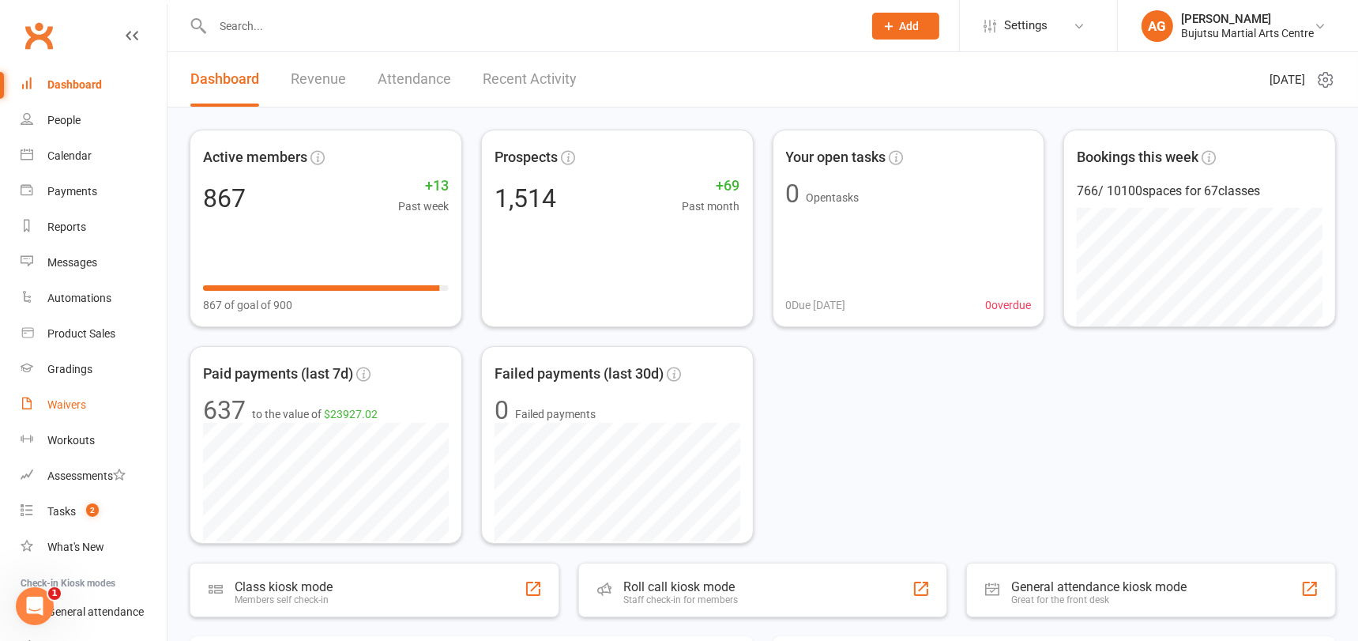
click at [74, 401] on div "Waivers" at bounding box center [66, 404] width 39 height 13
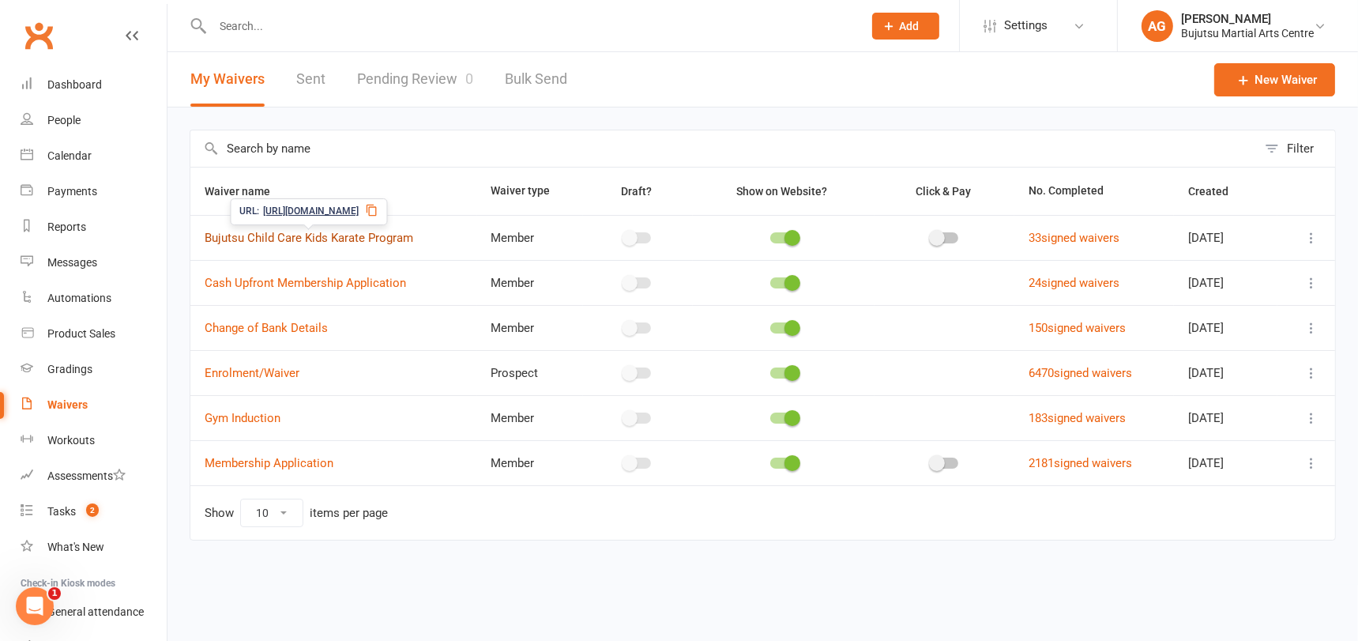
click at [327, 236] on link "Bujutsu Child Care Kids Karate Program" at bounding box center [309, 238] width 208 height 14
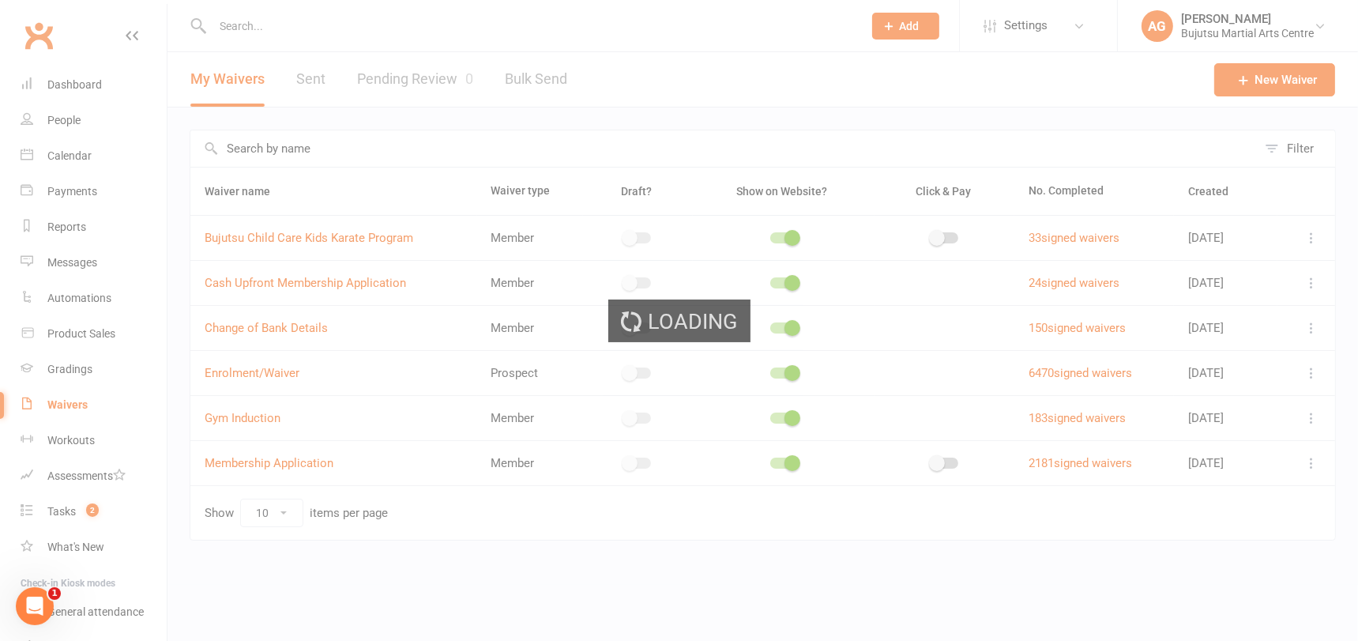
select select "applies_to_all_signees"
select select "checkbox"
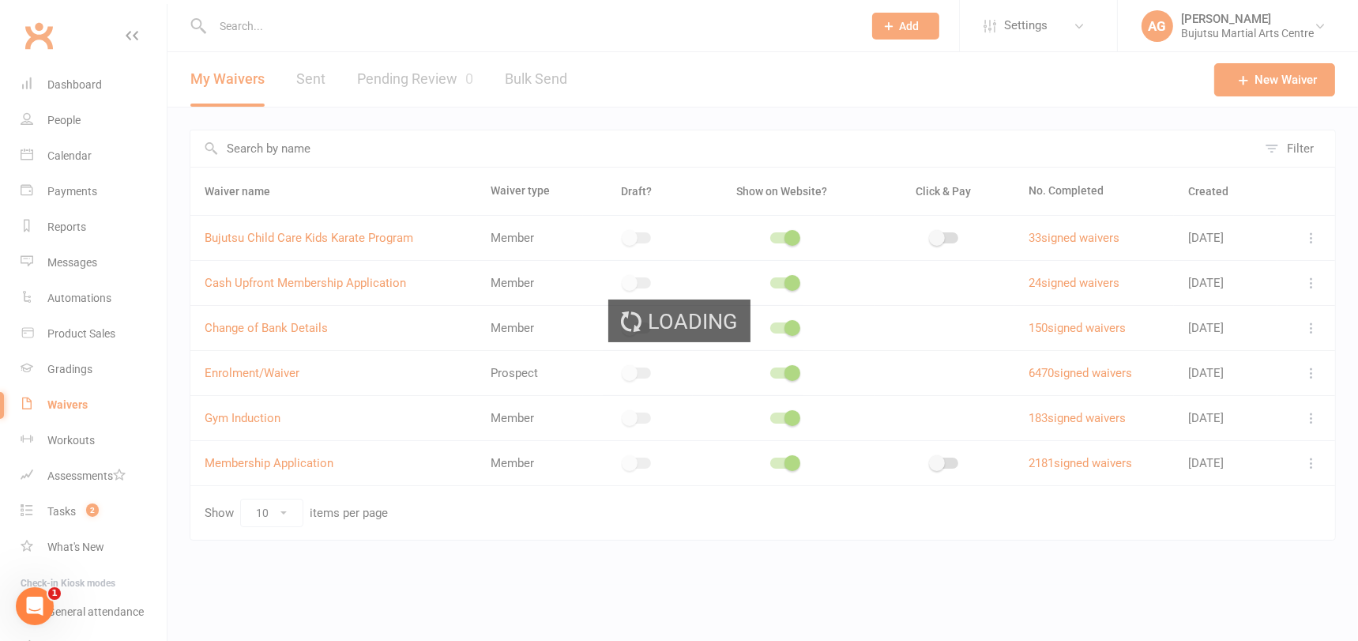
select select "checkbox"
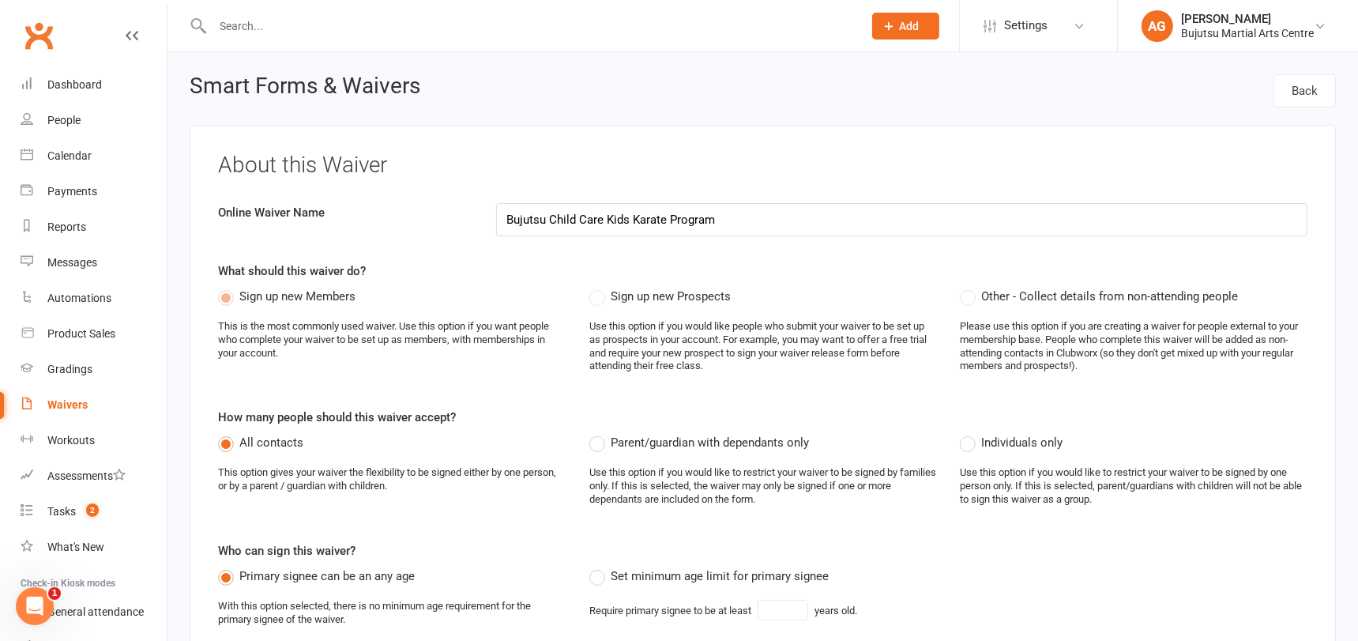
click at [70, 397] on link "Waivers" at bounding box center [94, 405] width 146 height 36
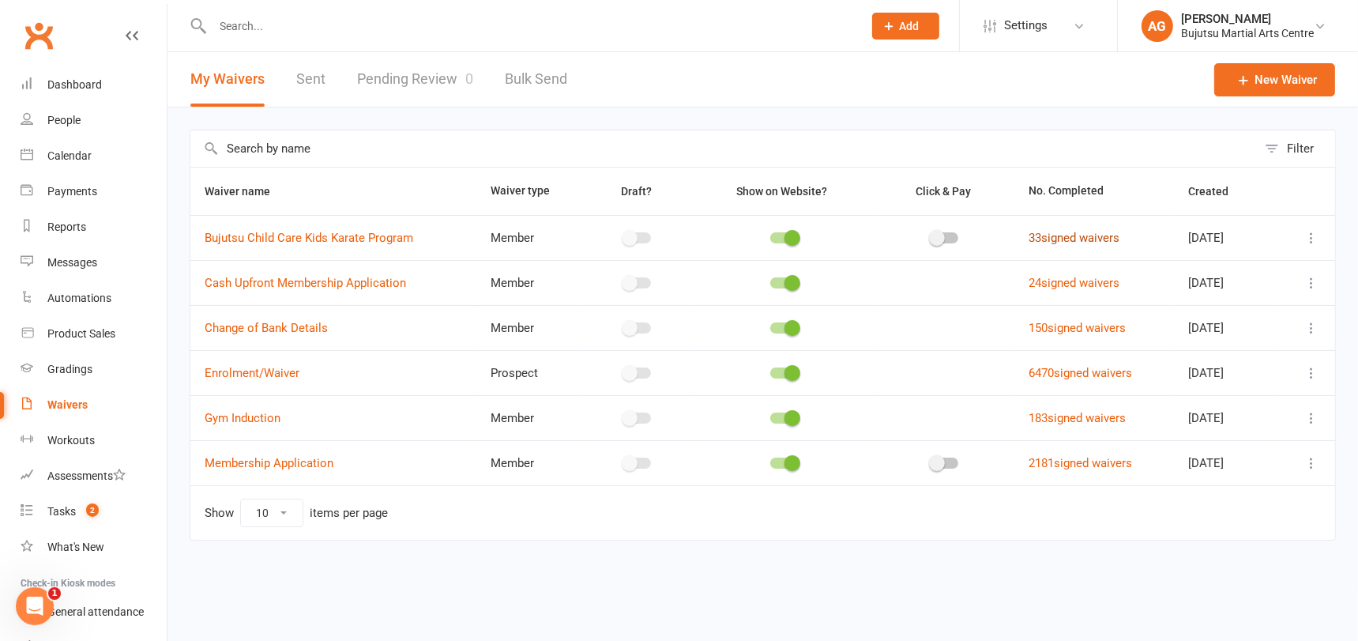
click at [1061, 234] on link "33 signed waivers" at bounding box center [1073, 238] width 91 height 14
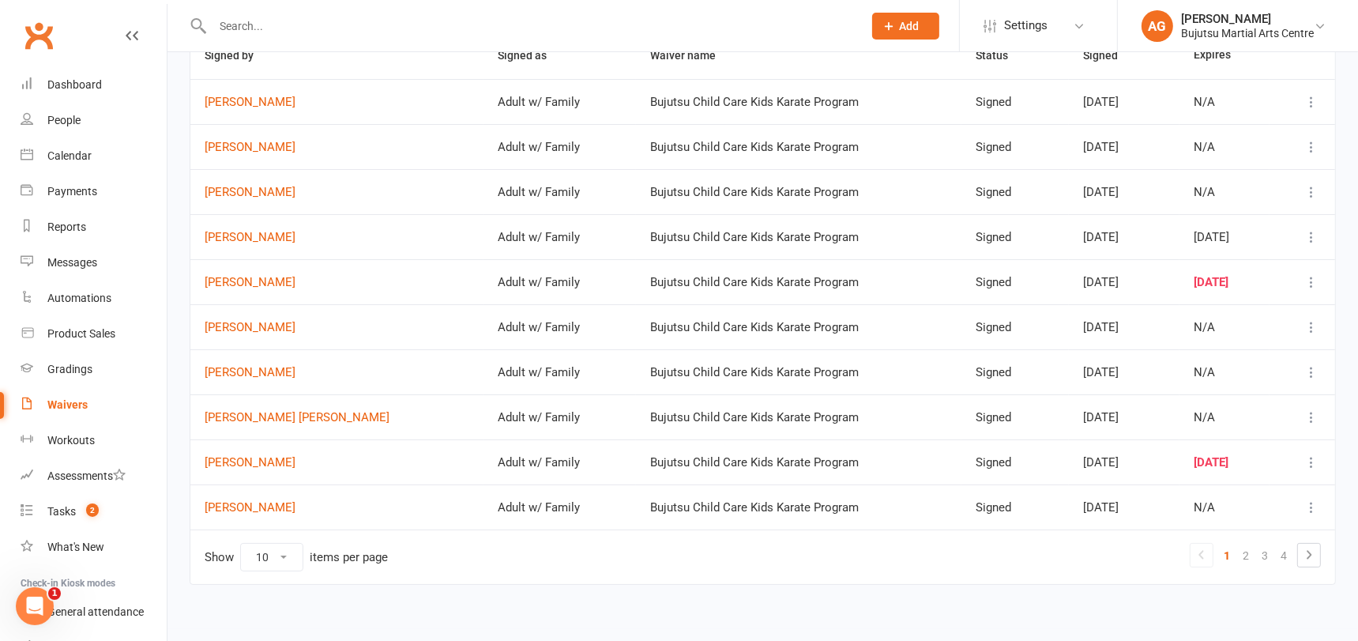
scroll to position [137, 0]
click at [1249, 550] on link "2" at bounding box center [1245, 554] width 19 height 22
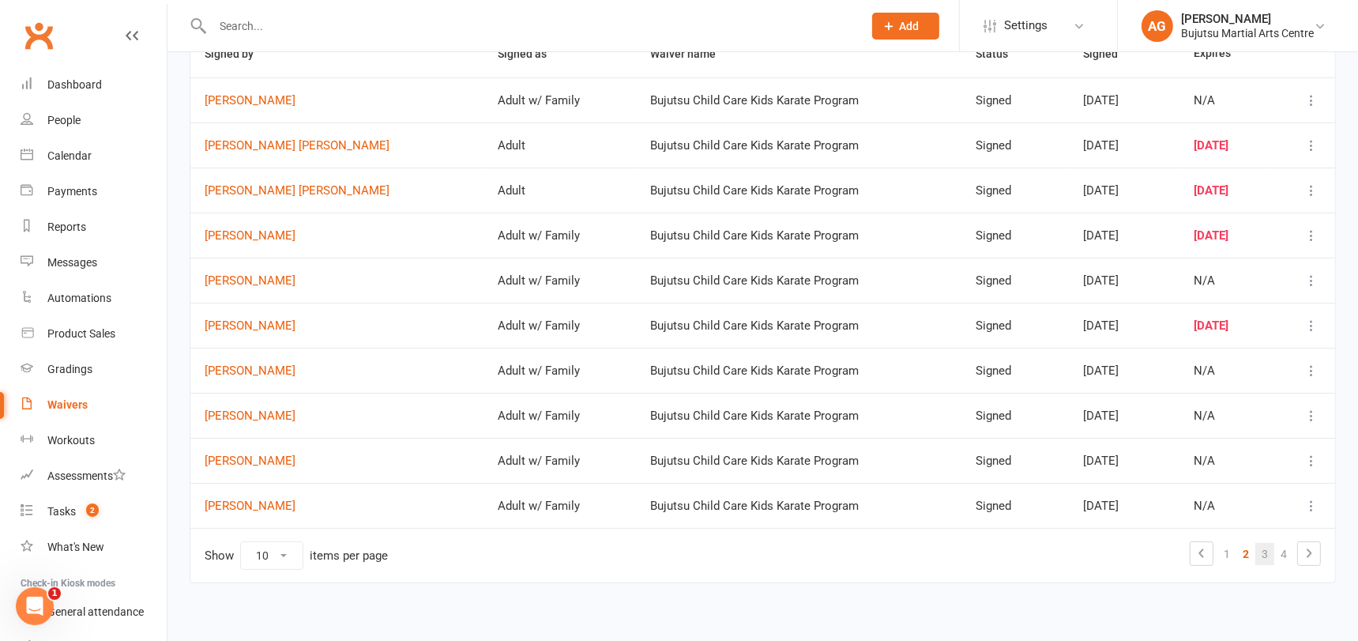
click at [1265, 552] on link "3" at bounding box center [1264, 554] width 19 height 22
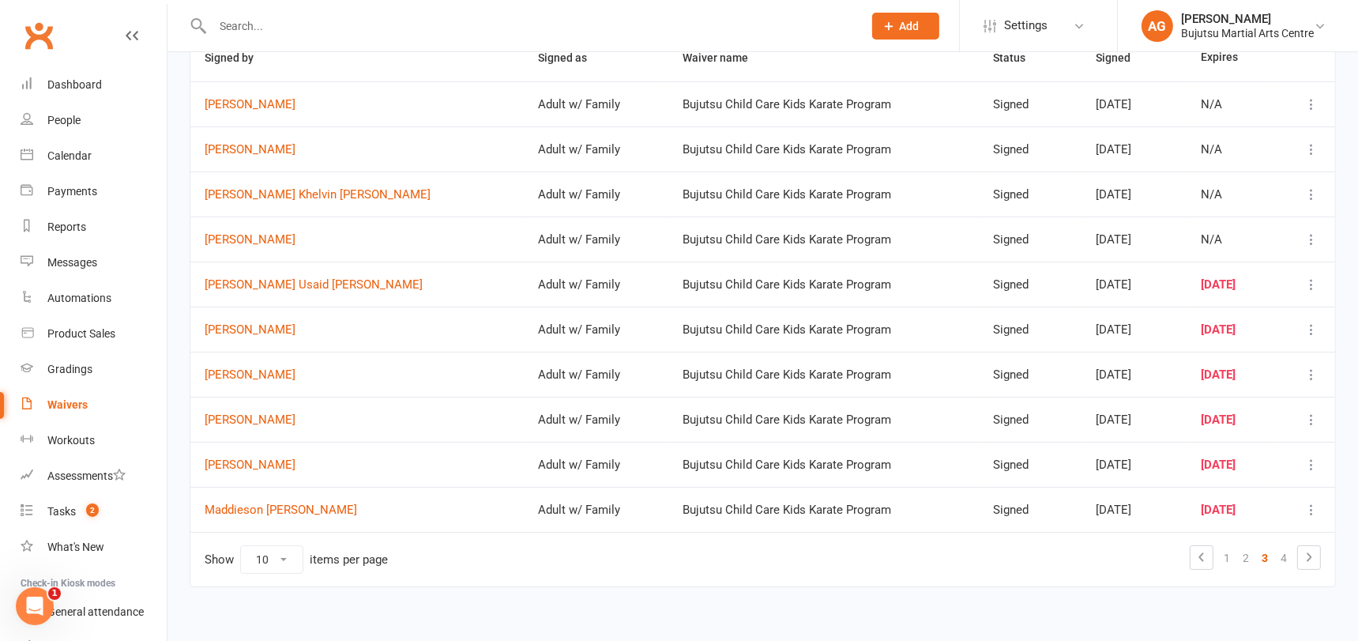
scroll to position [144, 0]
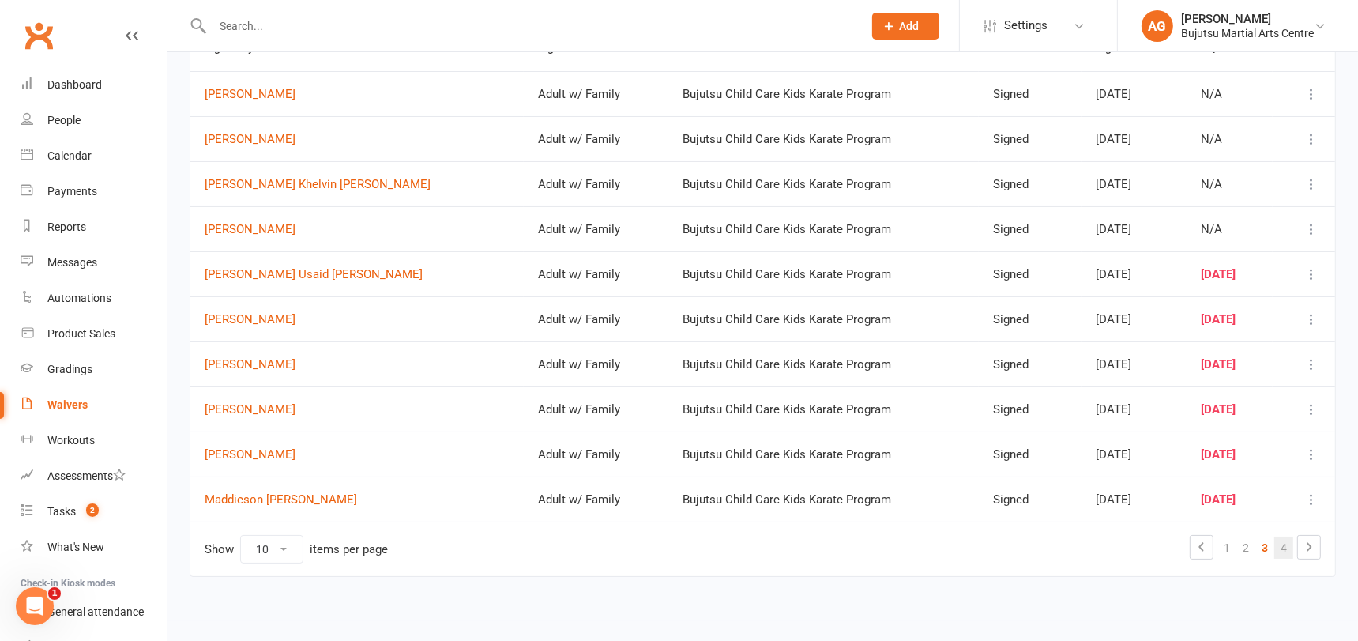
click at [1289, 544] on link "4" at bounding box center [1283, 547] width 19 height 22
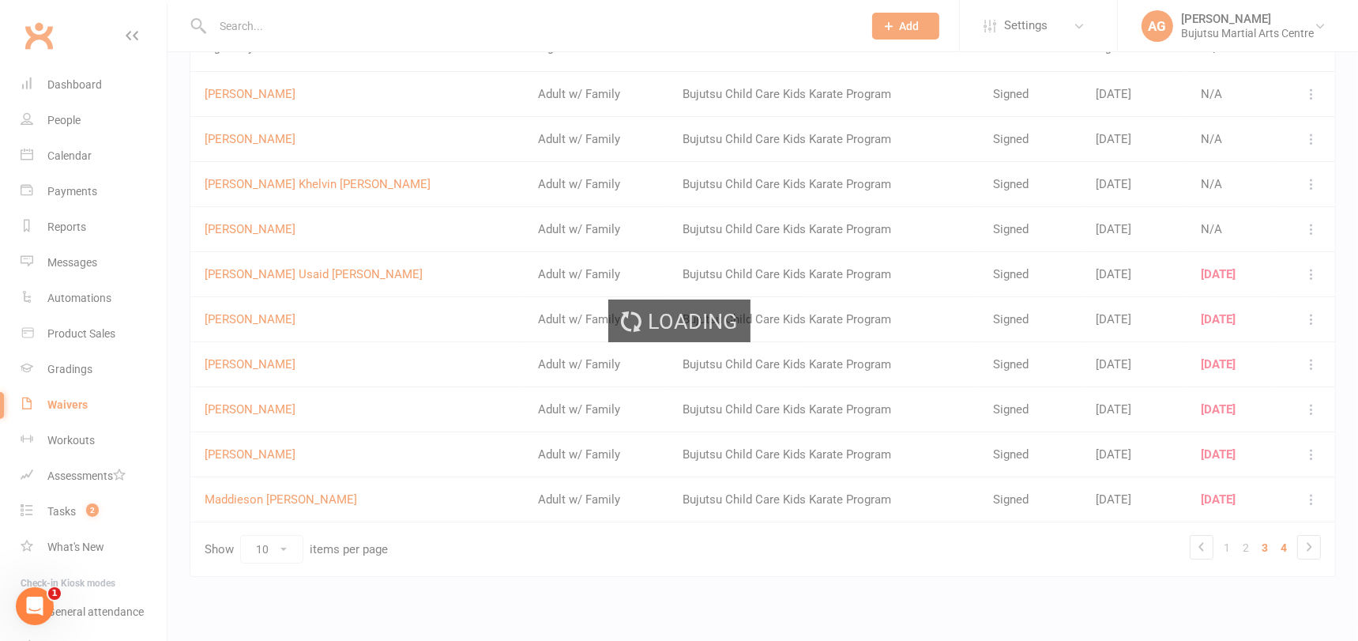
scroll to position [0, 0]
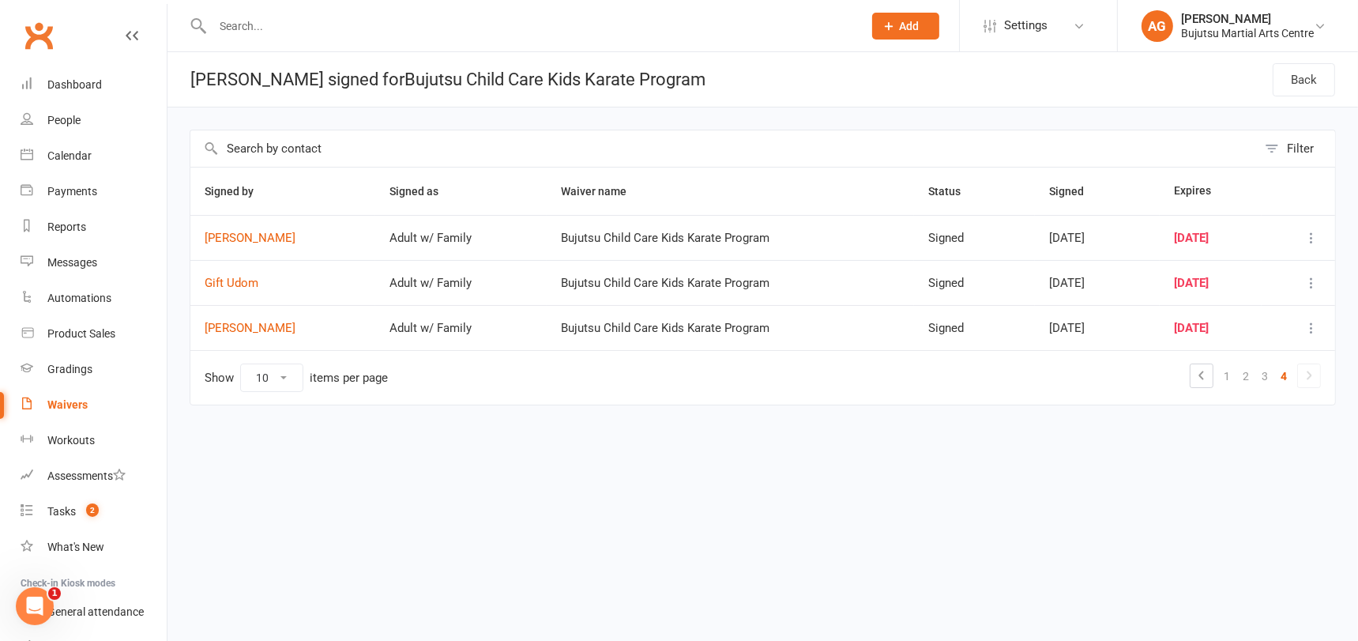
click at [1313, 371] on icon at bounding box center [1308, 375] width 19 height 19
click at [78, 81] on div "Dashboard" at bounding box center [74, 84] width 54 height 13
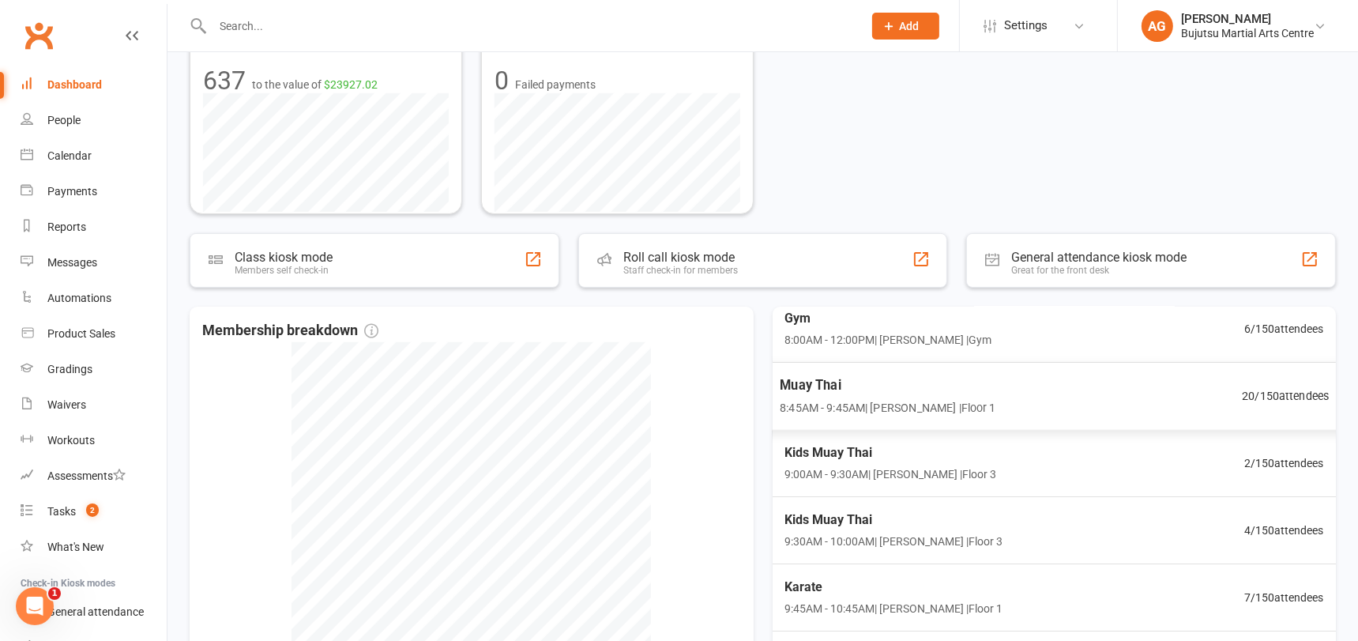
scroll to position [69, 0]
click at [1283, 388] on span "20 / 150 attendees" at bounding box center [1285, 391] width 87 height 18
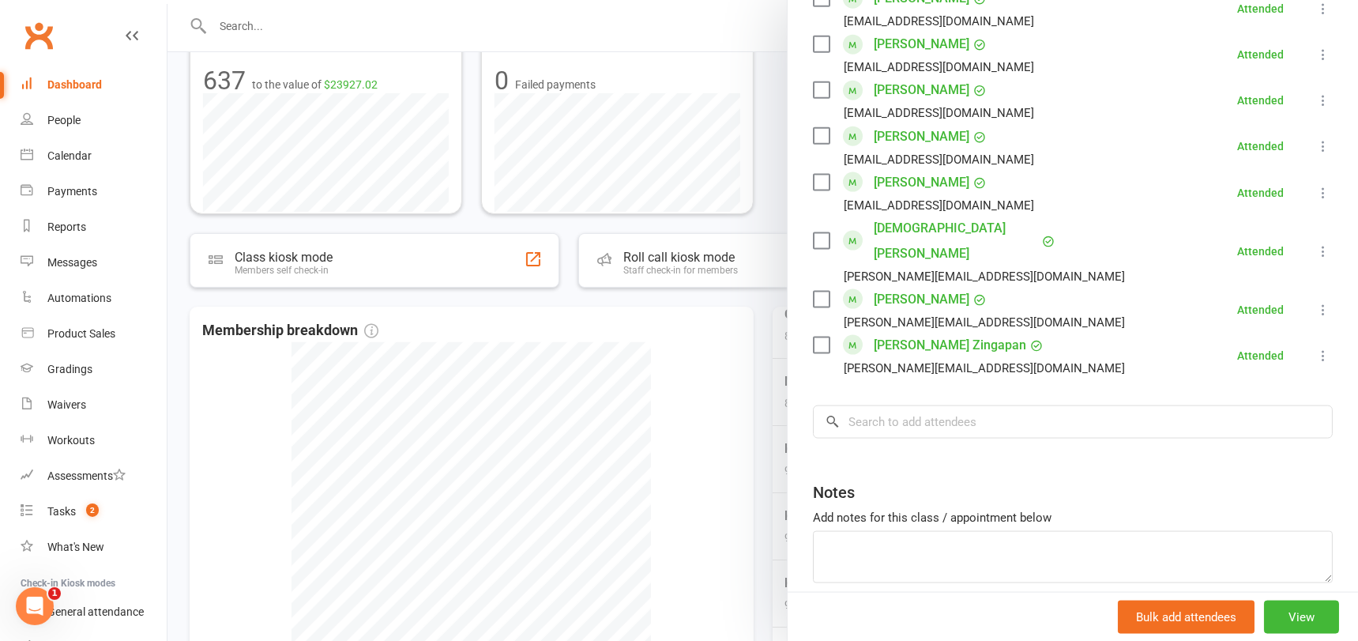
scroll to position [2401, 0]
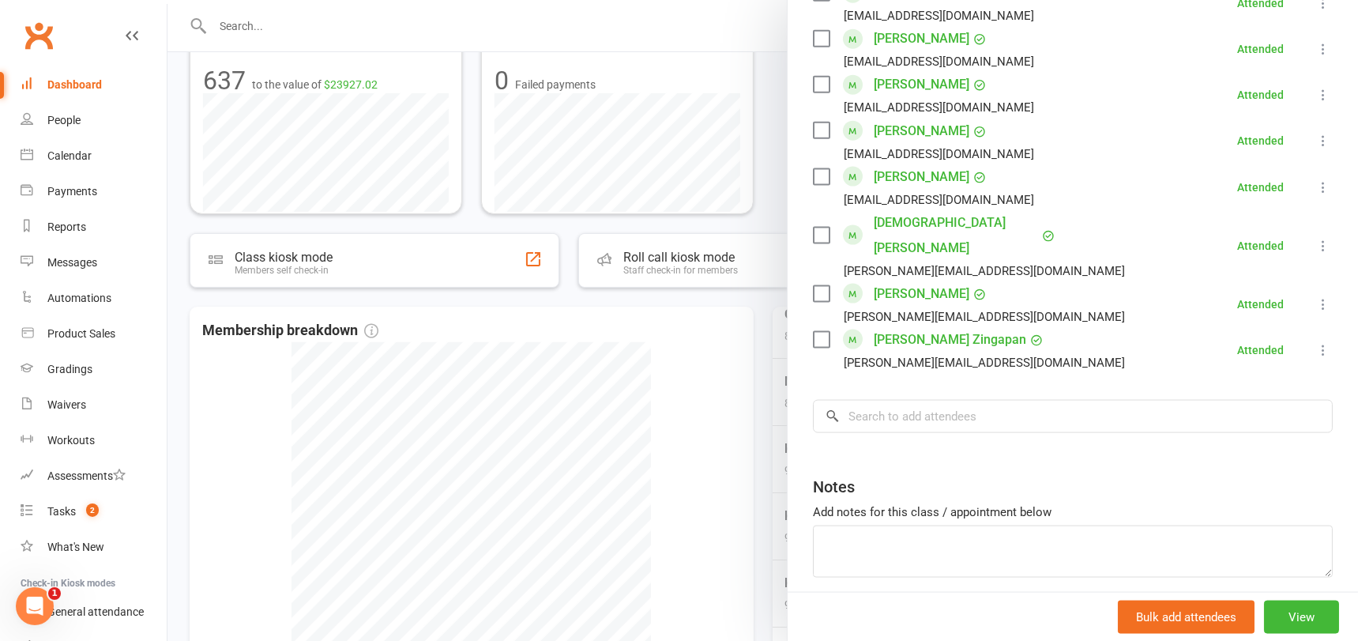
click at [702, 369] on div at bounding box center [762, 320] width 1190 height 641
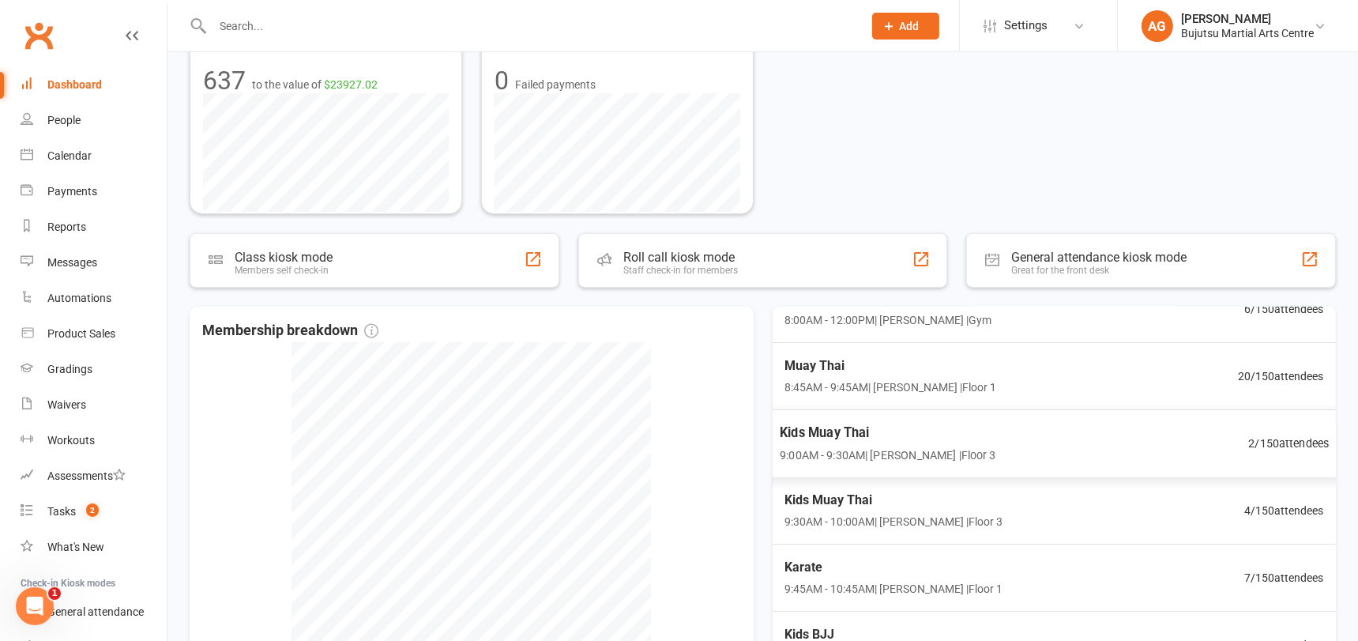
scroll to position [91, 0]
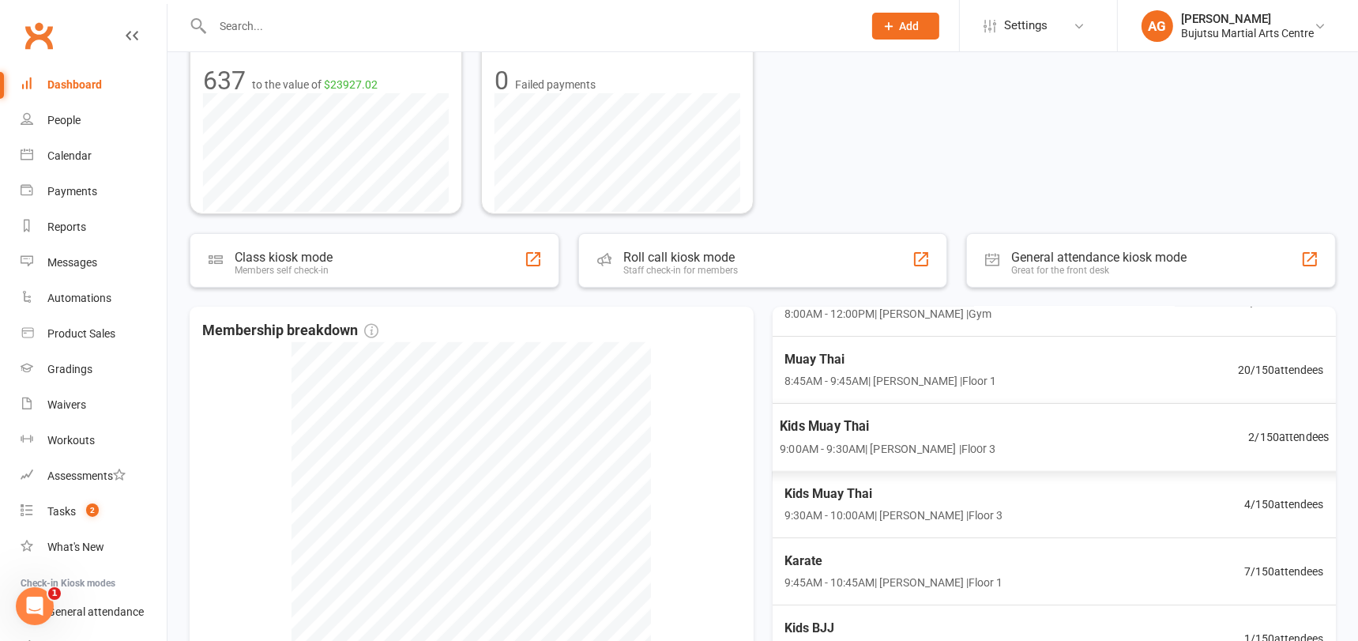
click at [1287, 428] on span "2 / 150 attendees" at bounding box center [1288, 436] width 81 height 18
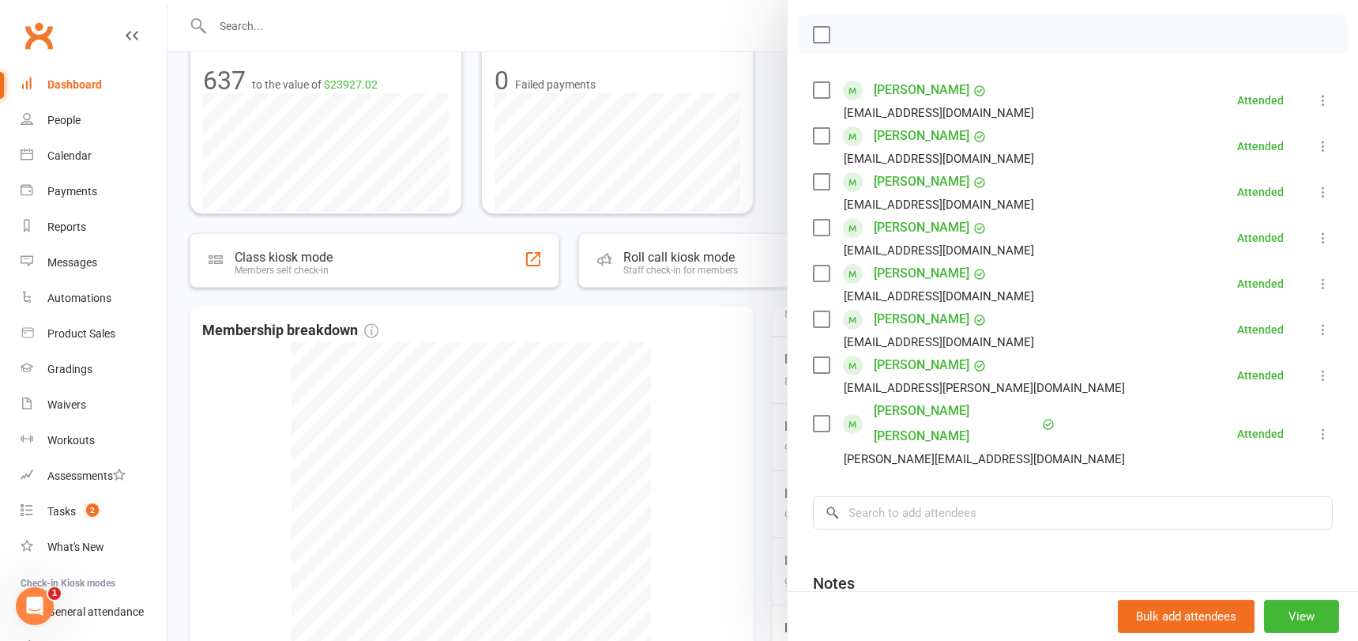
scroll to position [254, 0]
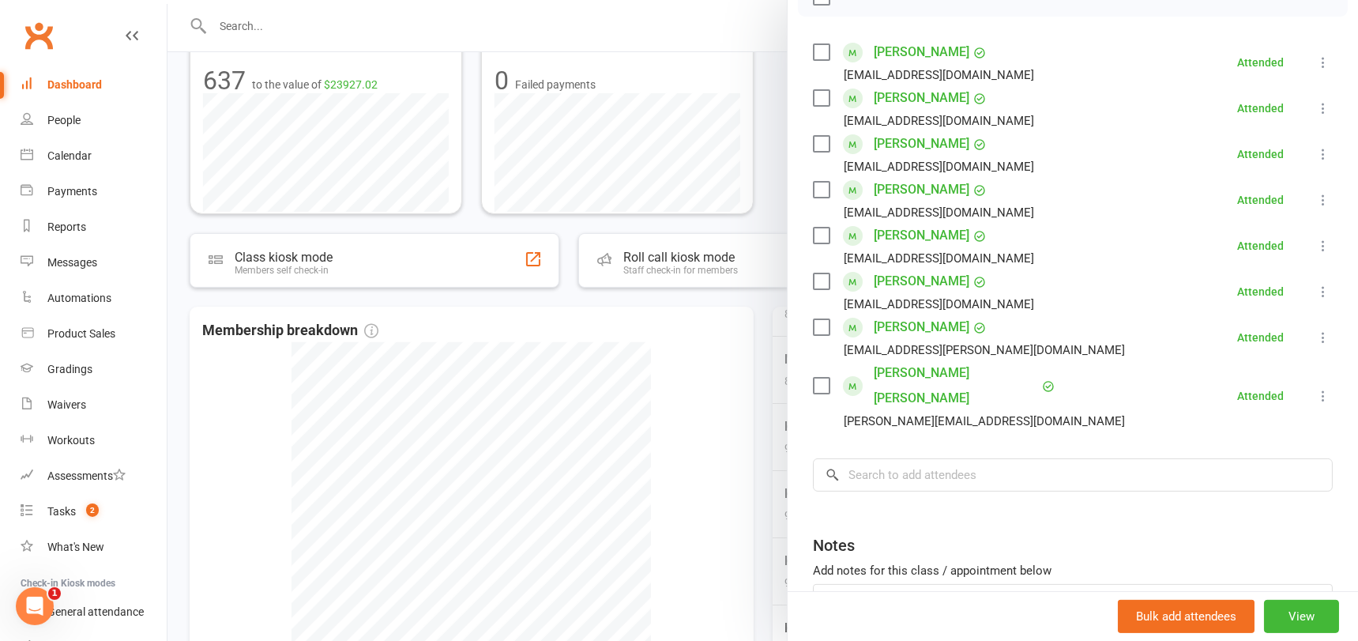
click at [684, 408] on div at bounding box center [762, 320] width 1190 height 641
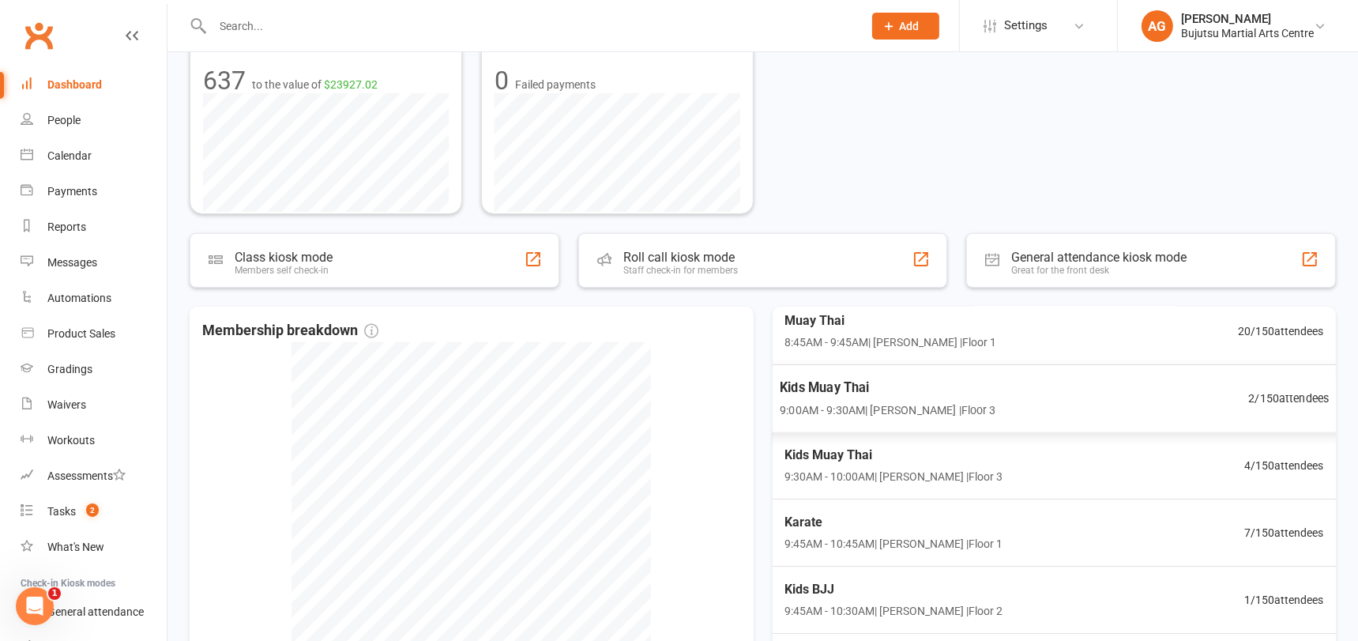
scroll to position [136, 0]
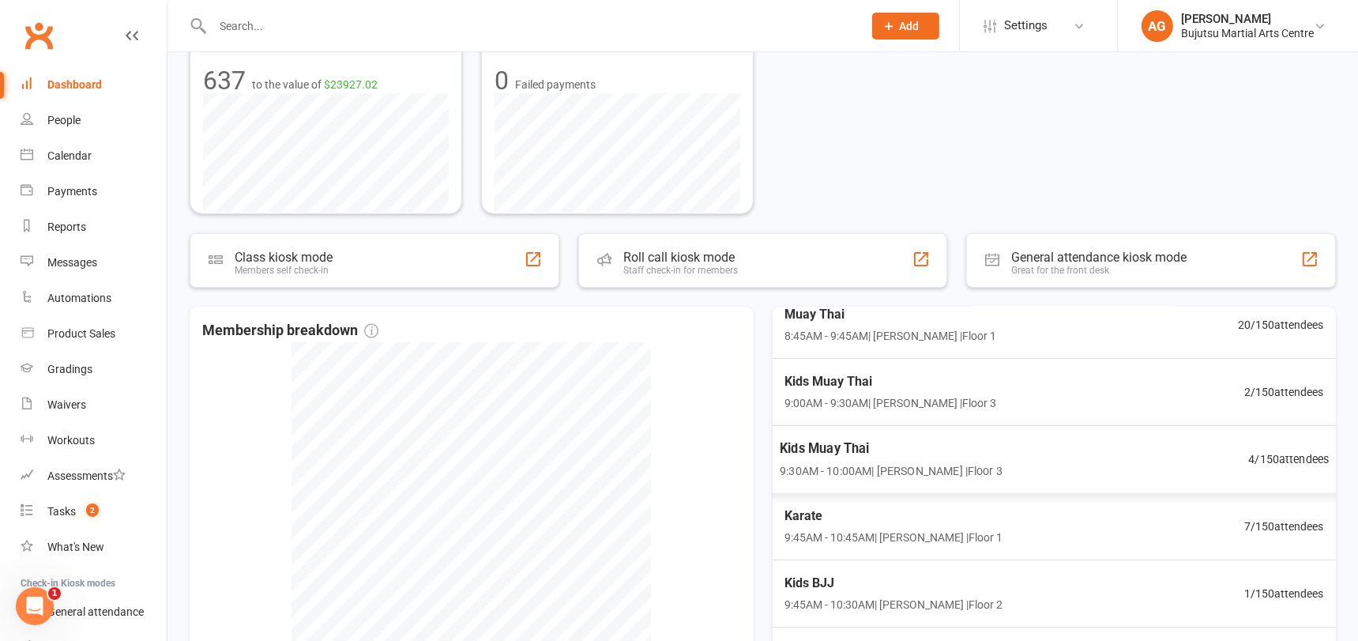
click at [1275, 449] on span "4 / 150 attendees" at bounding box center [1288, 458] width 81 height 18
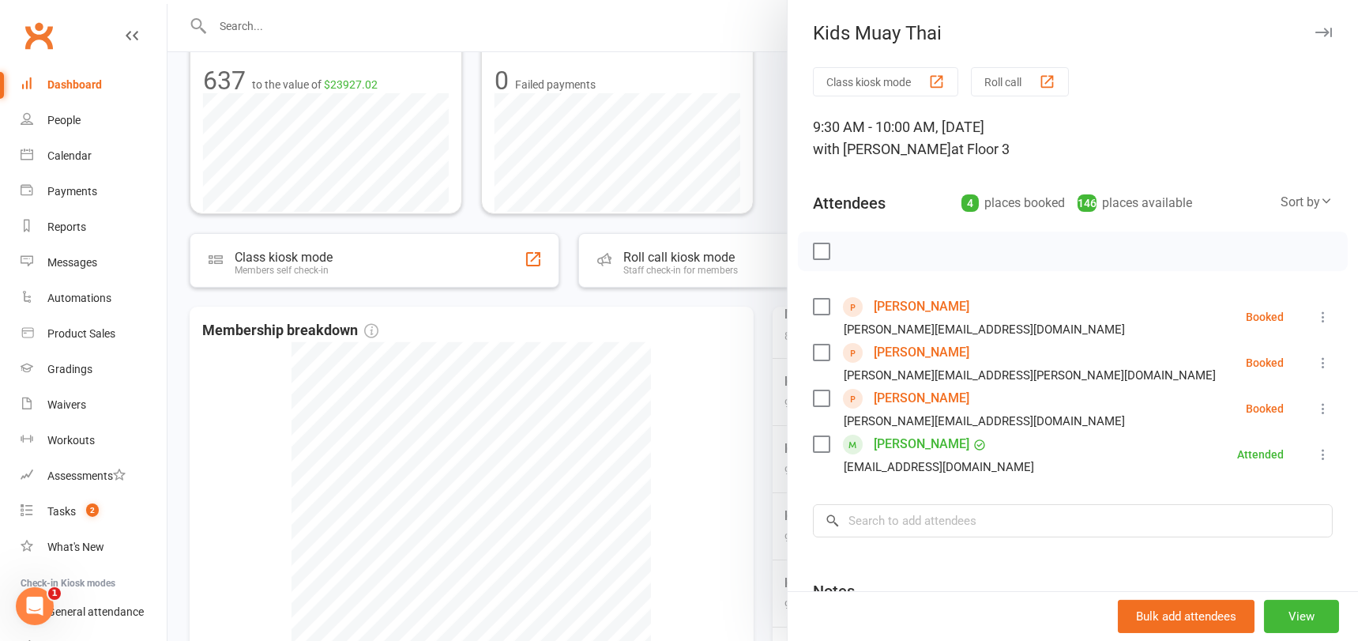
click at [667, 414] on div at bounding box center [762, 320] width 1190 height 641
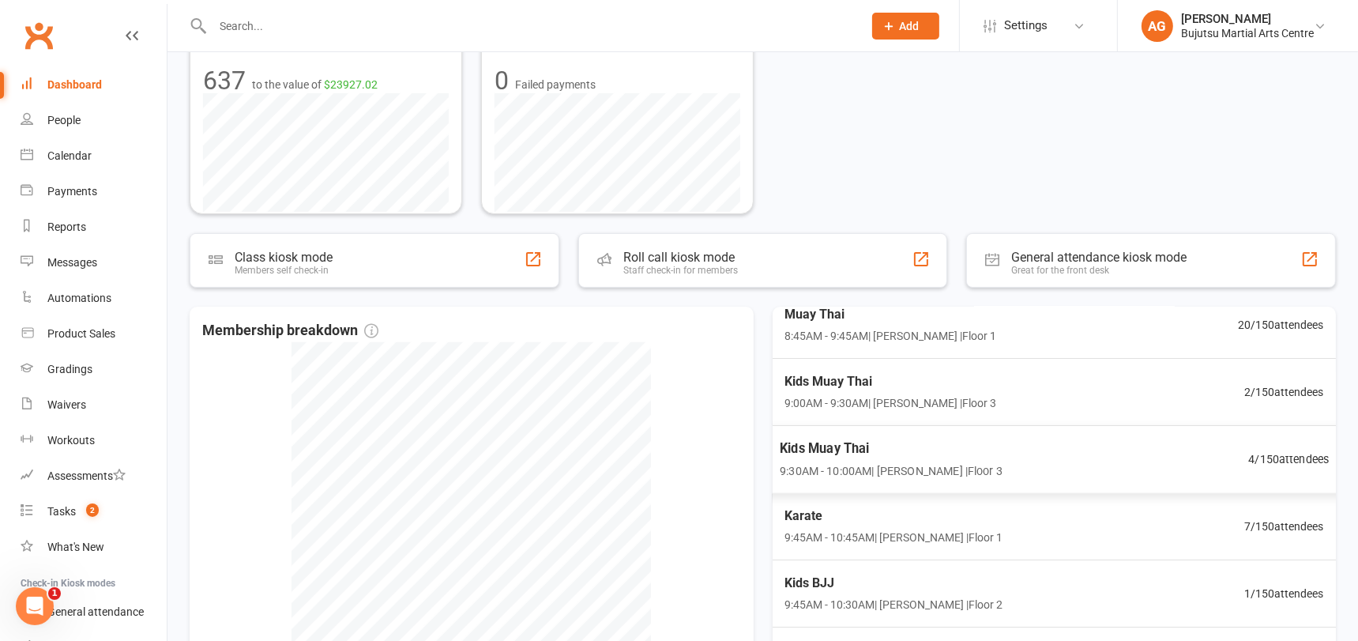
click at [833, 442] on span "Kids Muay Thai" at bounding box center [890, 448] width 223 height 21
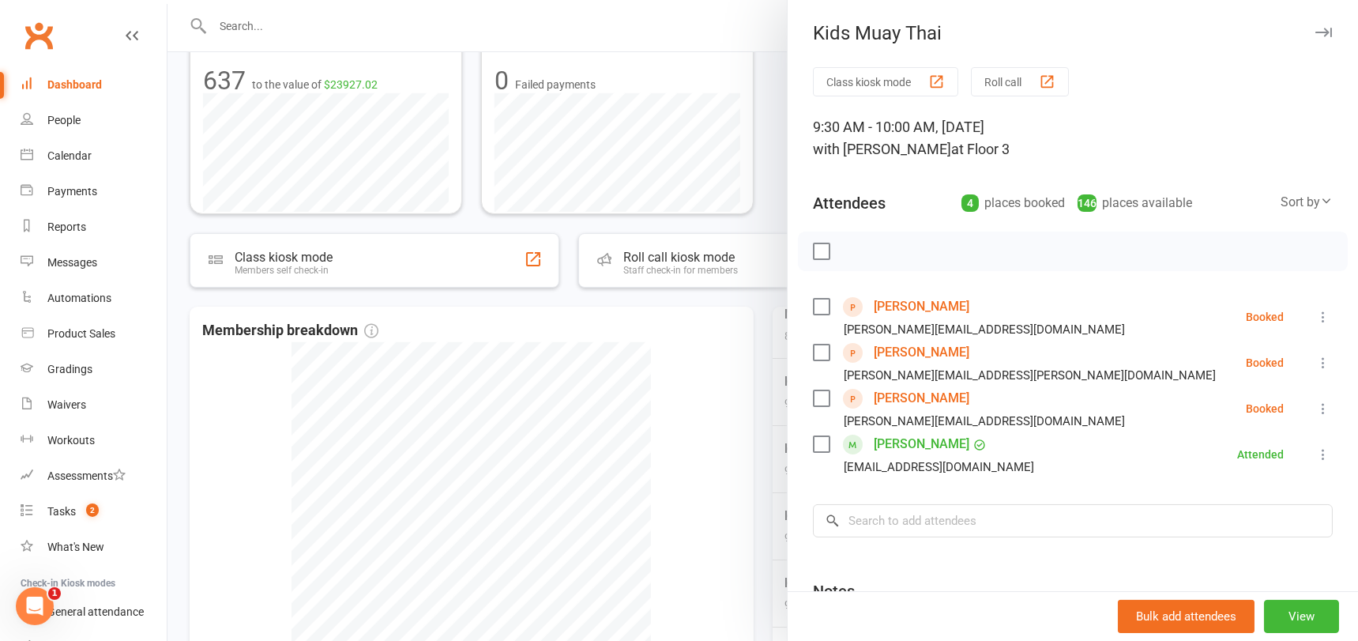
click at [923, 306] on link "[PERSON_NAME]" at bounding box center [921, 306] width 96 height 25
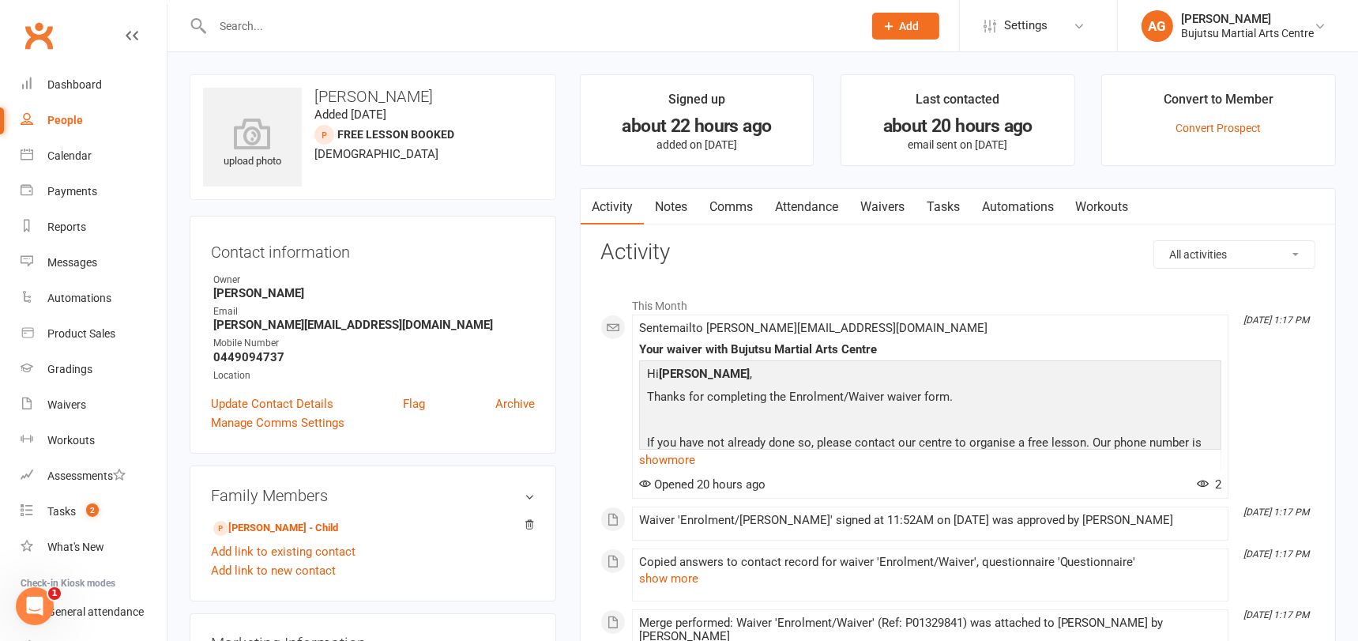
click at [887, 201] on link "Waivers" at bounding box center [882, 207] width 66 height 36
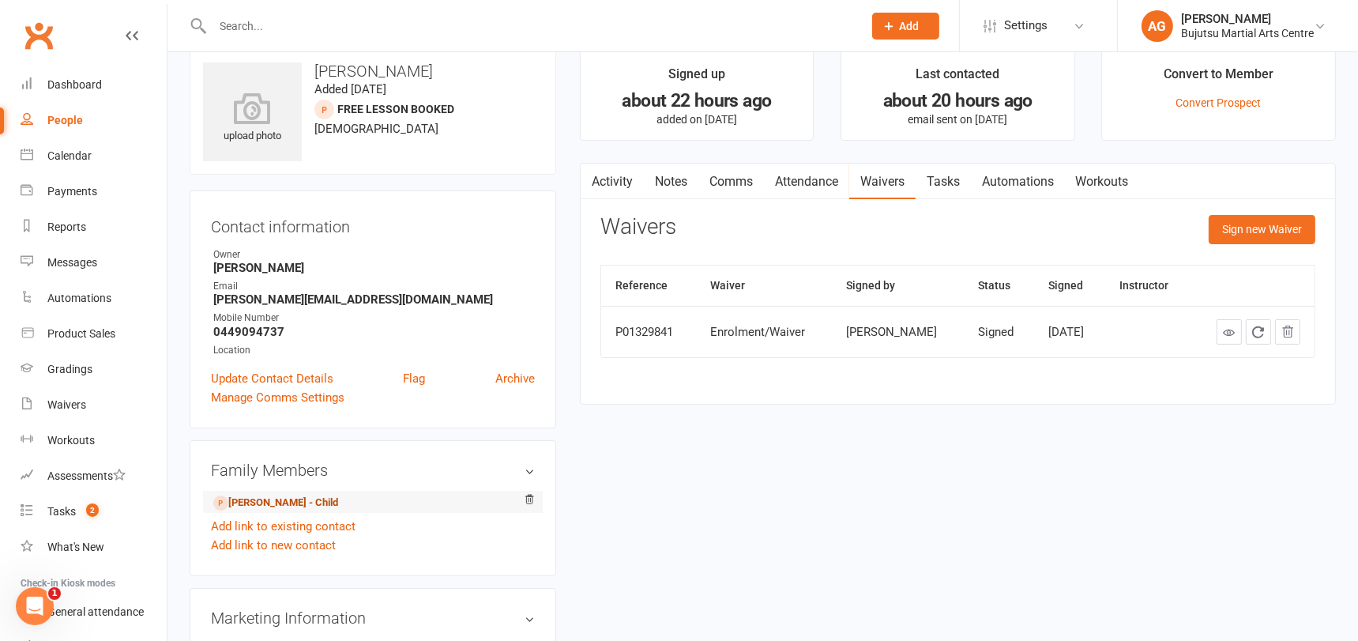
scroll to position [32, 0]
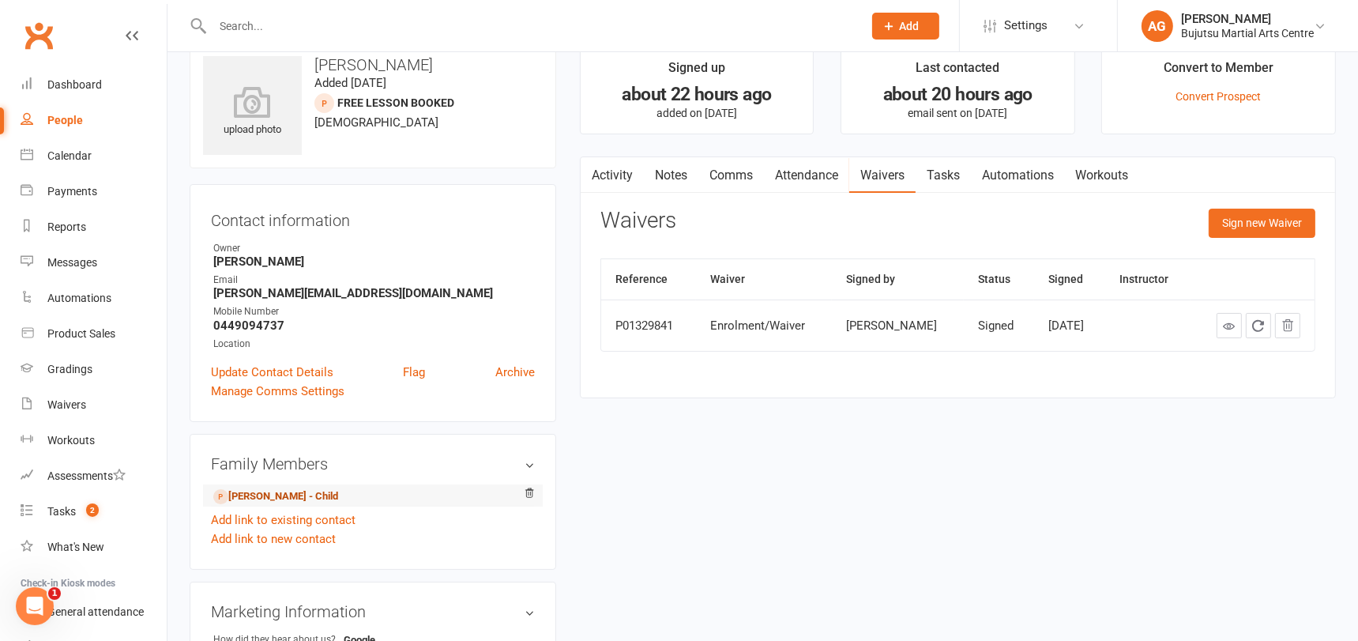
click at [284, 492] on link "Alara Cengiz - Child" at bounding box center [275, 496] width 125 height 17
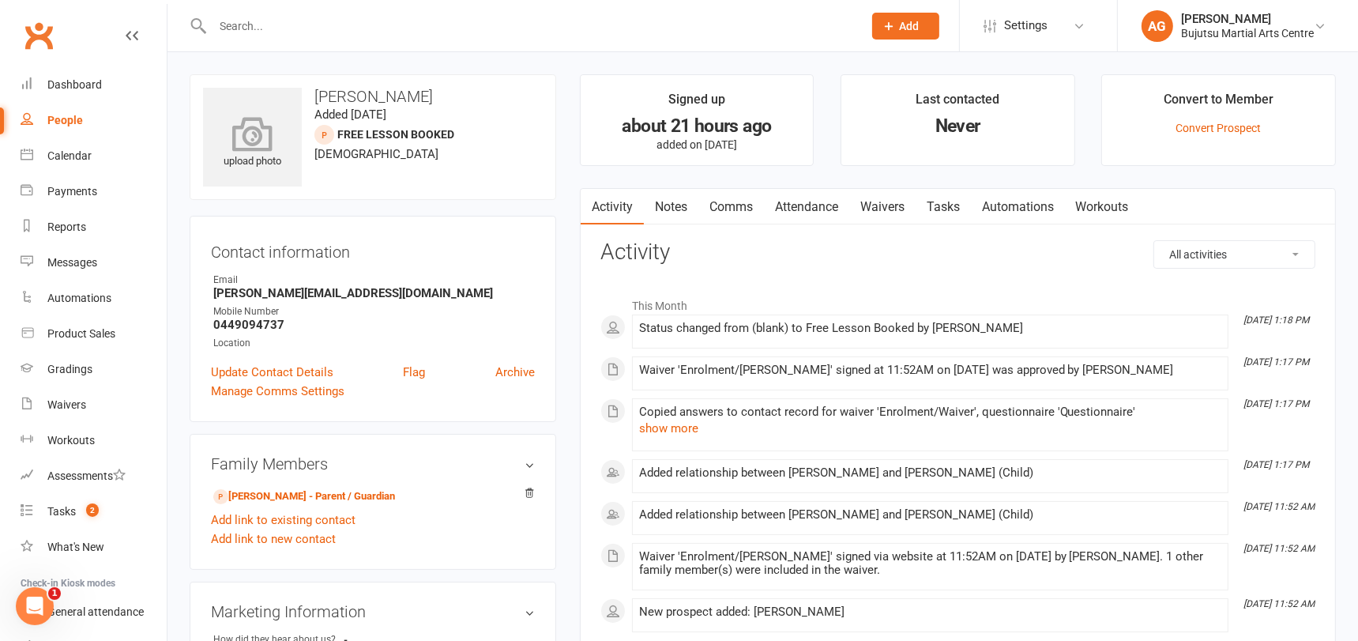
click at [256, 133] on icon at bounding box center [252, 133] width 109 height 35
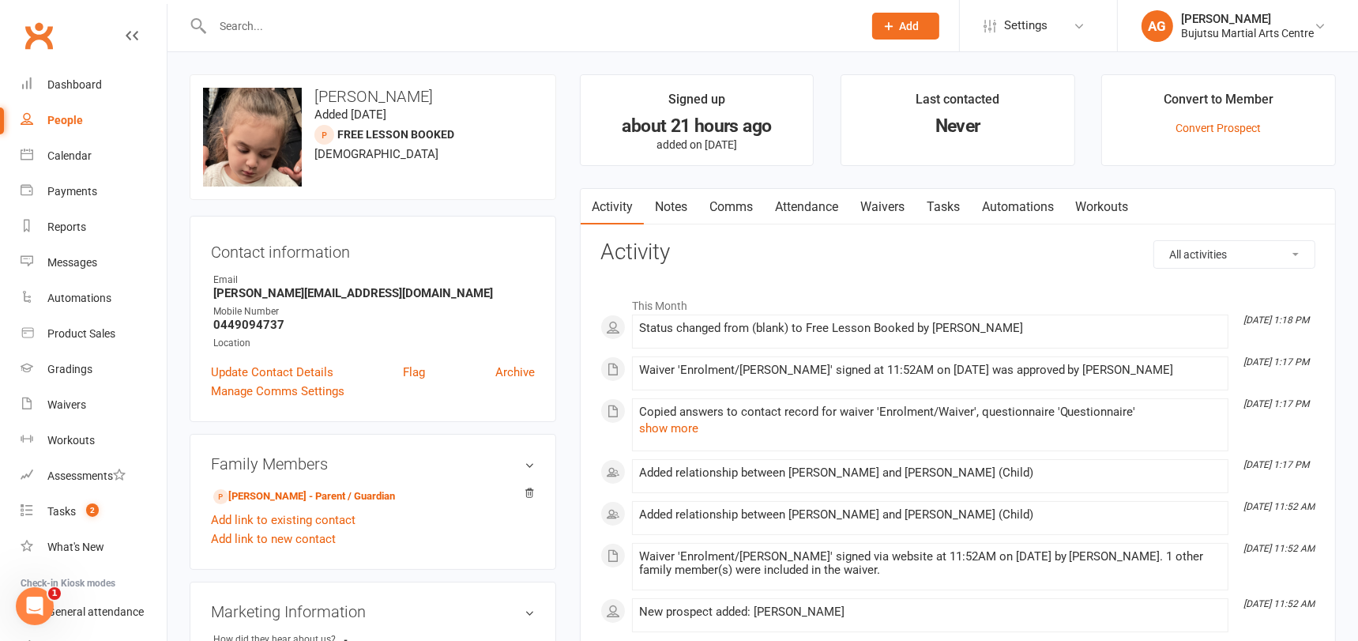
scroll to position [6, 0]
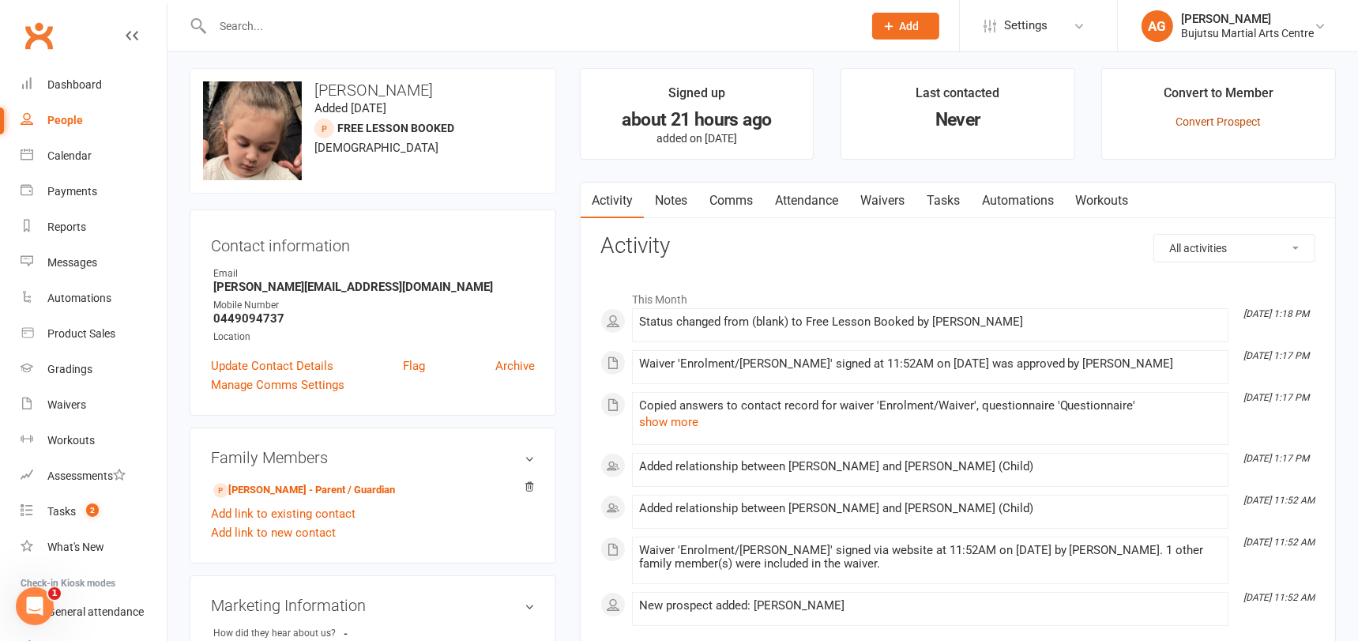
click at [1231, 115] on link "Convert Prospect" at bounding box center [1218, 121] width 85 height 13
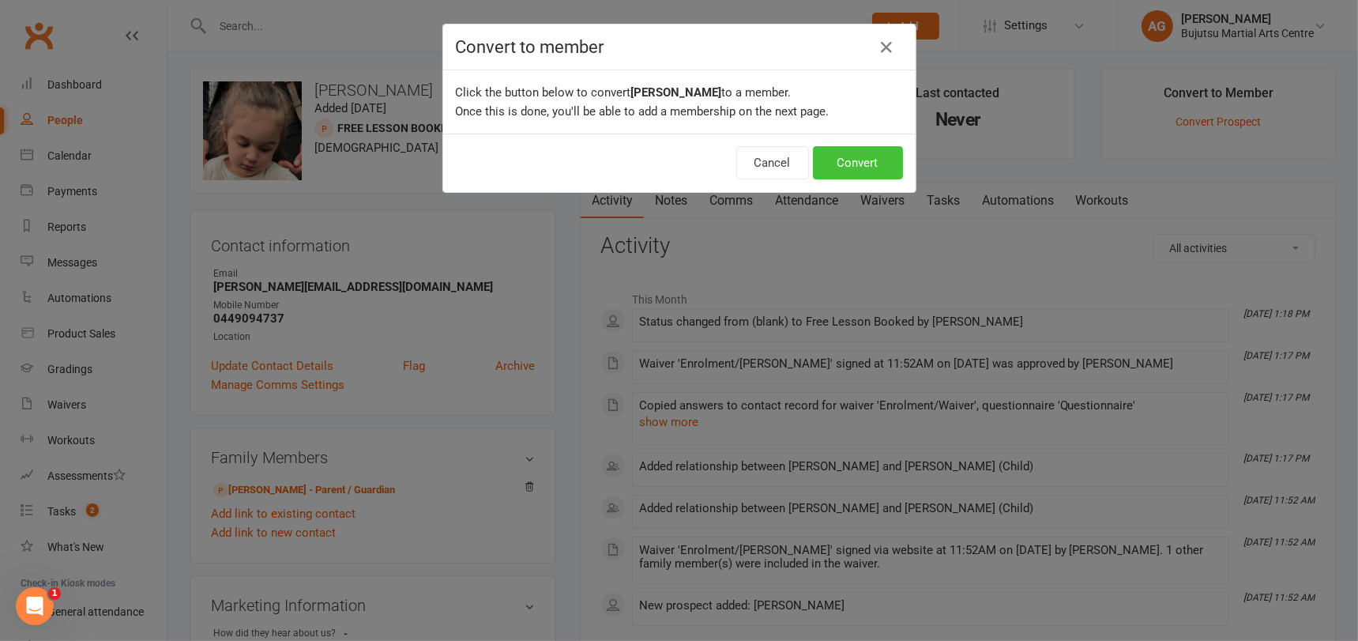
click at [851, 165] on button "Convert" at bounding box center [858, 162] width 90 height 33
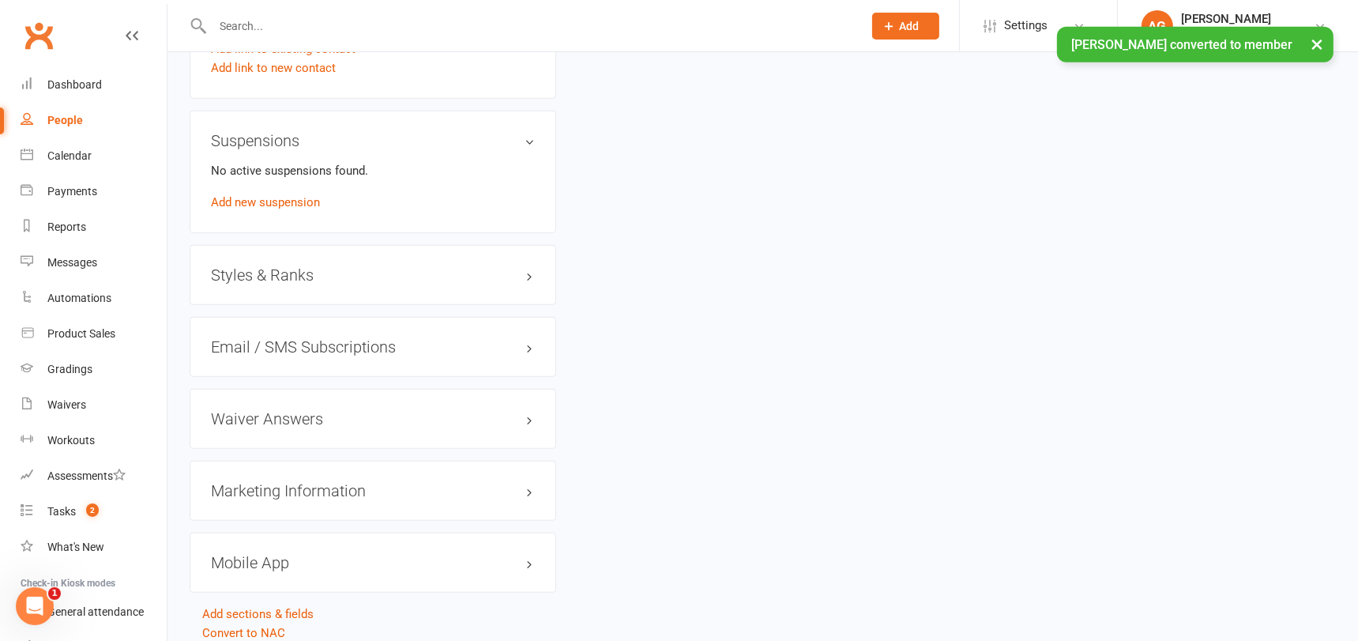
scroll to position [1323, 0]
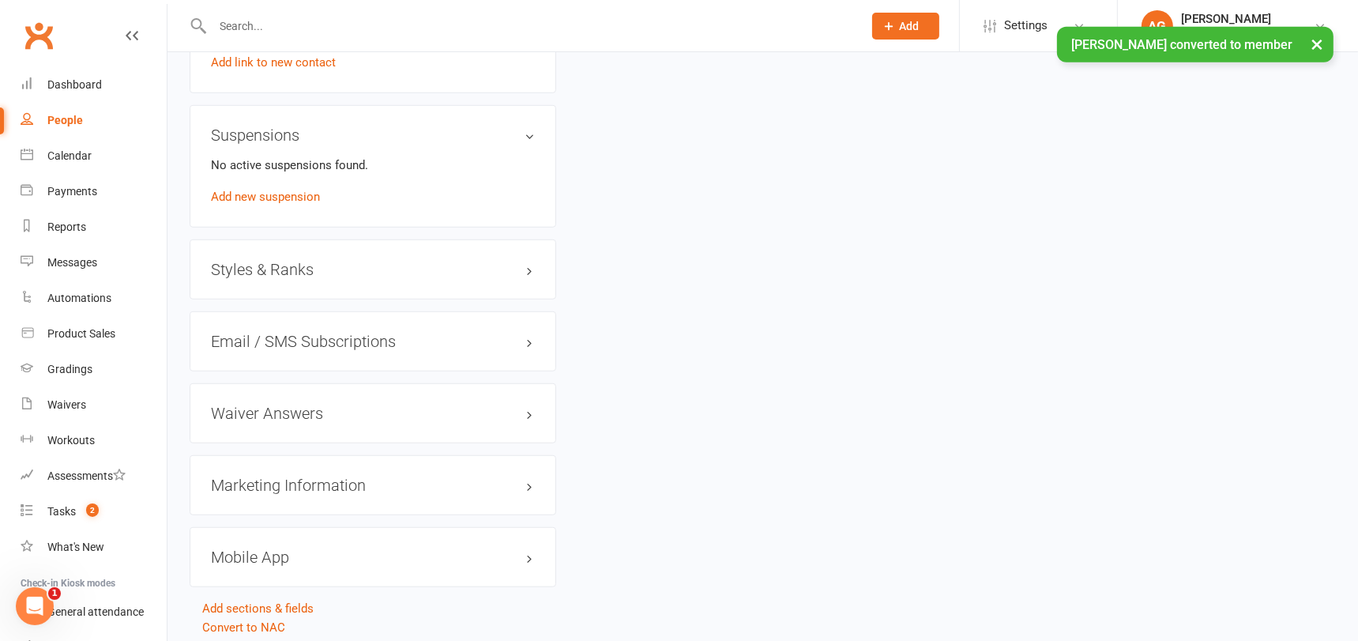
click at [267, 263] on h3 "Styles & Ranks" at bounding box center [373, 269] width 324 height 17
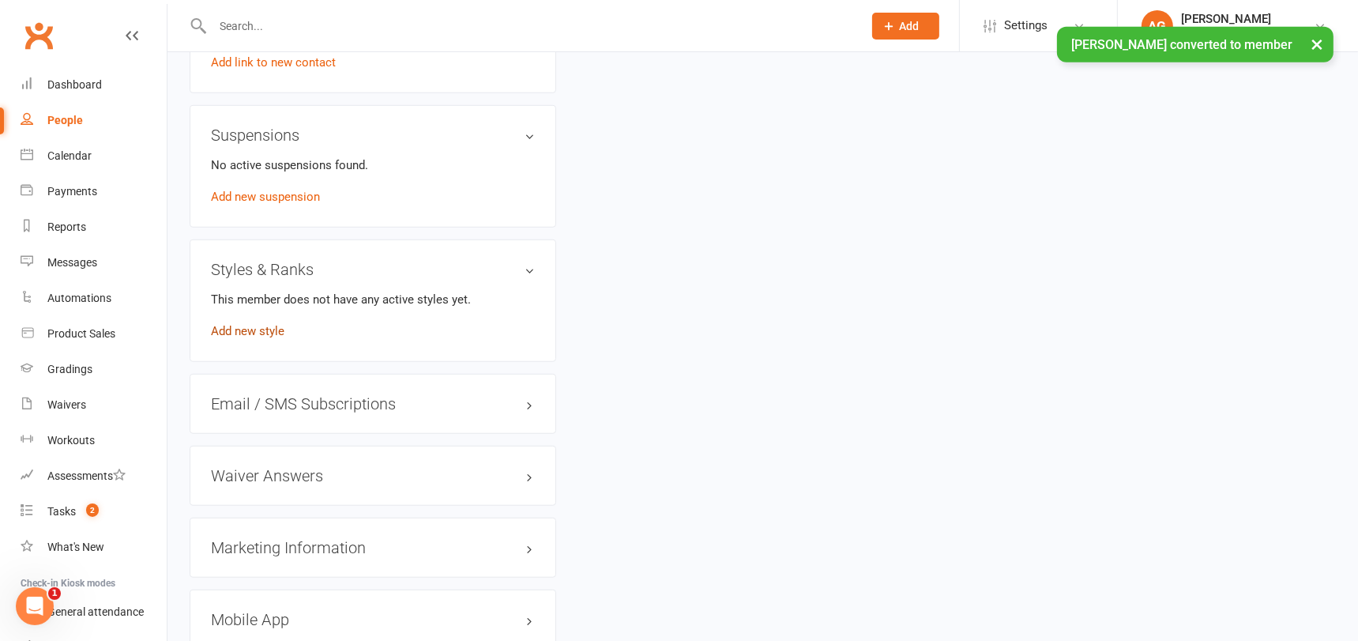
click at [262, 324] on link "Add new style" at bounding box center [247, 331] width 73 height 14
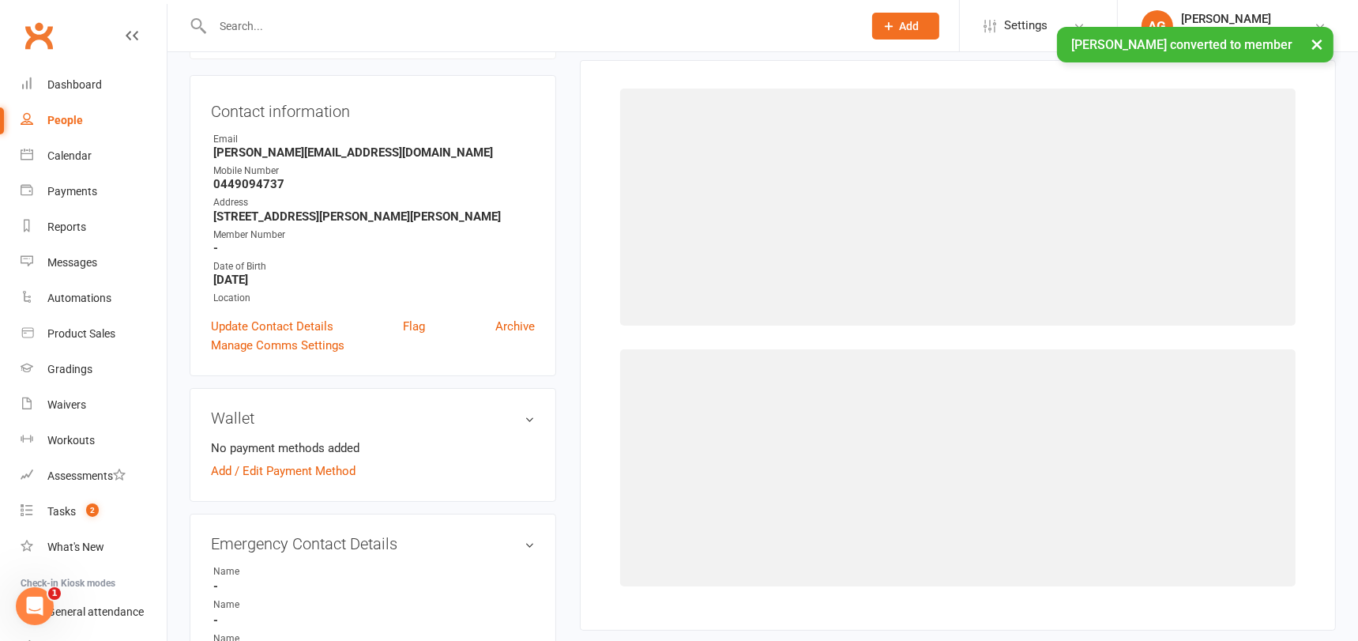
scroll to position [121, 0]
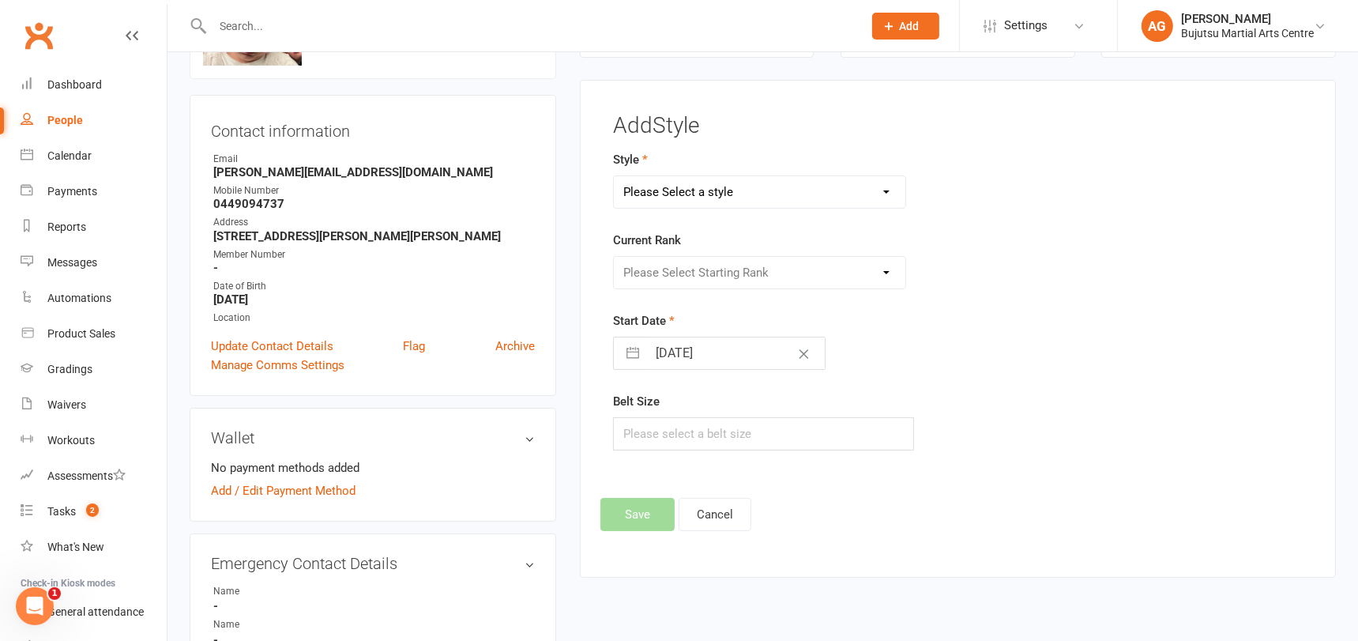
click at [772, 181] on select "Please Select a style BJJ Boxing Iaido Isshinryu JKA Jodo Karate for Toddlers K…" at bounding box center [759, 192] width 291 height 32
select select "212"
click at [614, 176] on select "Please Select a style BJJ Boxing Iaido Isshinryu JKA Jodo Karate for Toddlers K…" at bounding box center [759, 192] width 291 height 32
click at [699, 267] on select "Please Select Starting Rank White Yellow Senior Yellow Orange Green Blue Senior…" at bounding box center [759, 273] width 291 height 32
select select "1826"
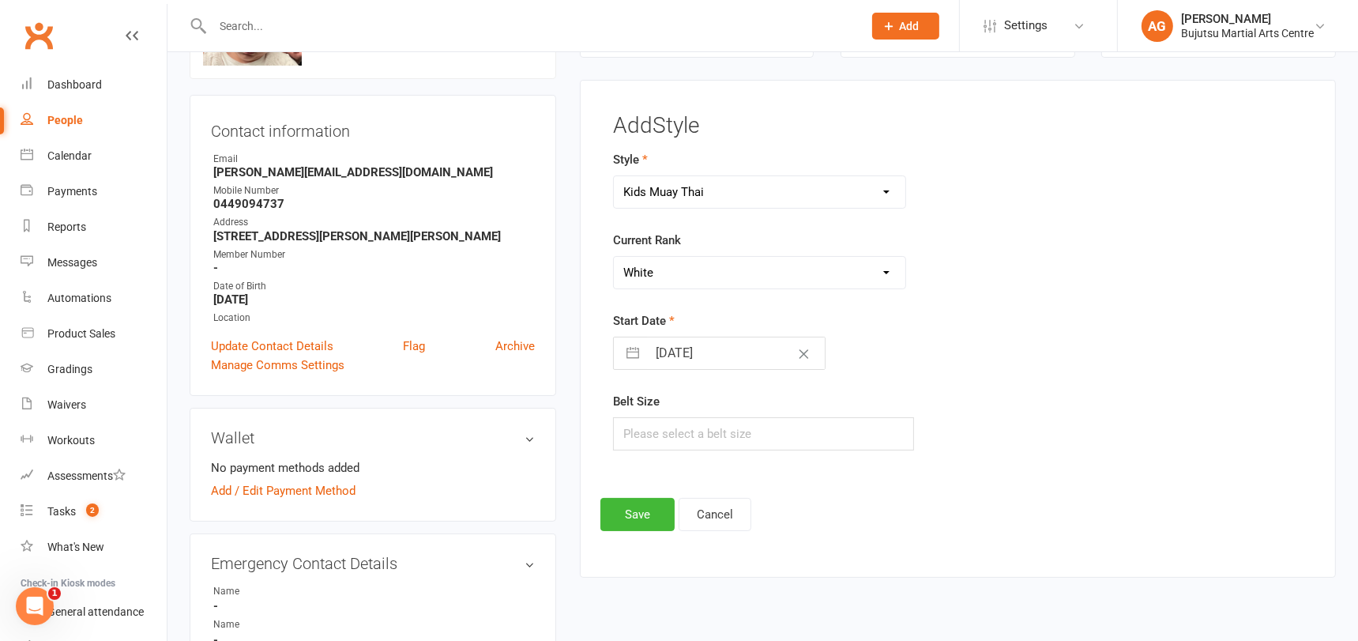
click at [614, 257] on select "Please Select Starting Rank White Yellow Senior Yellow Orange Green Blue Senior…" at bounding box center [759, 273] width 291 height 32
click at [636, 505] on button "Save" at bounding box center [637, 514] width 74 height 33
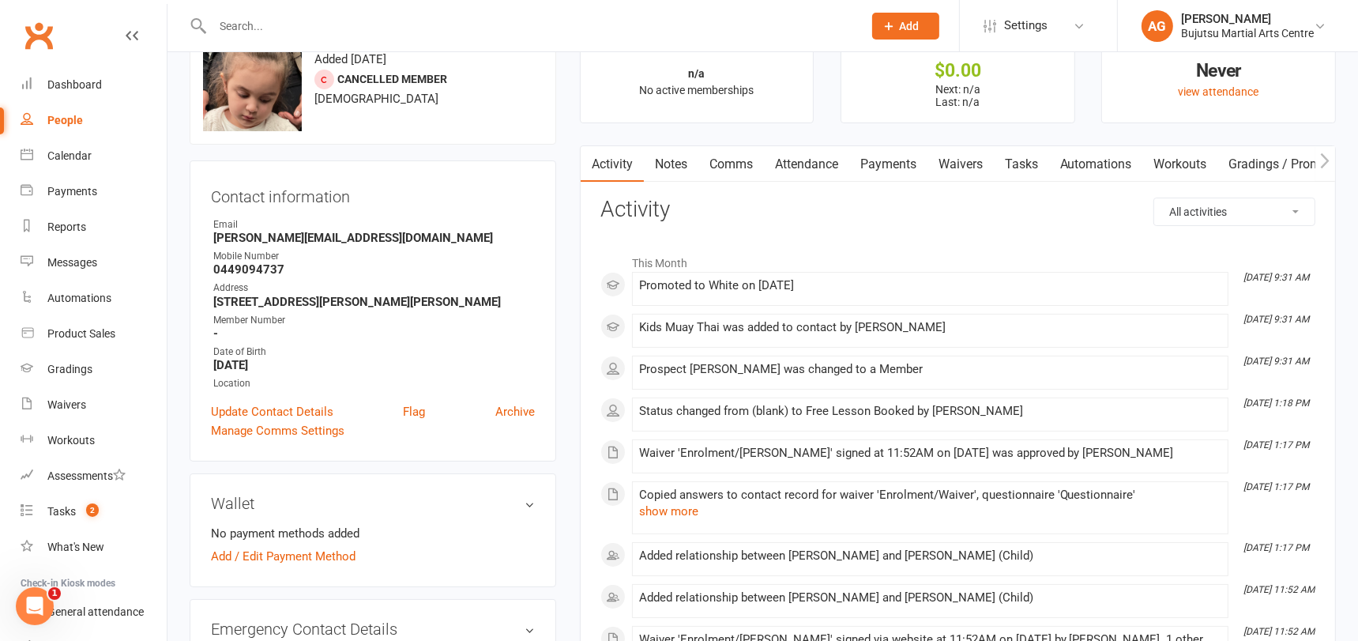
scroll to position [0, 0]
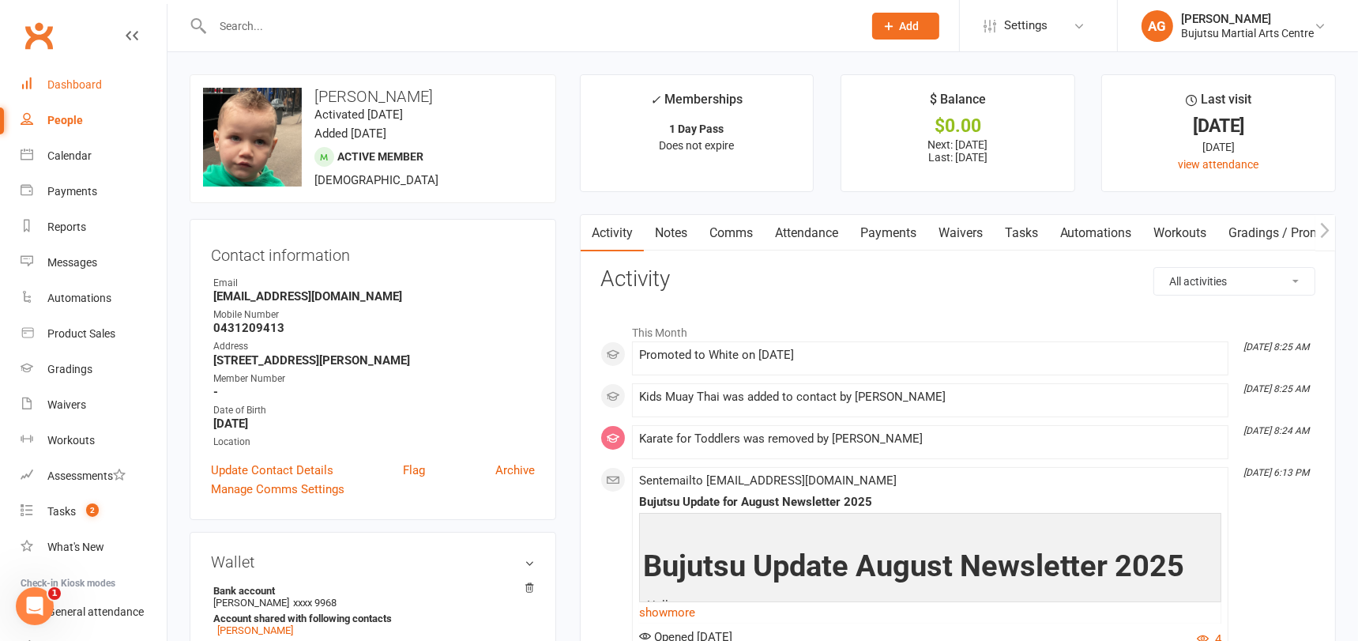
click at [84, 85] on div "Dashboard" at bounding box center [74, 84] width 54 height 13
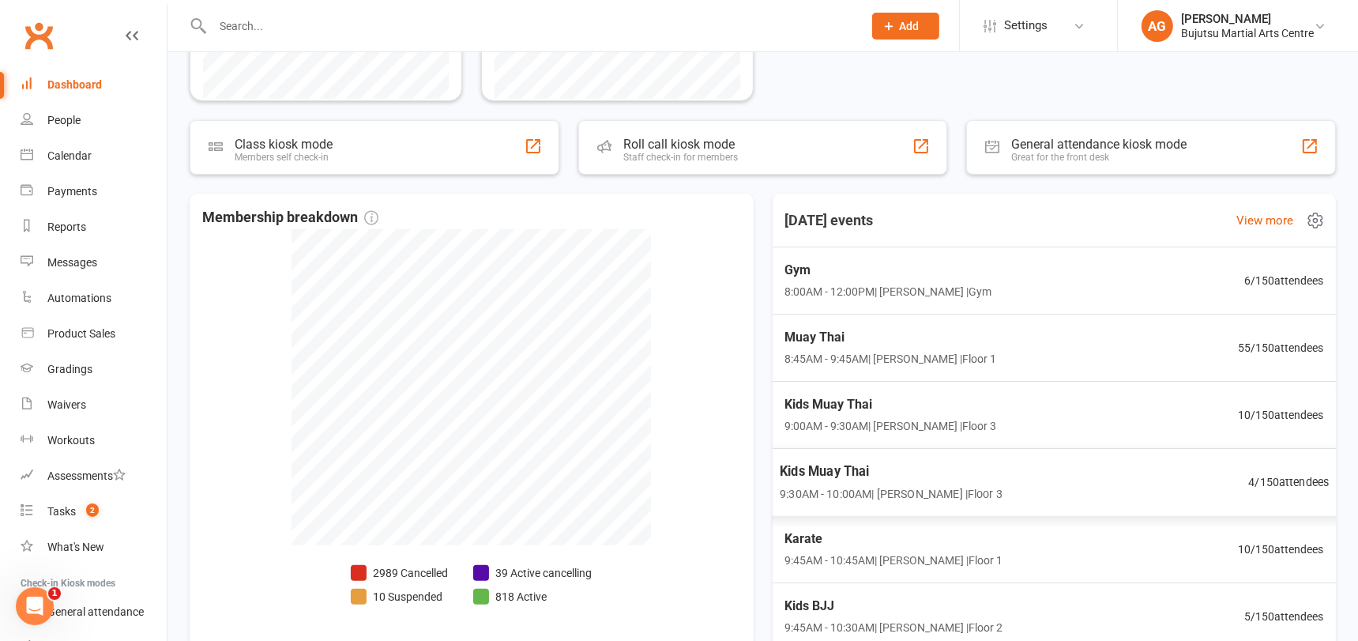
click at [1287, 476] on span "4 / 150 attendees" at bounding box center [1288, 481] width 81 height 18
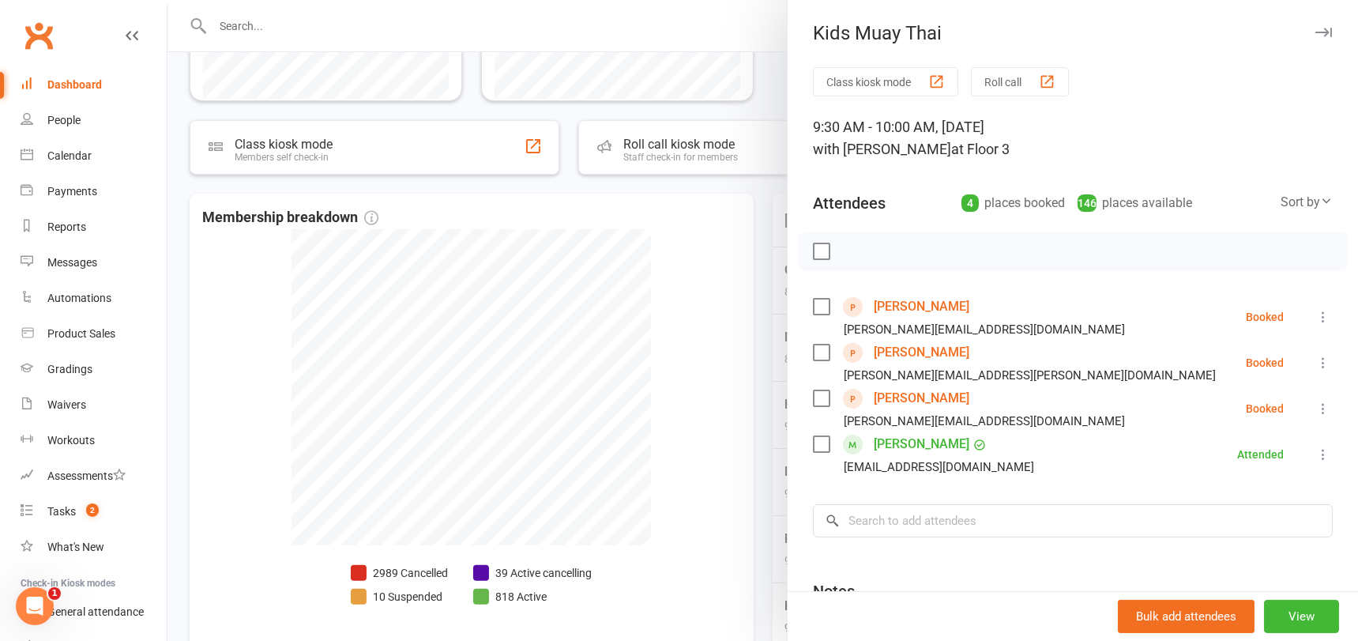
click at [934, 346] on link "[PERSON_NAME]" at bounding box center [921, 352] width 96 height 25
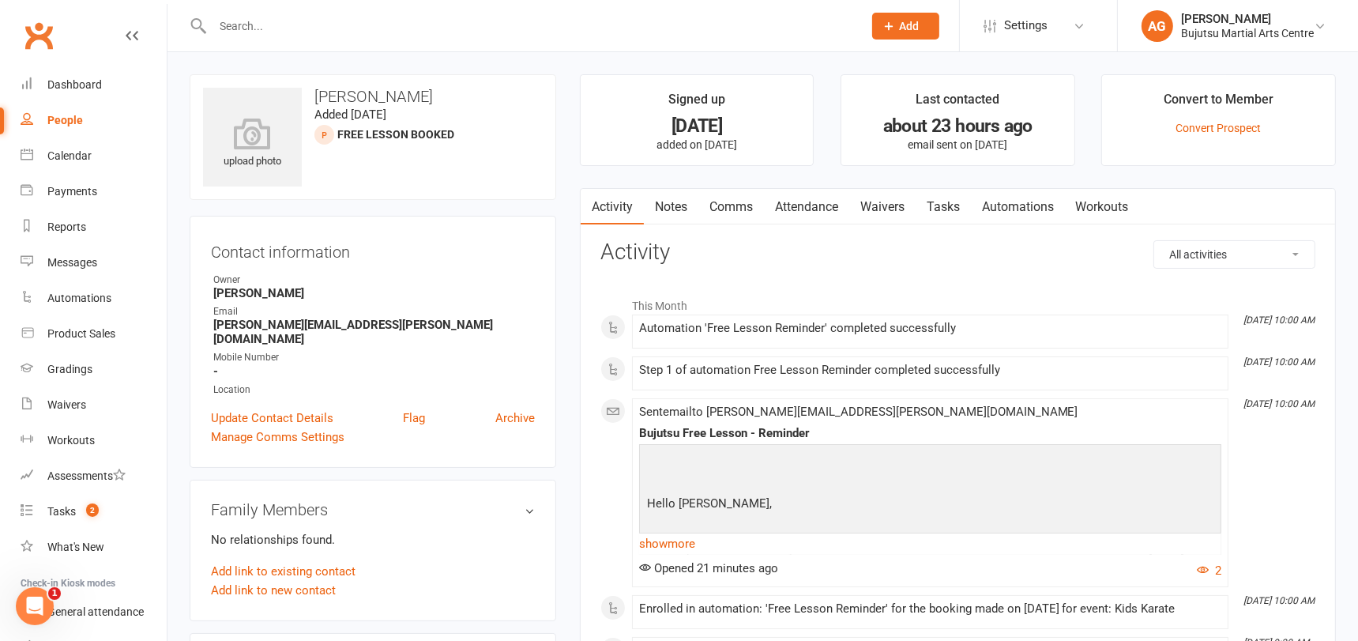
click at [877, 204] on link "Waivers" at bounding box center [882, 207] width 66 height 36
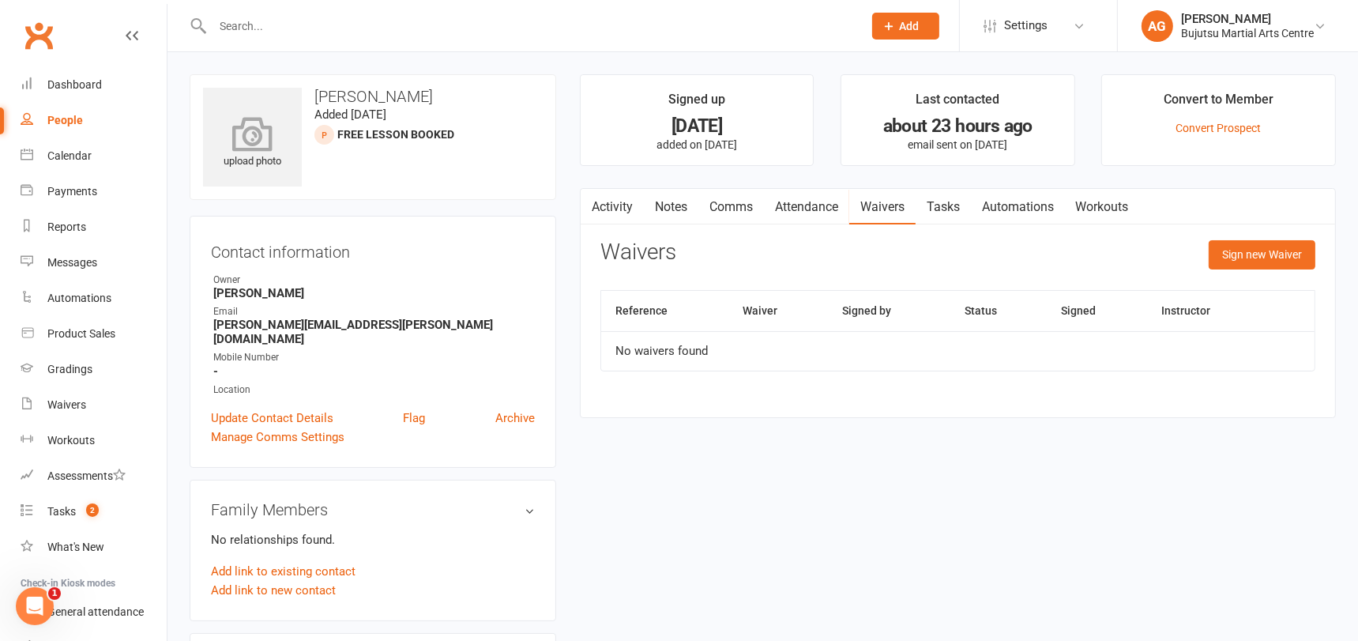
scroll to position [8, 0]
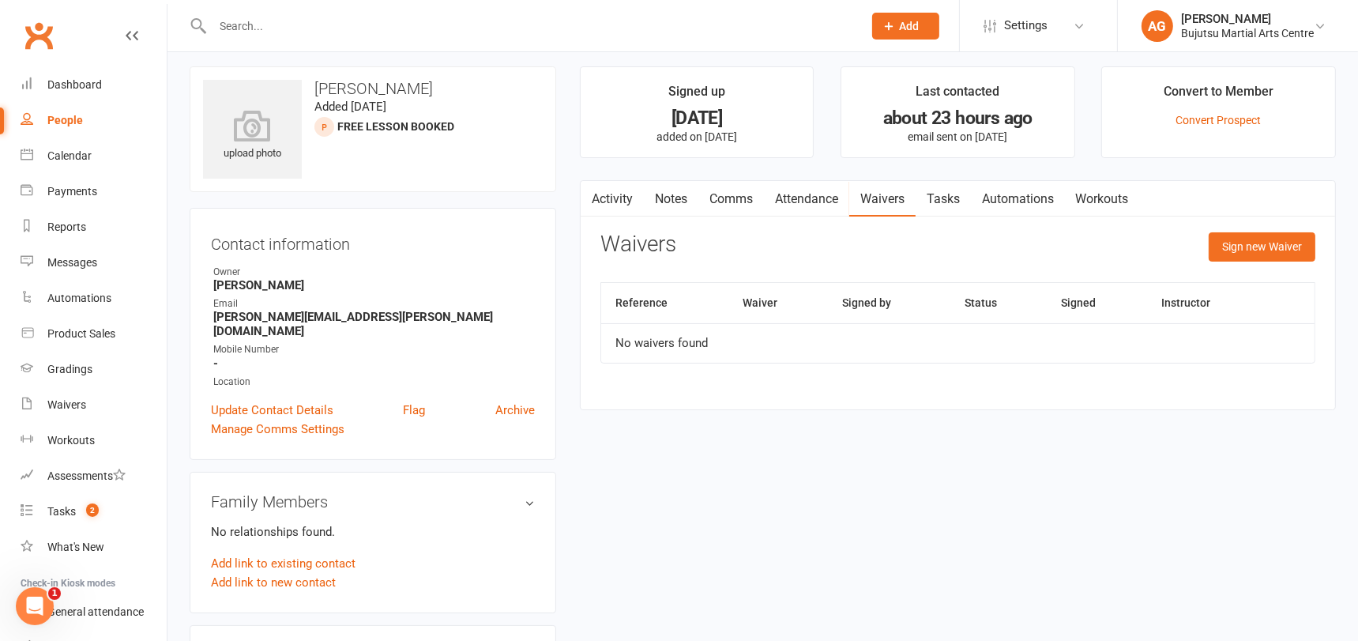
click at [606, 197] on link "Activity" at bounding box center [611, 199] width 63 height 36
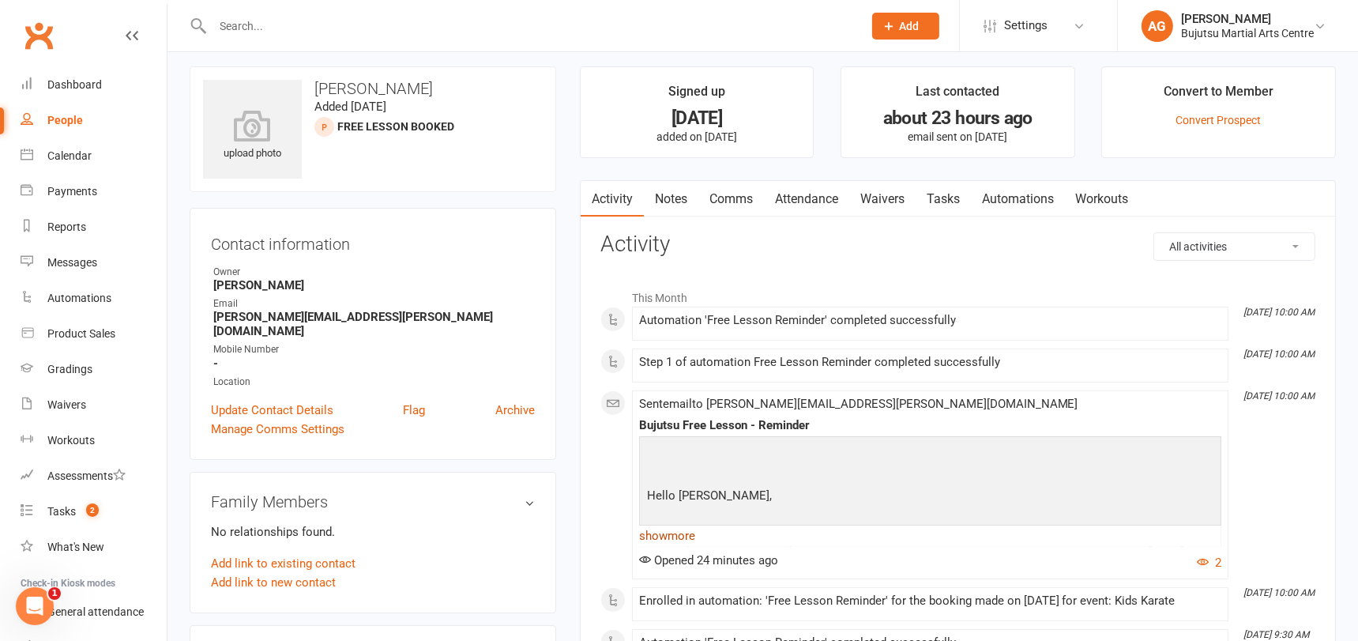
click at [678, 533] on link "show more" at bounding box center [930, 535] width 582 height 22
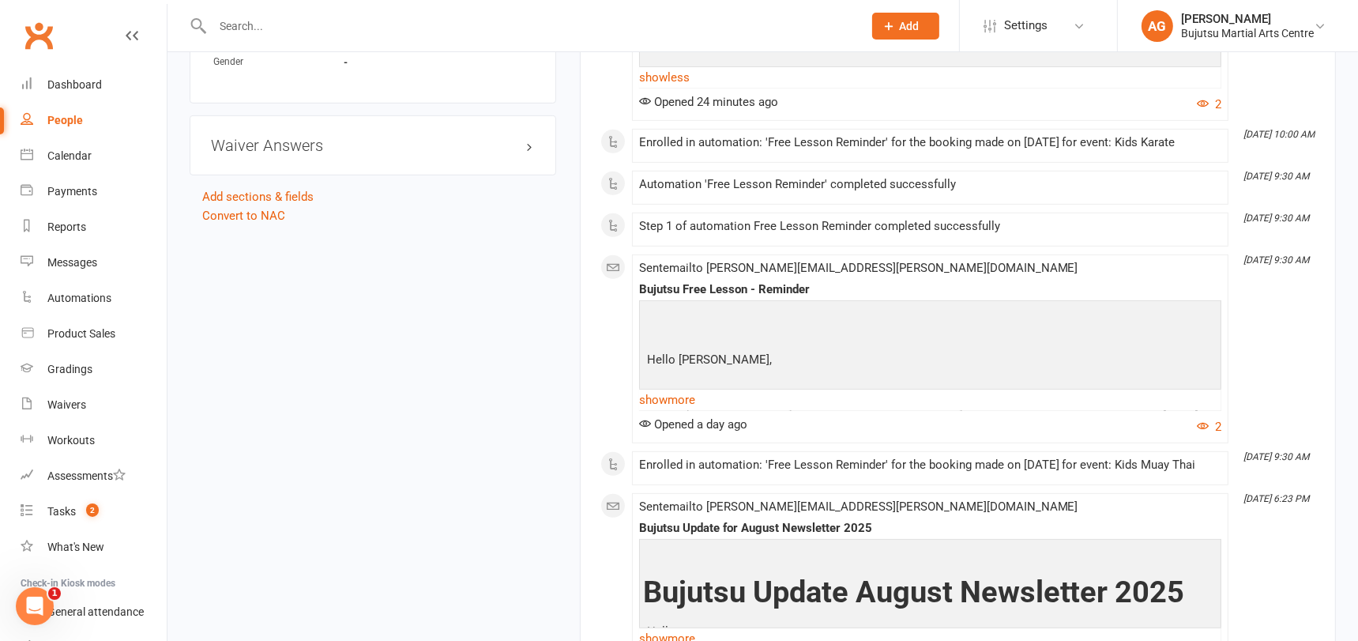
scroll to position [929, 0]
click at [677, 410] on link "show more" at bounding box center [930, 399] width 582 height 22
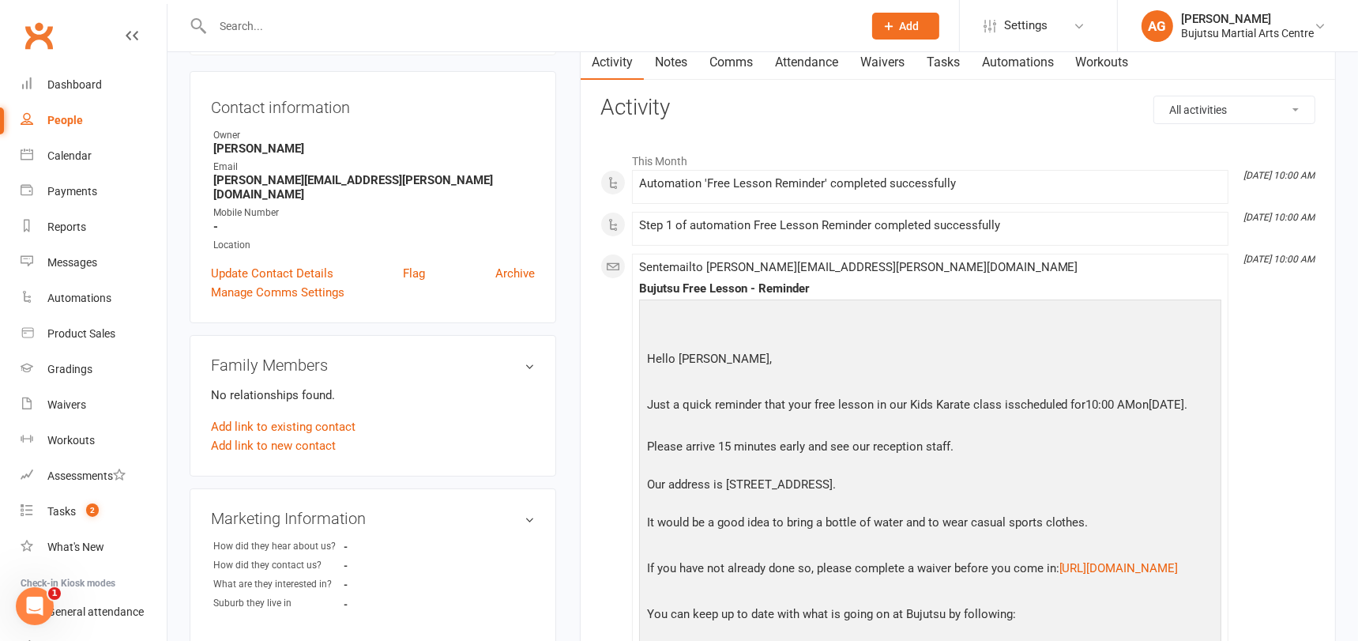
scroll to position [0, 0]
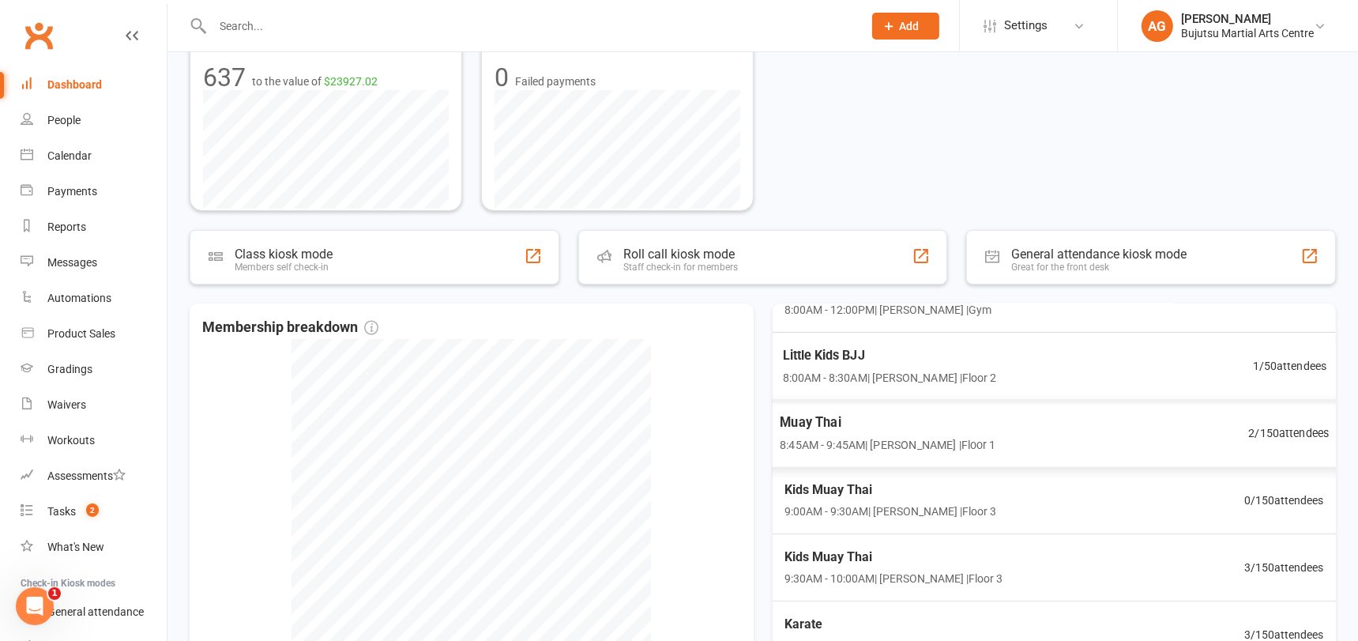
scroll to position [160, 0]
click at [843, 550] on span "Kids Muay Thai" at bounding box center [890, 555] width 223 height 21
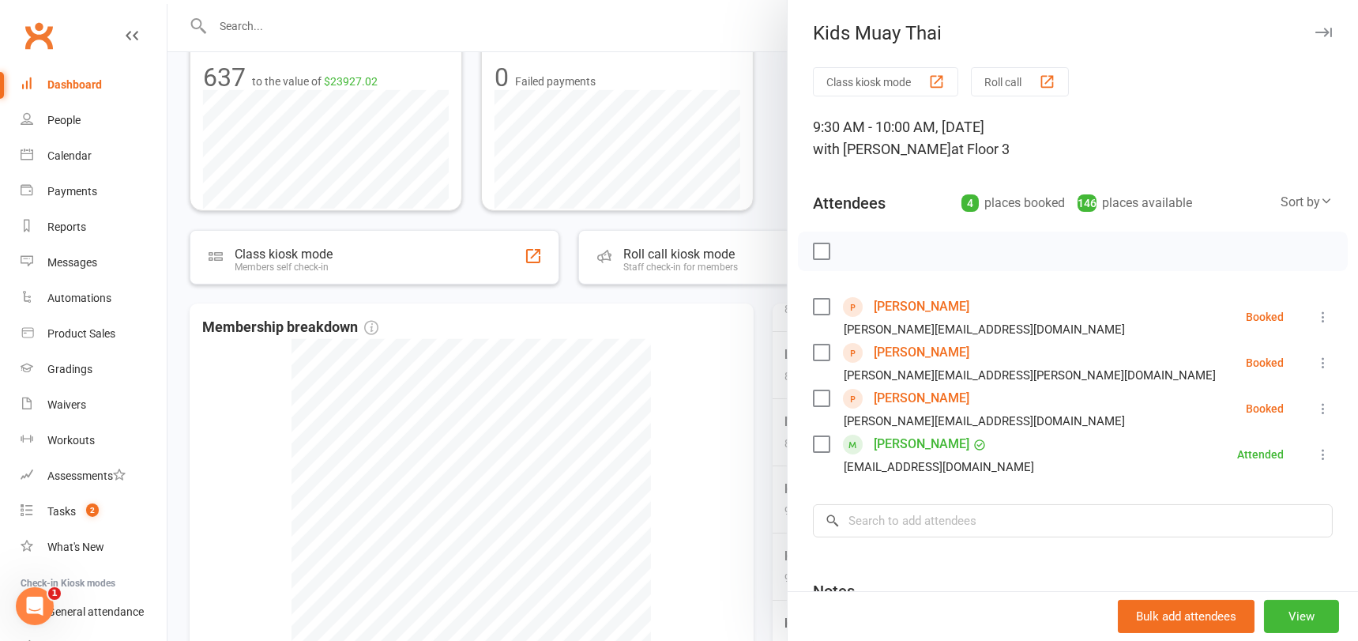
click at [894, 395] on link "Tayla Puglia" at bounding box center [921, 397] width 96 height 25
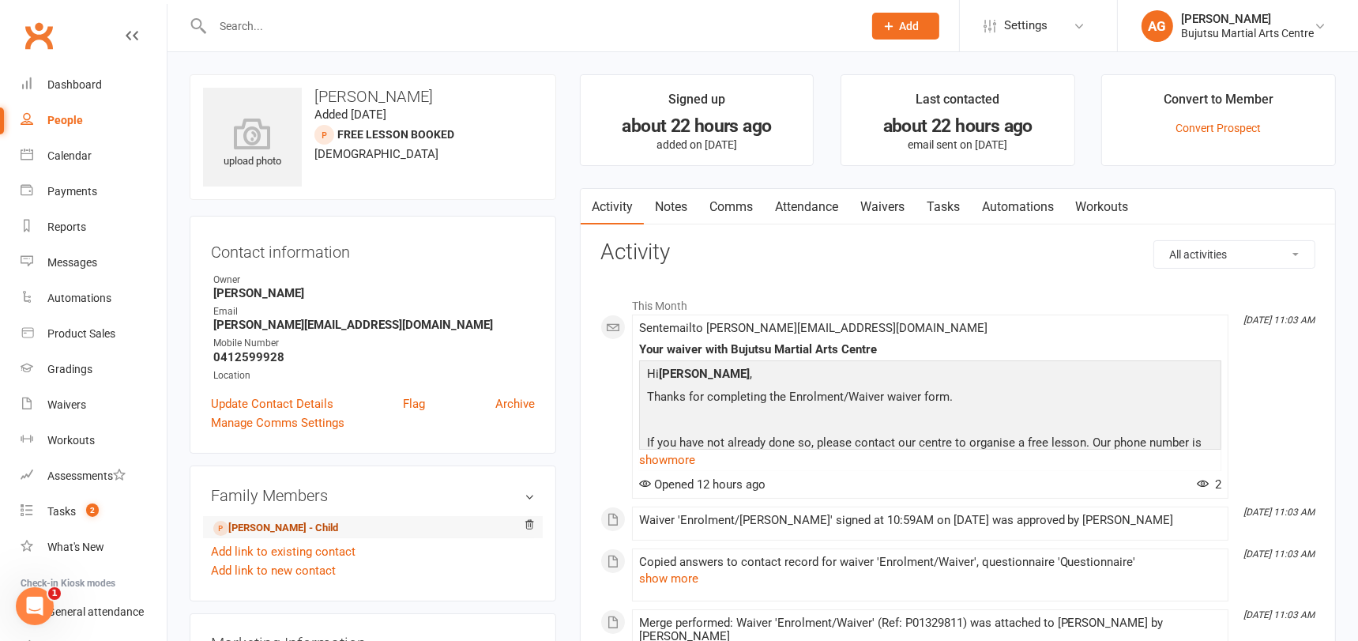
click at [269, 523] on link "Olivia Puglia - Child" at bounding box center [275, 528] width 125 height 17
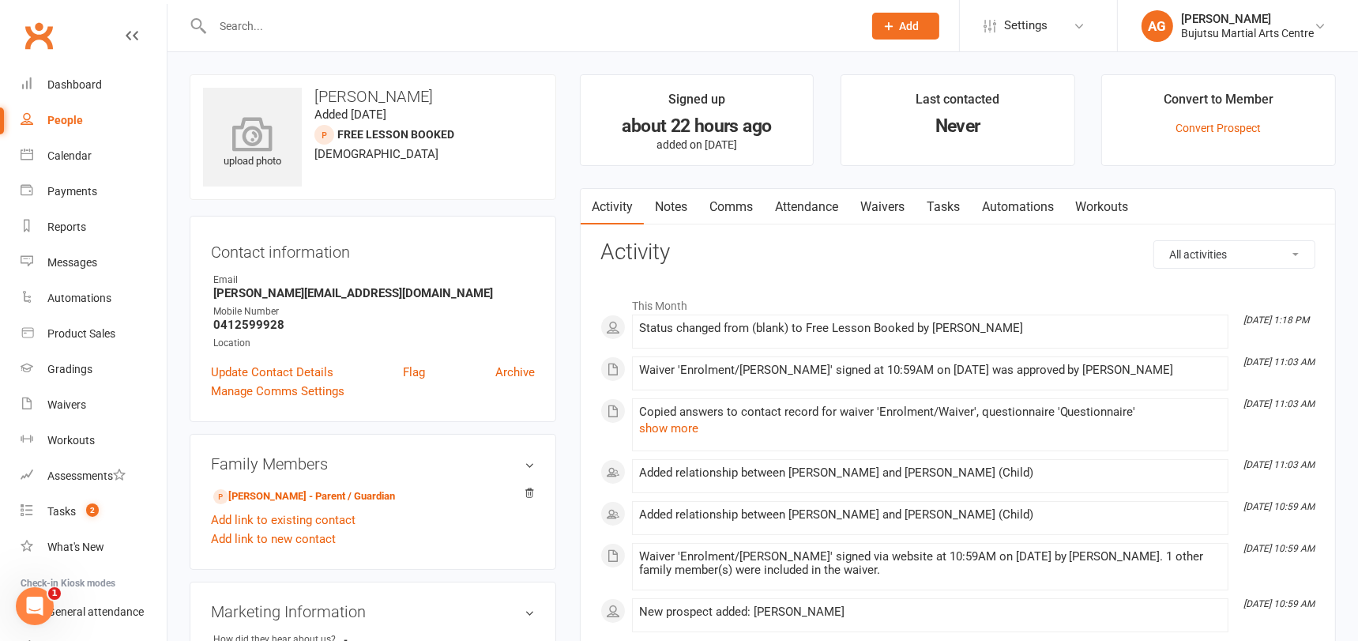
click at [254, 143] on icon at bounding box center [252, 133] width 109 height 35
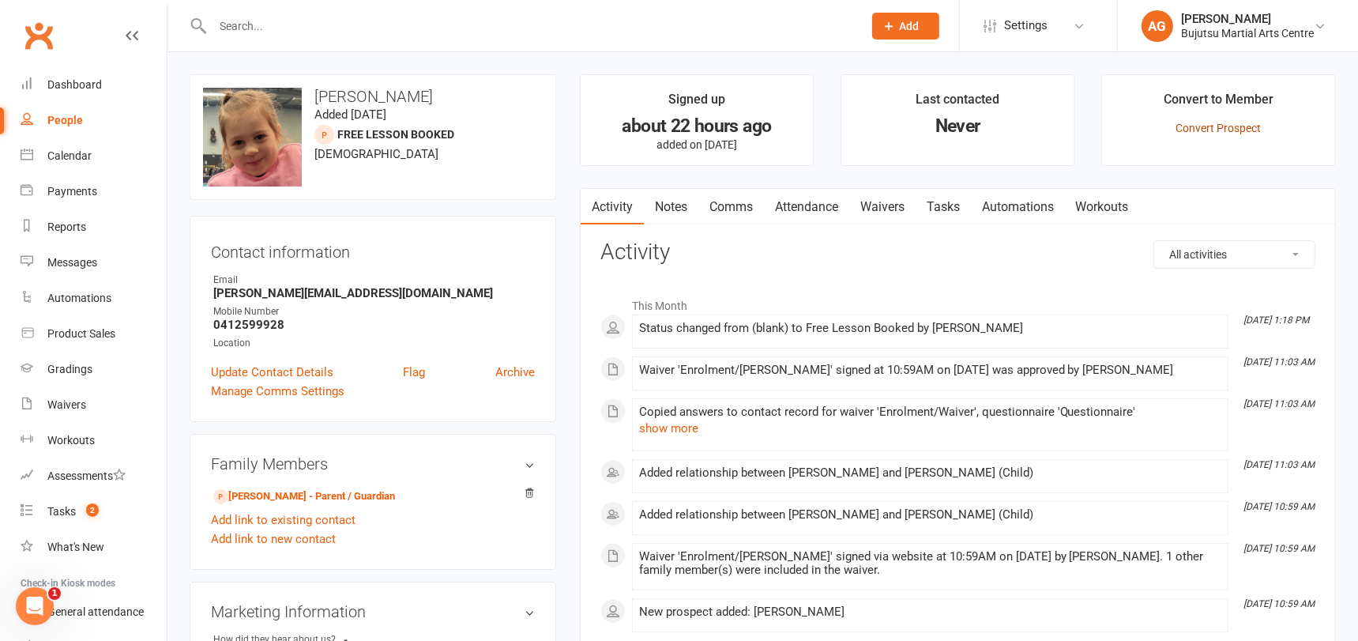
click at [1215, 126] on link "Convert Prospect" at bounding box center [1218, 128] width 85 height 13
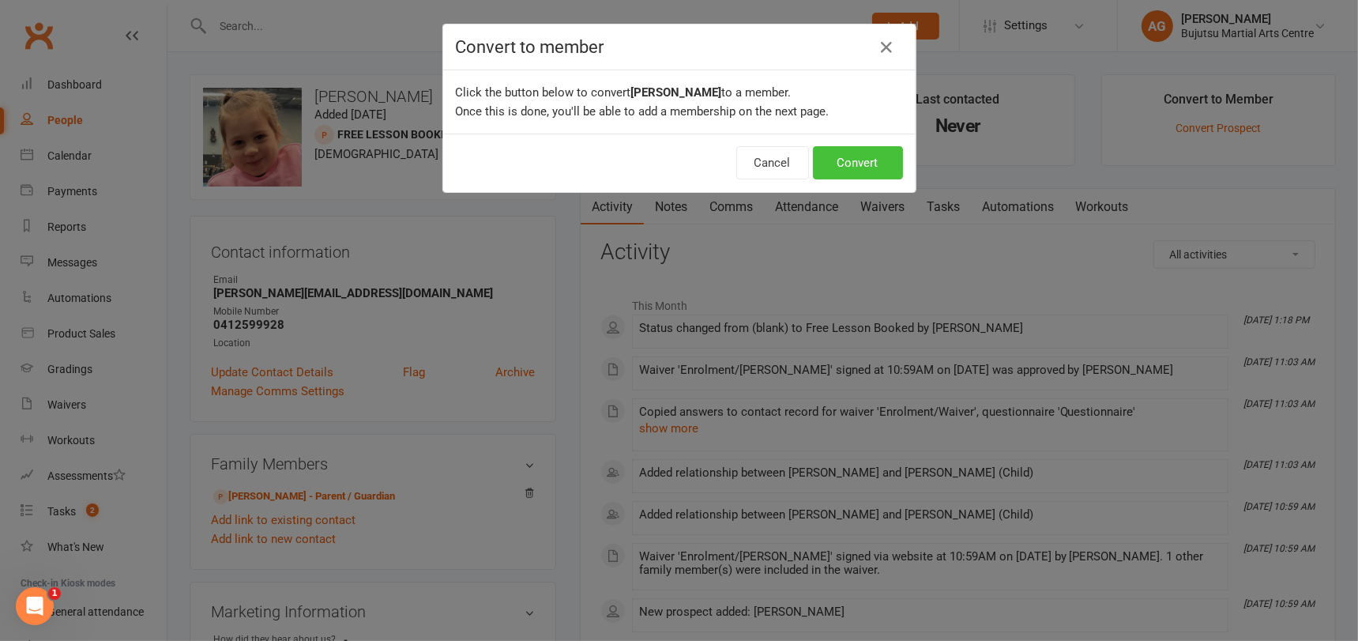
click at [840, 161] on button "Convert" at bounding box center [858, 162] width 90 height 33
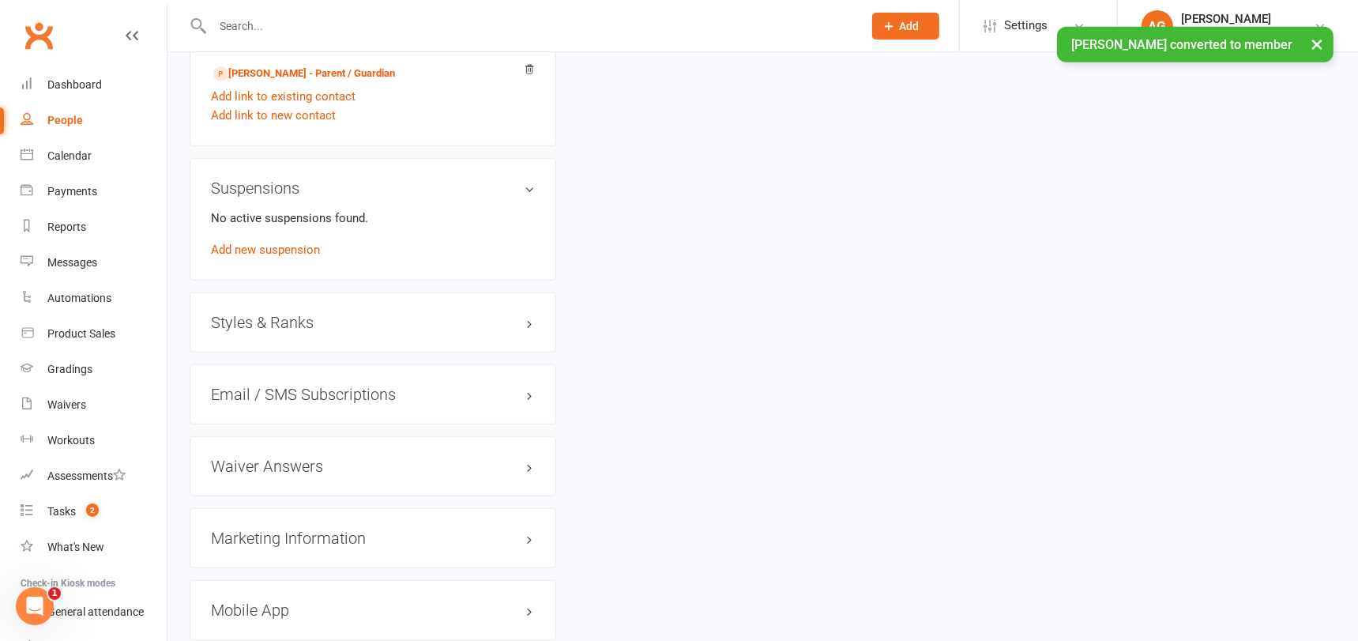
scroll to position [1272, 0]
click at [239, 313] on h3 "Styles & Ranks" at bounding box center [373, 319] width 324 height 17
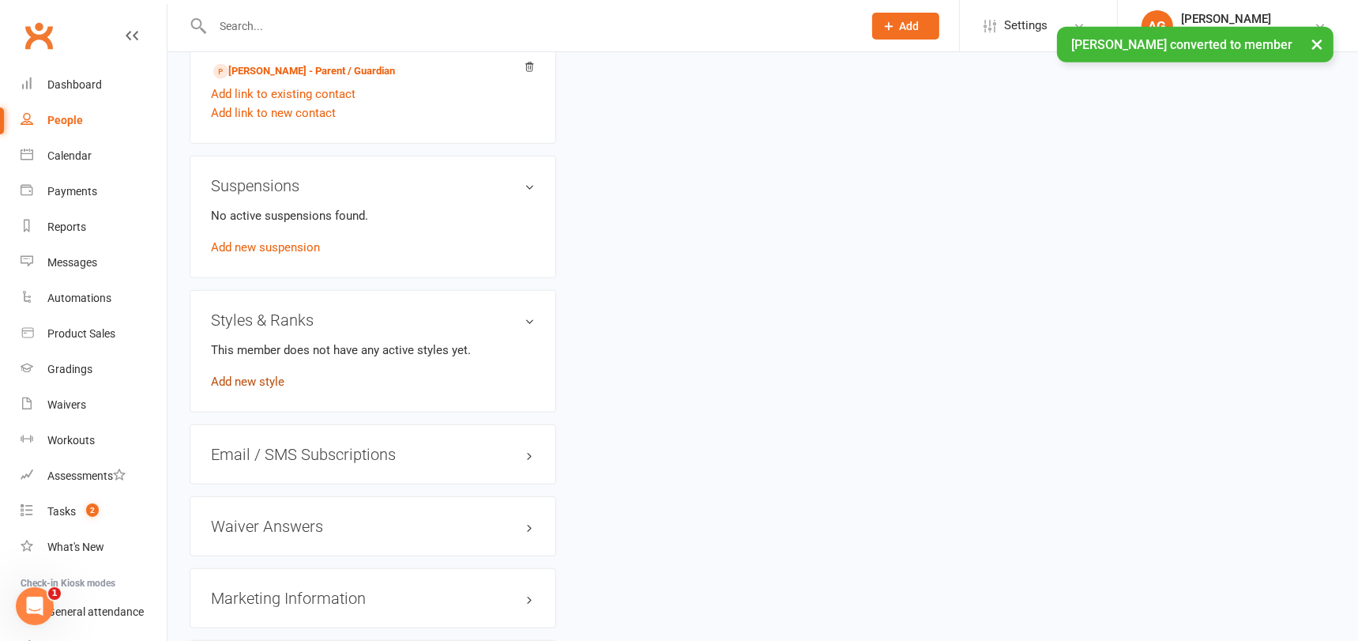
click at [231, 374] on link "Add new style" at bounding box center [247, 381] width 73 height 14
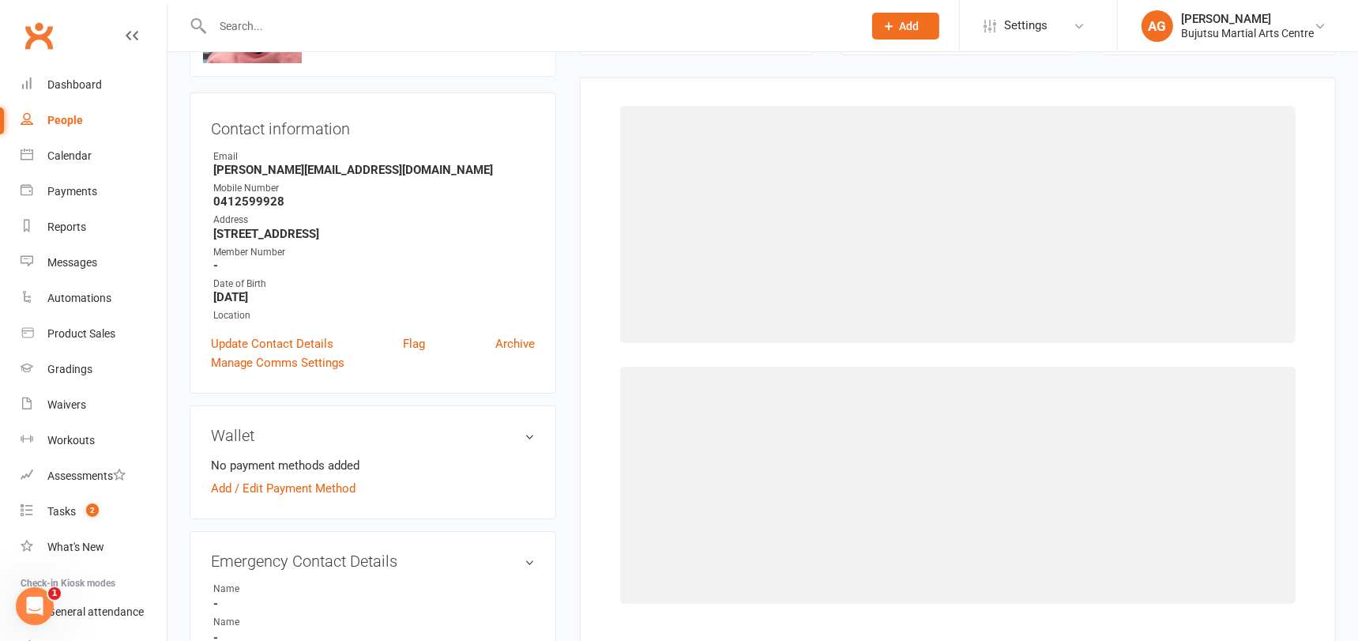
scroll to position [121, 0]
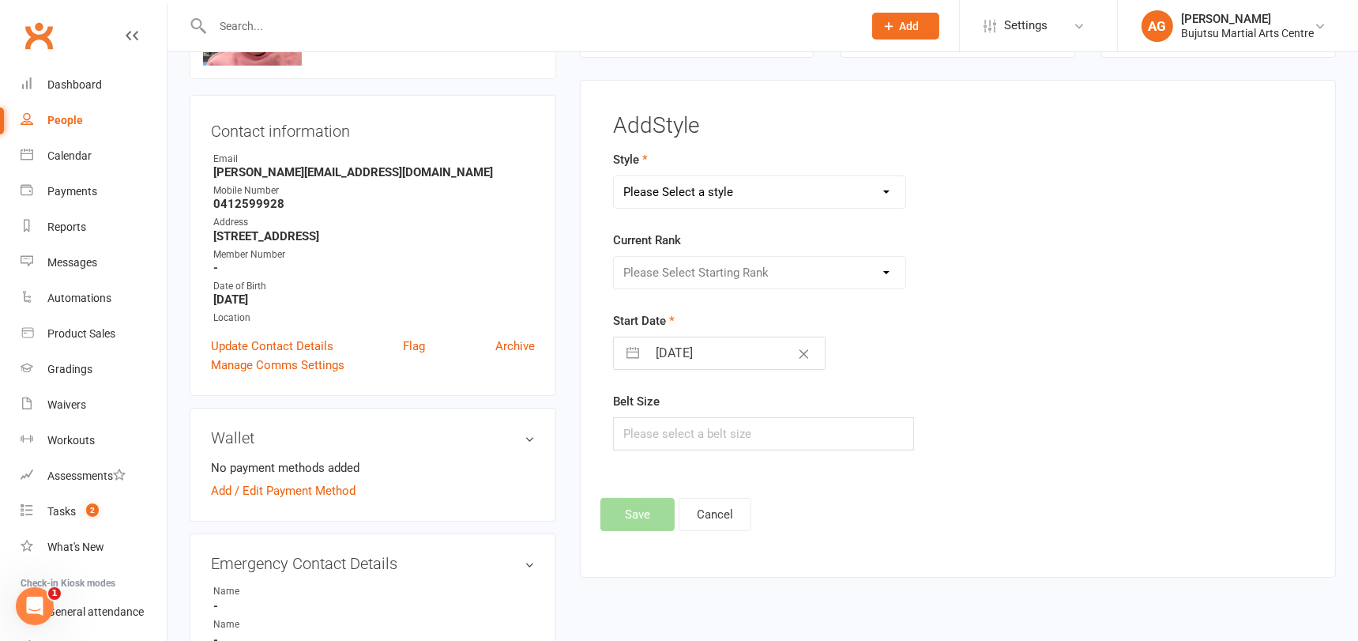
click at [693, 193] on select "Please Select a style BJJ Boxing [PERSON_NAME] JKA Jodo Karate for Toddlers Kid…" at bounding box center [759, 192] width 291 height 32
select select "212"
click at [614, 176] on select "Please Select a style BJJ Boxing [PERSON_NAME] JKA Jodo Karate for Toddlers Kid…" at bounding box center [759, 192] width 291 height 32
click at [679, 271] on select "Please Select Starting Rank White Yellow Senior Yellow Orange Green Blue Senior…" at bounding box center [759, 273] width 291 height 32
select select "1826"
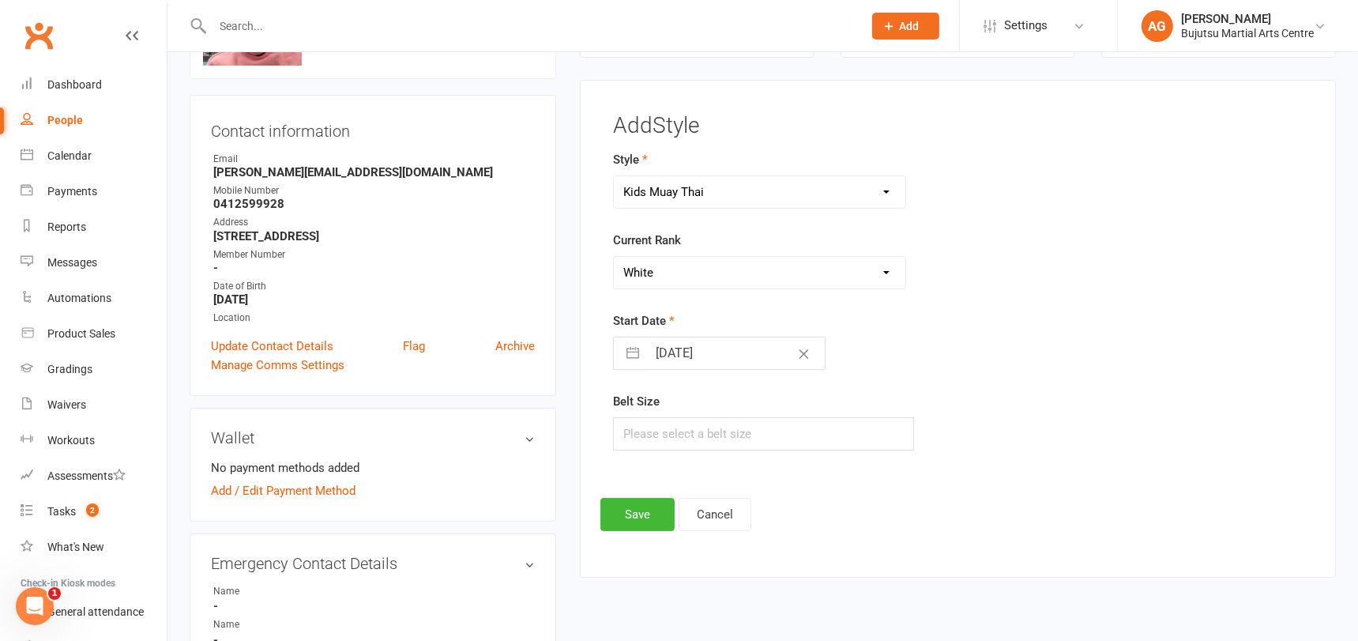
click at [614, 257] on select "Please Select Starting Rank White Yellow Senior Yellow Orange Green Blue Senior…" at bounding box center [759, 273] width 291 height 32
click at [651, 509] on button "Save" at bounding box center [637, 514] width 74 height 33
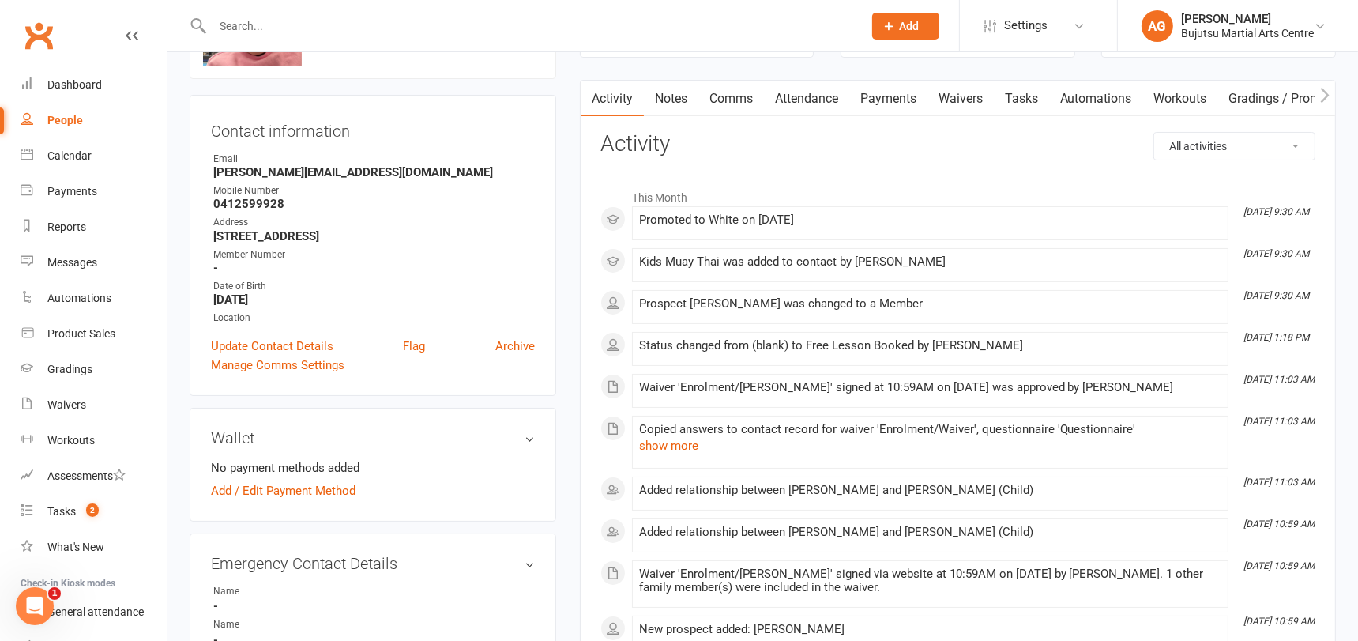
scroll to position [0, 0]
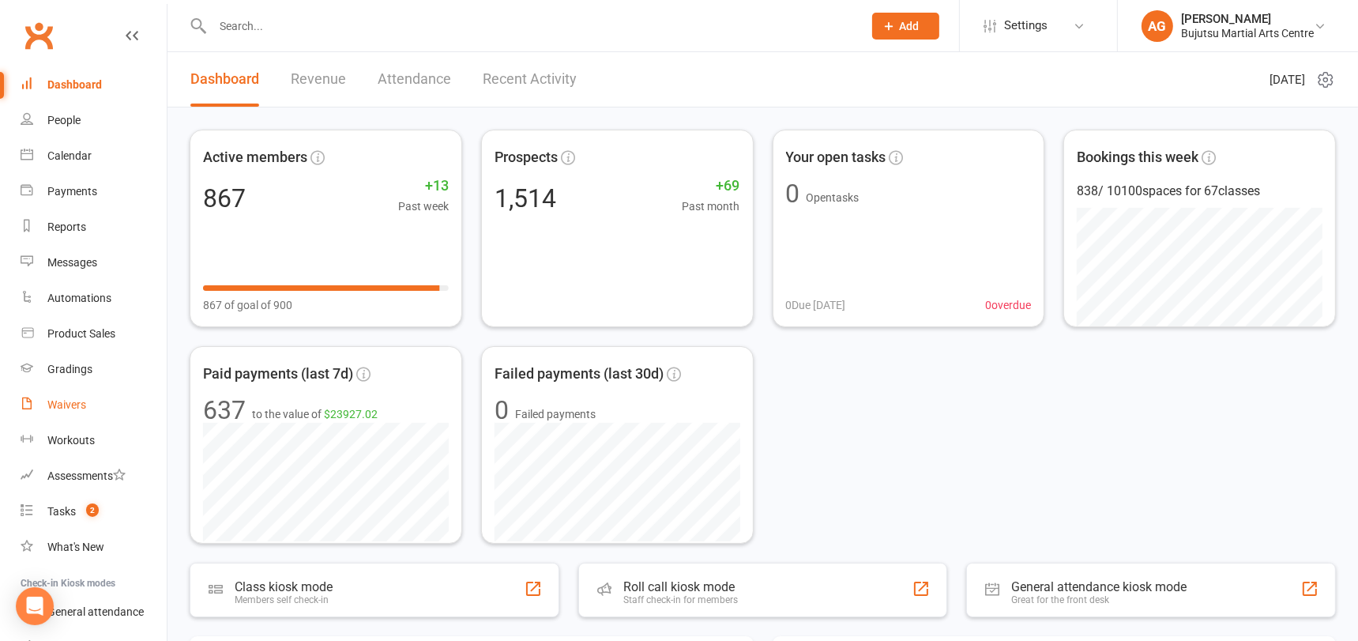
click at [75, 400] on div "Waivers" at bounding box center [66, 404] width 39 height 13
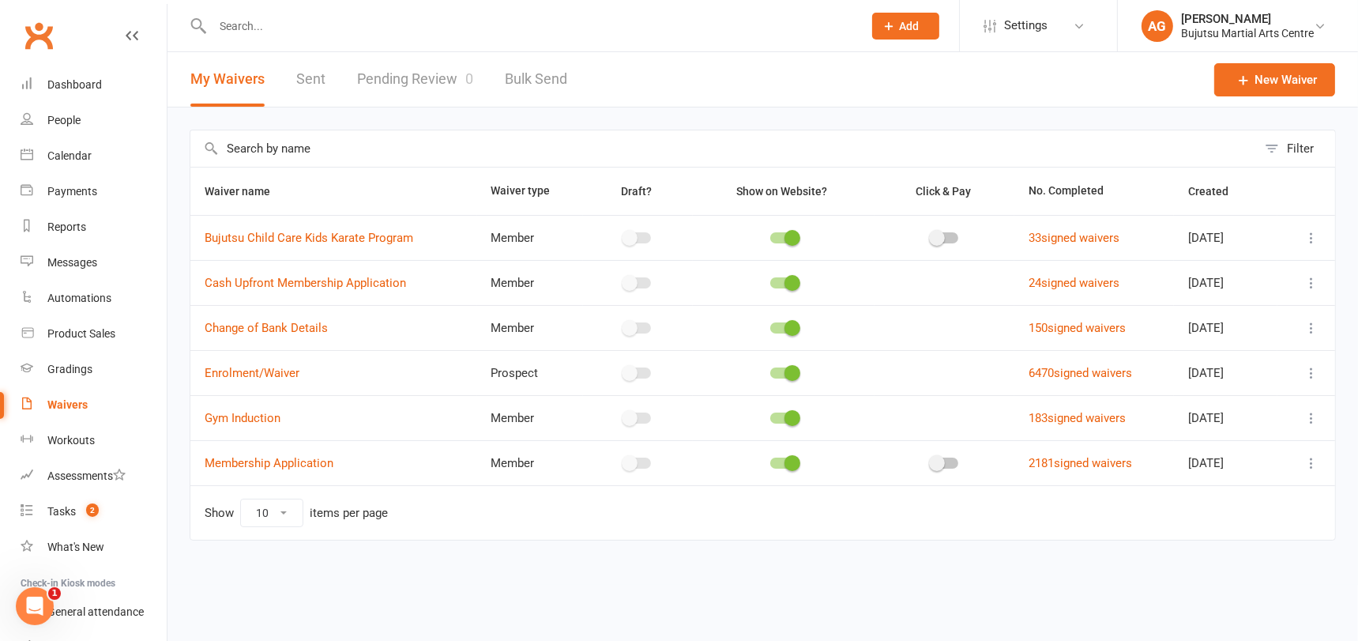
click at [416, 74] on link "Pending Review 0" at bounding box center [415, 79] width 116 height 54
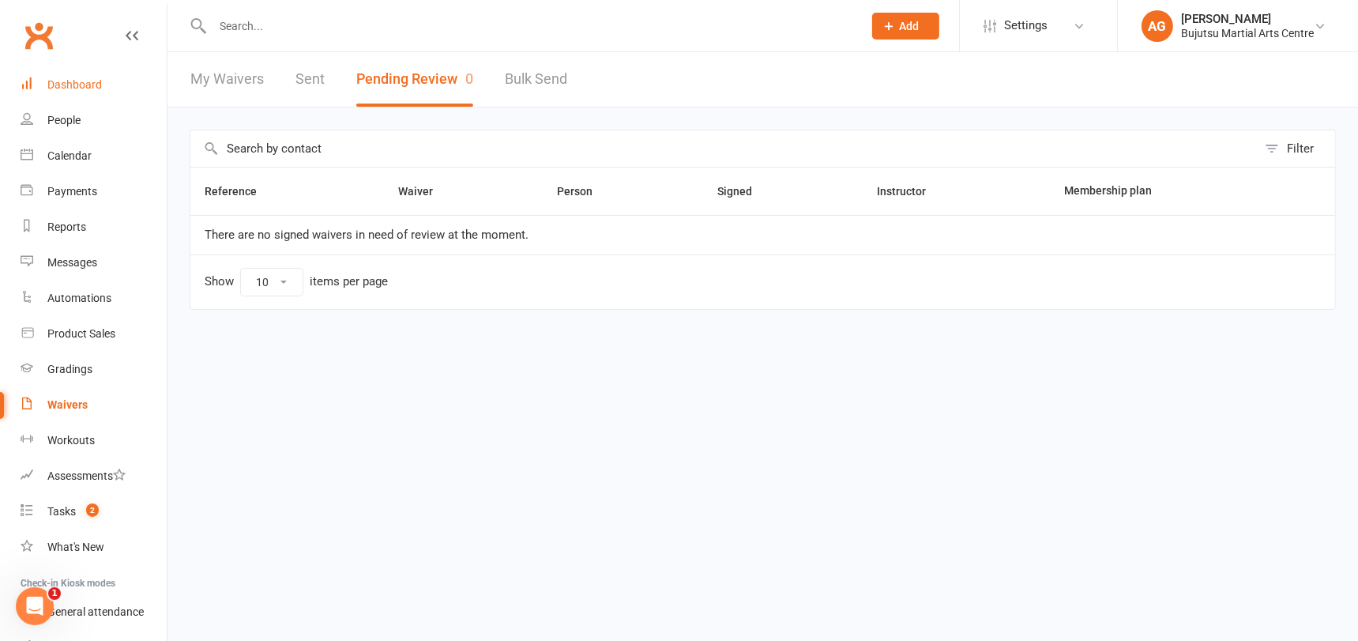
click at [66, 83] on div "Dashboard" at bounding box center [74, 84] width 54 height 13
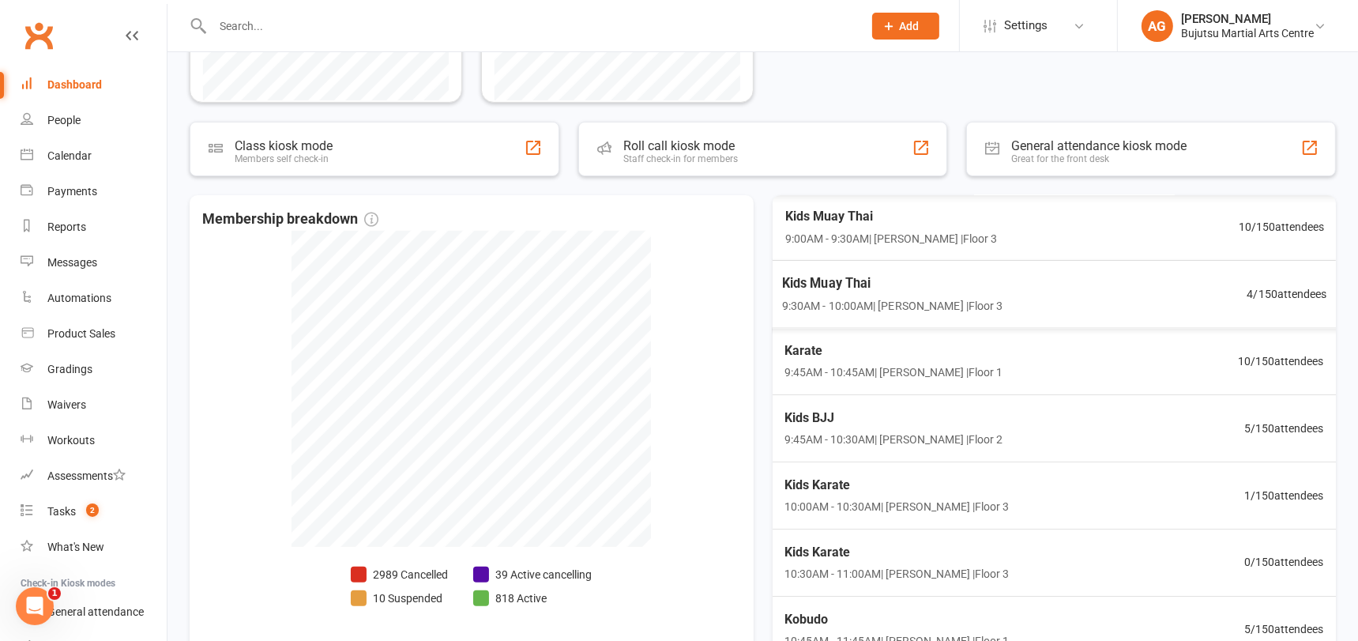
scroll to position [201, 0]
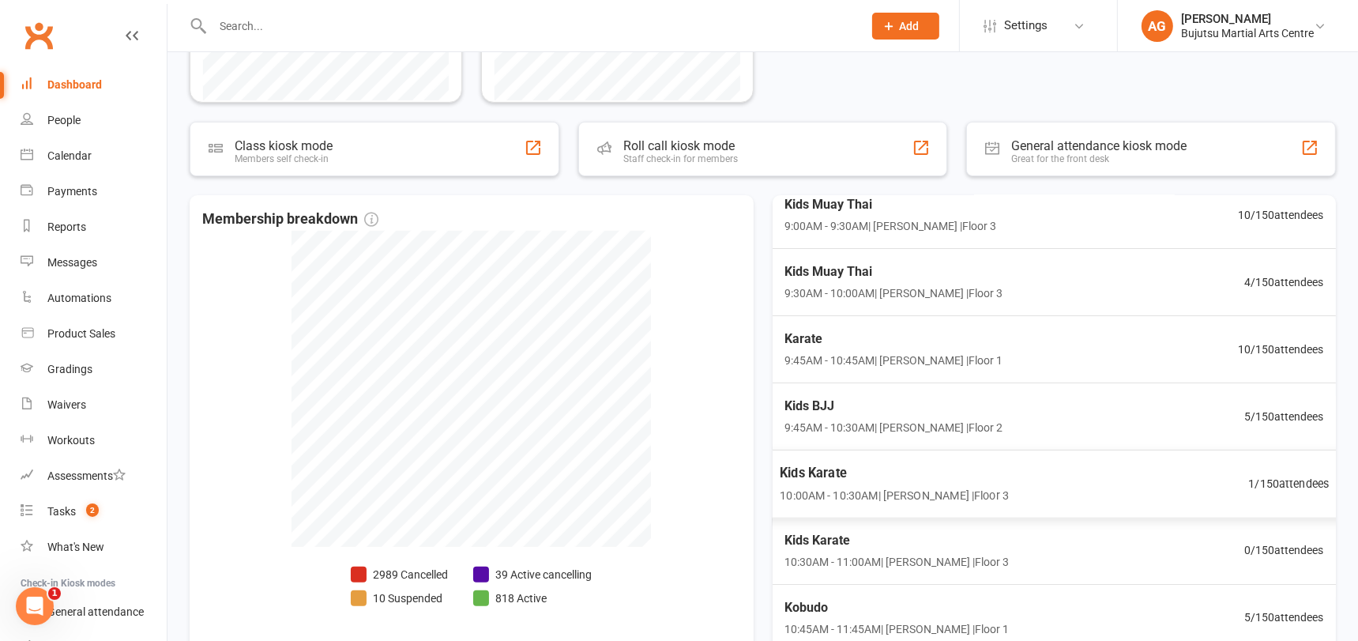
click at [825, 469] on span "Kids Karate" at bounding box center [893, 472] width 229 height 21
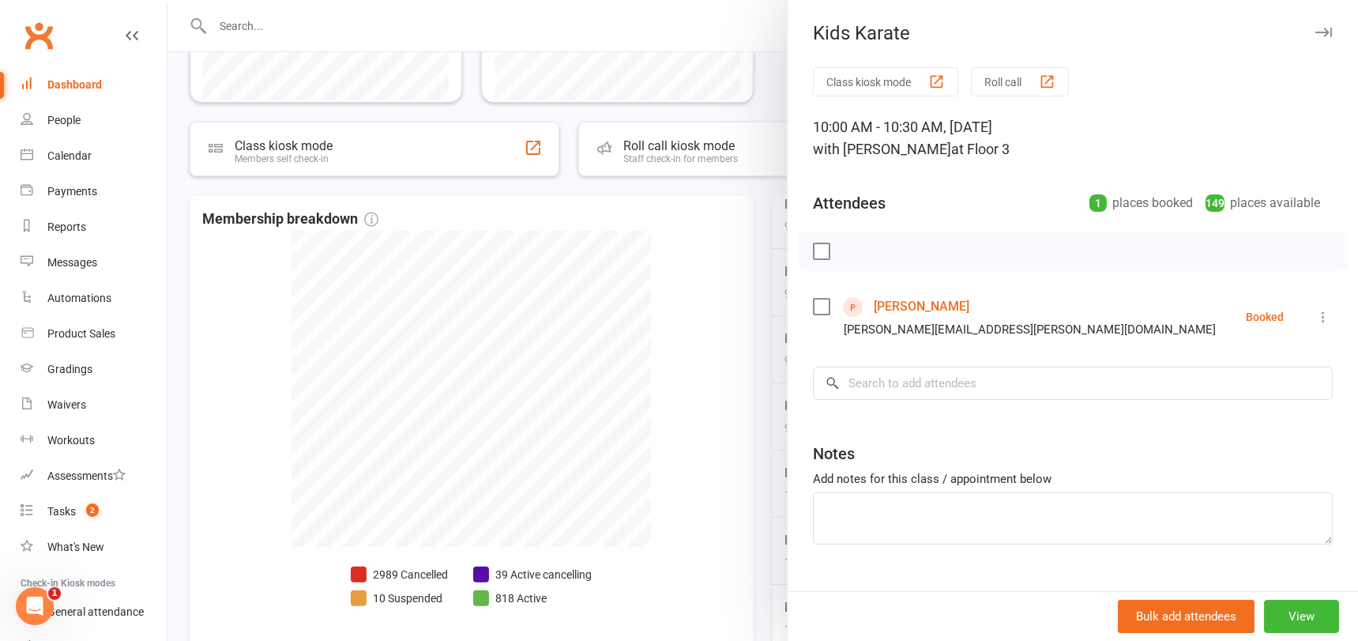
click at [659, 427] on div at bounding box center [762, 320] width 1190 height 641
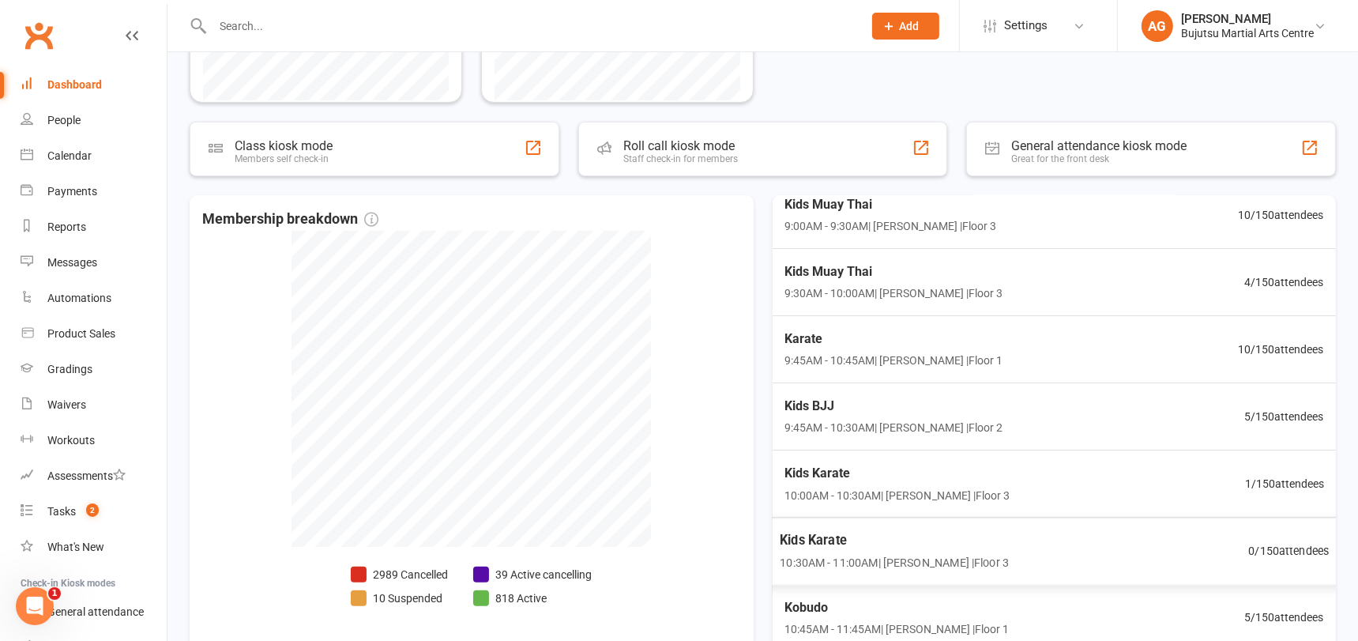
click at [828, 535] on span "Kids Karate" at bounding box center [893, 539] width 229 height 21
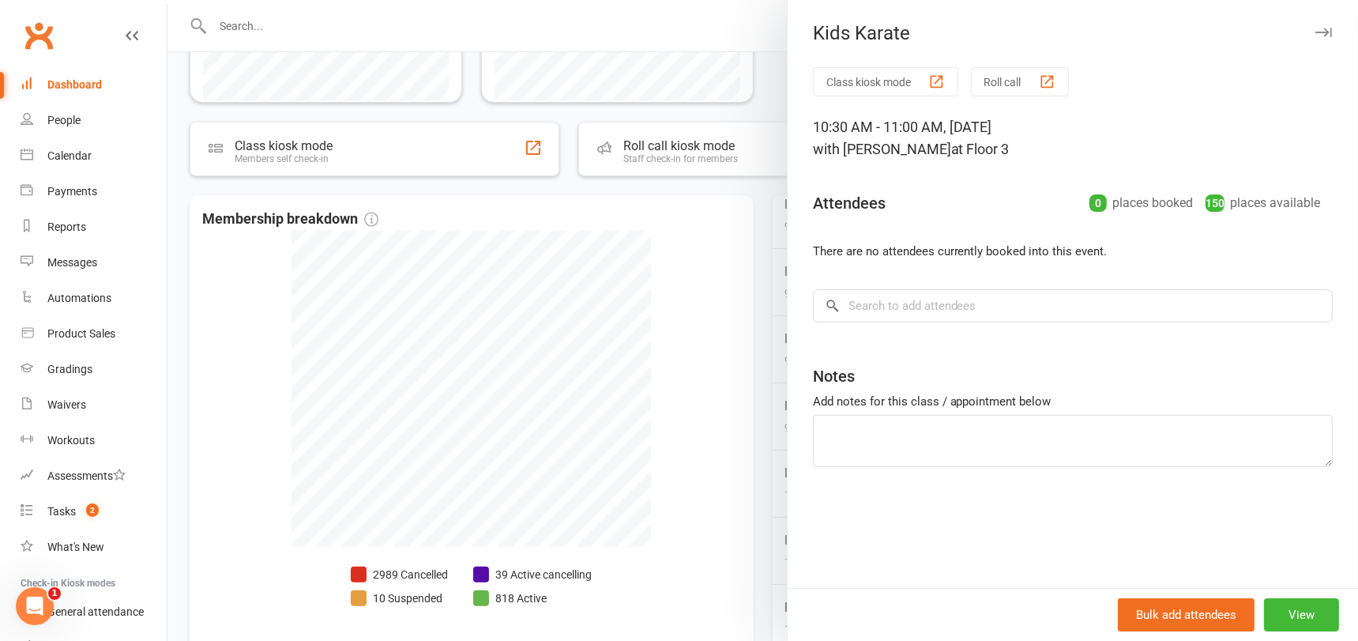
click at [734, 451] on div at bounding box center [762, 320] width 1190 height 641
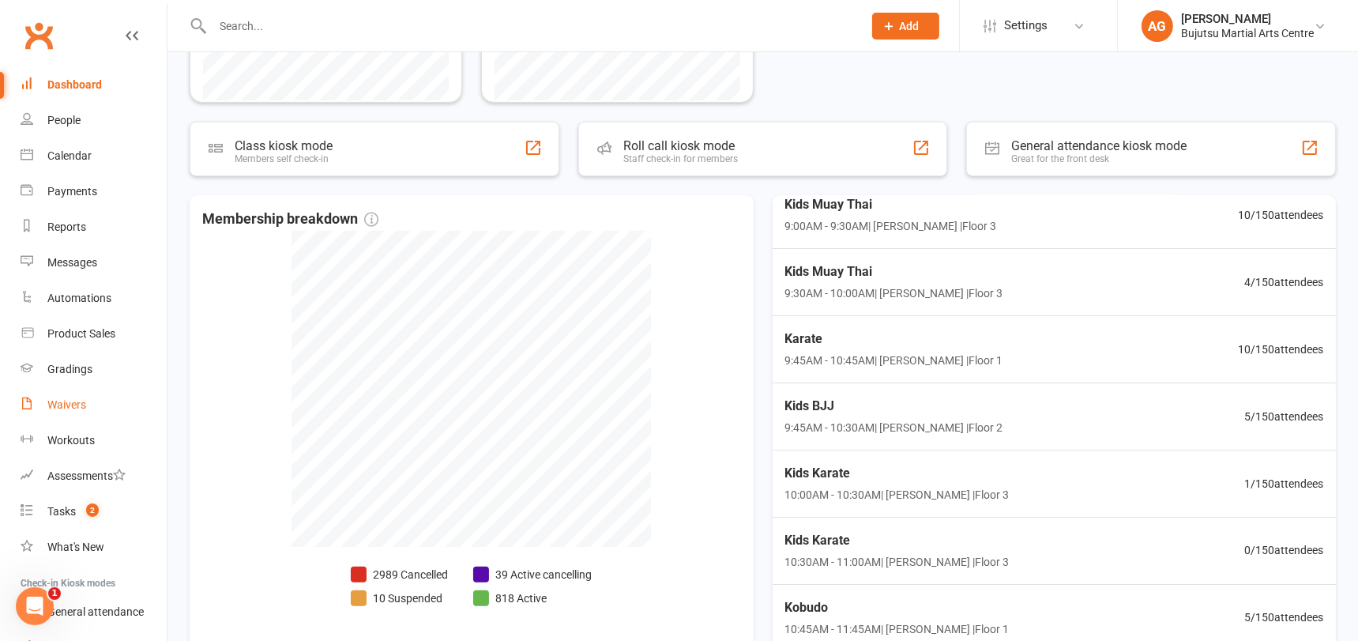
click at [67, 404] on div "Waivers" at bounding box center [66, 404] width 39 height 13
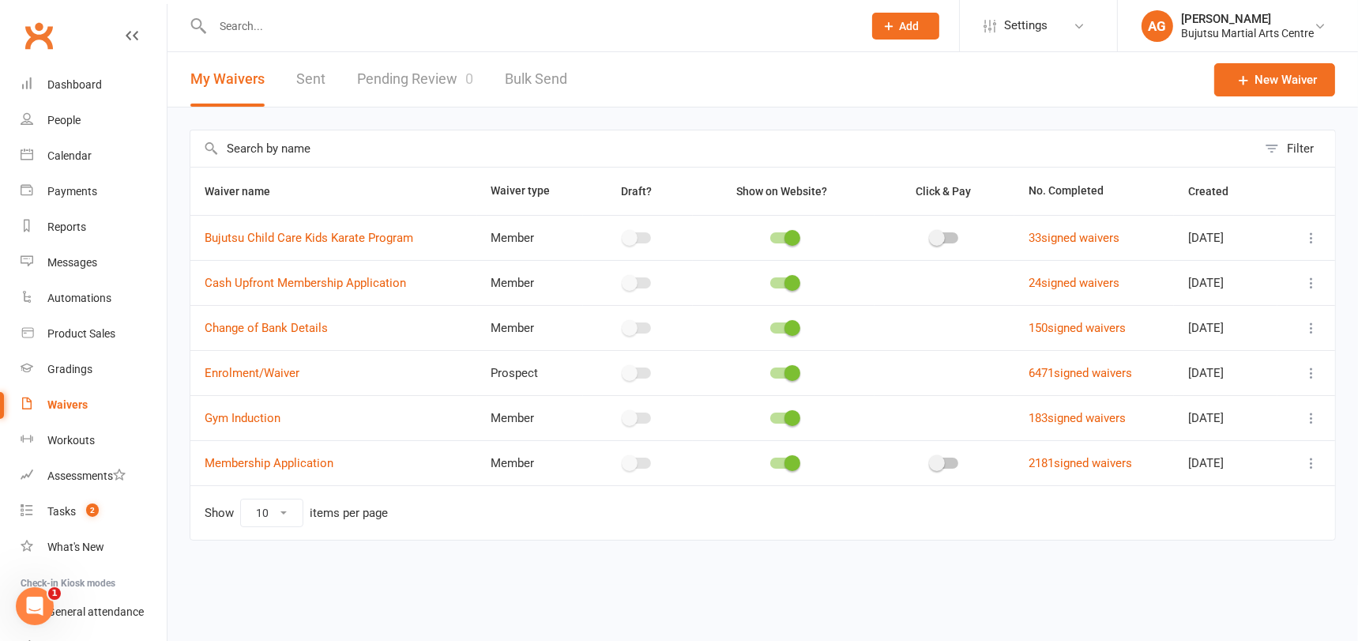
click at [411, 75] on link "Pending Review 0" at bounding box center [415, 79] width 116 height 54
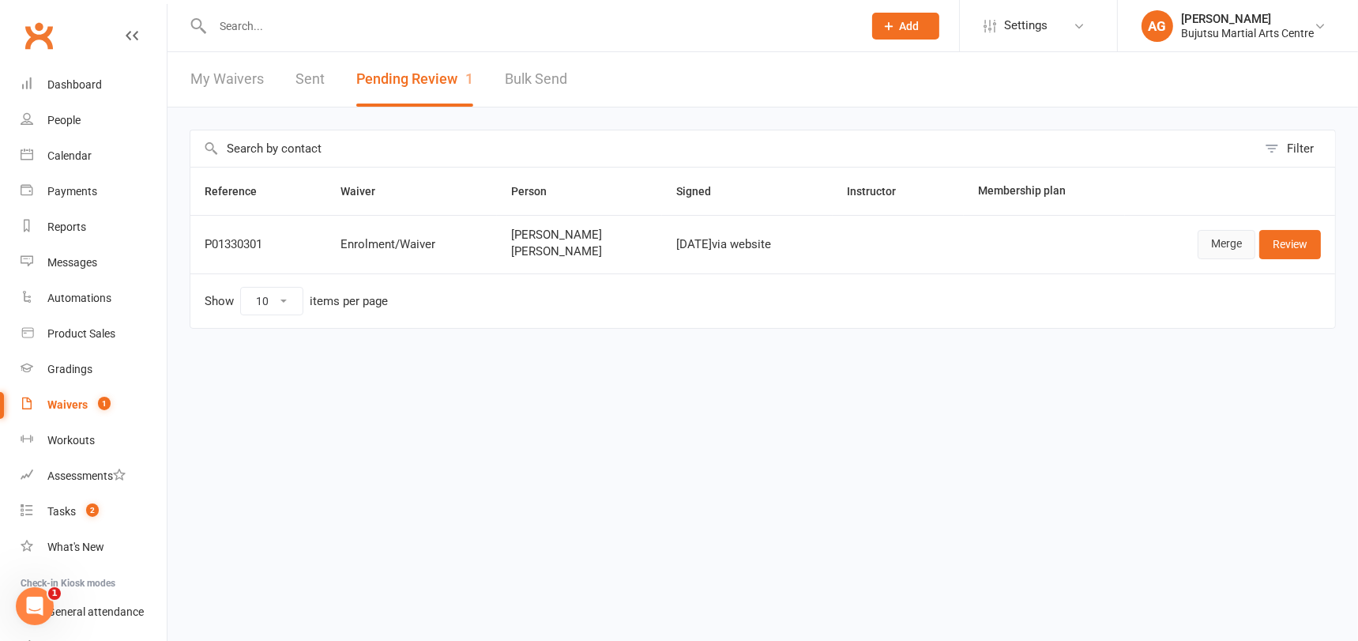
click at [1219, 243] on link "Merge" at bounding box center [1226, 244] width 58 height 28
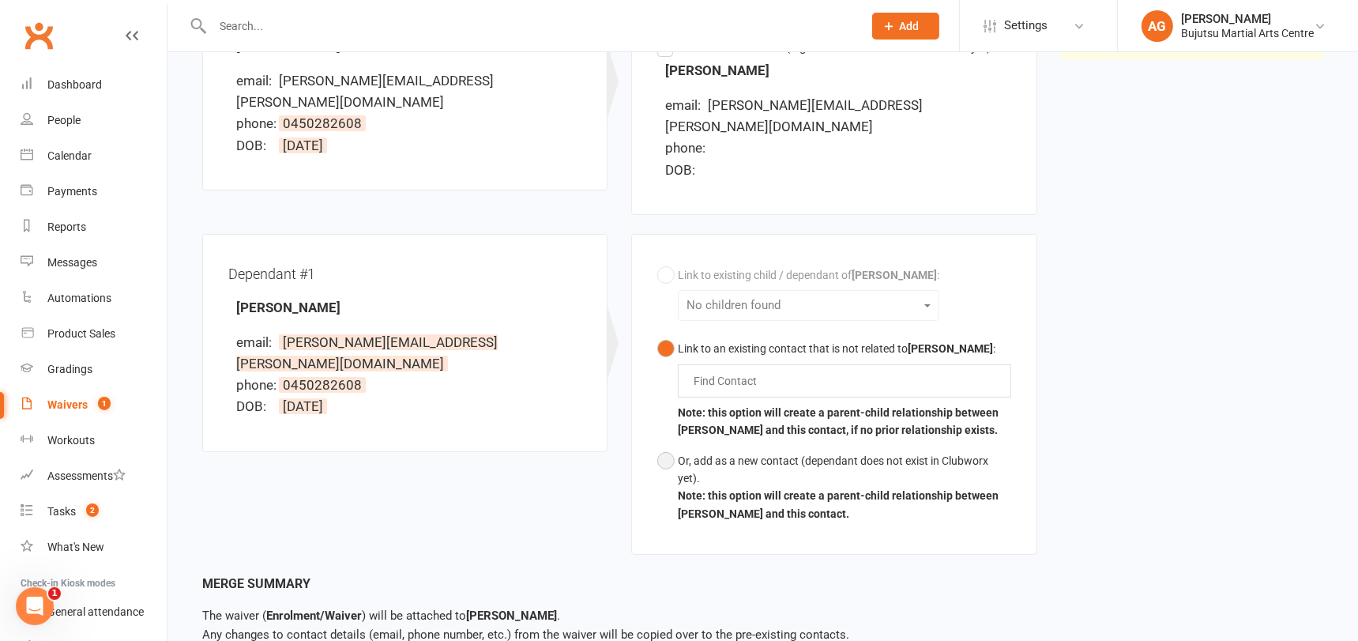
scroll to position [277, 0]
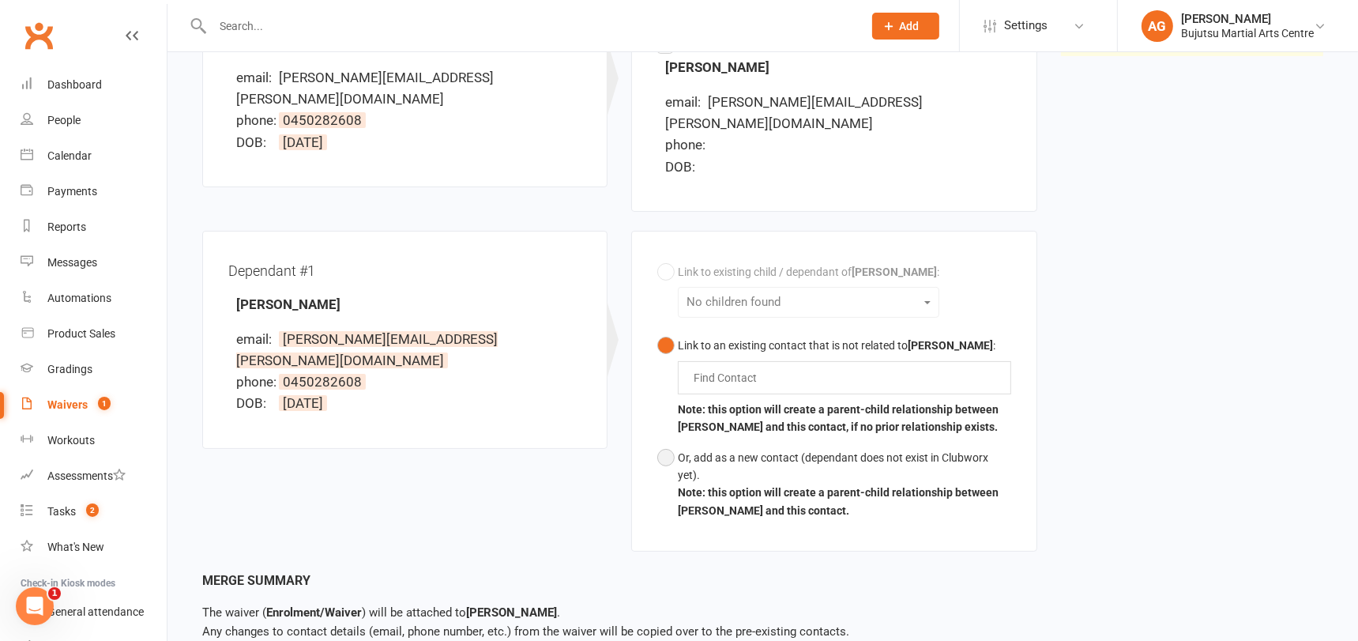
click at [665, 442] on button "Or, add as a new contact (dependant does not exist in Clubworx yet). Note: this…" at bounding box center [833, 484] width 353 height 84
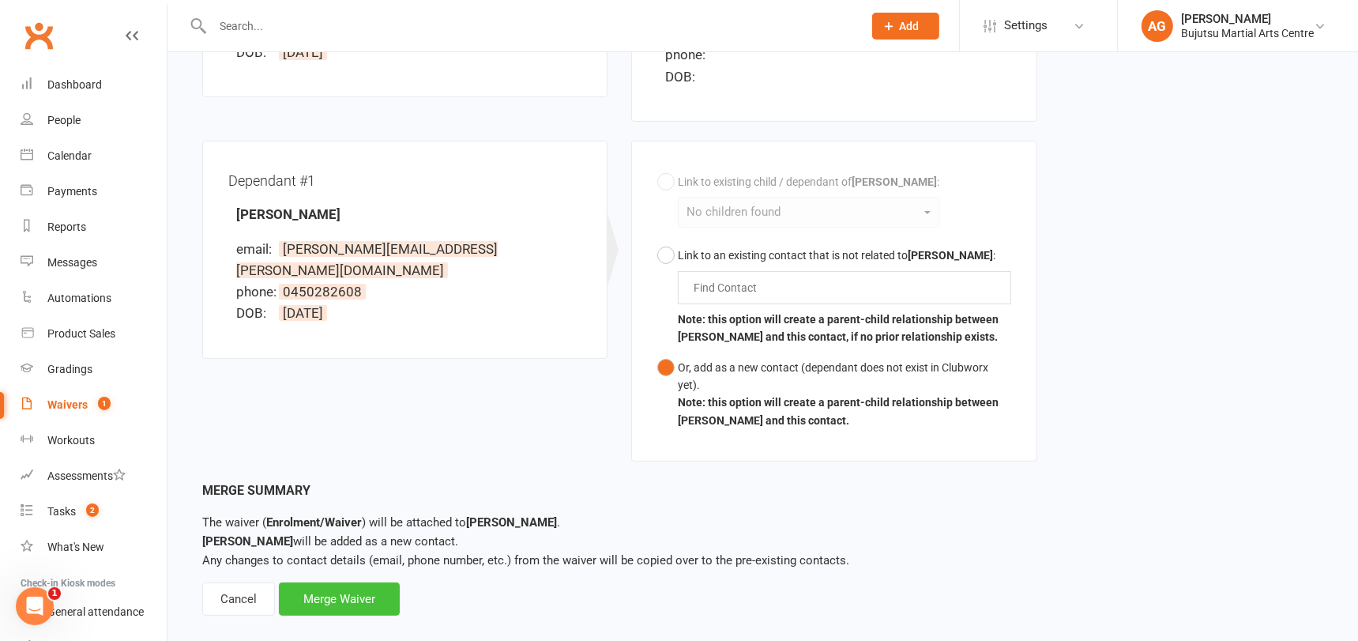
click at [329, 582] on div "Merge Waiver" at bounding box center [339, 598] width 121 height 33
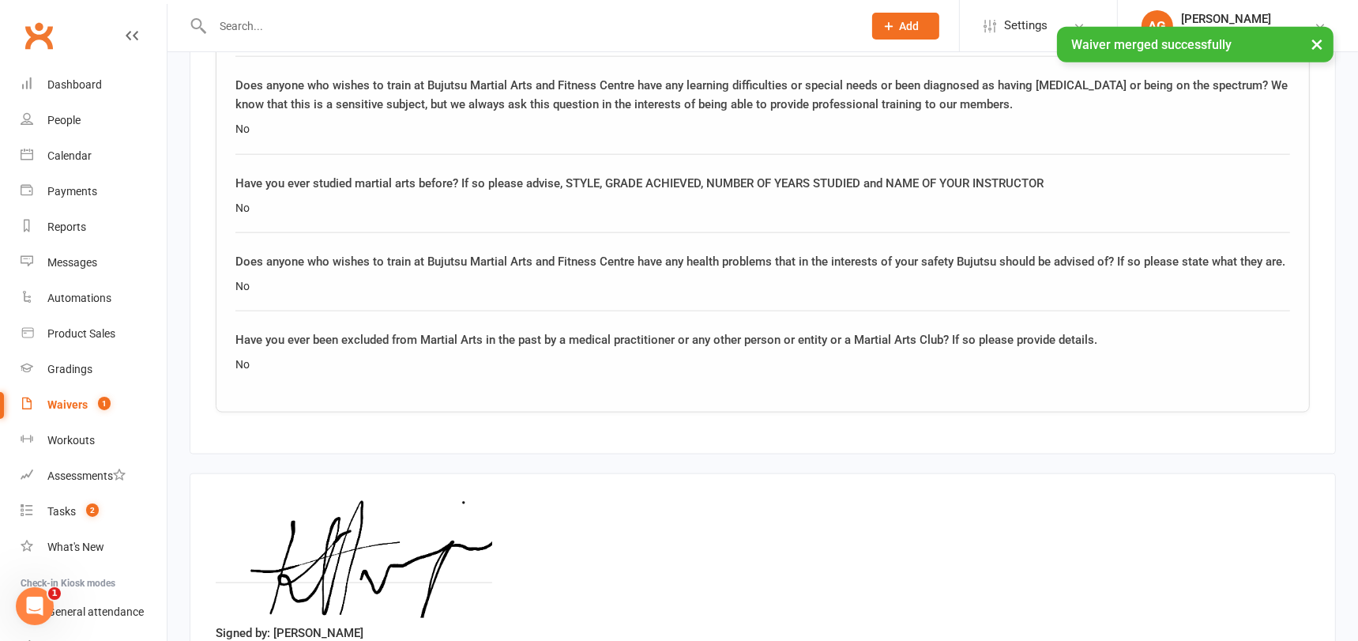
scroll to position [2382, 0]
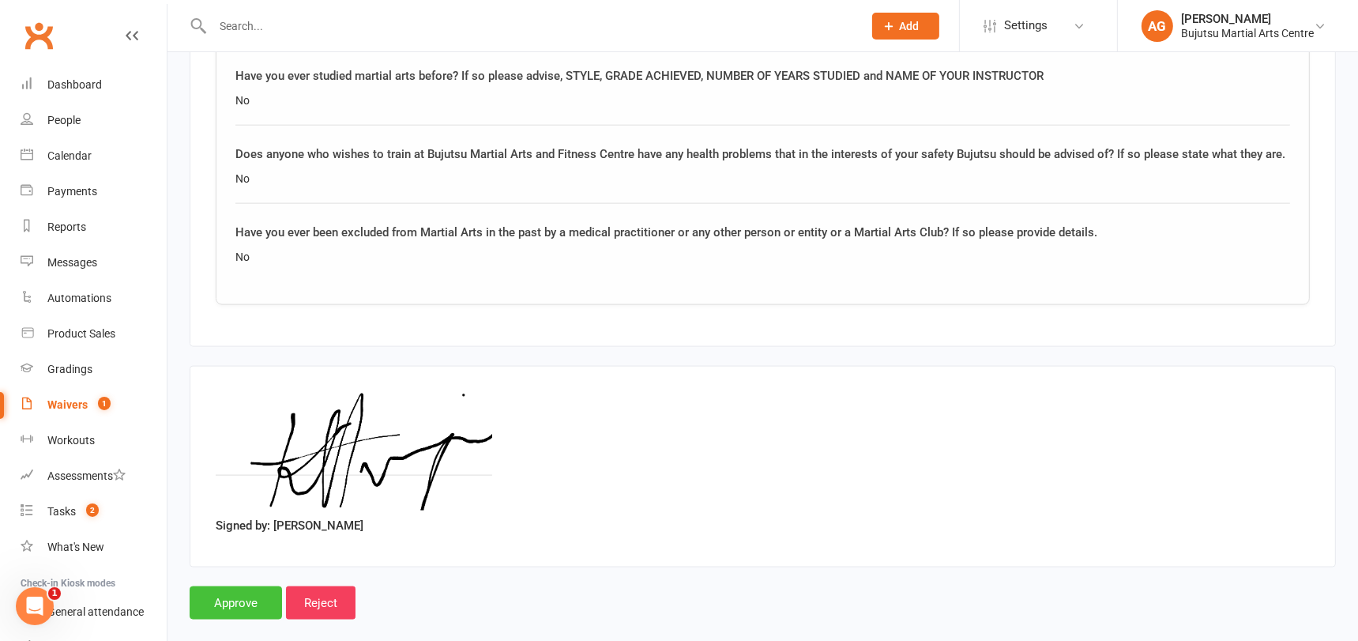
click at [250, 586] on input "Approve" at bounding box center [236, 602] width 92 height 33
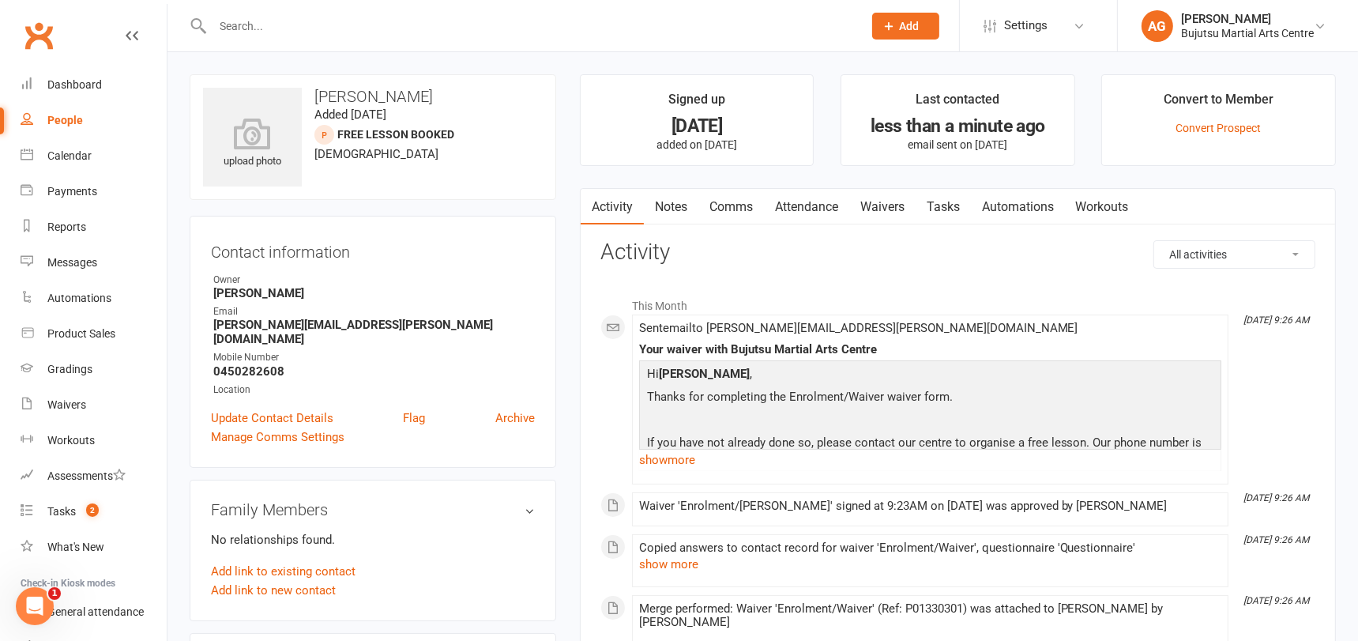
click at [265, 21] on input "text" at bounding box center [530, 26] width 644 height 22
type input "[PERSON_NAME]"
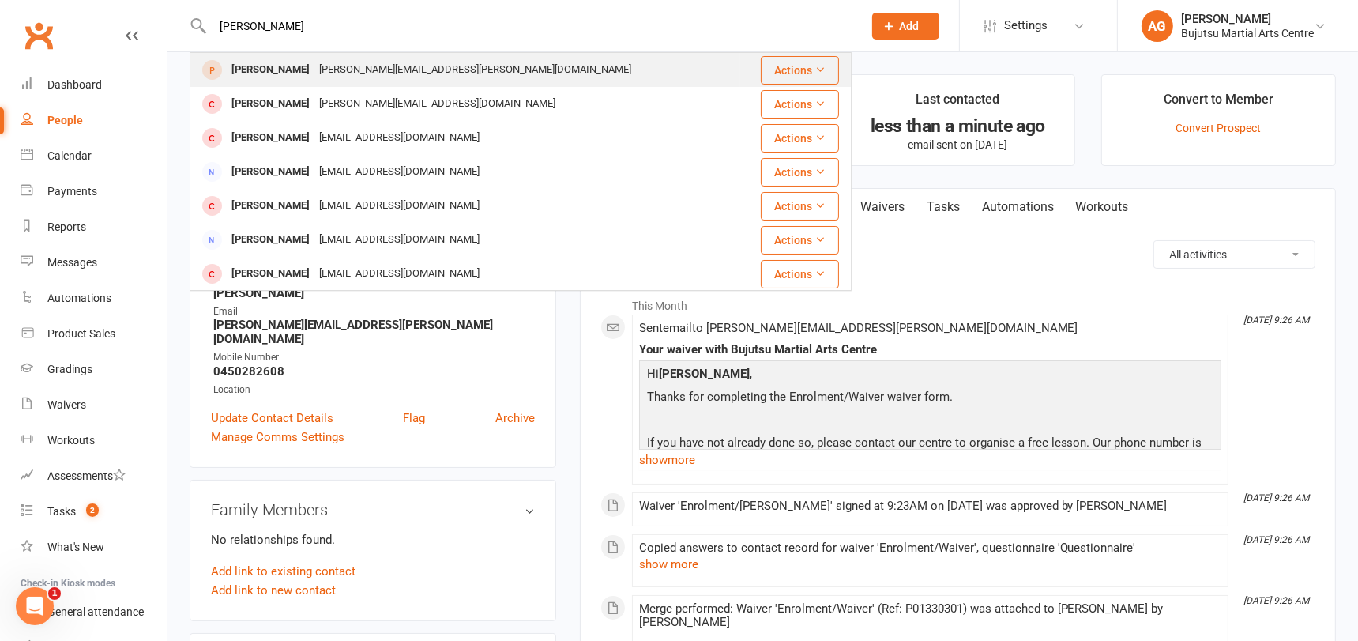
click at [281, 69] on div "[PERSON_NAME]" at bounding box center [271, 69] width 88 height 23
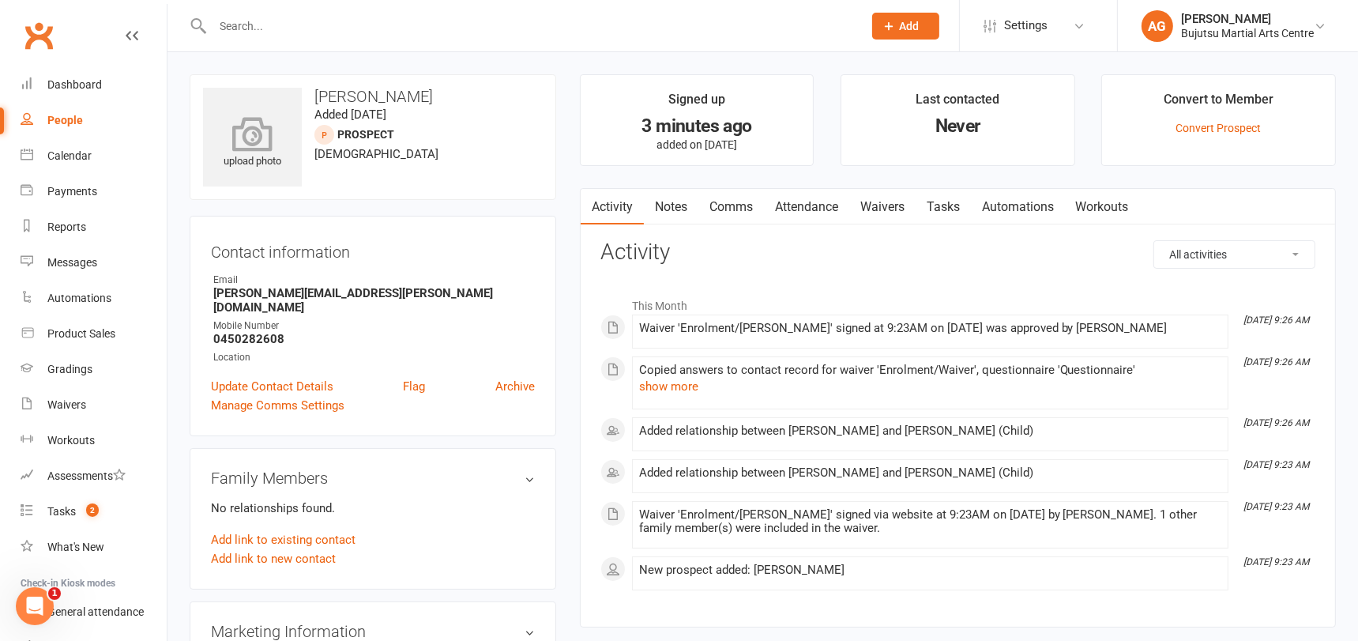
click at [244, 136] on icon at bounding box center [252, 133] width 109 height 35
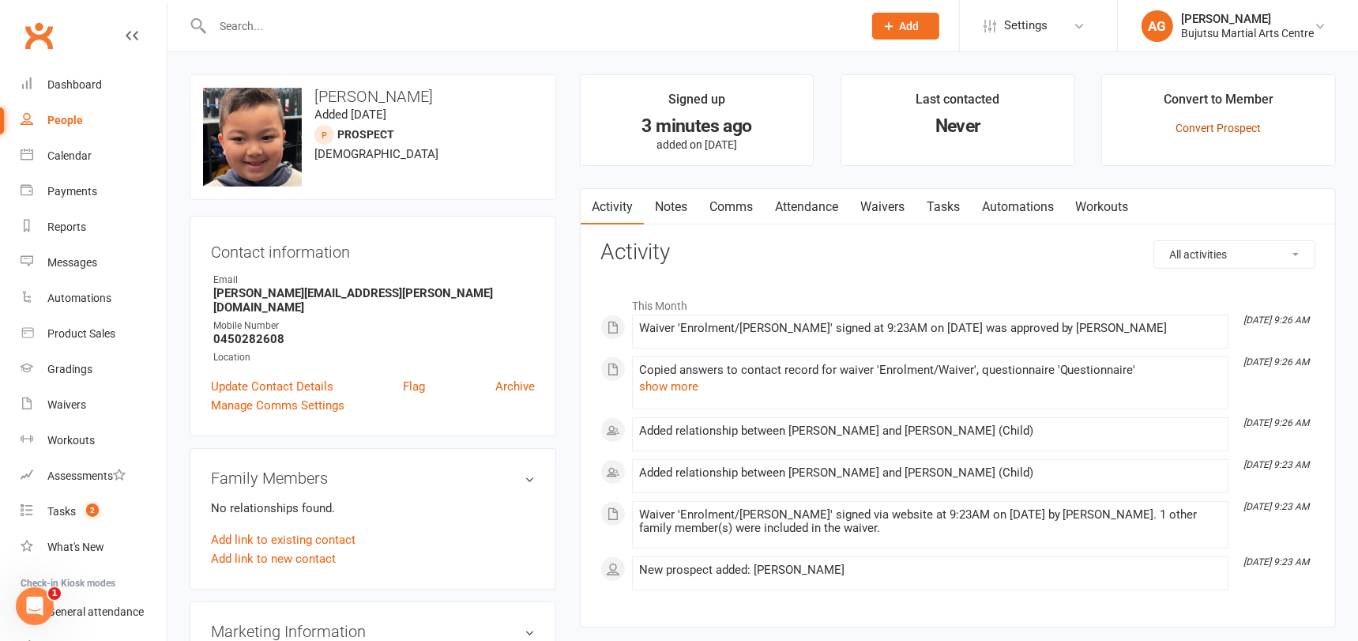
click at [1216, 126] on link "Convert Prospect" at bounding box center [1218, 128] width 85 height 13
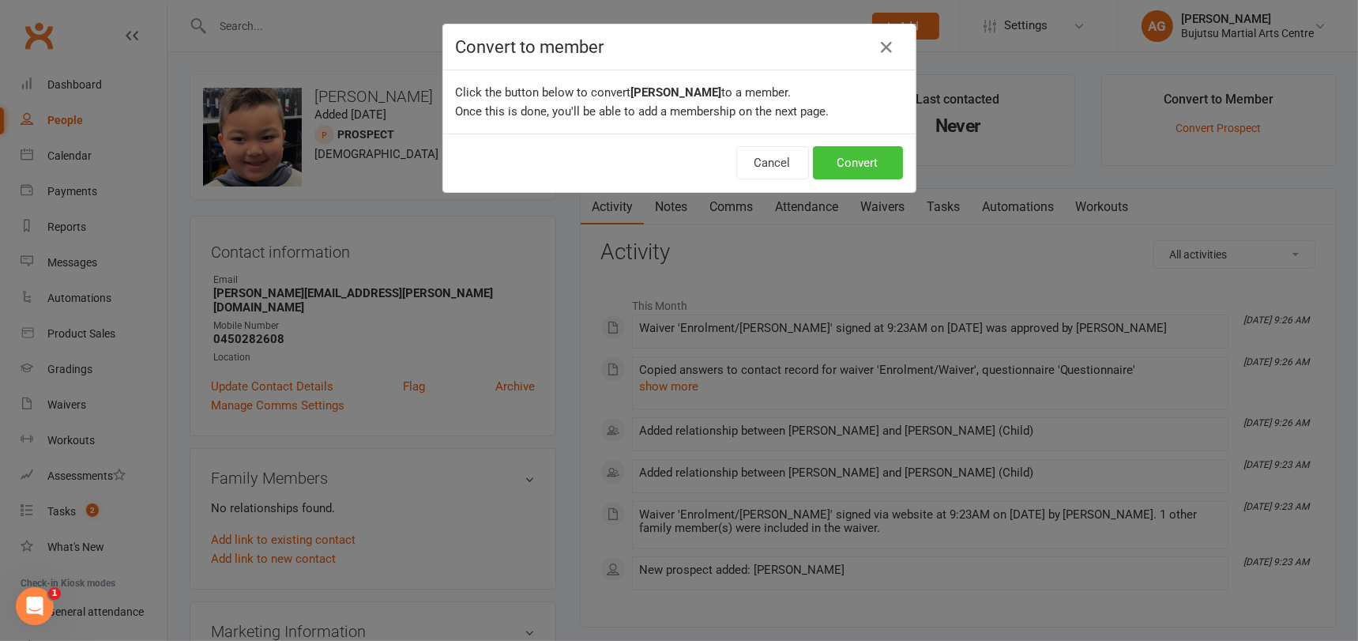
click at [870, 154] on button "Convert" at bounding box center [858, 162] width 90 height 33
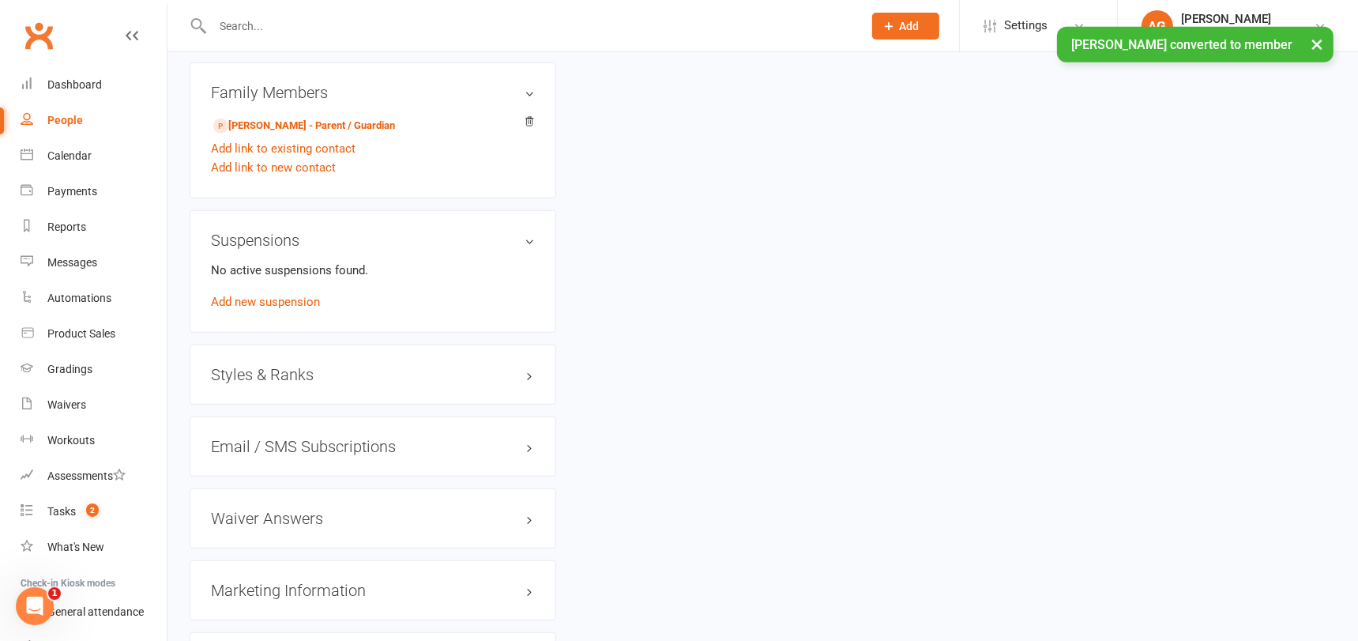
scroll to position [1240, 0]
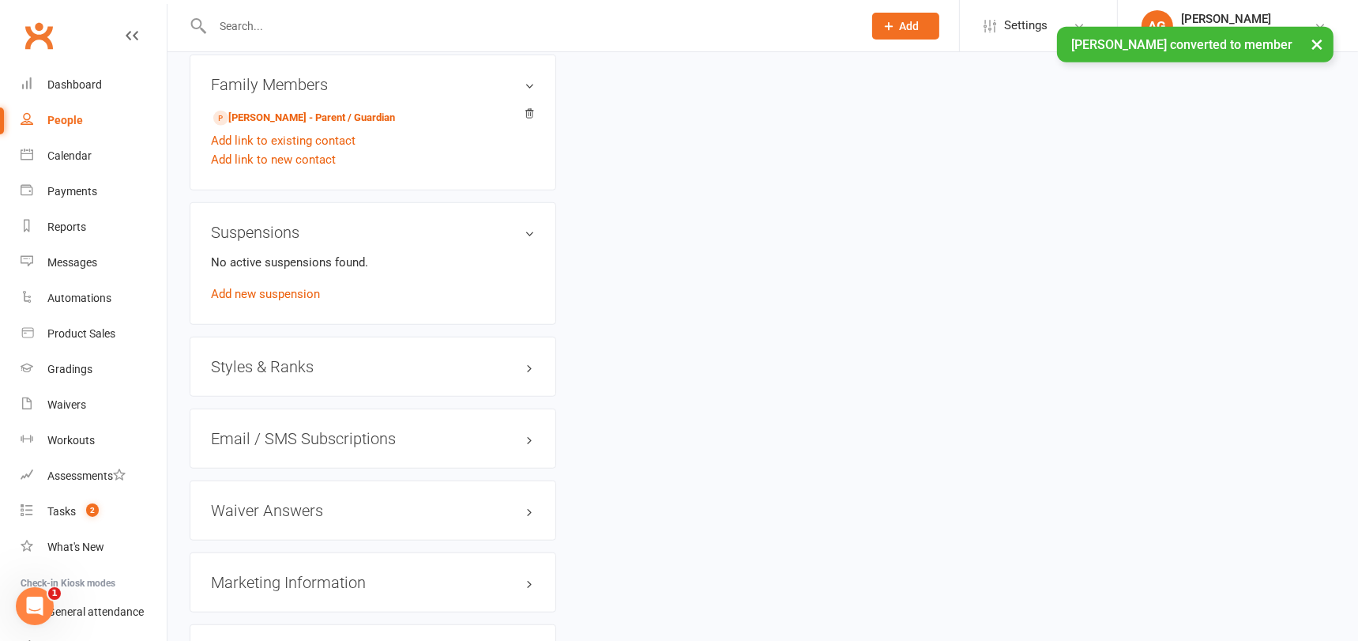
click at [256, 336] on div "Styles & Ranks" at bounding box center [373, 366] width 366 height 60
click at [257, 358] on h3 "Styles & Ranks" at bounding box center [373, 366] width 324 height 17
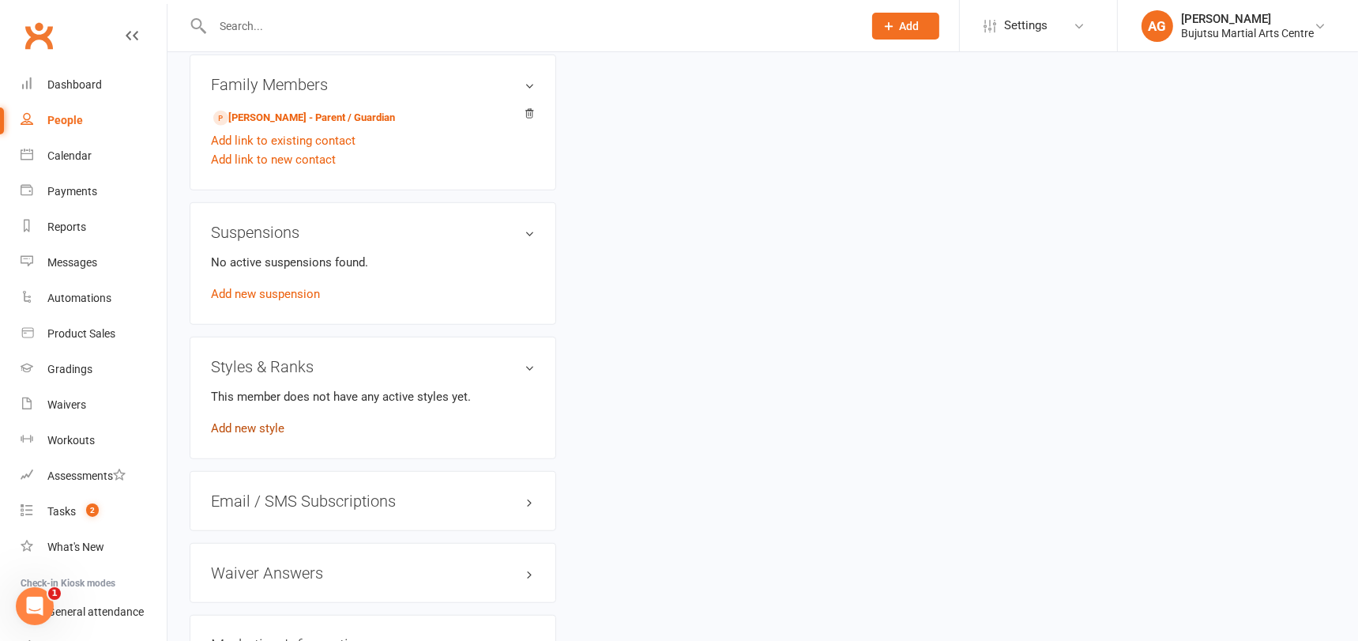
click at [261, 421] on link "Add new style" at bounding box center [247, 428] width 73 height 14
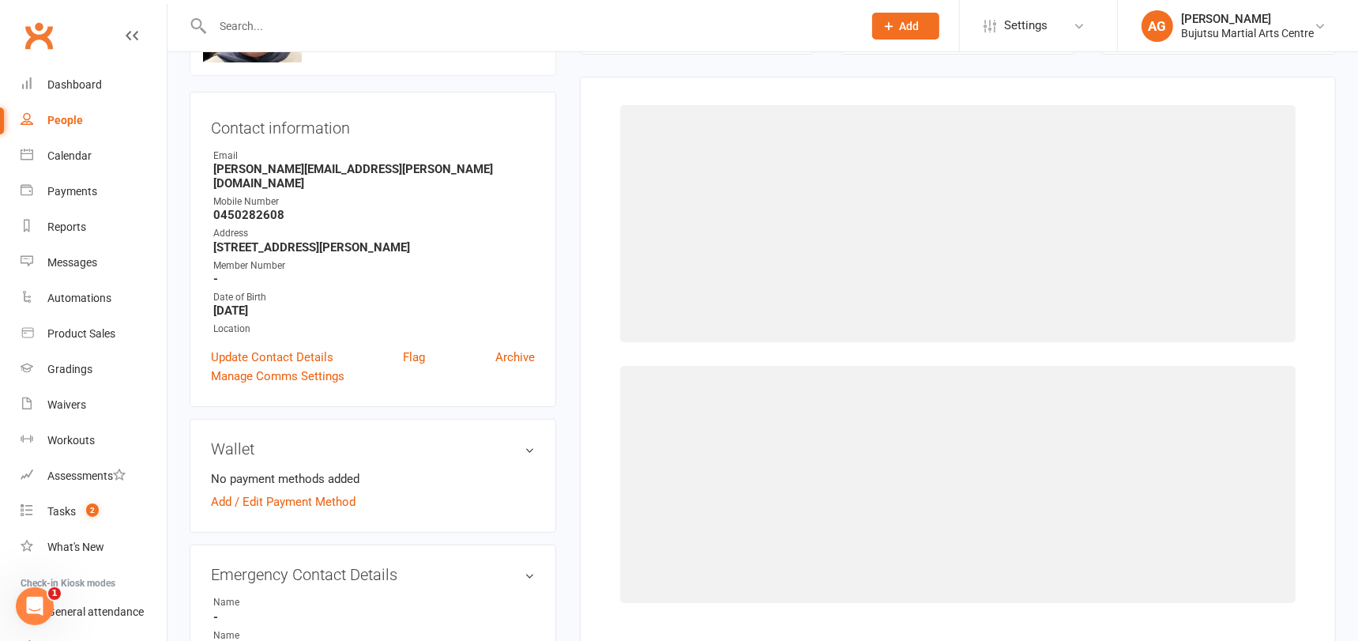
scroll to position [121, 0]
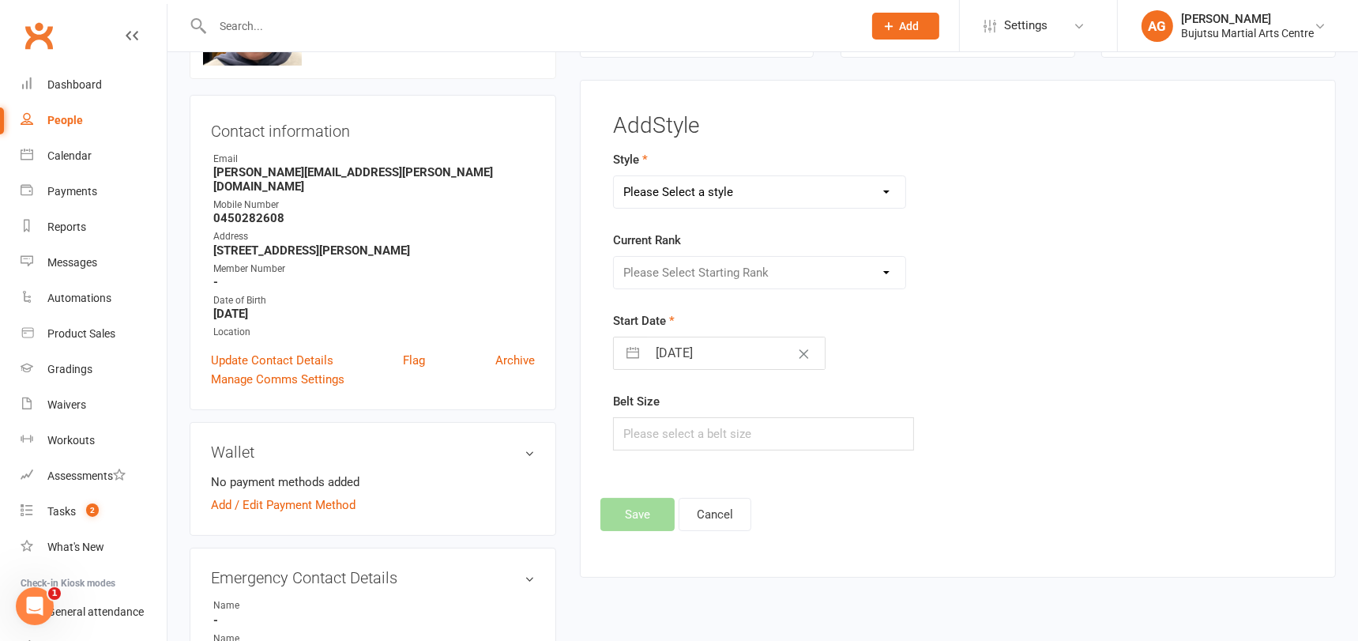
click at [696, 190] on select "Please Select a style BJJ Boxing Iaido Isshinryu JKA Jodo Karate for Toddlers K…" at bounding box center [759, 192] width 291 height 32
select select "212"
click at [614, 176] on select "Please Select a style BJJ Boxing Iaido Isshinryu JKA Jodo Karate for Toddlers K…" at bounding box center [759, 192] width 291 height 32
click at [696, 269] on select "Please Select Starting Rank White Yellow Senior Yellow Orange Green Blue Senior…" at bounding box center [759, 273] width 291 height 32
select select "1826"
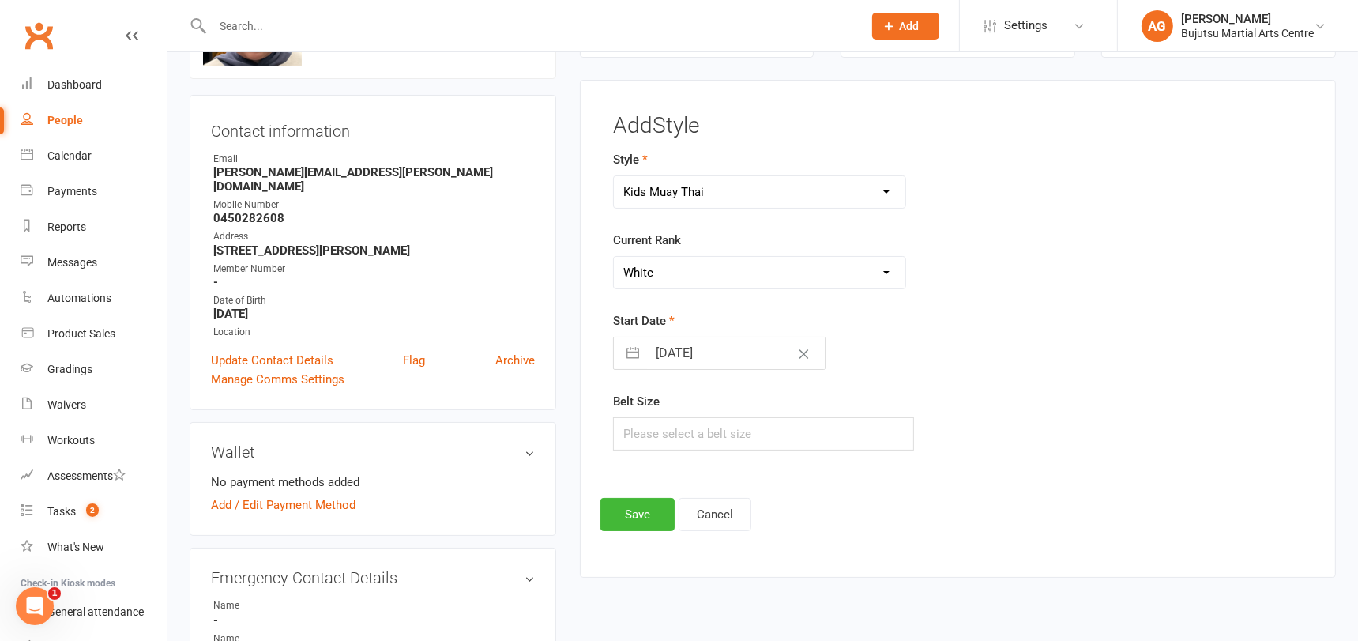
click at [614, 257] on select "Please Select Starting Rank White Yellow Senior Yellow Orange Green Blue Senior…" at bounding box center [759, 273] width 291 height 32
click at [637, 513] on button "Save" at bounding box center [637, 514] width 74 height 33
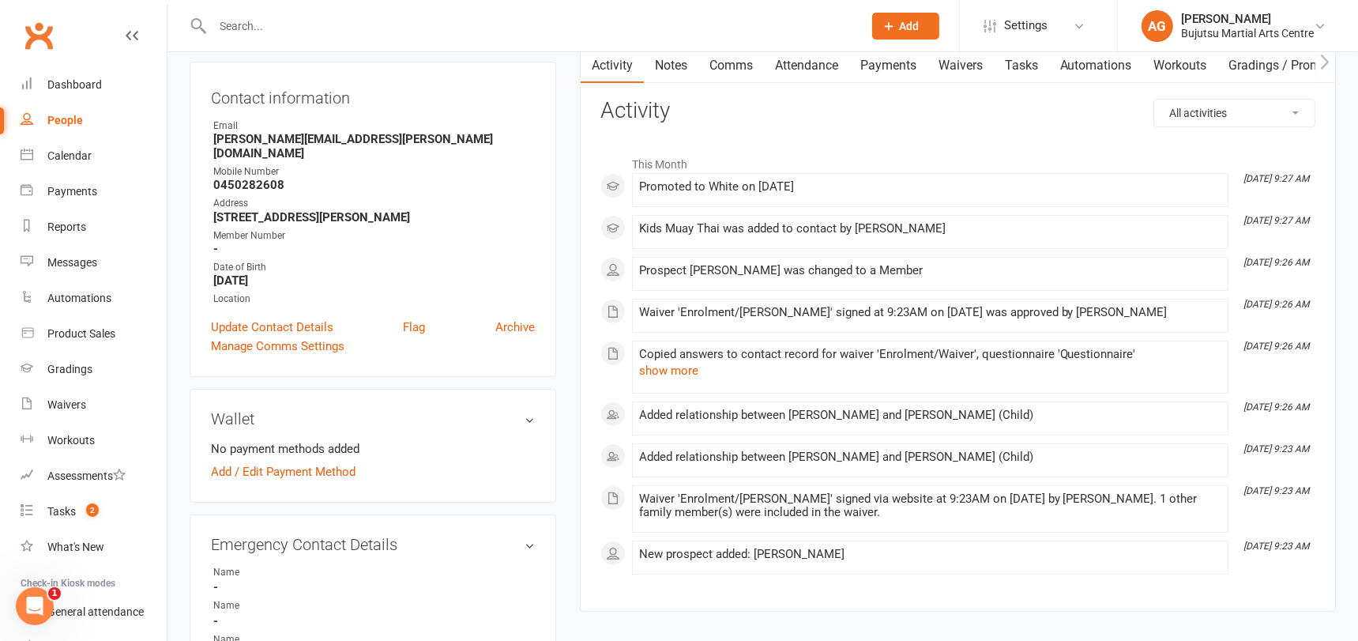
scroll to position [0, 0]
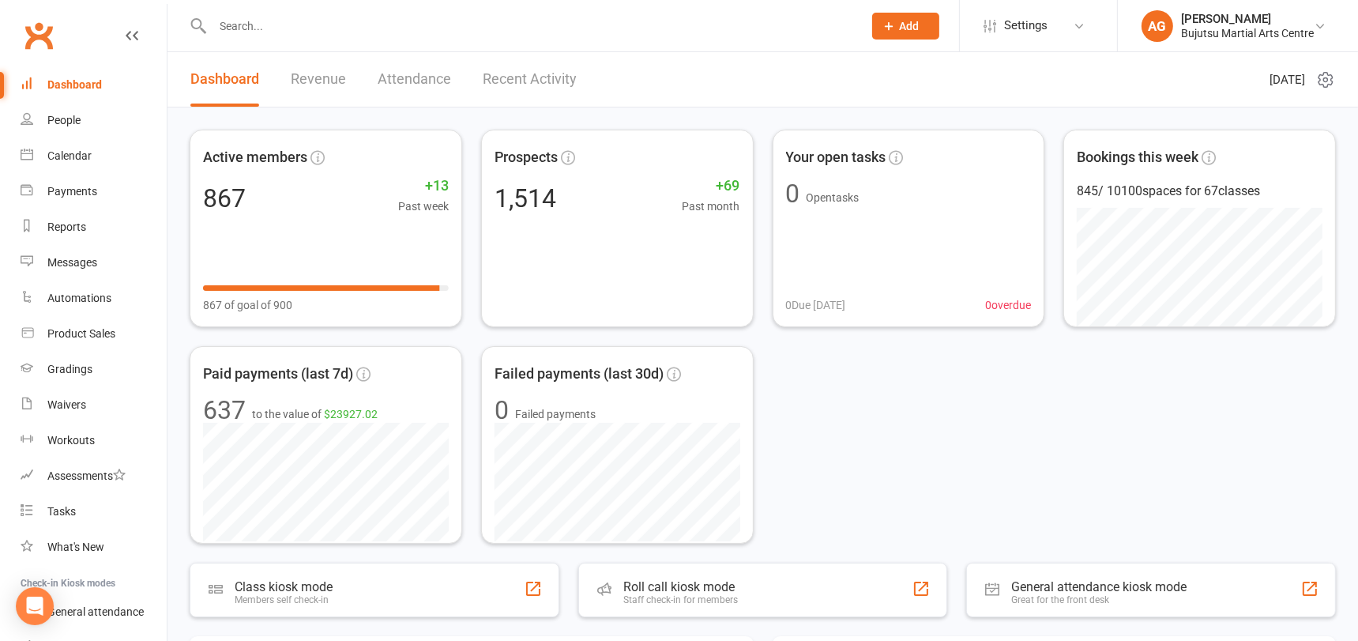
click at [235, 30] on input "text" at bounding box center [530, 26] width 644 height 22
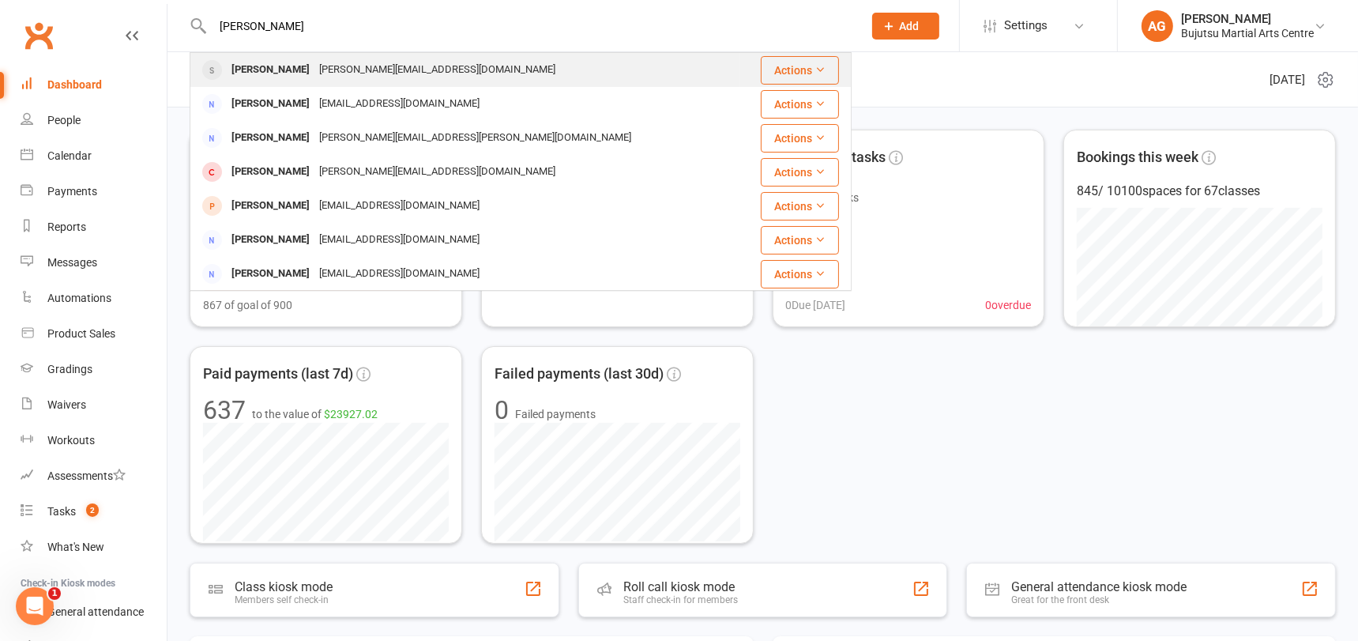
type input "[PERSON_NAME]"
click at [265, 68] on div "[PERSON_NAME]" at bounding box center [271, 69] width 88 height 23
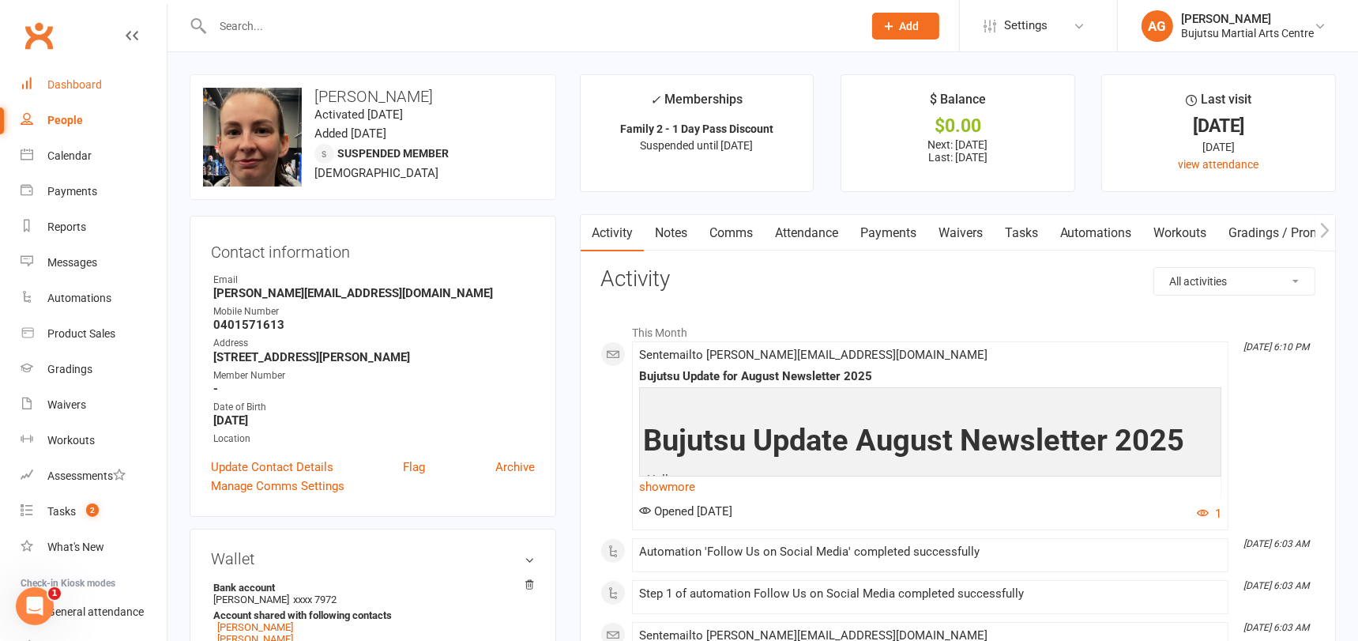
drag, startPoint x: 61, startPoint y: 85, endPoint x: 170, endPoint y: 73, distance: 109.6
click at [61, 85] on div "Dashboard" at bounding box center [74, 84] width 54 height 13
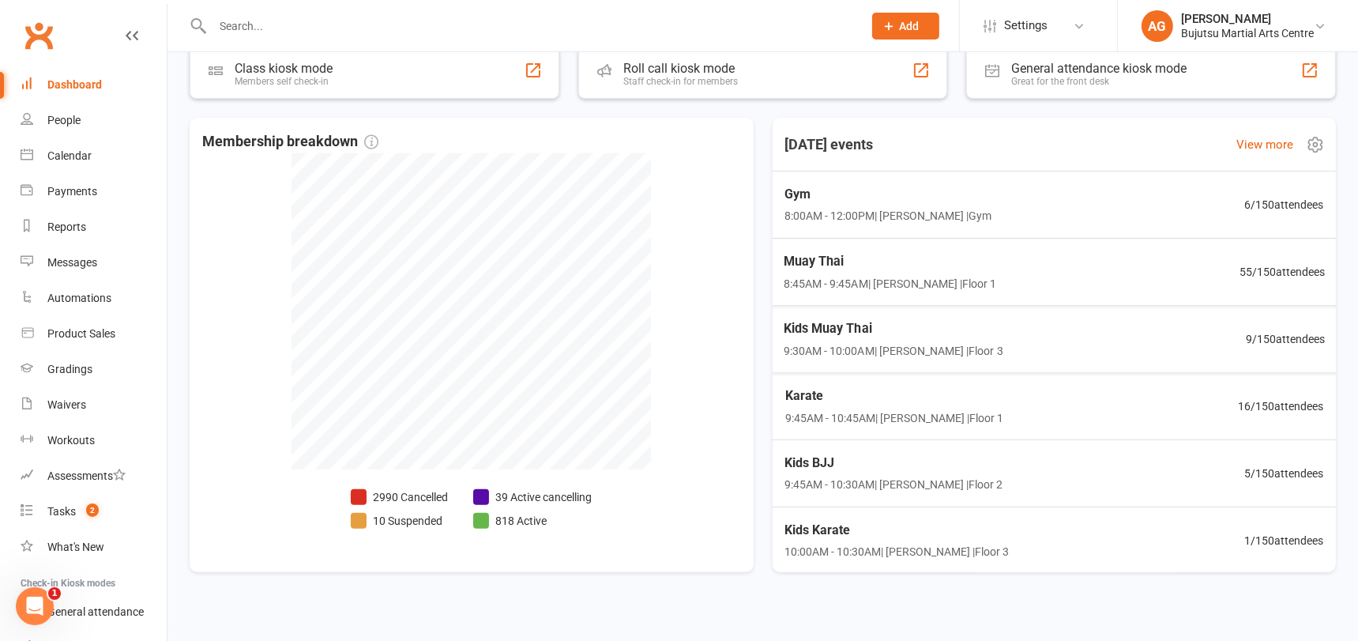
scroll to position [532, 0]
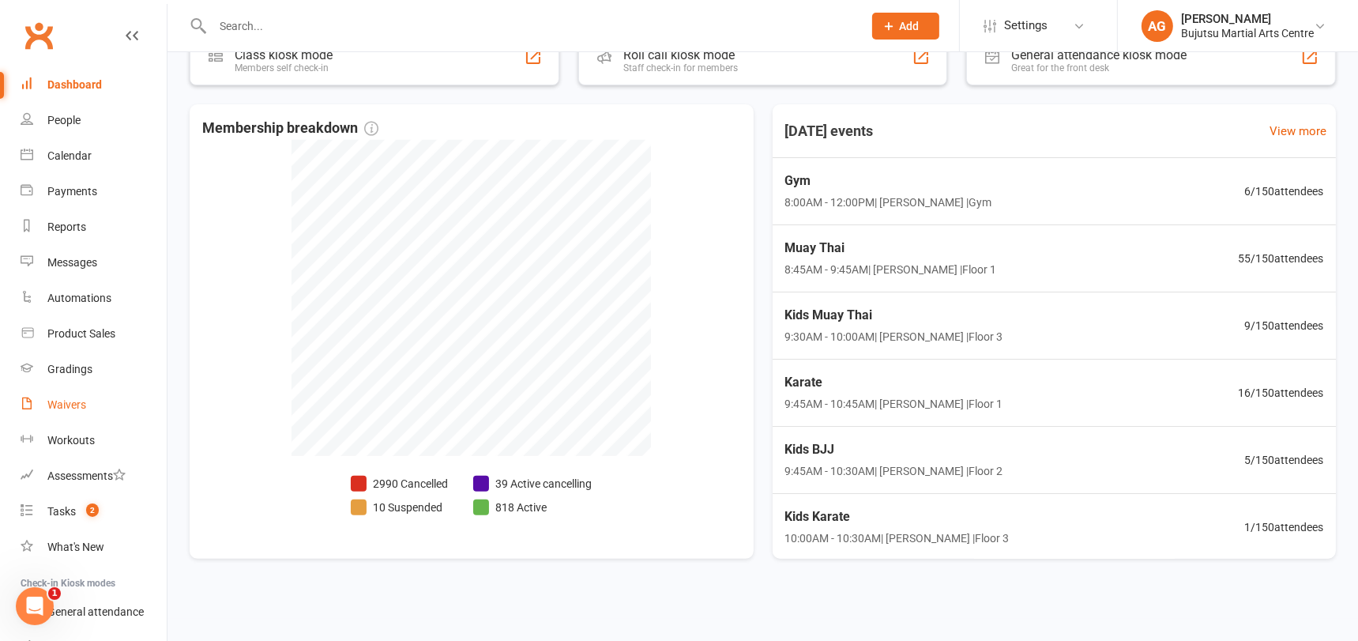
click at [71, 404] on div "Waivers" at bounding box center [66, 404] width 39 height 13
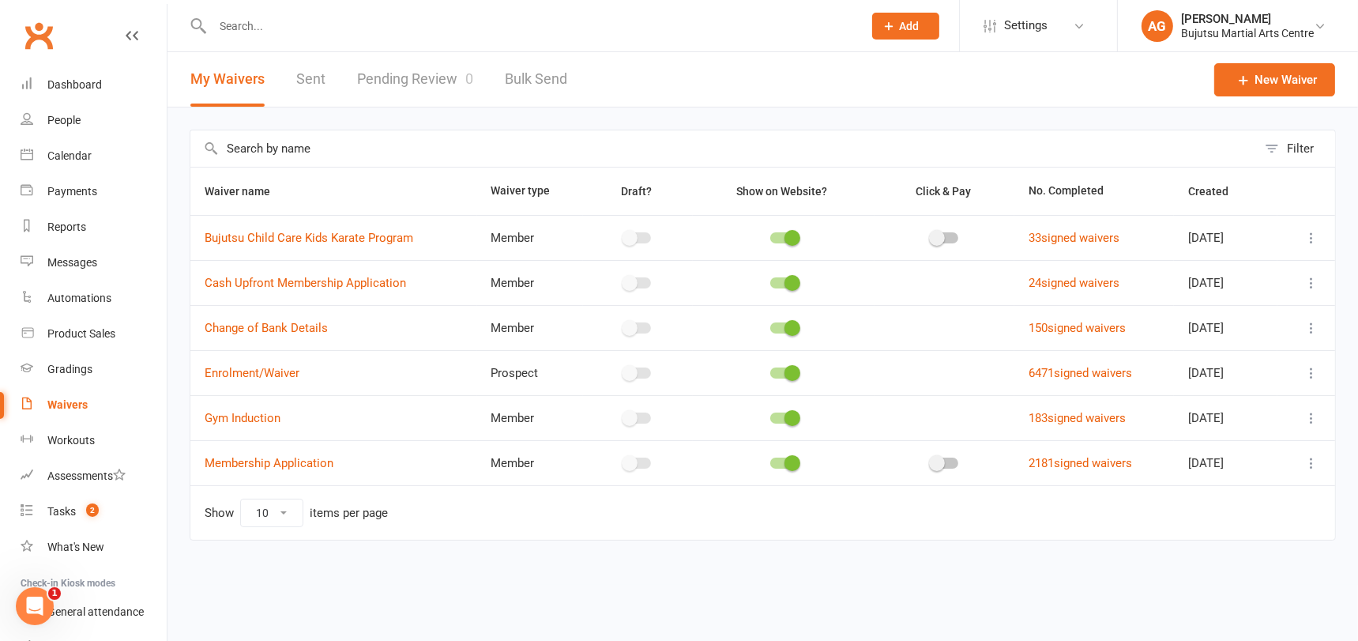
click at [1049, 363] on td "6471 signed waivers" at bounding box center [1094, 372] width 160 height 45
click at [1049, 368] on link "6471 signed waivers" at bounding box center [1079, 373] width 103 height 14
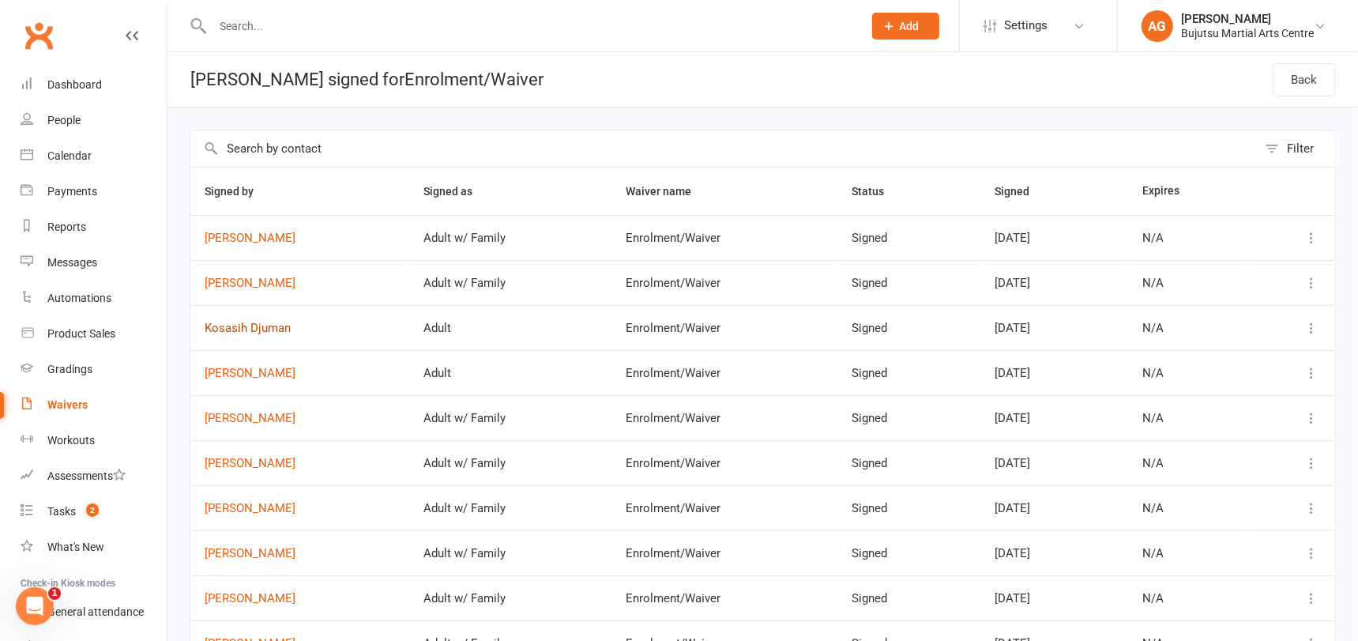
click at [246, 329] on link "Kosasih Djuman" at bounding box center [300, 327] width 190 height 13
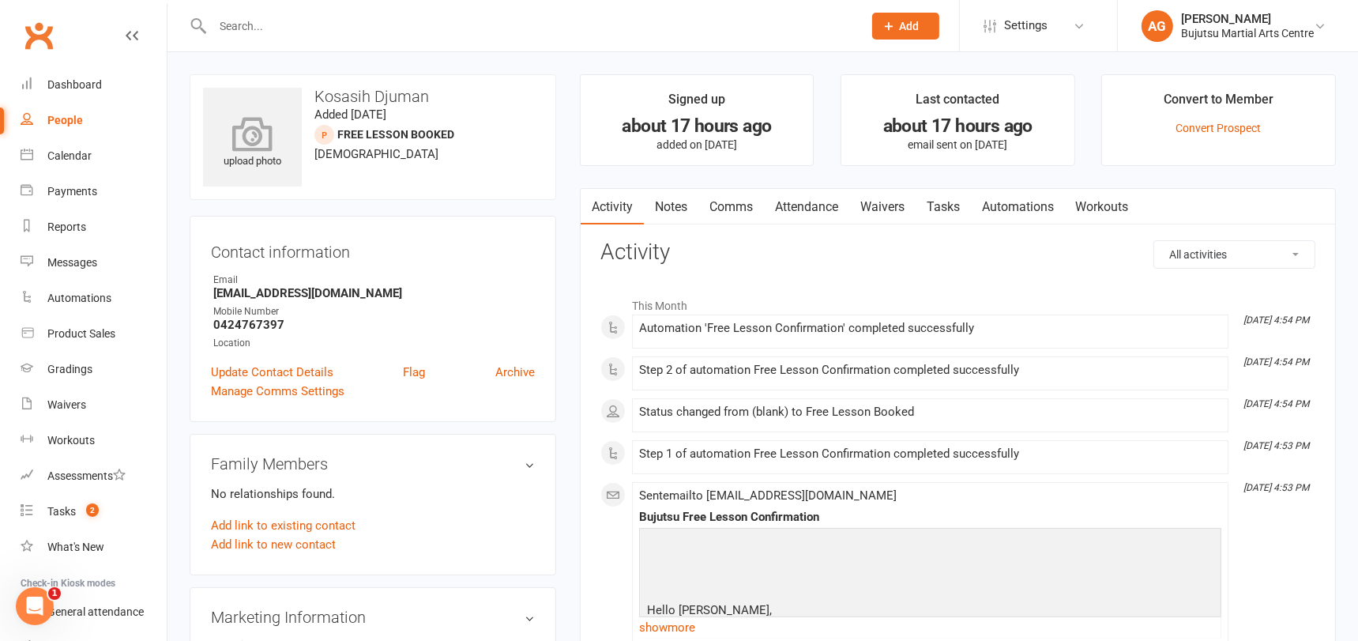
click at [251, 134] on icon at bounding box center [252, 133] width 109 height 35
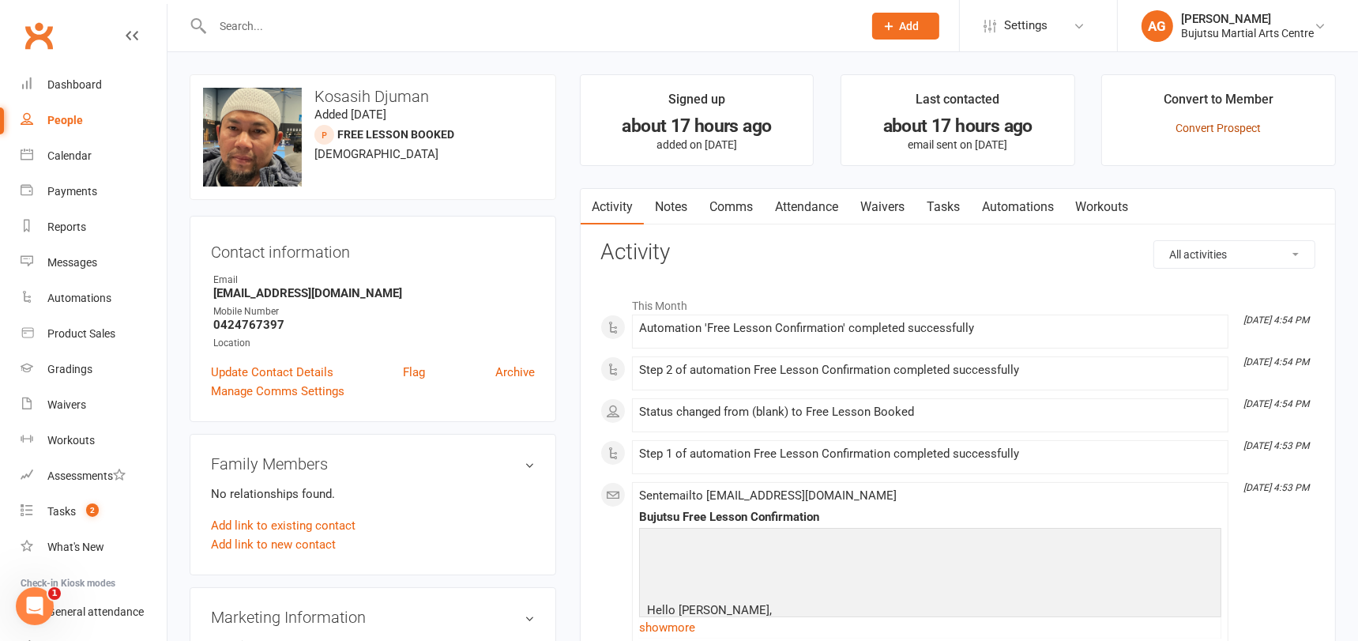
click at [1227, 122] on link "Convert Prospect" at bounding box center [1218, 128] width 85 height 13
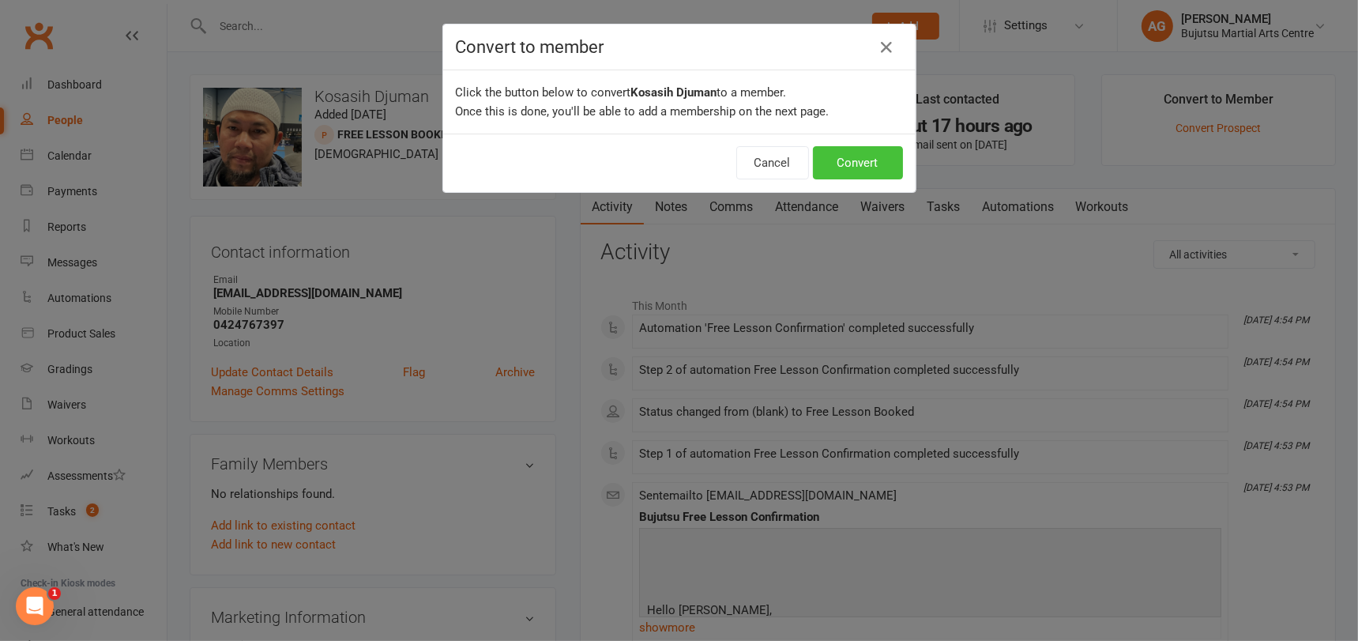
click at [871, 156] on button "Convert" at bounding box center [858, 162] width 90 height 33
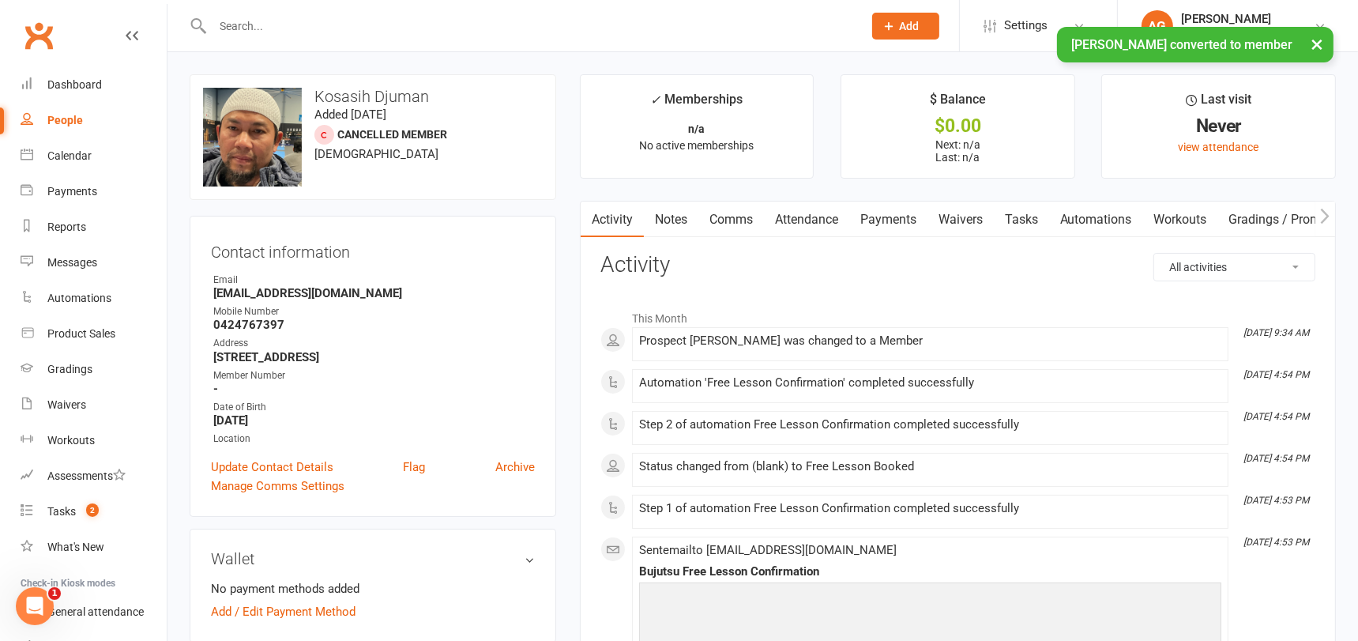
click at [969, 216] on link "Waivers" at bounding box center [960, 219] width 66 height 36
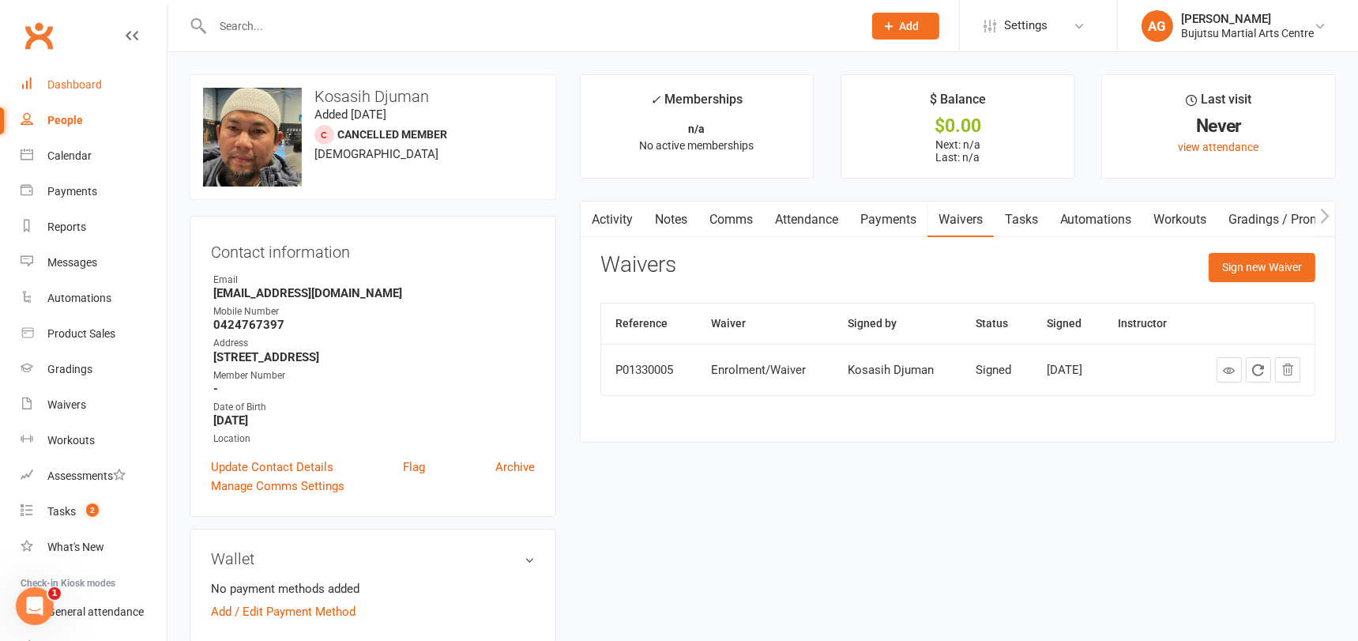
click at [76, 84] on div "Dashboard" at bounding box center [74, 84] width 54 height 13
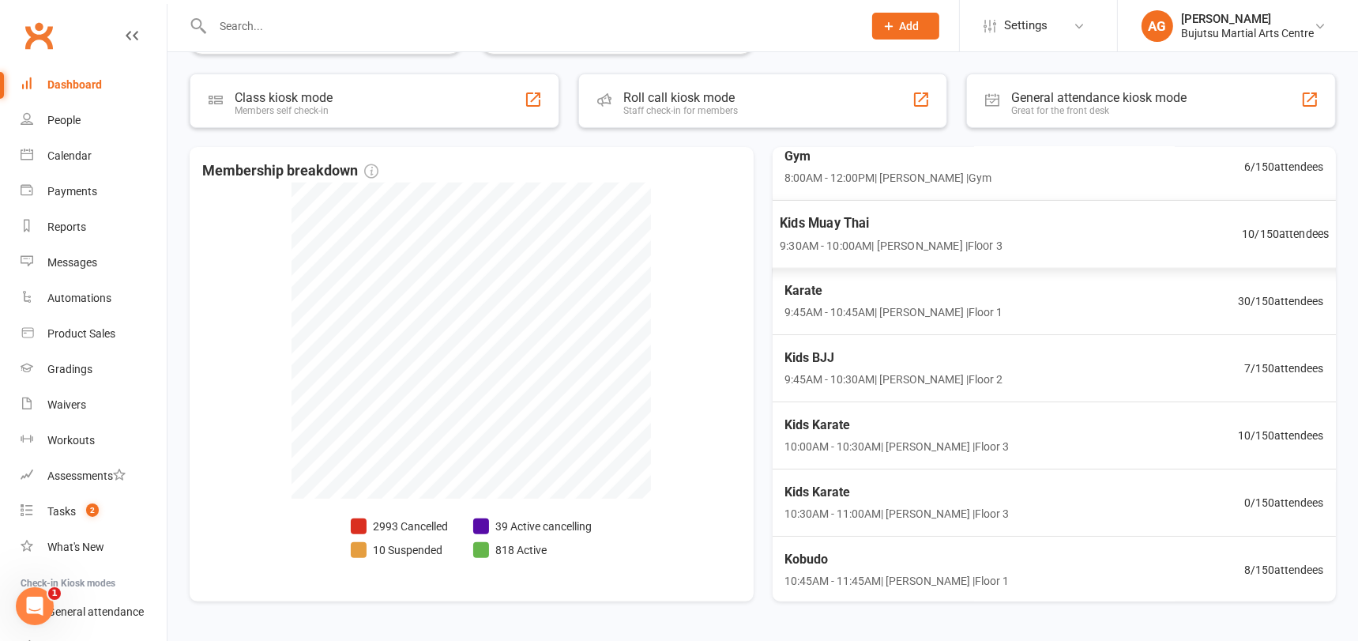
scroll to position [532, 0]
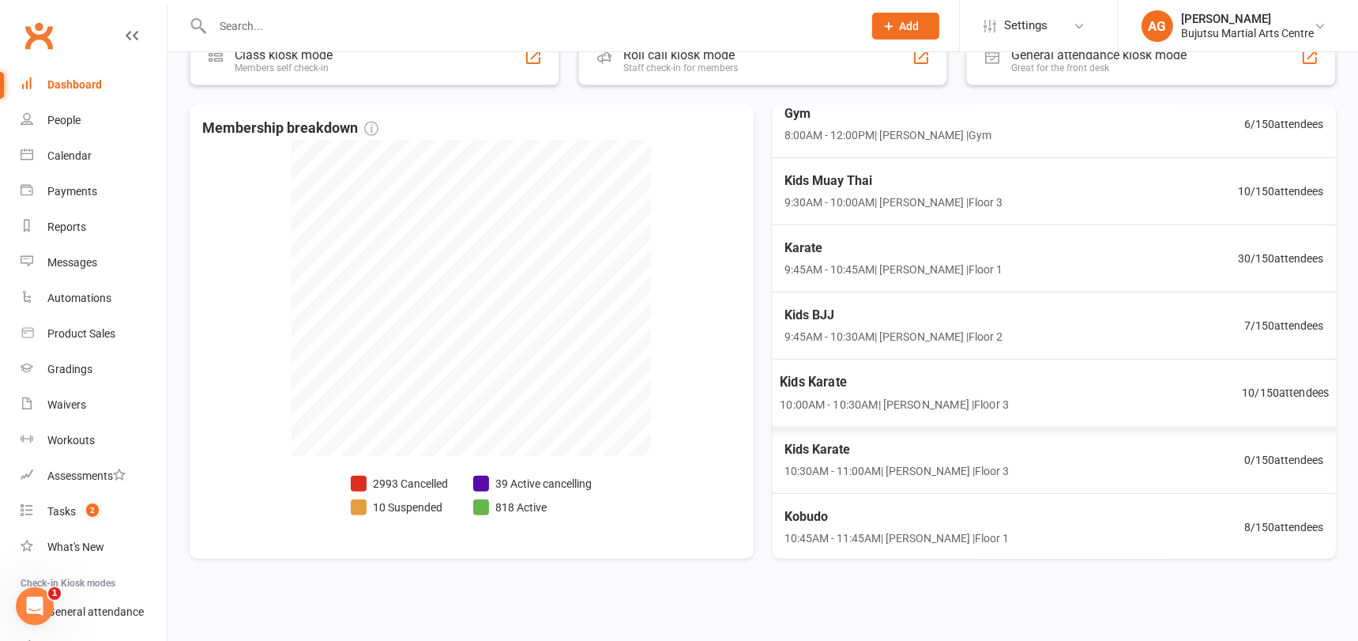
click at [810, 377] on span "Kids Karate" at bounding box center [893, 381] width 229 height 21
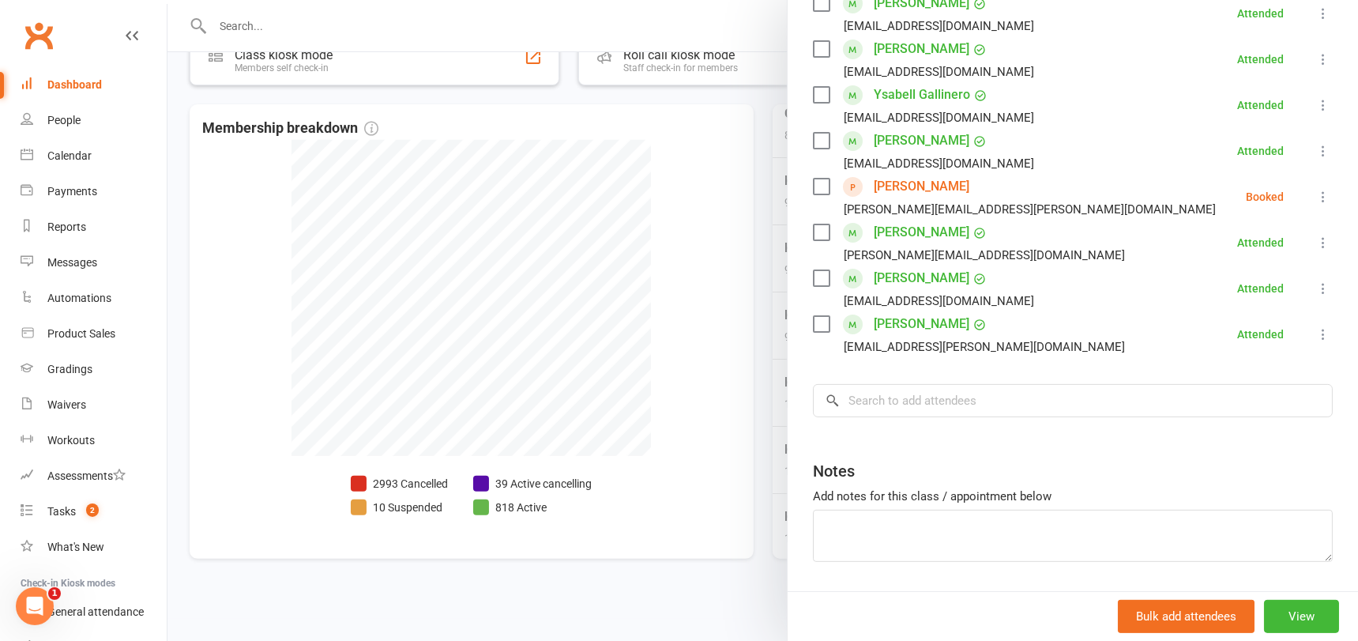
scroll to position [396, 0]
click at [728, 370] on div at bounding box center [762, 320] width 1190 height 641
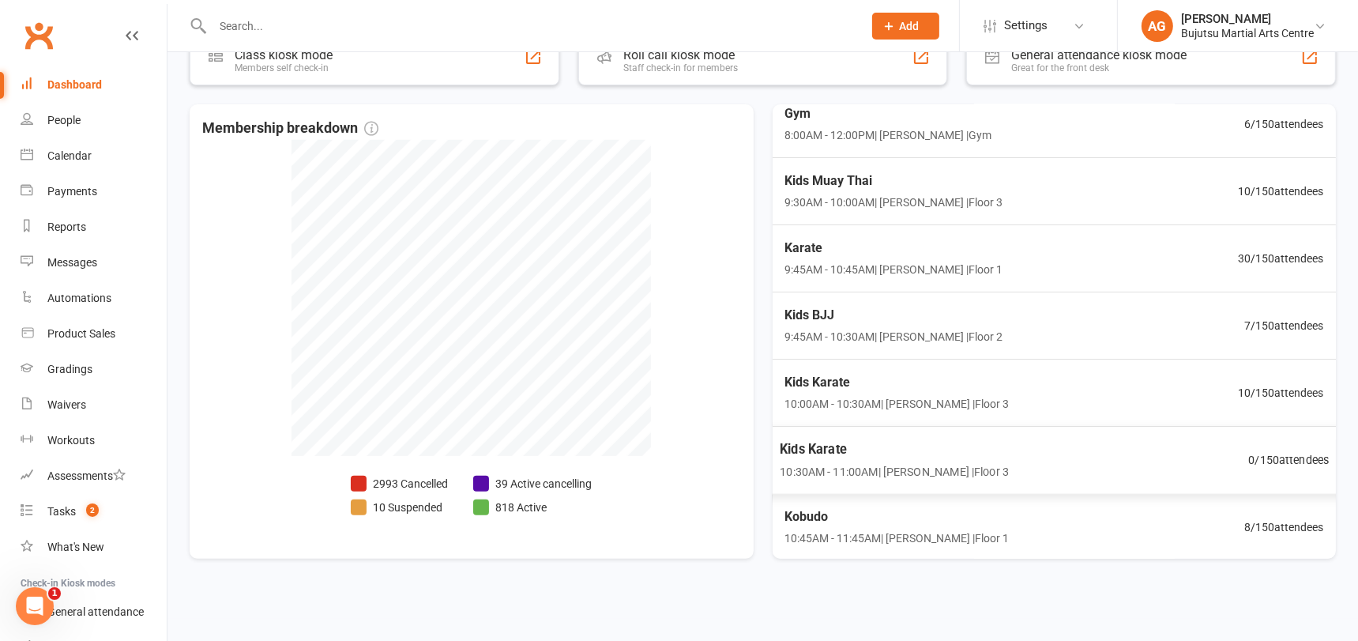
click at [810, 449] on span "Kids Karate" at bounding box center [893, 448] width 229 height 21
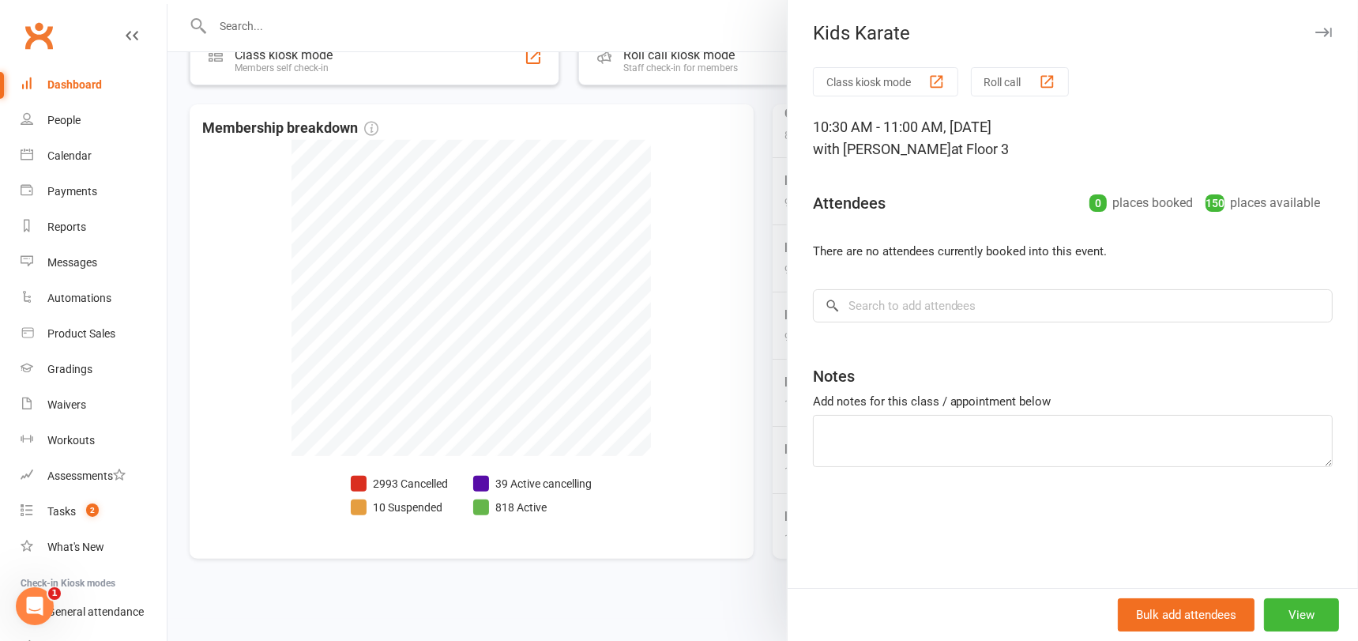
click at [733, 369] on div at bounding box center [762, 320] width 1190 height 641
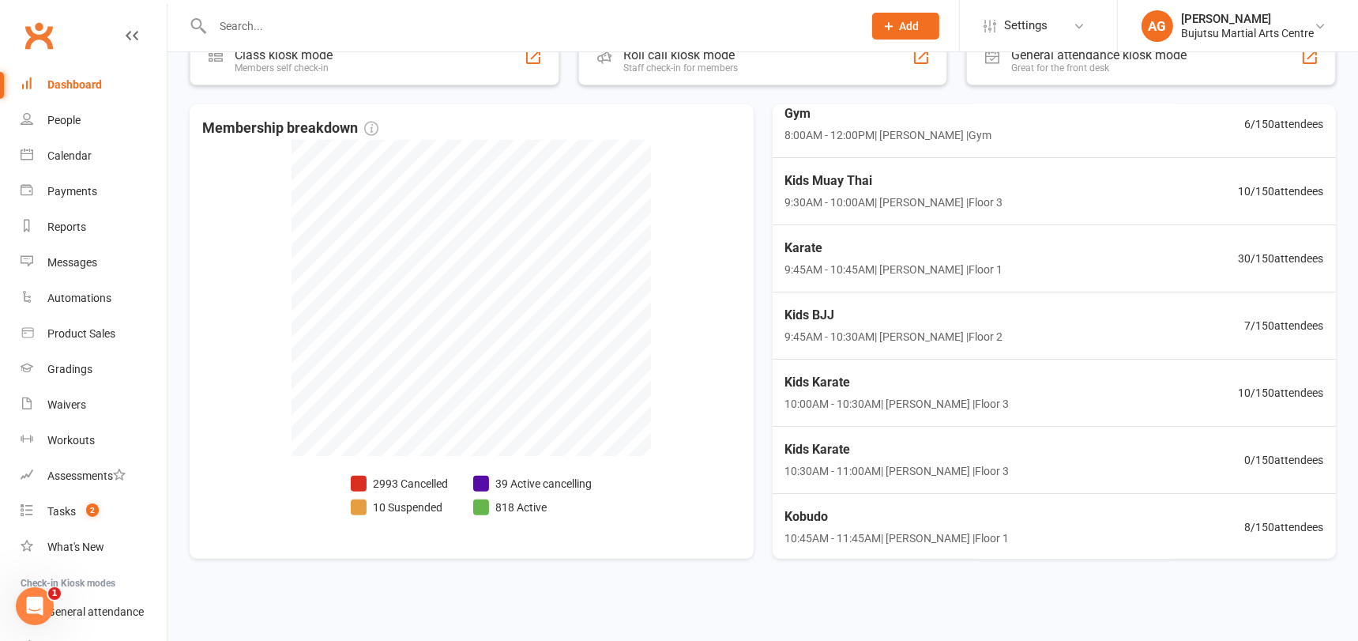
click at [61, 85] on div "Dashboard" at bounding box center [74, 84] width 54 height 13
click at [282, 22] on input "text" at bounding box center [530, 26] width 644 height 22
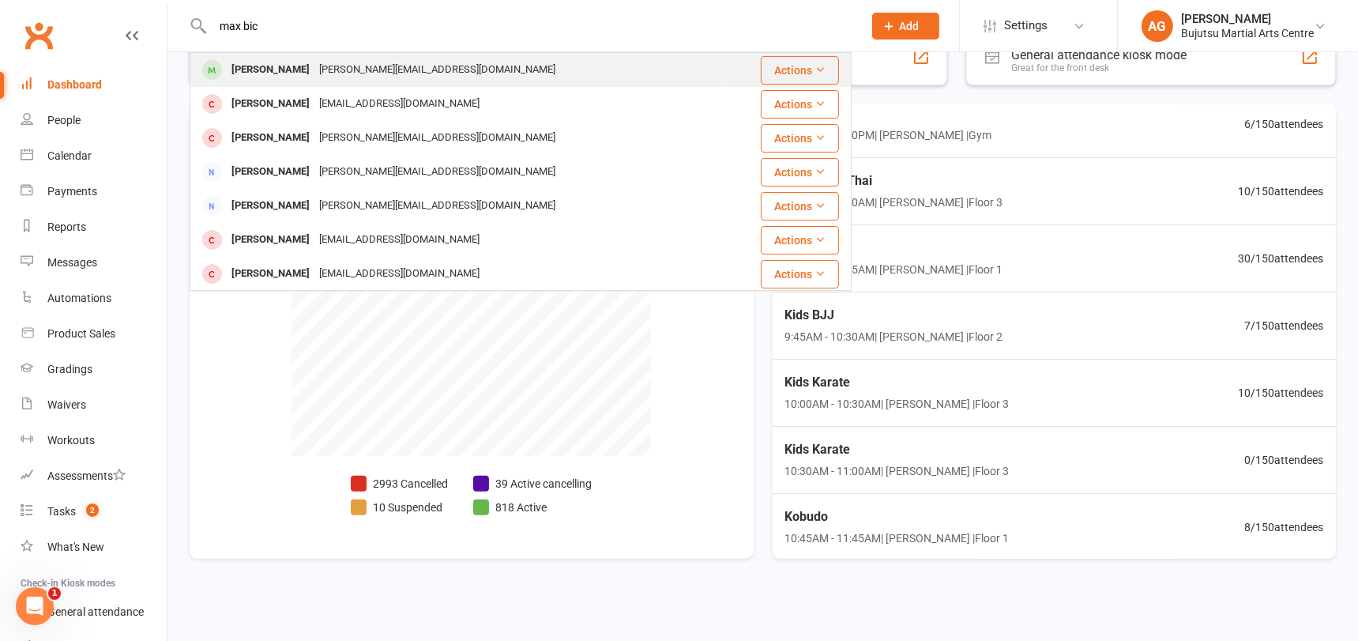
type input "max bic"
click at [314, 69] on div "Max BICA-RIZKALLAH" at bounding box center [271, 69] width 88 height 23
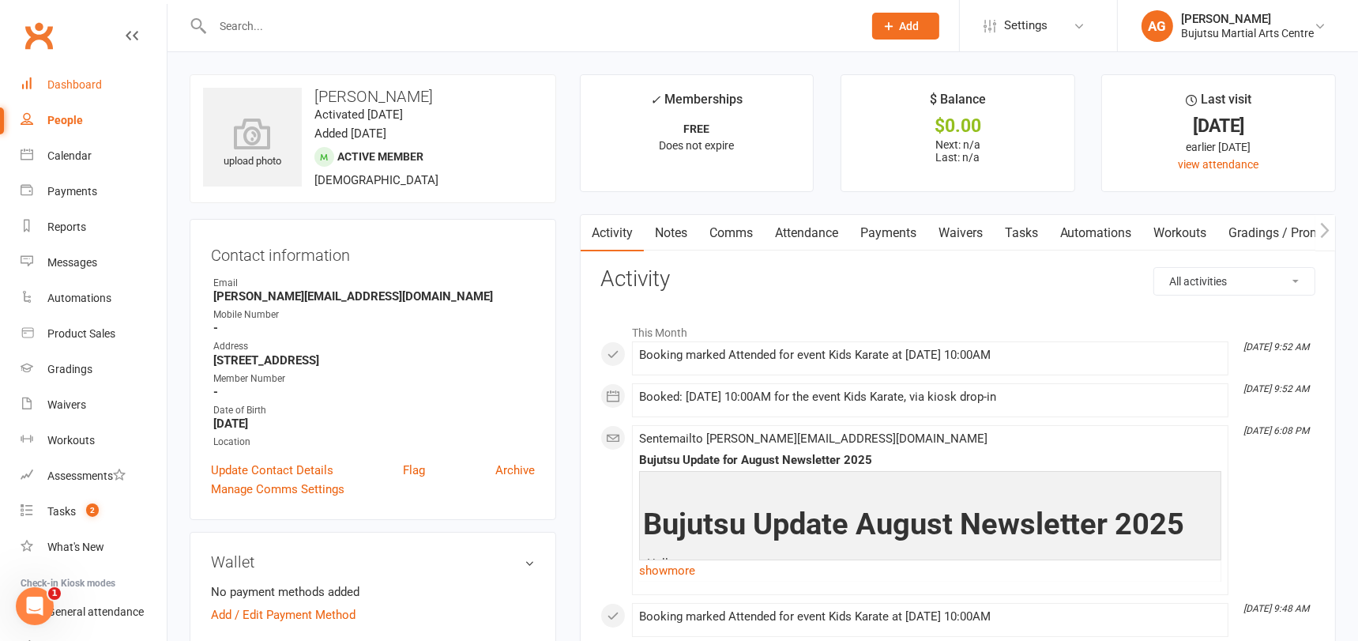
click at [79, 84] on div "Dashboard" at bounding box center [74, 84] width 54 height 13
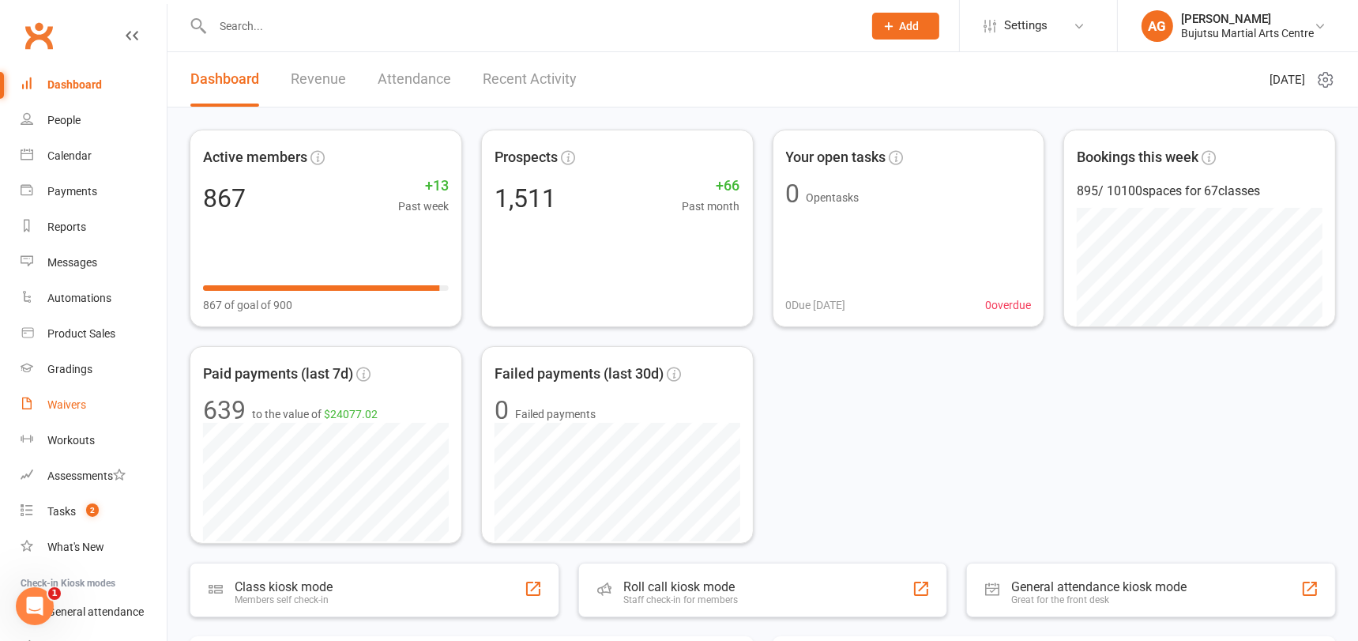
click at [73, 403] on div "Waivers" at bounding box center [66, 404] width 39 height 13
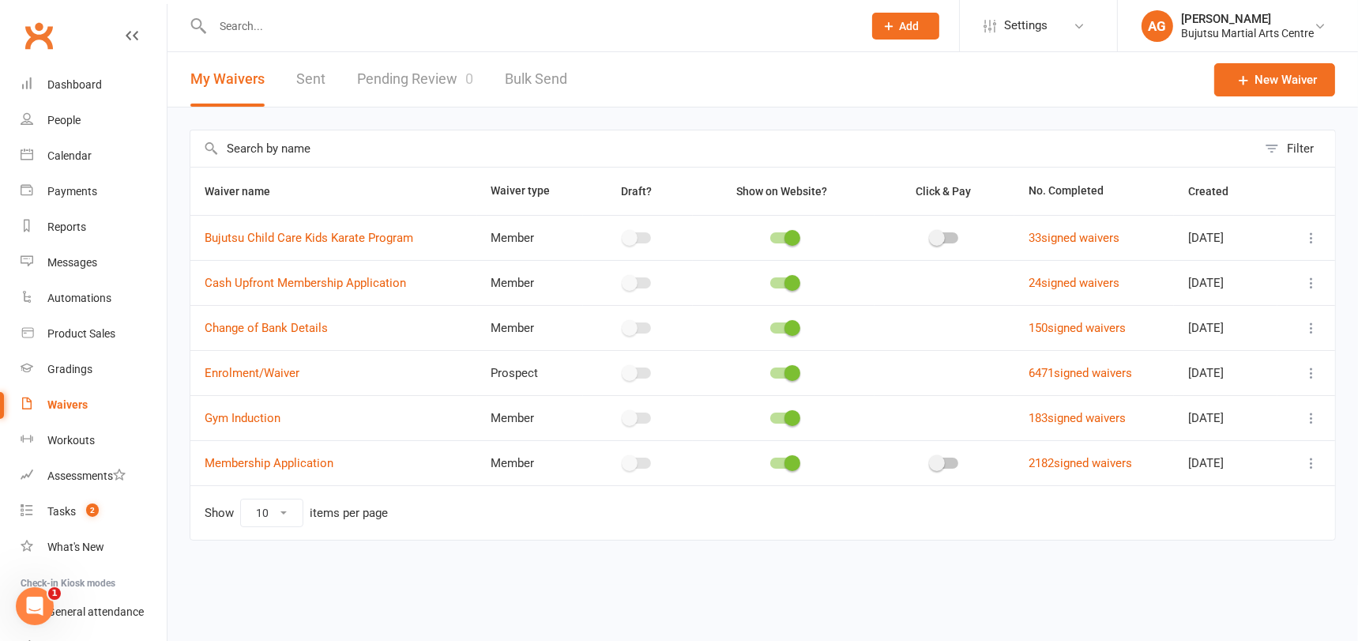
click at [427, 74] on link "Pending Review 0" at bounding box center [415, 79] width 116 height 54
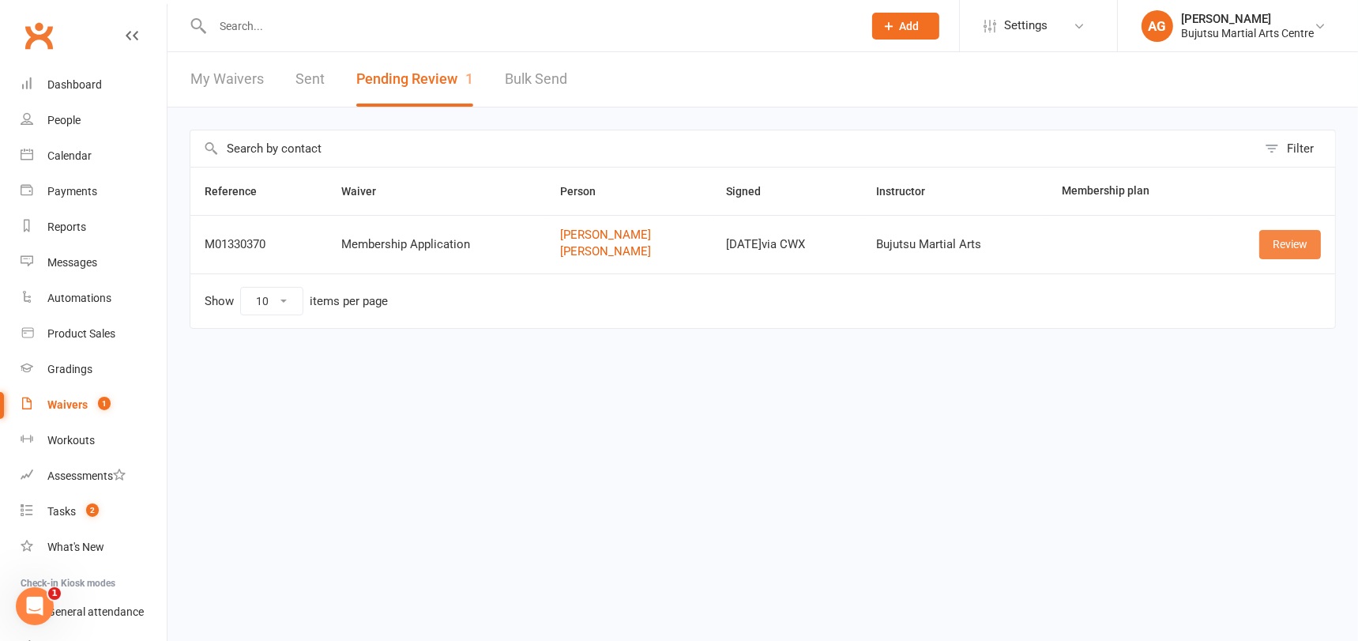
click at [1298, 235] on link "Review" at bounding box center [1290, 244] width 62 height 28
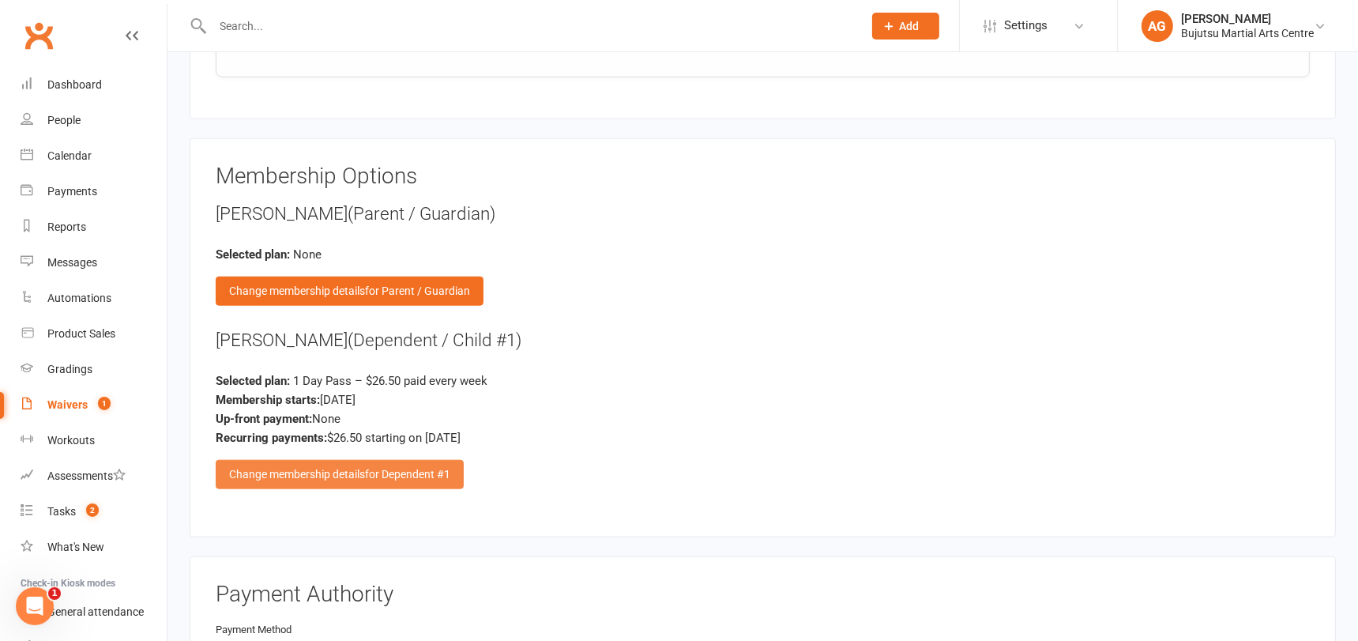
scroll to position [2045, 0]
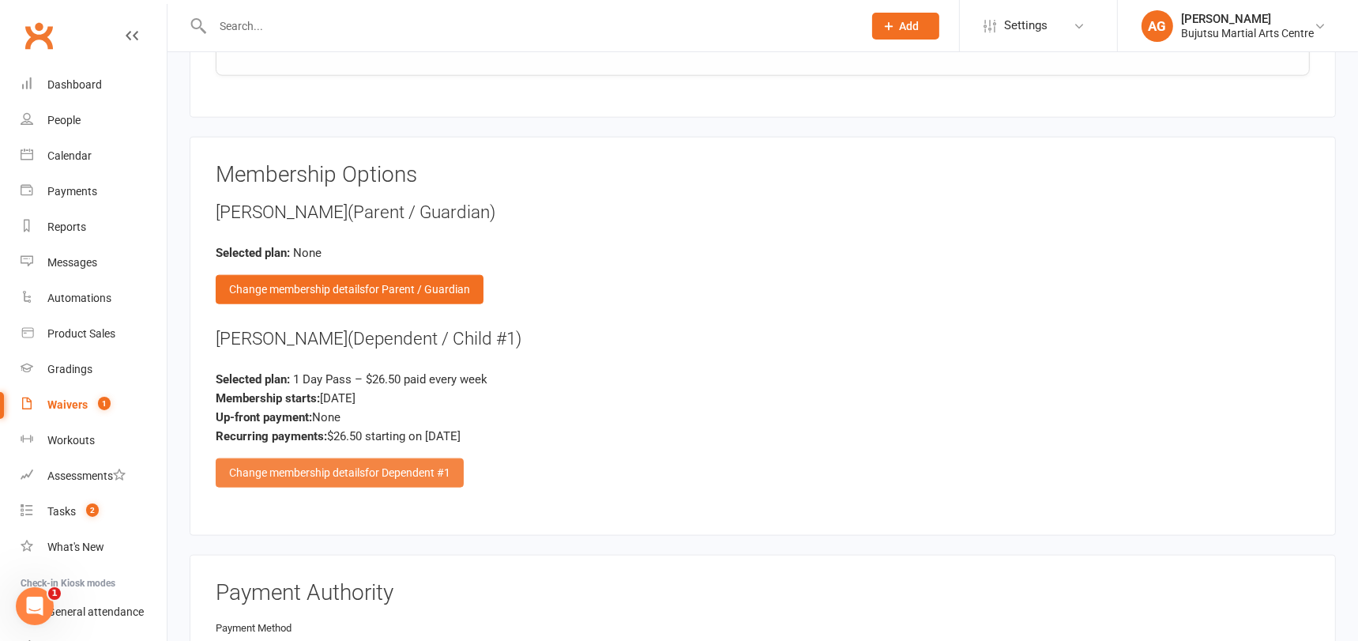
click at [369, 466] on span "for Dependent #1" at bounding box center [407, 472] width 85 height 13
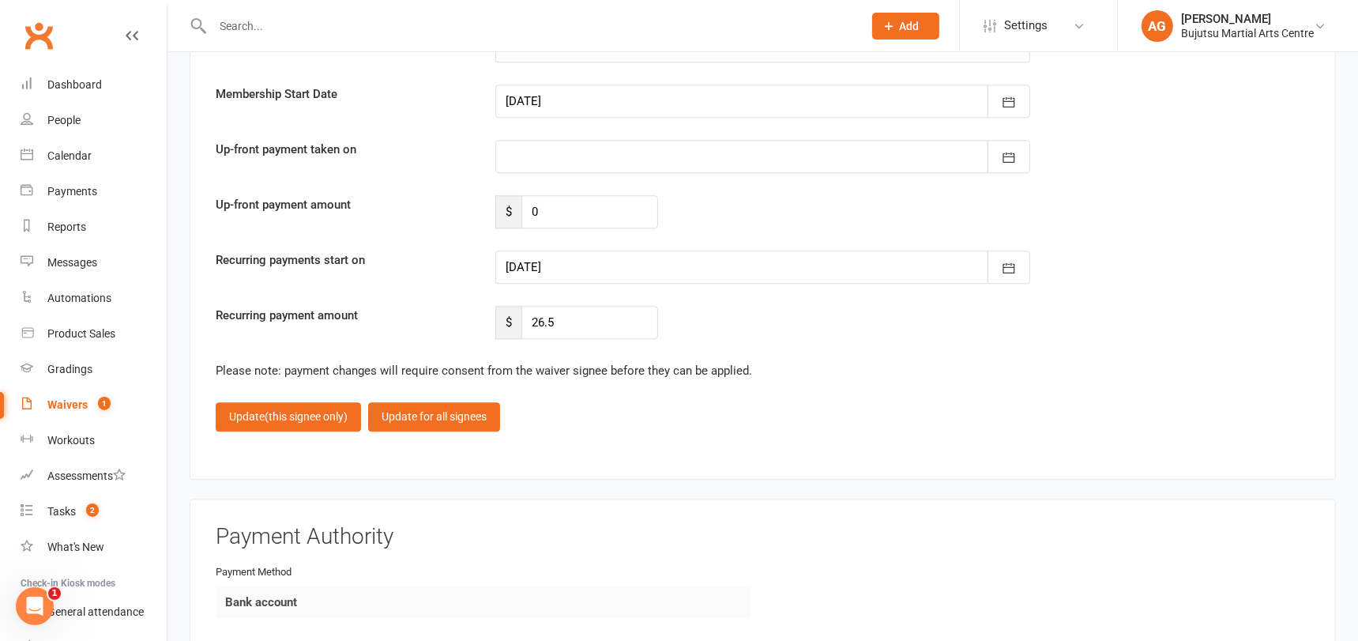
scroll to position [4492, 0]
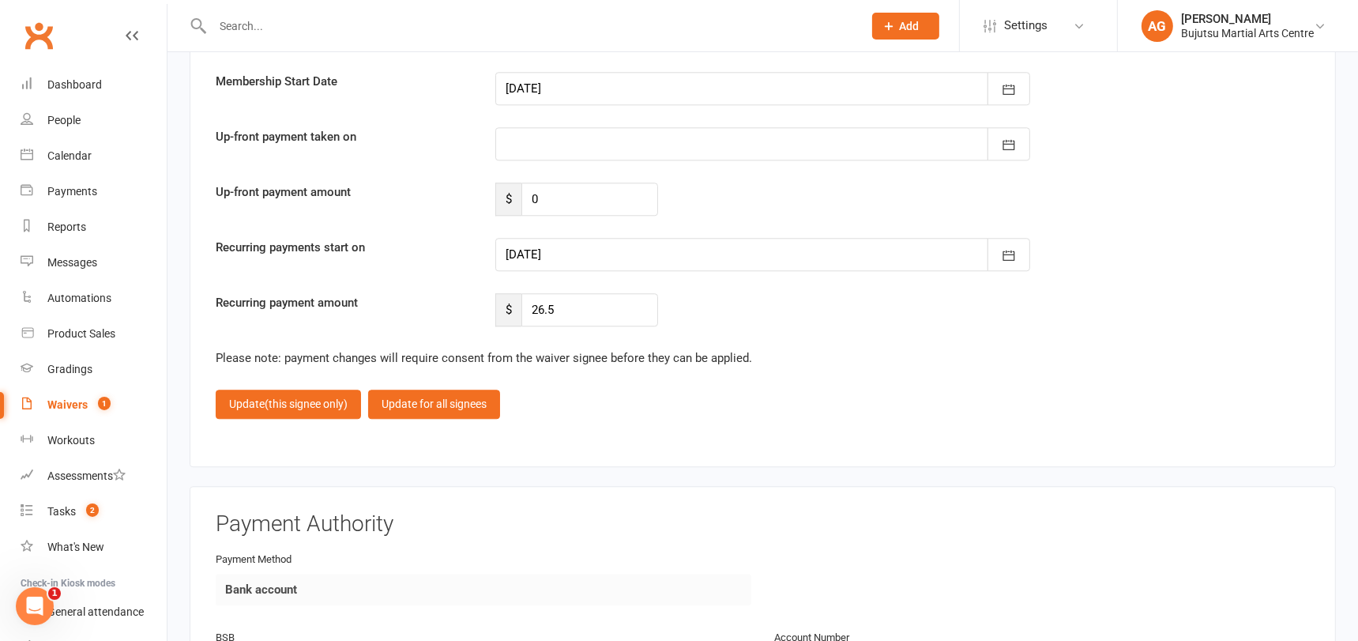
click at [677, 238] on div at bounding box center [762, 254] width 535 height 33
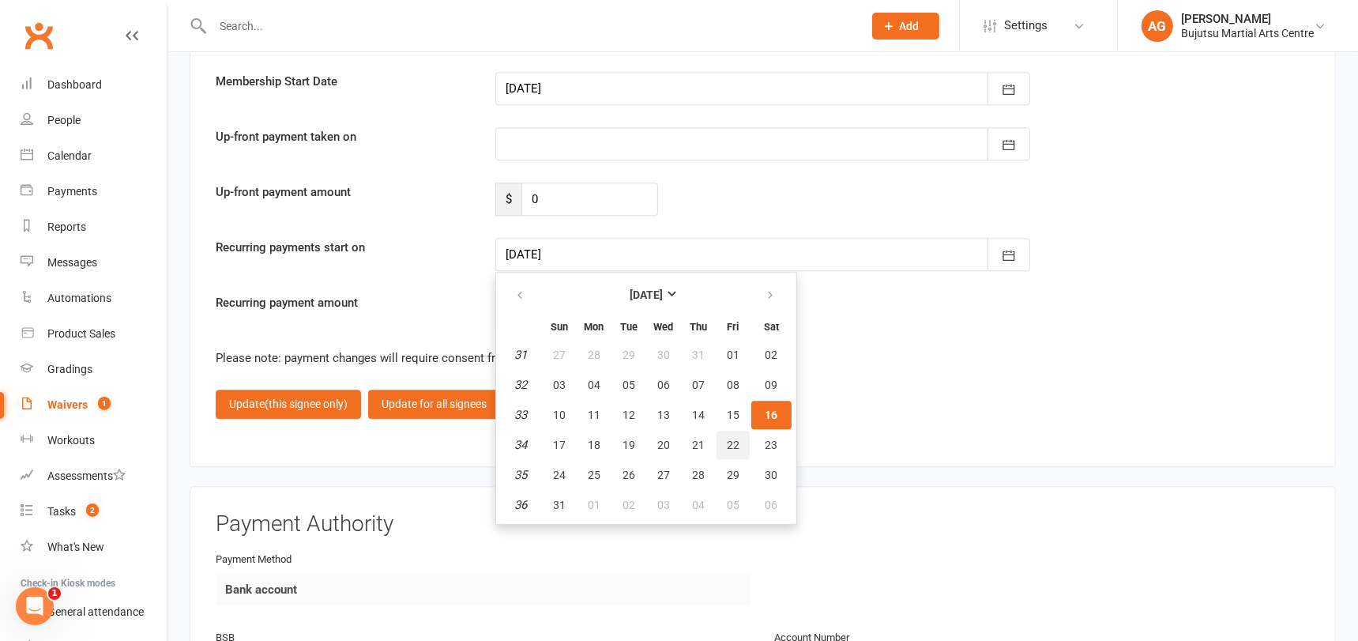
click at [738, 430] on button "22" at bounding box center [732, 444] width 33 height 28
type input "22 Aug 2025"
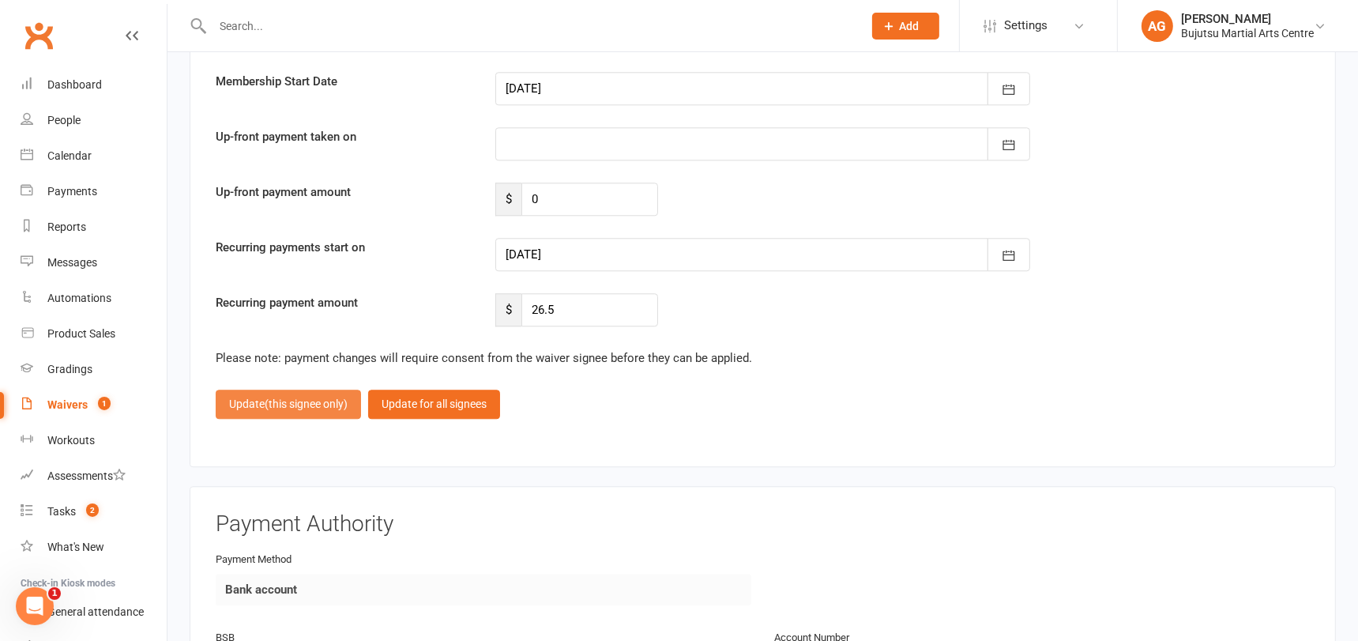
click at [283, 397] on span "(this signee only)" at bounding box center [306, 403] width 83 height 13
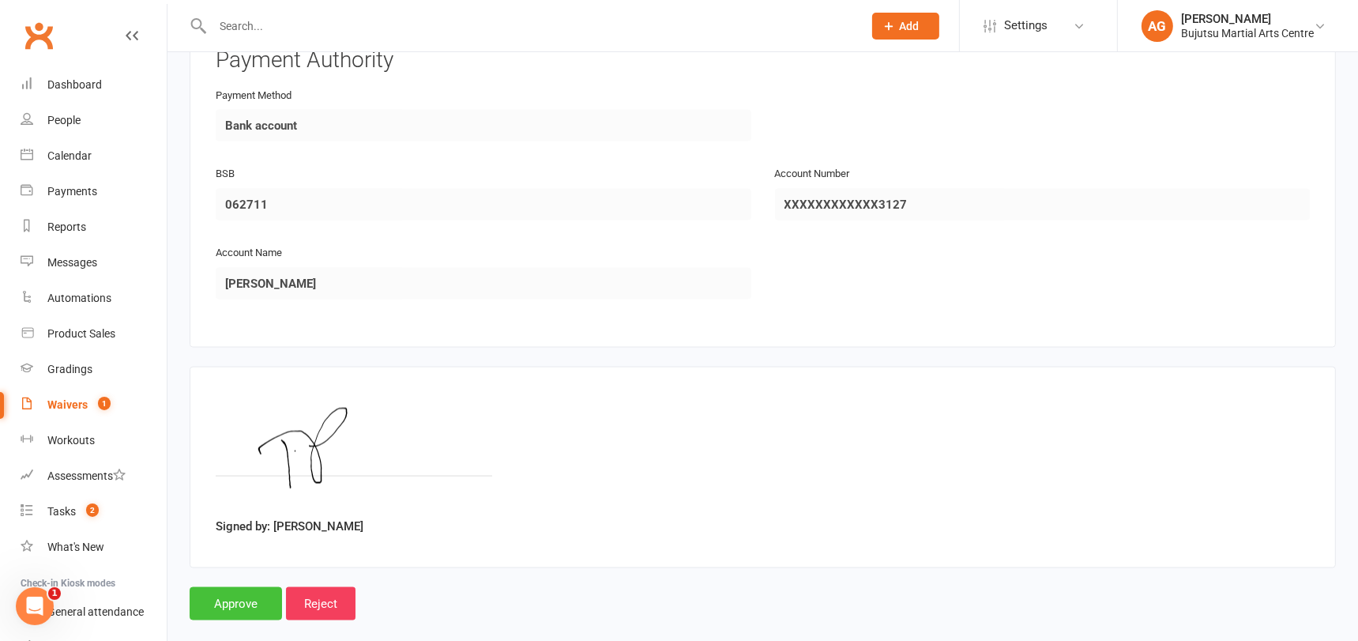
click at [242, 587] on input "Approve" at bounding box center [236, 603] width 92 height 33
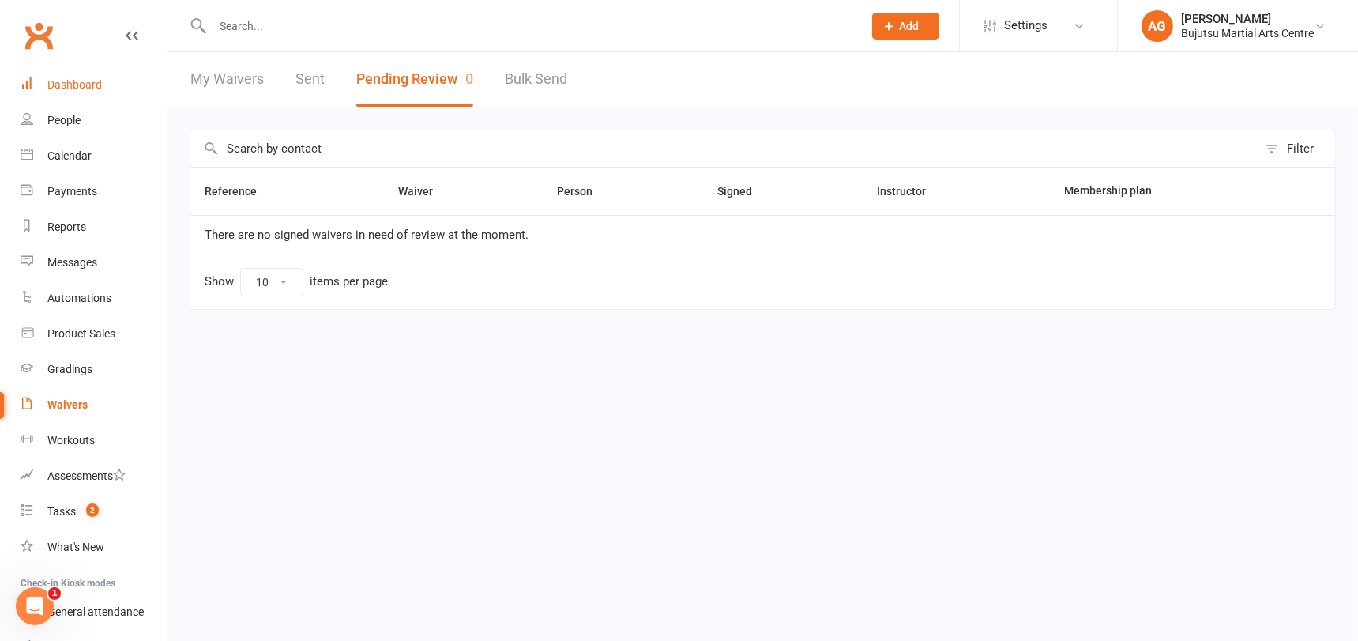
click at [71, 86] on div "Dashboard" at bounding box center [74, 84] width 54 height 13
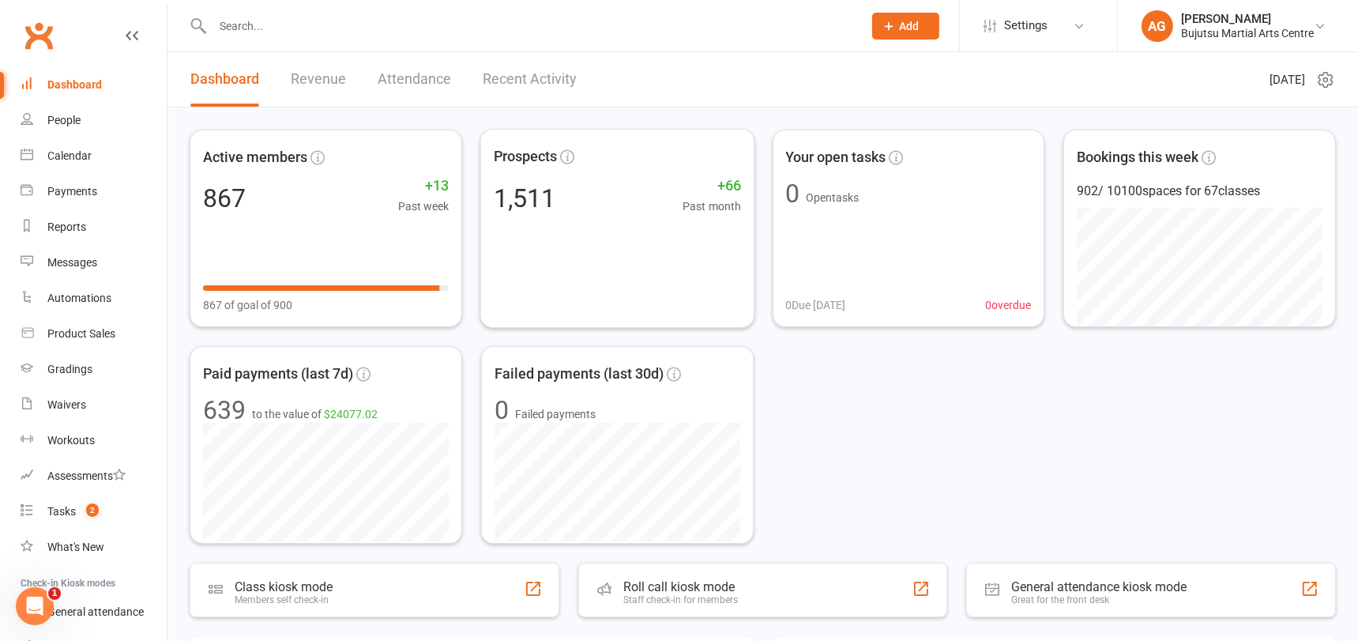
scroll to position [2, 0]
click at [74, 402] on div "Waivers" at bounding box center [66, 404] width 39 height 13
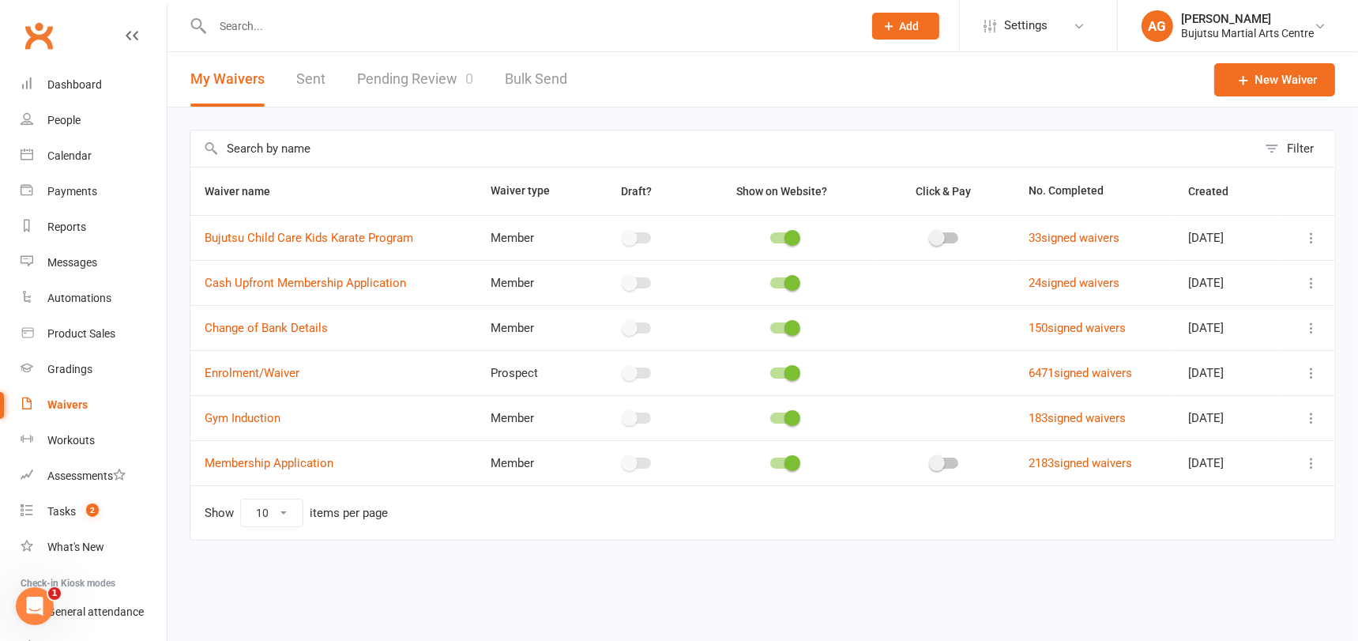
click at [422, 76] on link "Pending Review 0" at bounding box center [415, 79] width 116 height 54
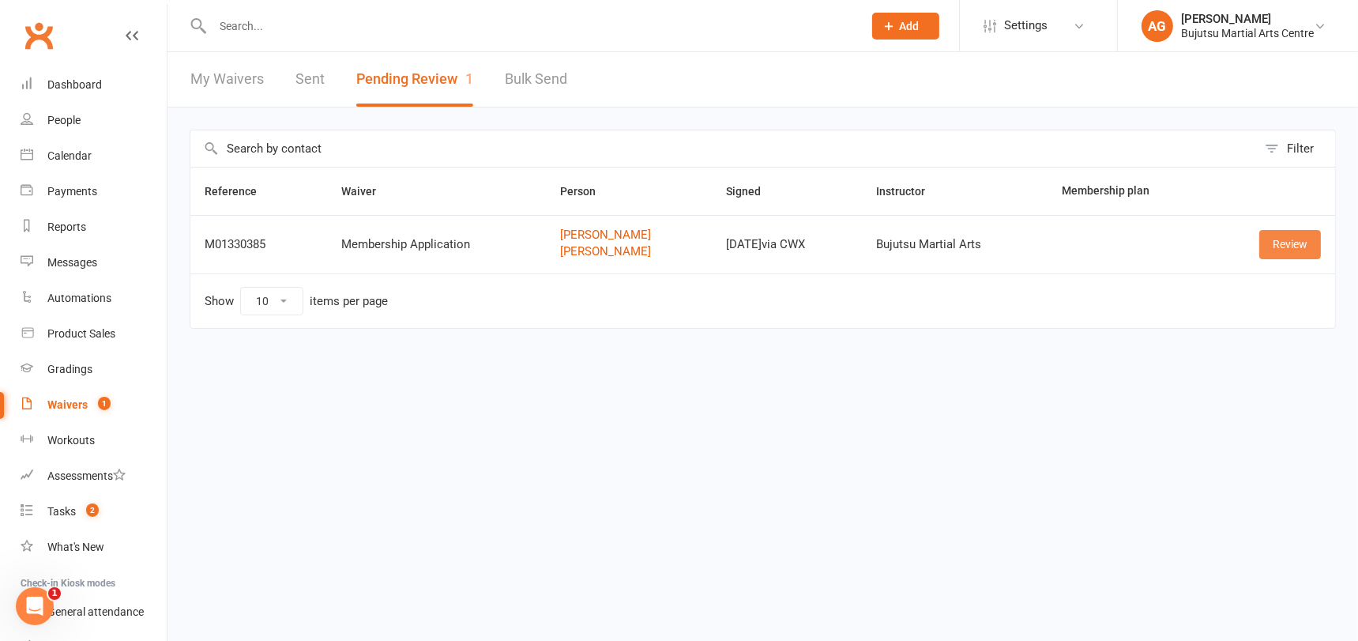
click at [1285, 239] on link "Review" at bounding box center [1290, 244] width 62 height 28
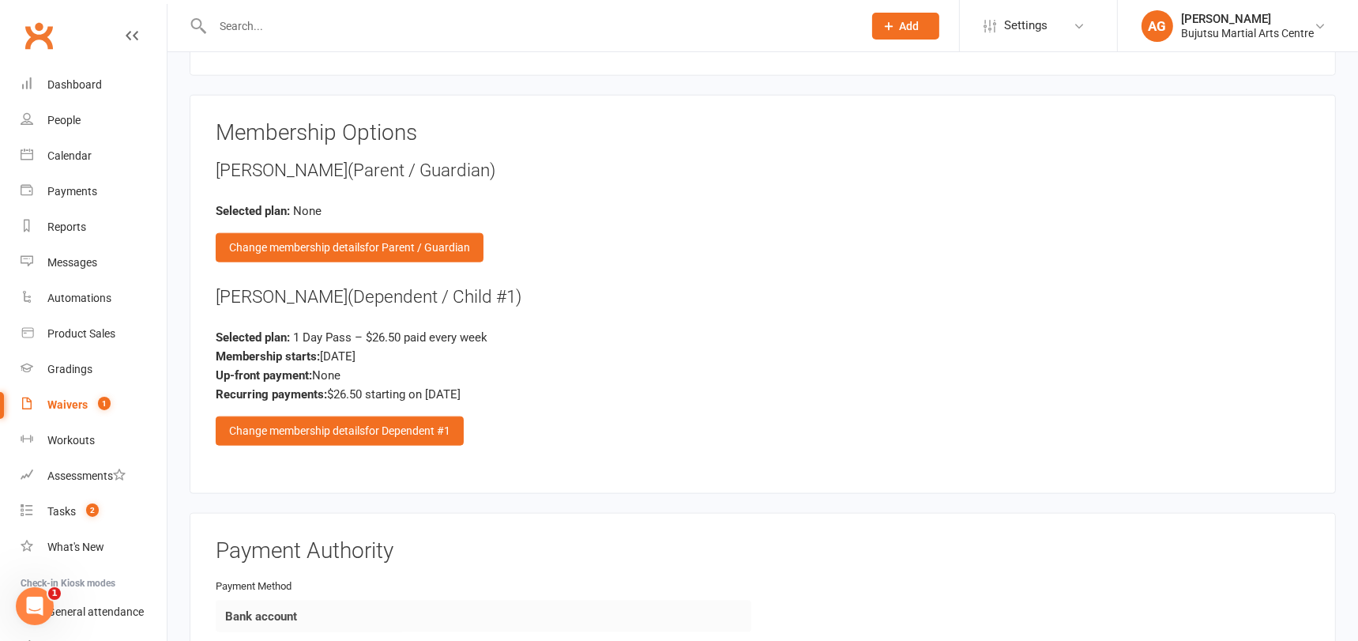
scroll to position [2085, 0]
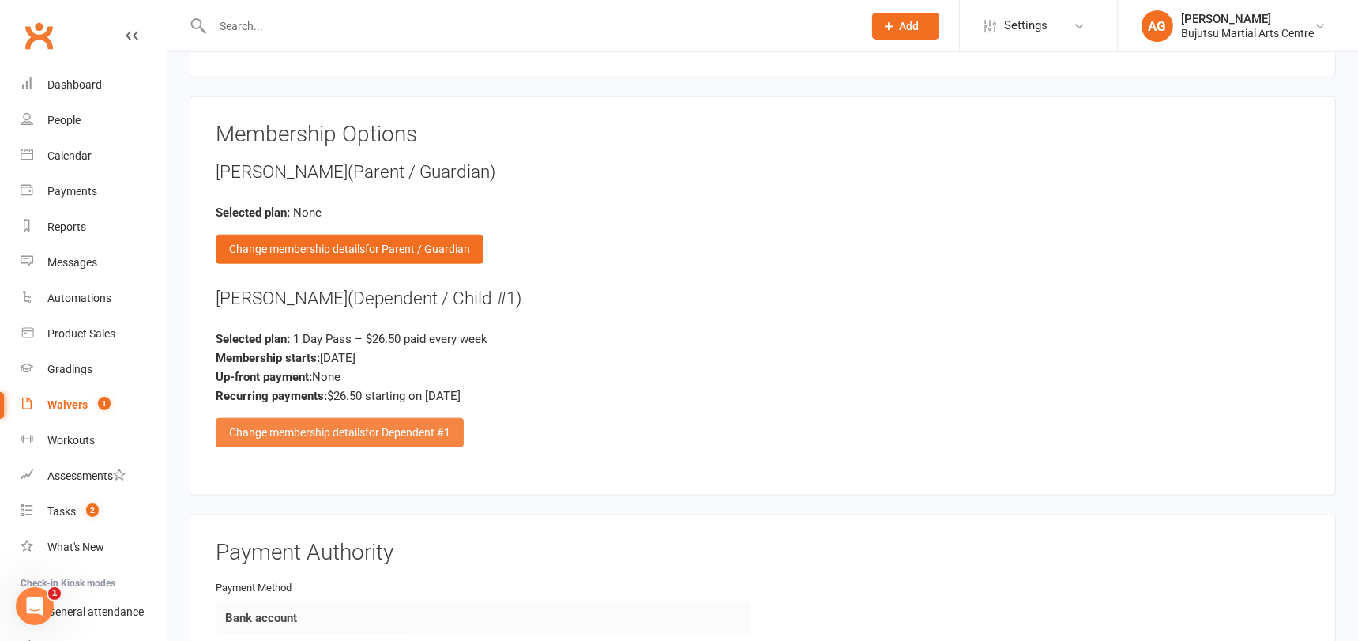
click at [381, 426] on span "for Dependent #1" at bounding box center [407, 432] width 85 height 13
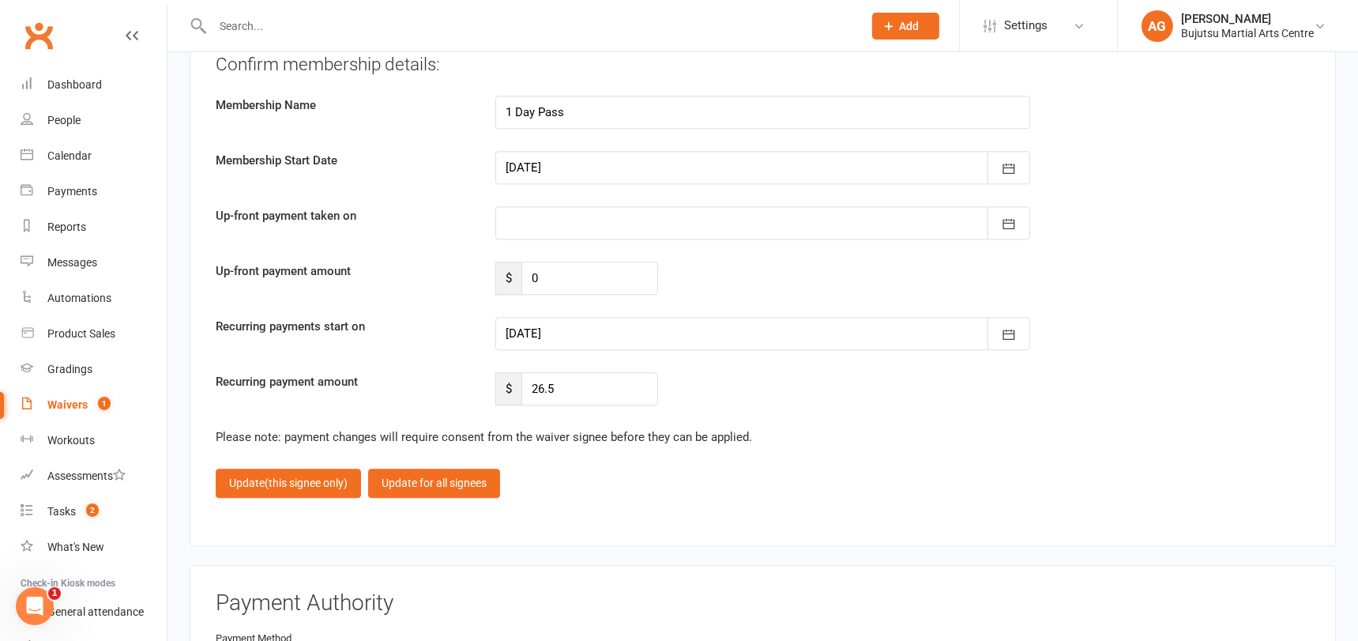
click at [719, 317] on div at bounding box center [762, 333] width 535 height 33
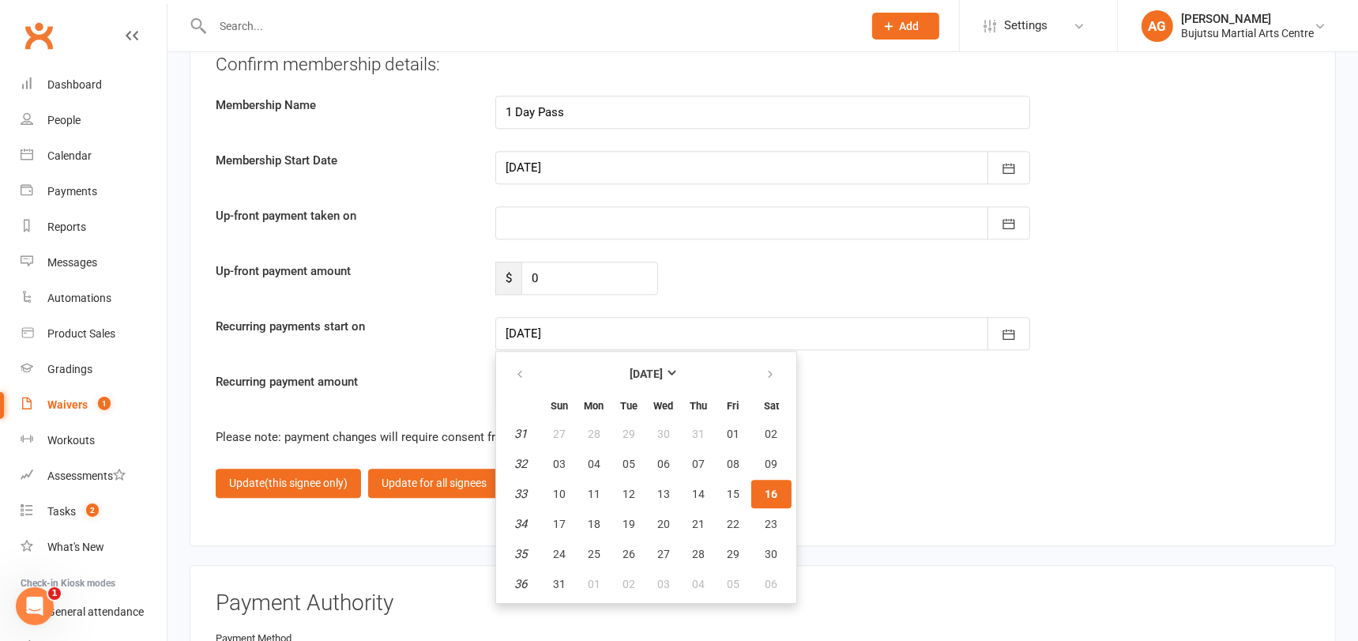
scroll to position [4412, 0]
click at [734, 510] on button "22" at bounding box center [732, 524] width 33 height 28
type input "22 Aug 2025"
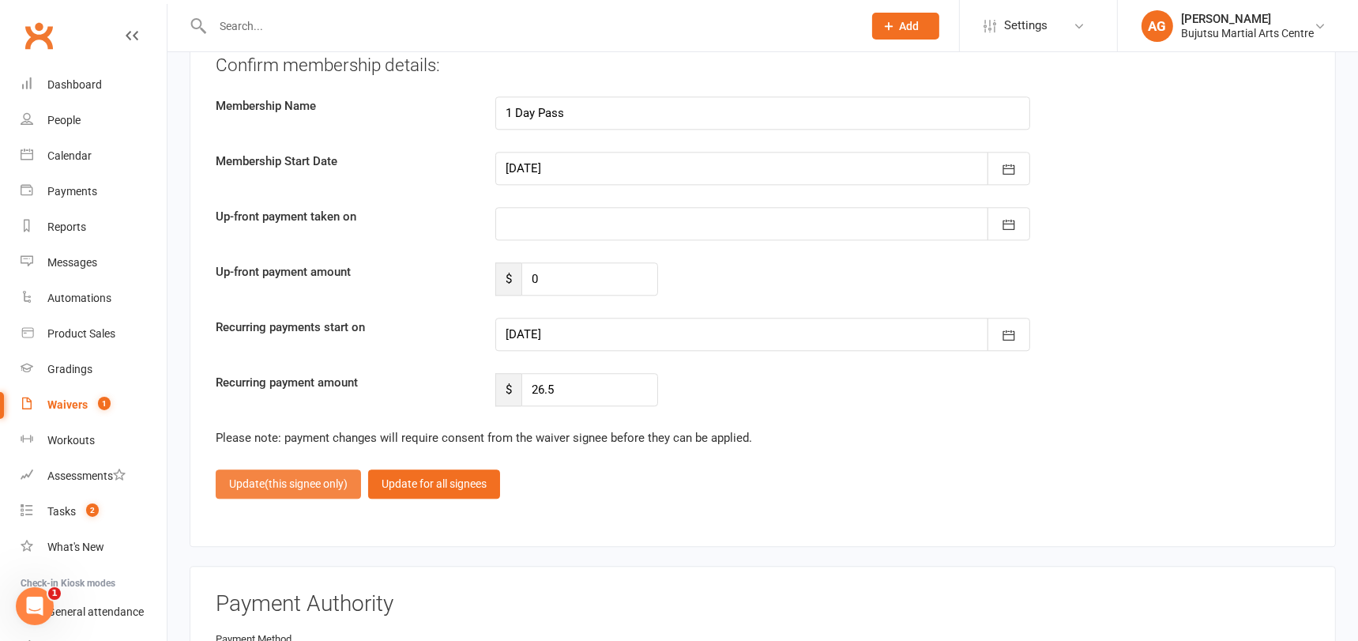
click at [282, 477] on span "(this signee only)" at bounding box center [306, 483] width 83 height 13
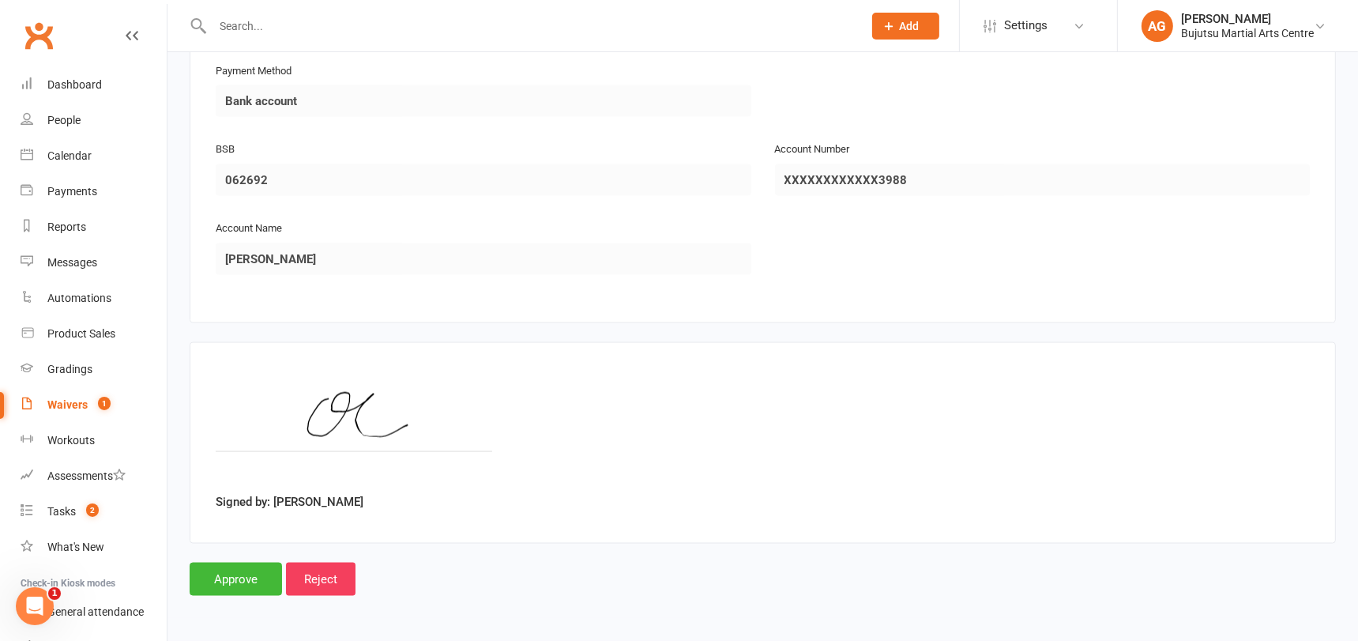
scroll to position [2577, 0]
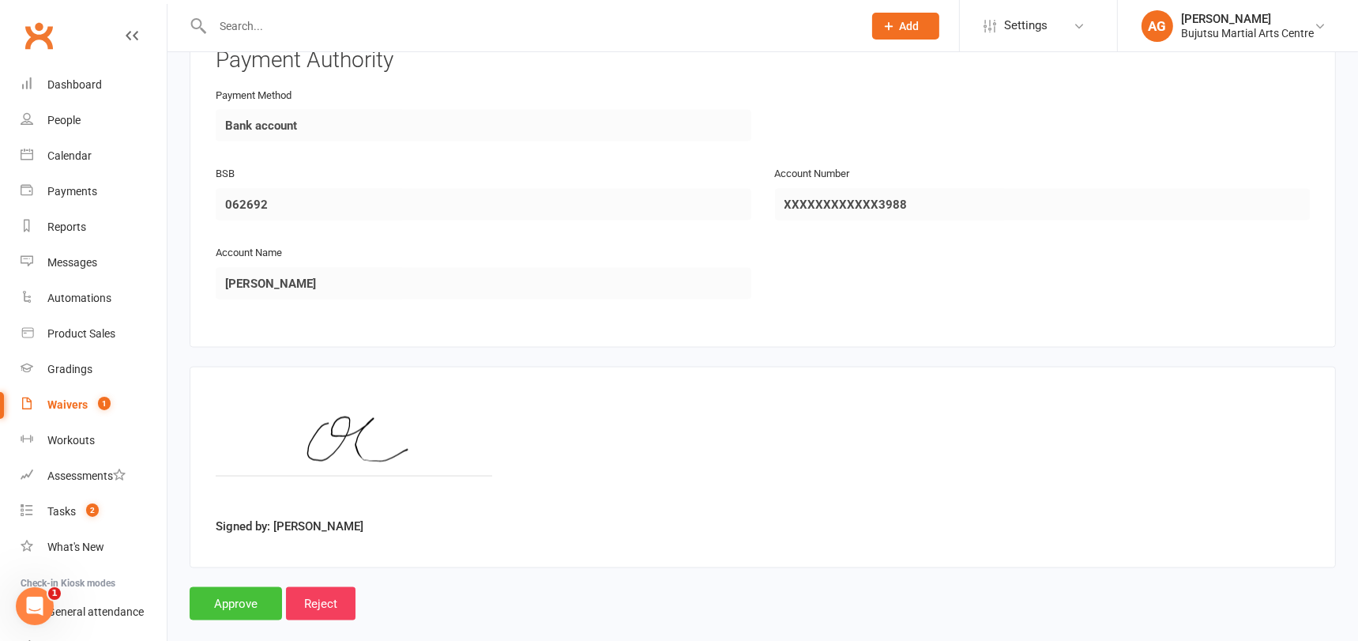
click at [223, 587] on input "Approve" at bounding box center [236, 603] width 92 height 33
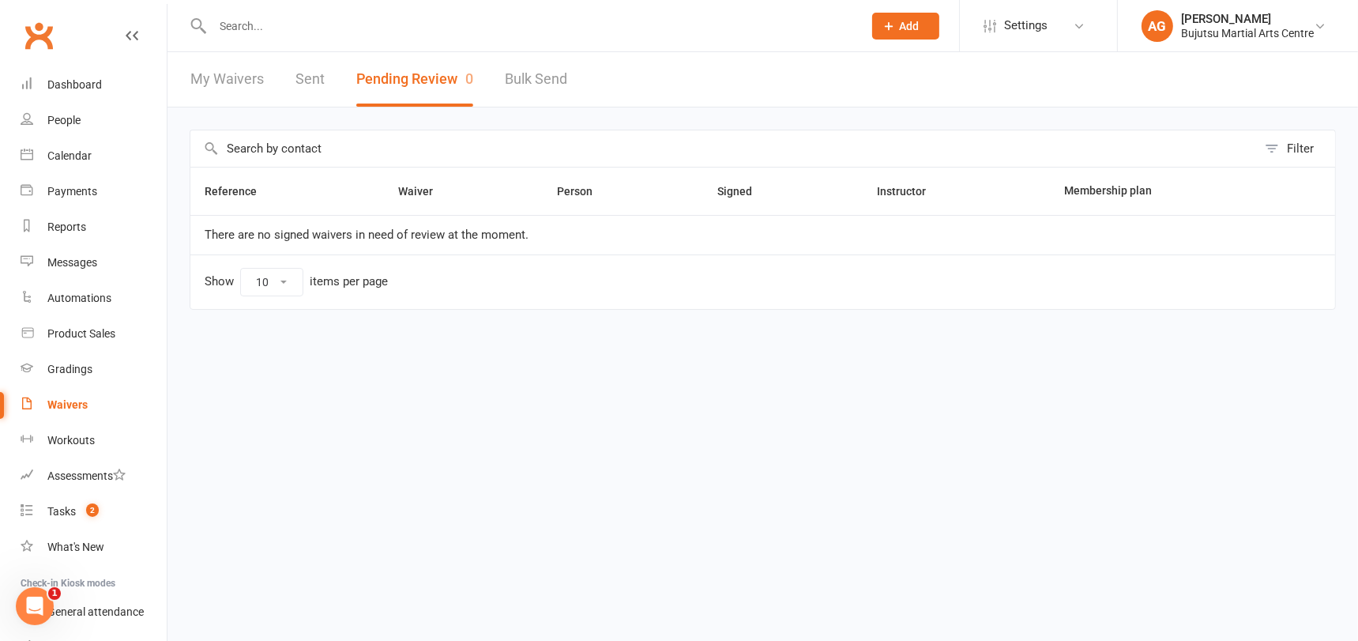
click at [70, 407] on div "Waivers" at bounding box center [67, 404] width 40 height 13
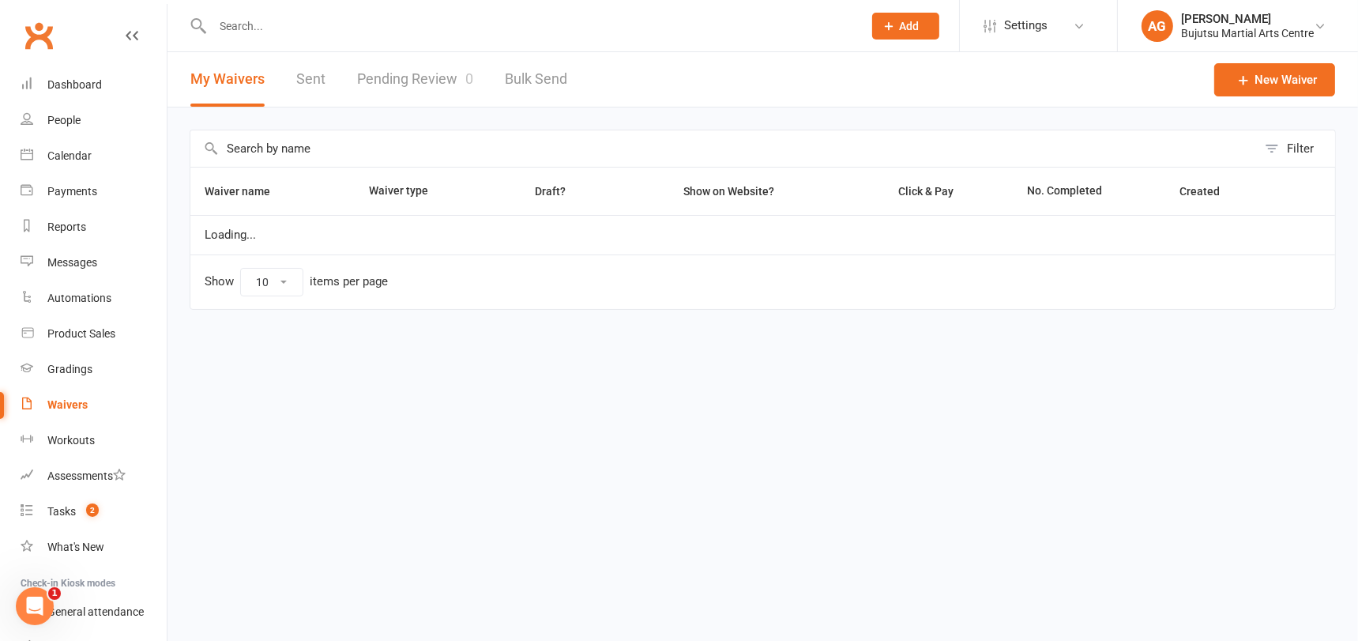
click at [440, 73] on link "Pending Review 0" at bounding box center [415, 79] width 116 height 54
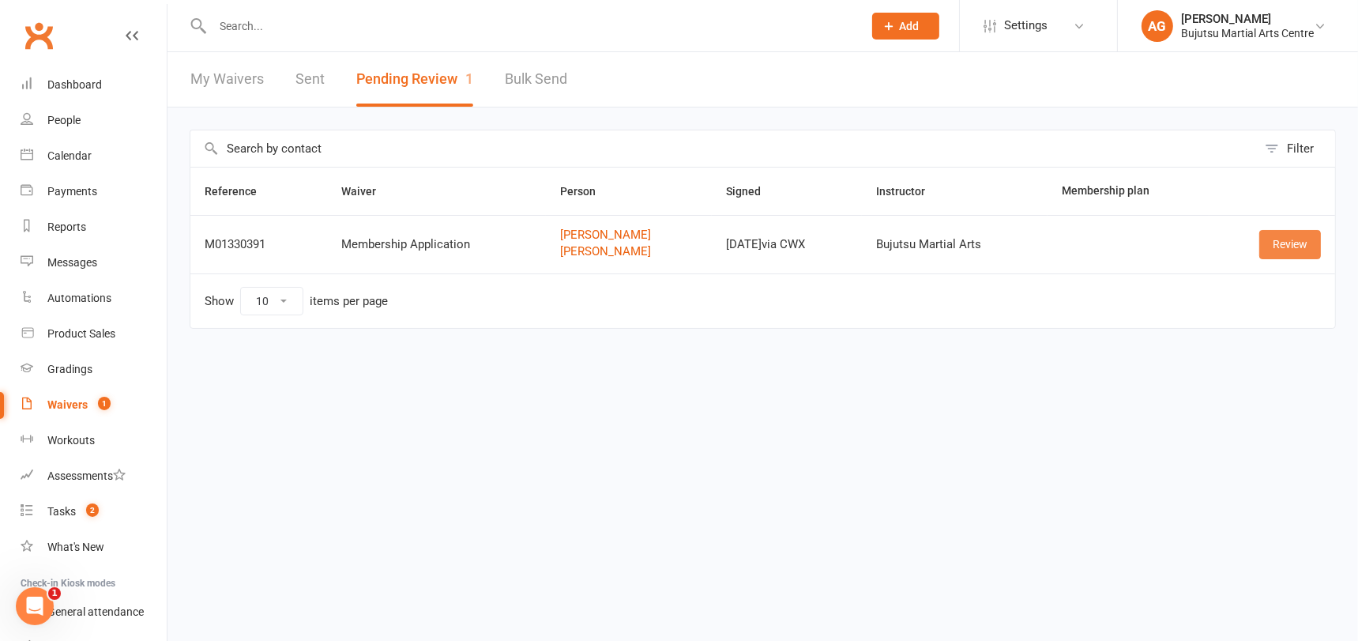
click at [1298, 237] on link "Review" at bounding box center [1290, 244] width 62 height 28
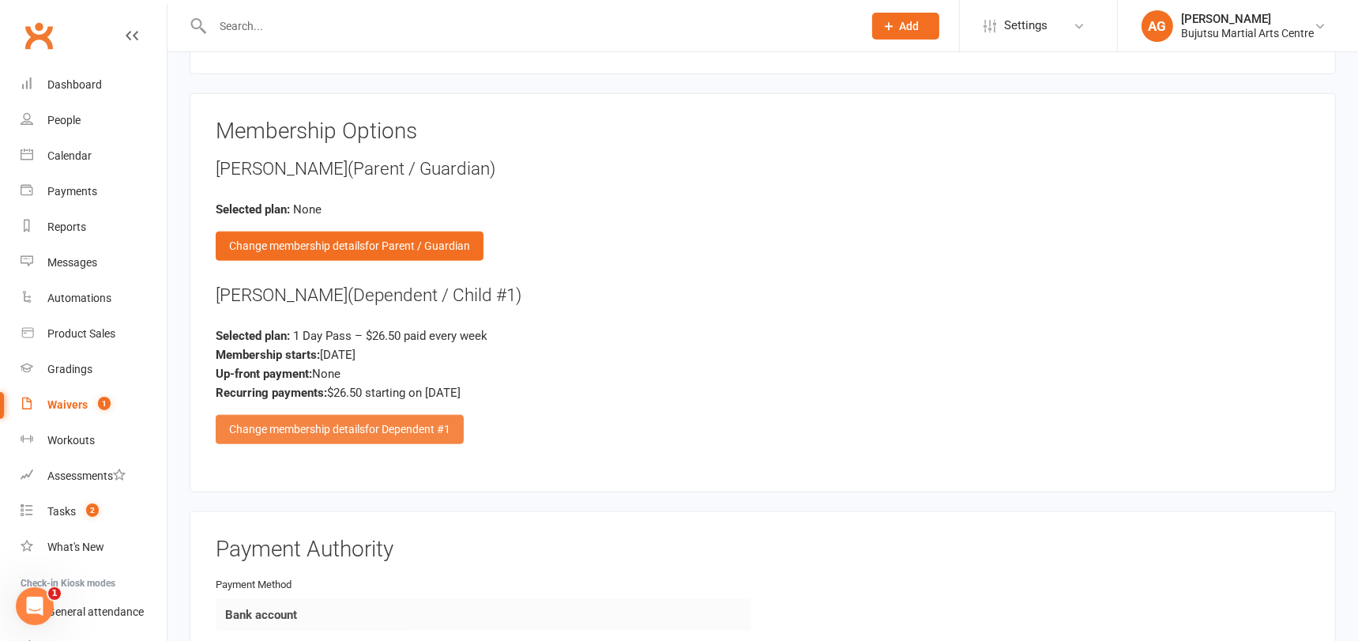
scroll to position [2090, 0]
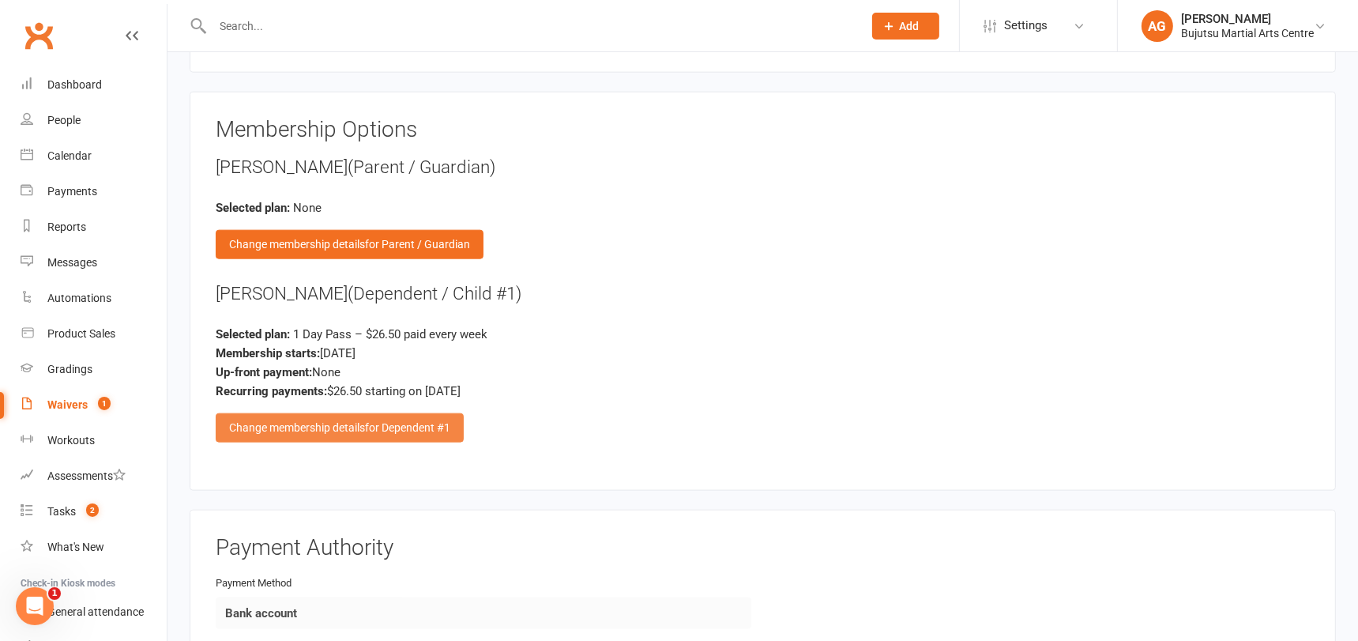
click at [371, 421] on span "for Dependent #1" at bounding box center [407, 427] width 85 height 13
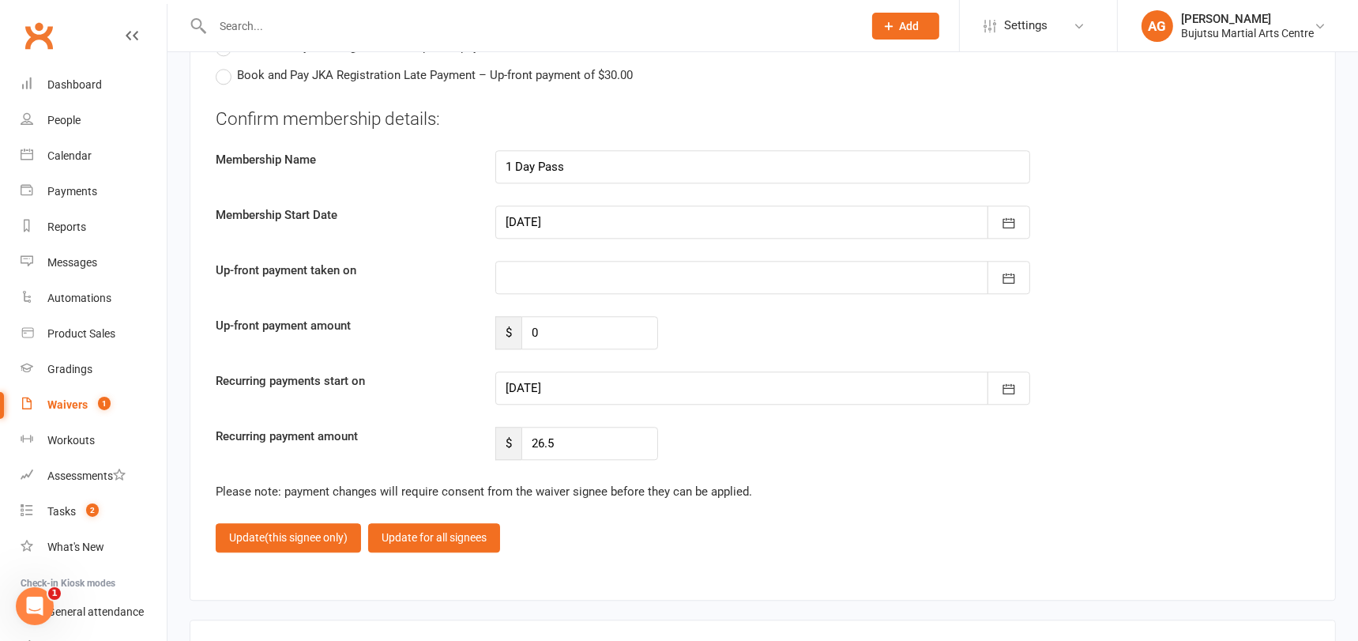
scroll to position [4375, 0]
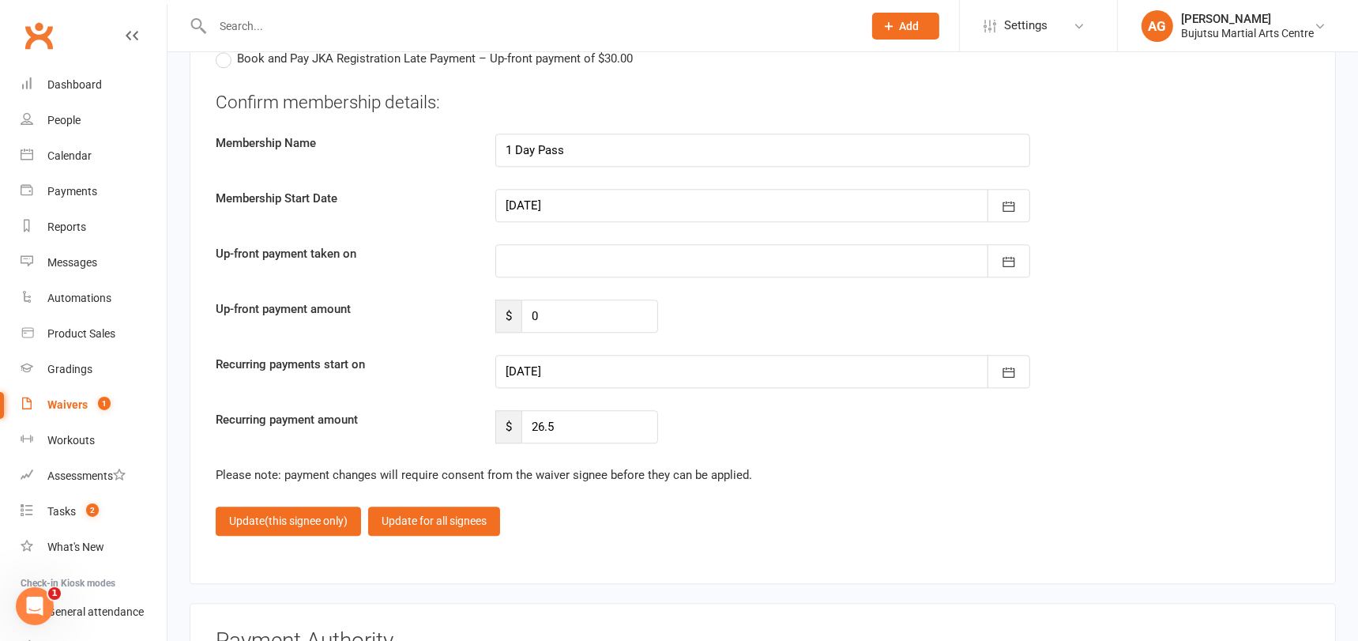
click at [682, 355] on div at bounding box center [762, 371] width 535 height 33
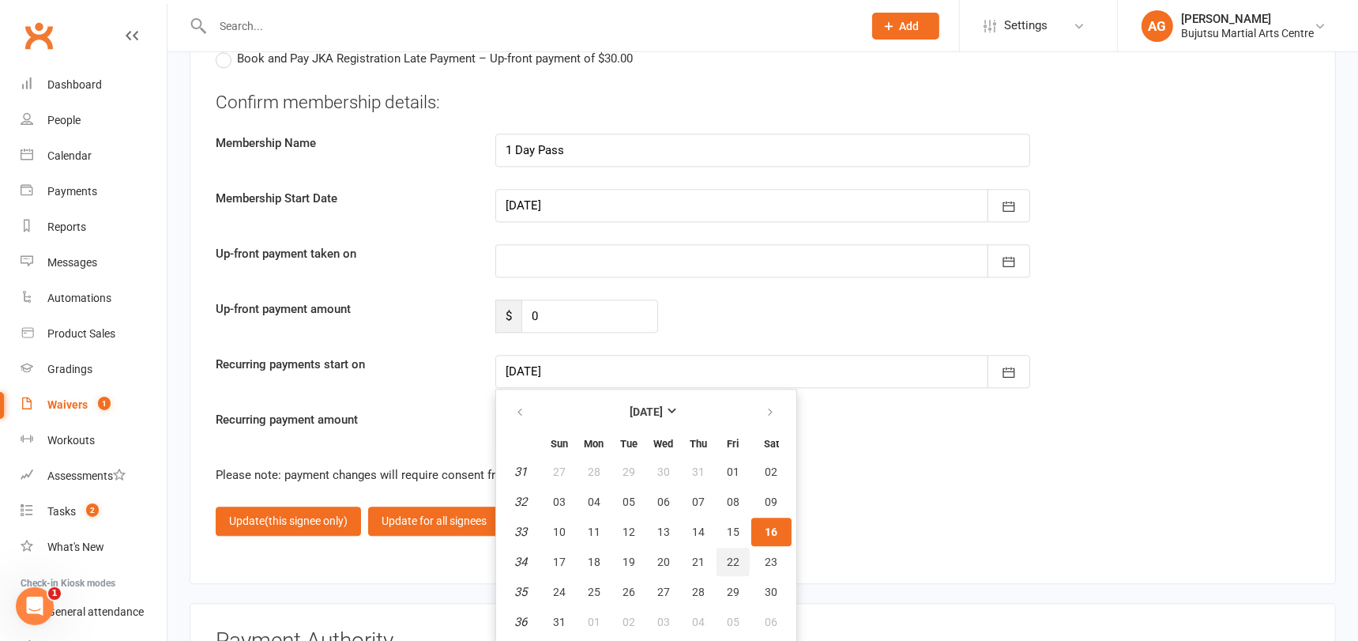
drag, startPoint x: 734, startPoint y: 542, endPoint x: 591, endPoint y: 536, distance: 143.8
click at [734, 555] on span "22" at bounding box center [733, 561] width 13 height 13
type input "22 Aug 2025"
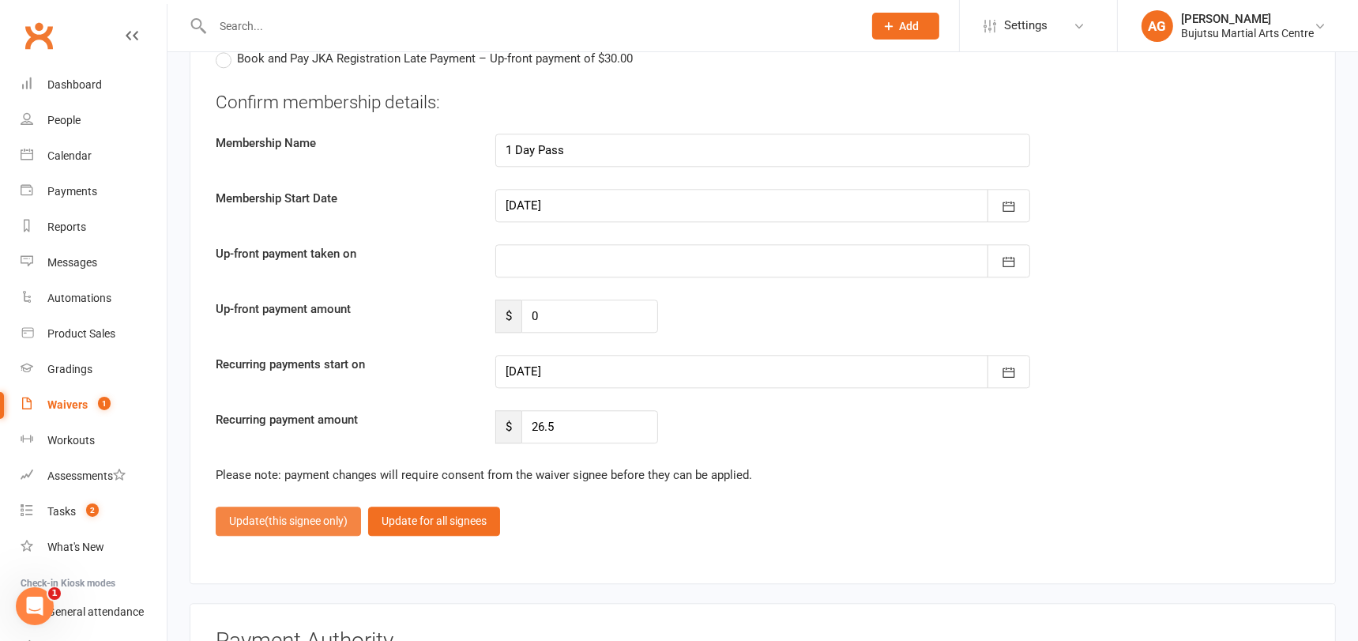
click at [252, 506] on button "Update (this signee only)" at bounding box center [288, 520] width 145 height 28
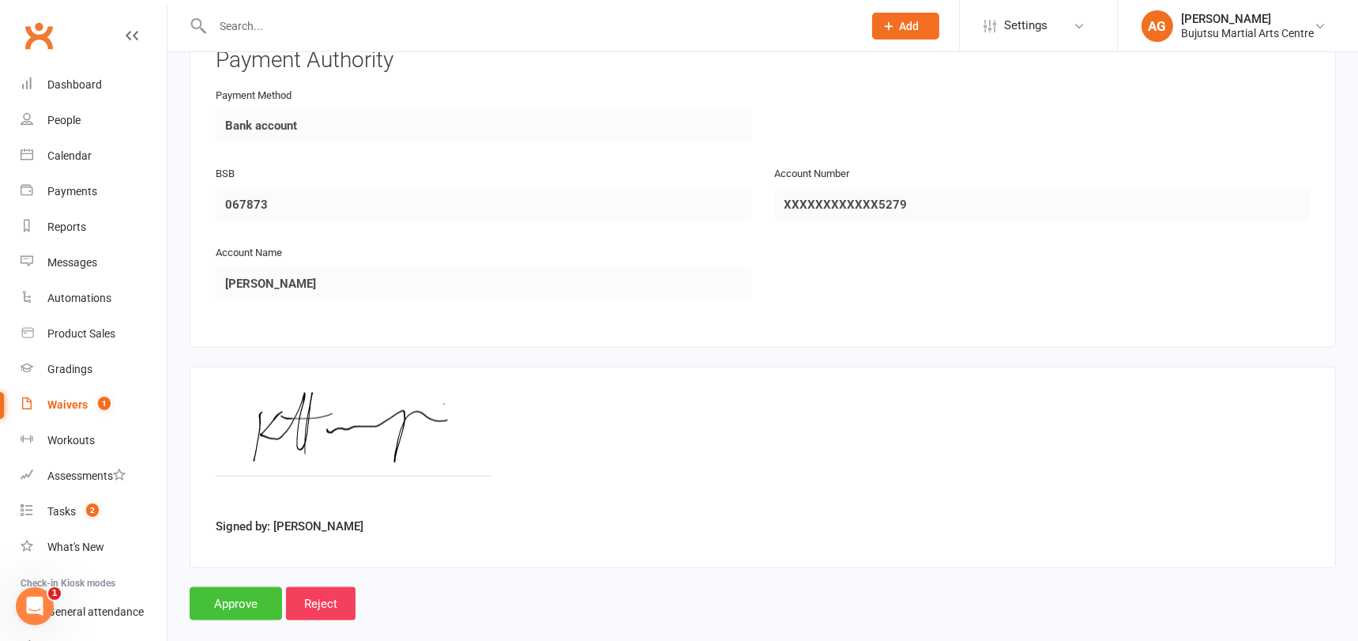
click at [261, 587] on input "Approve" at bounding box center [236, 603] width 92 height 33
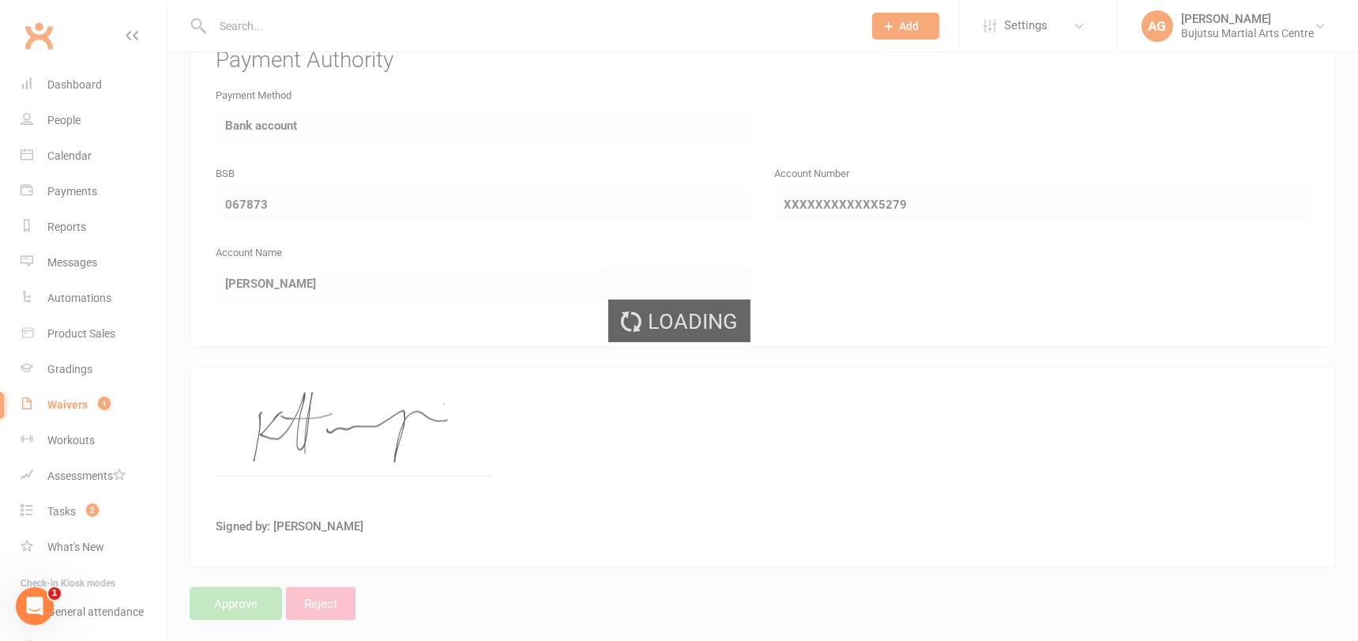
scroll to position [2575, 0]
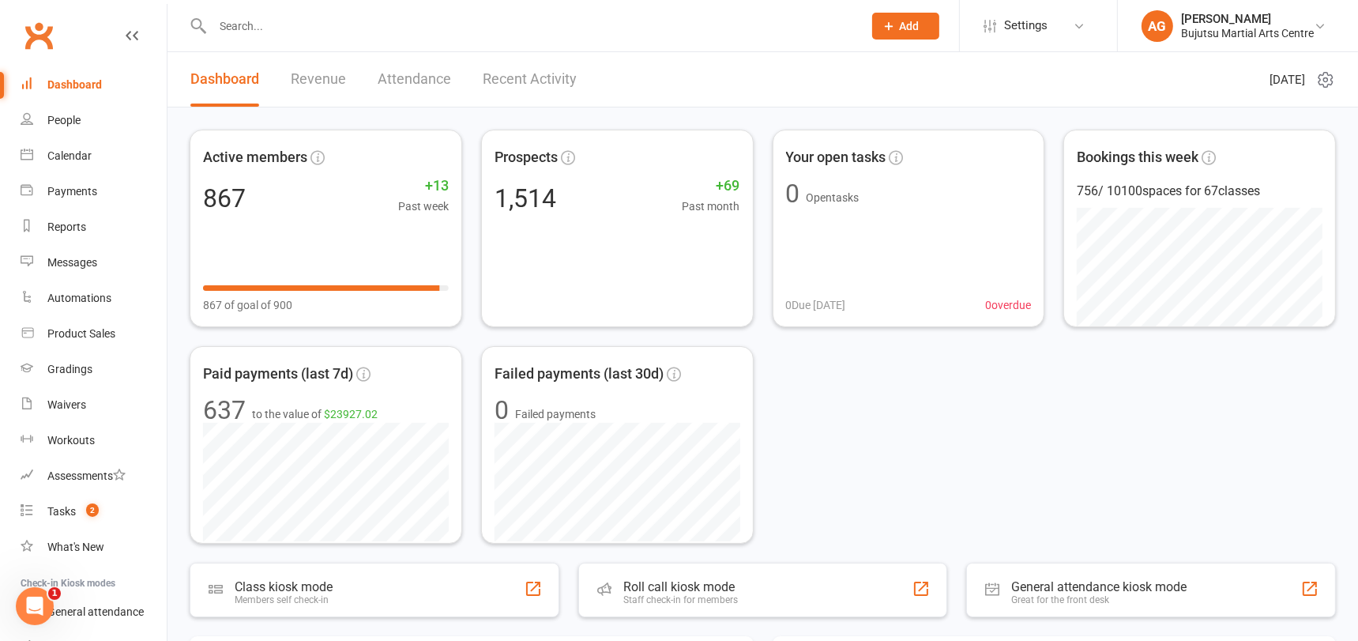
click at [239, 28] on input "text" at bounding box center [530, 26] width 644 height 22
click at [64, 332] on div "Product Sales" at bounding box center [81, 333] width 68 height 13
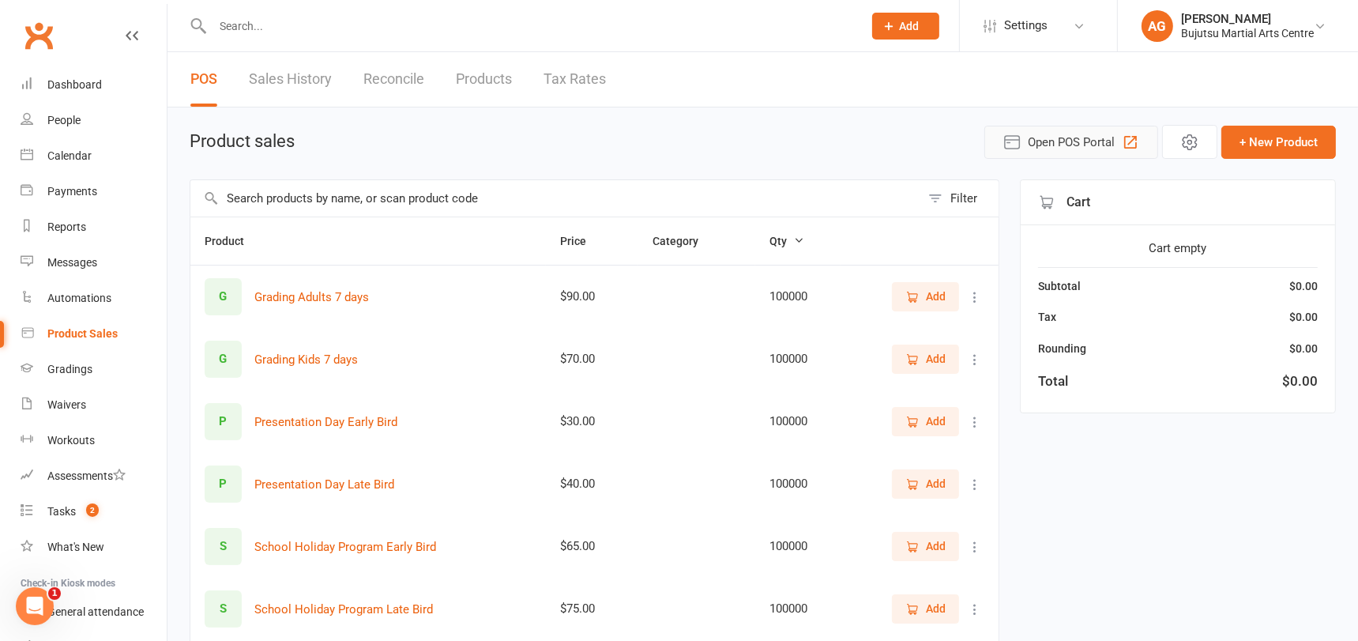
click at [1052, 140] on span "Open POS Portal" at bounding box center [1070, 142] width 87 height 19
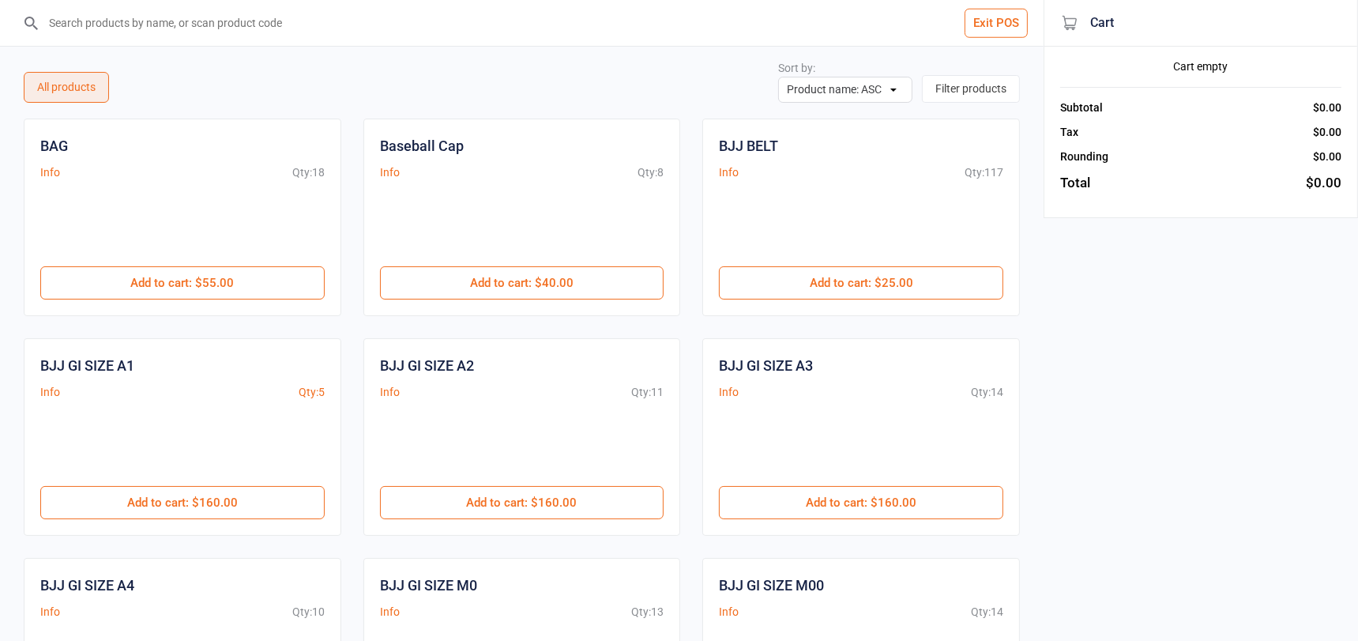
click at [201, 26] on input "search" at bounding box center [531, 23] width 980 height 46
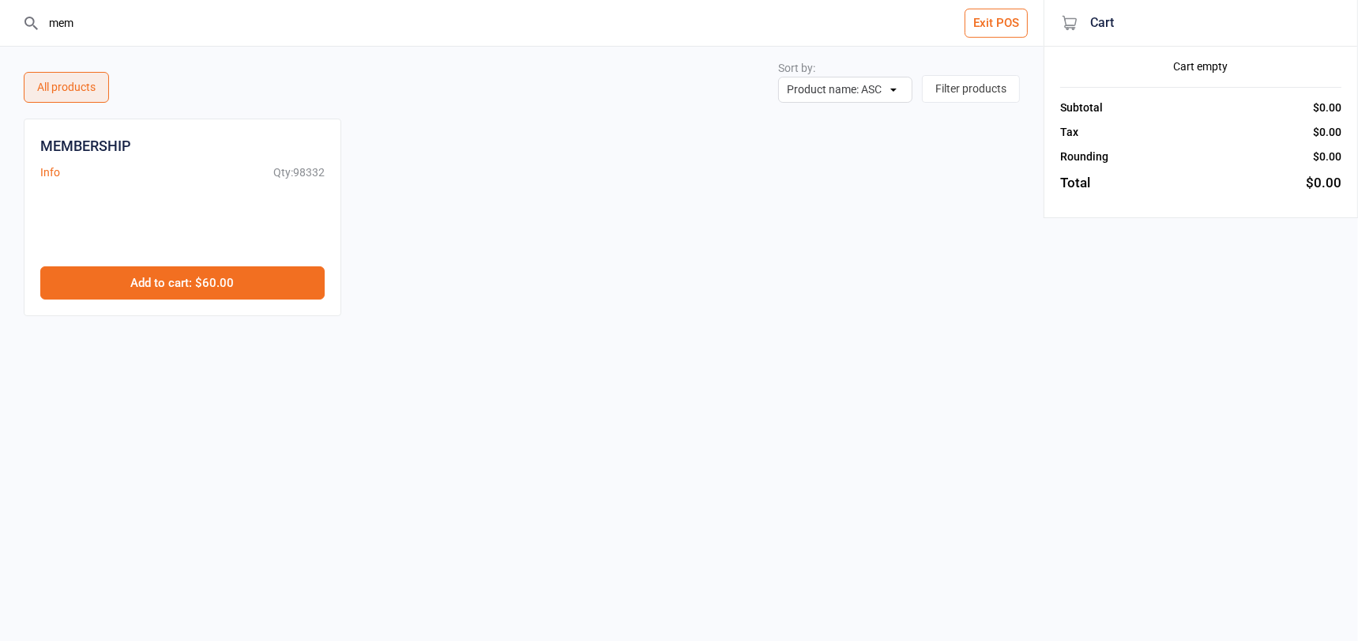
click at [261, 269] on button "Add to cart : $60.00" at bounding box center [182, 282] width 284 height 33
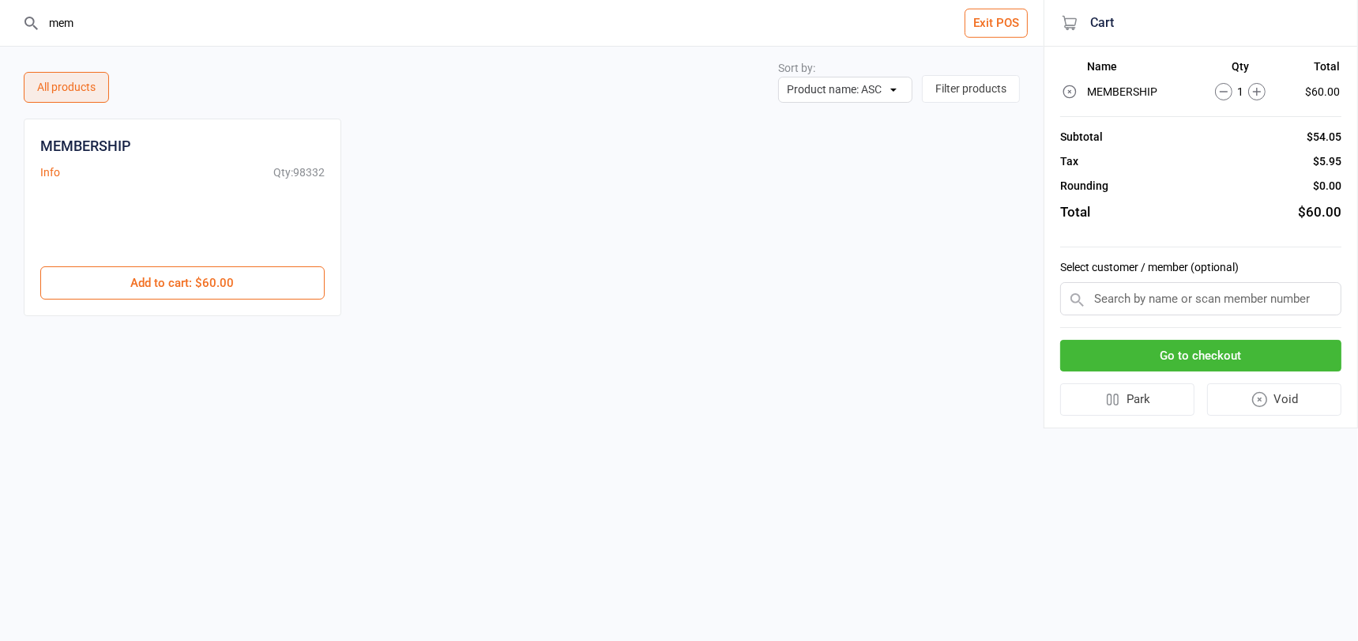
click at [100, 24] on input "mem" at bounding box center [531, 23] width 980 height 46
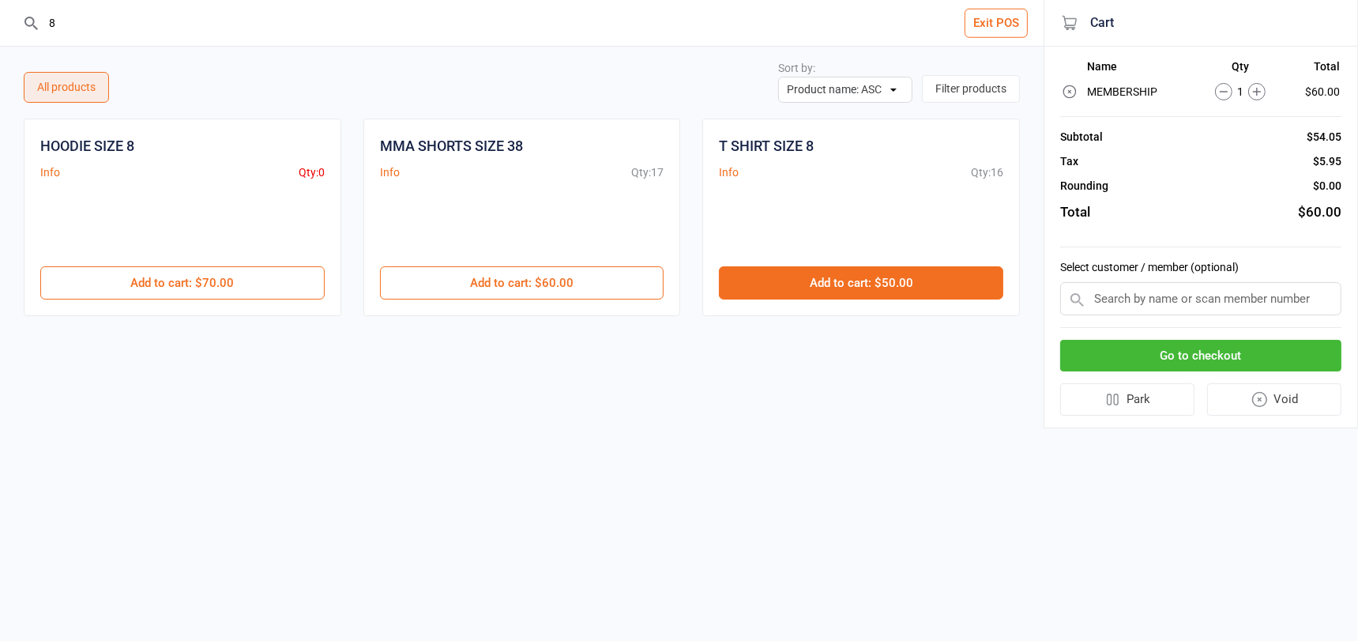
click at [812, 284] on button "Add to cart : $50.00" at bounding box center [861, 282] width 284 height 33
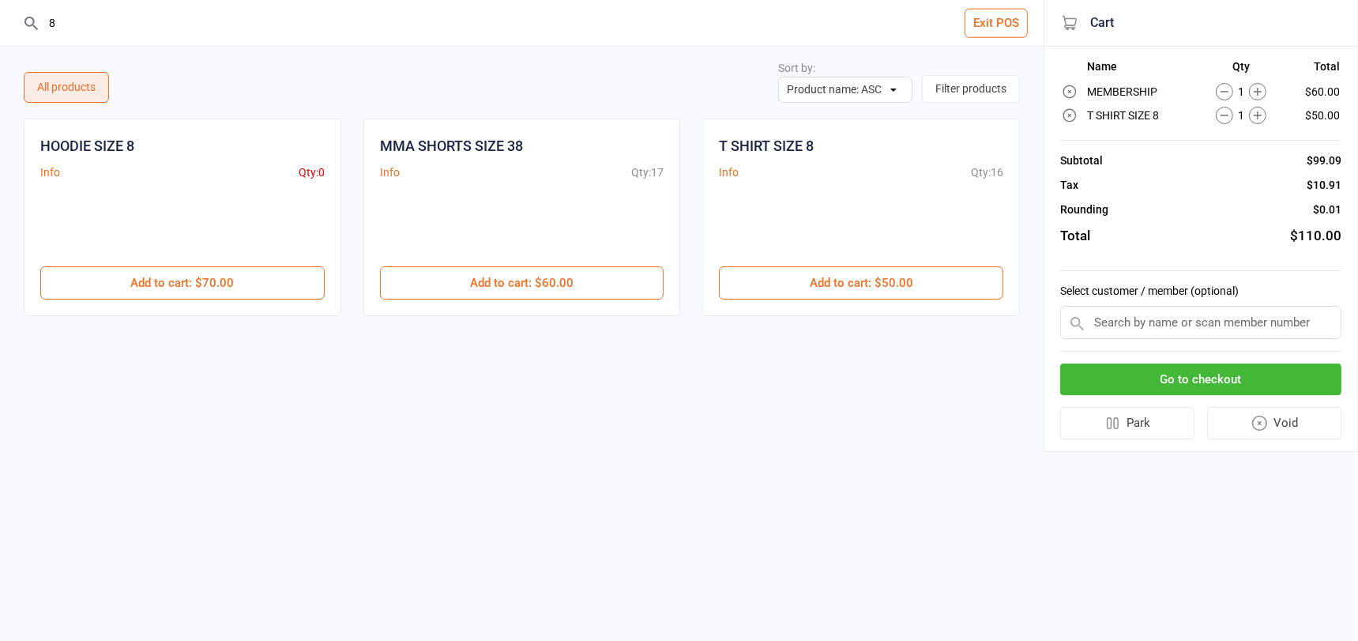
click at [56, 19] on input "8" at bounding box center [531, 23] width 980 height 46
type input "2"
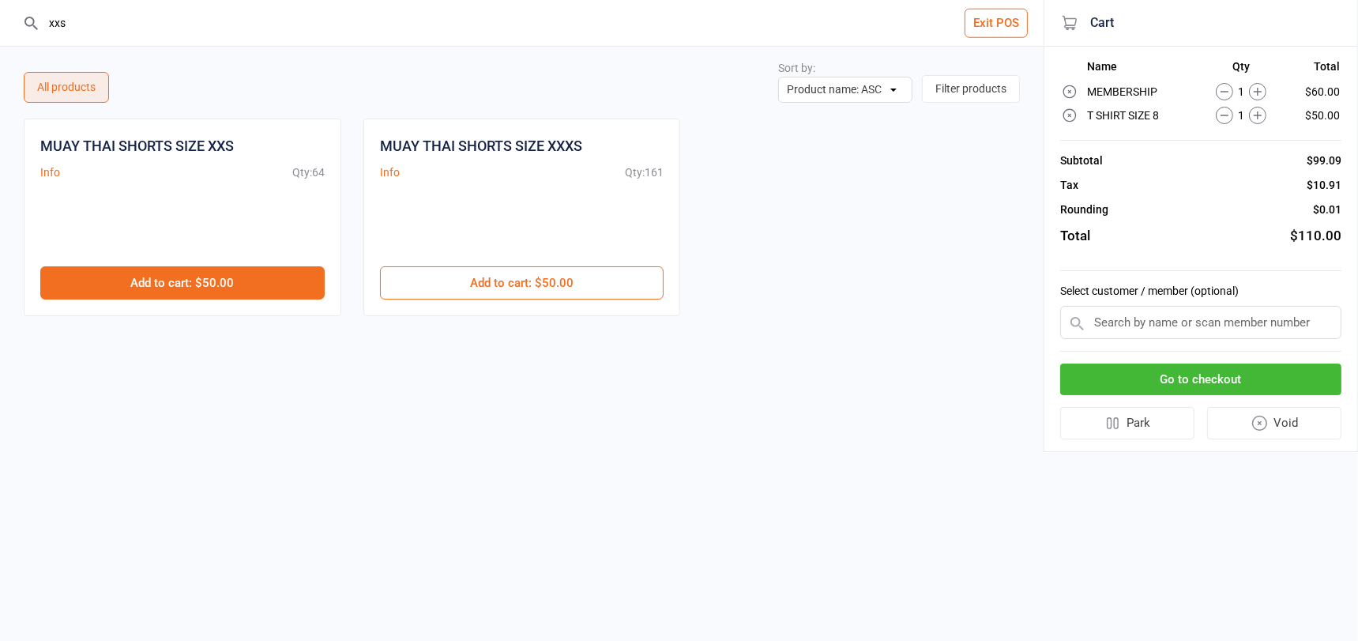
type input "xxs"
click at [232, 270] on button "Add to cart : $50.00" at bounding box center [182, 282] width 284 height 33
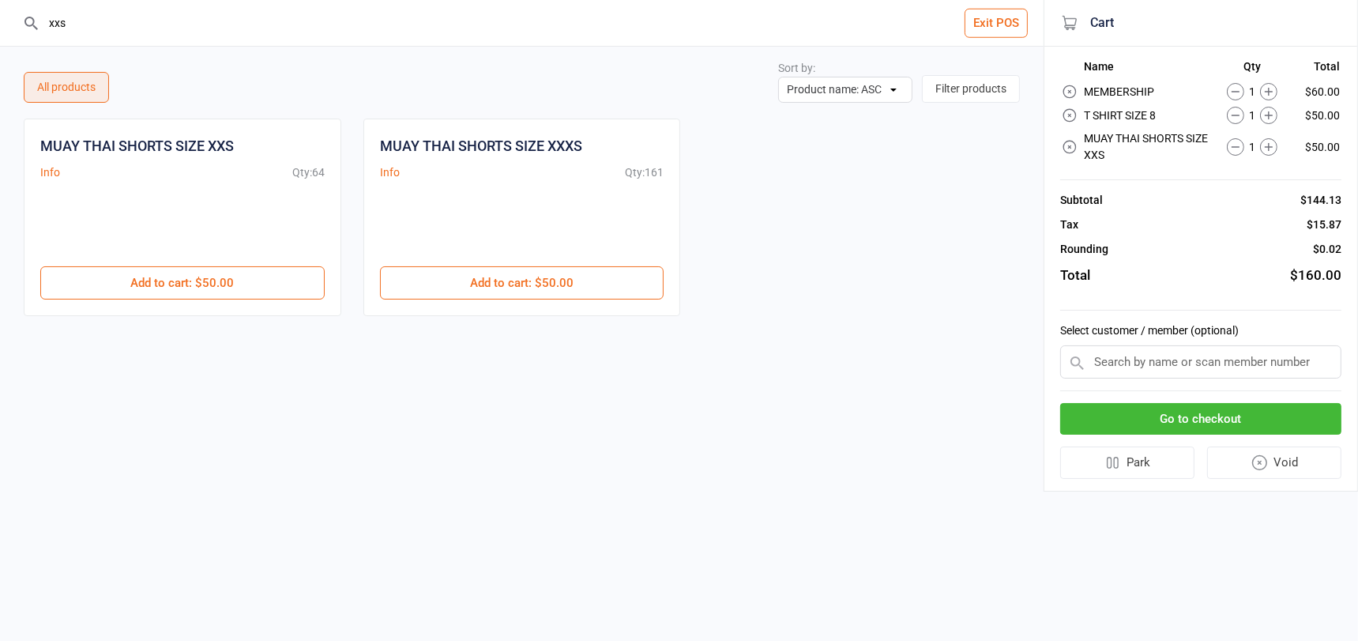
click at [1114, 359] on input "text" at bounding box center [1200, 361] width 281 height 33
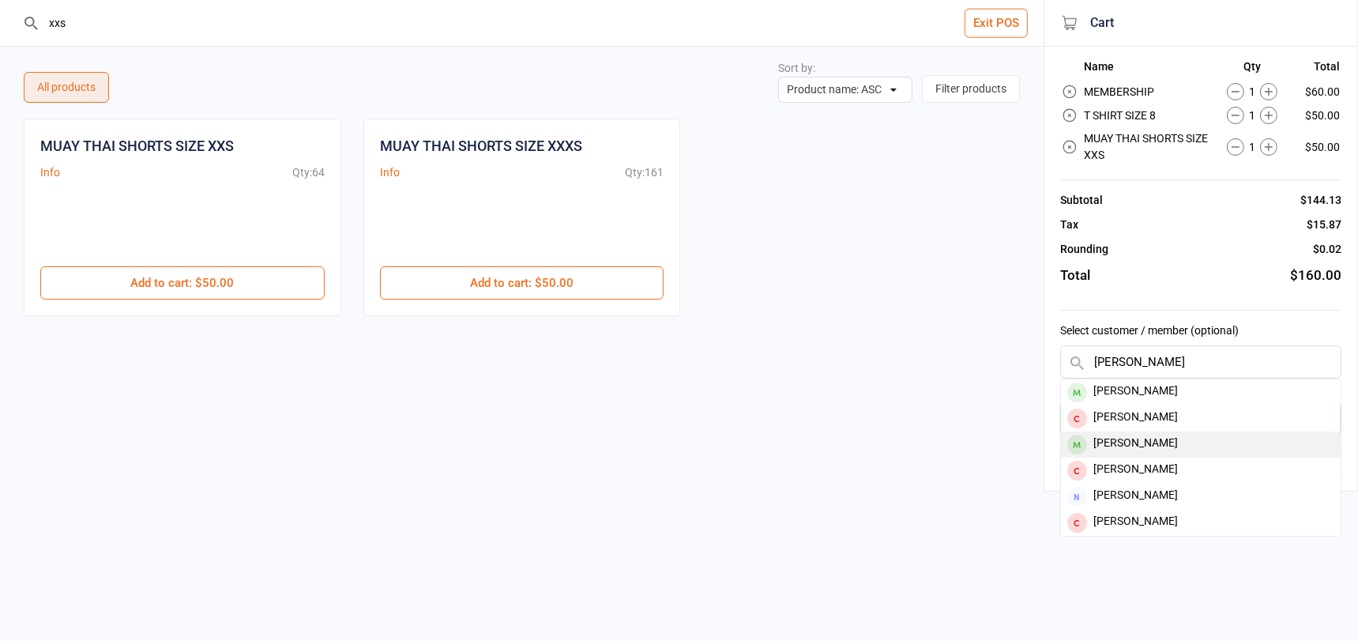
type input "[PERSON_NAME]"
click at [1130, 439] on div "[PERSON_NAME]" at bounding box center [1201, 444] width 280 height 26
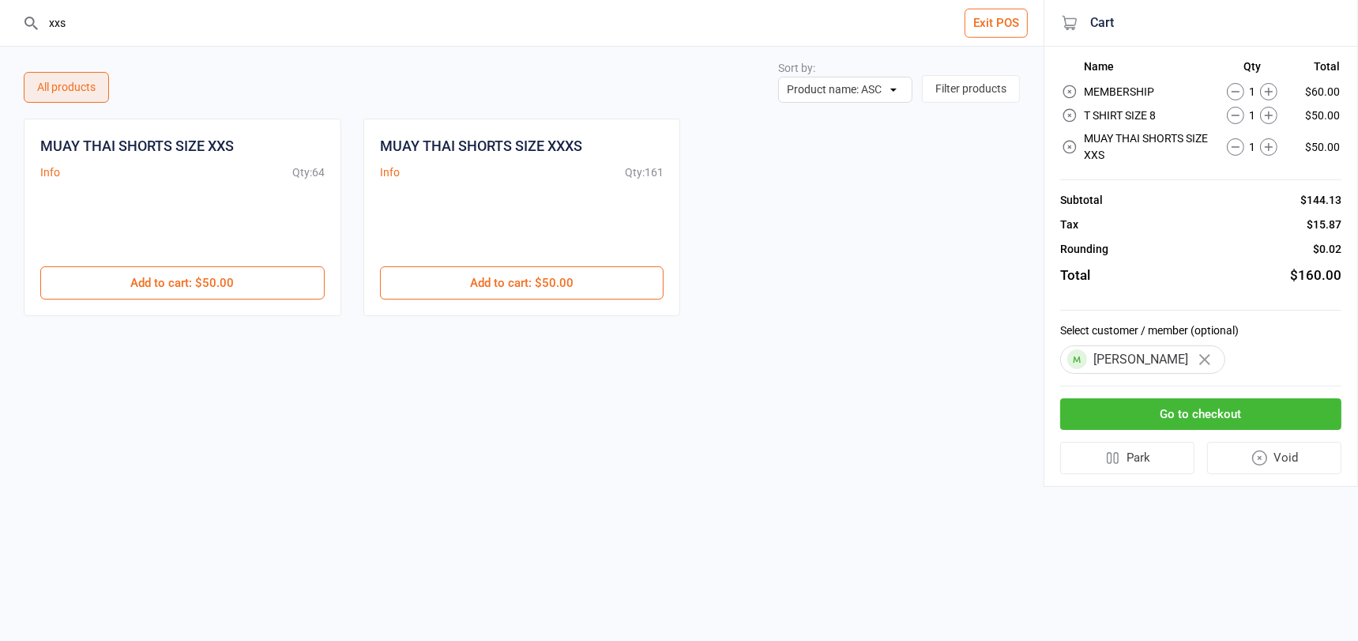
click at [1129, 415] on button "Go to checkout" at bounding box center [1200, 414] width 281 height 32
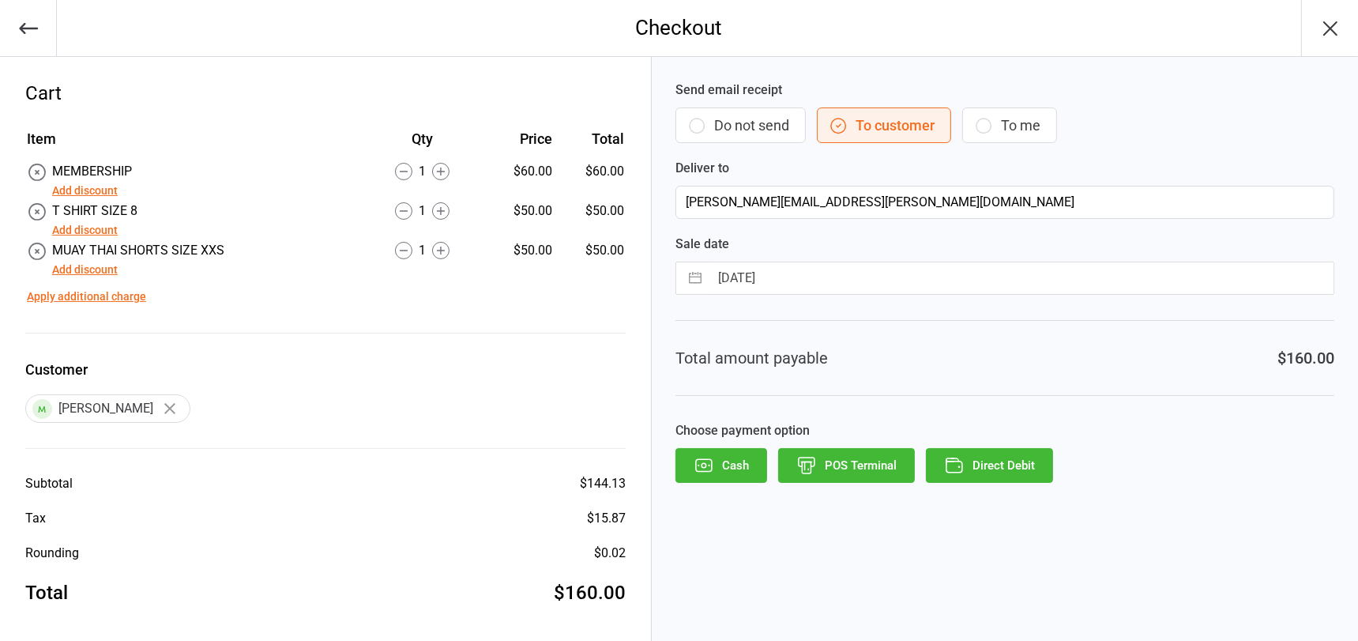
click at [101, 234] on button "Add discount" at bounding box center [85, 230] width 66 height 17
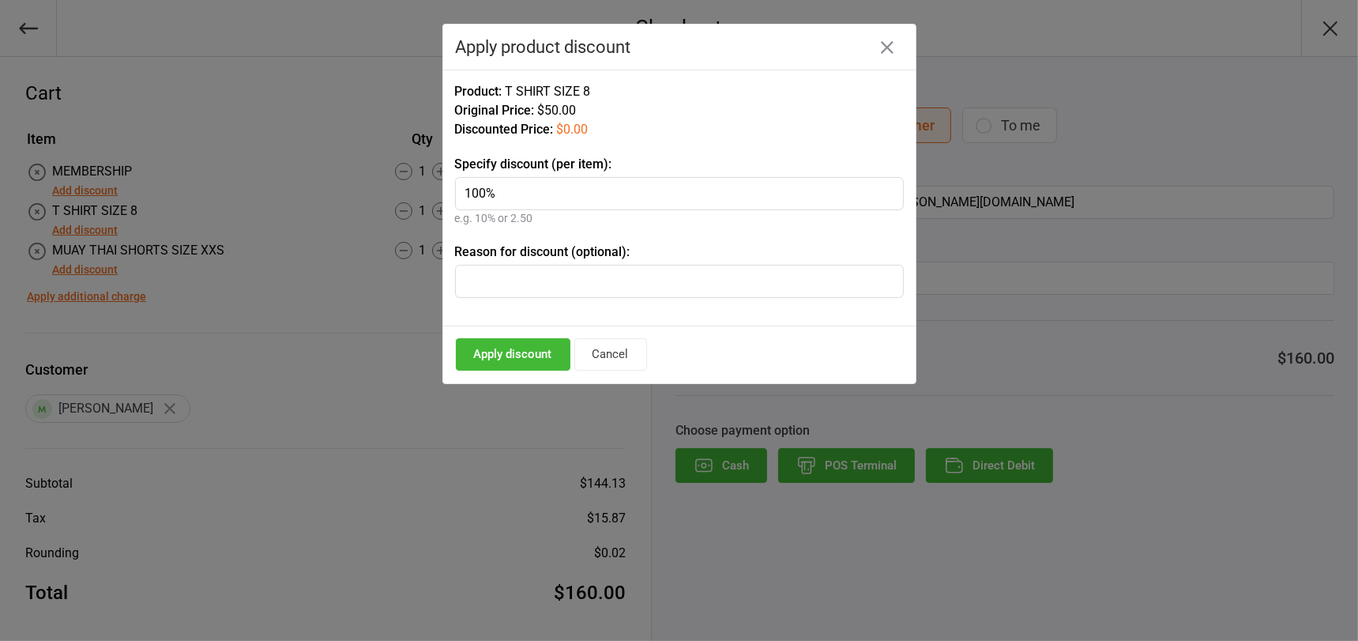
type input "100%"
drag, startPoint x: 499, startPoint y: 351, endPoint x: 317, endPoint y: 333, distance: 182.5
click at [499, 351] on button "Apply discount" at bounding box center [513, 354] width 115 height 32
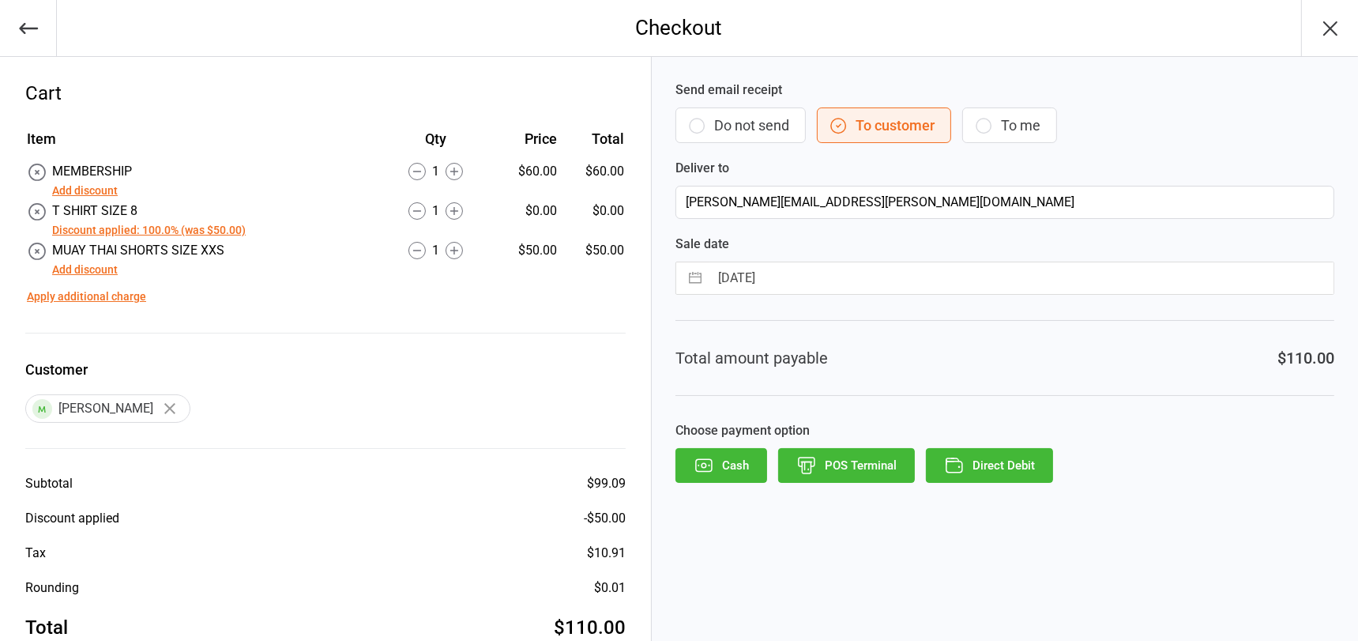
click at [84, 270] on button "Add discount" at bounding box center [85, 269] width 66 height 17
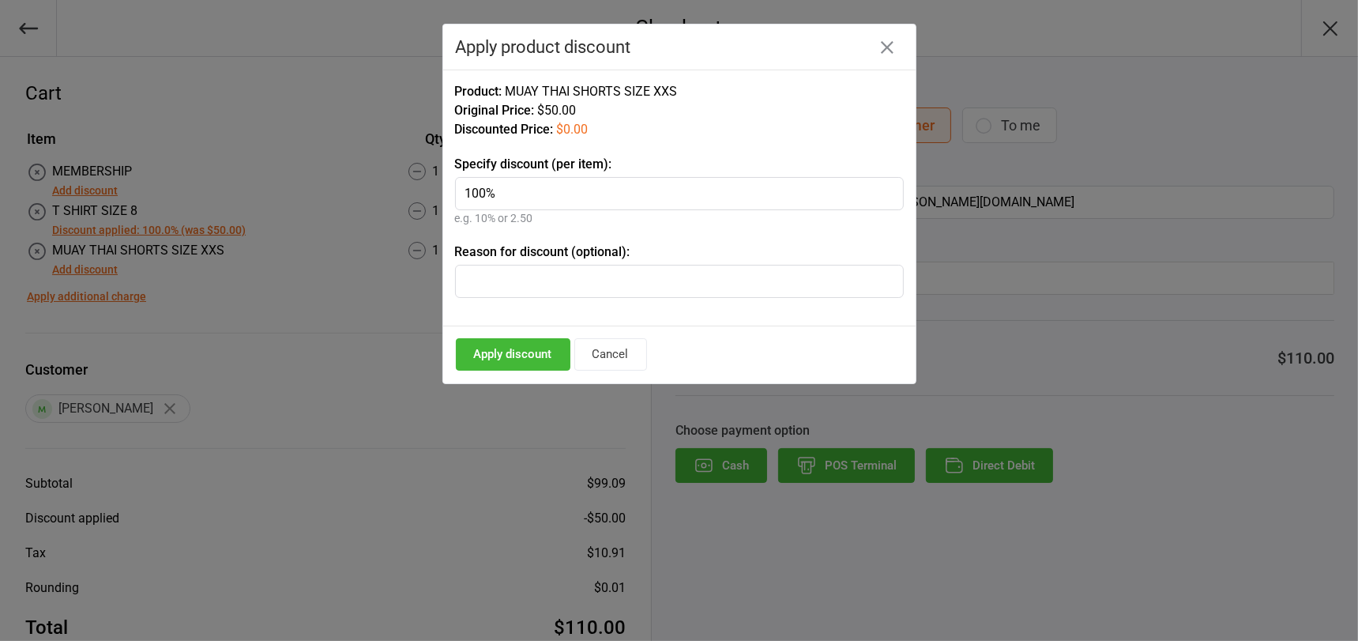
type input "100%"
click at [503, 355] on button "Apply discount" at bounding box center [513, 354] width 115 height 32
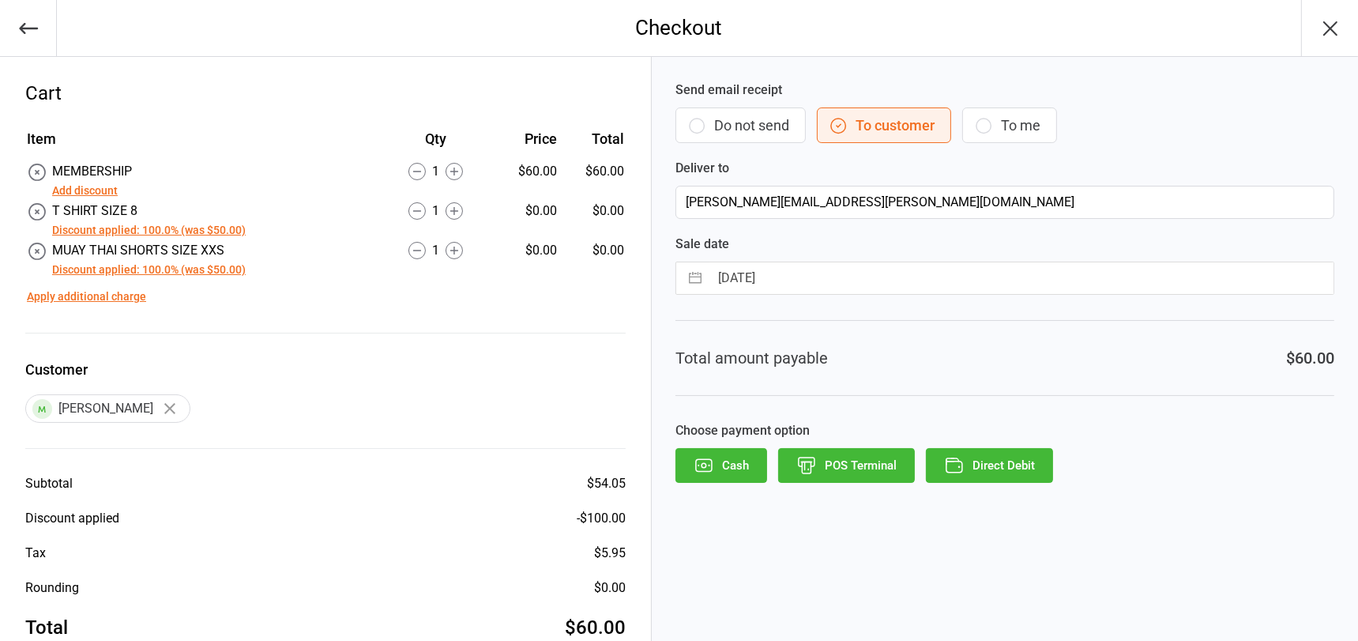
scroll to position [38, 0]
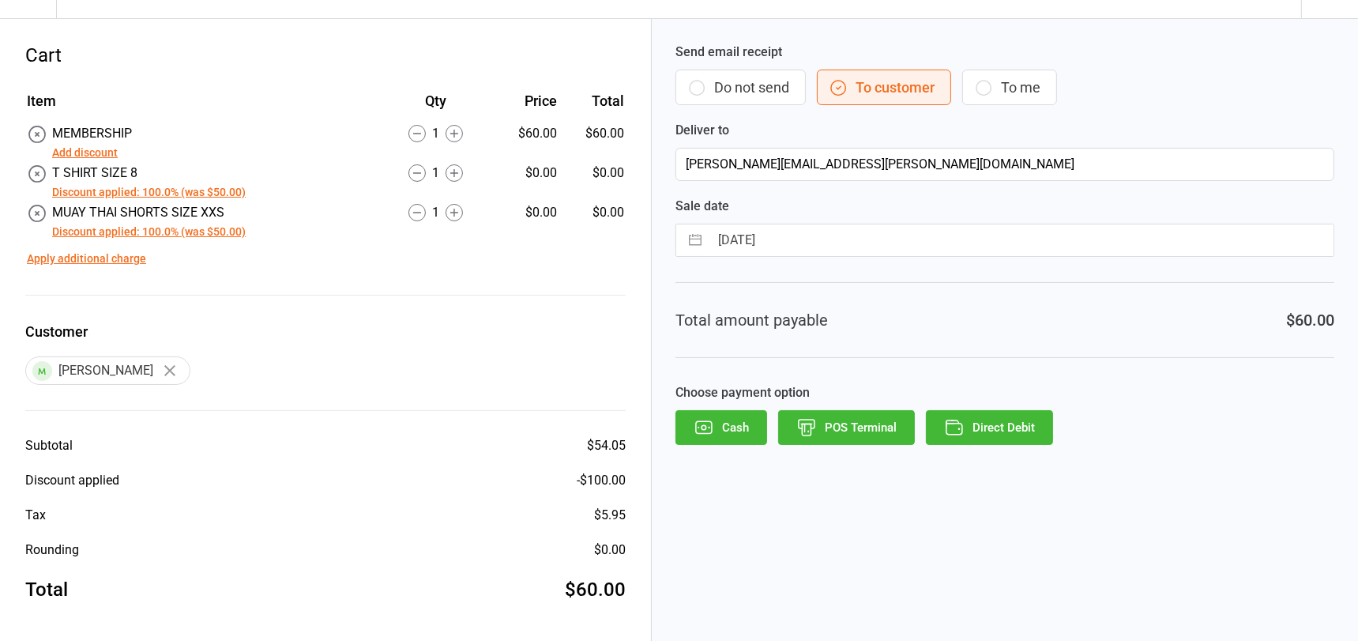
click at [852, 421] on button "POS Terminal" at bounding box center [846, 427] width 137 height 35
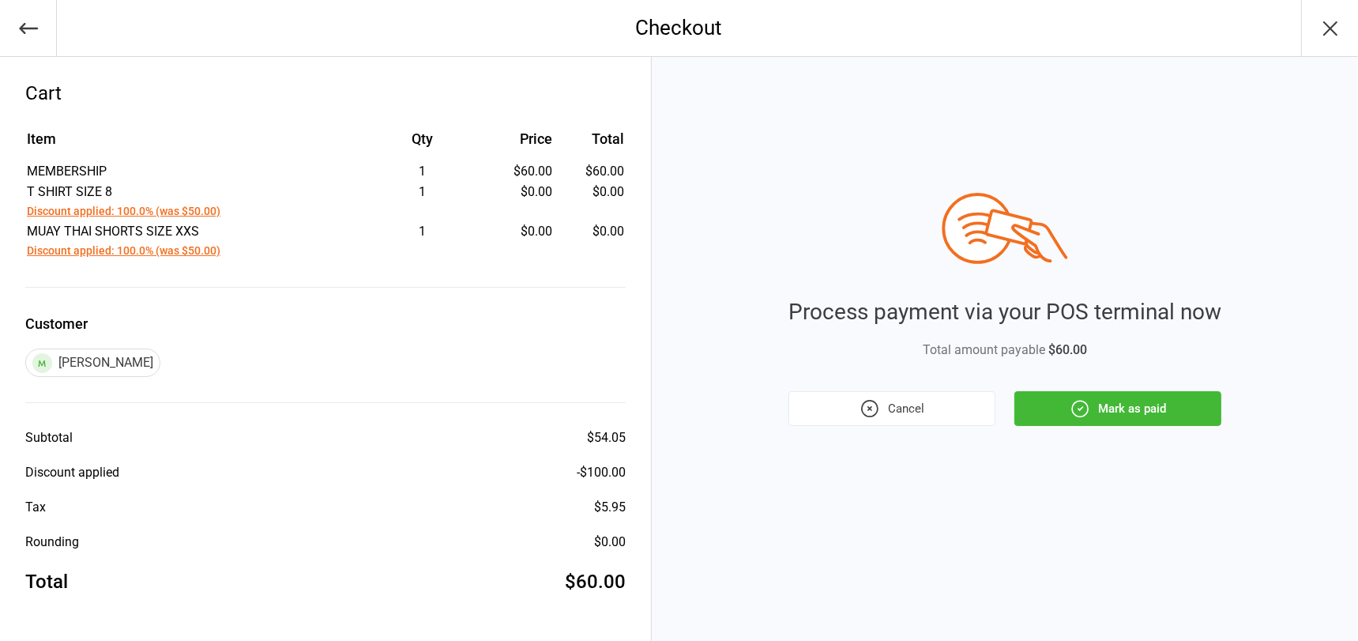
scroll to position [0, 0]
click at [1100, 407] on button "Mark as paid" at bounding box center [1117, 408] width 207 height 35
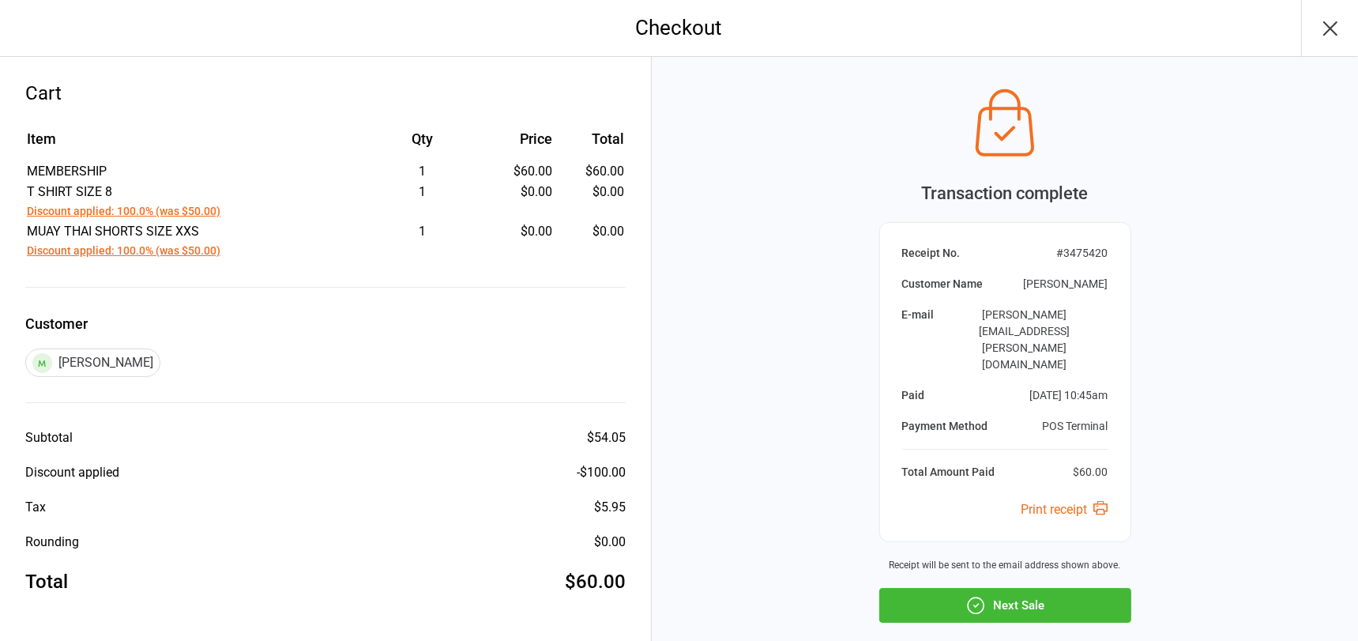
click at [1005, 588] on button "Next Sale" at bounding box center [1005, 605] width 252 height 35
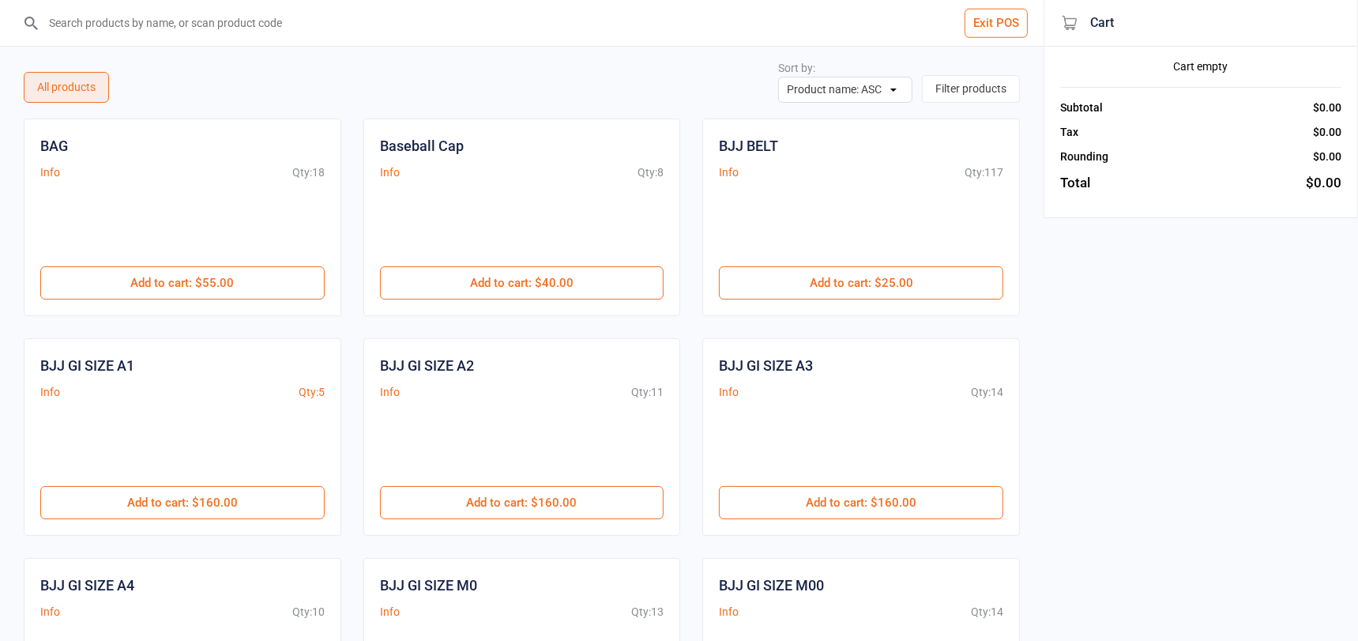
click at [157, 34] on input "search" at bounding box center [531, 23] width 980 height 46
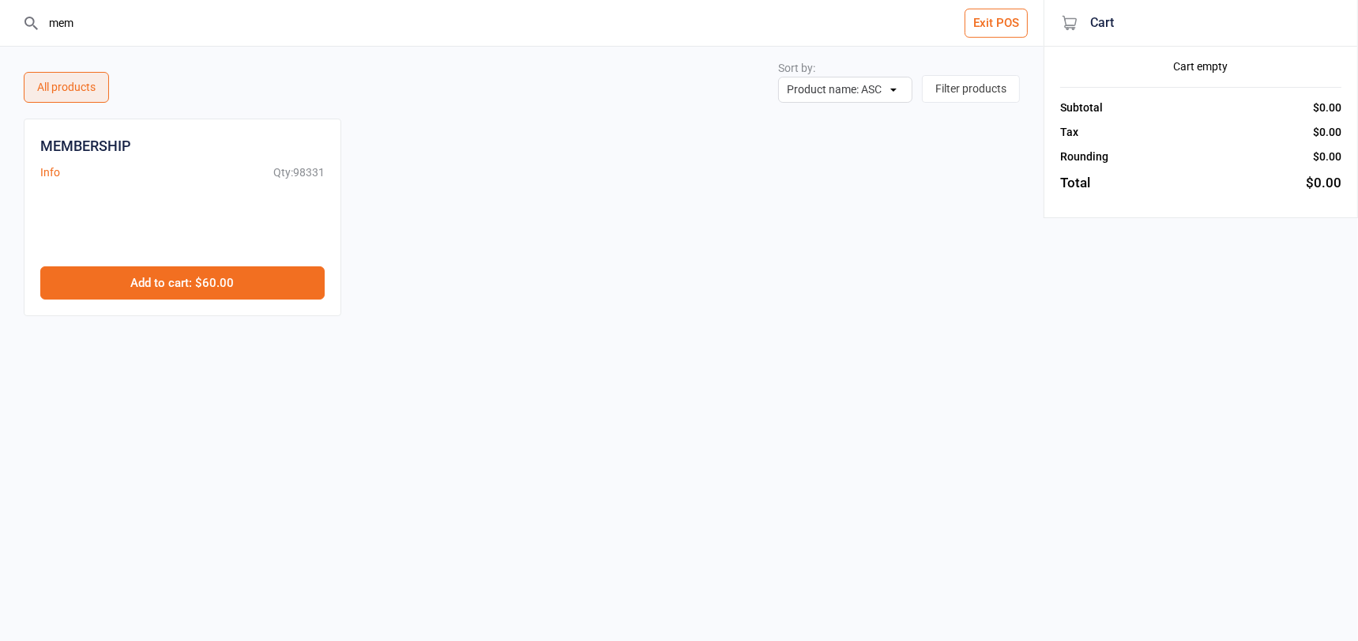
click at [200, 283] on button "Add to cart : $60.00" at bounding box center [182, 282] width 284 height 33
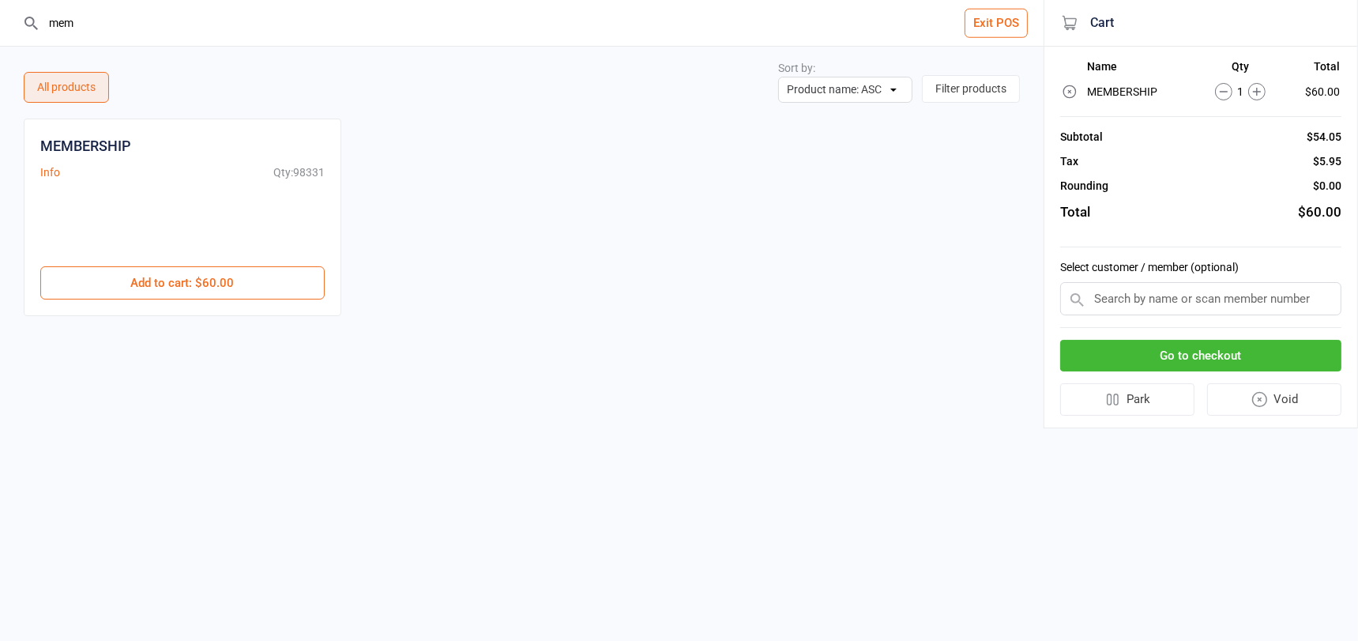
click at [82, 26] on input "mem" at bounding box center [531, 23] width 980 height 46
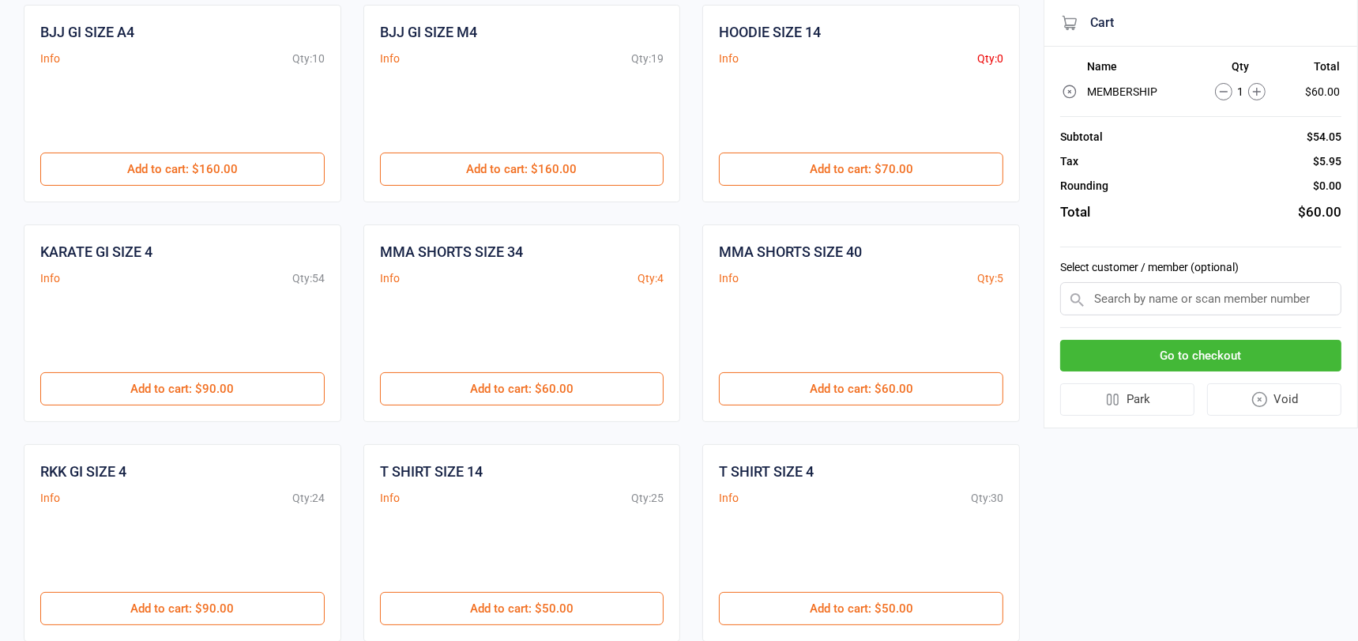
scroll to position [197, 0]
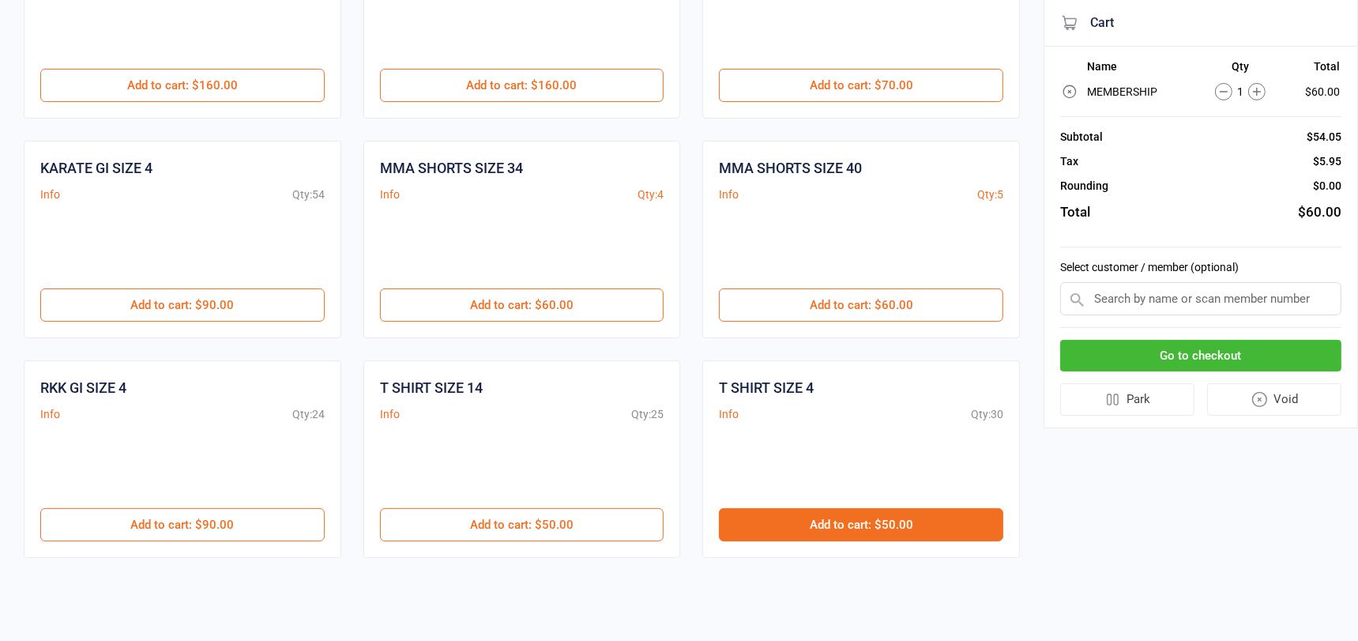
click at [832, 517] on button "Add to cart : $50.00" at bounding box center [861, 524] width 284 height 33
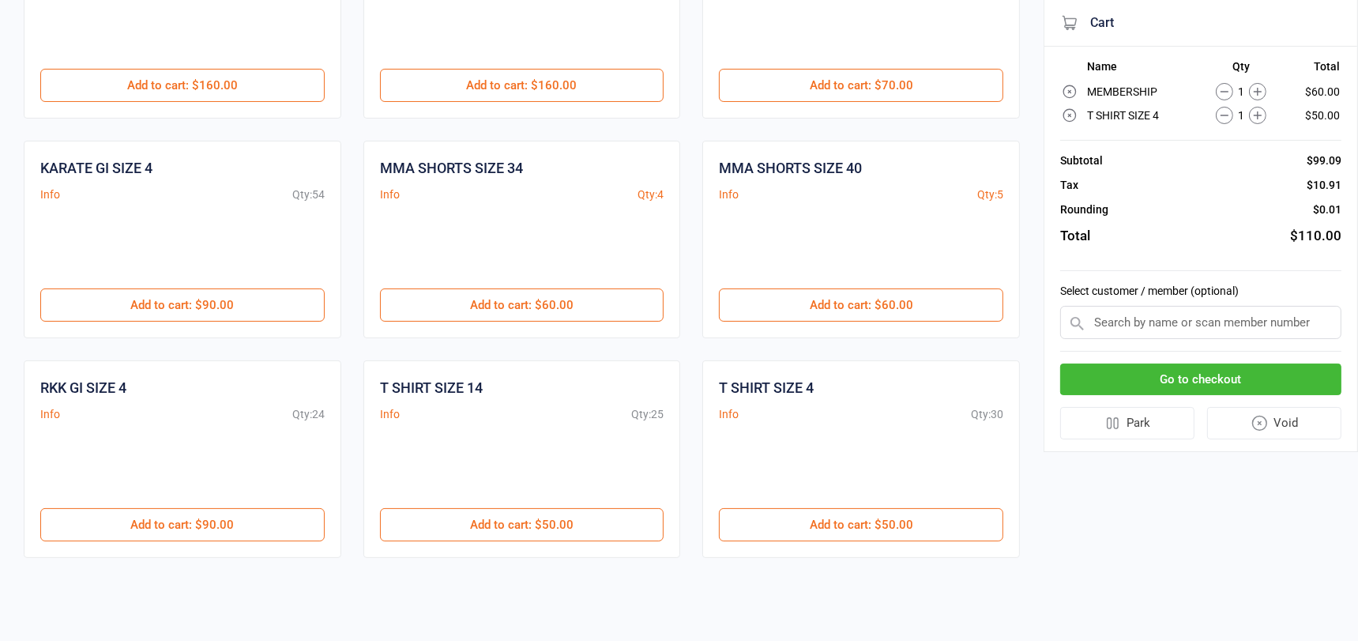
scroll to position [0, 0]
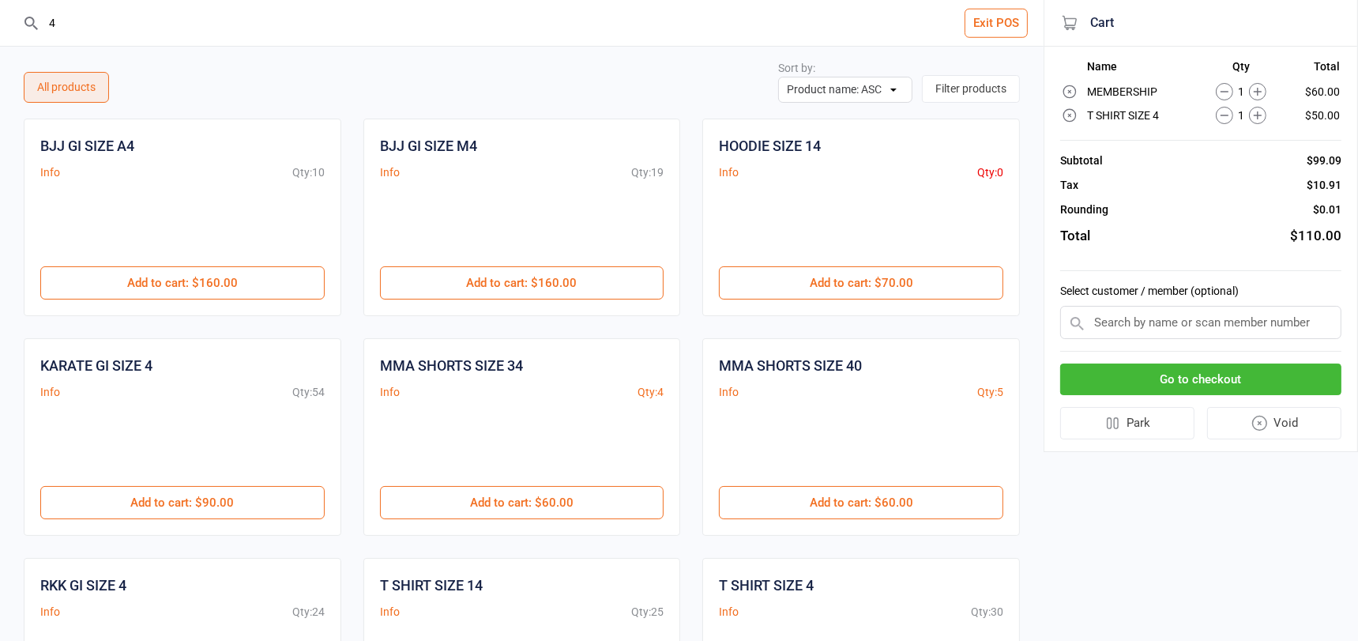
click at [85, 25] on input "4" at bounding box center [531, 23] width 980 height 46
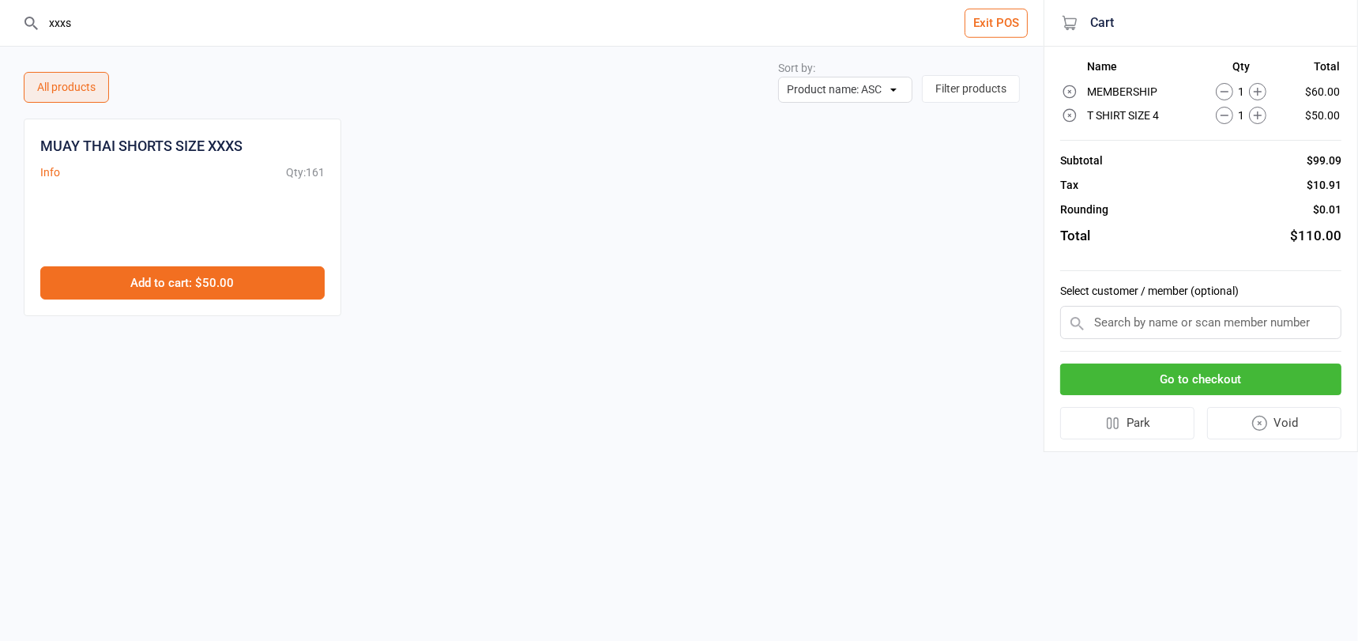
type input "xxxs"
click at [258, 280] on button "Add to cart : $50.00" at bounding box center [182, 282] width 284 height 33
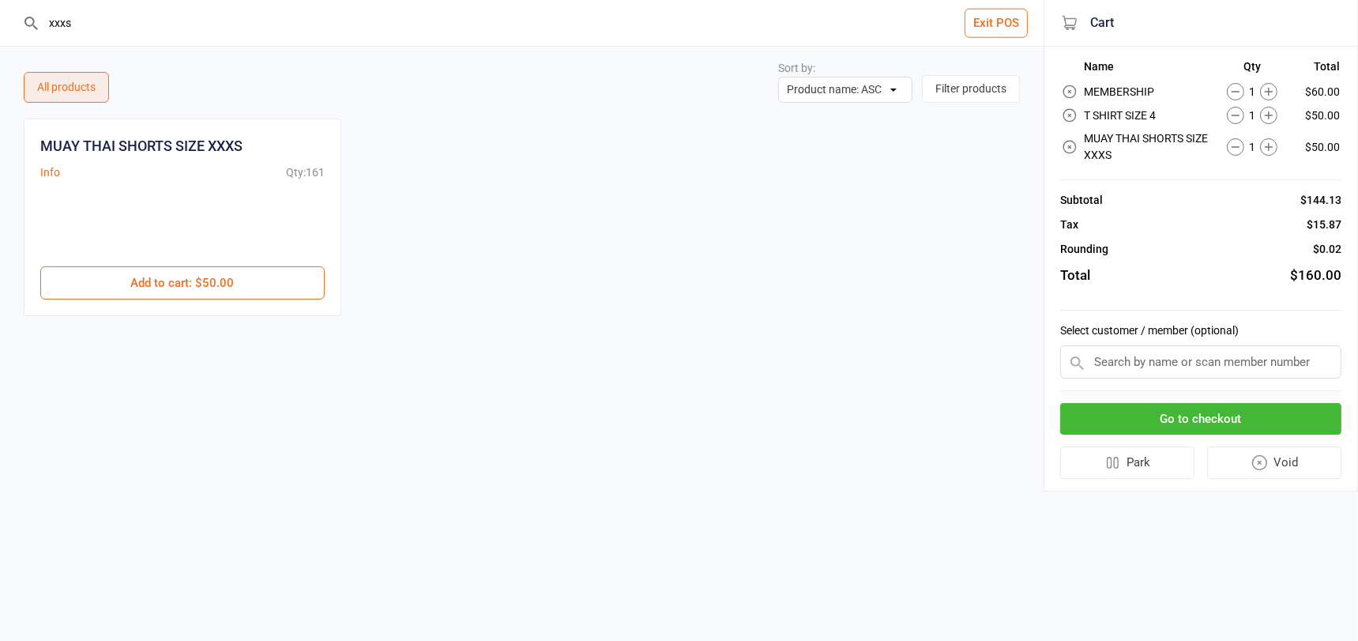
click at [1136, 362] on input "text" at bounding box center [1200, 361] width 281 height 33
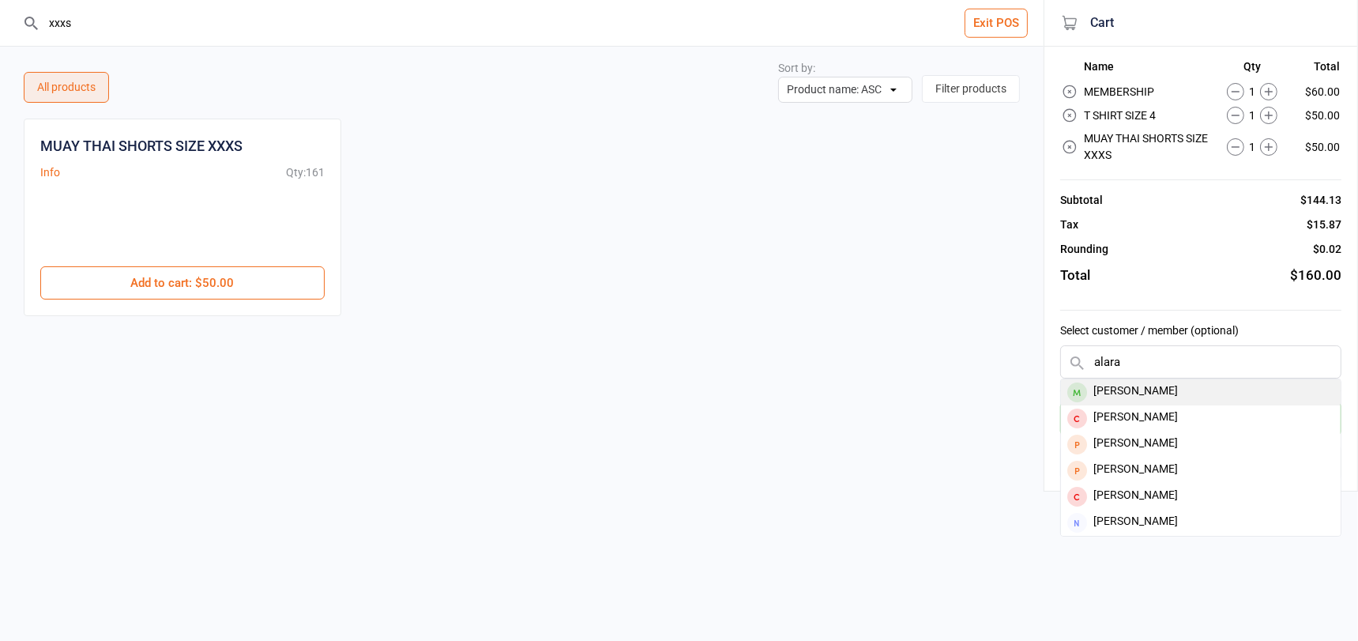
type input "alara"
click at [1140, 391] on div "[PERSON_NAME]" at bounding box center [1201, 392] width 280 height 26
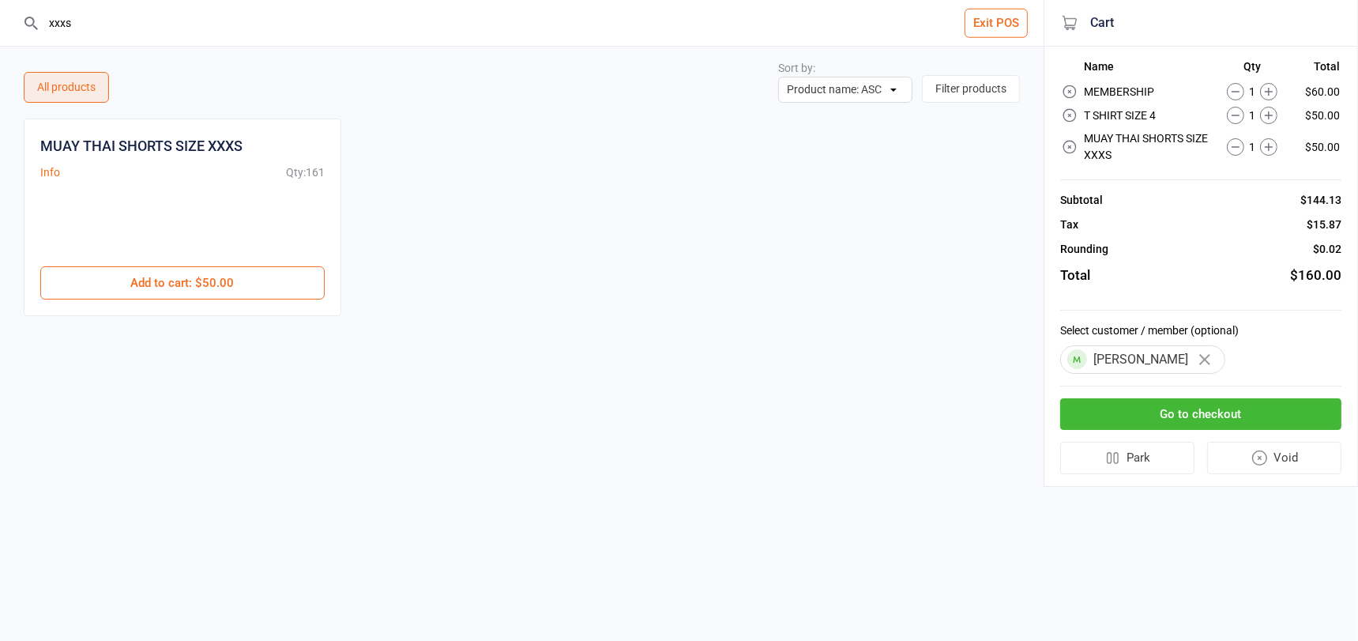
click at [1143, 409] on button "Go to checkout" at bounding box center [1200, 414] width 281 height 32
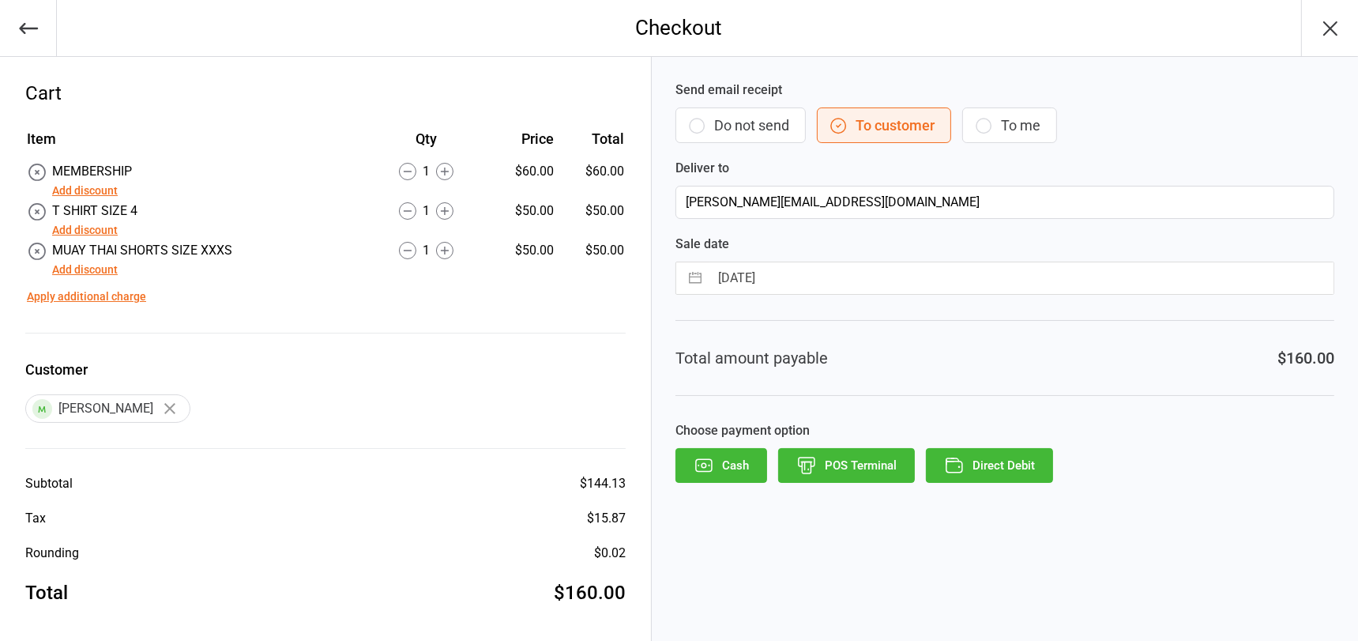
click at [87, 226] on button "Add discount" at bounding box center [85, 230] width 66 height 17
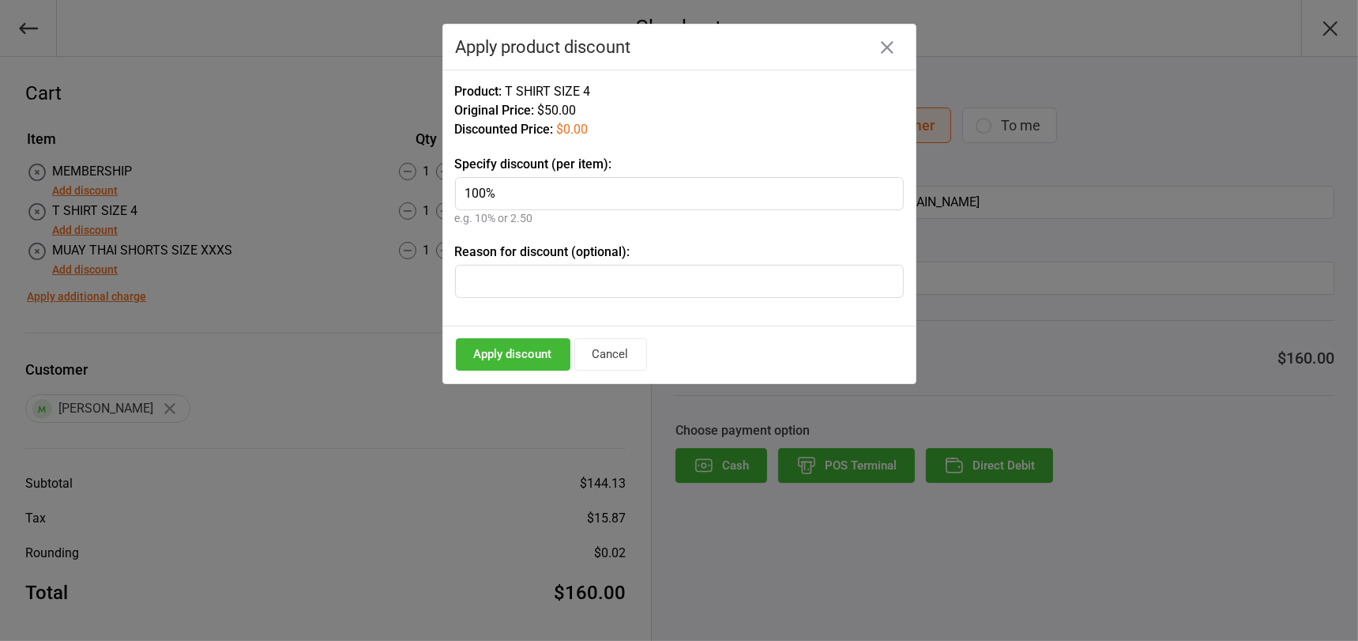
type input "100%"
drag, startPoint x: 503, startPoint y: 344, endPoint x: 389, endPoint y: 310, distance: 118.7
click at [503, 344] on button "Apply discount" at bounding box center [513, 354] width 115 height 32
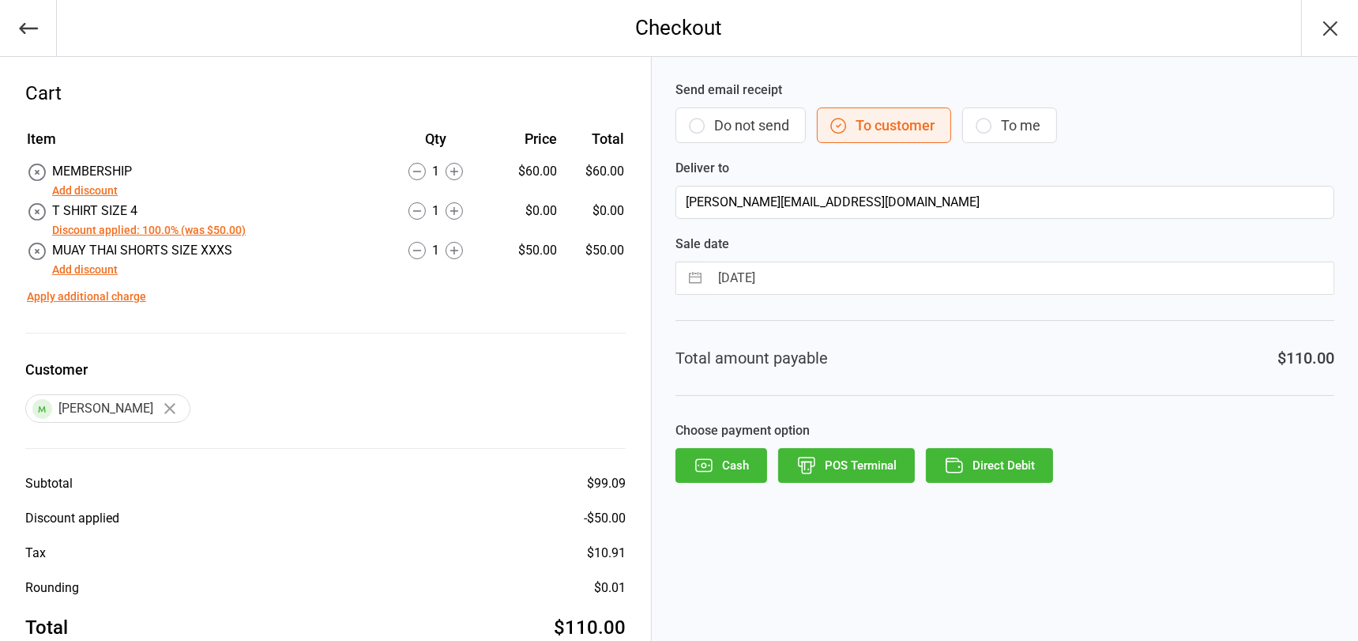
drag, startPoint x: 85, startPoint y: 271, endPoint x: 99, endPoint y: 268, distance: 13.8
click at [85, 271] on button "Add discount" at bounding box center [85, 269] width 66 height 17
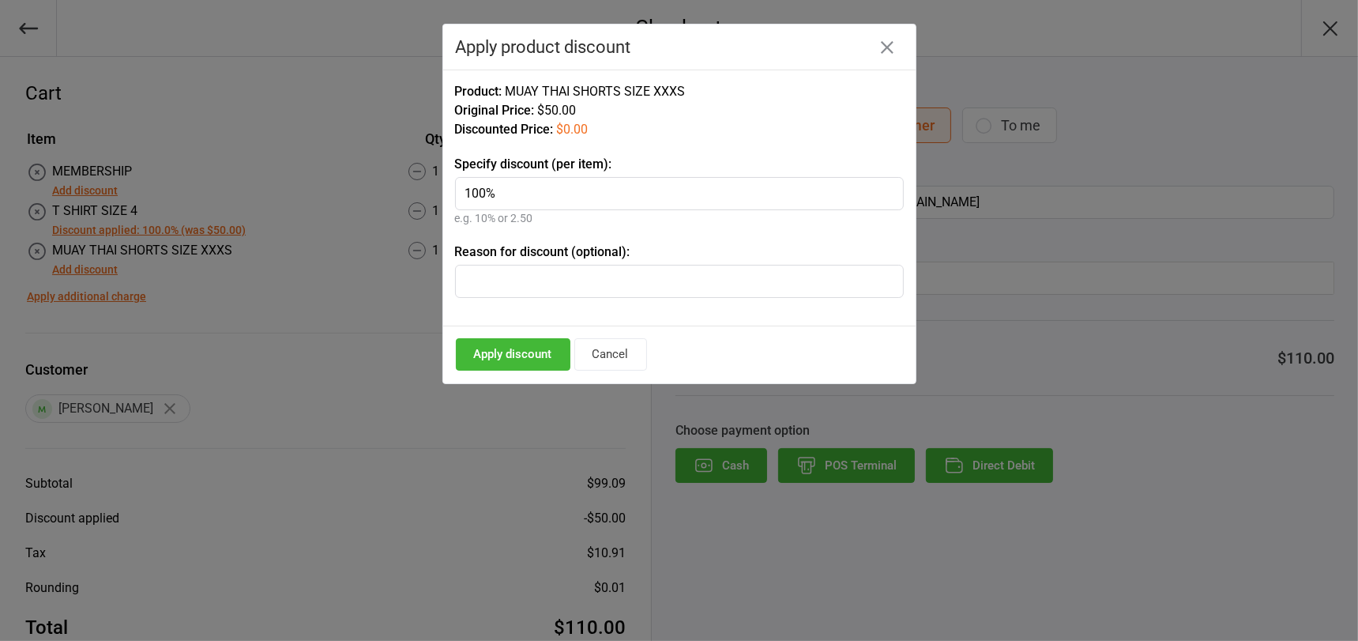
type input "100%"
click at [514, 347] on button "Apply discount" at bounding box center [513, 354] width 115 height 32
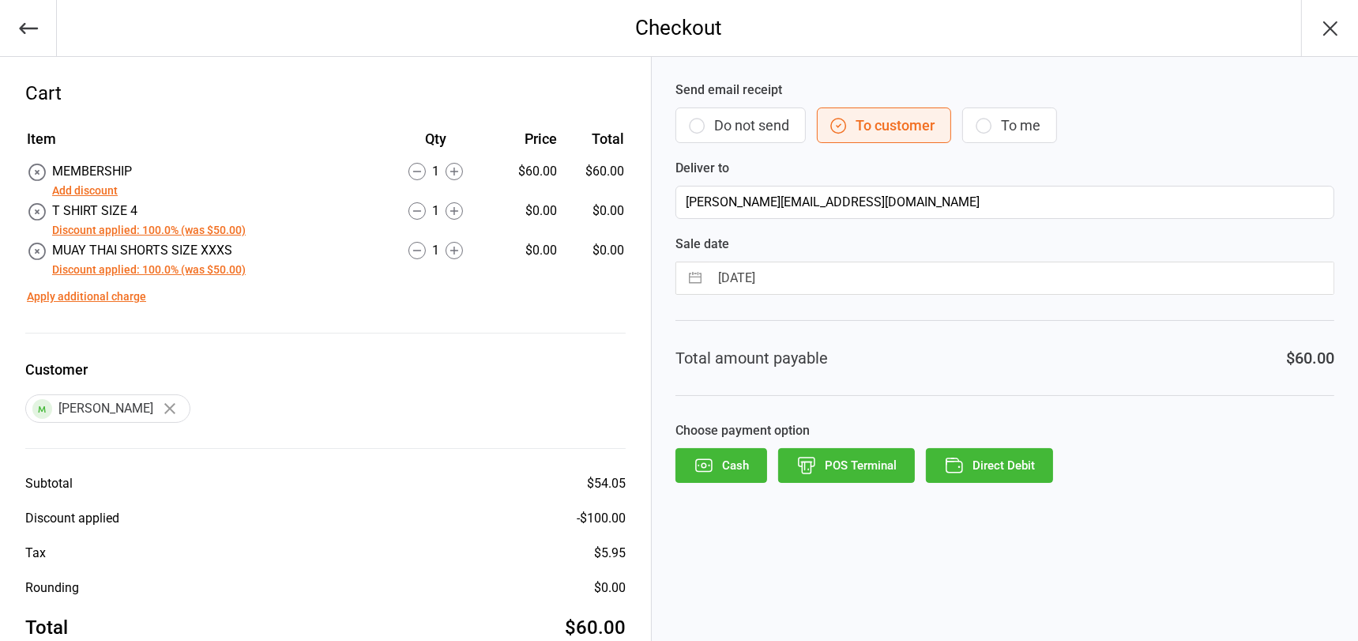
scroll to position [38, 0]
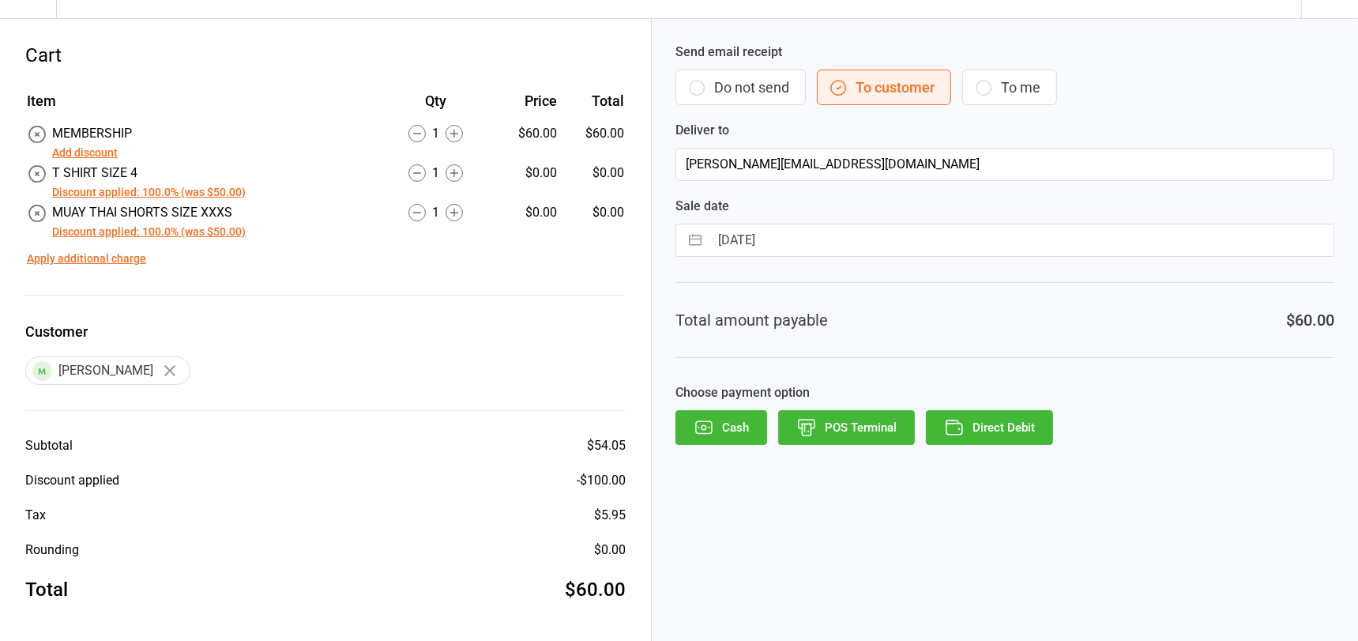
click at [849, 424] on button "POS Terminal" at bounding box center [846, 427] width 137 height 35
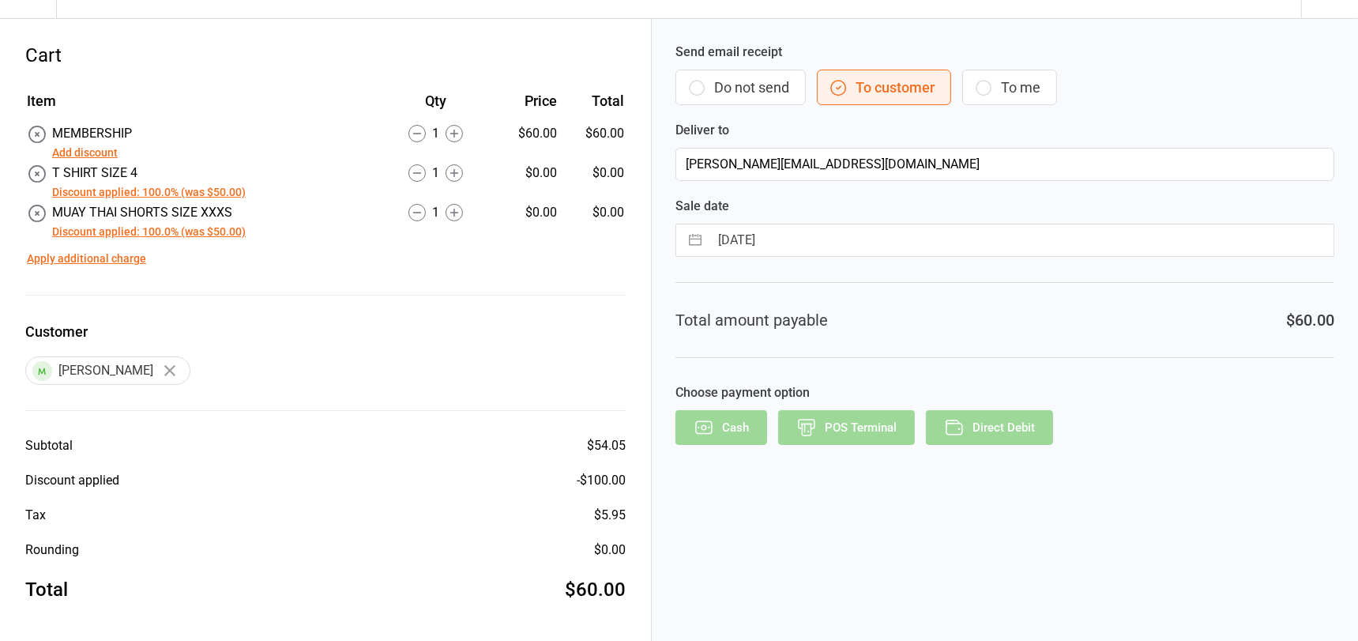
scroll to position [0, 0]
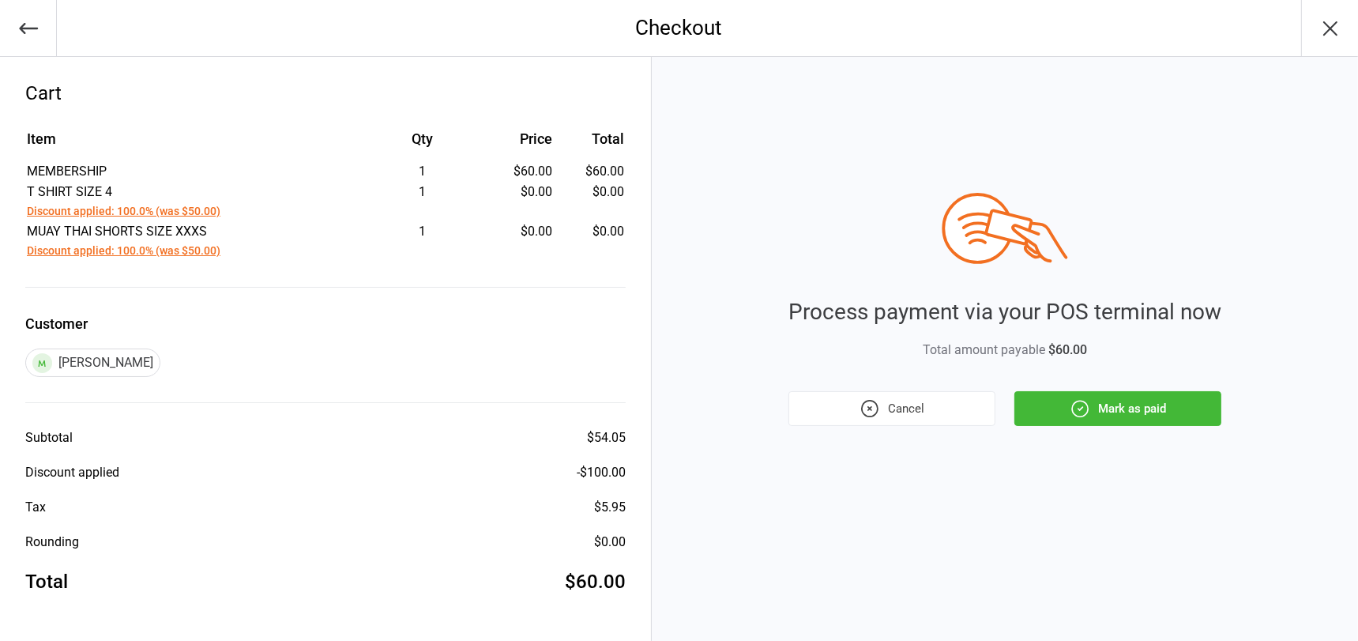
click at [1109, 404] on button "Mark as paid" at bounding box center [1117, 408] width 207 height 35
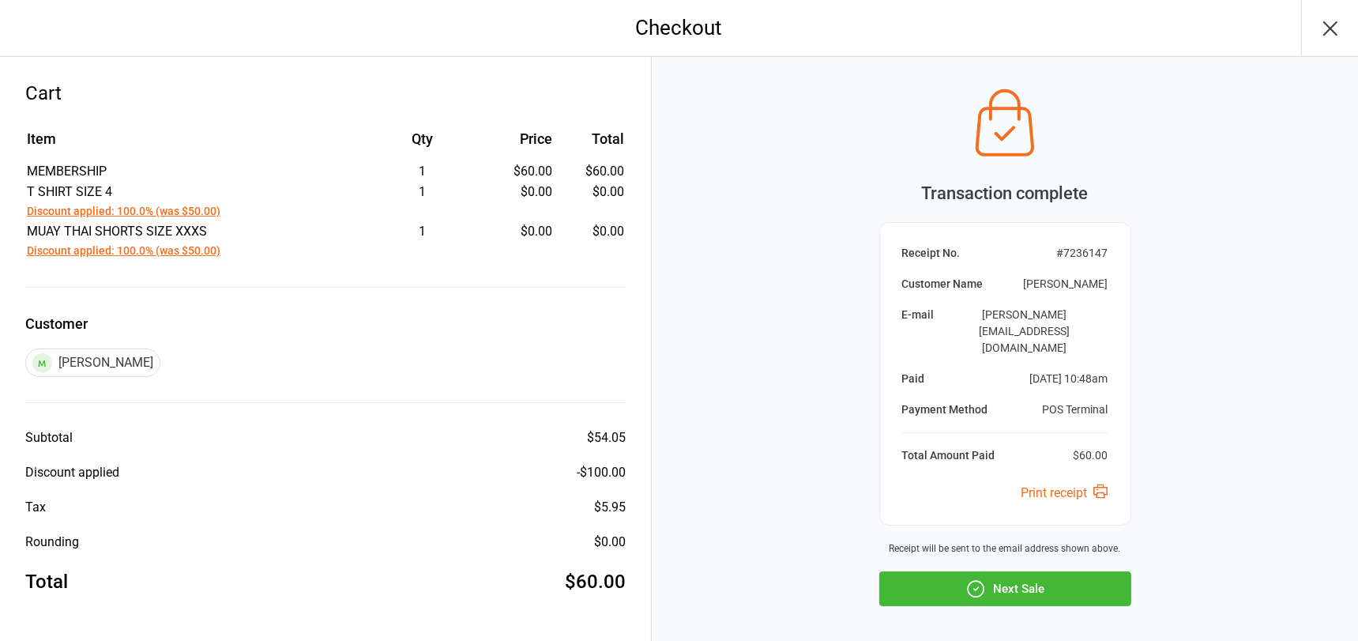
scroll to position [33, 0]
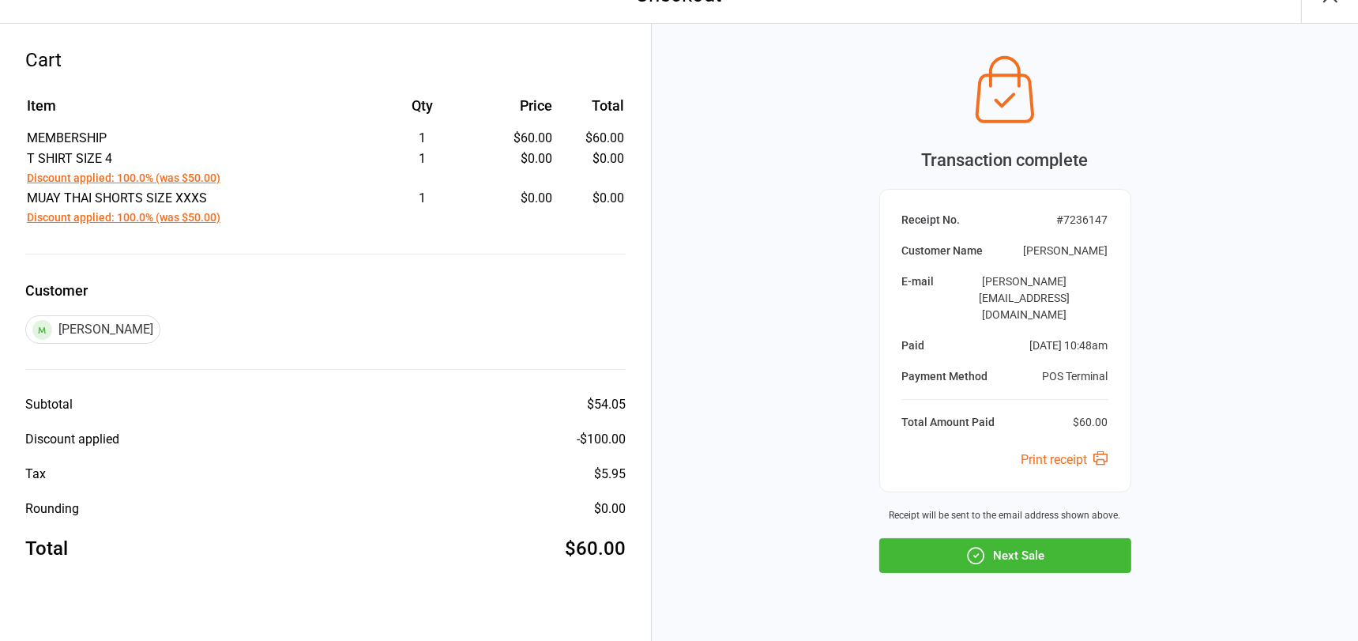
click at [1021, 538] on button "Next Sale" at bounding box center [1005, 555] width 252 height 35
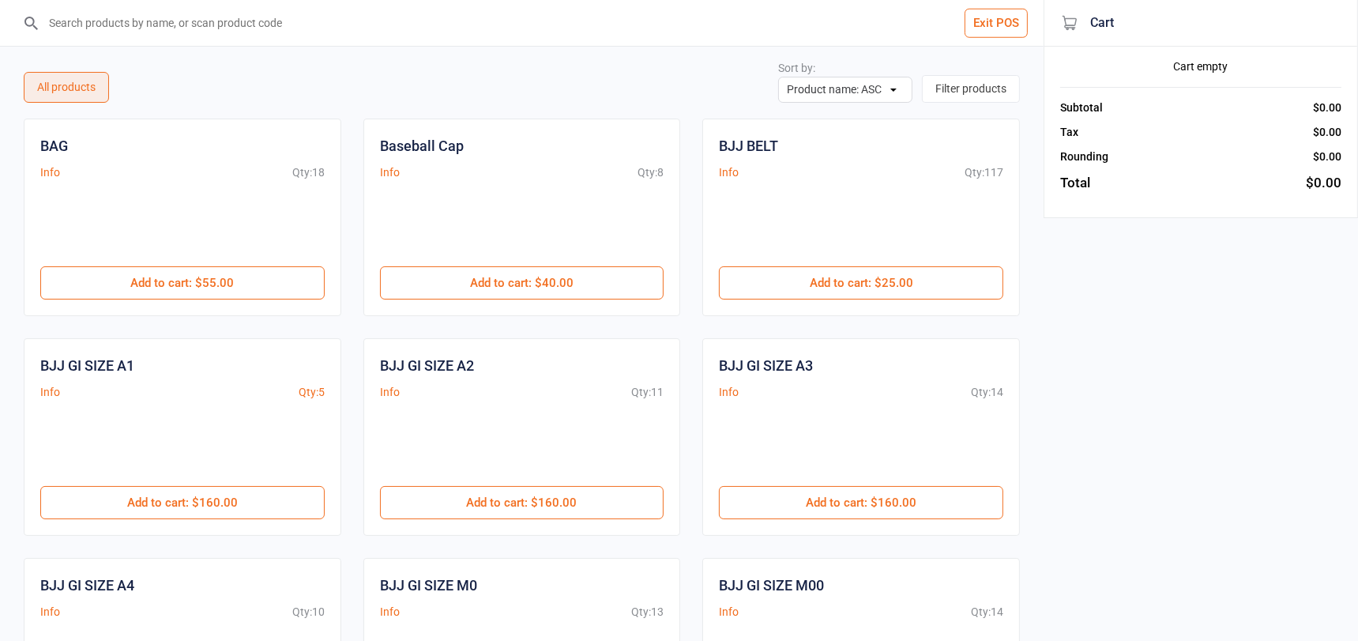
click at [209, 28] on input "search" at bounding box center [531, 23] width 980 height 46
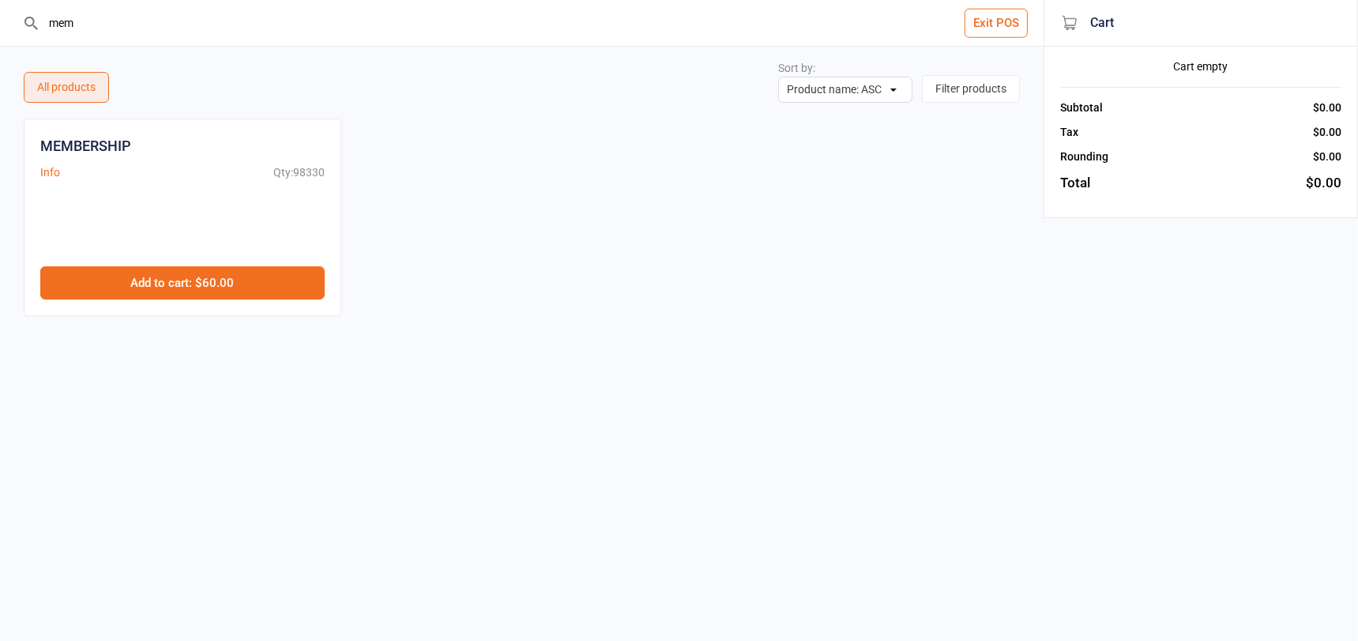
click at [217, 284] on button "Add to cart : $60.00" at bounding box center [182, 282] width 284 height 33
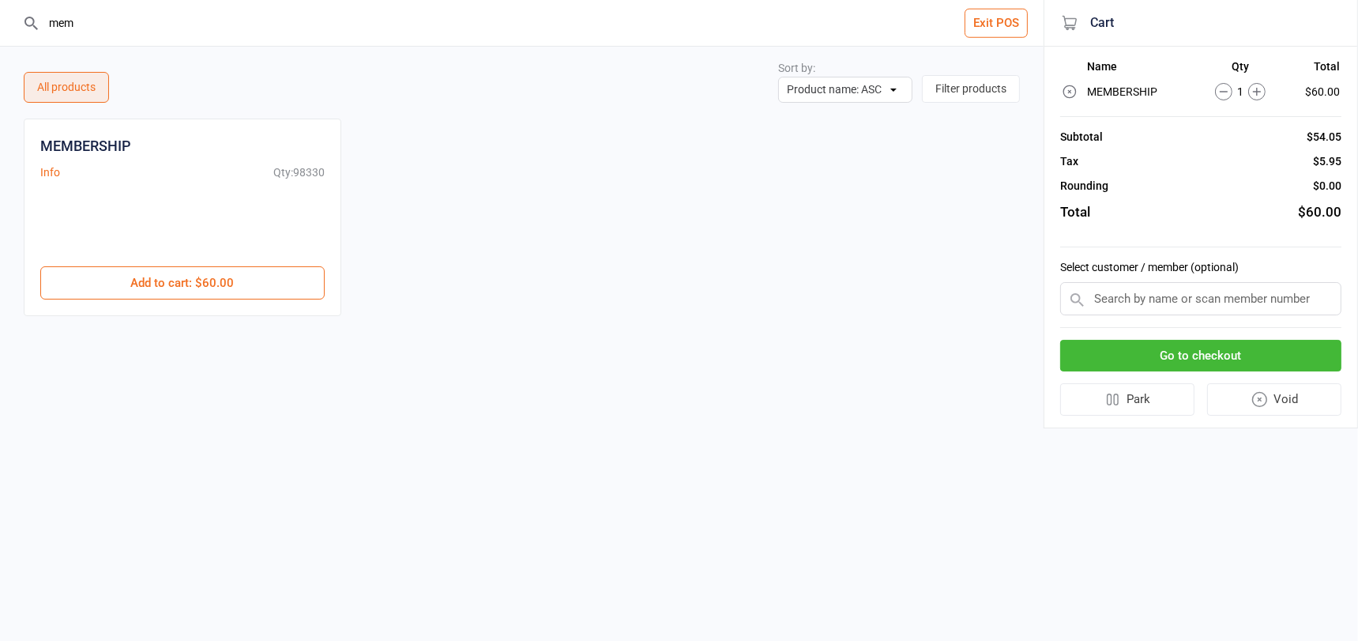
click at [88, 27] on input "mem" at bounding box center [531, 23] width 980 height 46
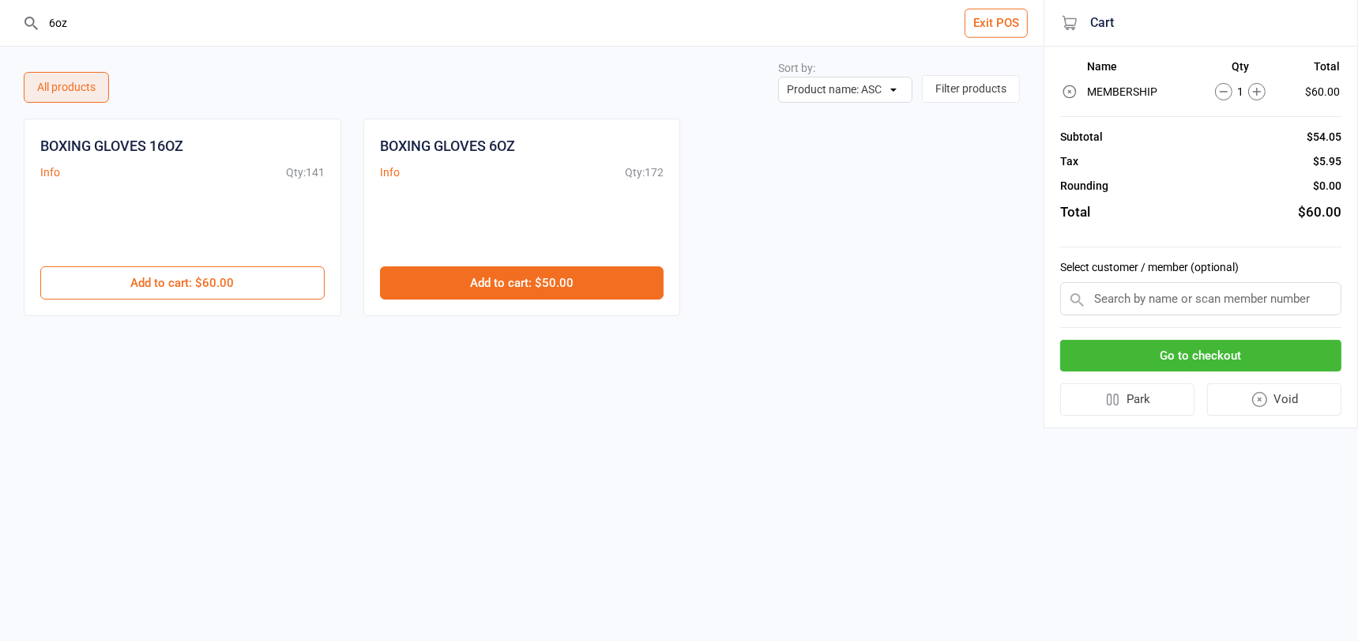
click at [494, 270] on button "Add to cart : $50.00" at bounding box center [522, 282] width 284 height 33
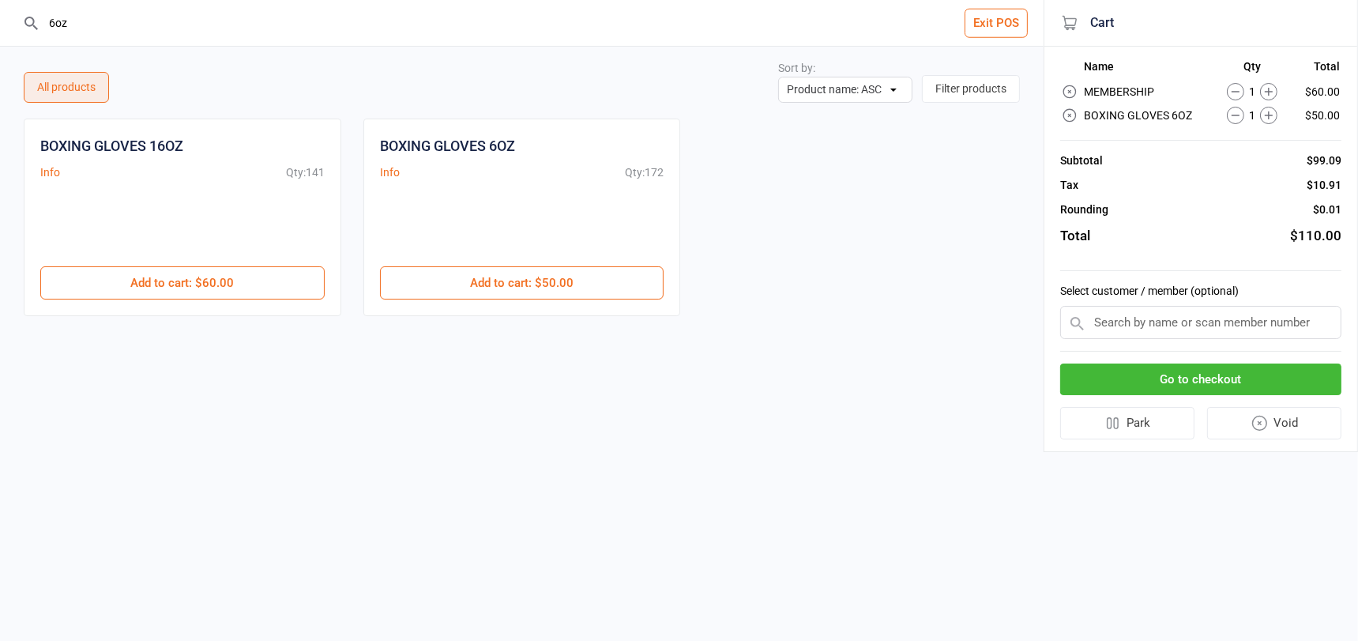
click at [73, 24] on input "6oz" at bounding box center [531, 23] width 980 height 46
click at [74, 24] on input "6oz" at bounding box center [531, 23] width 980 height 46
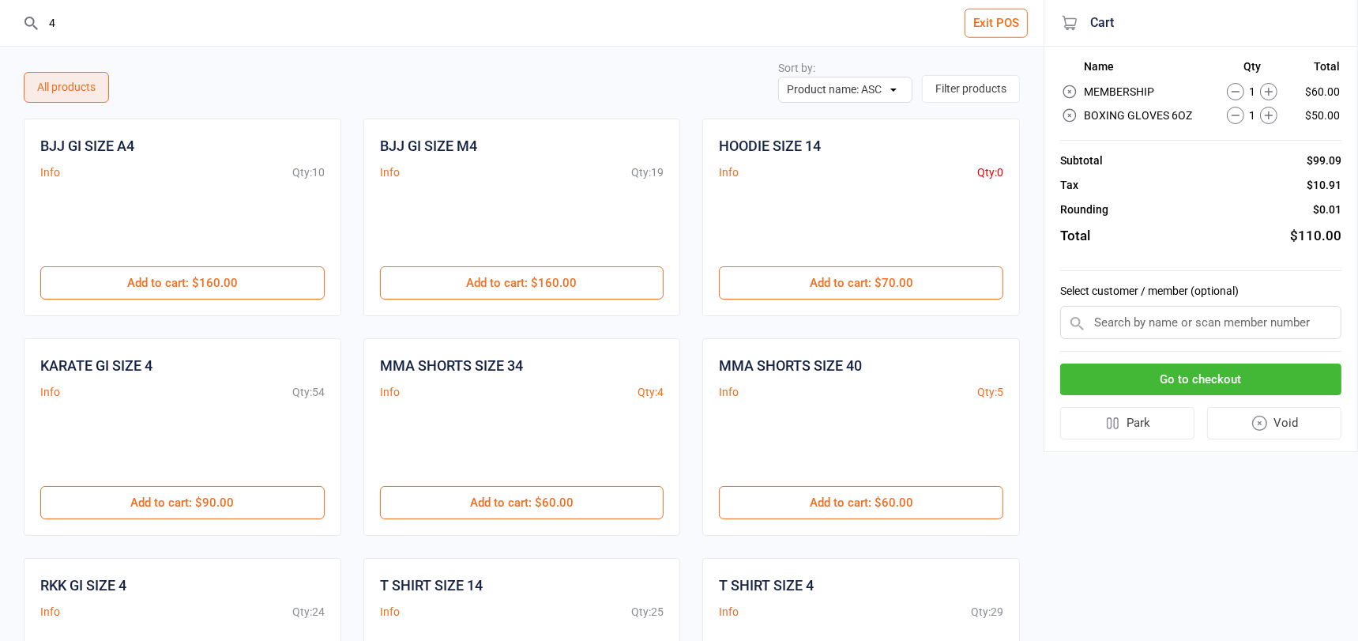
scroll to position [197, 0]
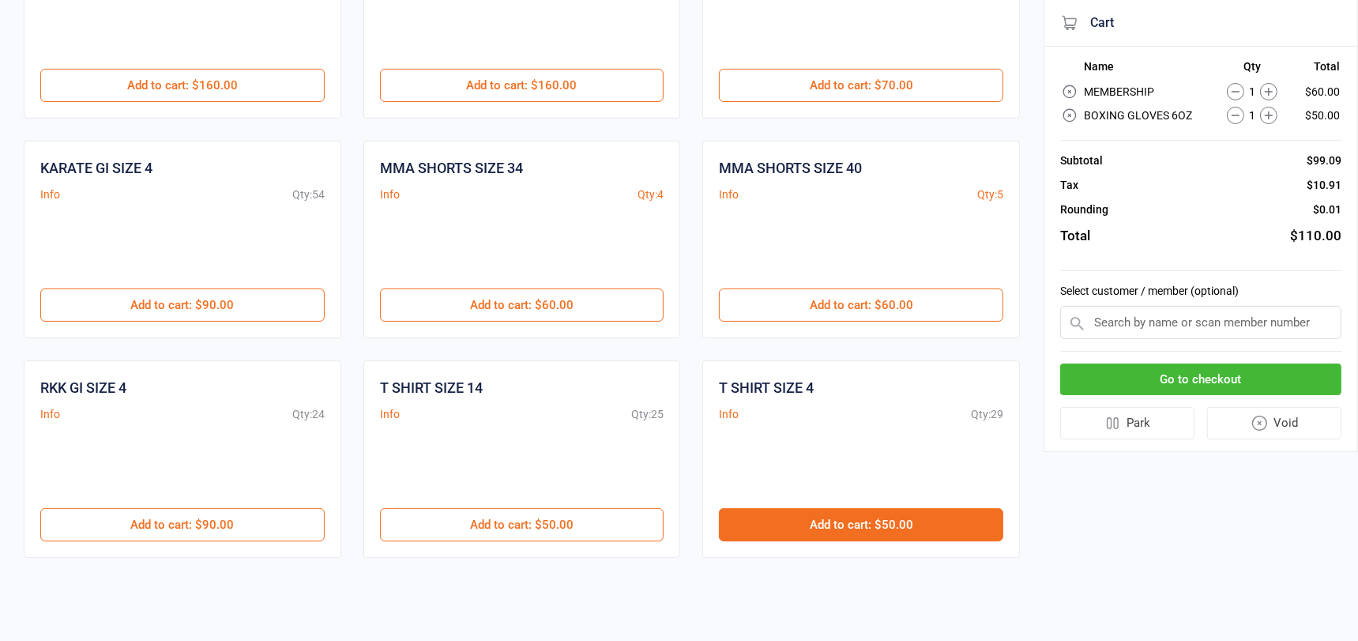
click at [802, 516] on button "Add to cart : $50.00" at bounding box center [861, 524] width 284 height 33
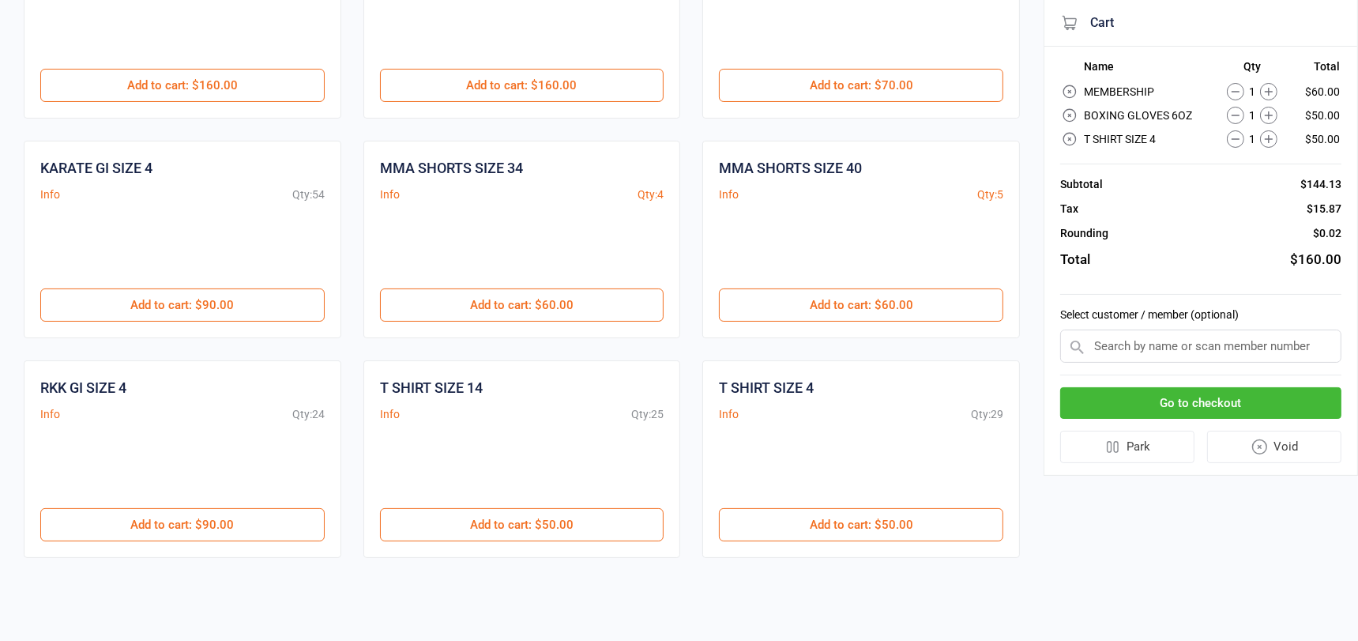
scroll to position [0, 0]
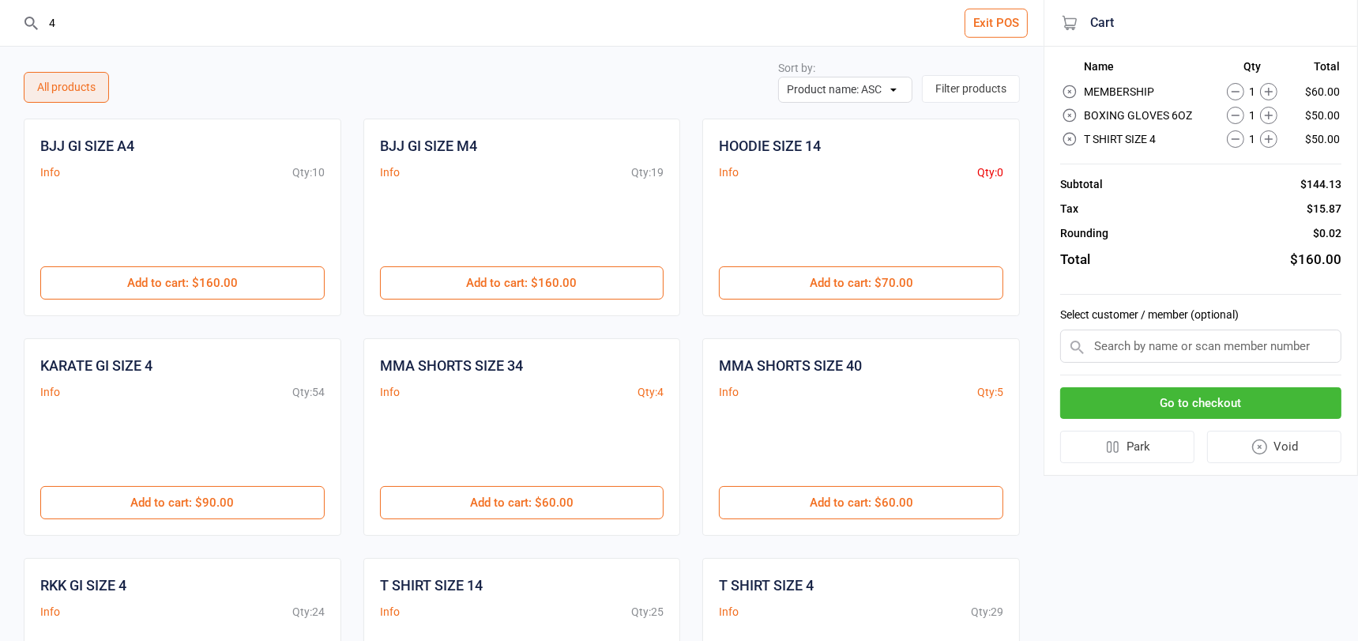
click at [83, 22] on input "4" at bounding box center [531, 23] width 980 height 46
click at [83, 21] on input "4" at bounding box center [531, 23] width 980 height 46
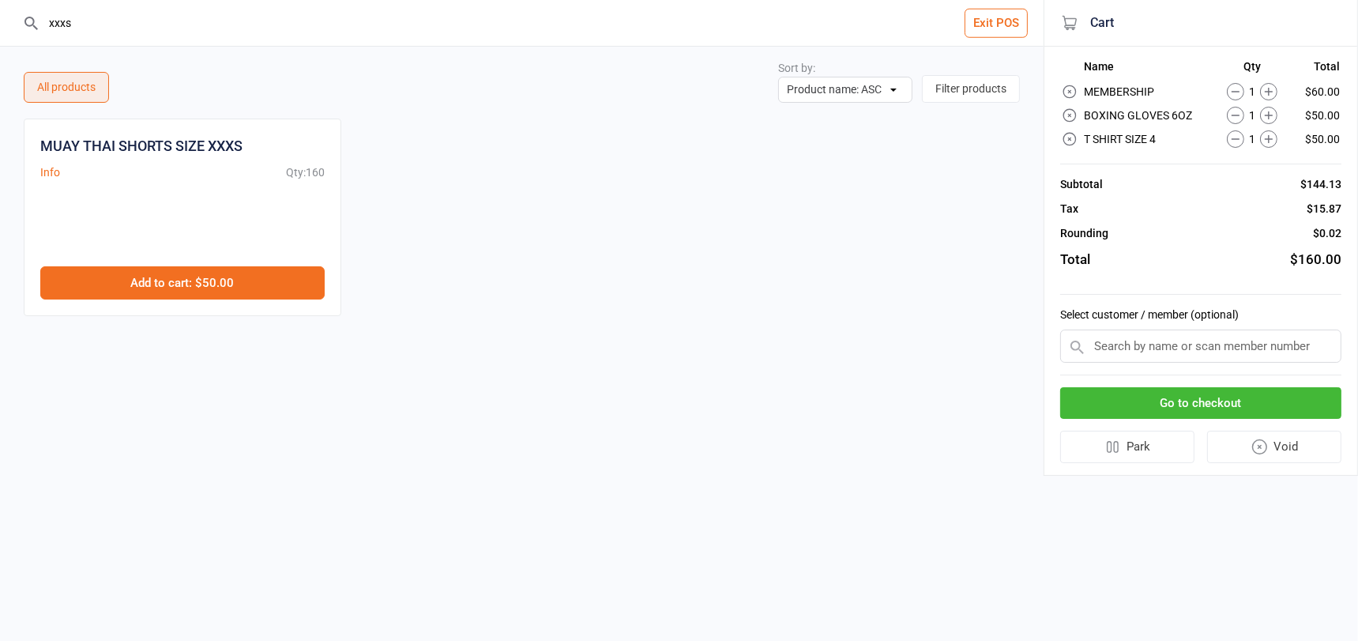
type input "xxxs"
click at [269, 270] on button "Add to cart : $50.00" at bounding box center [182, 282] width 284 height 33
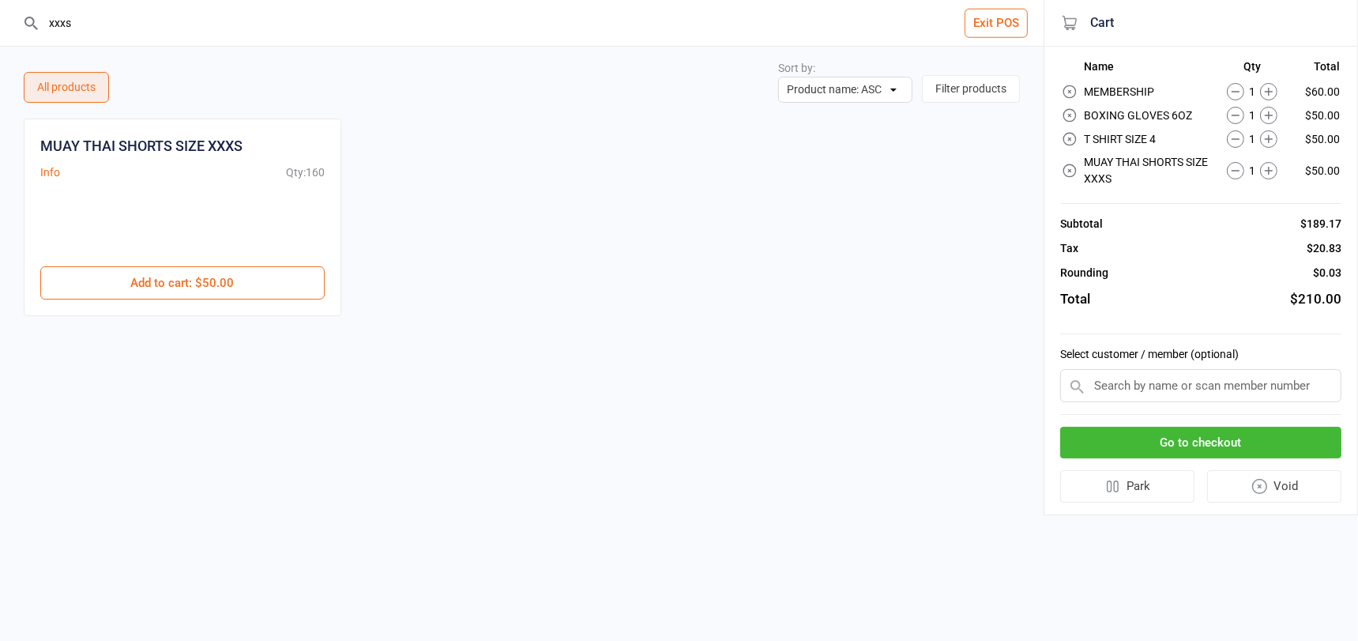
click at [1131, 383] on input "text" at bounding box center [1200, 385] width 281 height 33
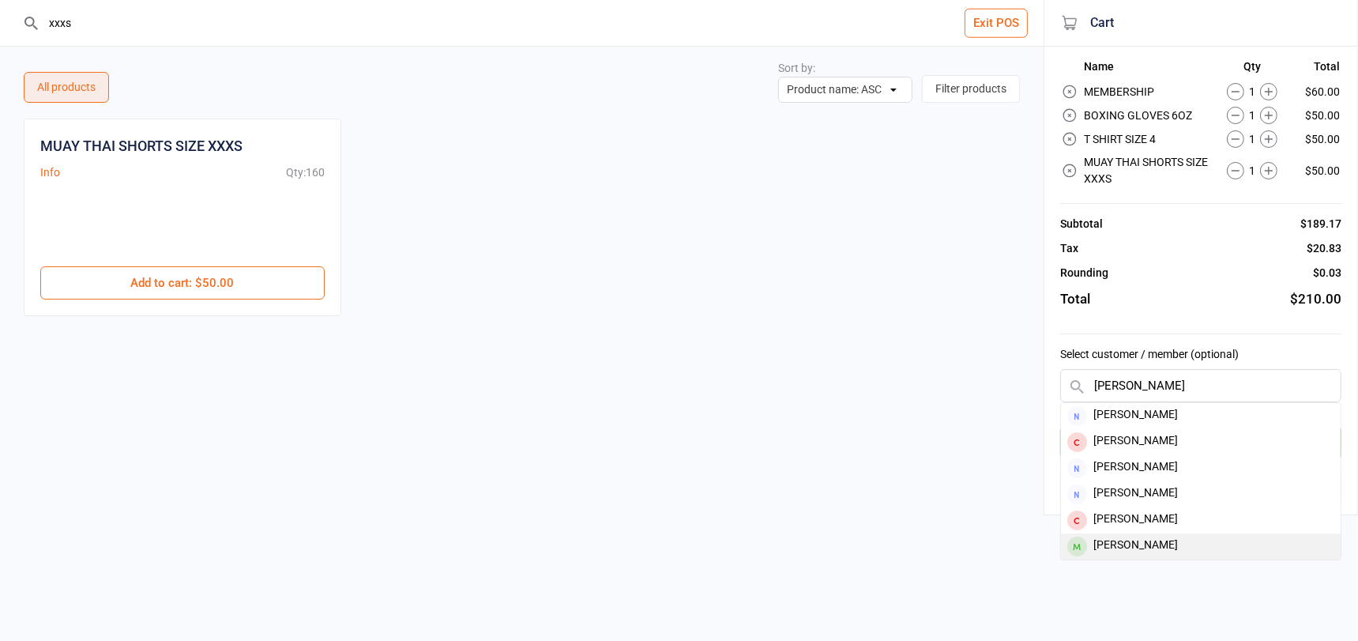
type input "olivia"
click at [1173, 538] on div "[PERSON_NAME]" at bounding box center [1201, 546] width 280 height 26
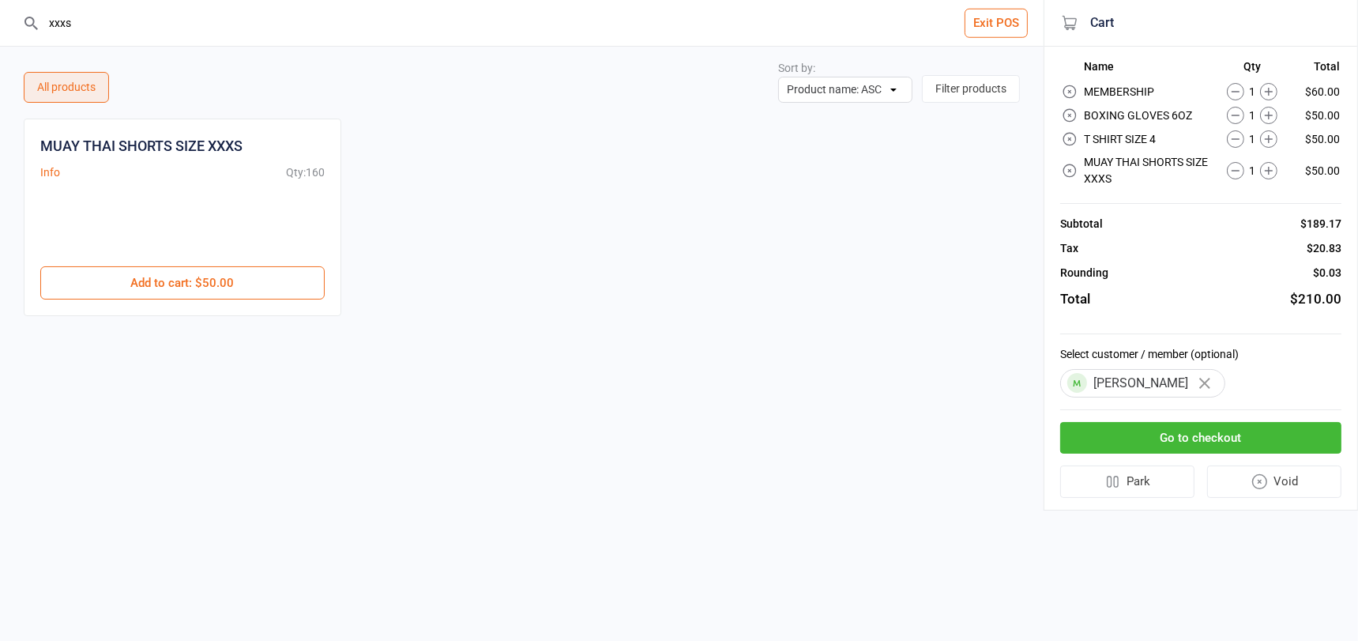
click at [1146, 437] on button "Go to checkout" at bounding box center [1200, 438] width 281 height 32
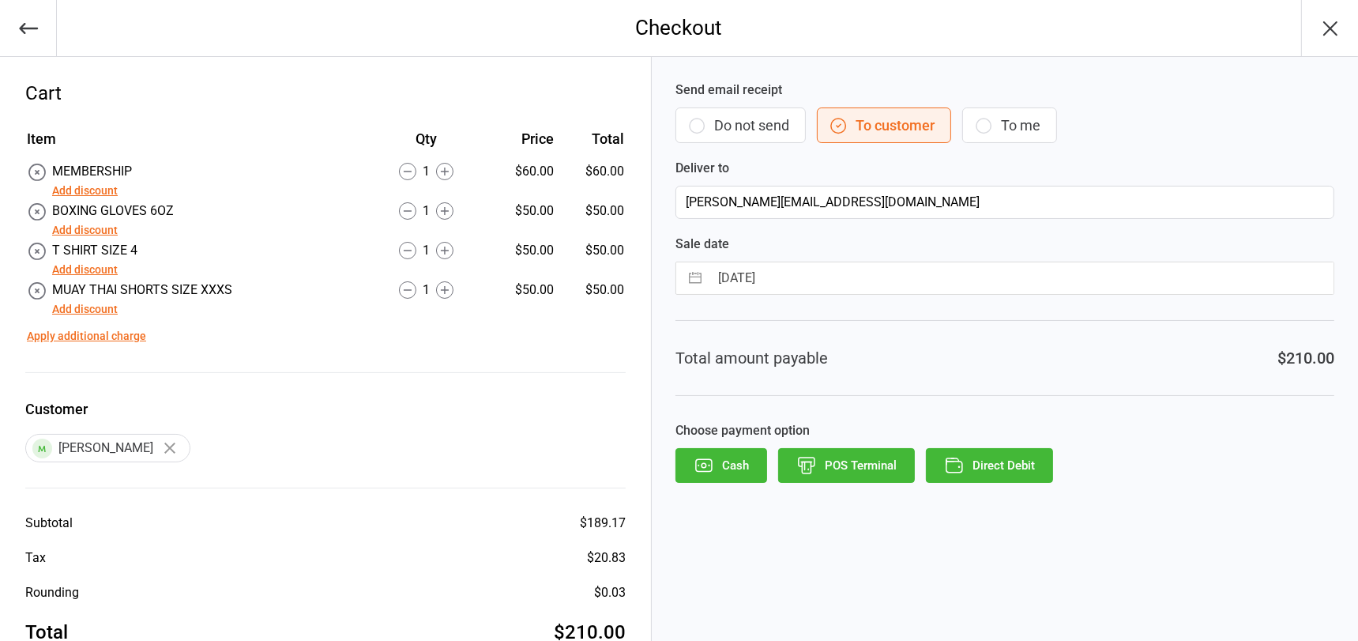
click at [91, 267] on button "Add discount" at bounding box center [85, 269] width 66 height 17
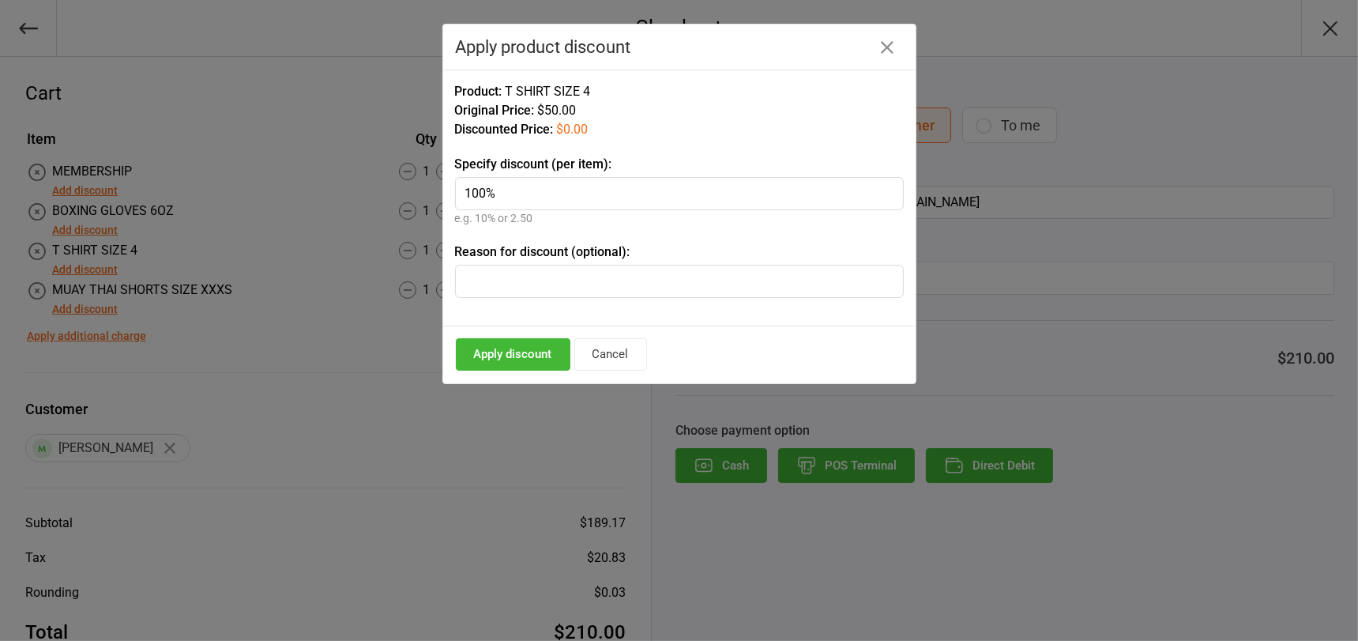
type input "100%"
drag, startPoint x: 504, startPoint y: 351, endPoint x: 428, endPoint y: 349, distance: 75.9
click at [504, 351] on button "Apply discount" at bounding box center [513, 354] width 115 height 32
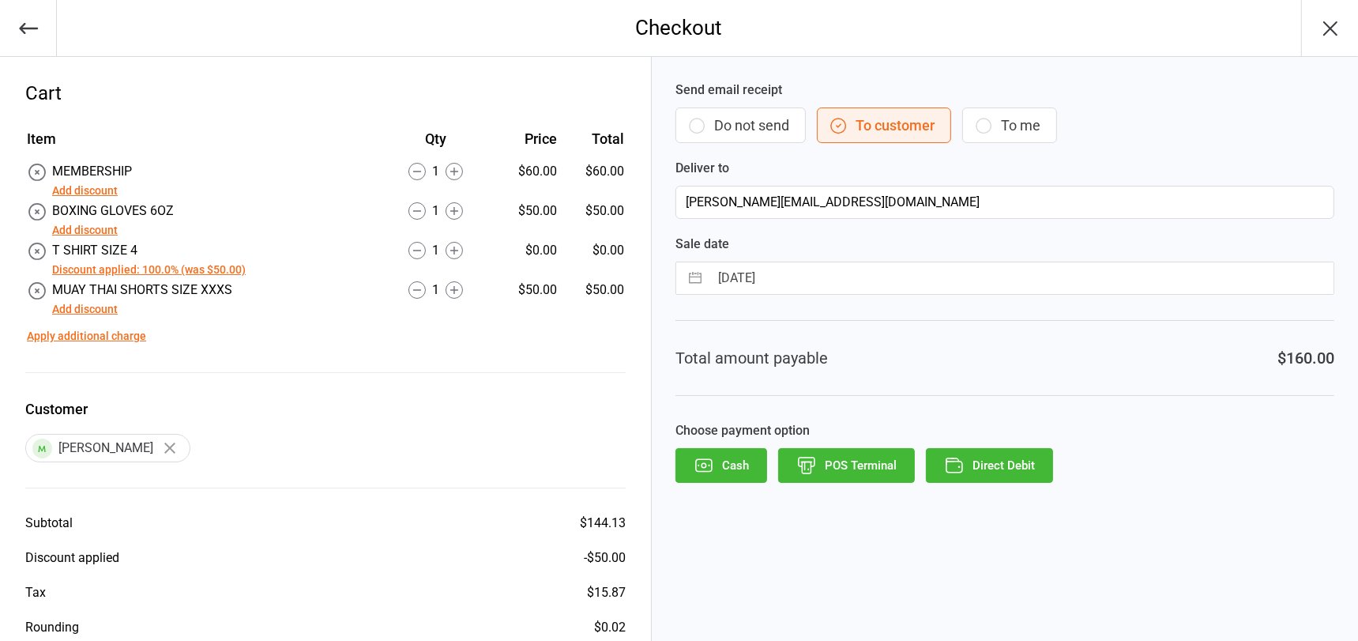
click at [86, 307] on button "Add discount" at bounding box center [85, 309] width 66 height 17
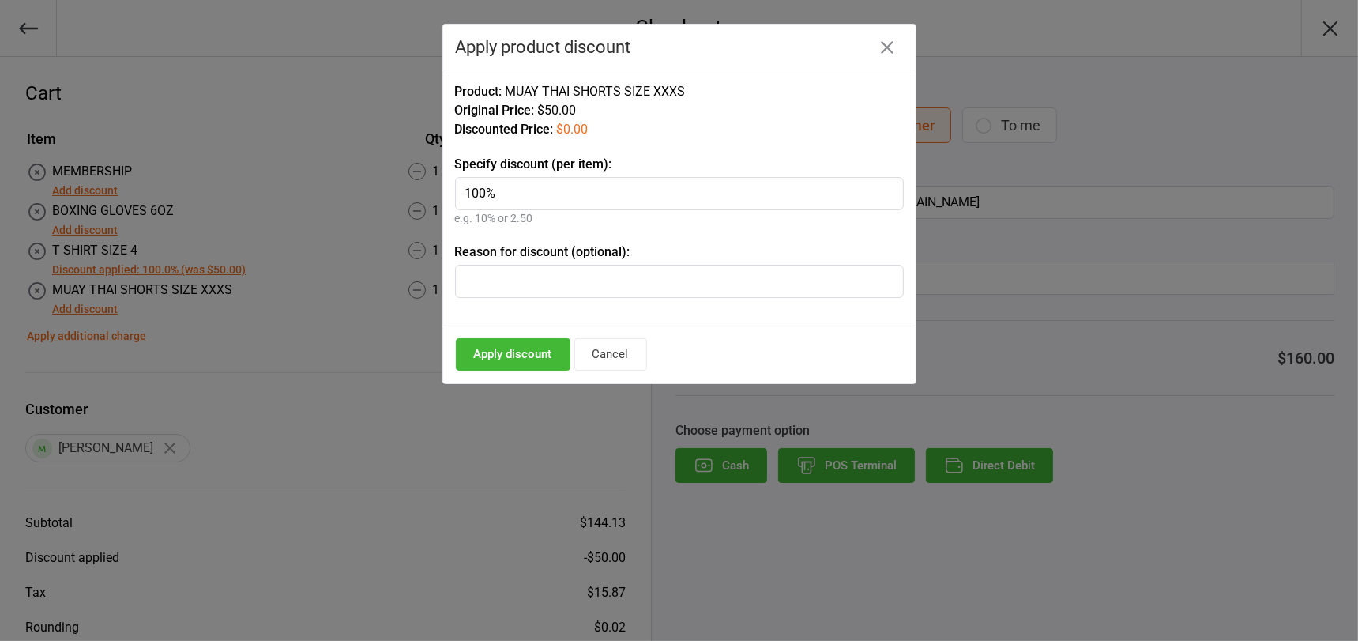
type input "100%"
click at [517, 351] on button "Apply discount" at bounding box center [513, 354] width 115 height 32
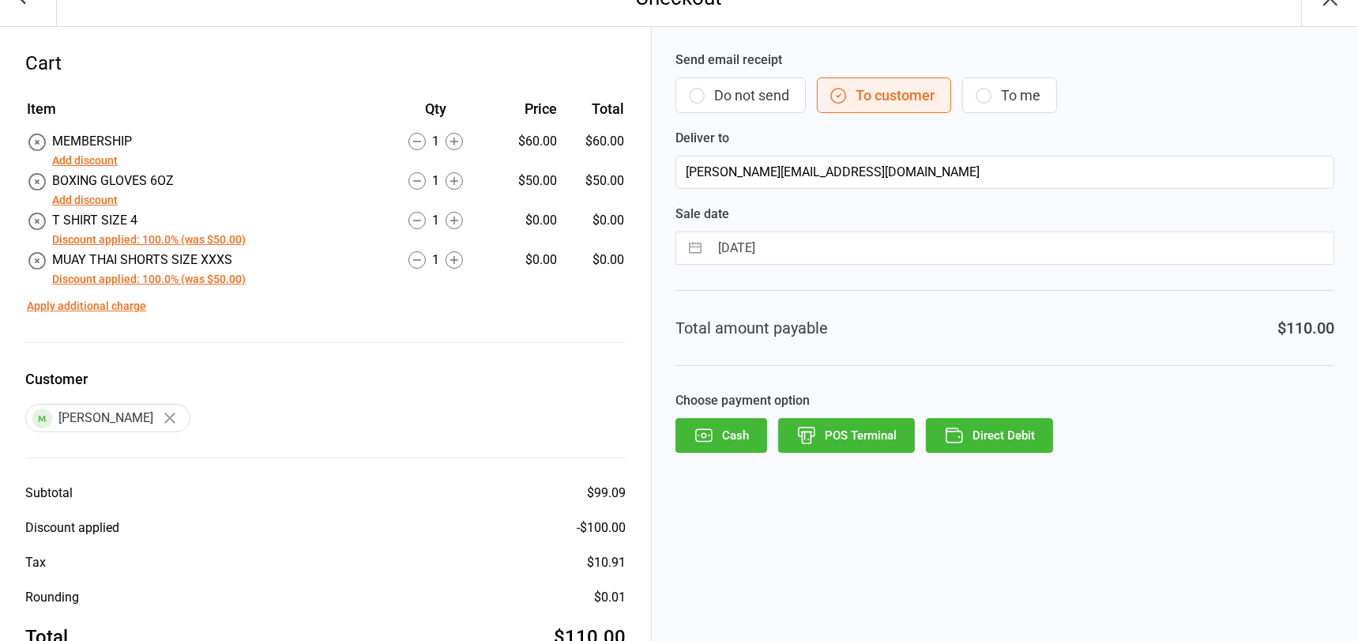
scroll to position [77, 0]
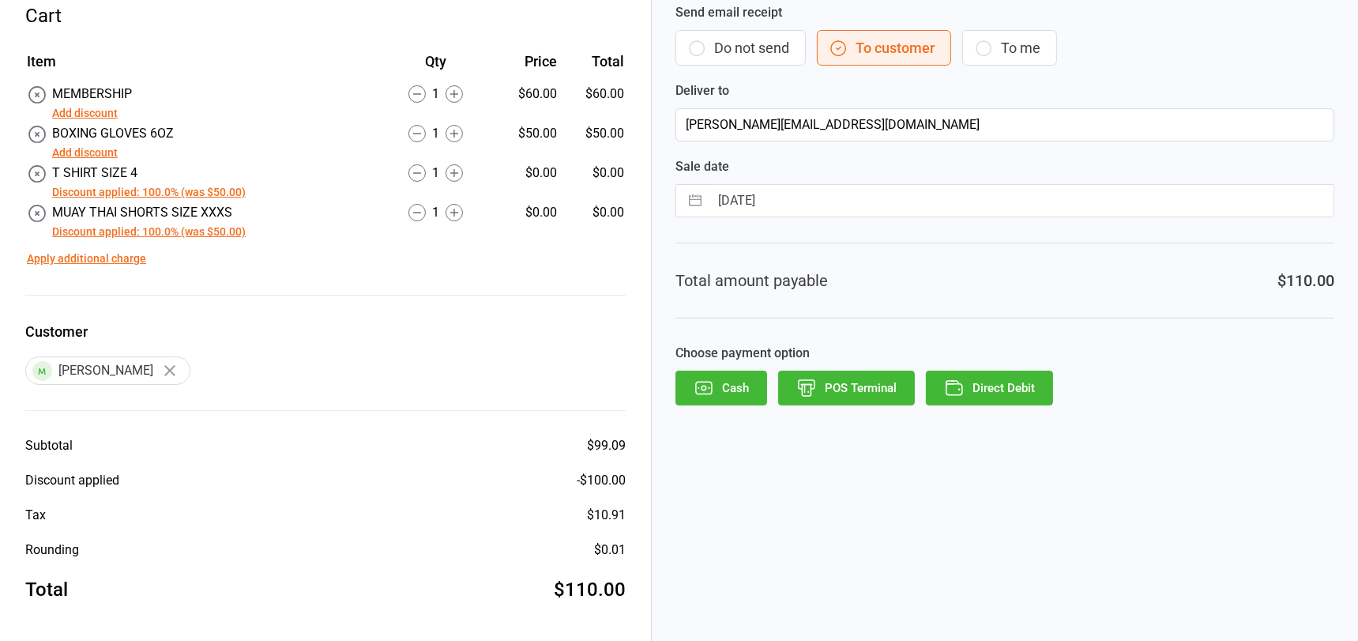
click at [855, 388] on button "POS Terminal" at bounding box center [846, 387] width 137 height 35
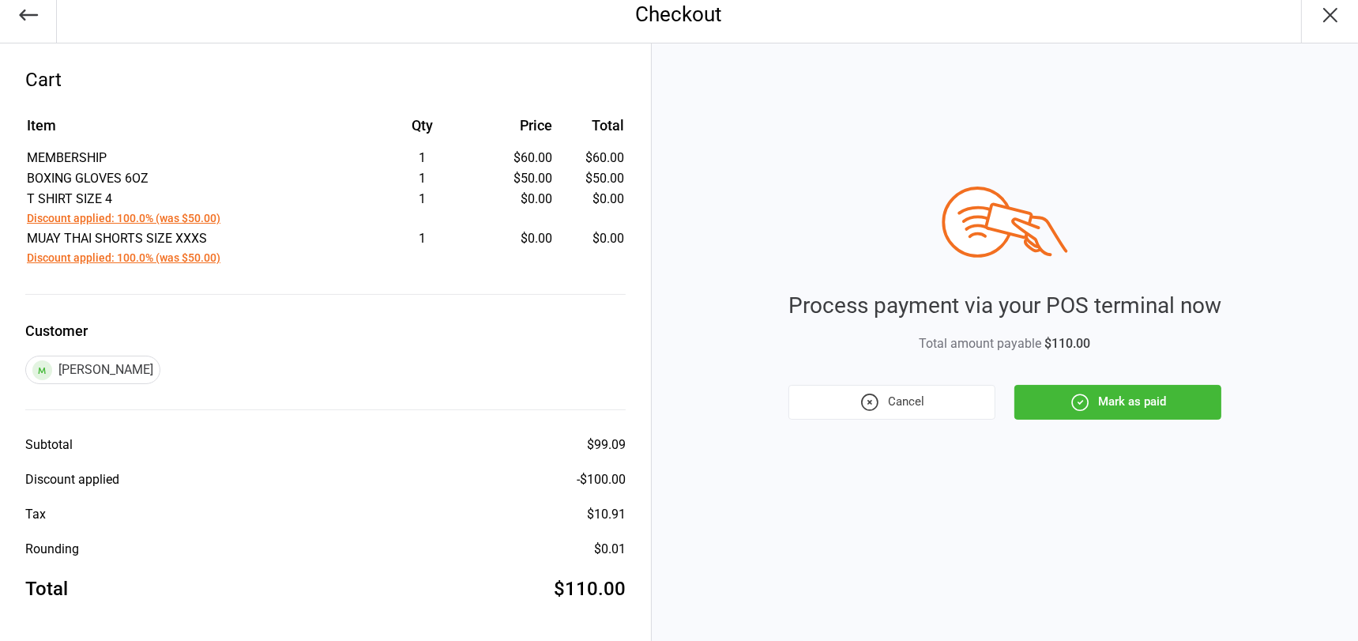
scroll to position [13, 0]
click at [1114, 404] on button "Mark as paid" at bounding box center [1117, 402] width 207 height 35
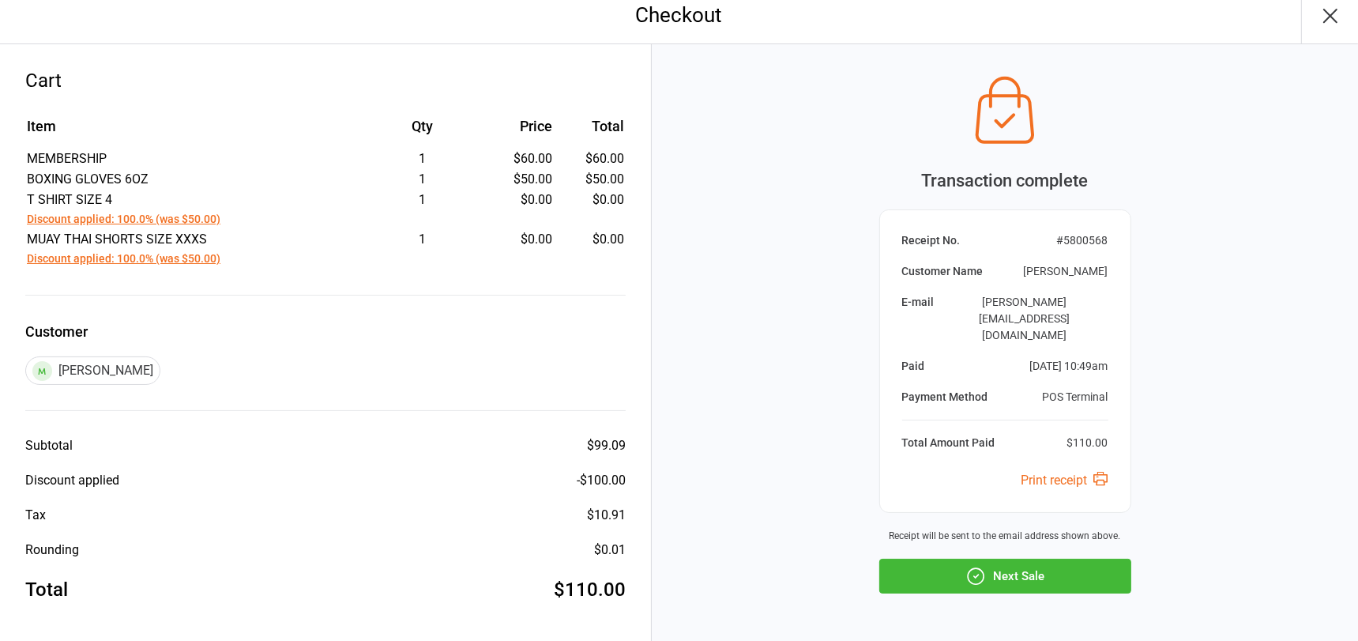
click at [1015, 558] on button "Next Sale" at bounding box center [1005, 575] width 252 height 35
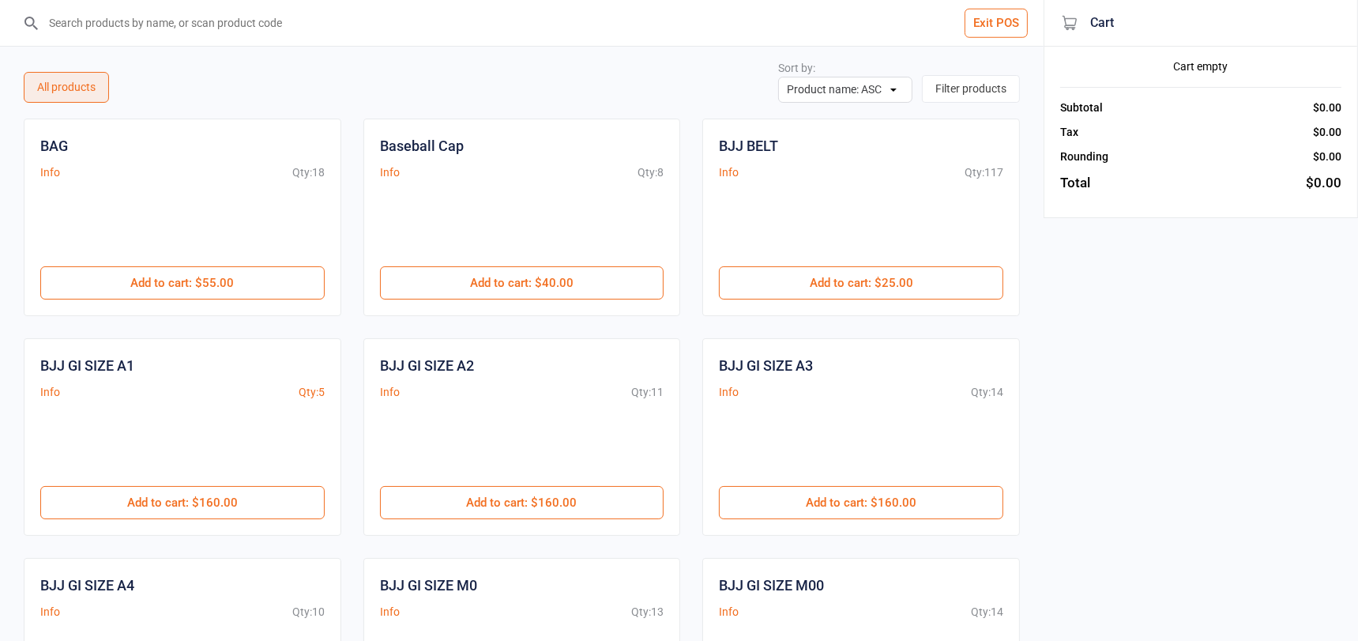
click at [992, 25] on button "Exit POS" at bounding box center [995, 23] width 63 height 29
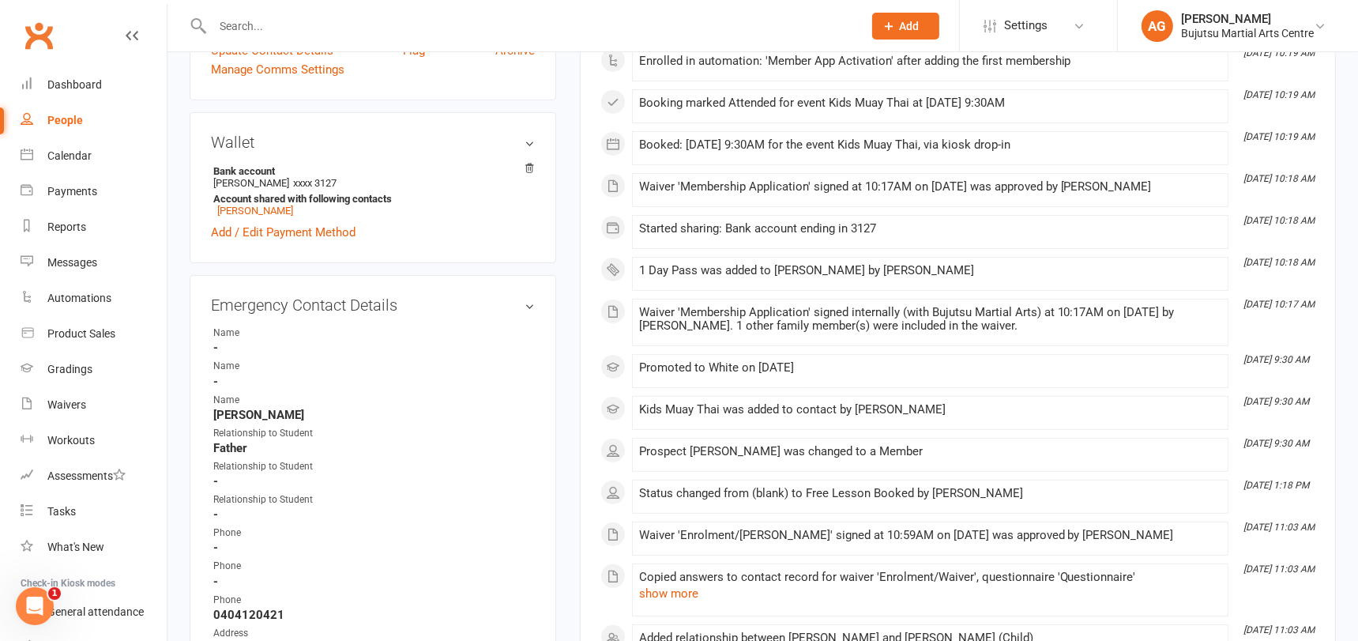
scroll to position [490, 0]
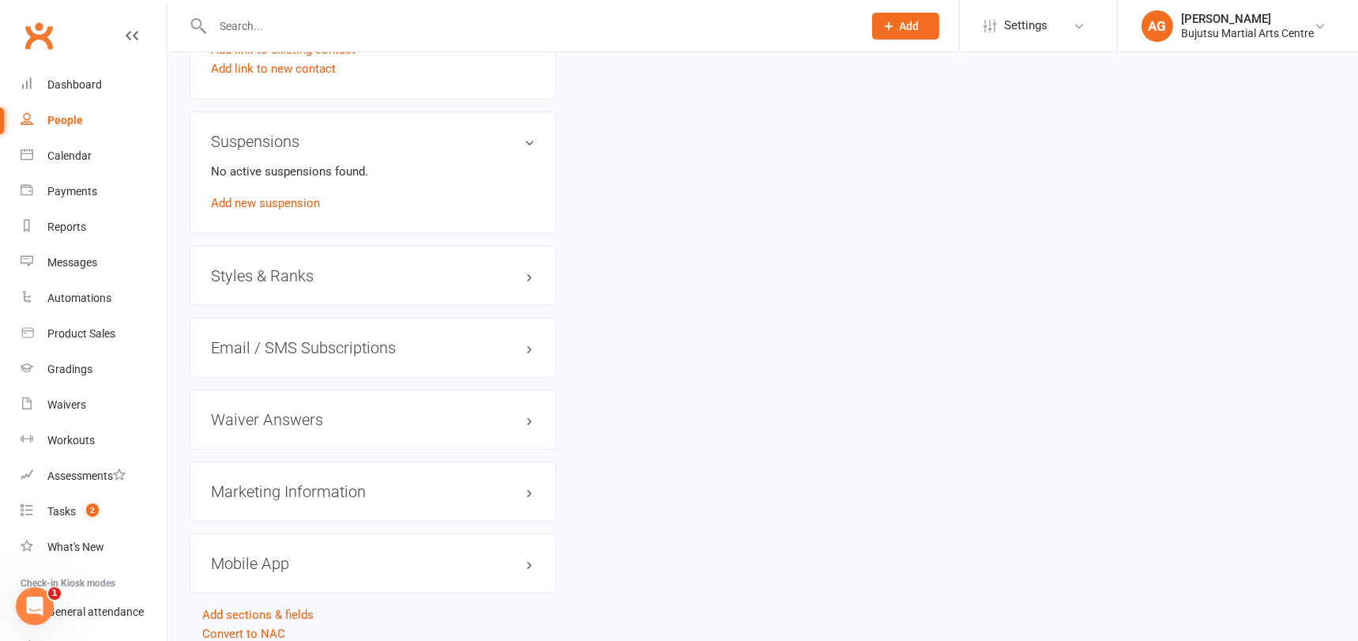
click at [243, 269] on h3 "Styles & Ranks" at bounding box center [373, 275] width 324 height 17
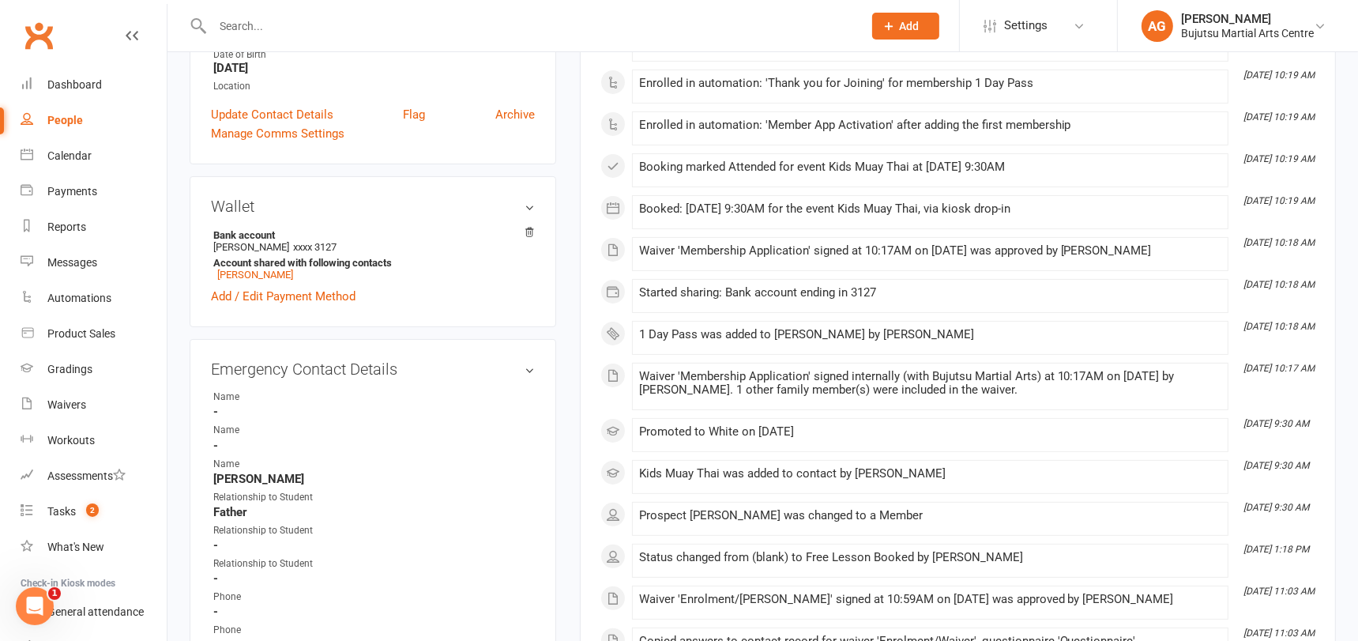
scroll to position [0, 0]
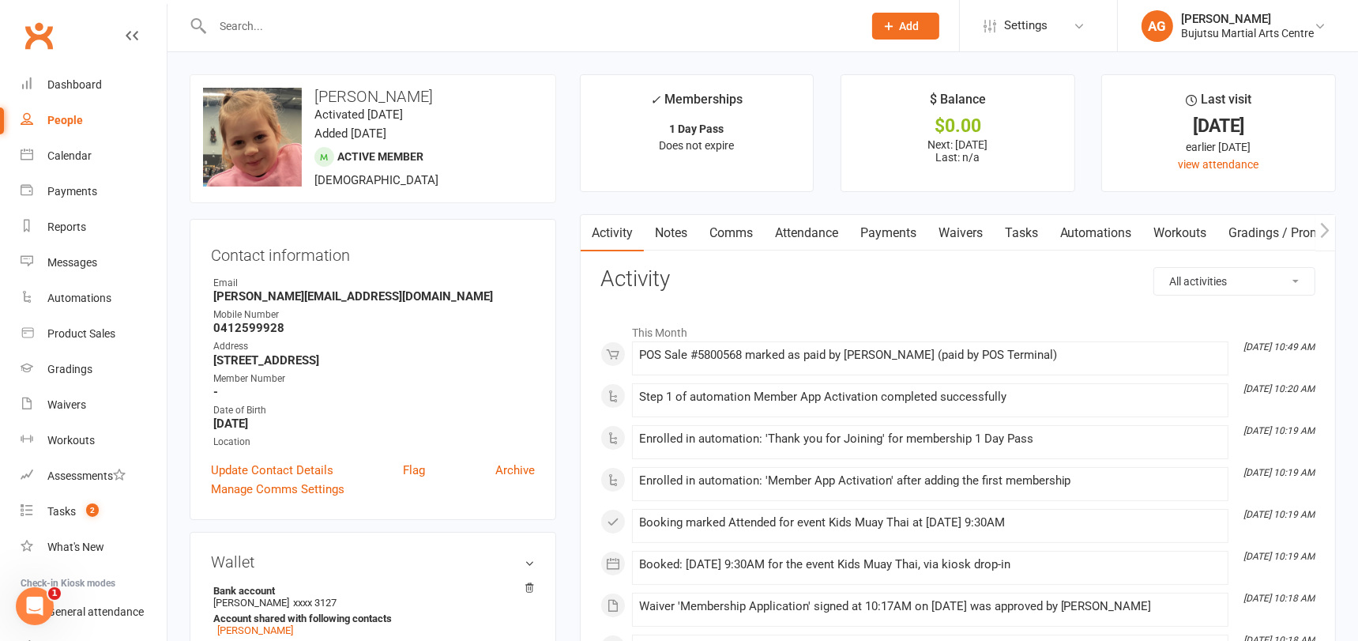
click at [264, 17] on input "text" at bounding box center [530, 26] width 644 height 22
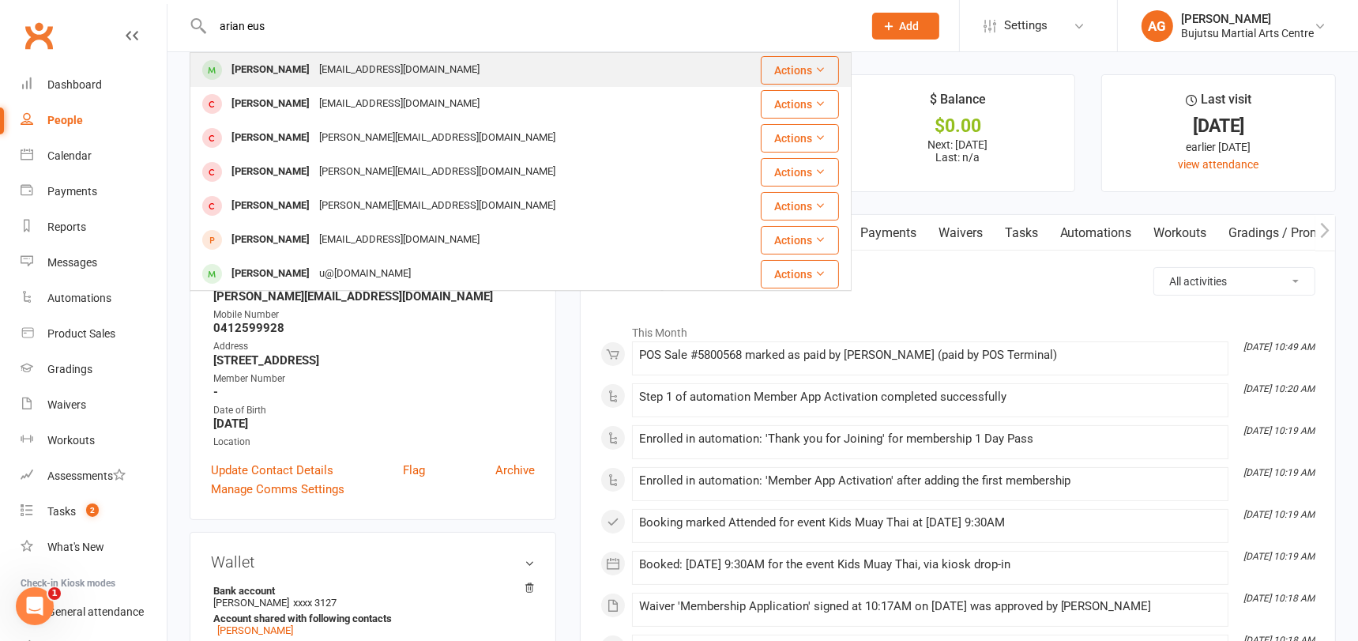
type input "arian eus"
click at [272, 73] on div "[PERSON_NAME]" at bounding box center [271, 69] width 88 height 23
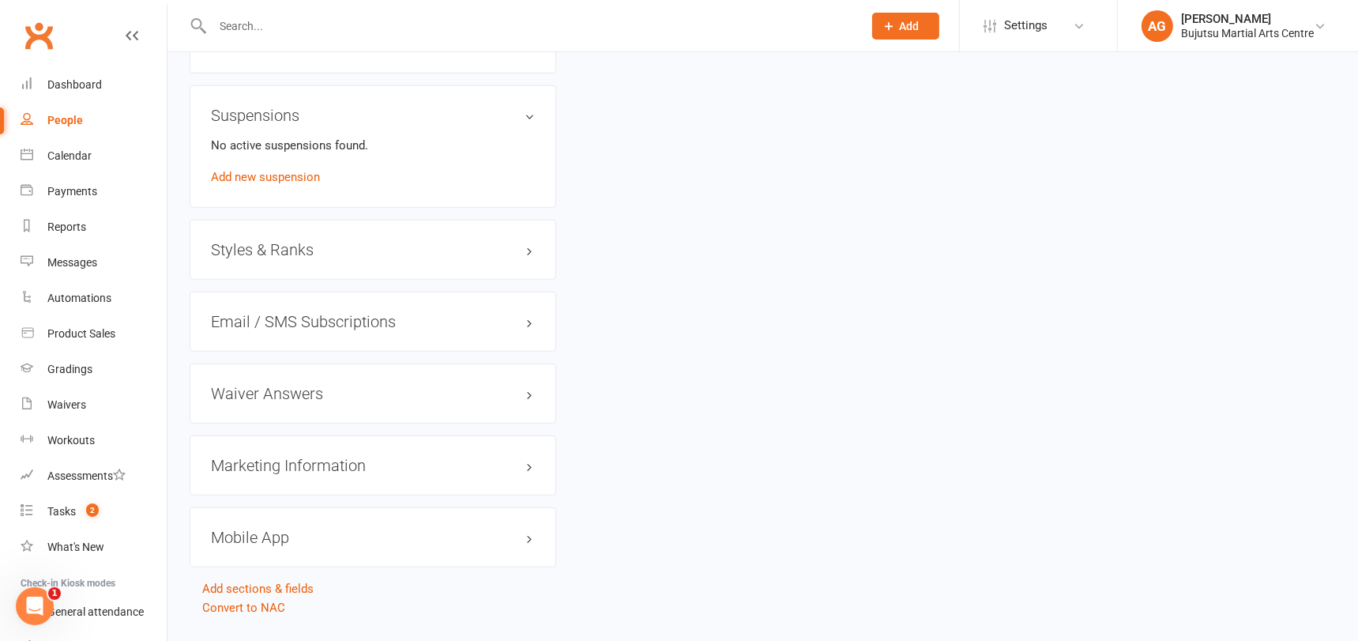
scroll to position [1460, 0]
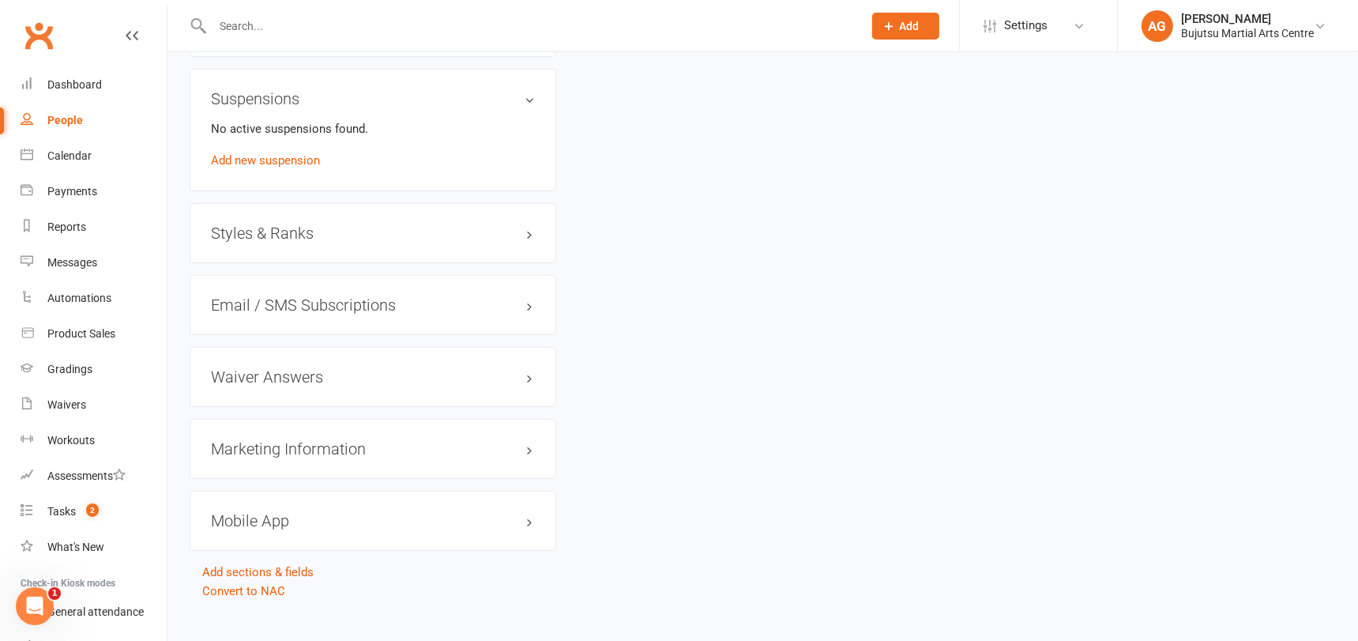
click at [256, 224] on h3 "Styles & Ranks" at bounding box center [373, 232] width 324 height 17
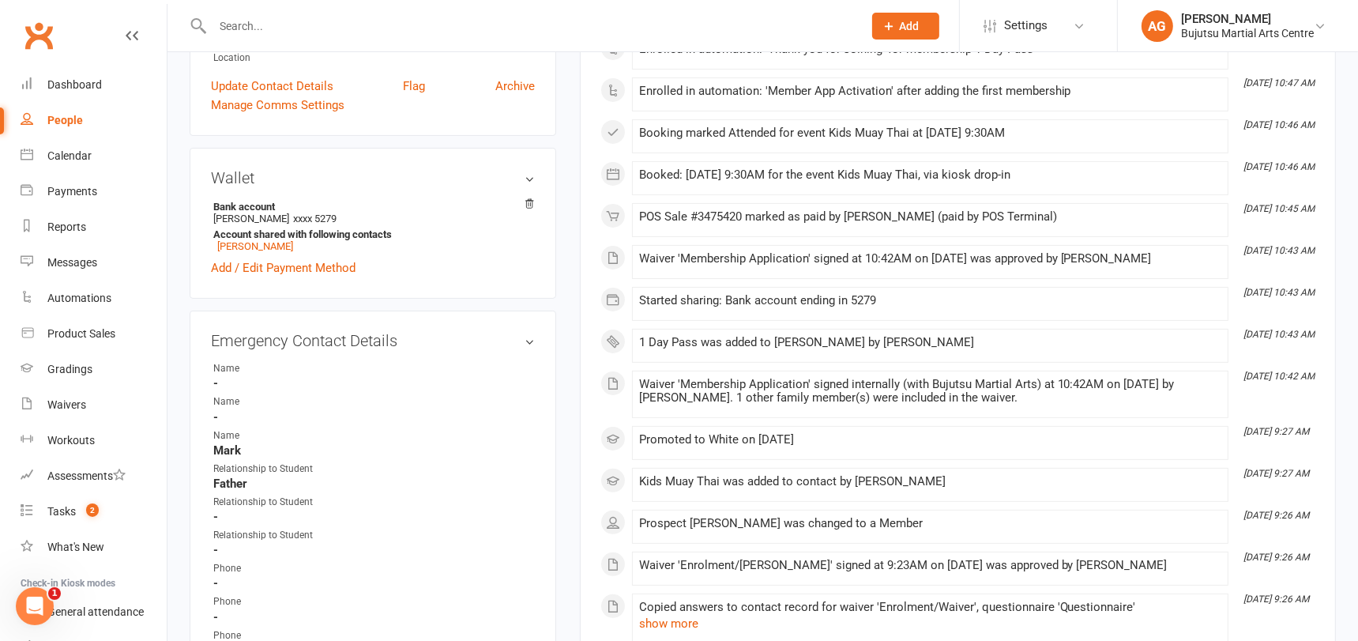
scroll to position [366, 0]
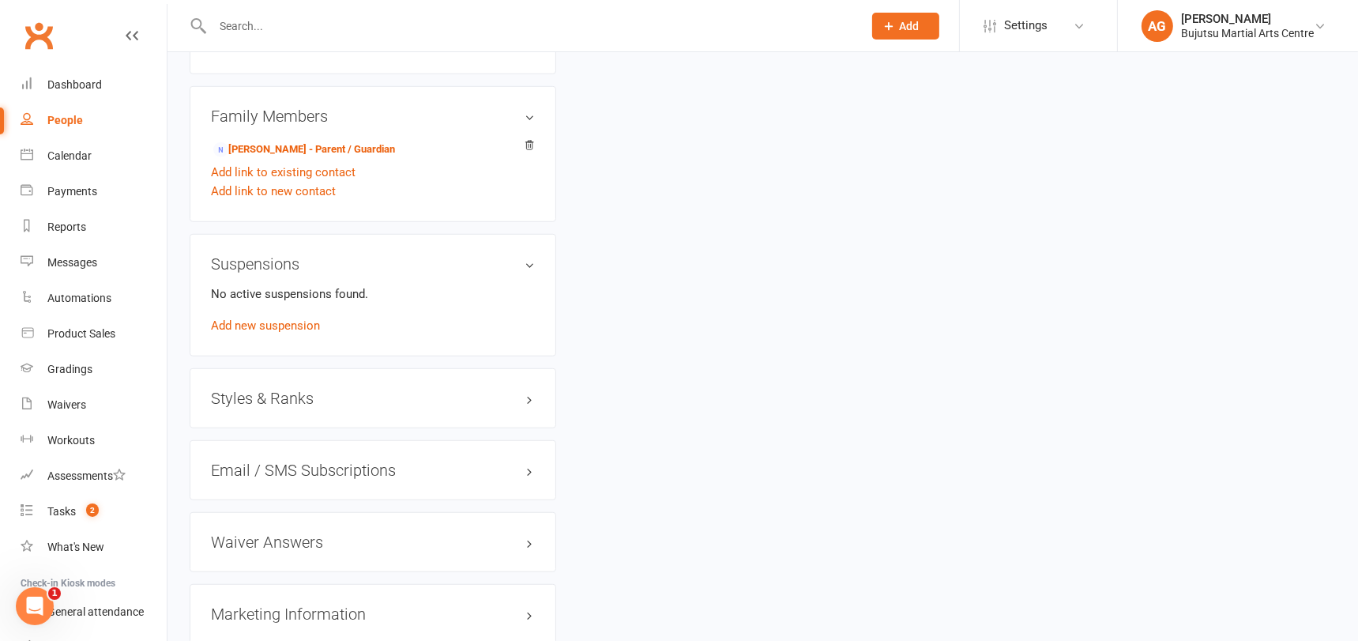
scroll to position [1294, 0]
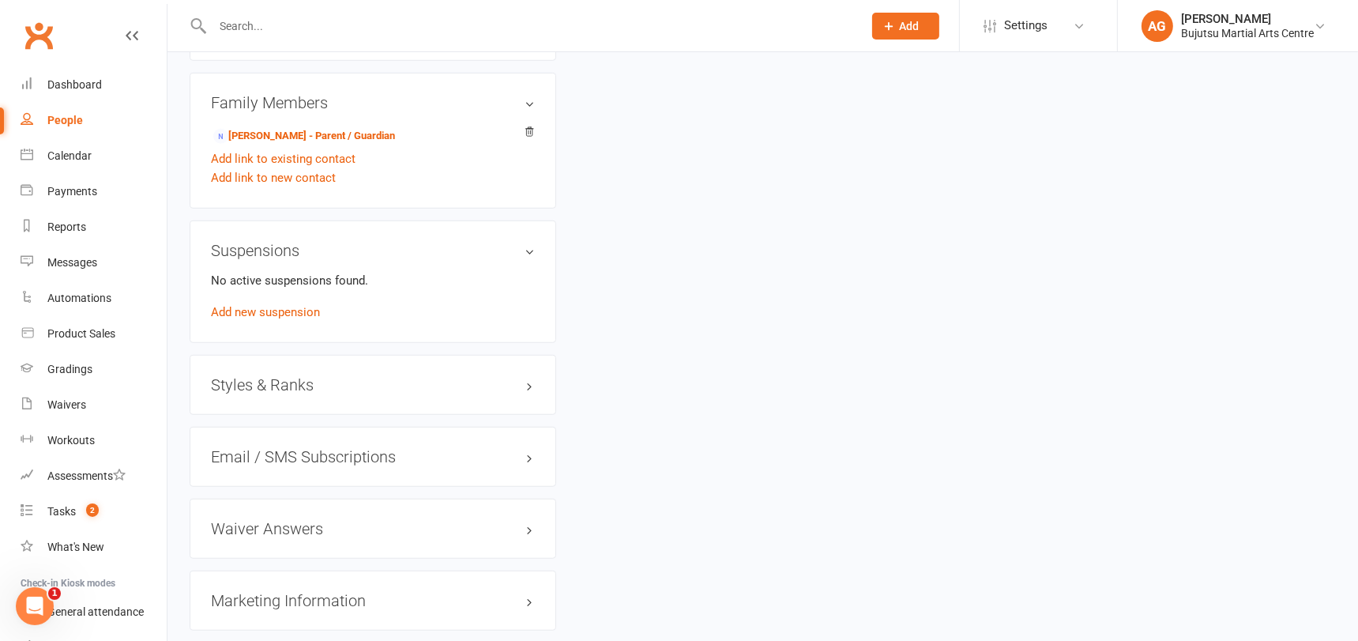
click at [260, 377] on h3 "Styles & Ranks" at bounding box center [373, 384] width 324 height 17
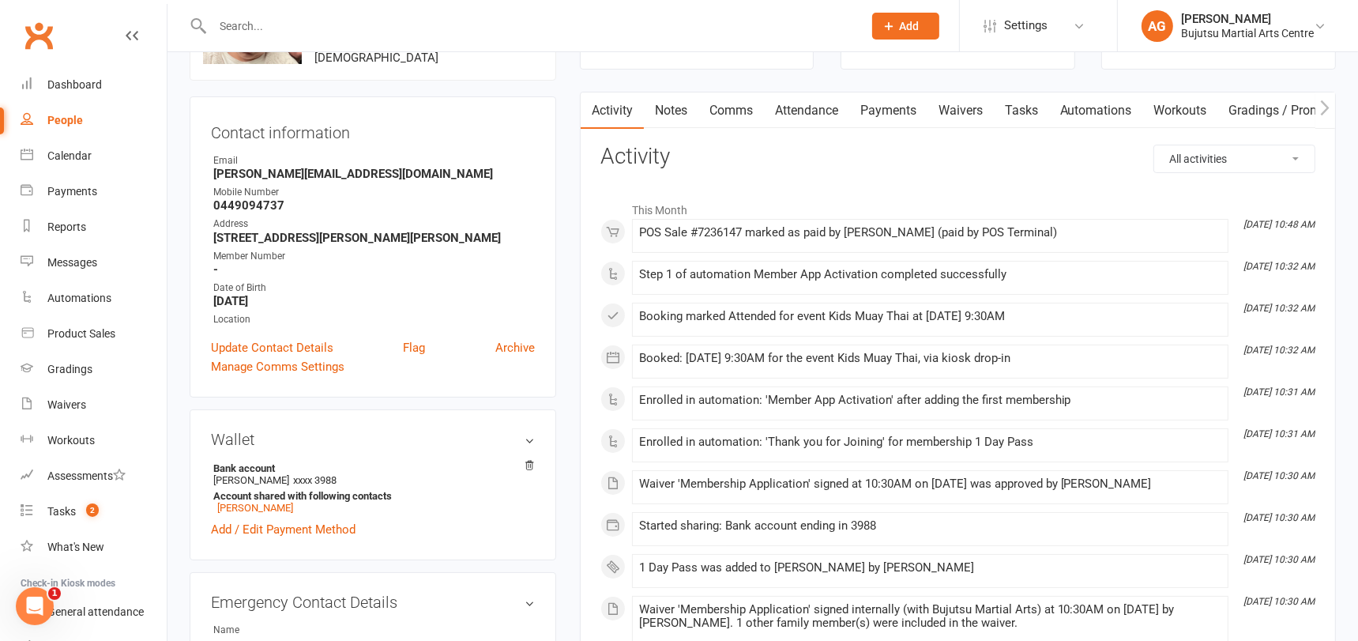
scroll to position [0, 0]
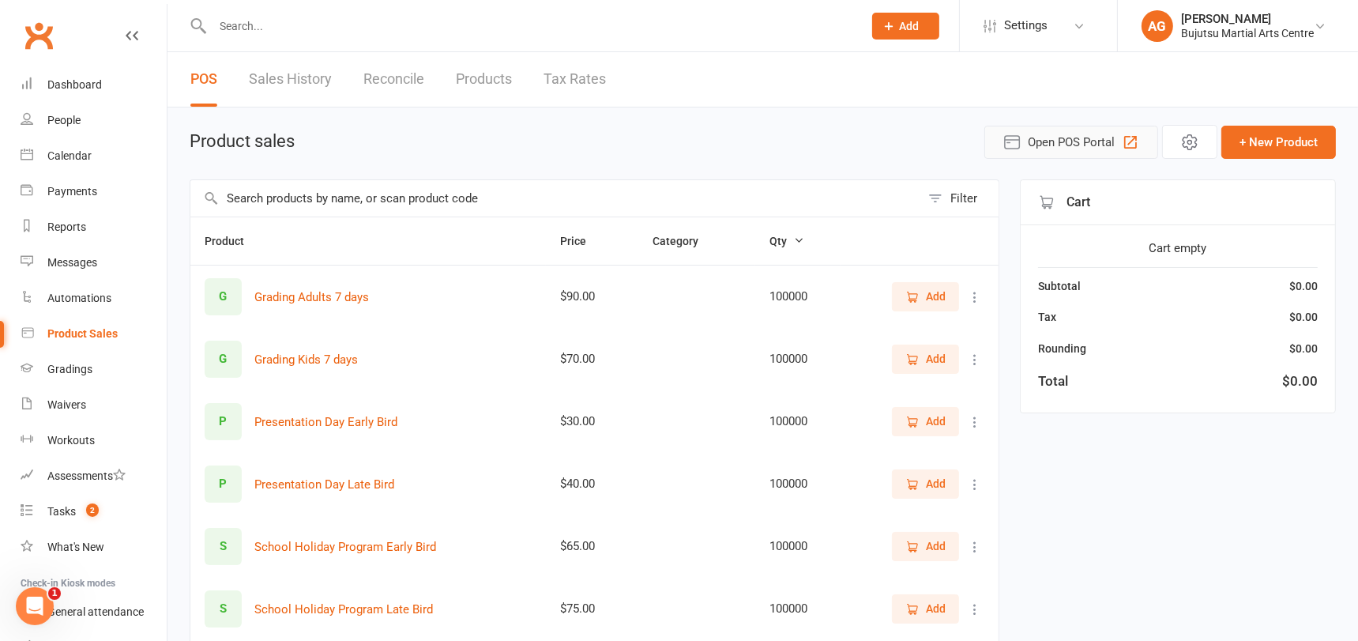
click at [1043, 140] on span "Open POS Portal" at bounding box center [1070, 142] width 87 height 19
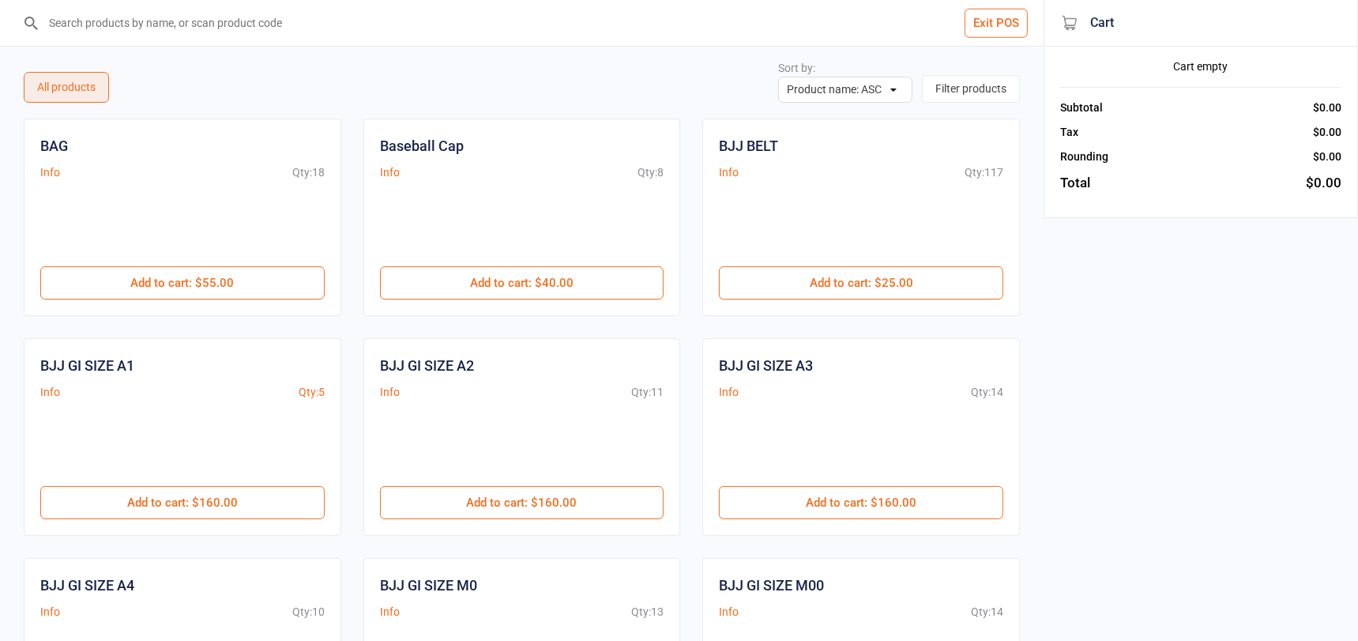
click at [219, 26] on input "search" at bounding box center [531, 23] width 980 height 46
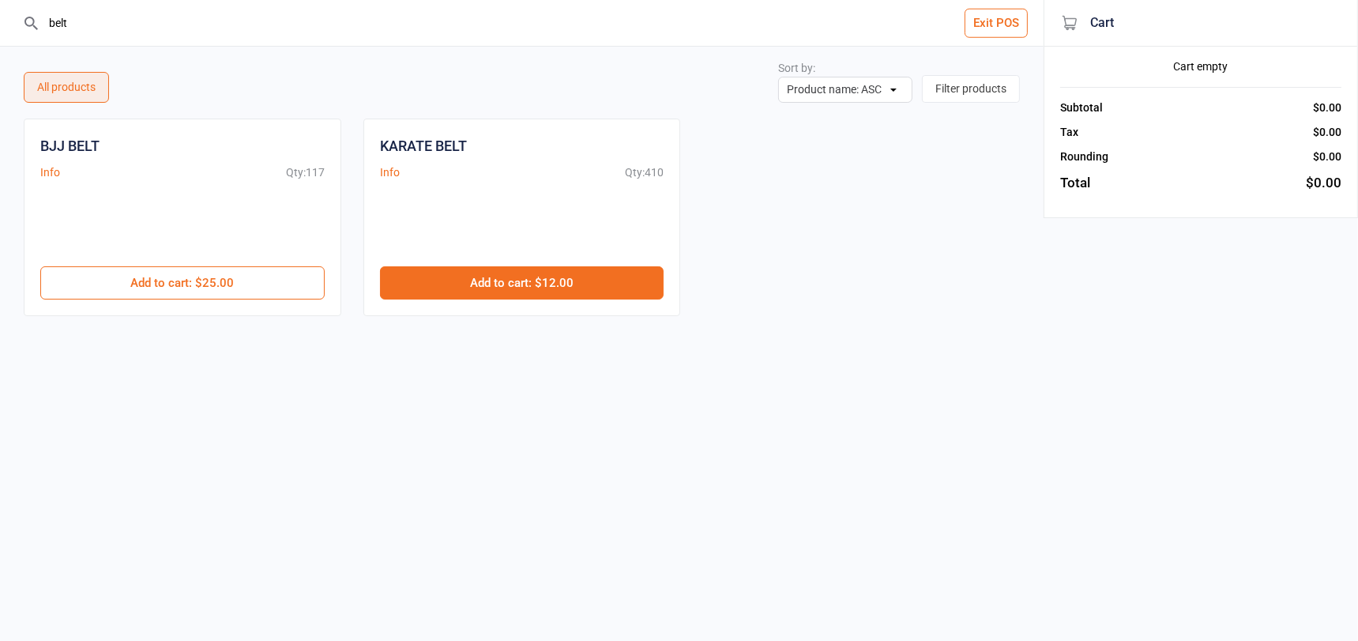
click at [497, 280] on button "Add to cart : $12.00" at bounding box center [522, 282] width 284 height 33
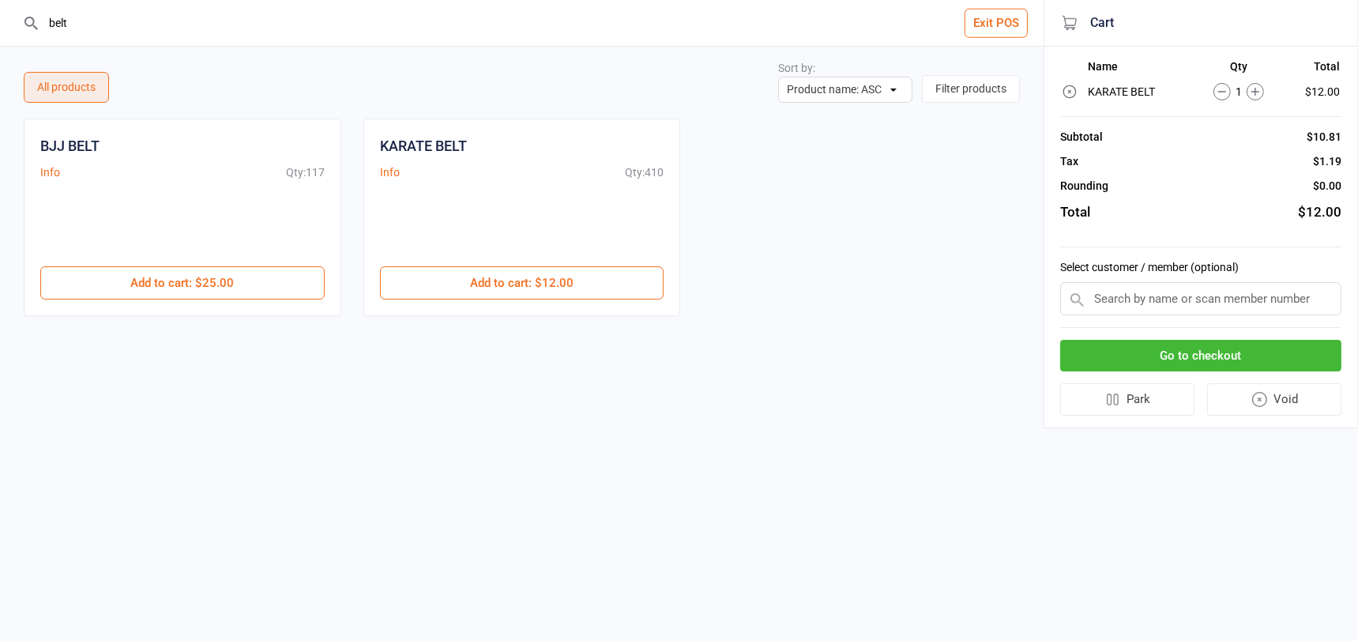
click at [111, 23] on input "belt" at bounding box center [531, 23] width 980 height 46
click at [112, 23] on input "belt" at bounding box center [531, 23] width 980 height 46
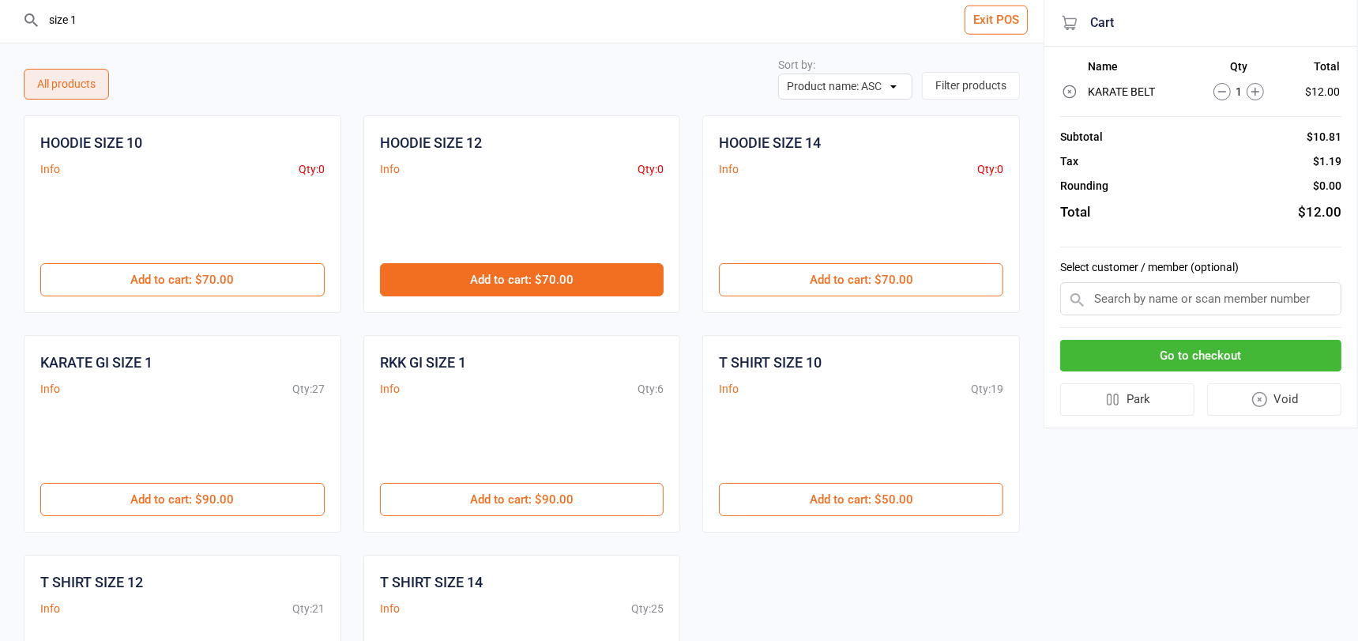
scroll to position [4, 0]
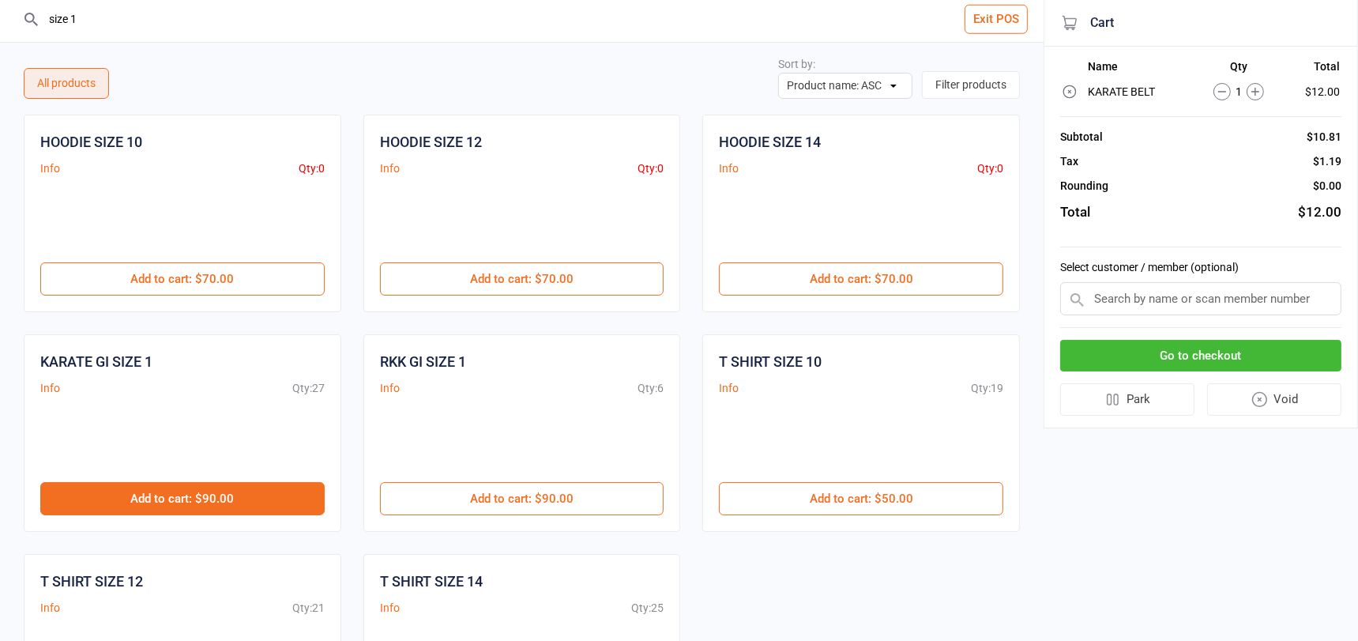
type input "size 1"
click at [234, 500] on button "Add to cart : $90.00" at bounding box center [182, 498] width 284 height 33
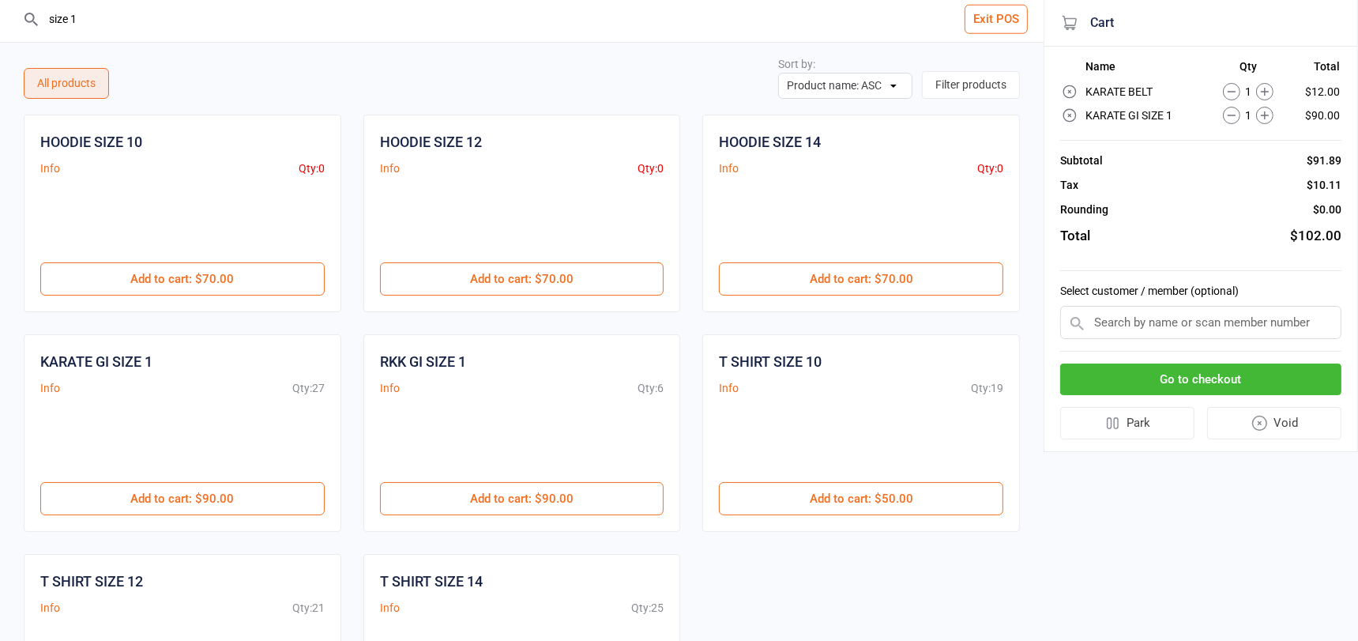
click at [1151, 324] on input "text" at bounding box center [1200, 322] width 281 height 33
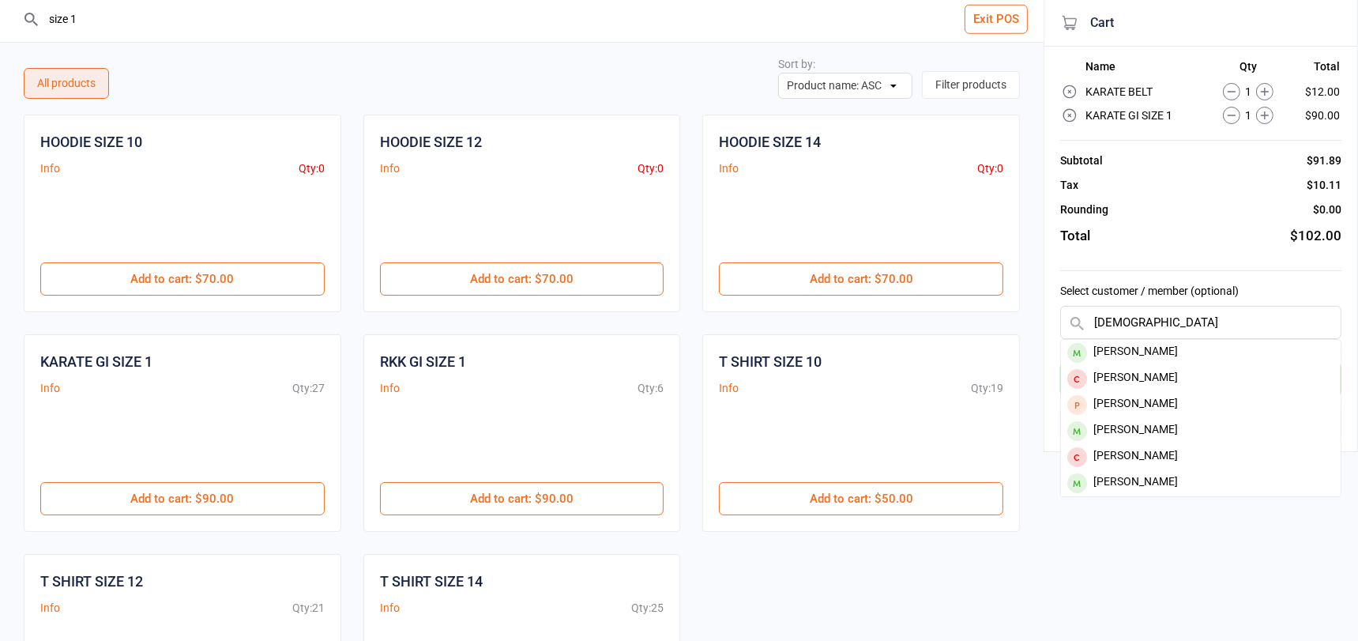
type input "[DEMOGRAPHIC_DATA]"
click at [1148, 348] on div "[PERSON_NAME]" at bounding box center [1201, 353] width 280 height 26
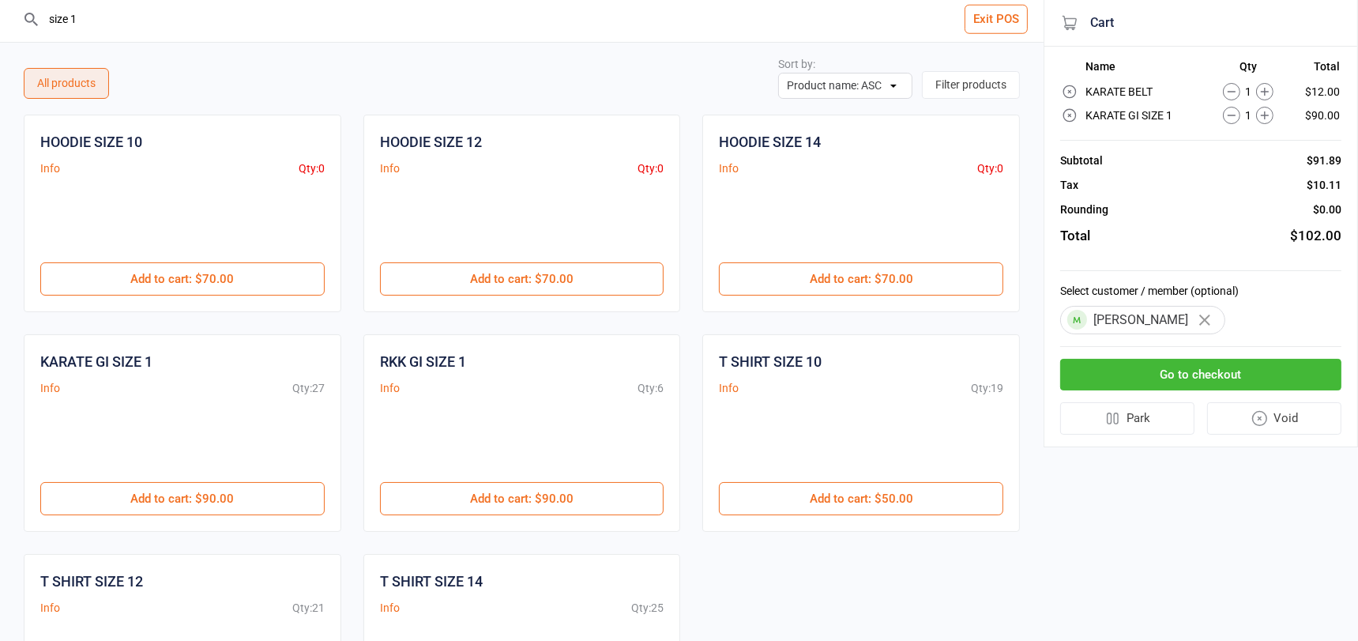
click at [1143, 368] on button "Go to checkout" at bounding box center [1200, 375] width 281 height 32
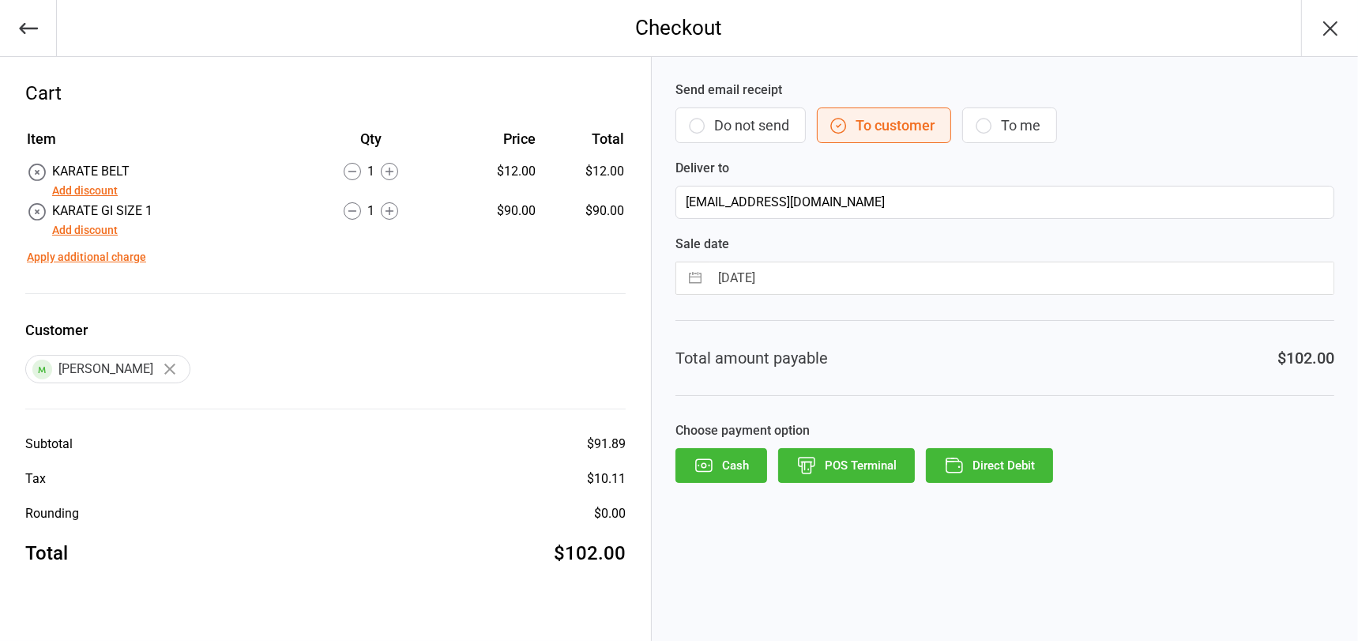
click at [873, 462] on button "POS Terminal" at bounding box center [846, 465] width 137 height 35
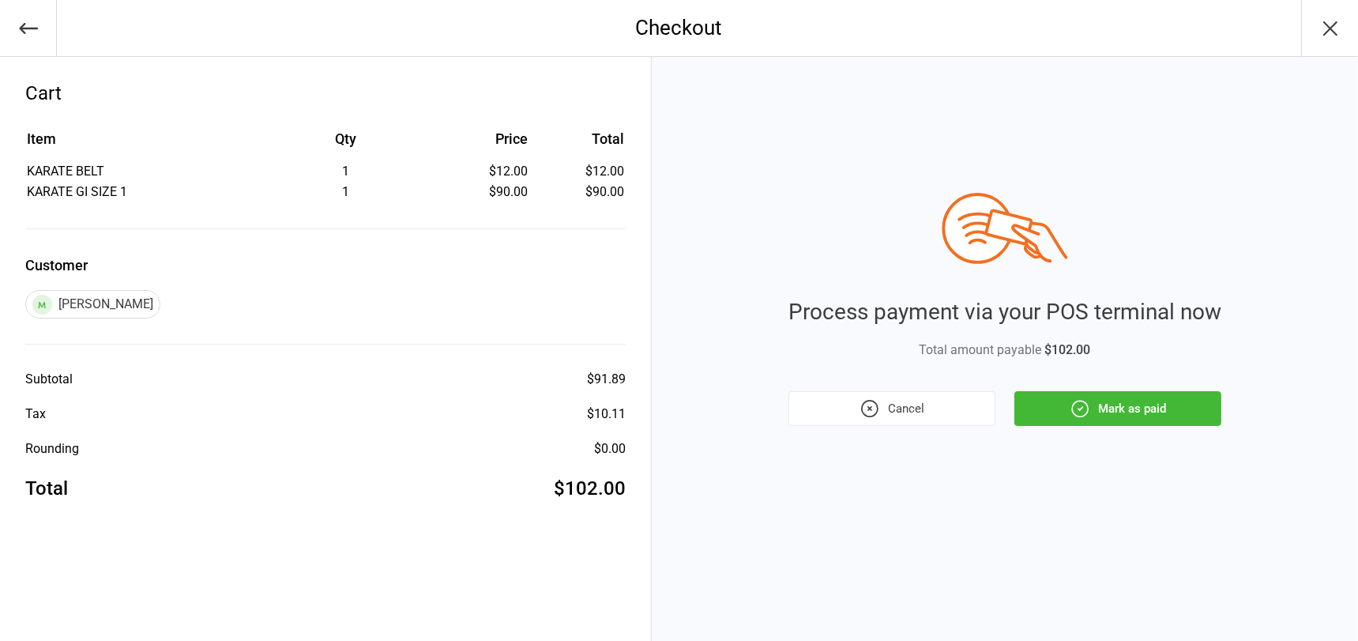
click at [1144, 399] on button "Mark as paid" at bounding box center [1117, 408] width 207 height 35
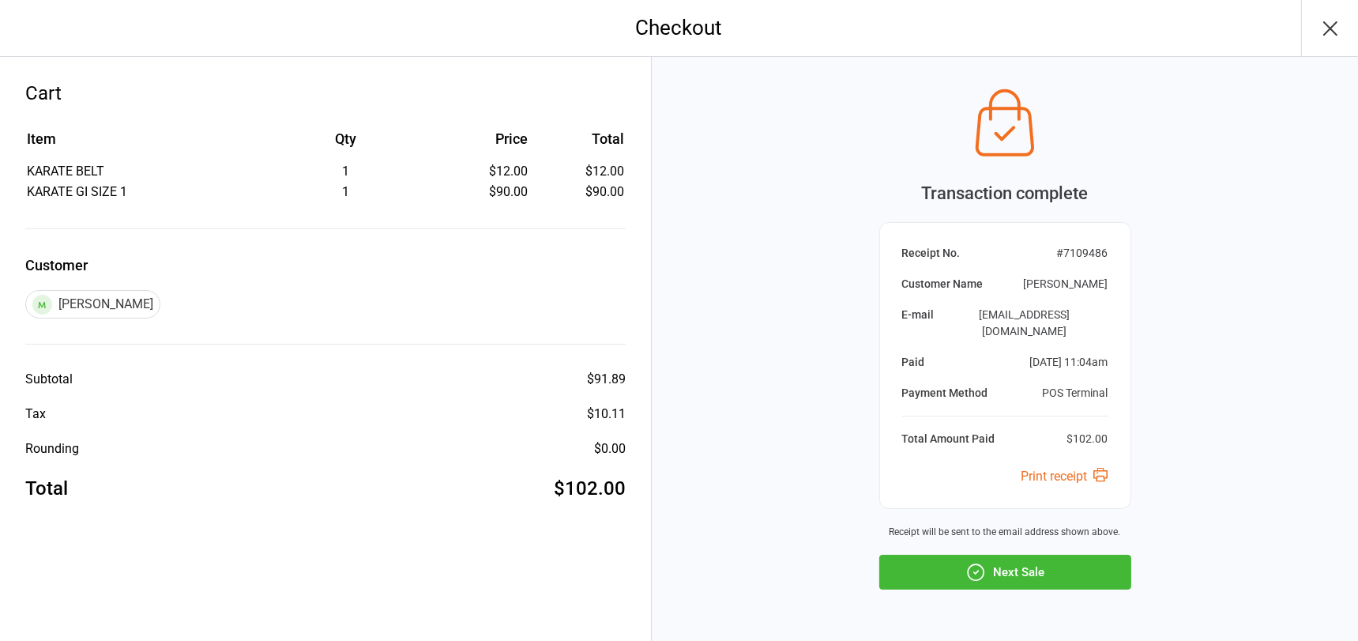
click at [998, 554] on button "Next Sale" at bounding box center [1005, 571] width 252 height 35
